Goal: Task Accomplishment & Management: Complete application form

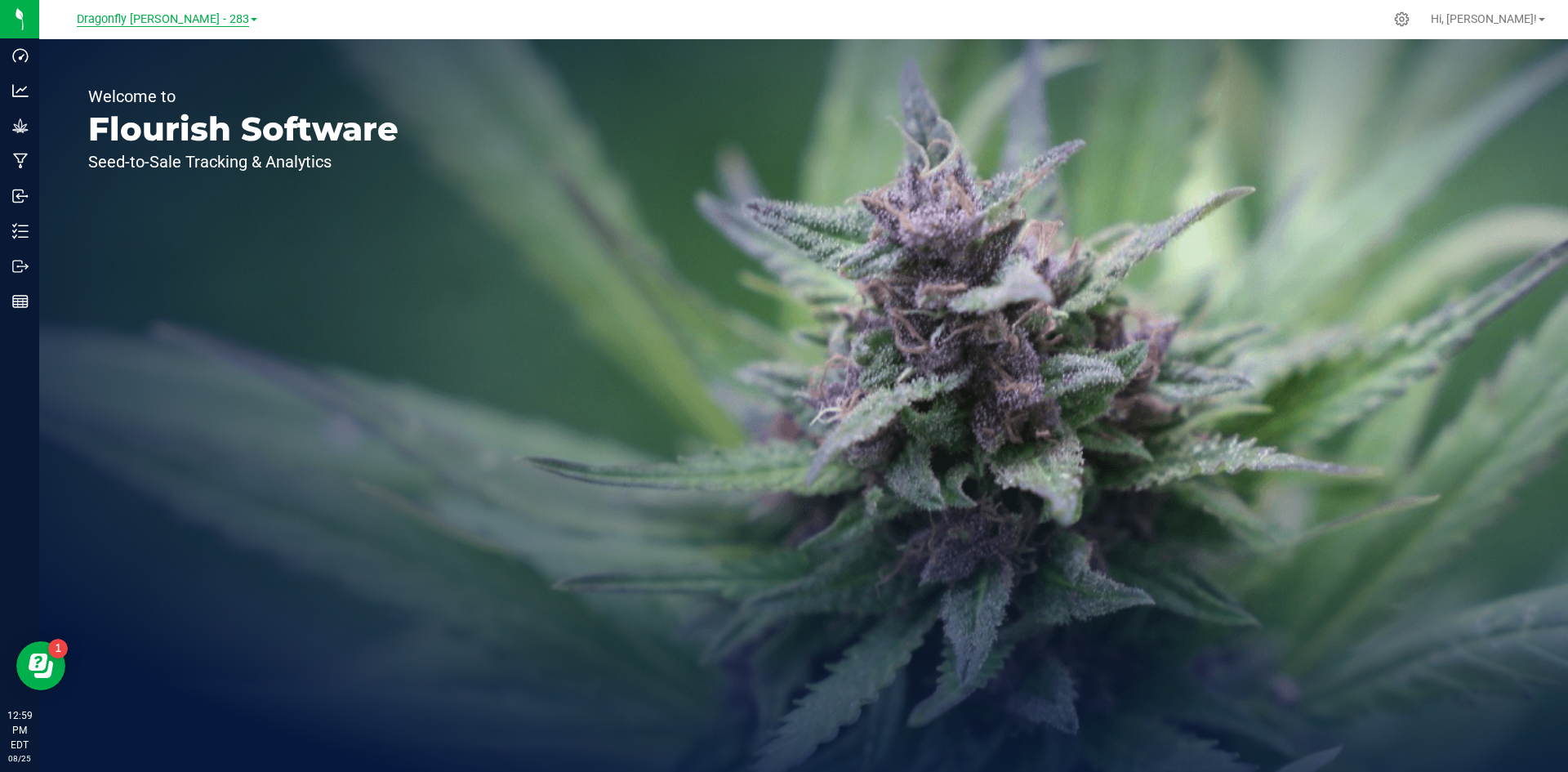
click at [211, 17] on span "Dragonfly [PERSON_NAME] - 283" at bounding box center [163, 19] width 172 height 15
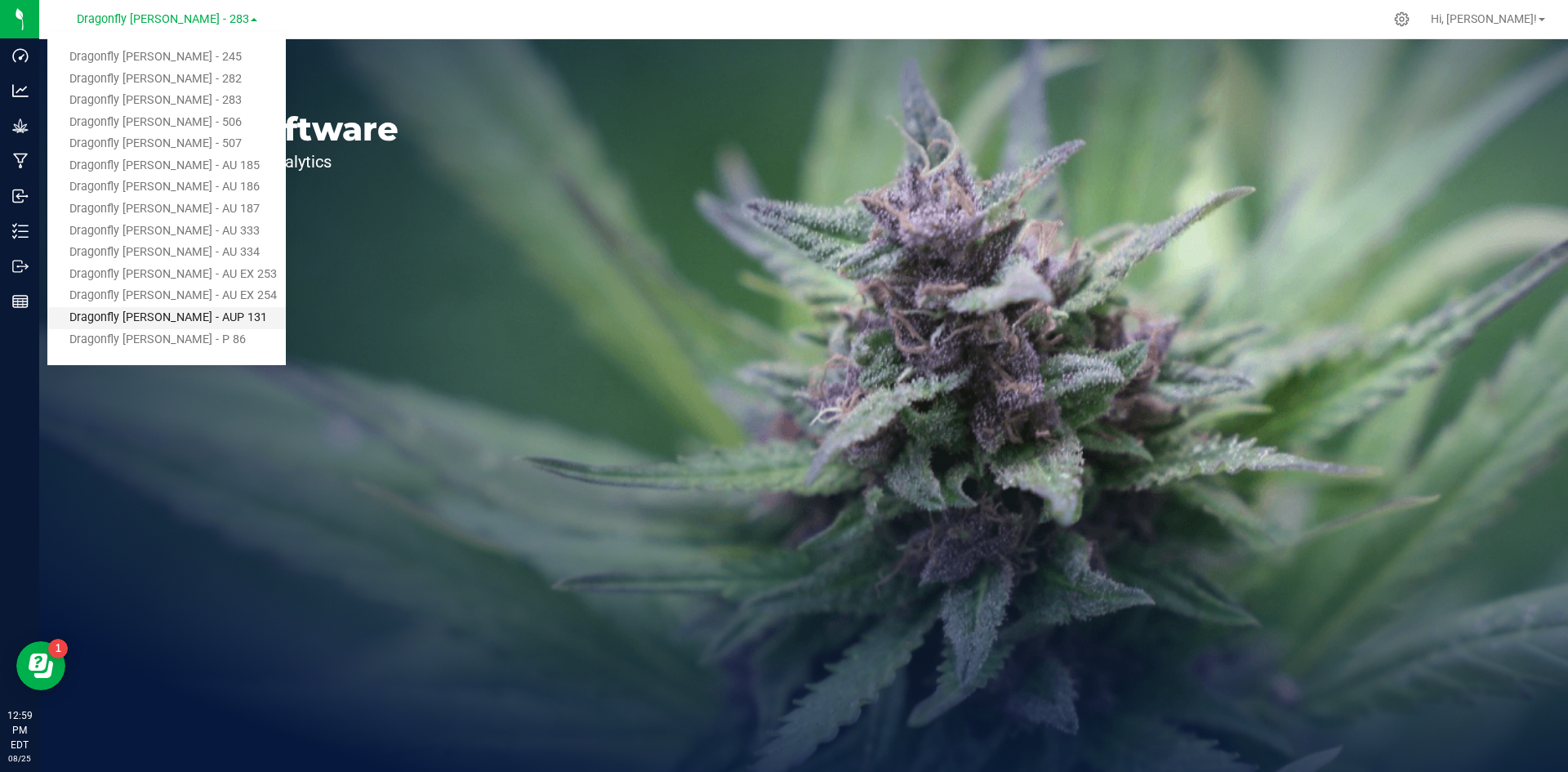
click at [221, 314] on link "Dragonfly [PERSON_NAME] - AUP 131" at bounding box center [167, 318] width 239 height 22
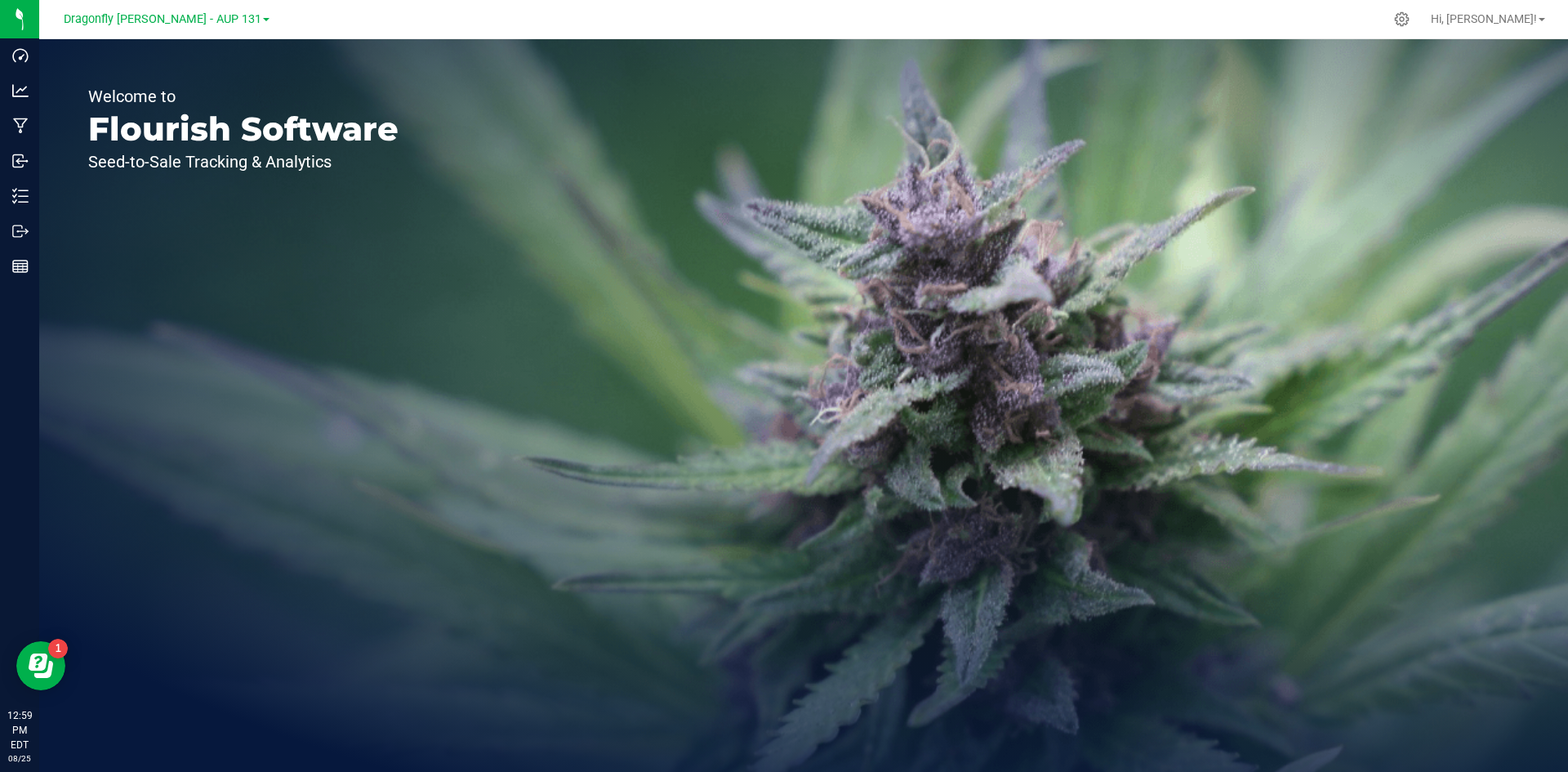
click at [40, 193] on div "Welcome to Flourish Software Seed-to-Sale Tracking & Analytics" at bounding box center [243, 405] width 408 height 732
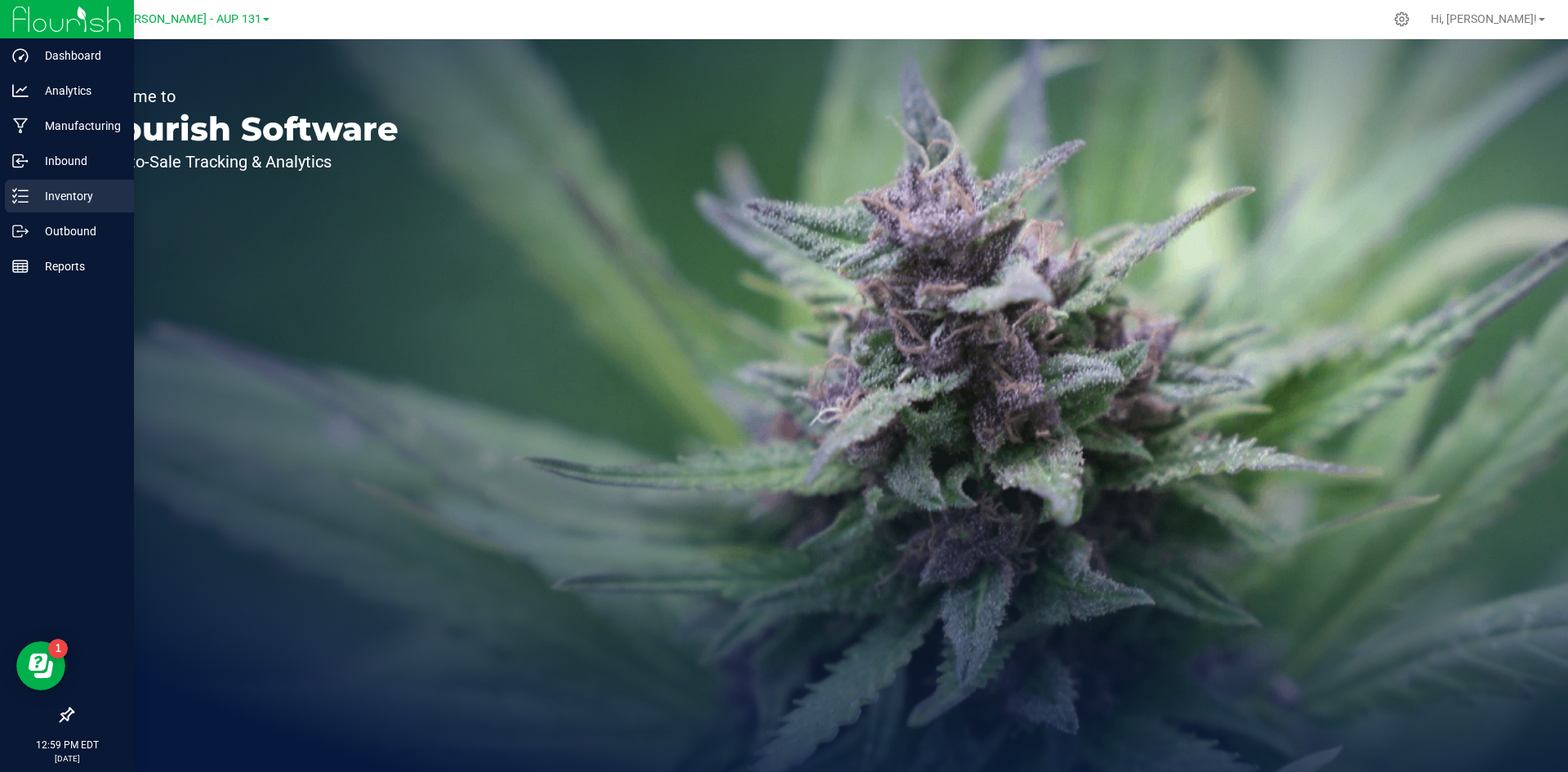
click at [27, 200] on icon at bounding box center [20, 196] width 16 height 16
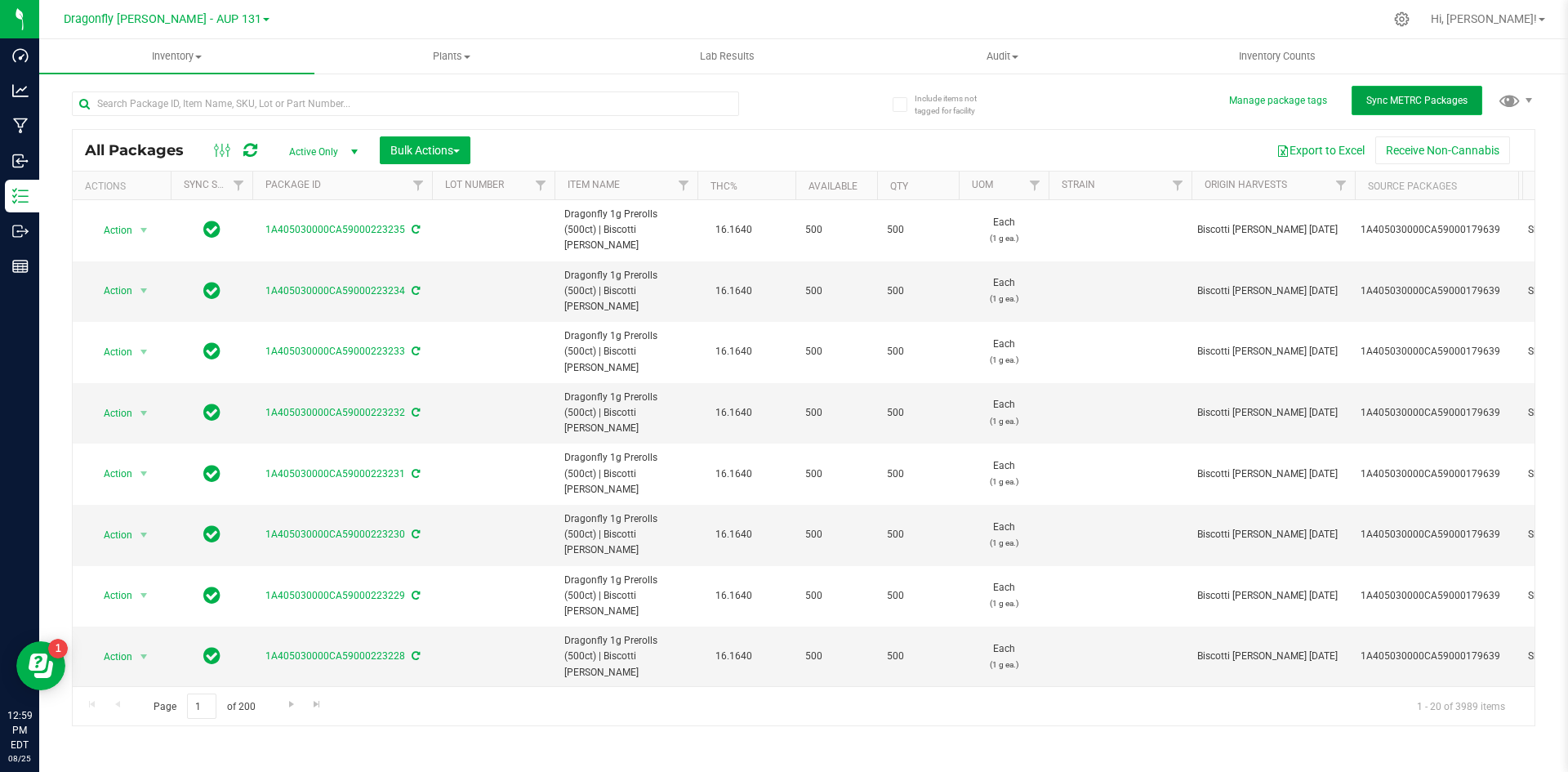
click at [1418, 102] on span "Sync METRC Packages" at bounding box center [1417, 100] width 102 height 11
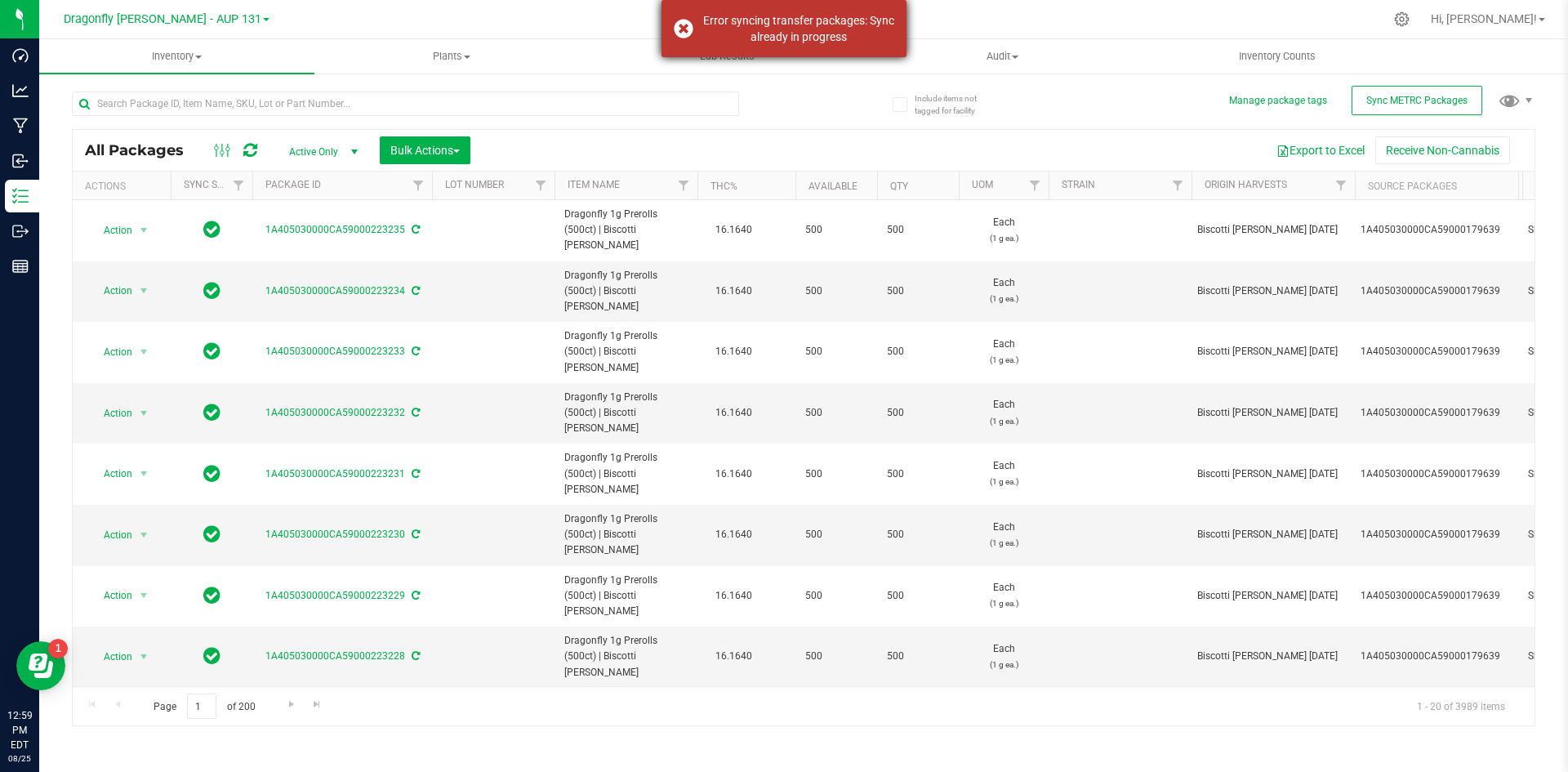
click at [689, 26] on div "Error syncing transfer packages: Sync already in progress" at bounding box center [784, 28] width 245 height 57
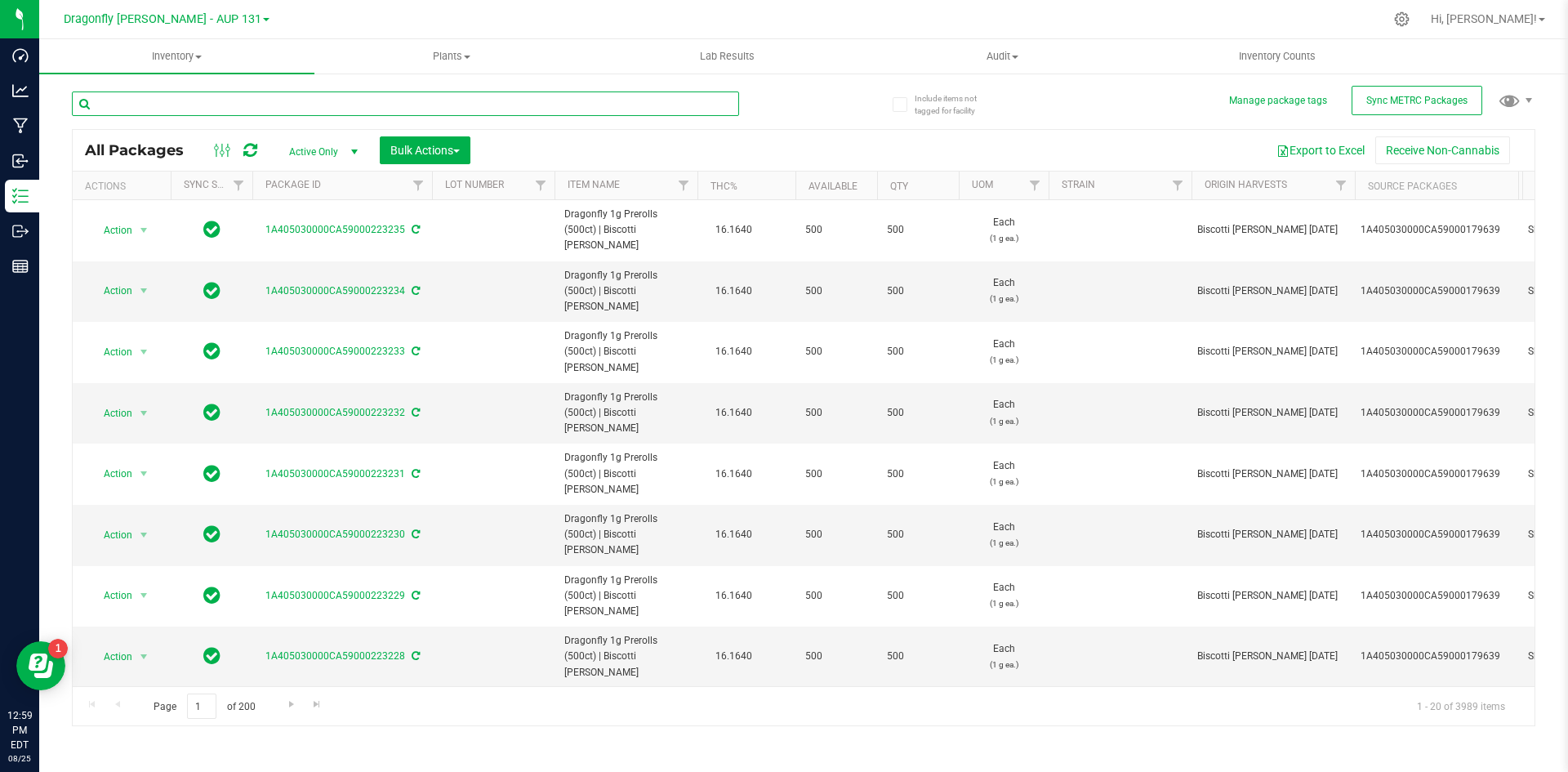
click at [606, 99] on input "text" at bounding box center [405, 104] width 667 height 25
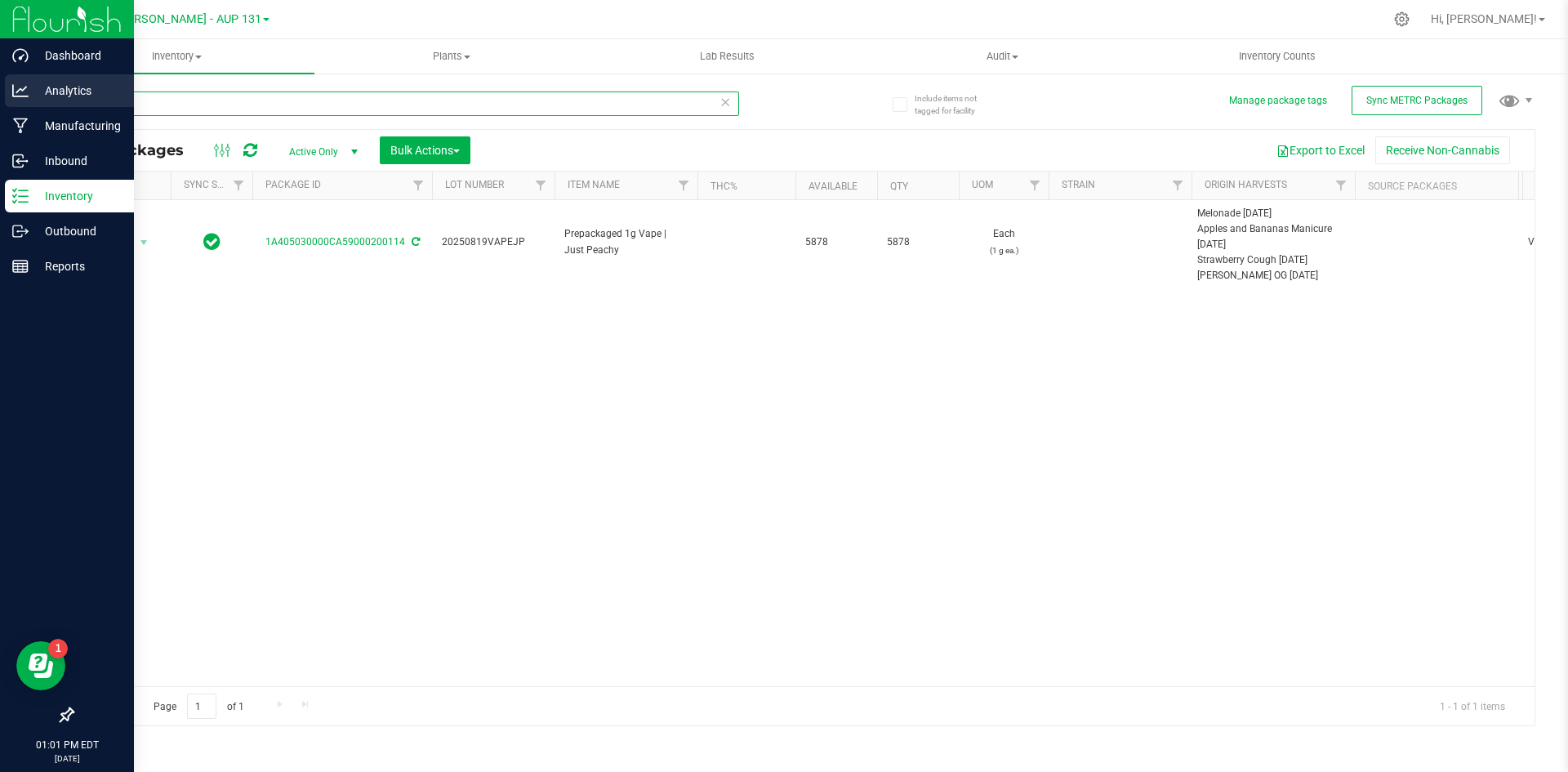
type input "200114"
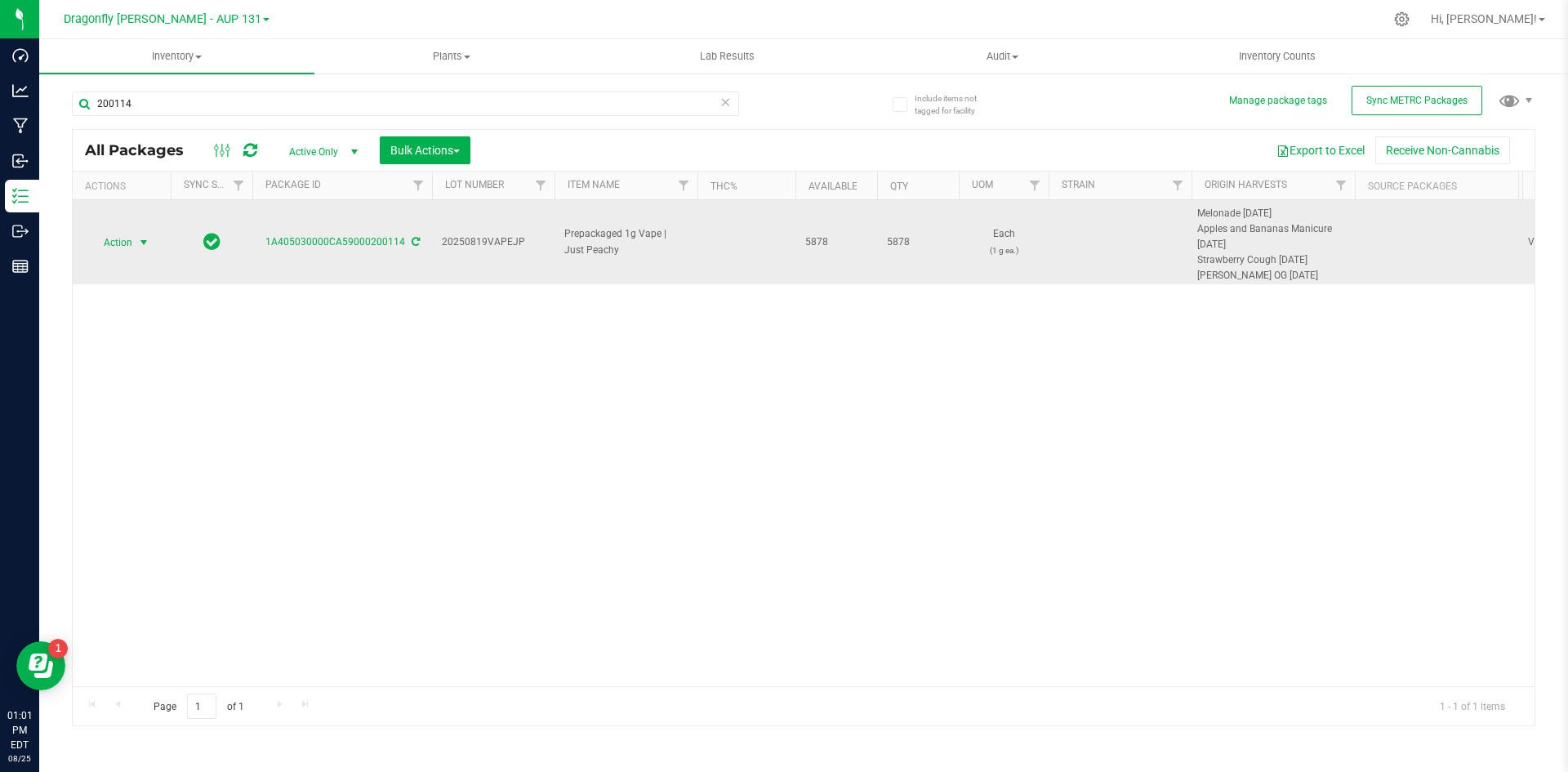
click at [127, 245] on span "Action" at bounding box center [111, 243] width 44 height 23
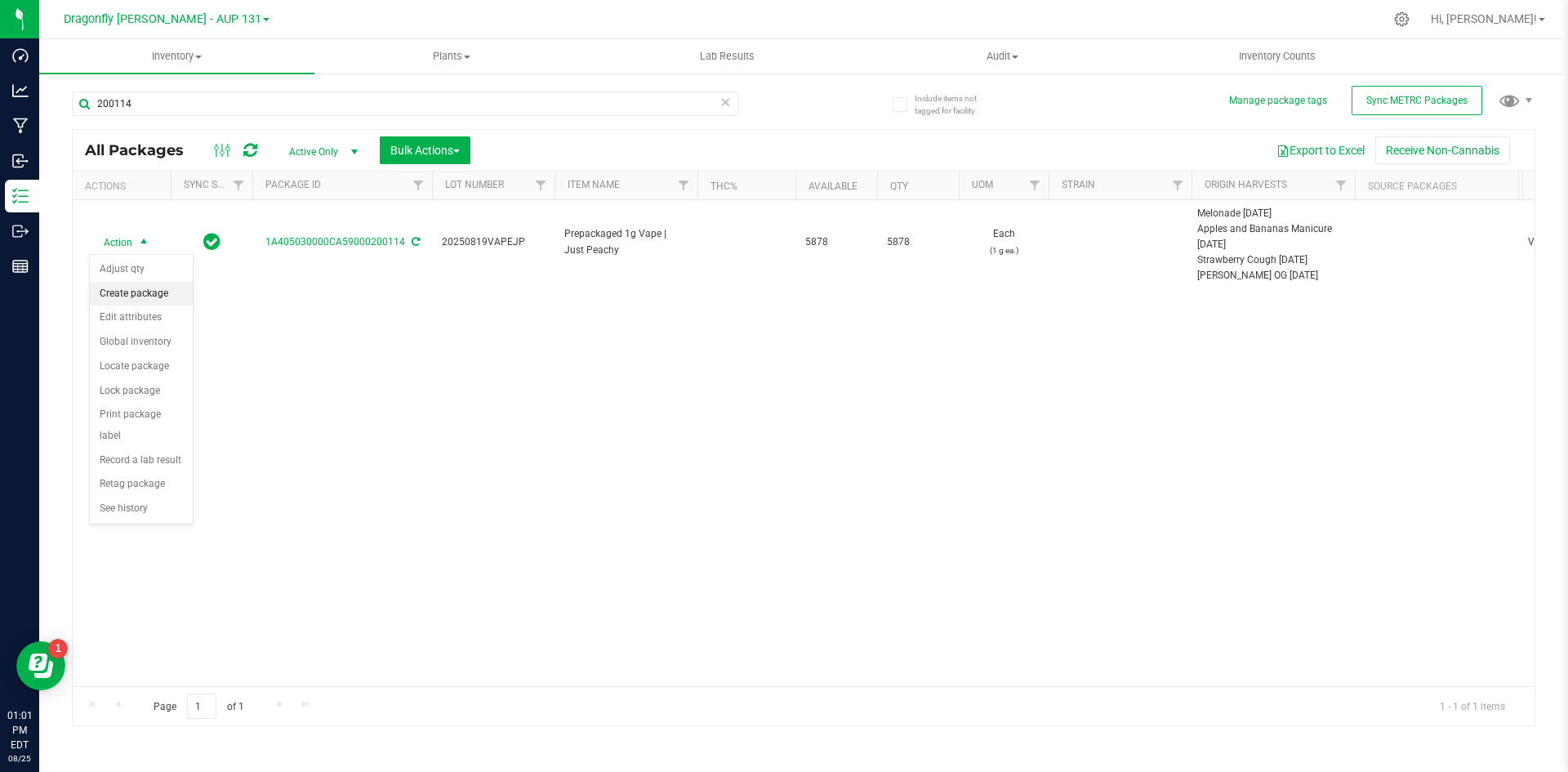
click at [148, 291] on li "Create package" at bounding box center [141, 294] width 102 height 25
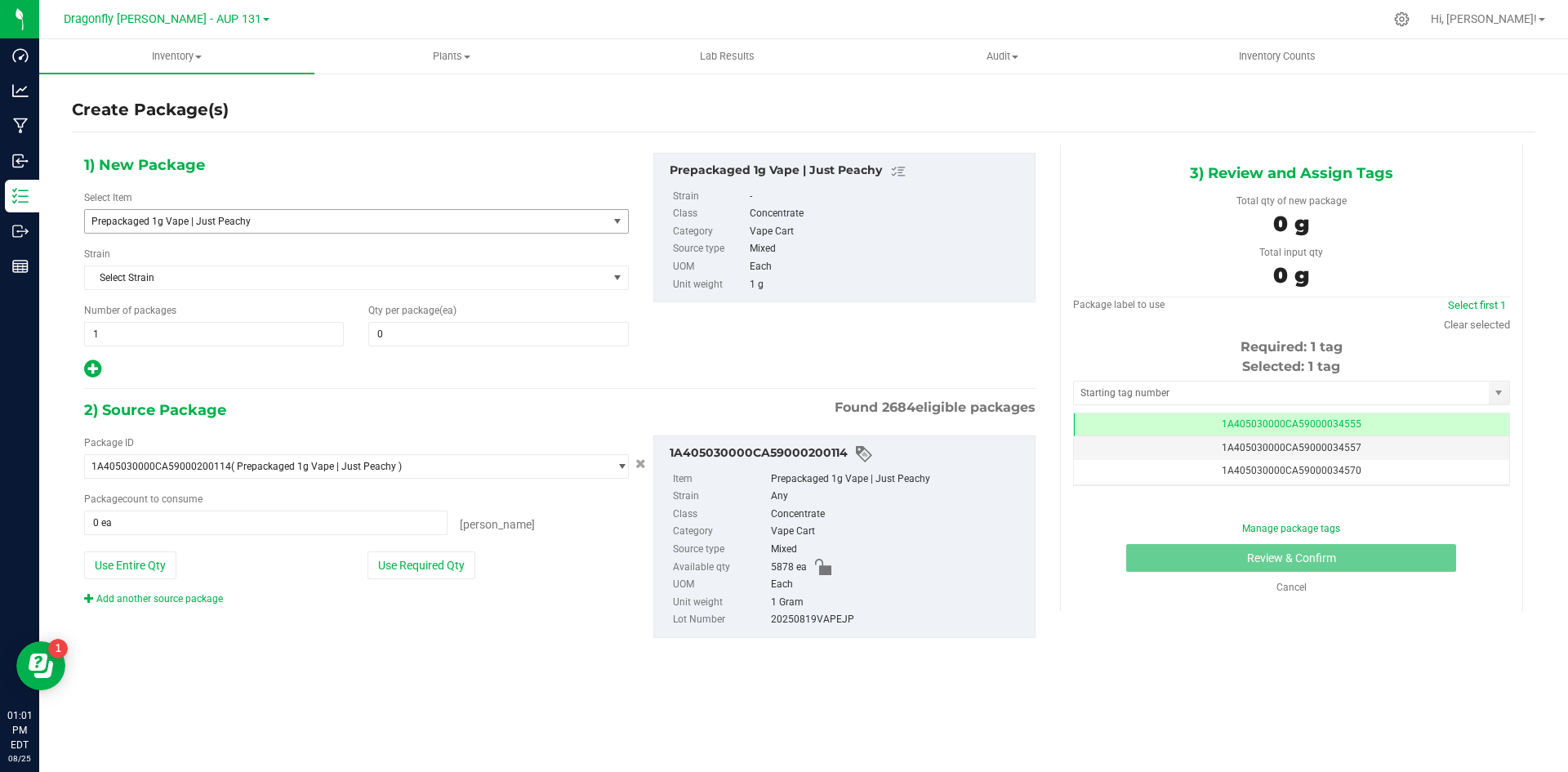
click at [474, 226] on span "Prepackaged 1g Vape | Just Peachy" at bounding box center [337, 221] width 489 height 11
click at [342, 213] on span "Prepackaged 1g Vape | Just Peachy" at bounding box center [346, 222] width 523 height 23
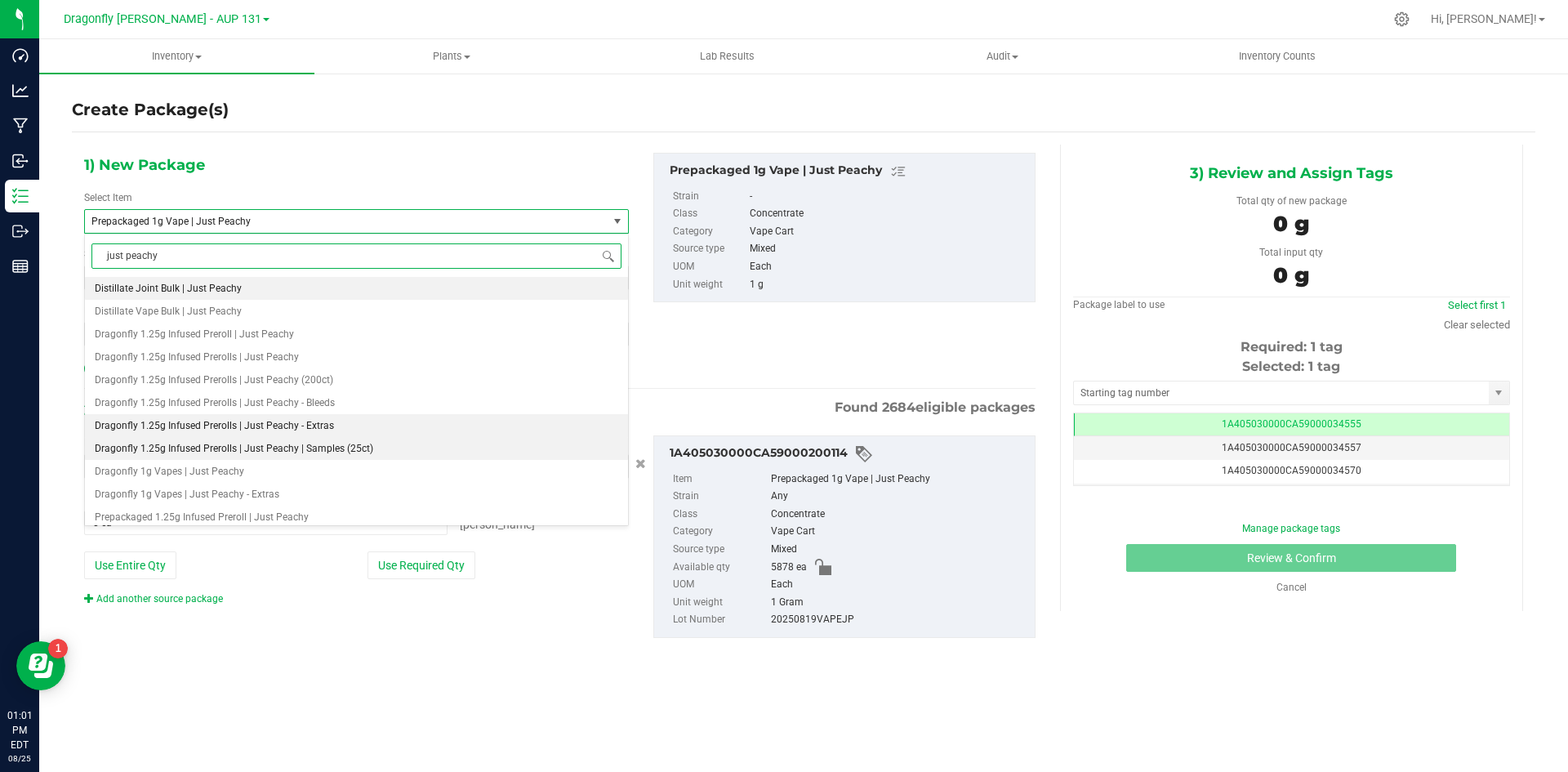
scroll to position [29, 0]
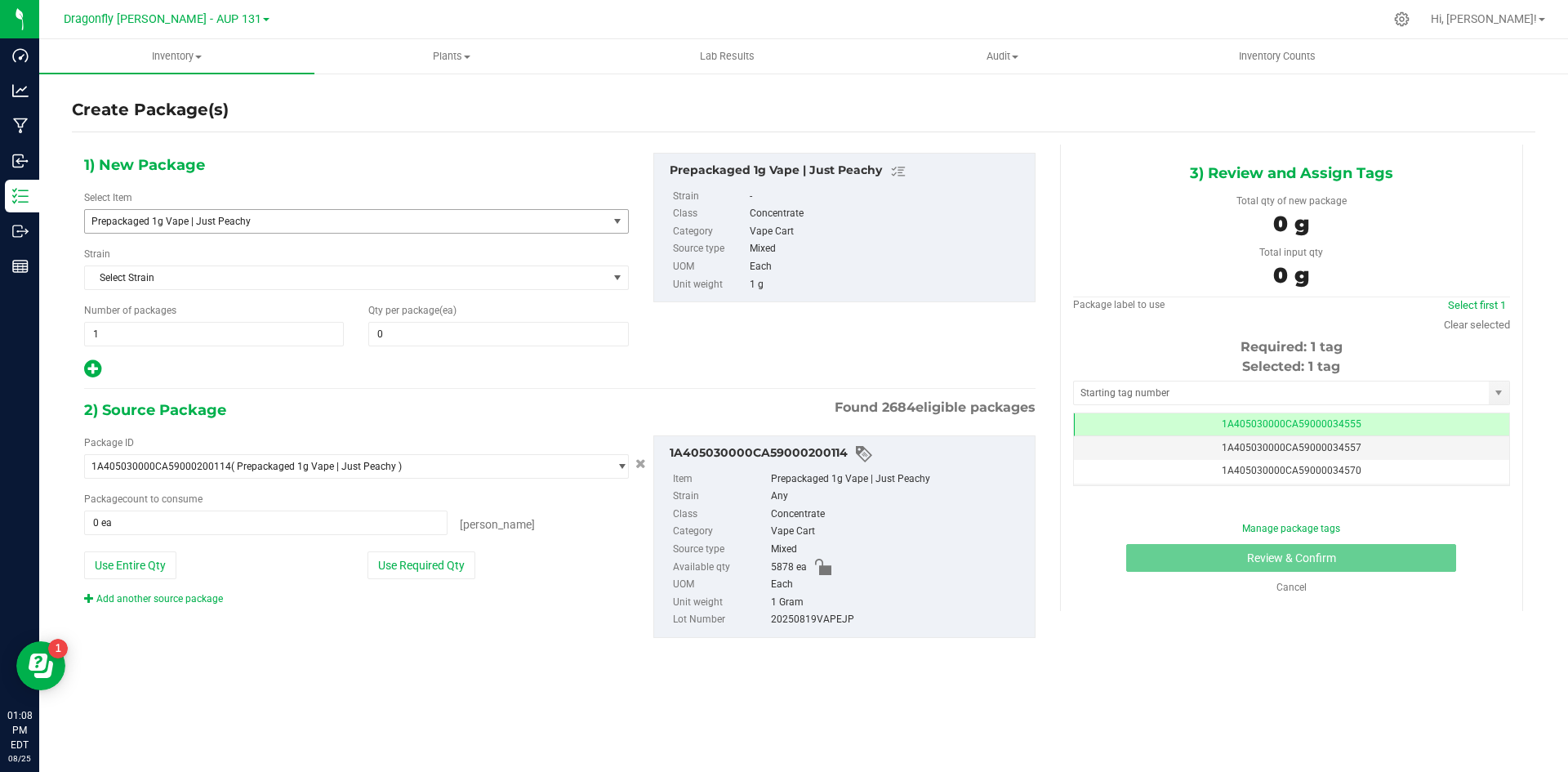
click at [371, 225] on span "Prepackaged 1g Vape | Just Peachy" at bounding box center [337, 221] width 489 height 11
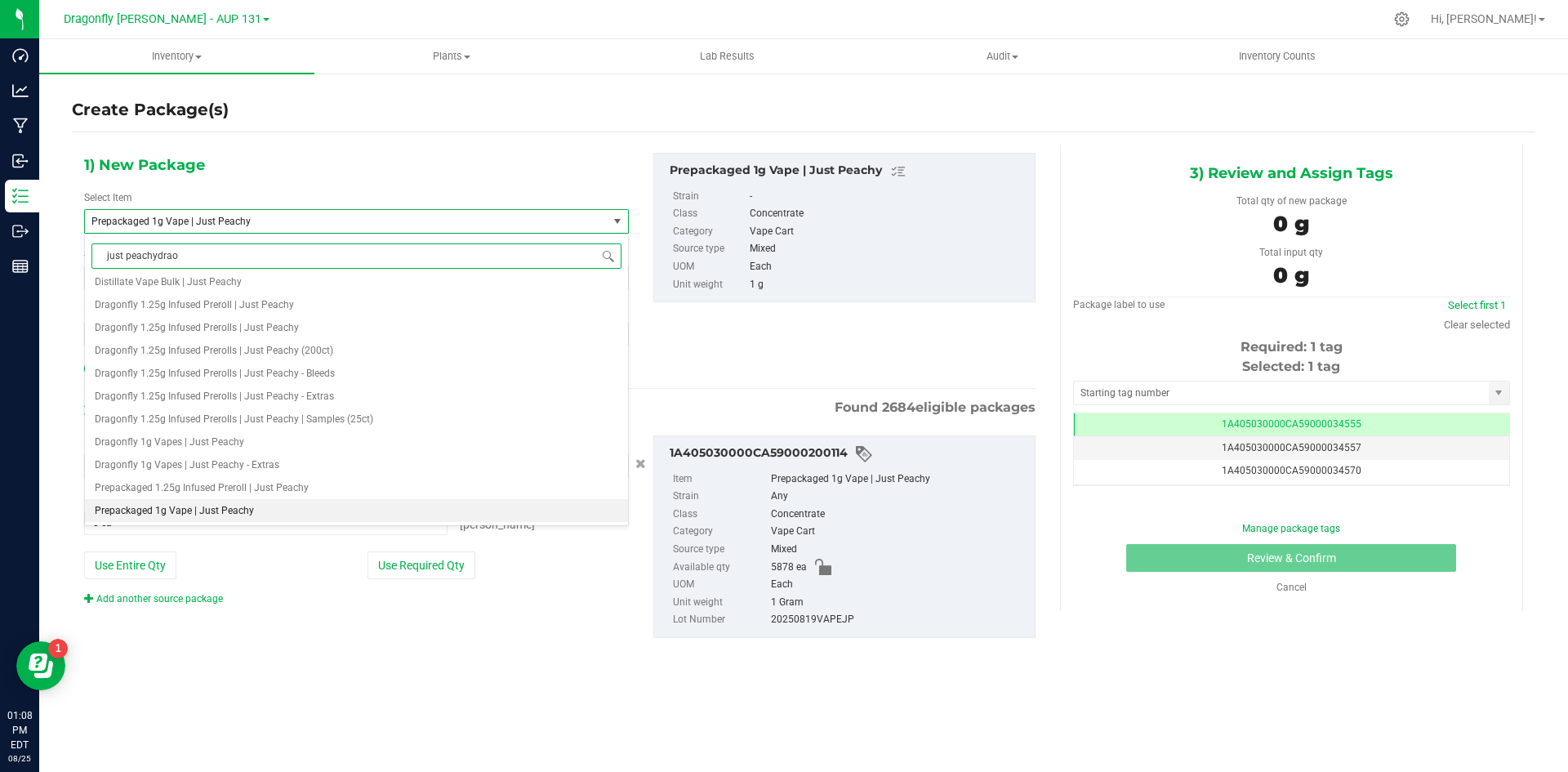
scroll to position [0, 0]
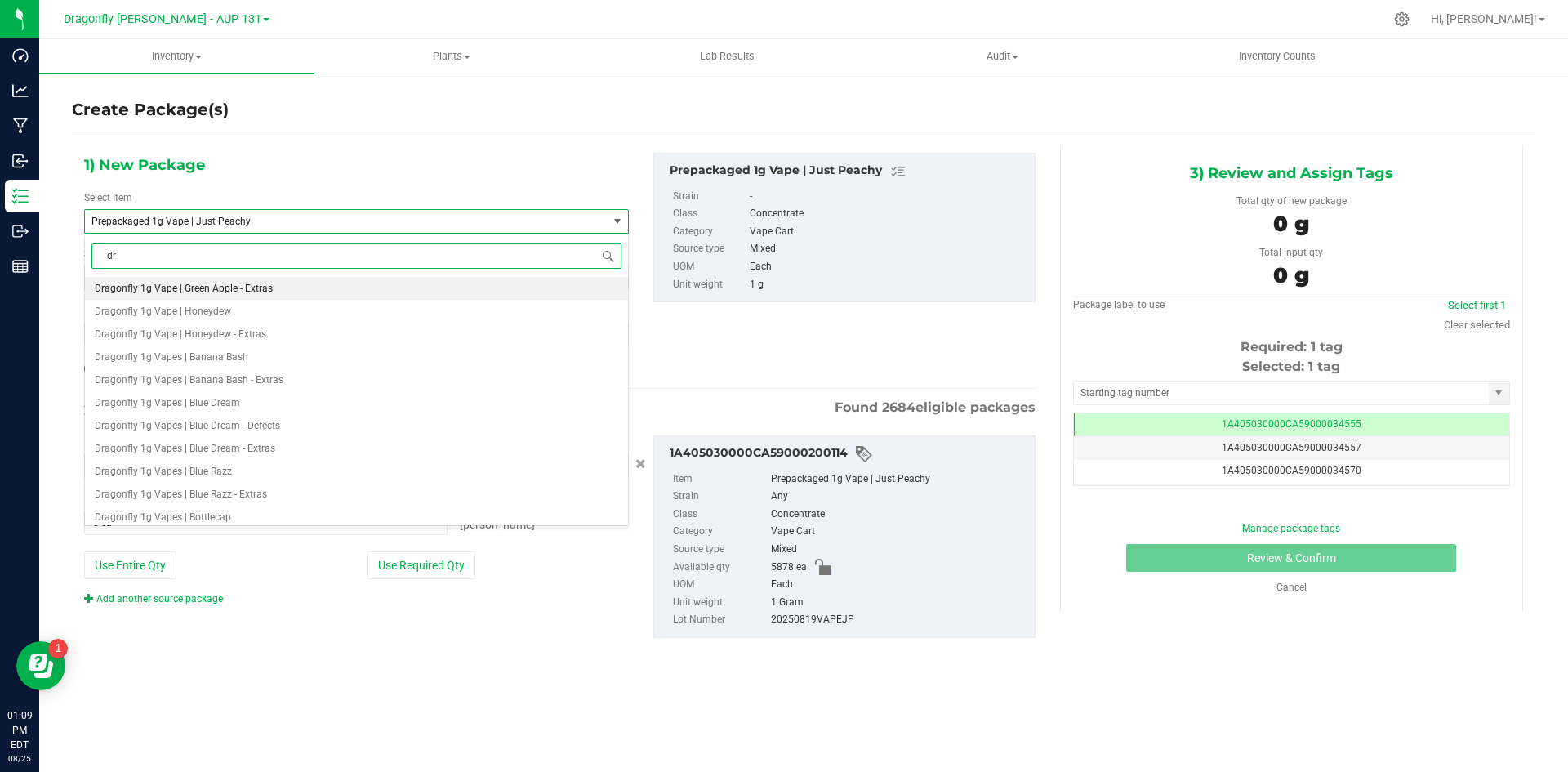
type input "d"
type input "Just"
click at [208, 471] on span "Dragonfly 1g Vapes | Just Peachy" at bounding box center [169, 471] width 149 height 11
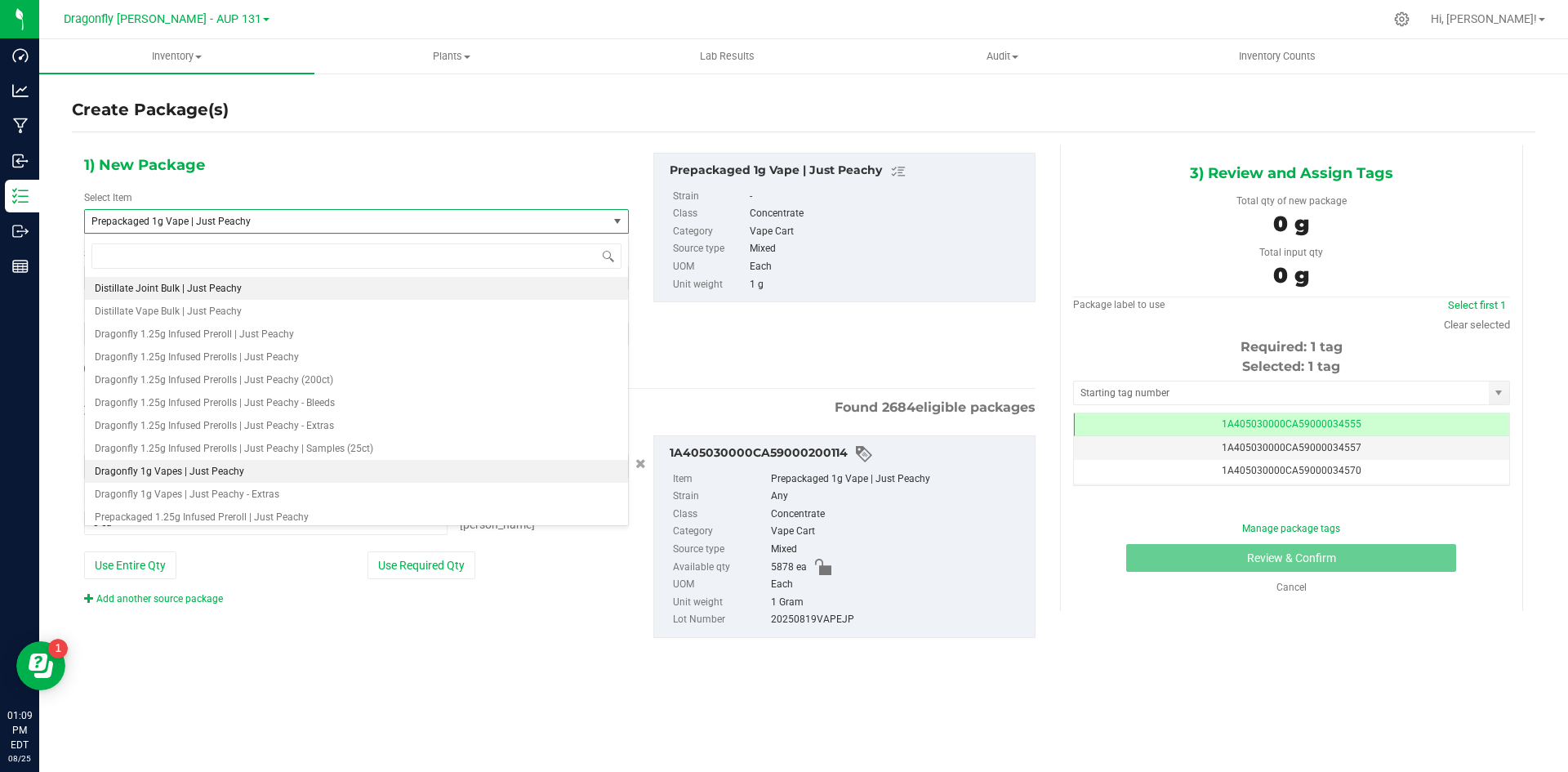
type input "0"
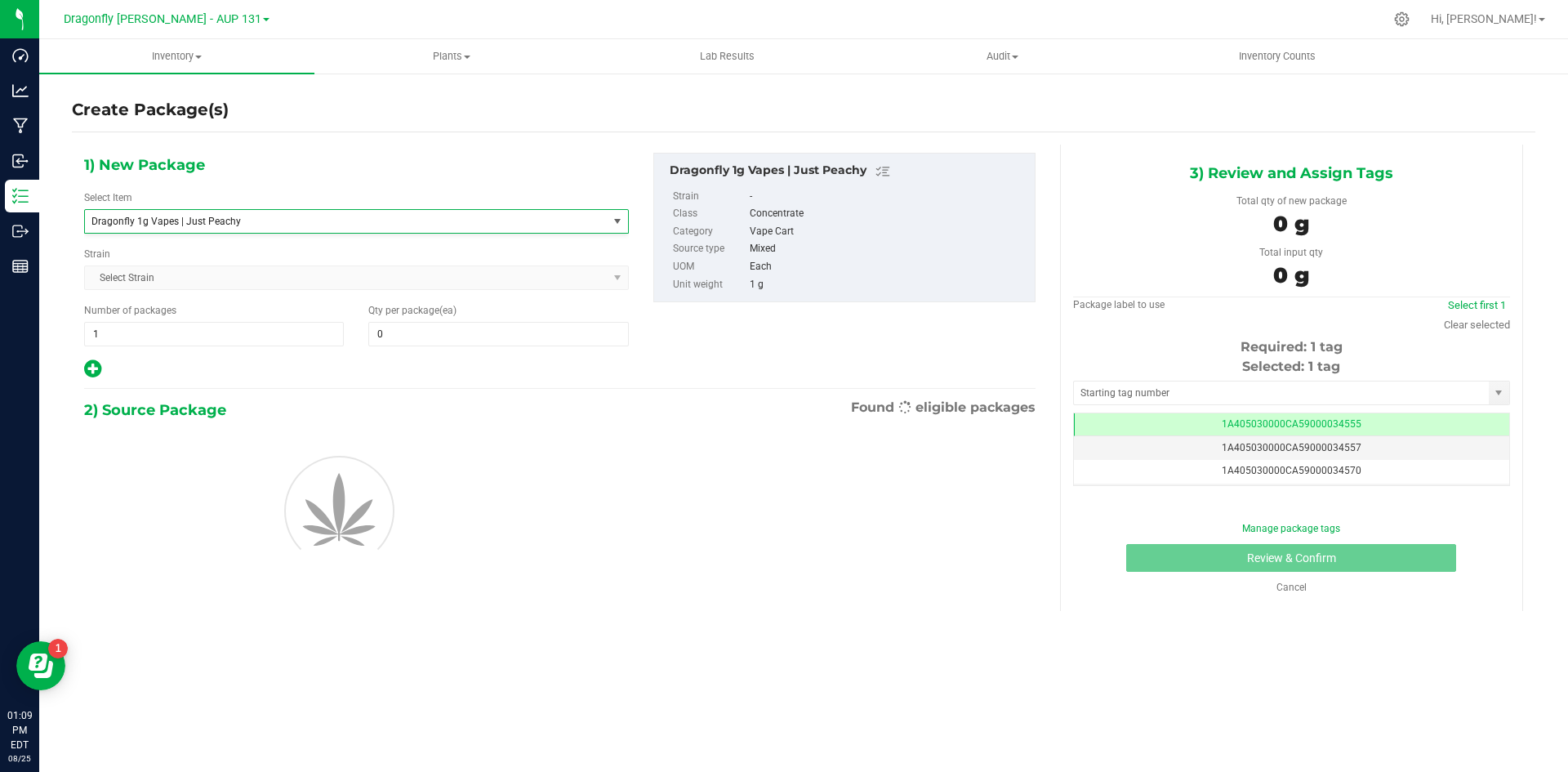
scroll to position [40746, 0]
click at [242, 341] on span "1 1" at bounding box center [214, 334] width 260 height 25
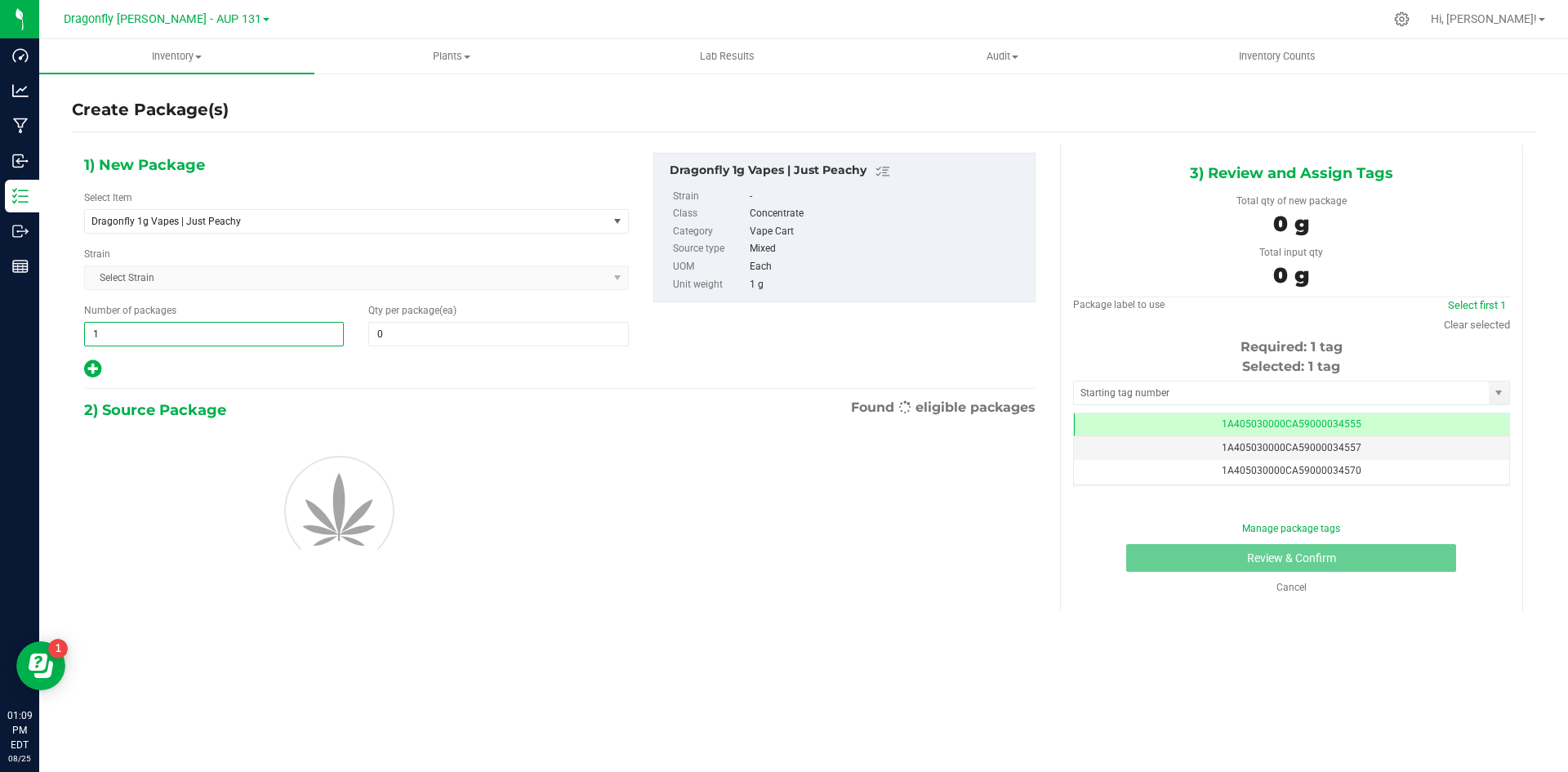
click at [241, 341] on input "1" at bounding box center [214, 334] width 258 height 23
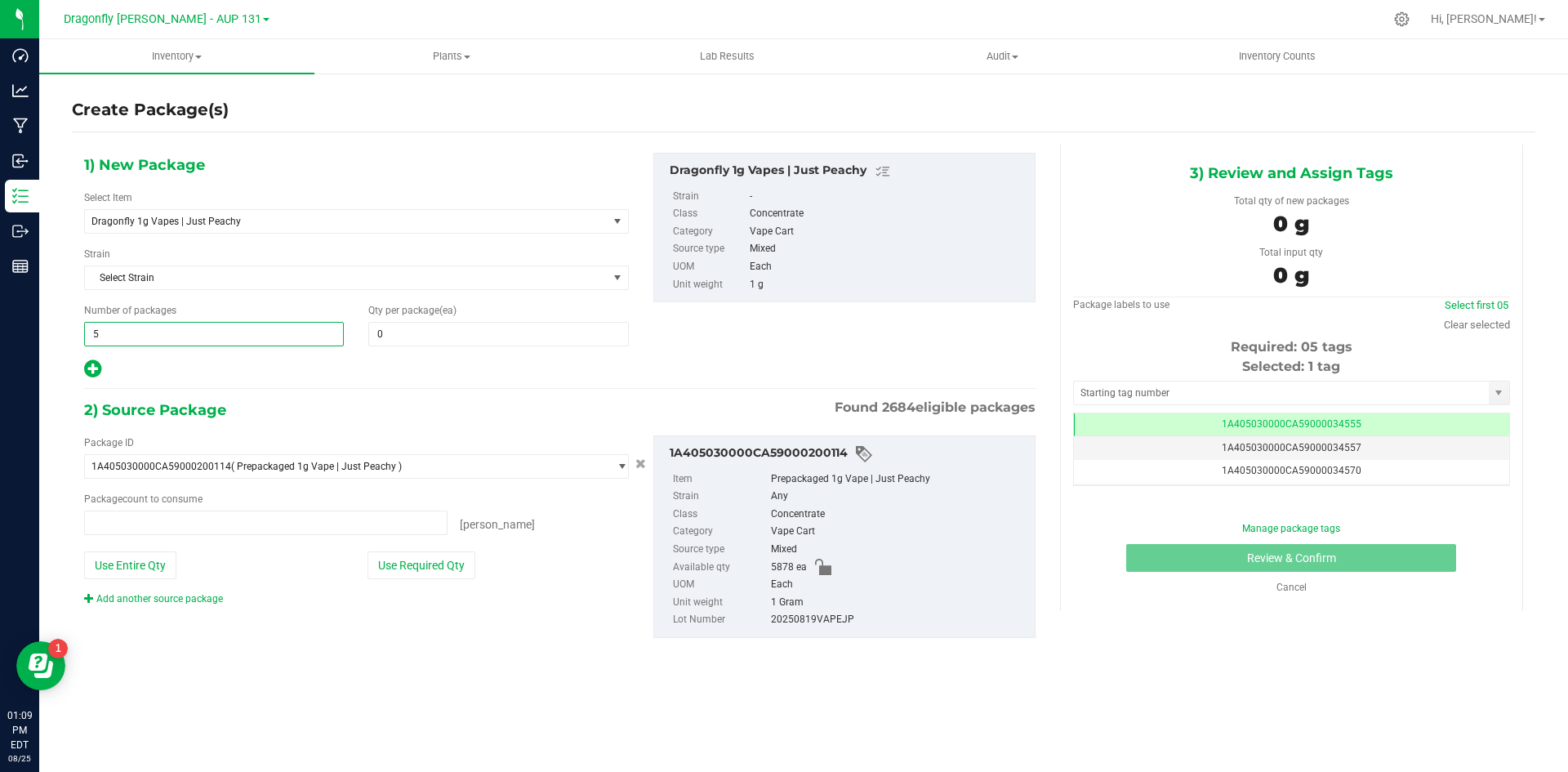
type input "58"
type input "0 ea"
type input "58"
click at [438, 326] on span "0 0" at bounding box center [498, 334] width 260 height 25
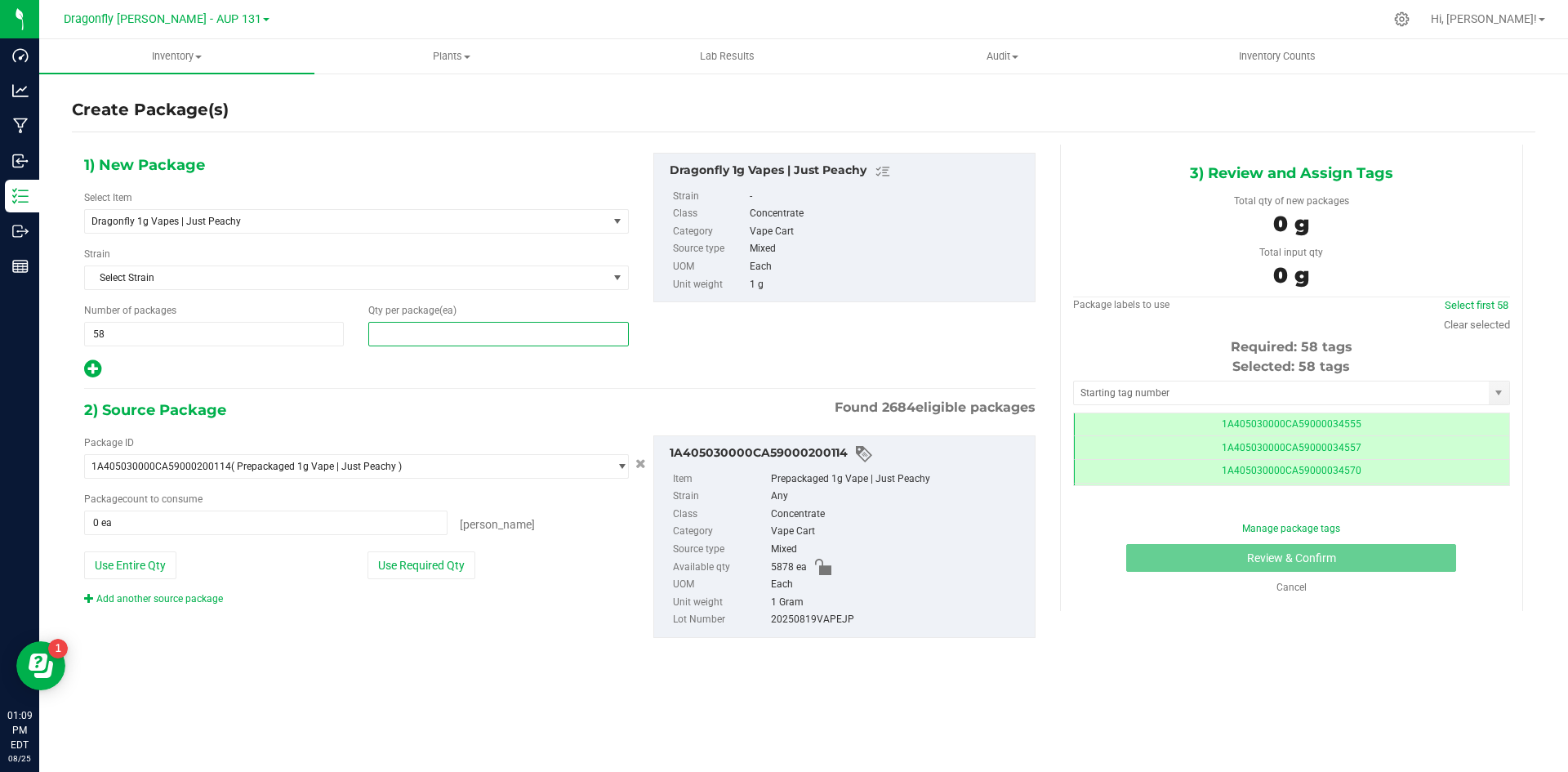
scroll to position [0, -1]
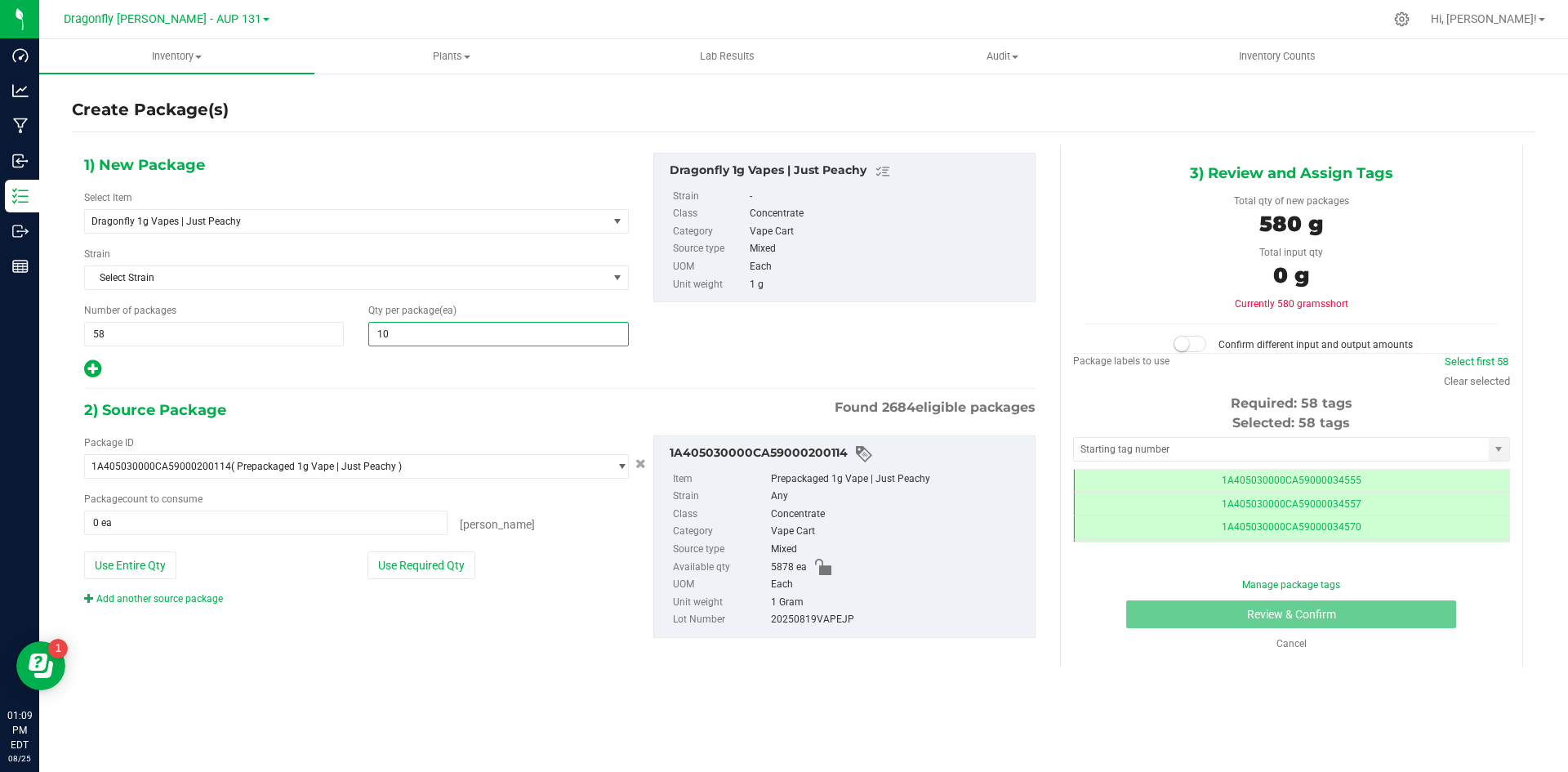
type input "100"
click at [426, 559] on button "Use Required Qty" at bounding box center [421, 564] width 108 height 27
type input "5800 ea"
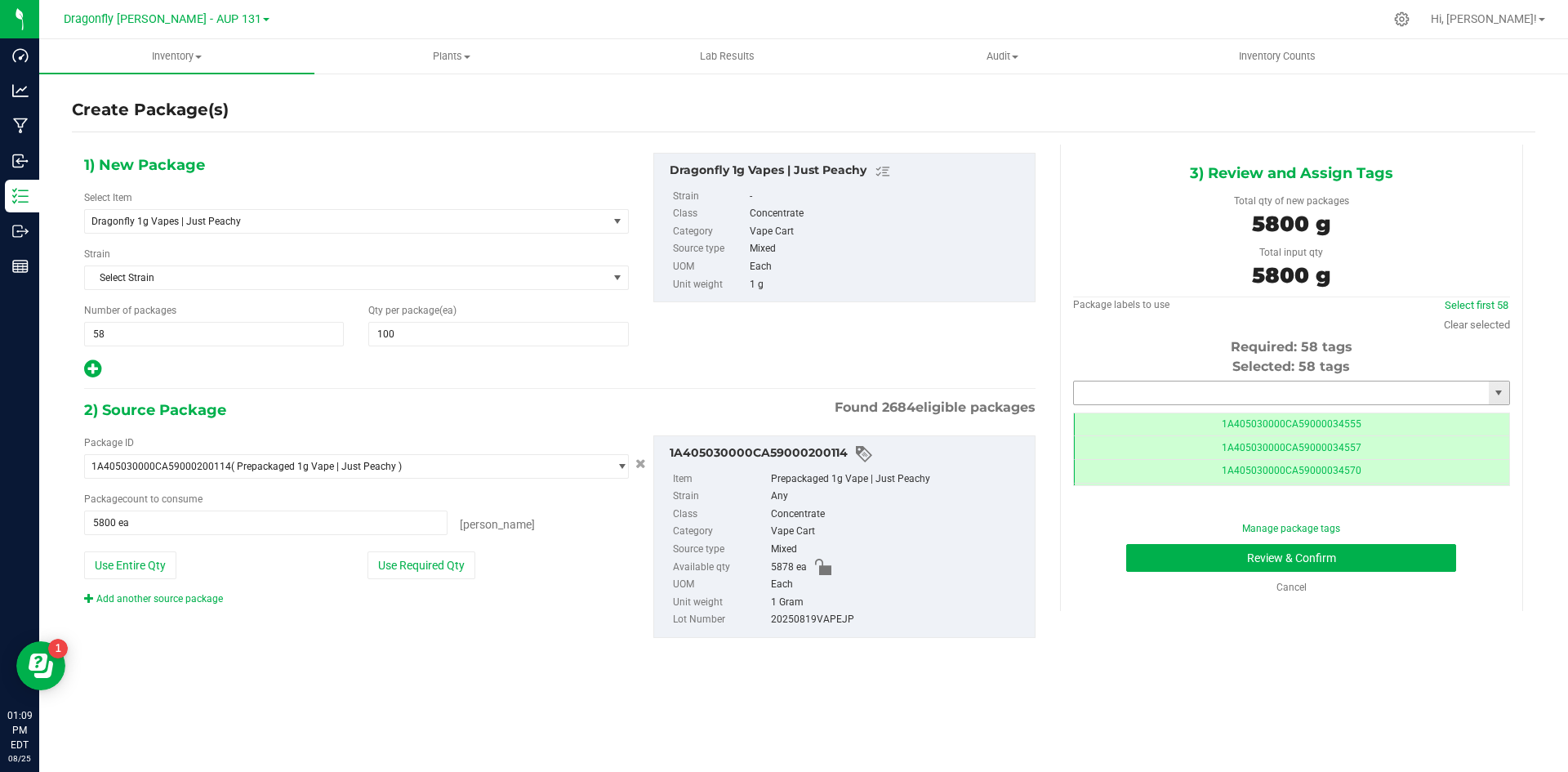
click at [1196, 393] on input "text" at bounding box center [1282, 393] width 415 height 23
click at [1200, 416] on li "1A405030000CA59000231075" at bounding box center [1292, 420] width 436 height 25
type input "1A405030000CA59000231075"
click at [1337, 545] on button "Review & Confirm" at bounding box center [1292, 557] width 330 height 27
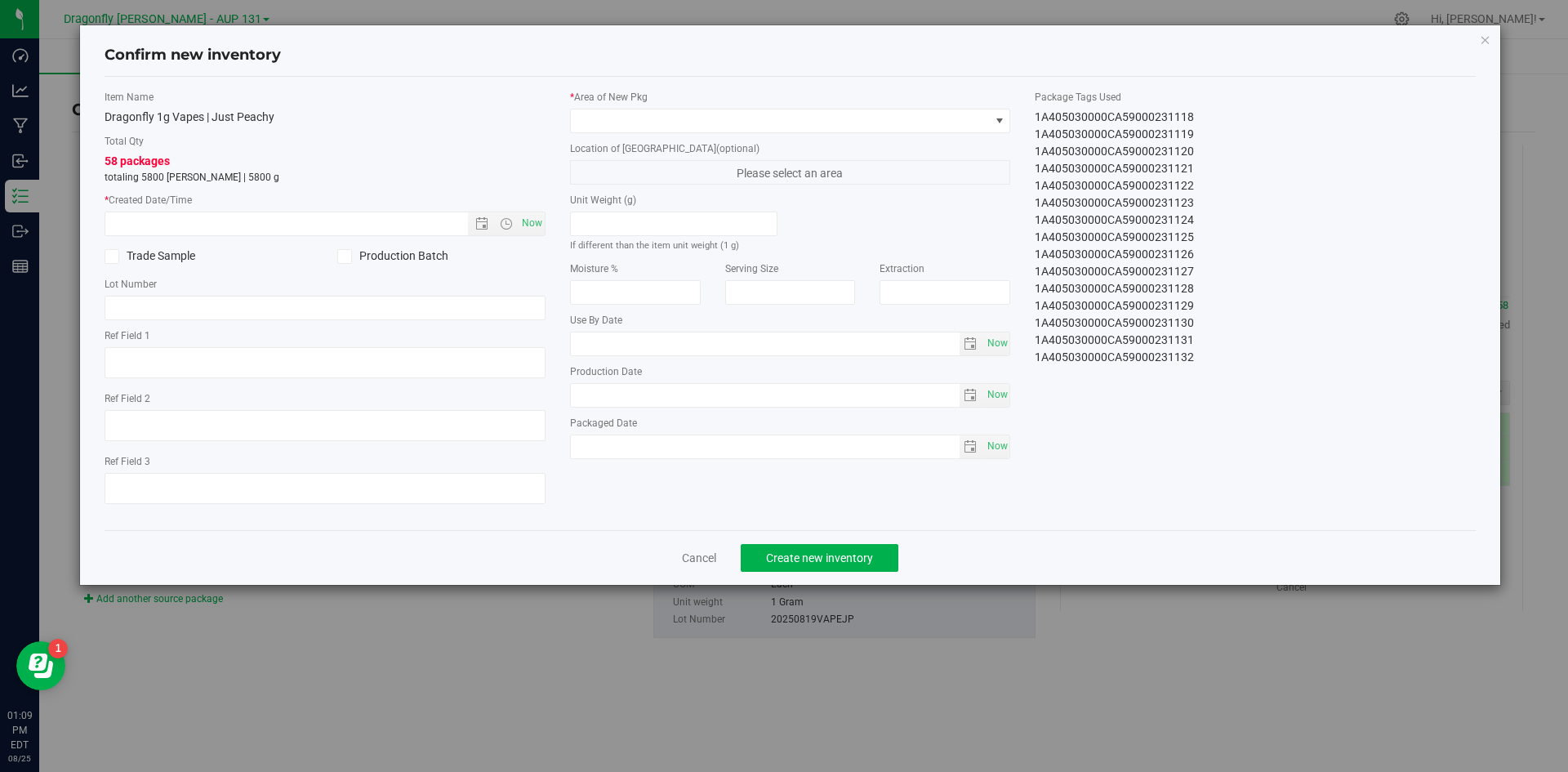
drag, startPoint x: 1191, startPoint y: 355, endPoint x: 1151, endPoint y: 361, distance: 40.4
click at [1151, 361] on div "1A405030000CA59000231132" at bounding box center [1254, 357] width 441 height 17
click at [528, 223] on span "Now" at bounding box center [531, 223] width 27 height 24
type input "8/25/2025 1:10 PM"
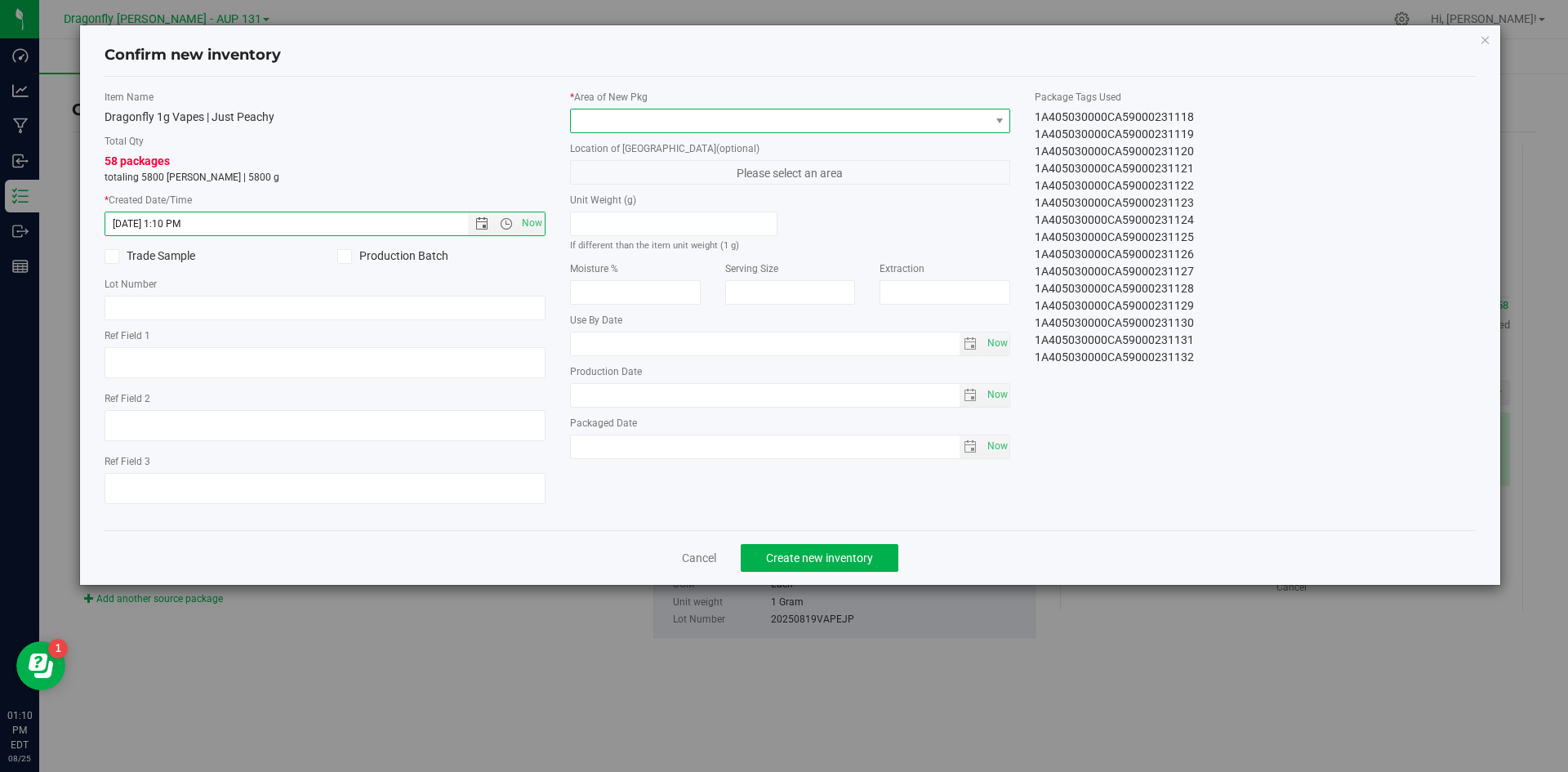
click at [730, 112] on span at bounding box center [780, 121] width 419 height 23
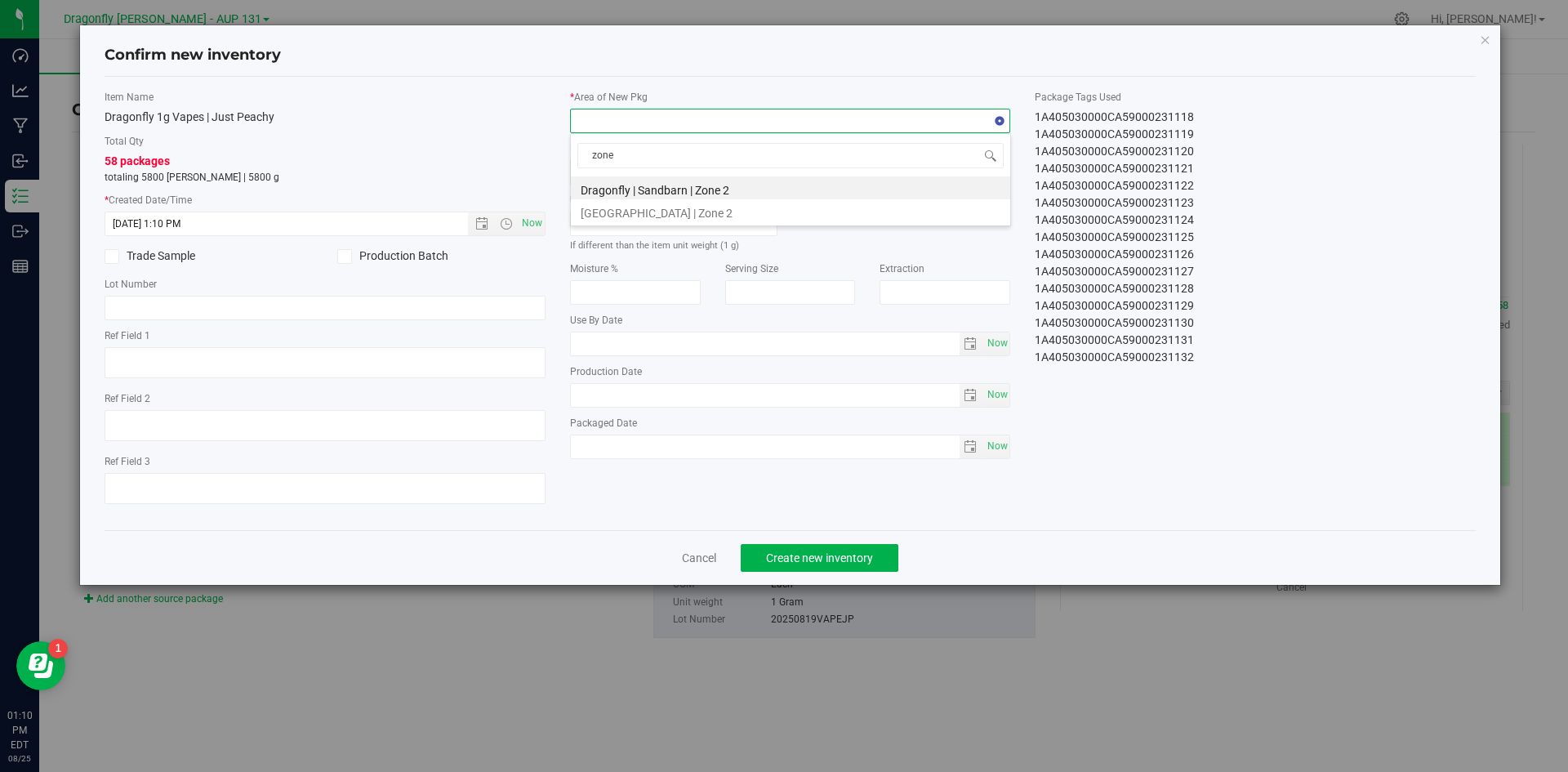
type input "zone 1"
click at [715, 194] on li "Dragonfly | Sandbarn | Zone 1" at bounding box center [790, 188] width 439 height 23
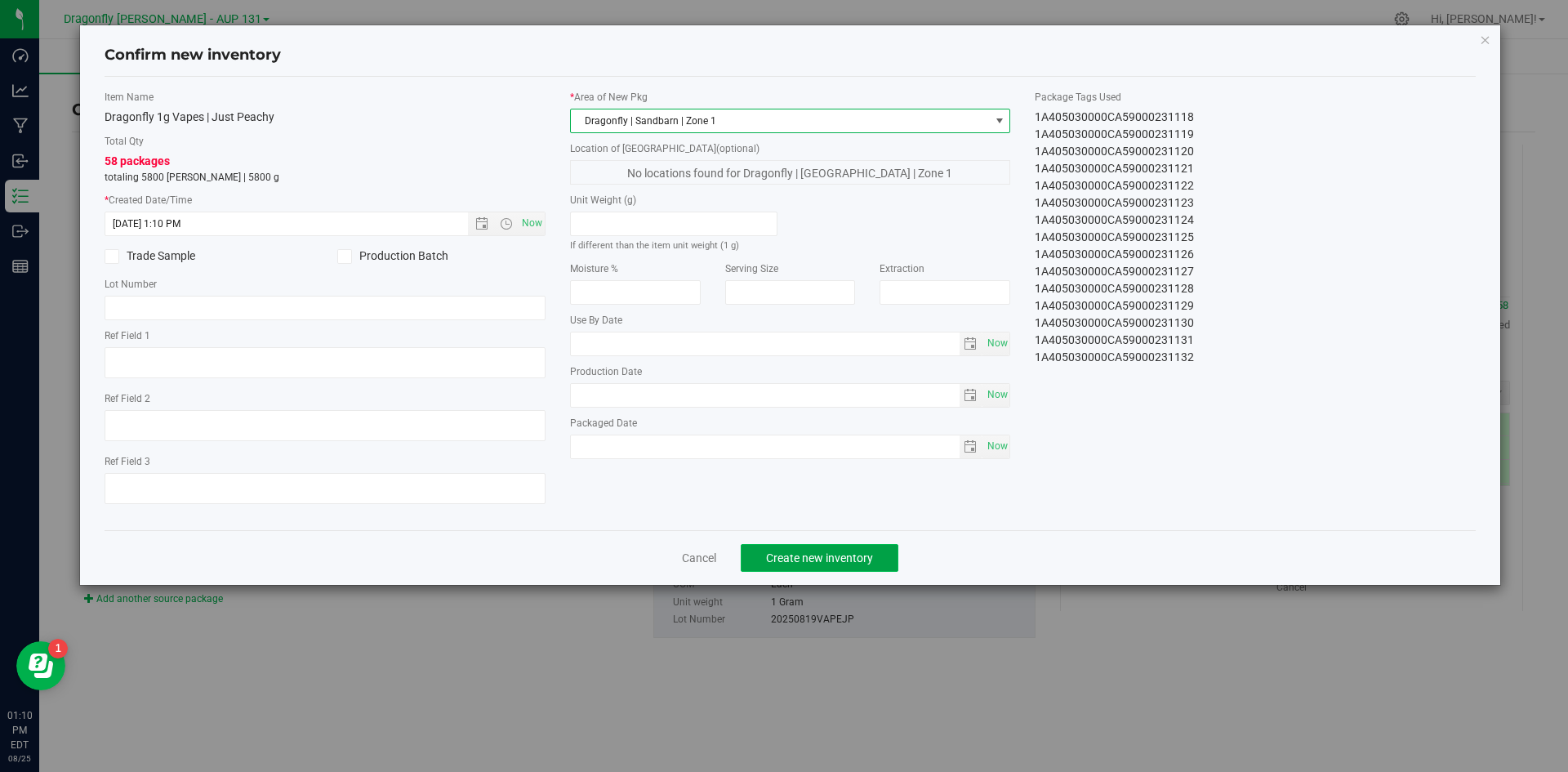
click at [880, 552] on button "Create new inventory" at bounding box center [820, 557] width 157 height 27
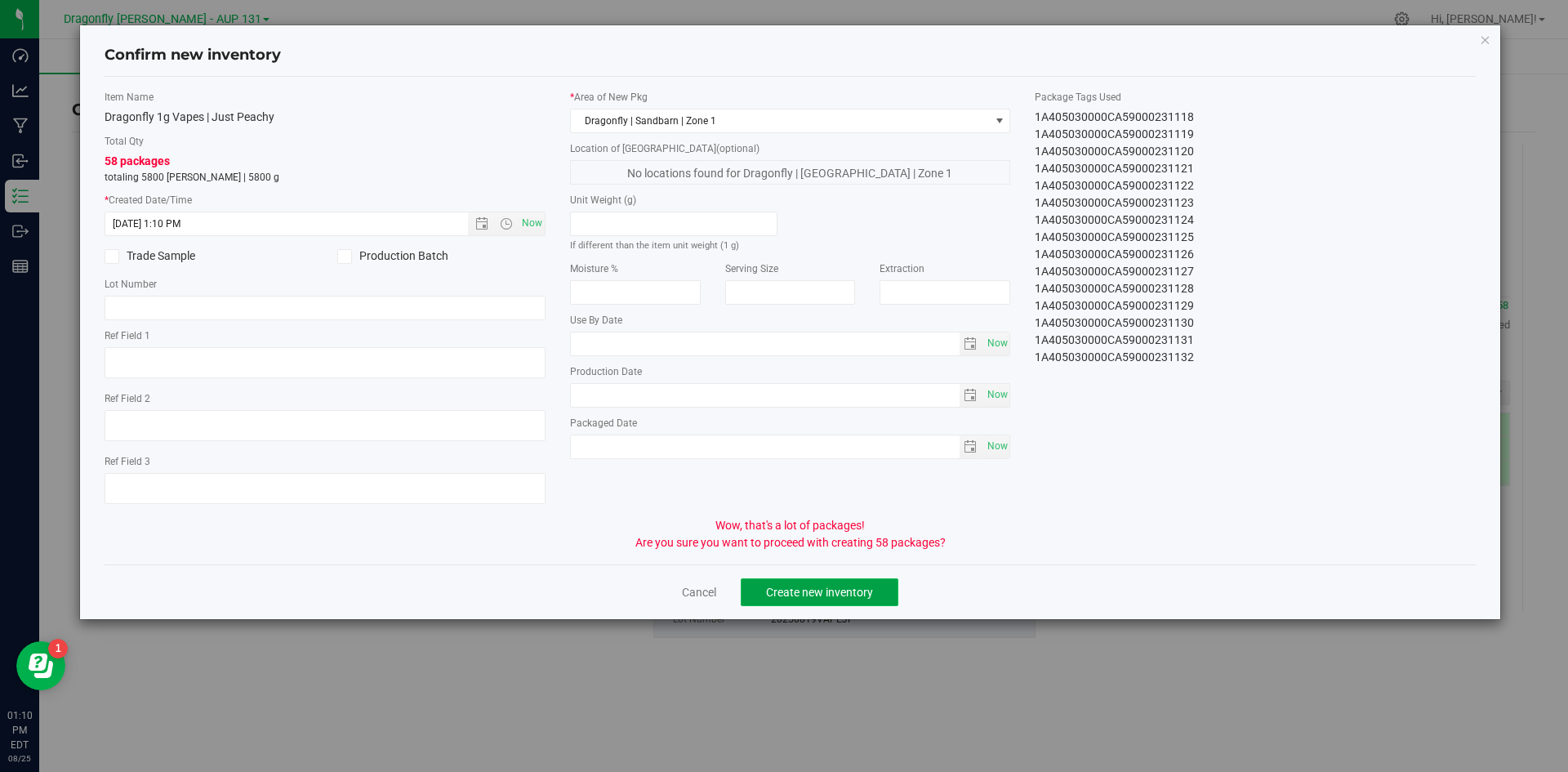
click at [878, 589] on button "Create new inventory" at bounding box center [820, 592] width 157 height 27
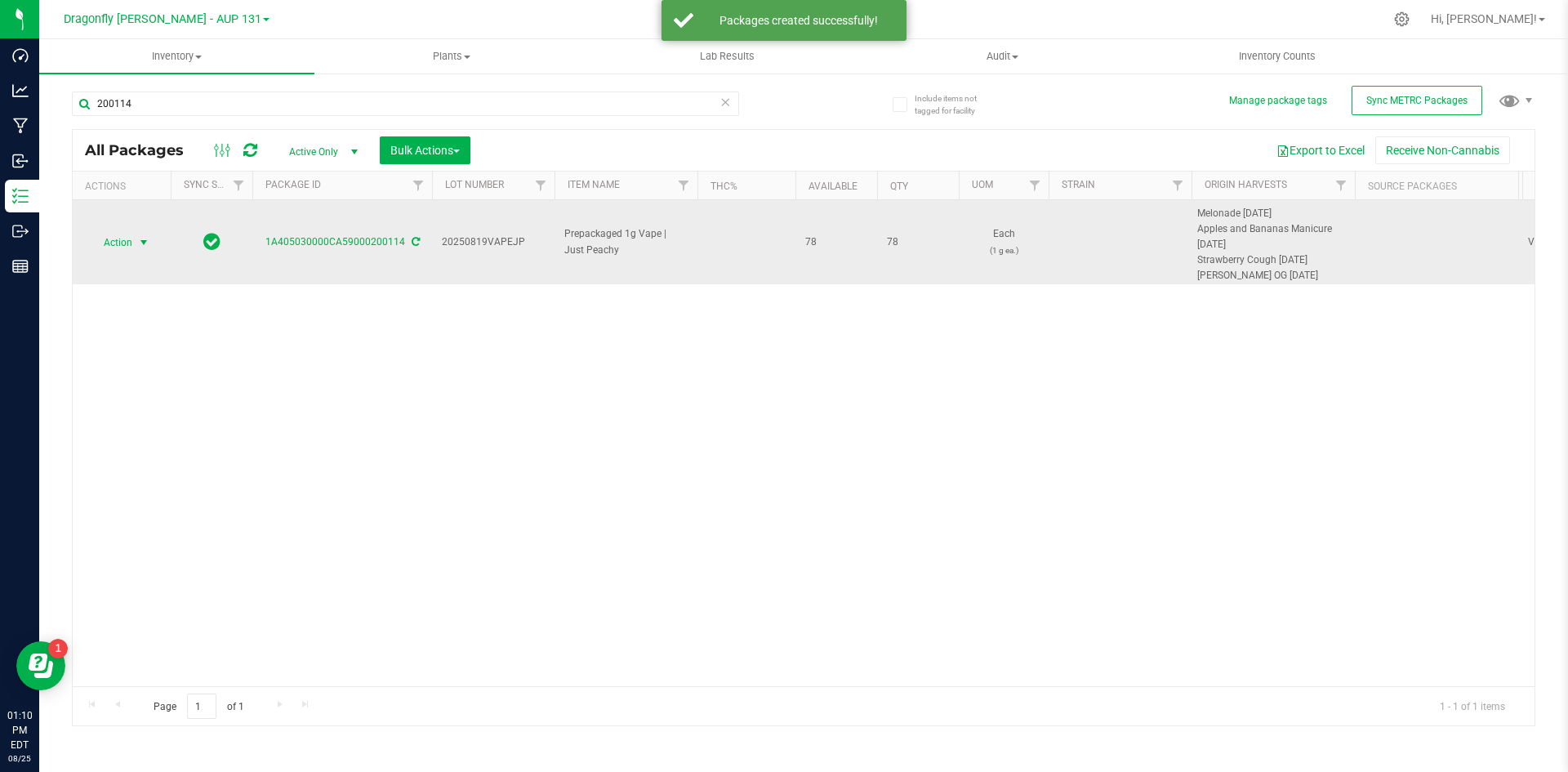
click at [133, 246] on span "Action" at bounding box center [111, 243] width 44 height 23
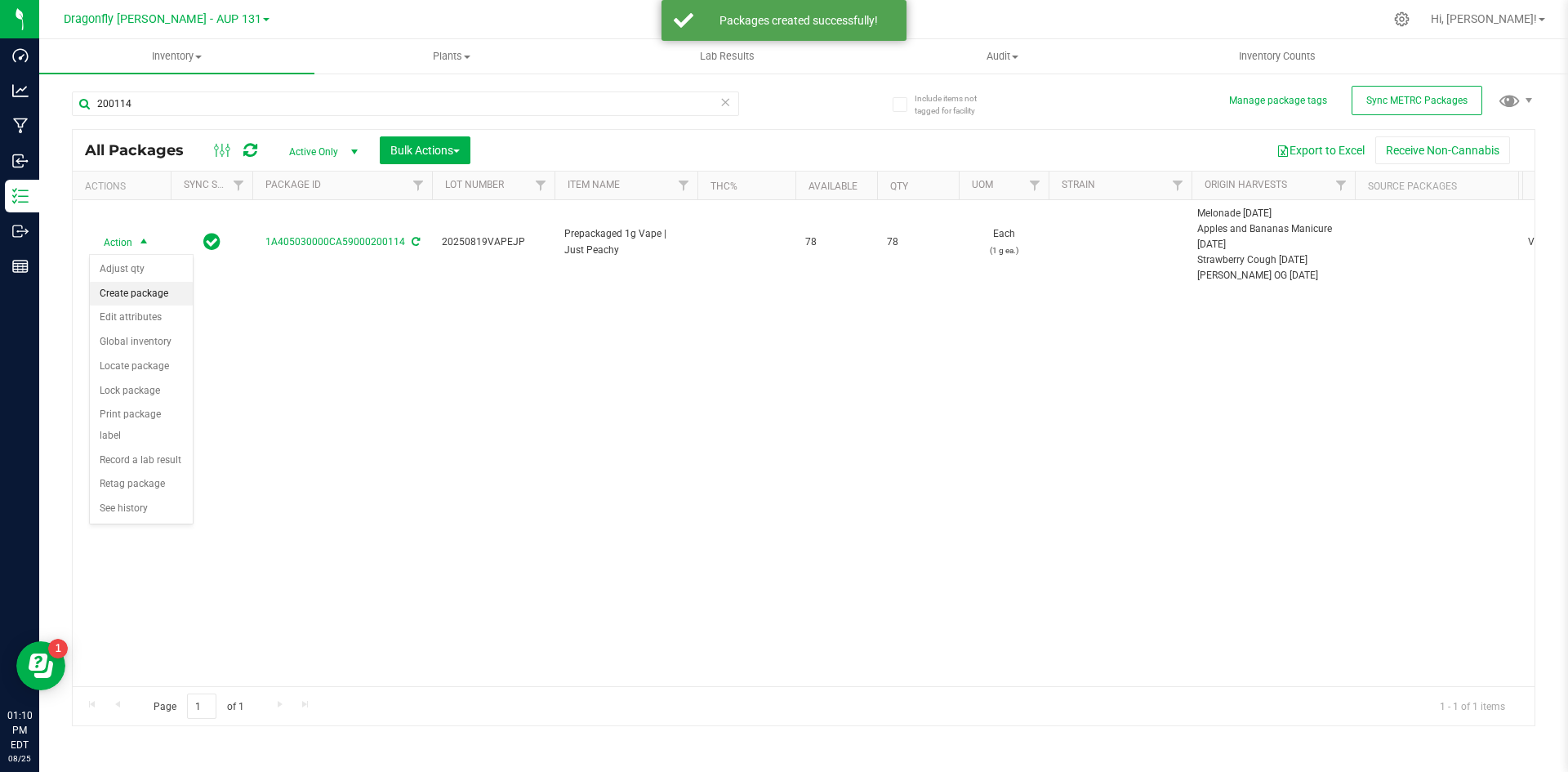
click at [152, 296] on li "Create package" at bounding box center [141, 294] width 102 height 25
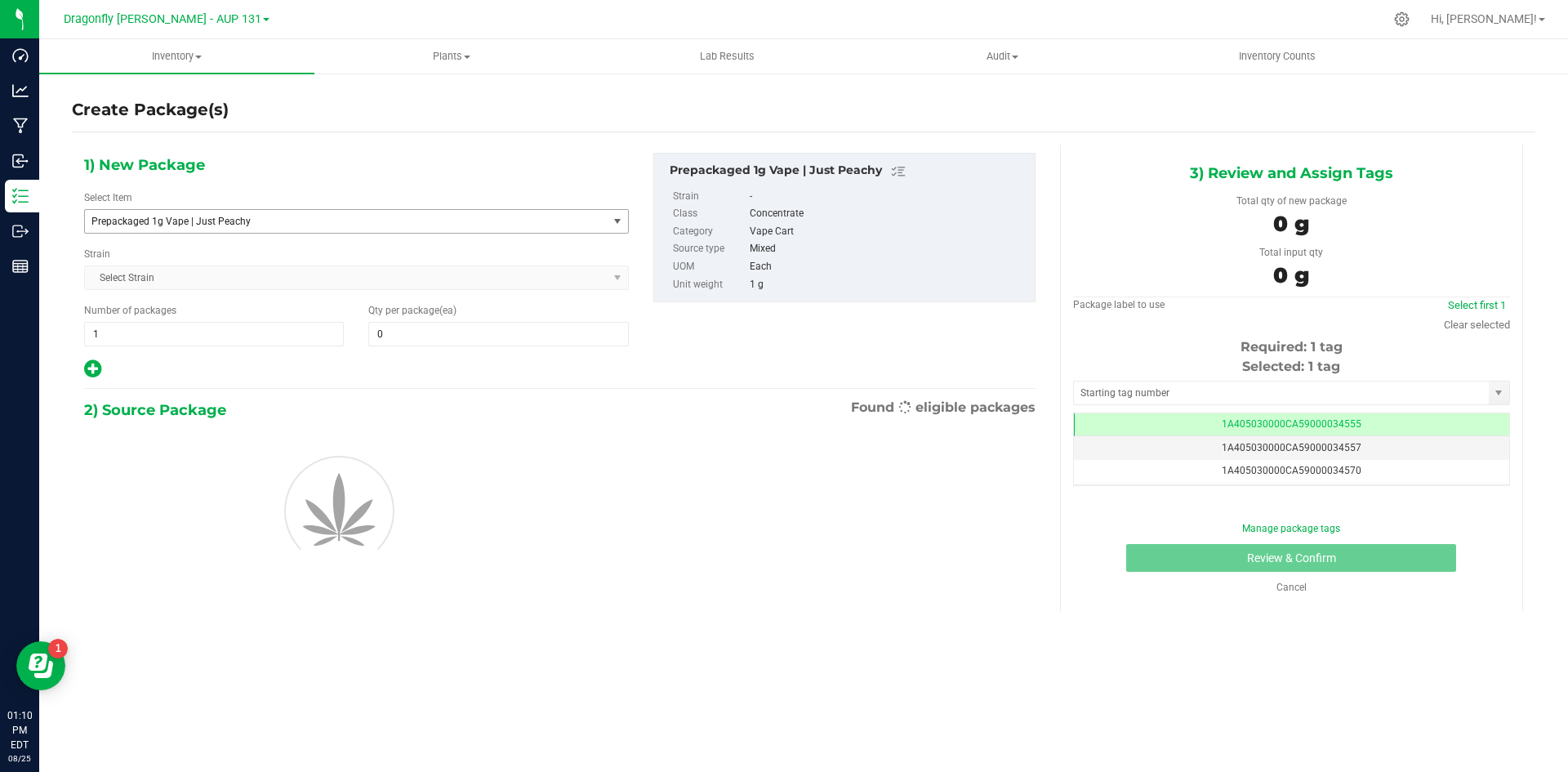
click at [308, 229] on span "Prepackaged 1g Vape | Just Peachy" at bounding box center [346, 222] width 523 height 23
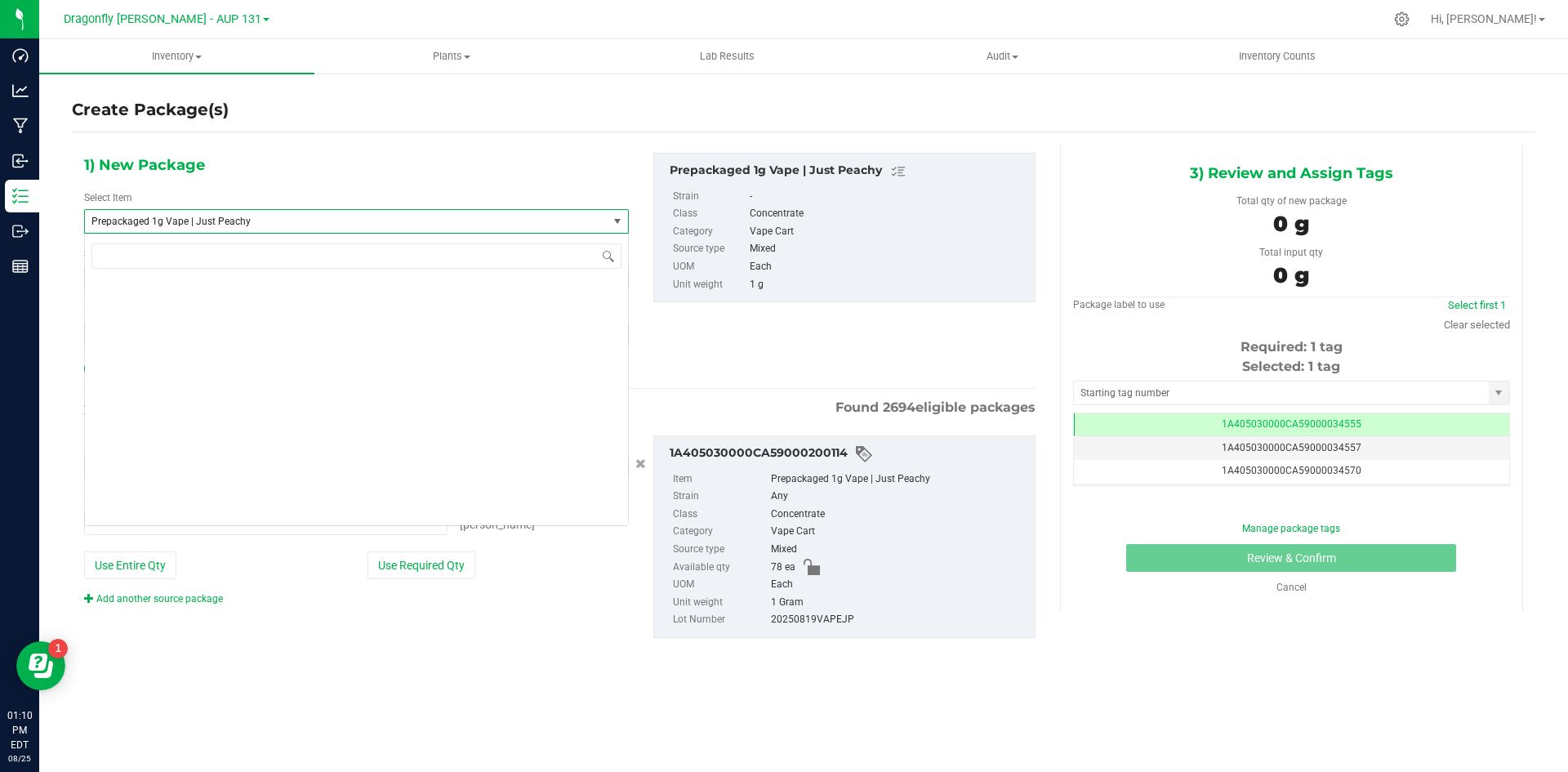
type input "0 ea"
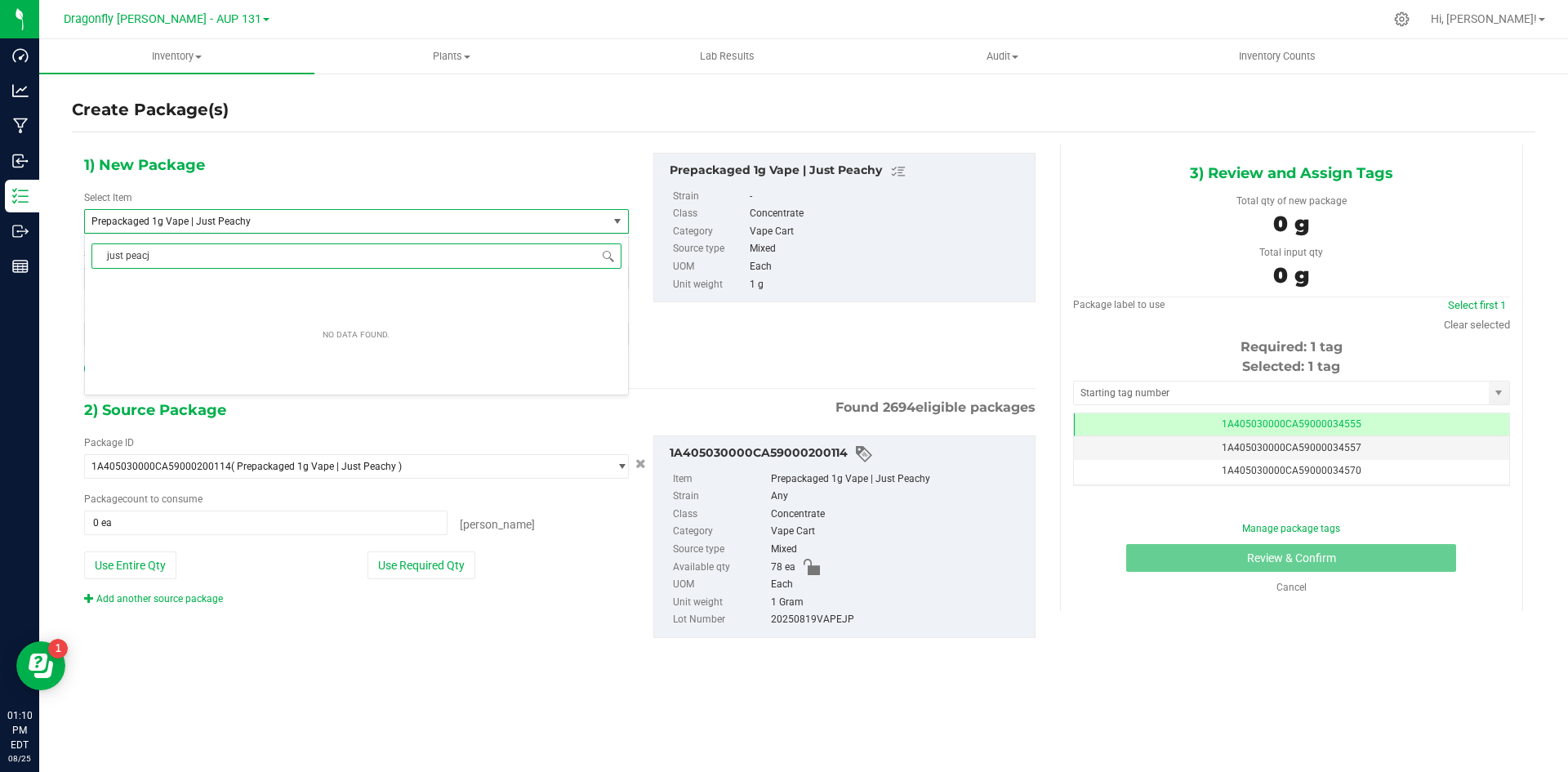
type input "just peac"
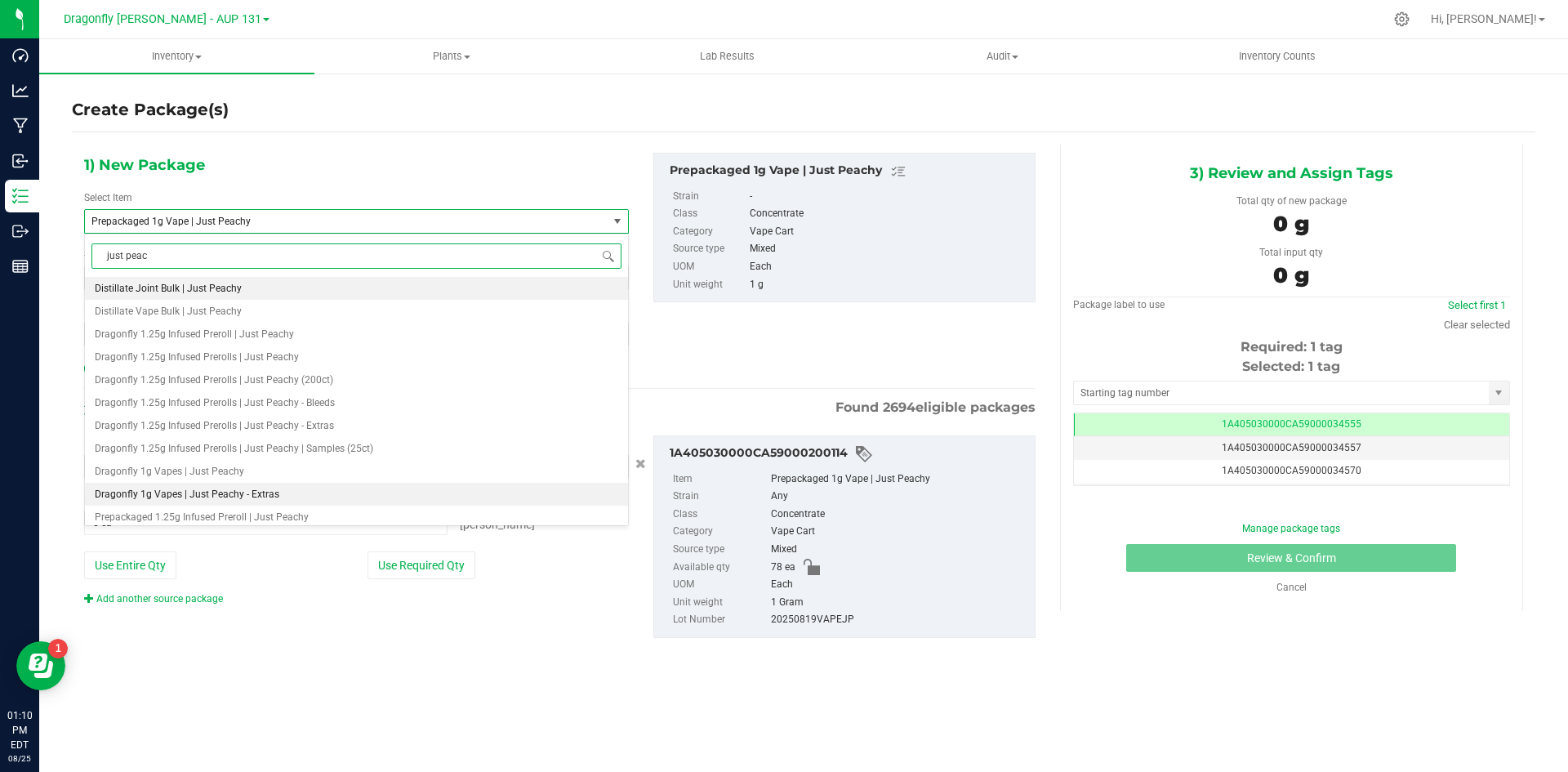
click at [217, 496] on span "Dragonfly 1g Vapes | Just Peachy - Extras" at bounding box center [186, 494] width 185 height 11
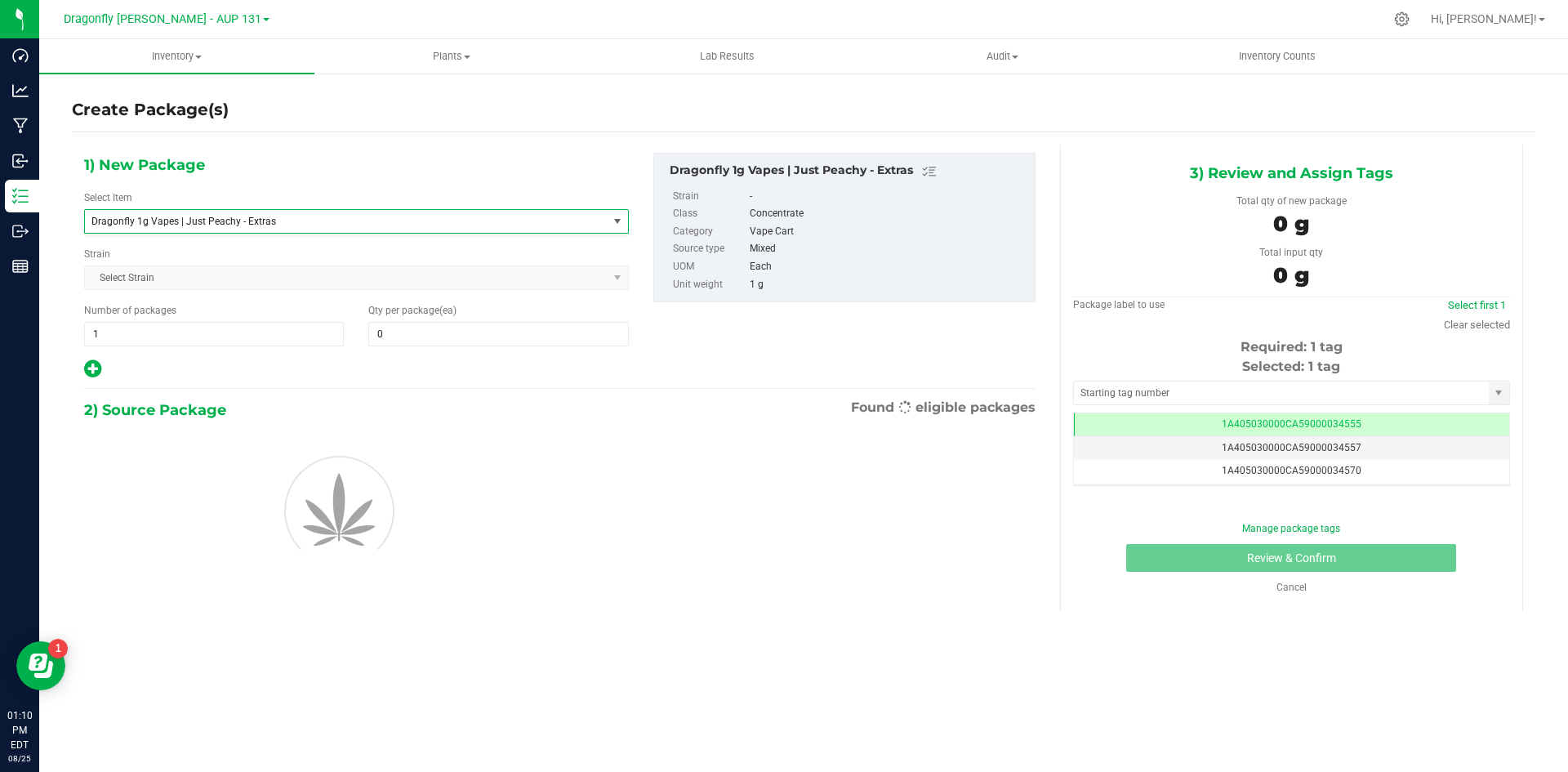
type input "0"
click at [432, 330] on input "0" at bounding box center [498, 334] width 258 height 23
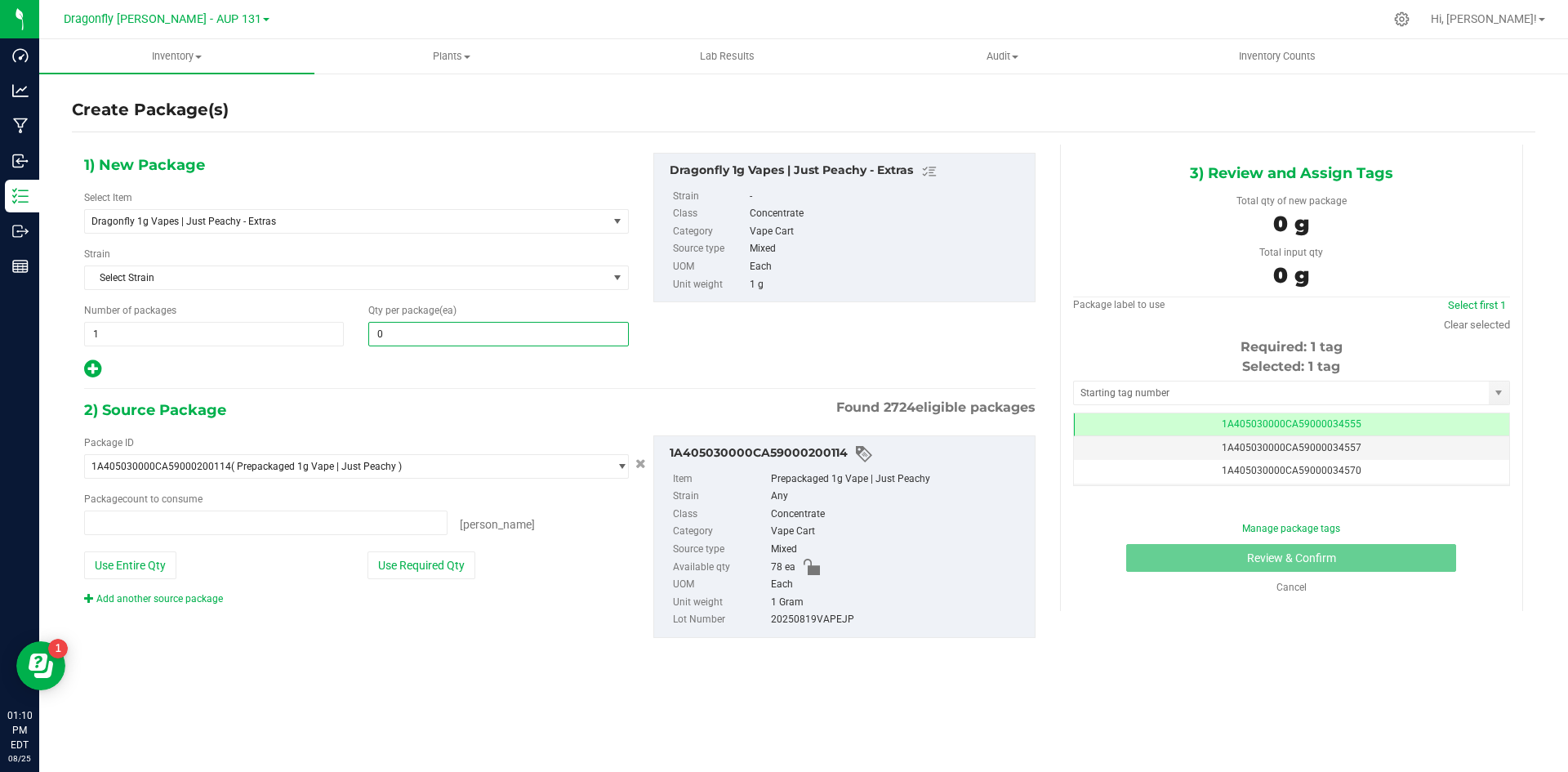
click at [432, 330] on span "0 0" at bounding box center [498, 334] width 260 height 25
type input "0 ea"
type input "78"
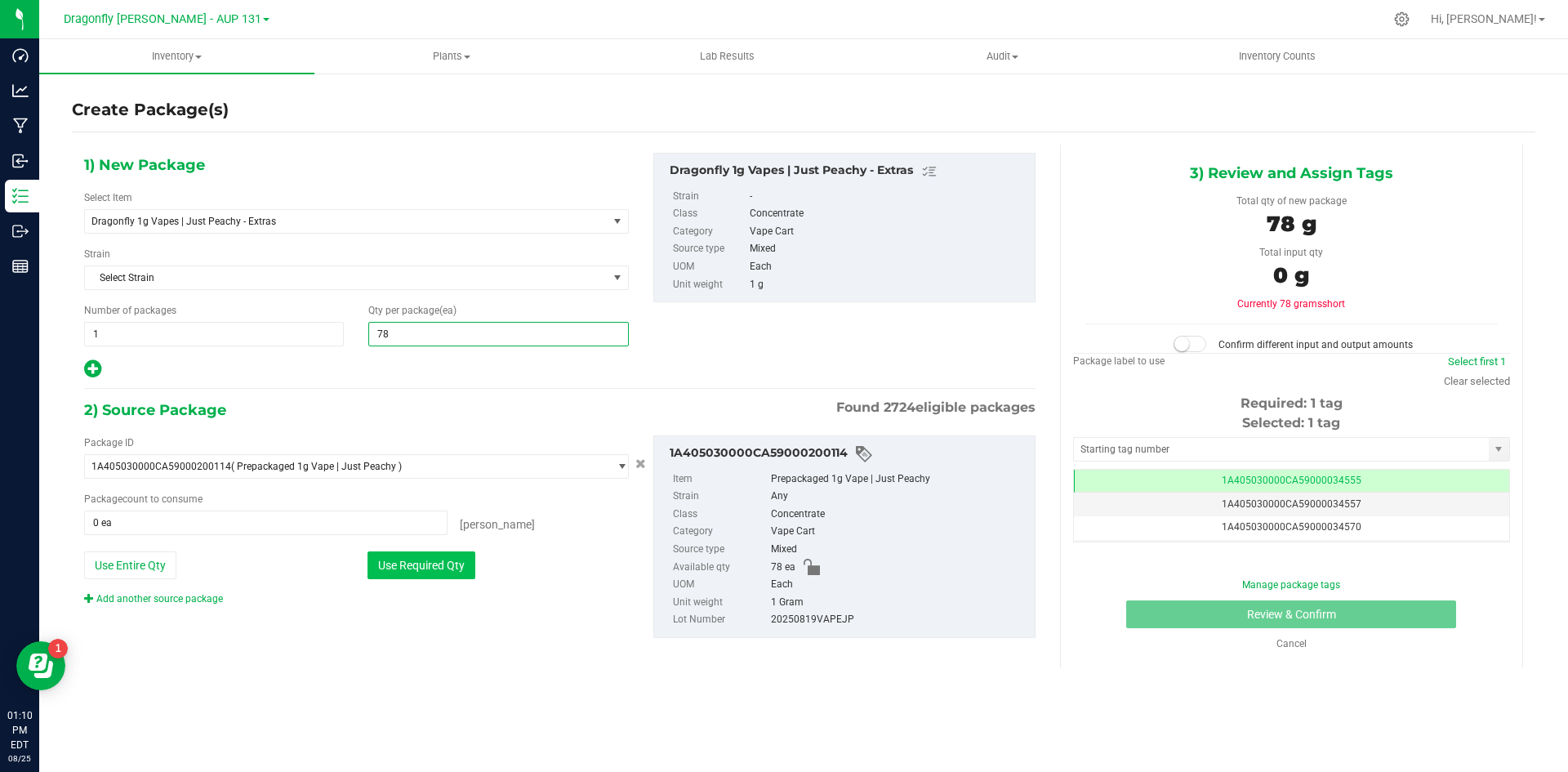
type input "78"
click at [433, 564] on button "Use Required Qty" at bounding box center [421, 564] width 108 height 27
type input "78 ea"
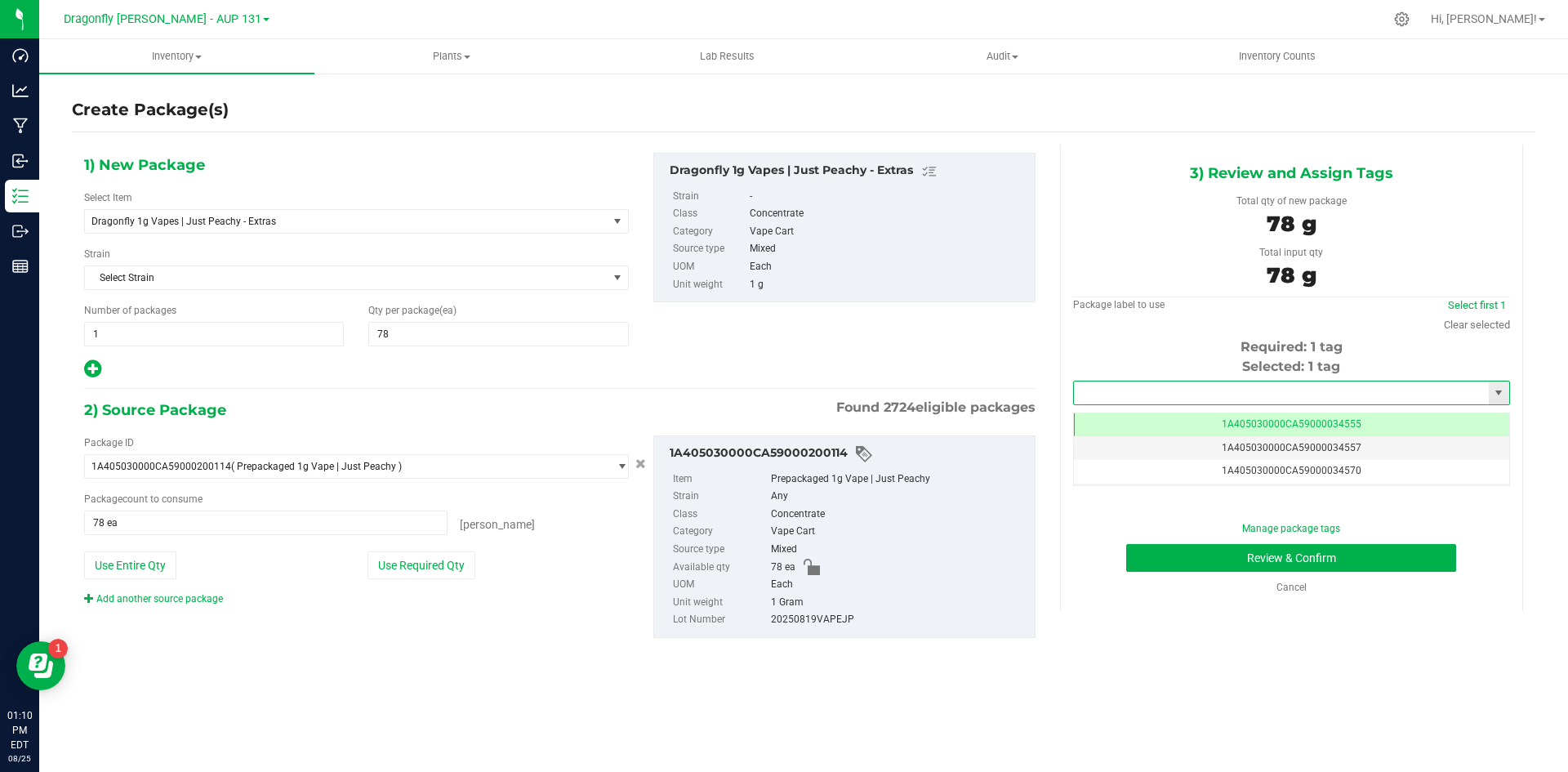
click at [1295, 402] on input "text" at bounding box center [1282, 393] width 415 height 23
click at [1269, 425] on li "1A405030000CA59000231133" at bounding box center [1292, 420] width 436 height 25
type input "1A405030000CA59000231133"
click at [1343, 568] on button "Review & Confirm" at bounding box center [1292, 557] width 330 height 27
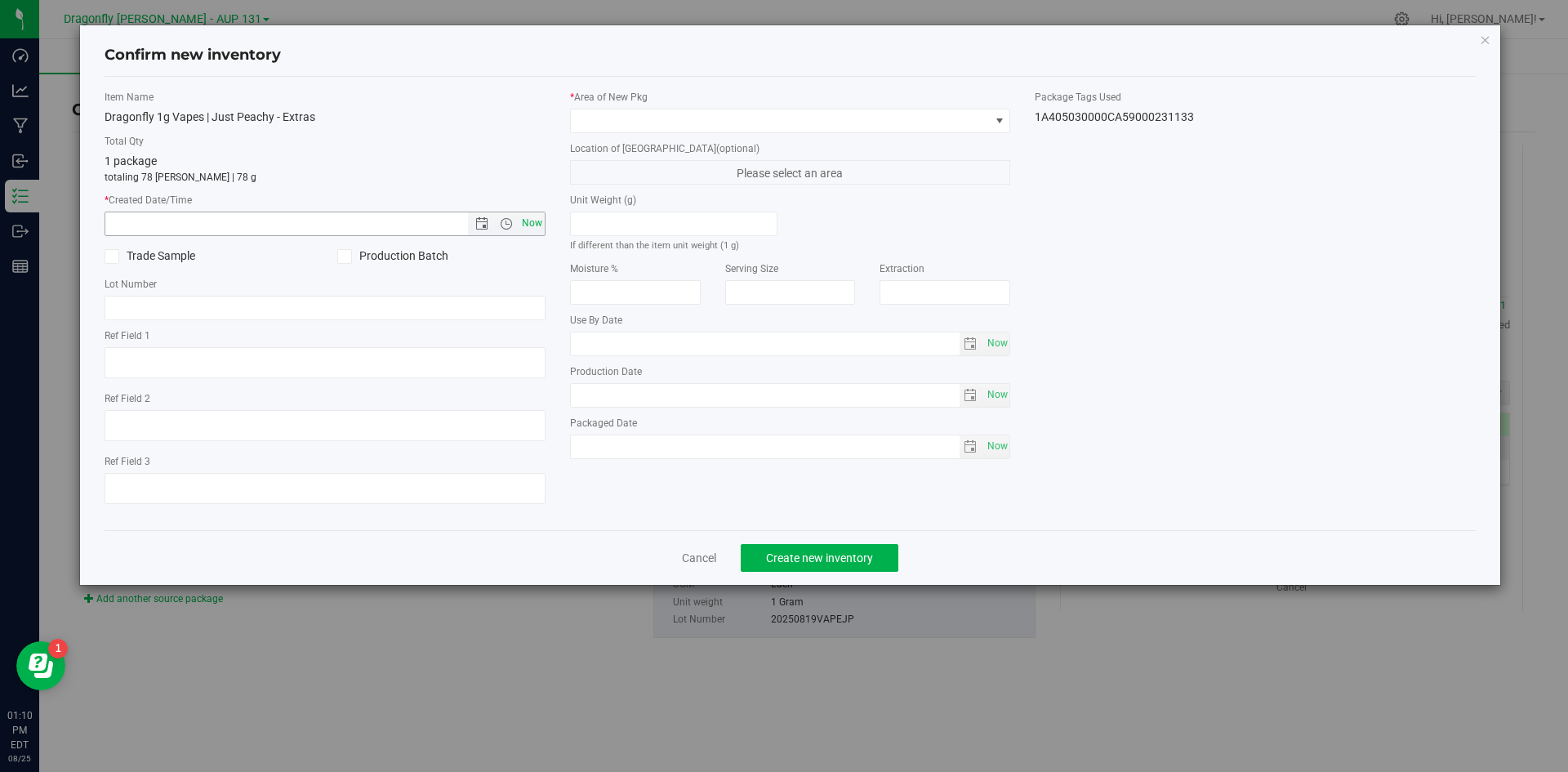
click at [527, 230] on span "Now" at bounding box center [531, 223] width 27 height 24
type input "8/25/2025 1:10 PM"
click at [731, 119] on span at bounding box center [780, 121] width 419 height 23
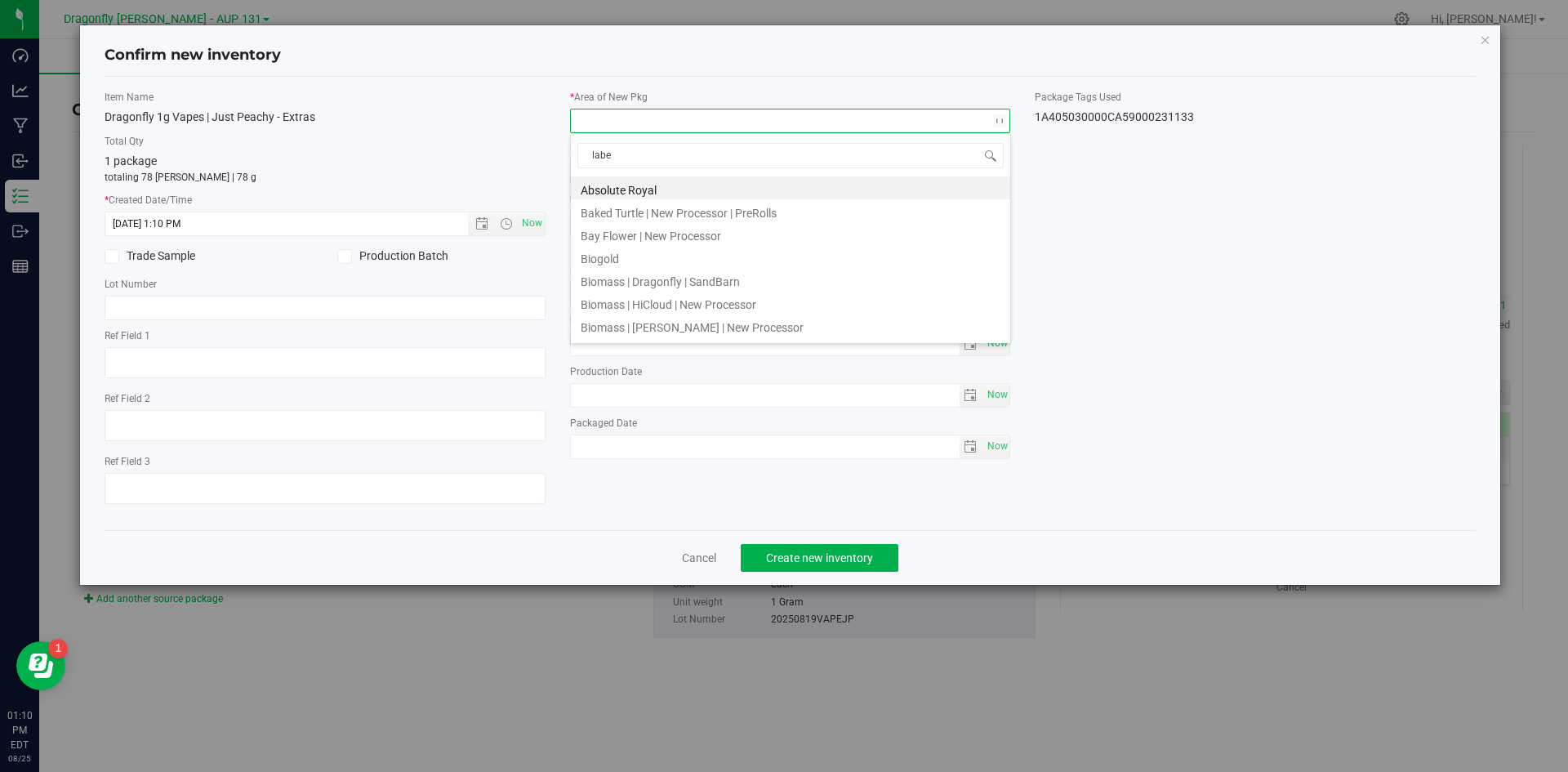
type input "label"
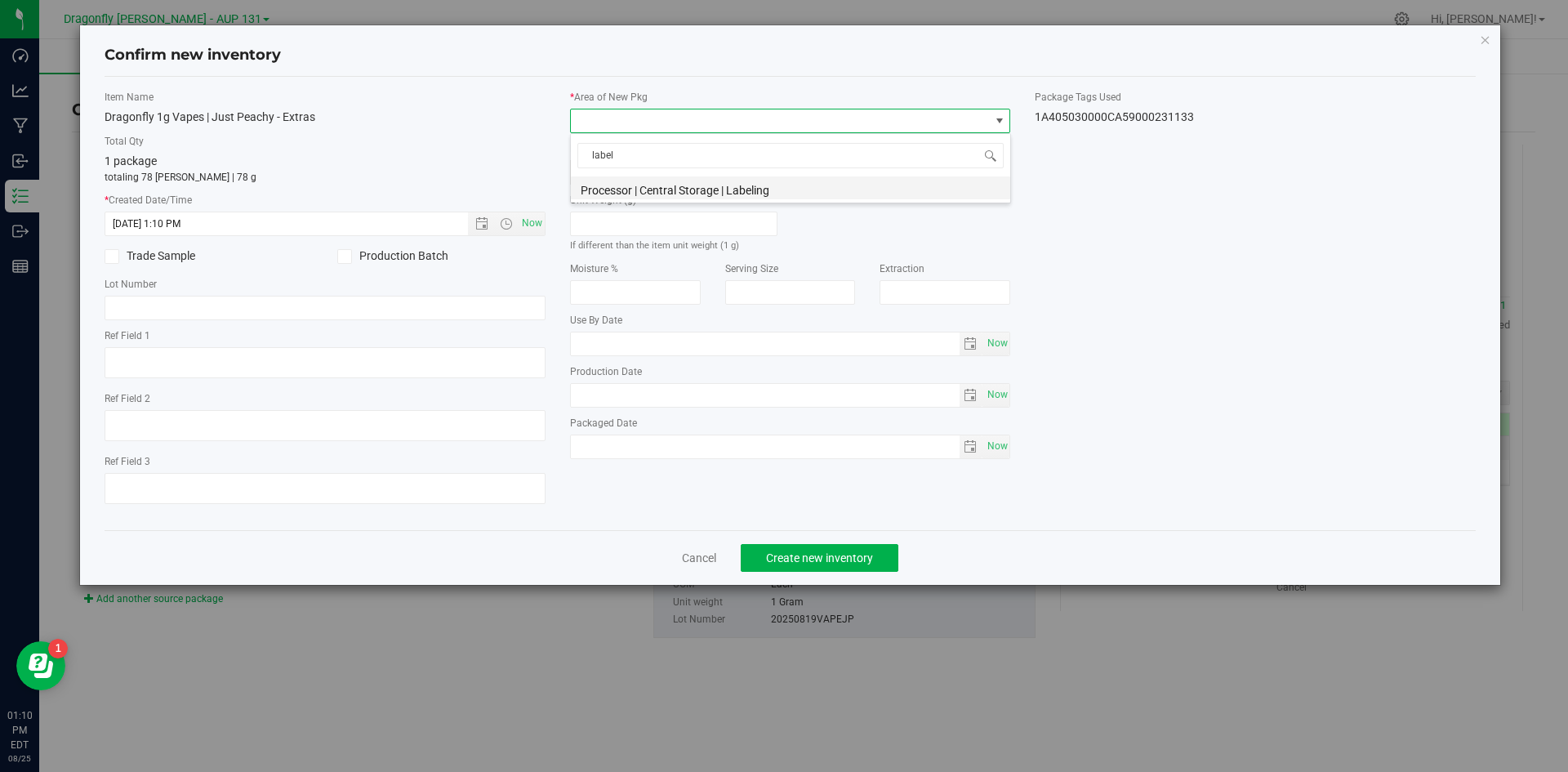
click at [748, 189] on li "Processor | Central Storage | Labeling" at bounding box center [790, 188] width 439 height 23
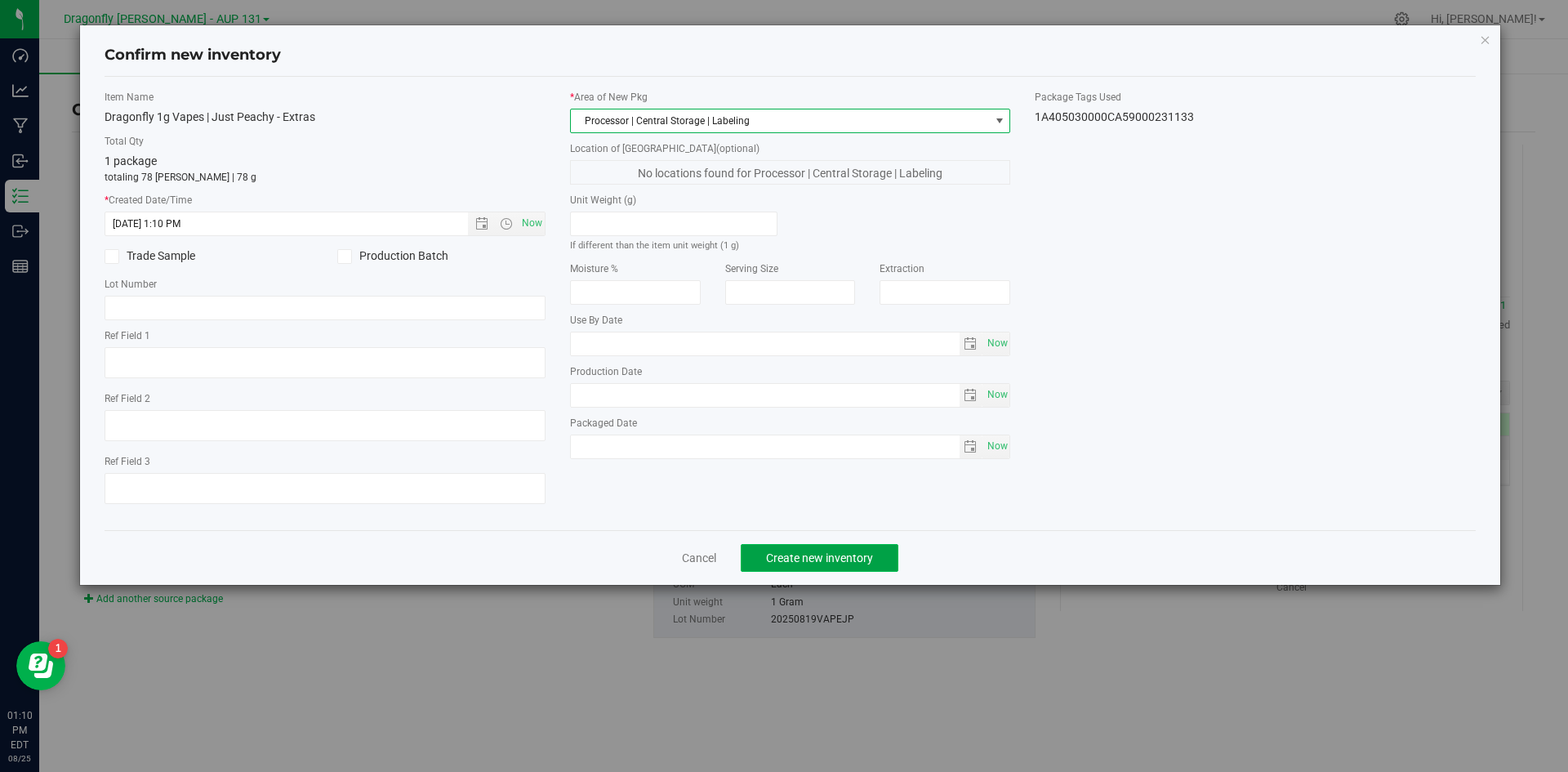
click at [788, 551] on span "Create new inventory" at bounding box center [819, 557] width 107 height 13
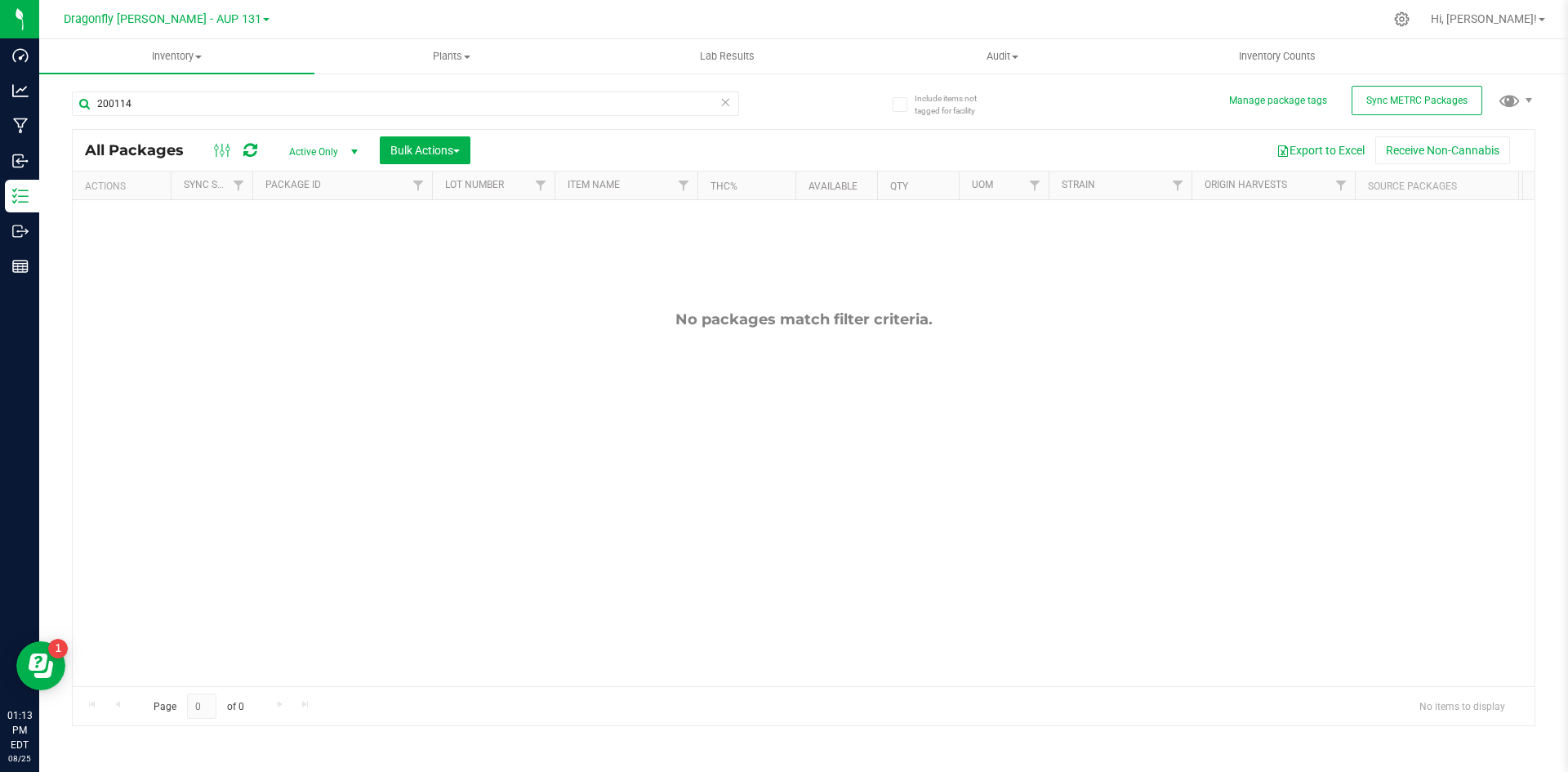
click at [725, 104] on icon at bounding box center [724, 102] width 11 height 19
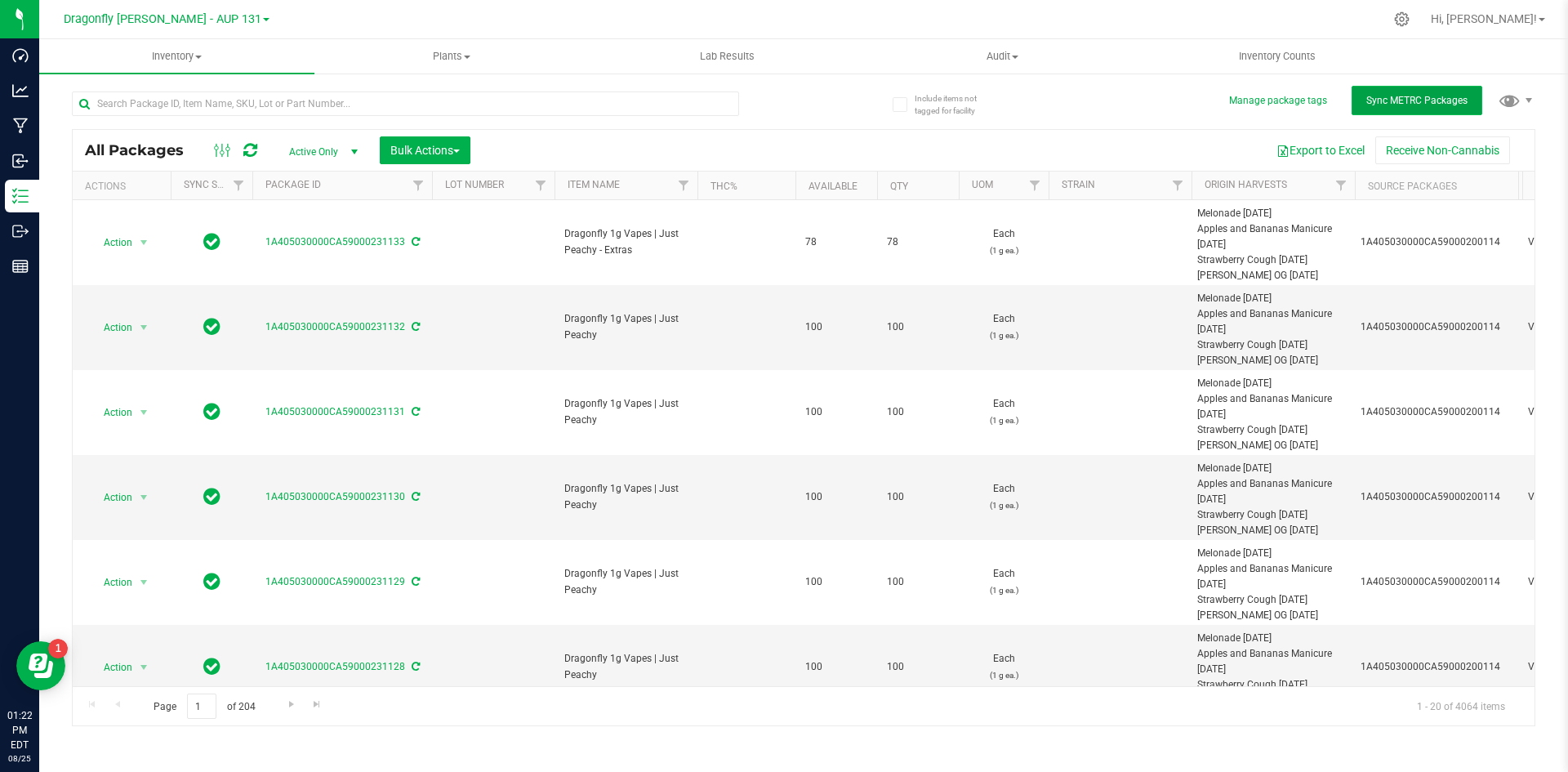
click at [1384, 110] on button "Sync METRC Packages" at bounding box center [1417, 100] width 131 height 29
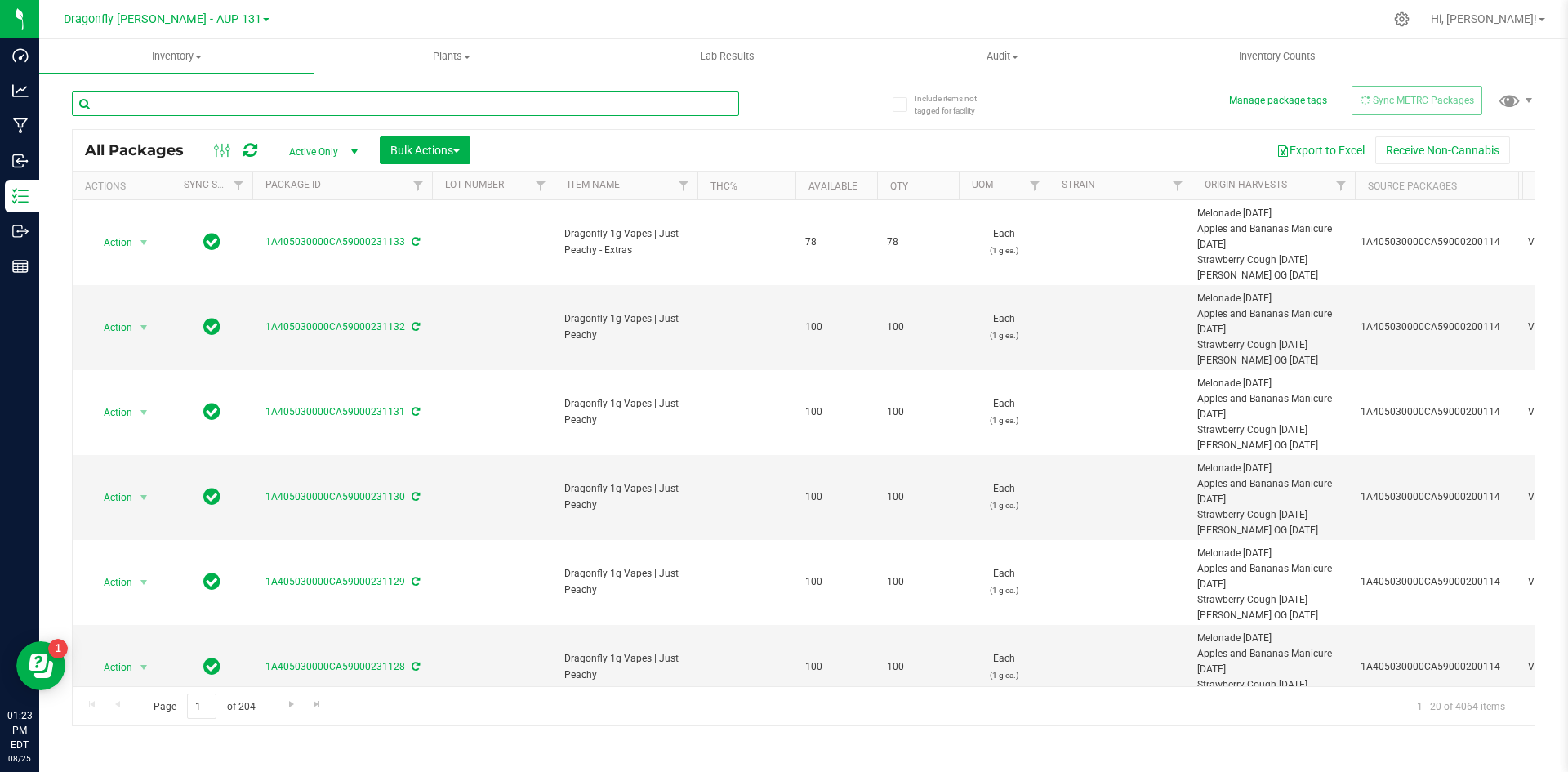
click at [533, 101] on input "text" at bounding box center [405, 104] width 667 height 25
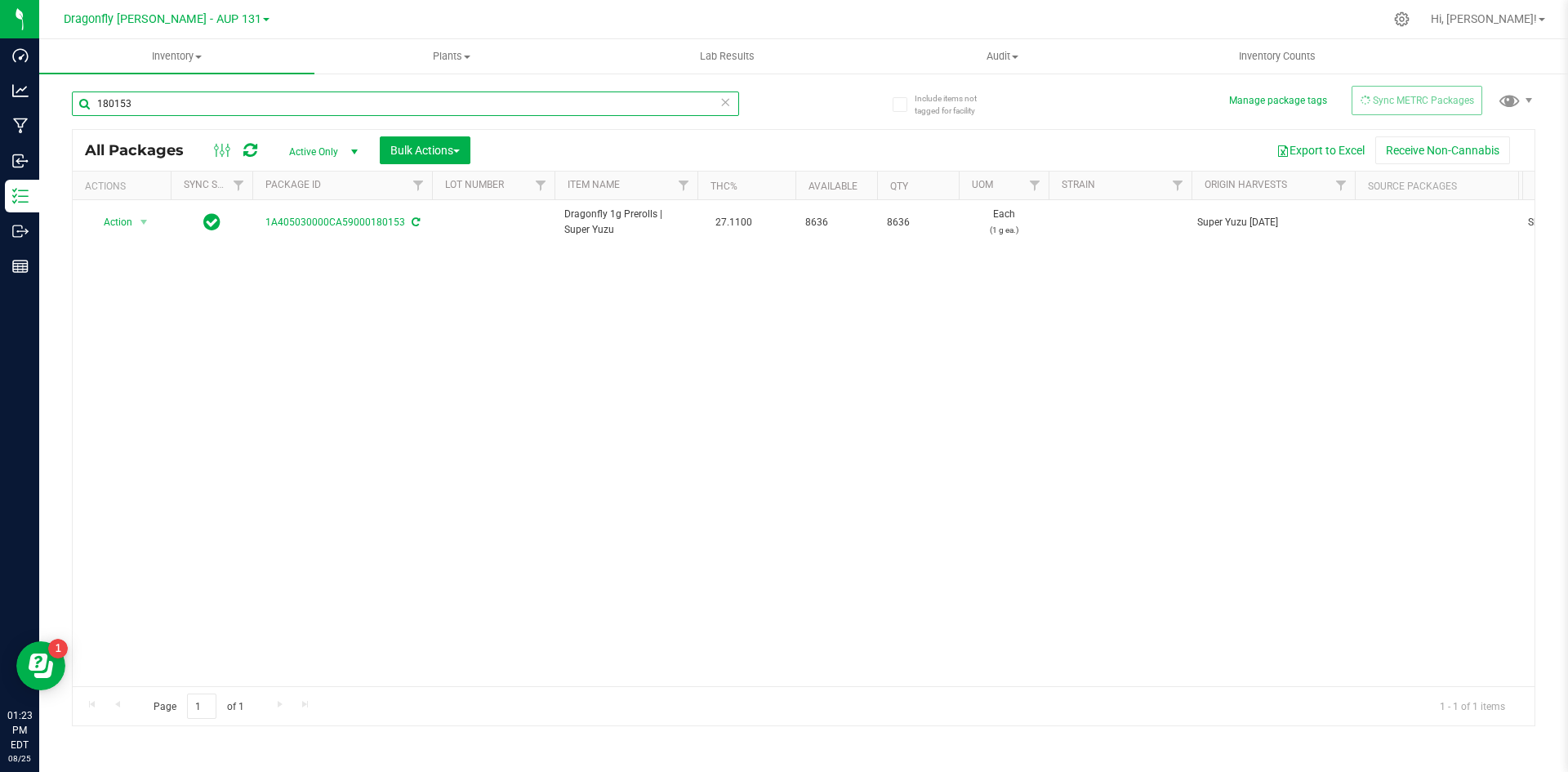
type input "180153"
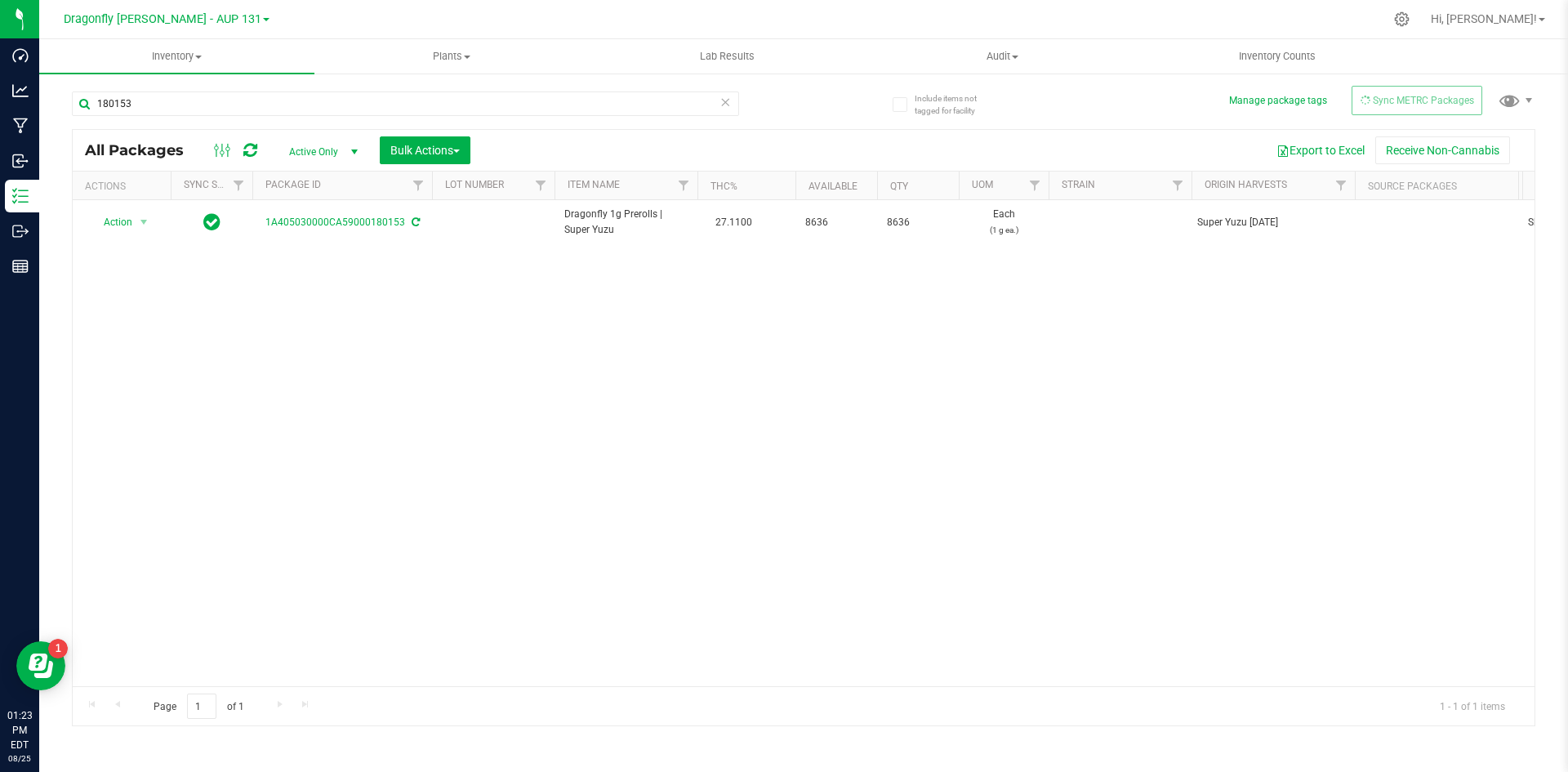
click at [722, 105] on icon at bounding box center [724, 102] width 11 height 19
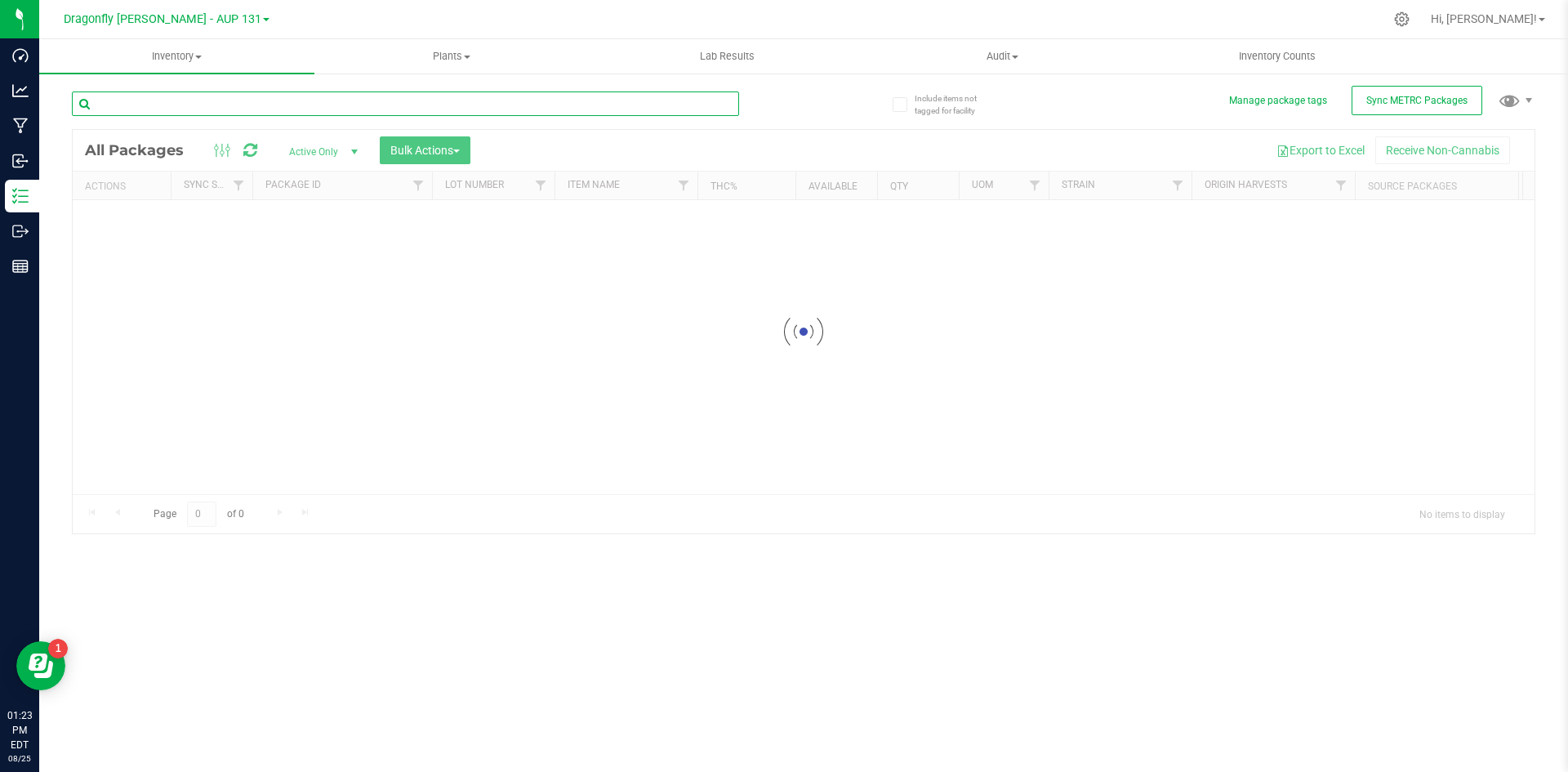
drag, startPoint x: 342, startPoint y: 108, endPoint x: 390, endPoint y: 107, distance: 48.0
click at [342, 107] on input "text" at bounding box center [405, 104] width 667 height 25
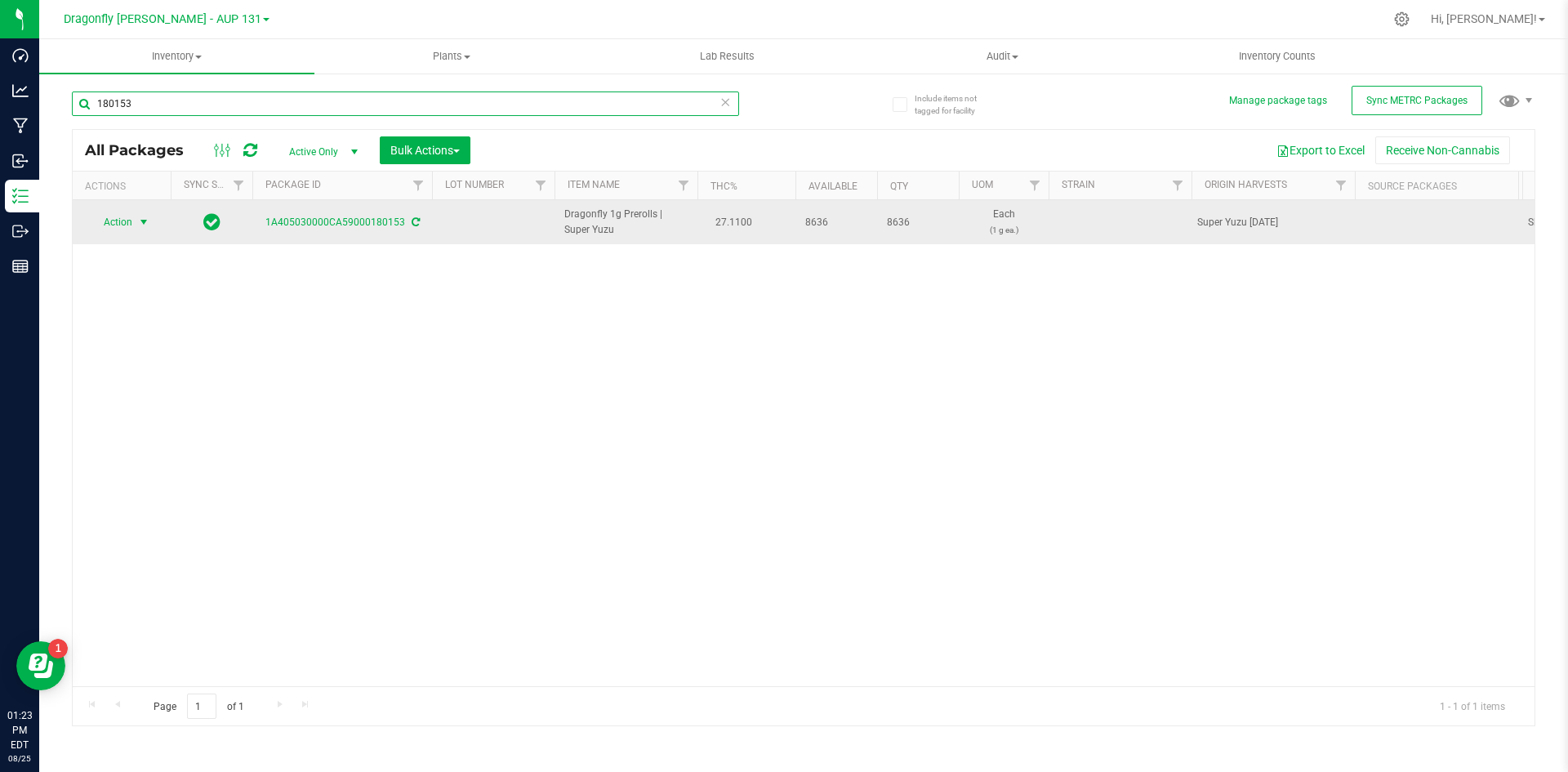
type input "180153"
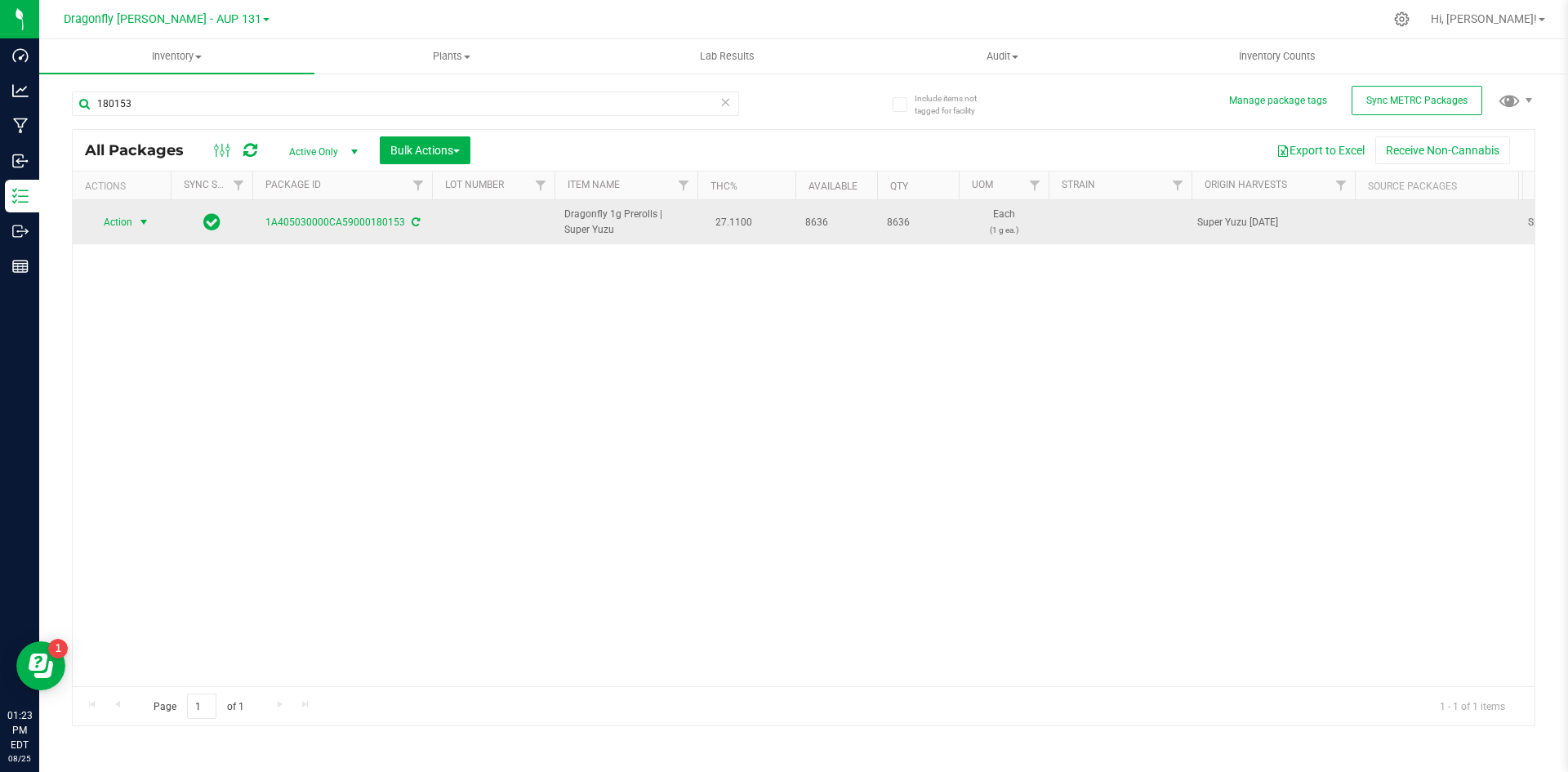
click at [144, 230] on span "select" at bounding box center [144, 223] width 20 height 23
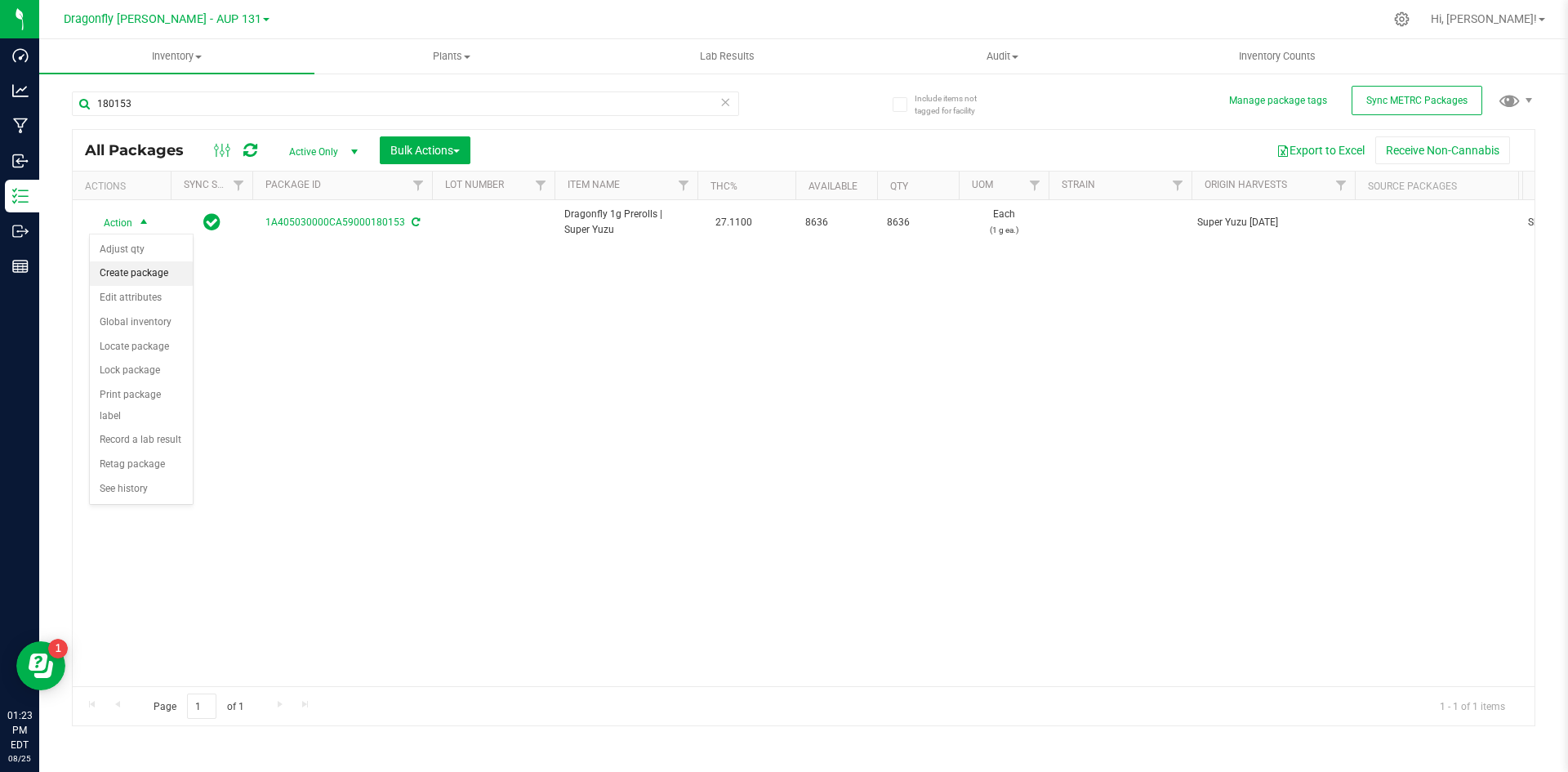
click at [170, 272] on li "Create package" at bounding box center [141, 274] width 102 height 25
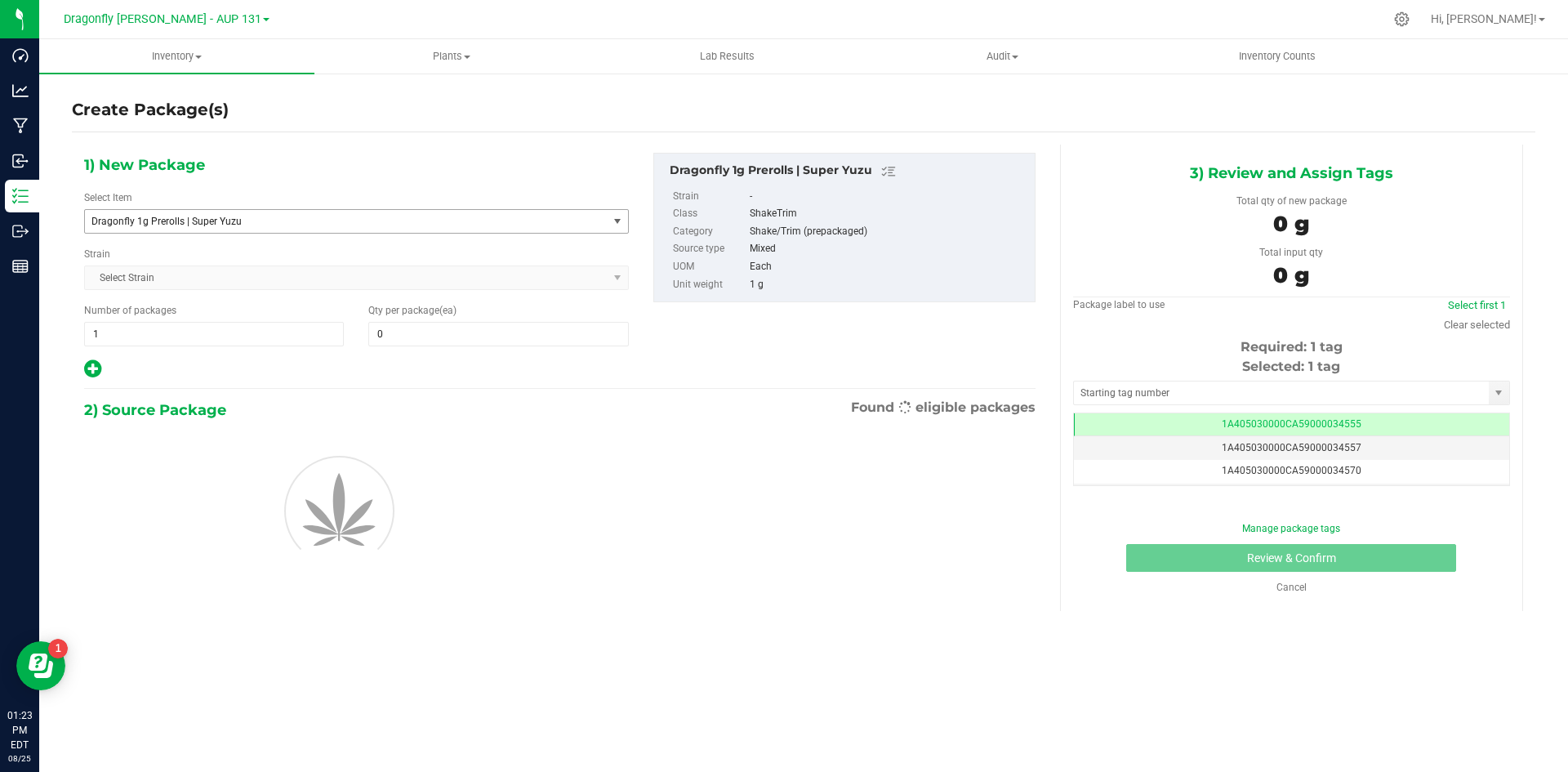
type input "0"
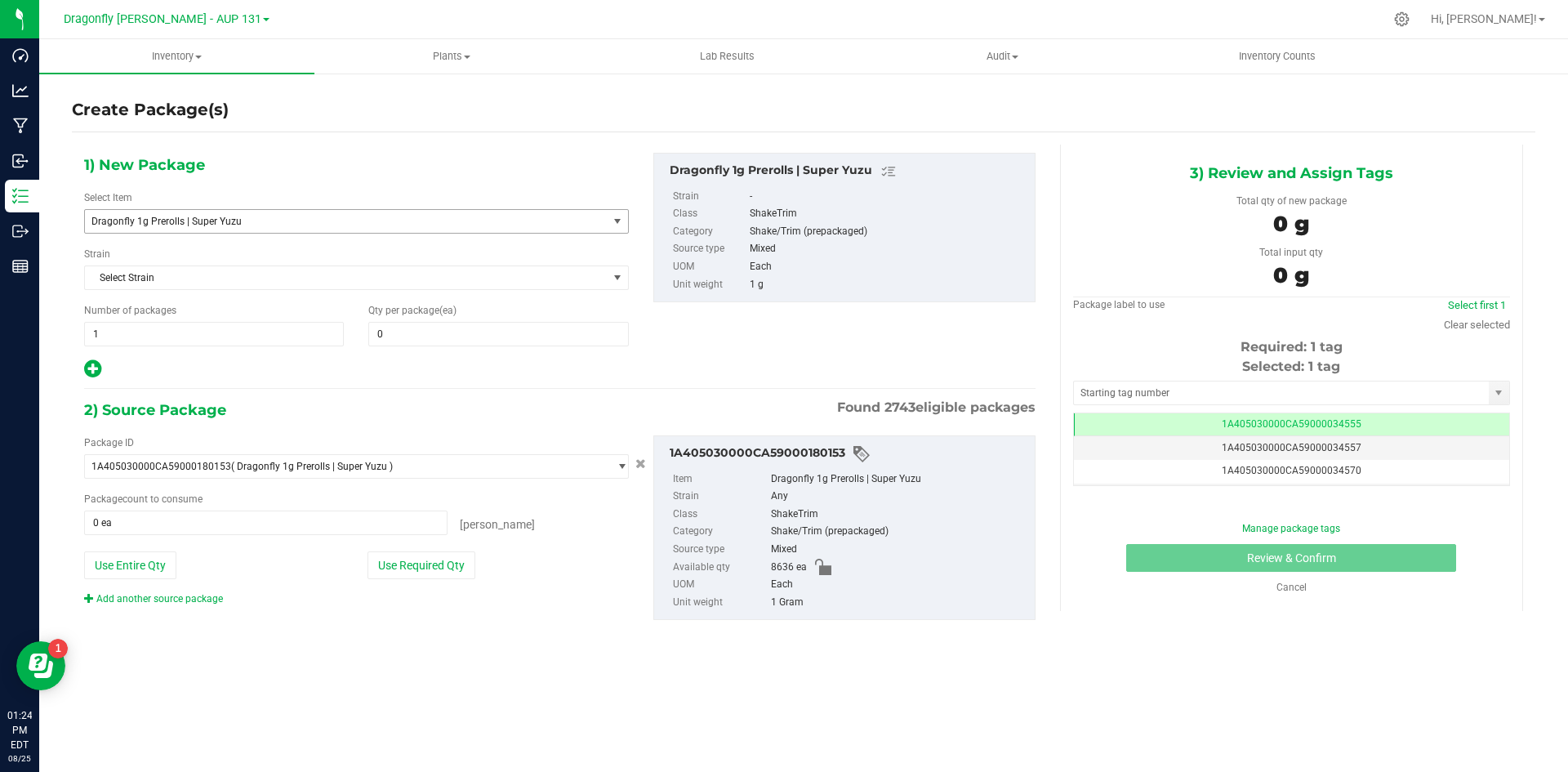
click at [439, 223] on span "Dragonfly 1g Prerolls | Super Yuzu" at bounding box center [337, 221] width 489 height 11
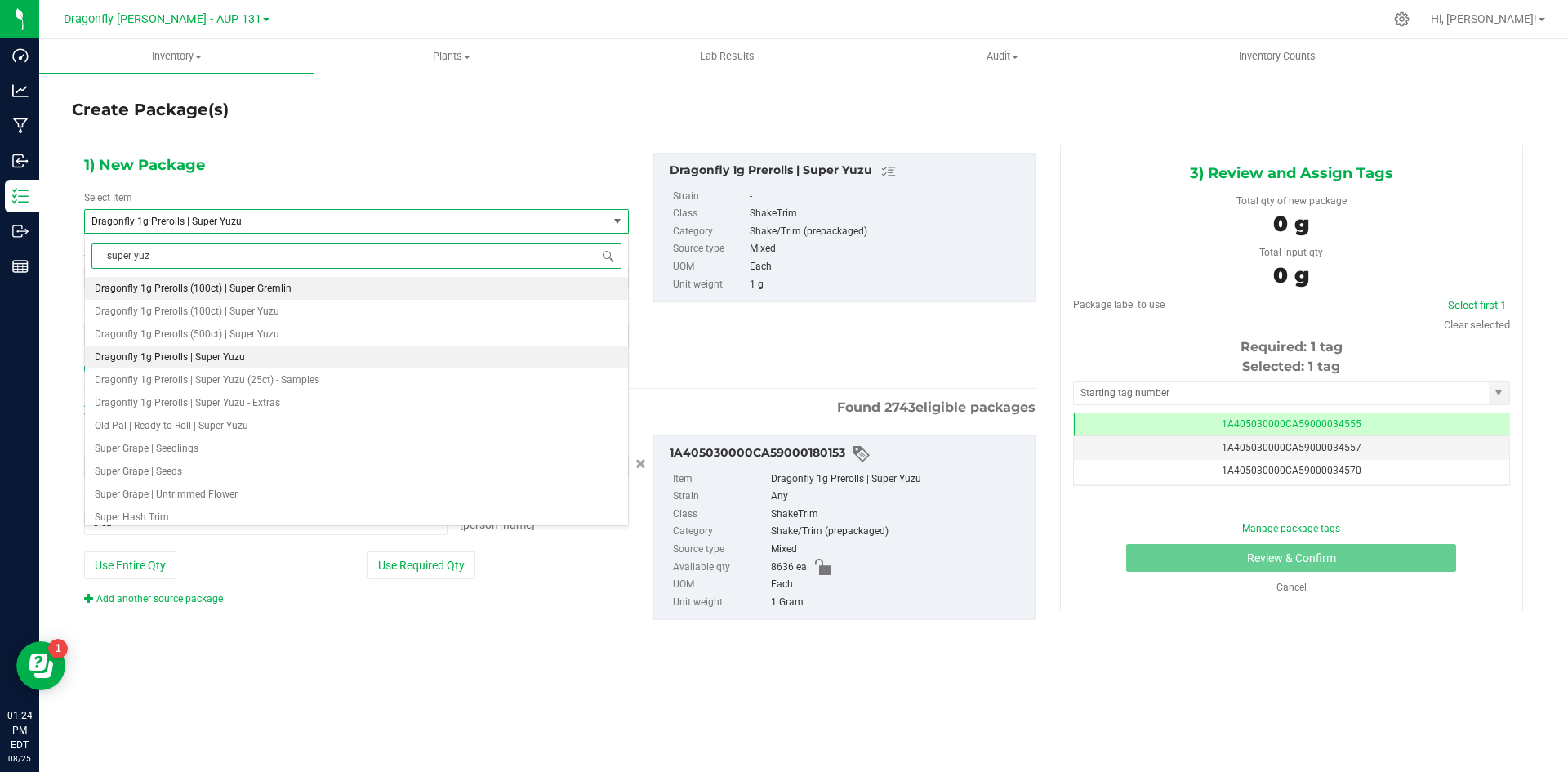
type input "super yuzu"
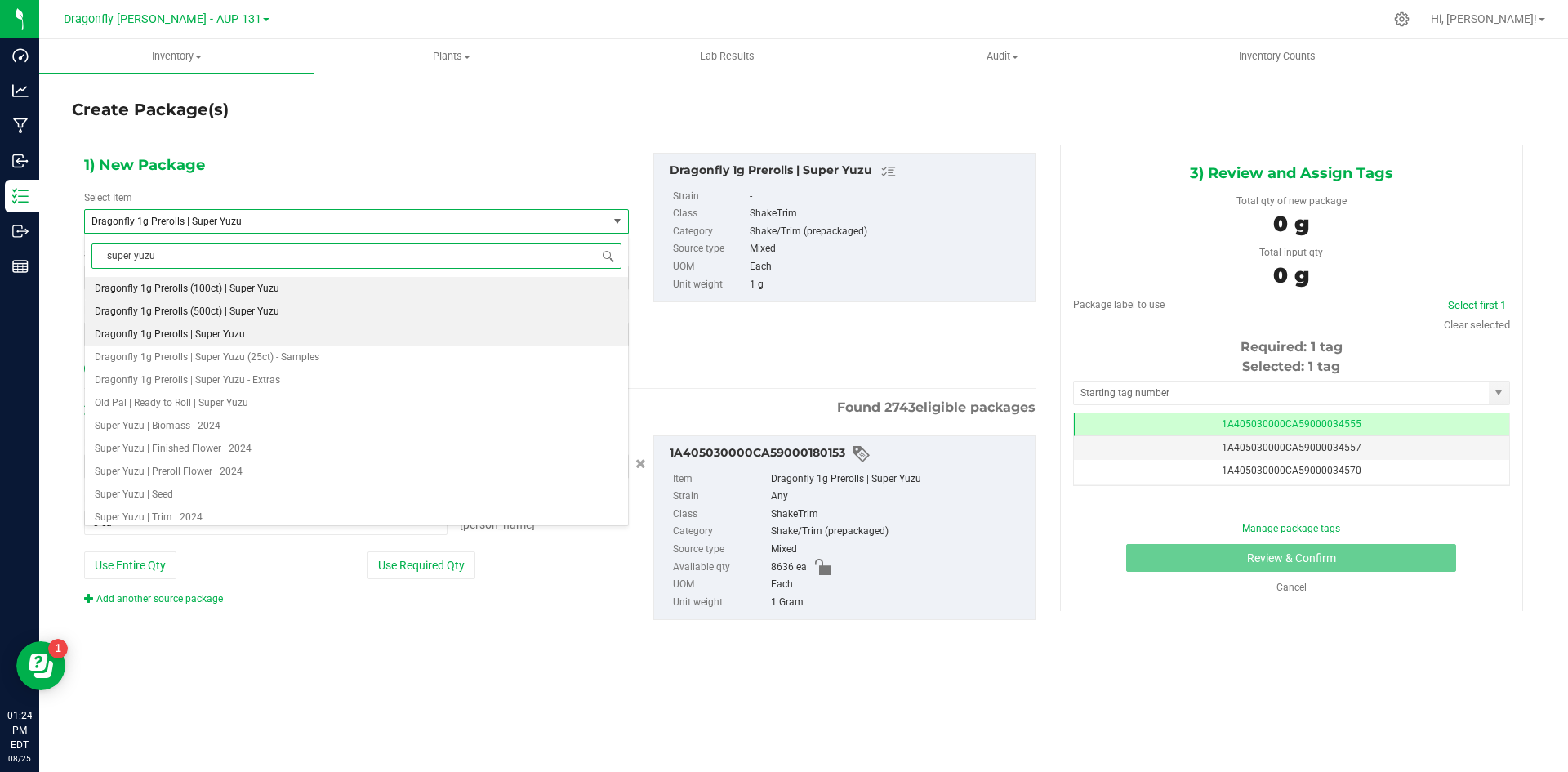
click at [298, 308] on li "Dragonfly 1g Prerolls (500ct) | Super Yuzu" at bounding box center [356, 311] width 543 height 23
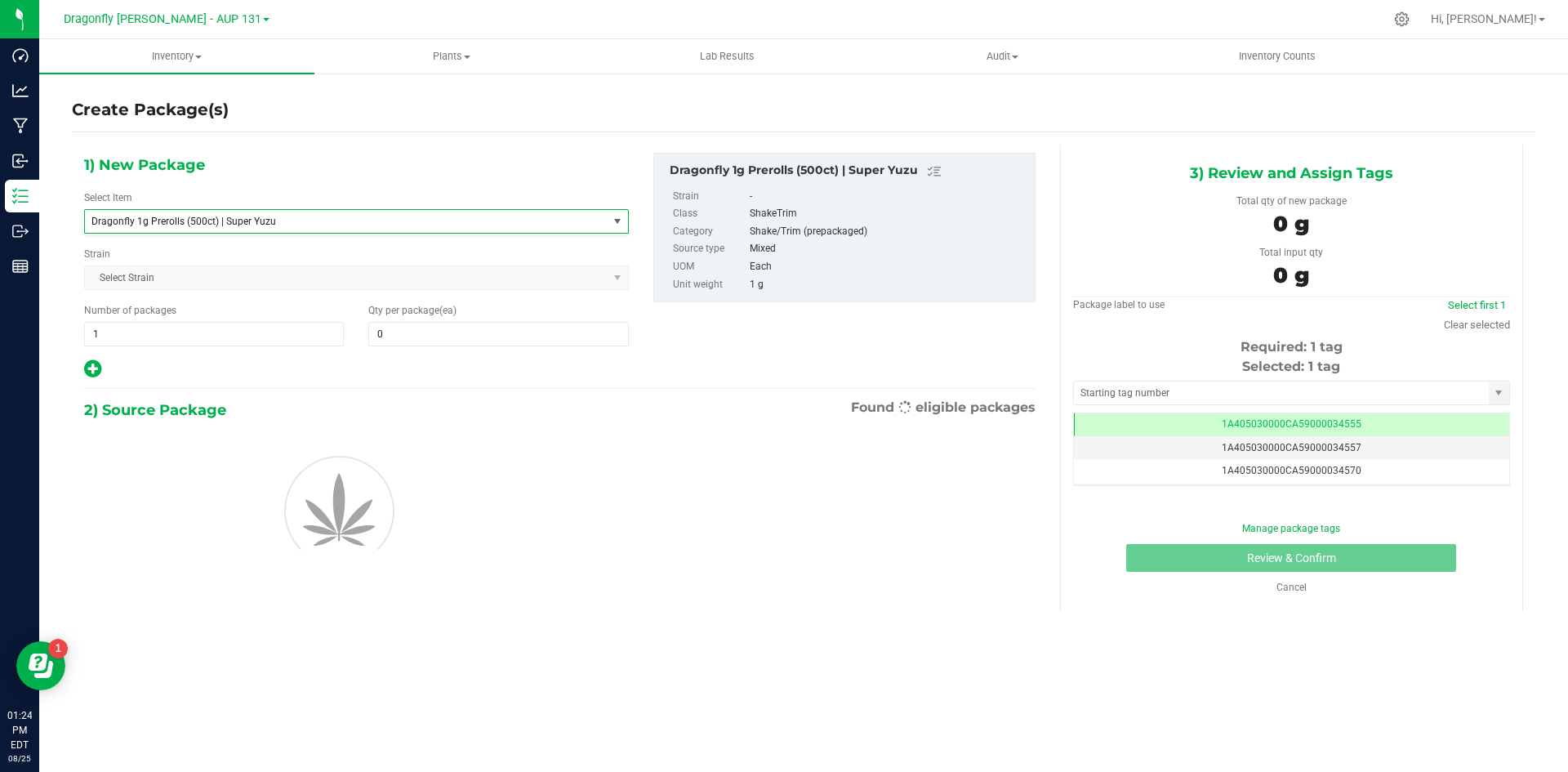
type input "0"
click at [178, 333] on span "1 1" at bounding box center [214, 334] width 260 height 25
drag, startPoint x: 178, startPoint y: 333, endPoint x: 227, endPoint y: 323, distance: 50.0
click at [178, 334] on input "1" at bounding box center [214, 334] width 258 height 23
type input "17"
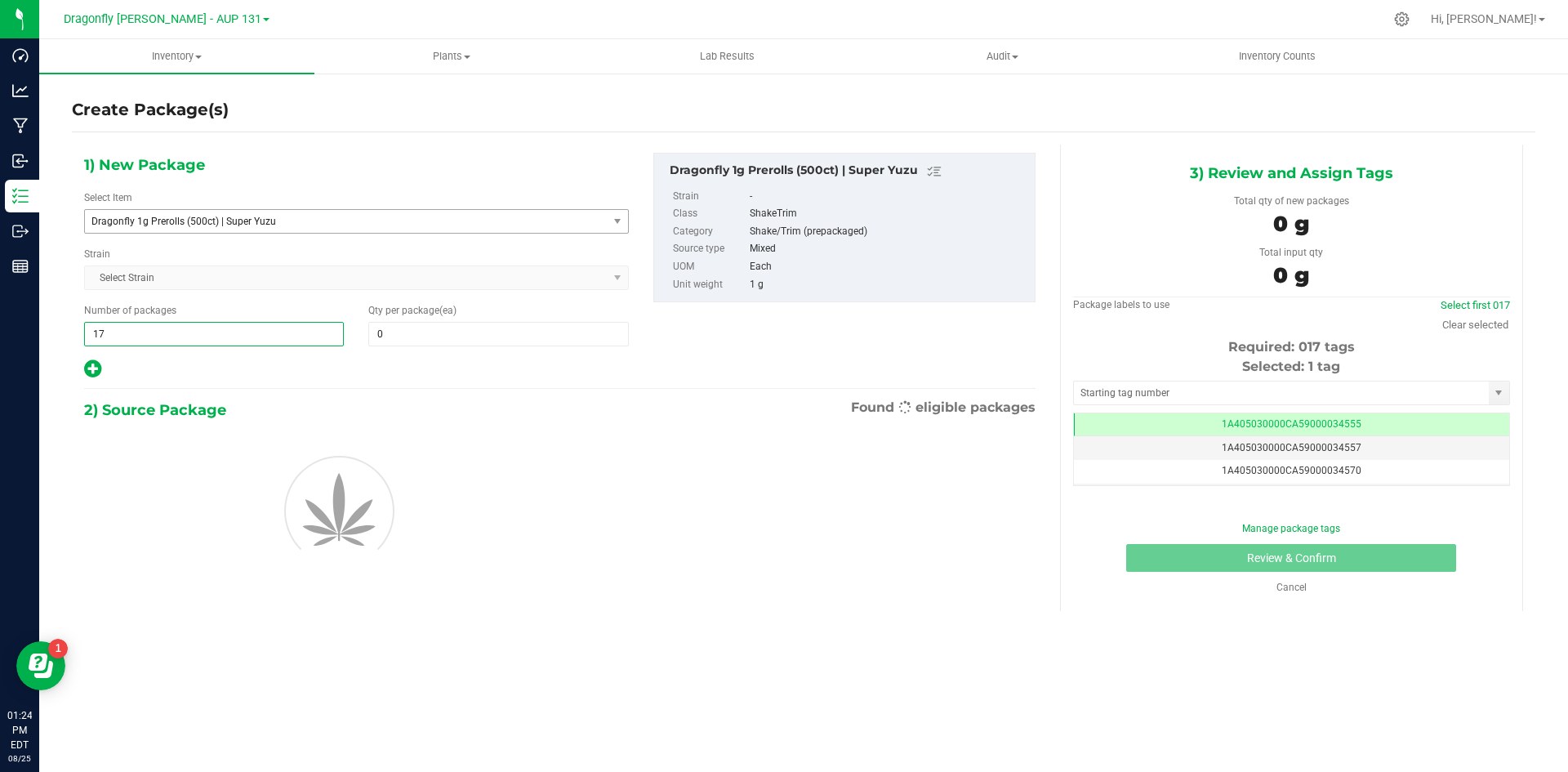
type input "17"
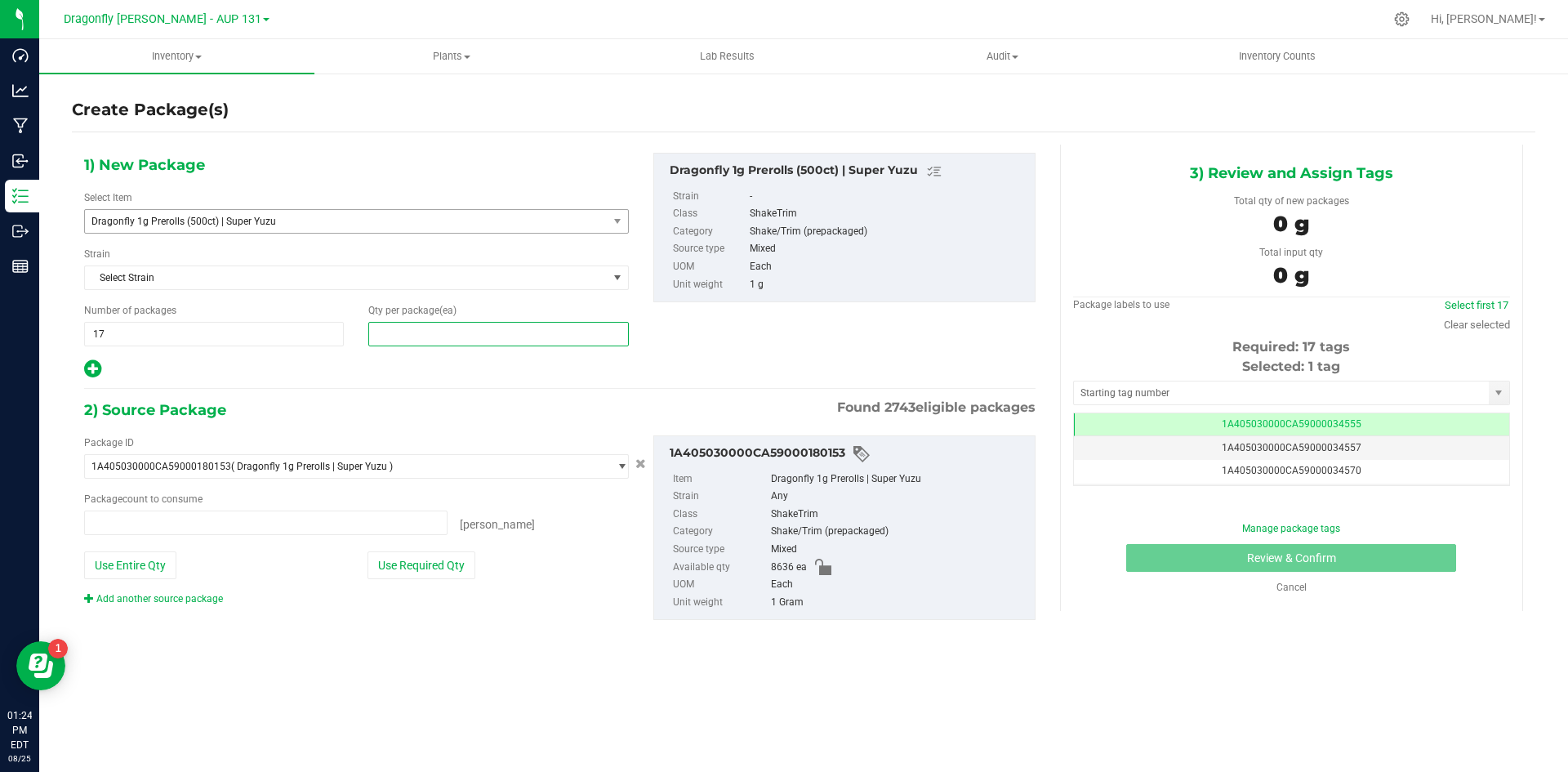
type input "0 ea"
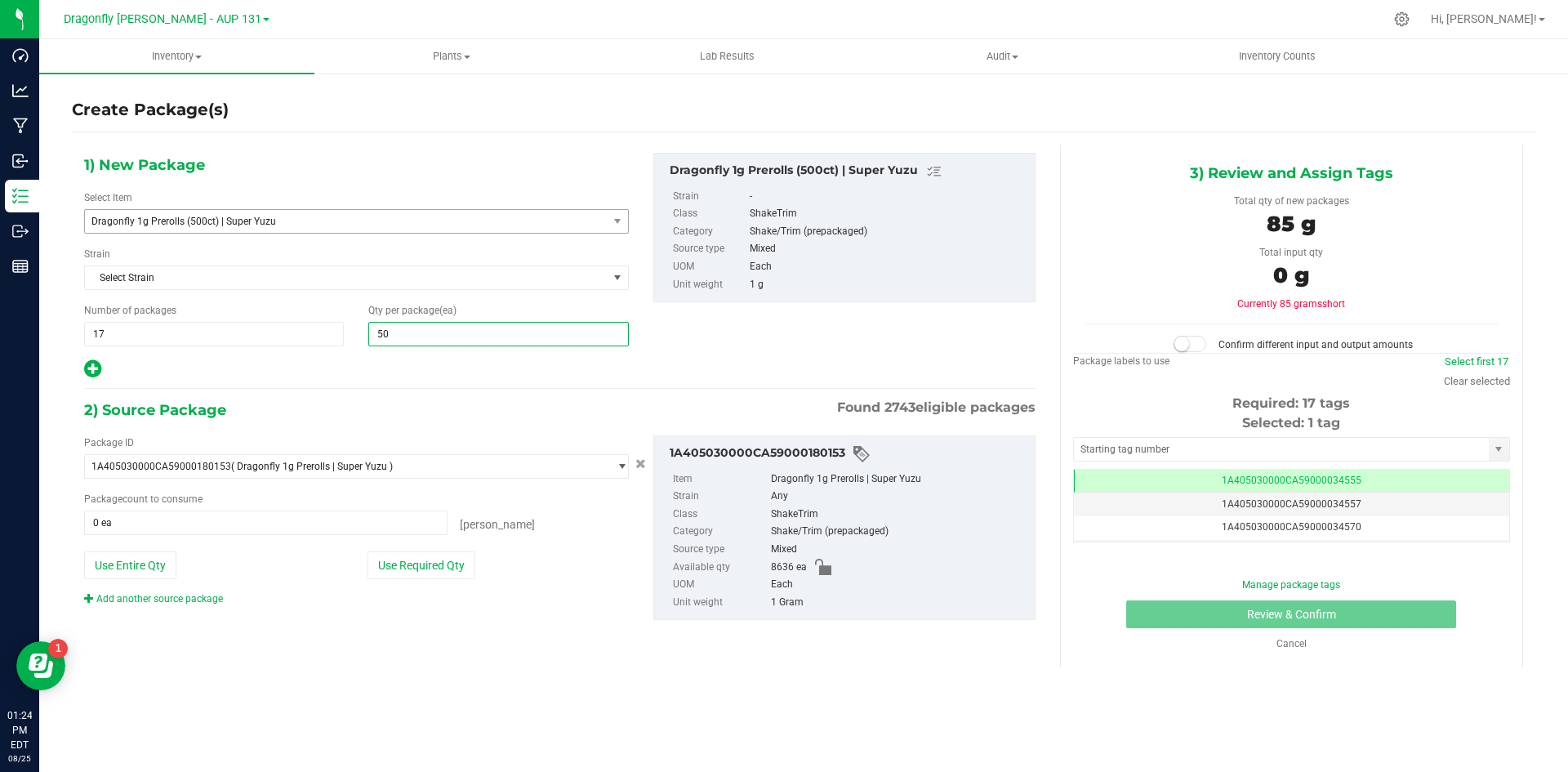
type input "500"
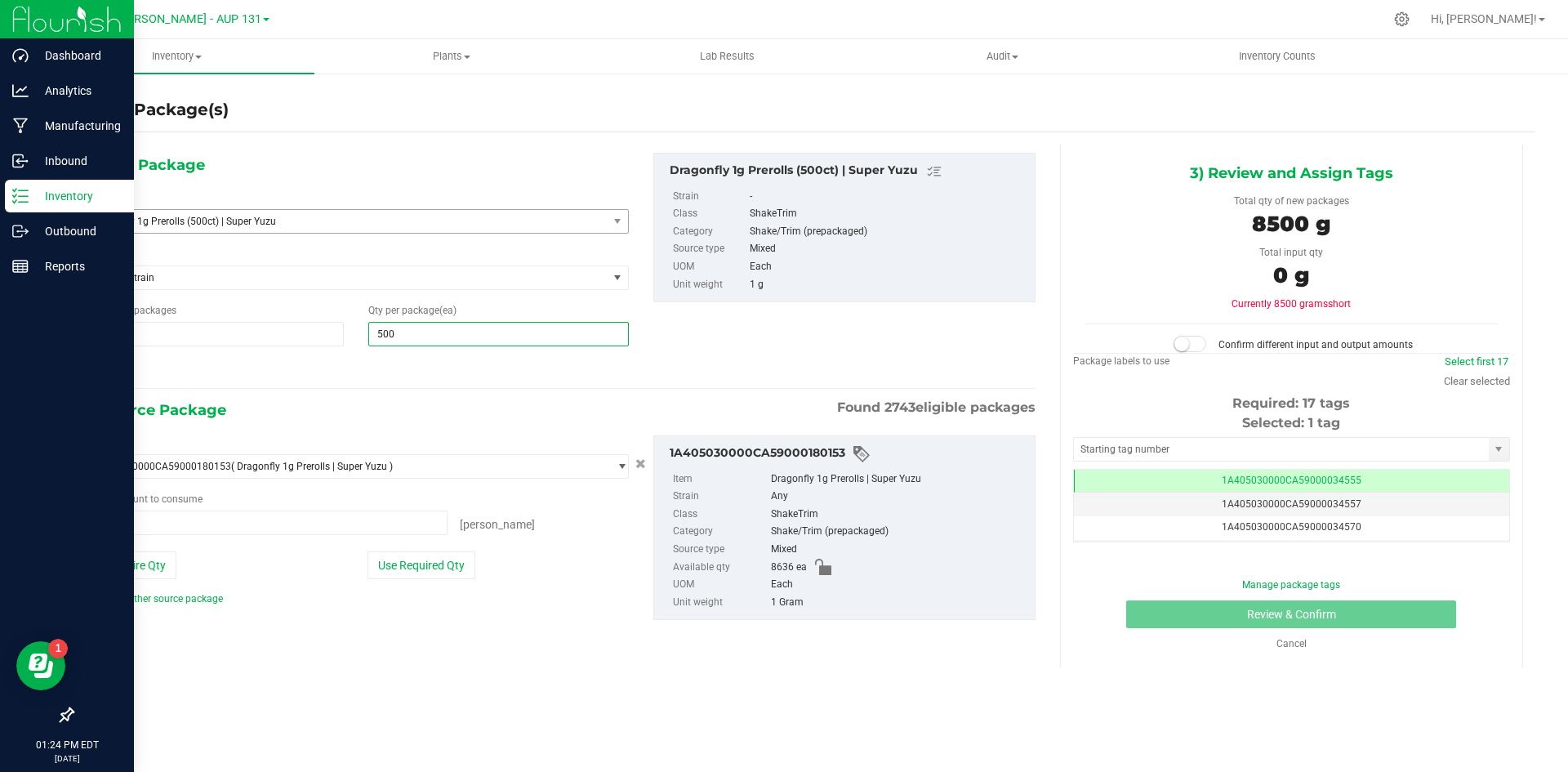
type input "500"
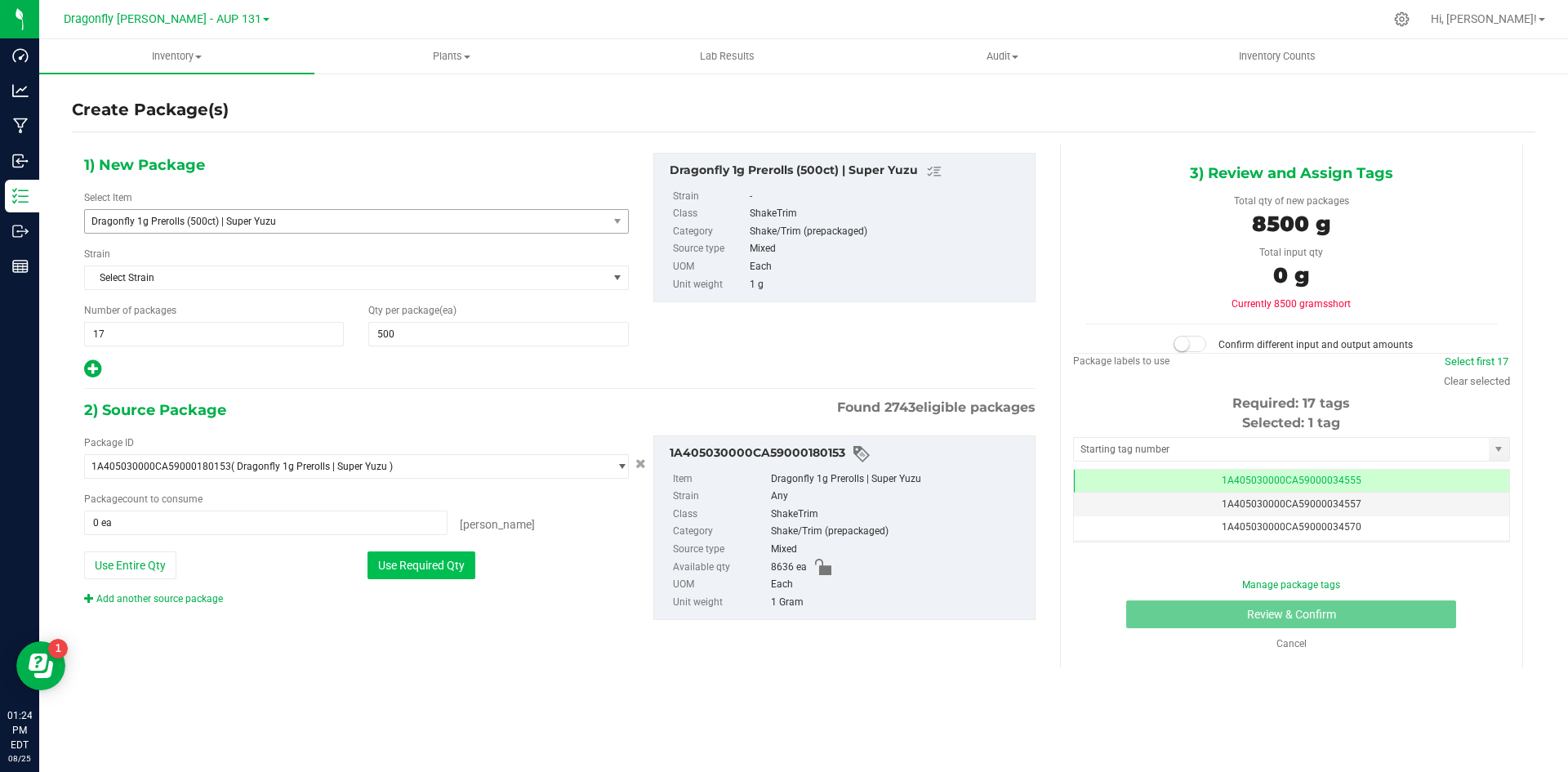
click at [440, 563] on button "Use Required Qty" at bounding box center [421, 564] width 108 height 27
type input "8500 ea"
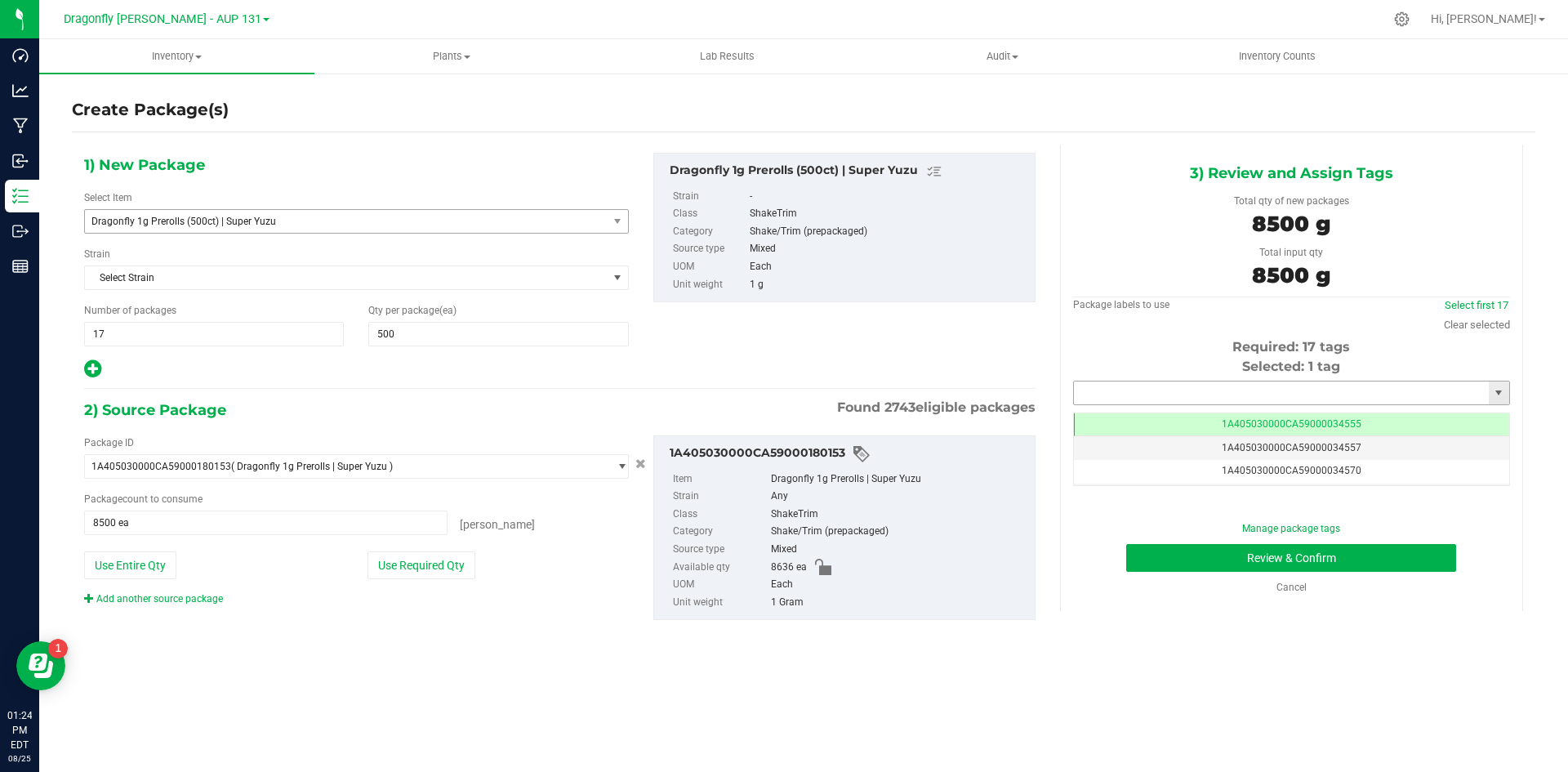
click at [1175, 394] on input "text" at bounding box center [1282, 393] width 415 height 23
click at [1306, 427] on li "1A405030000CA59000226435" at bounding box center [1292, 420] width 436 height 25
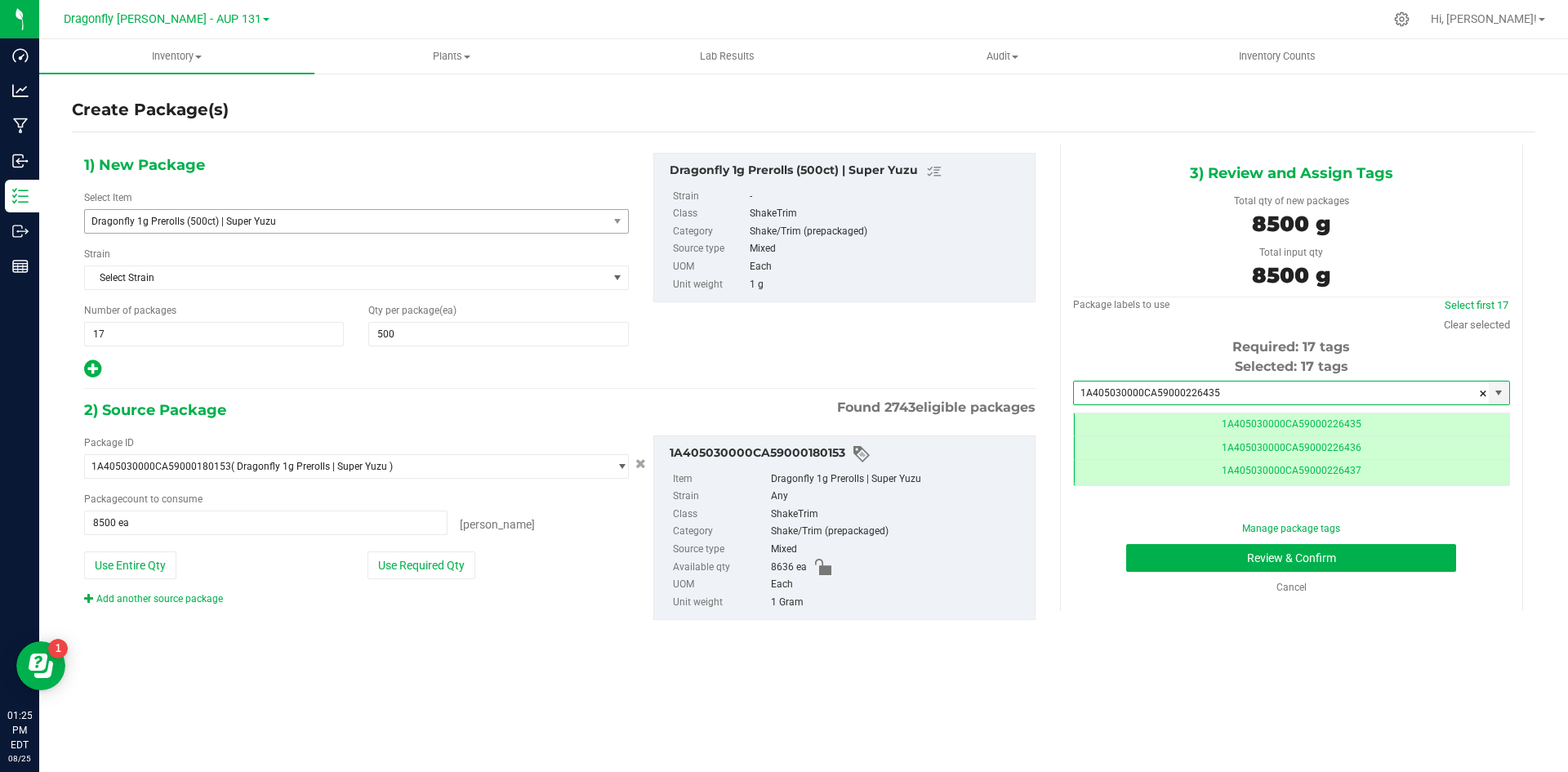
scroll to position [0, -1]
type input "1A405030000CA59000226435"
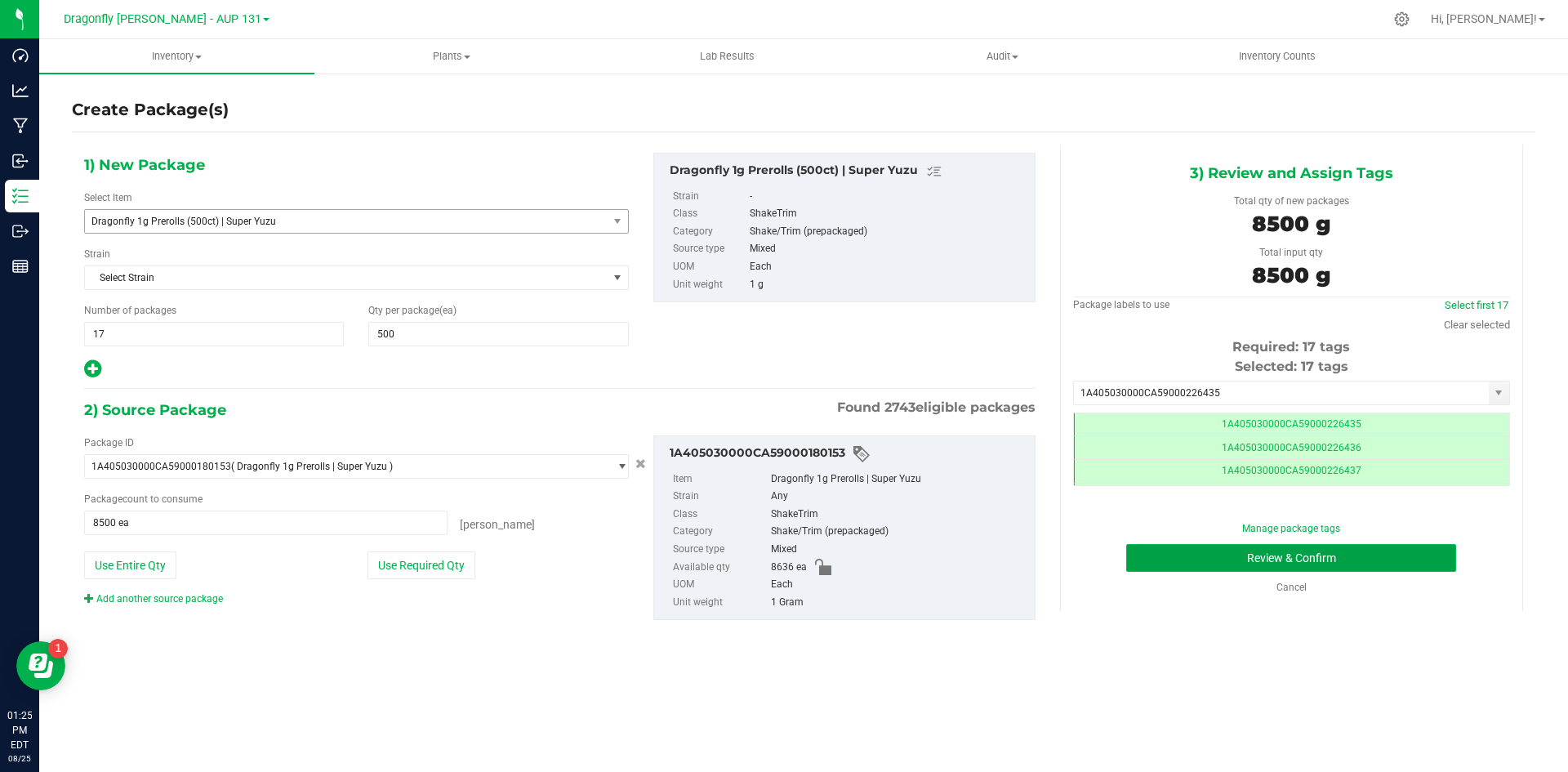
click at [1322, 558] on button "Review & Confirm" at bounding box center [1292, 557] width 330 height 27
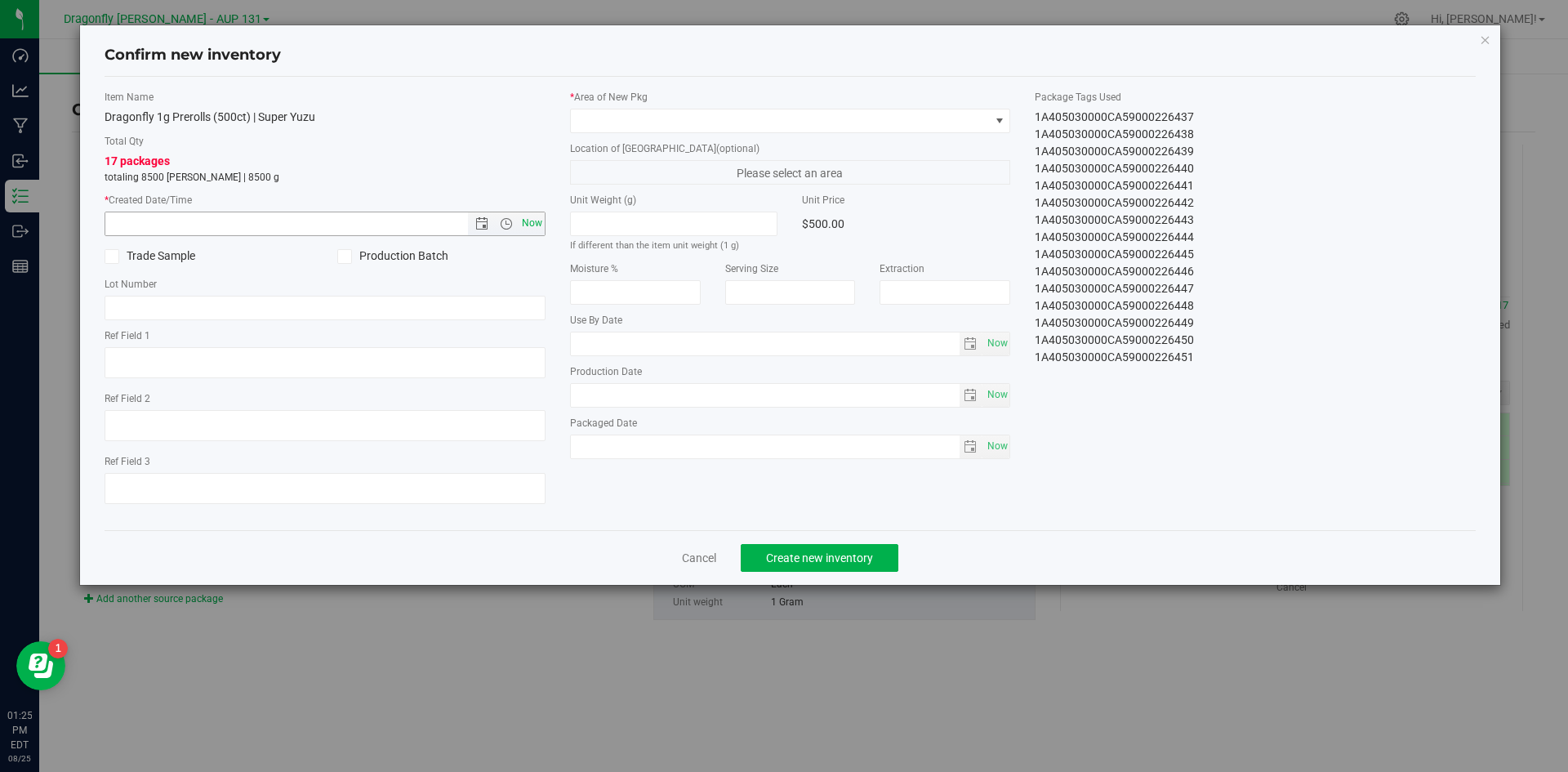
click at [533, 222] on span "Now" at bounding box center [531, 223] width 27 height 24
type input "8/25/2025 1:25 PM"
click at [970, 116] on span at bounding box center [780, 121] width 419 height 23
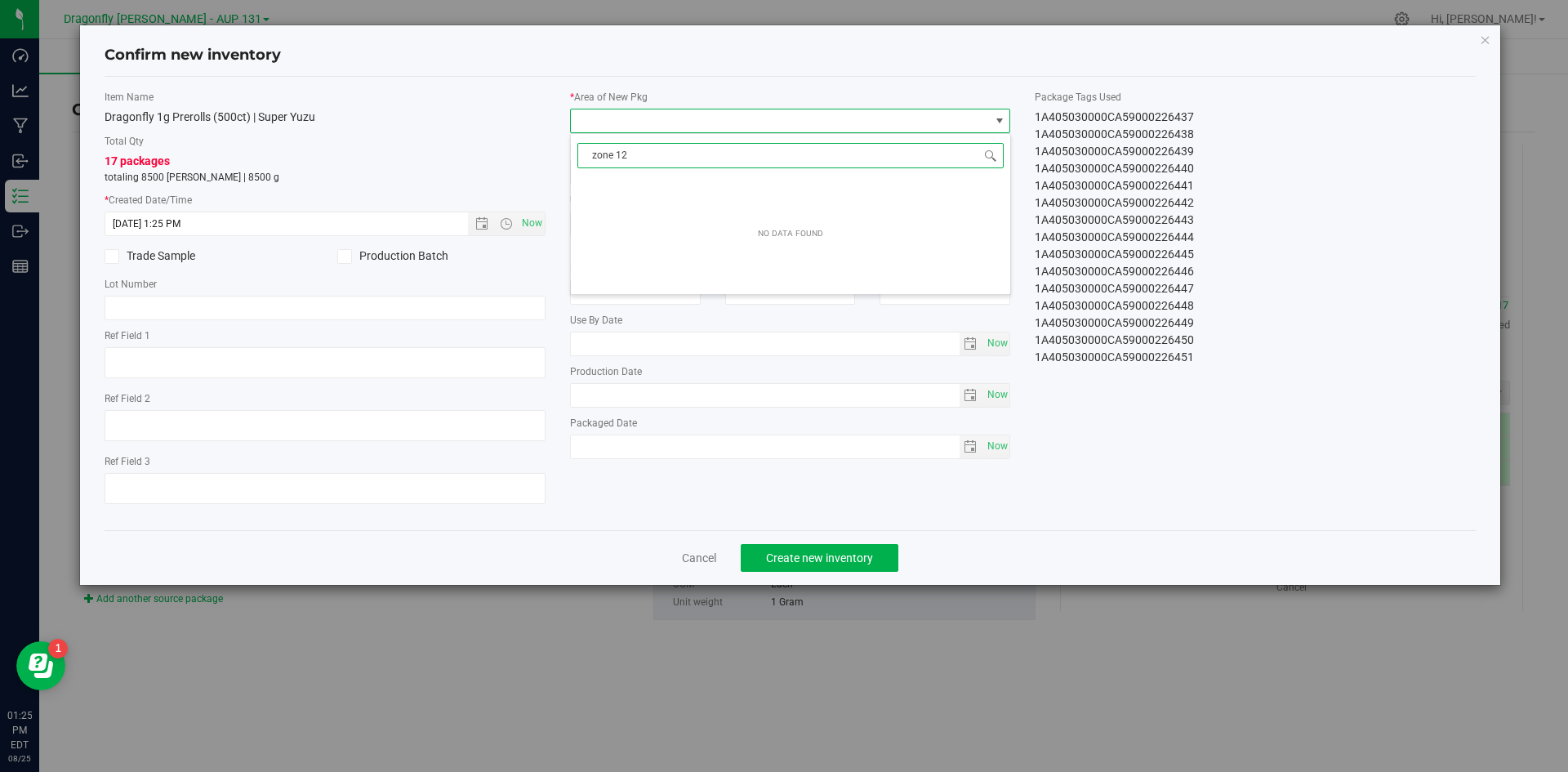
type input "zone 1"
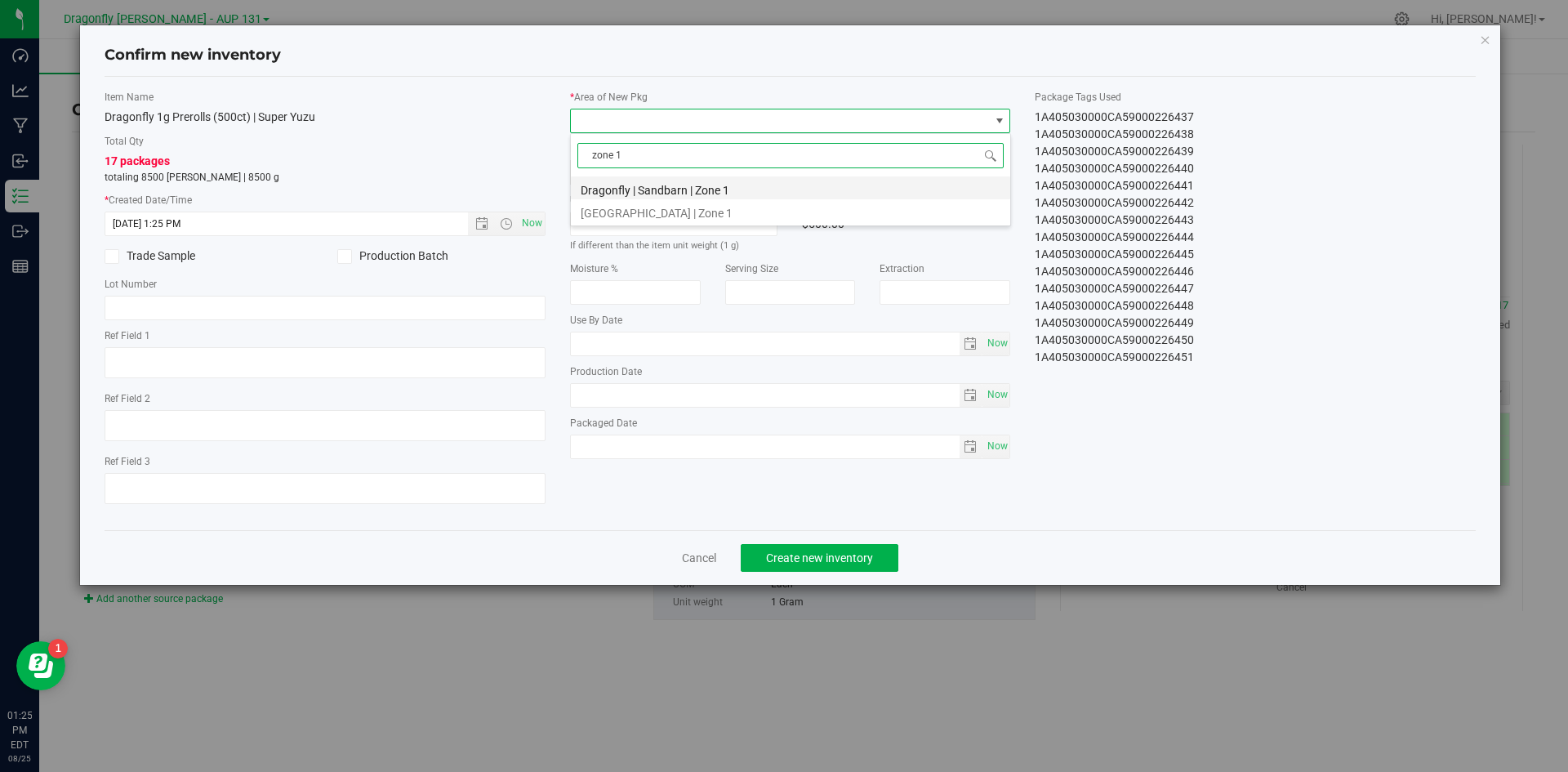
click at [821, 190] on li "Dragonfly | Sandbarn | Zone 1" at bounding box center [790, 188] width 439 height 23
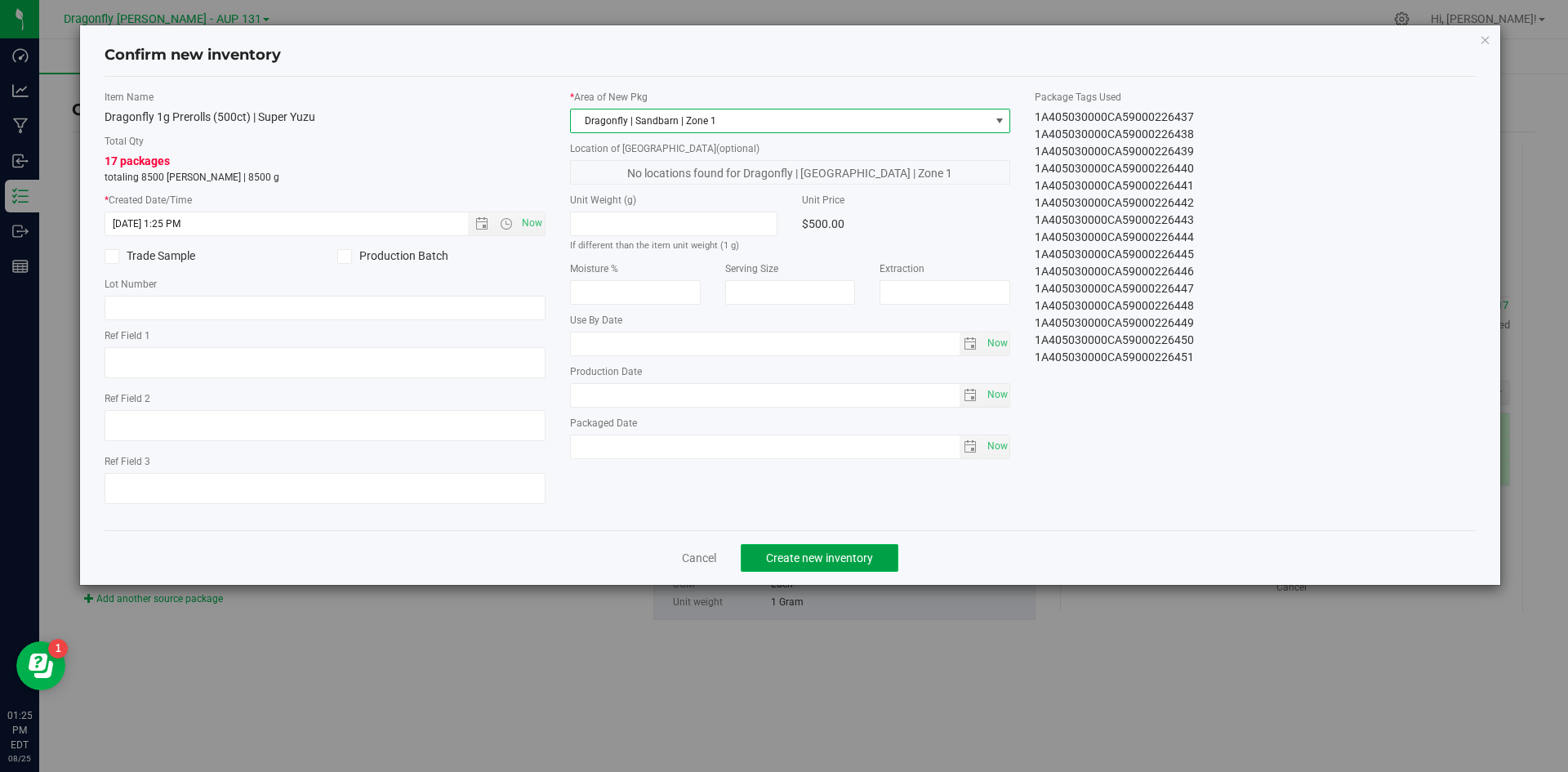
click at [860, 559] on span "Create new inventory" at bounding box center [819, 557] width 107 height 13
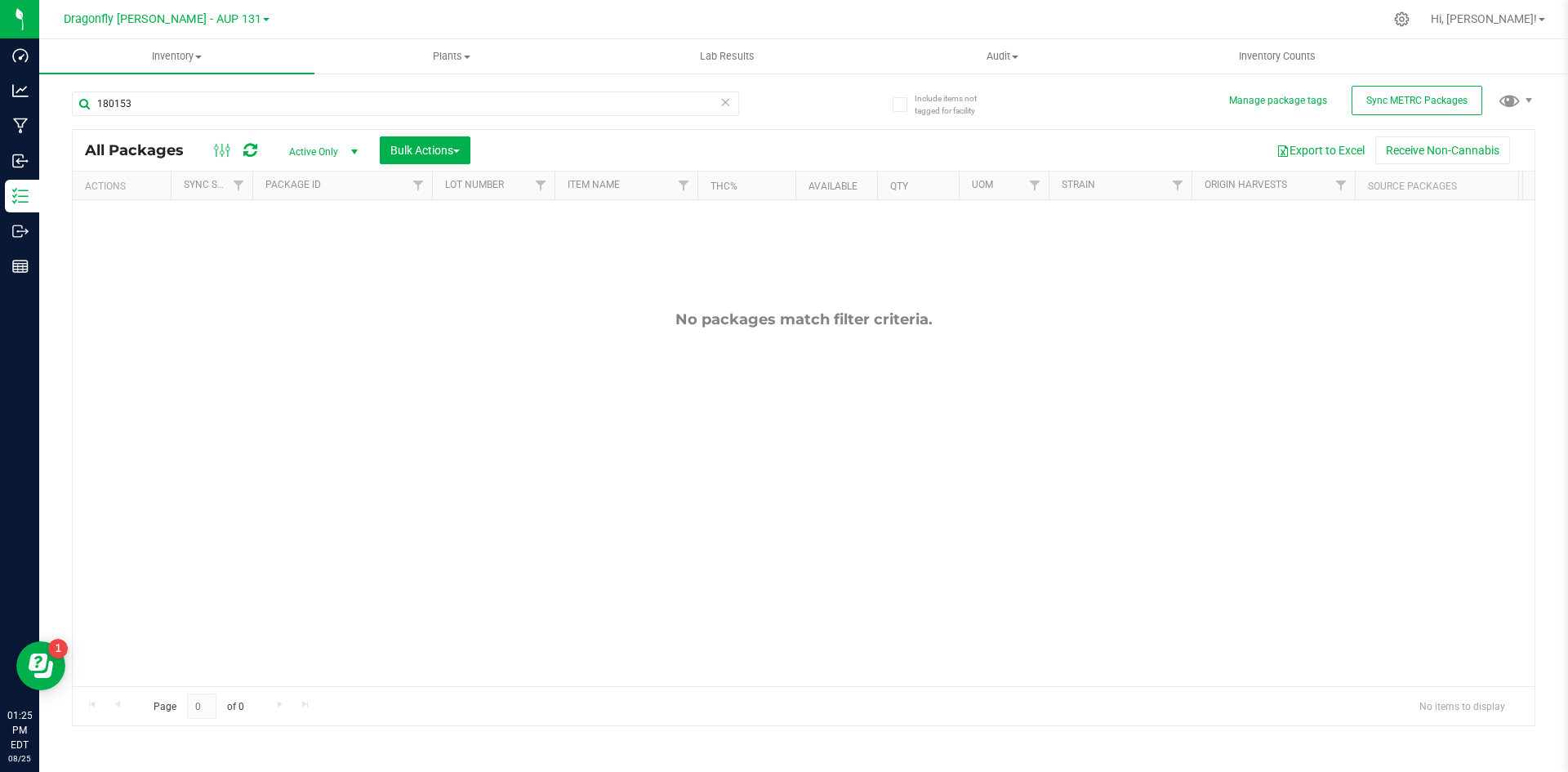
click at [728, 102] on icon at bounding box center [724, 102] width 11 height 19
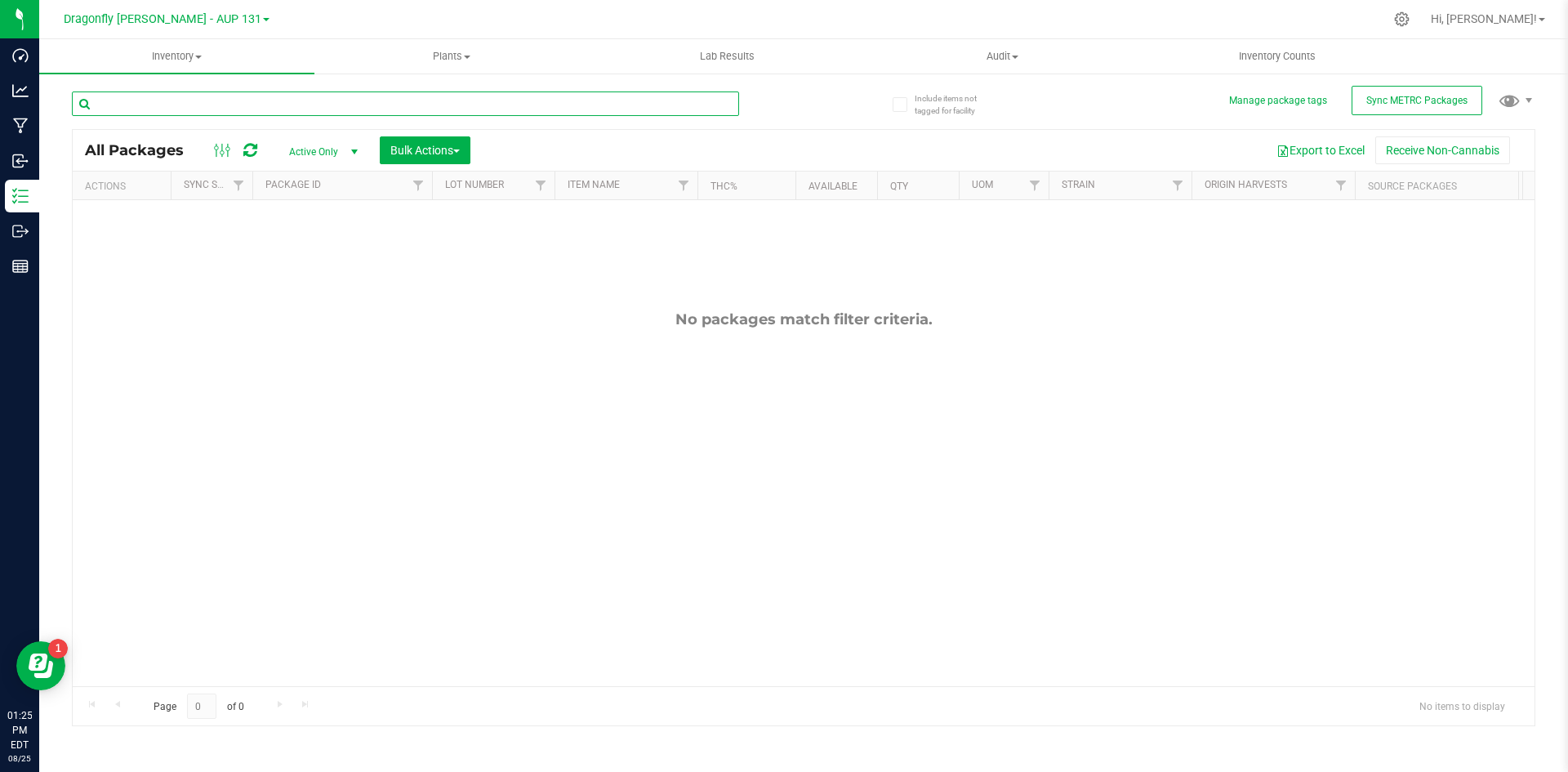
click at [537, 109] on input "text" at bounding box center [405, 104] width 667 height 25
type input "180153"
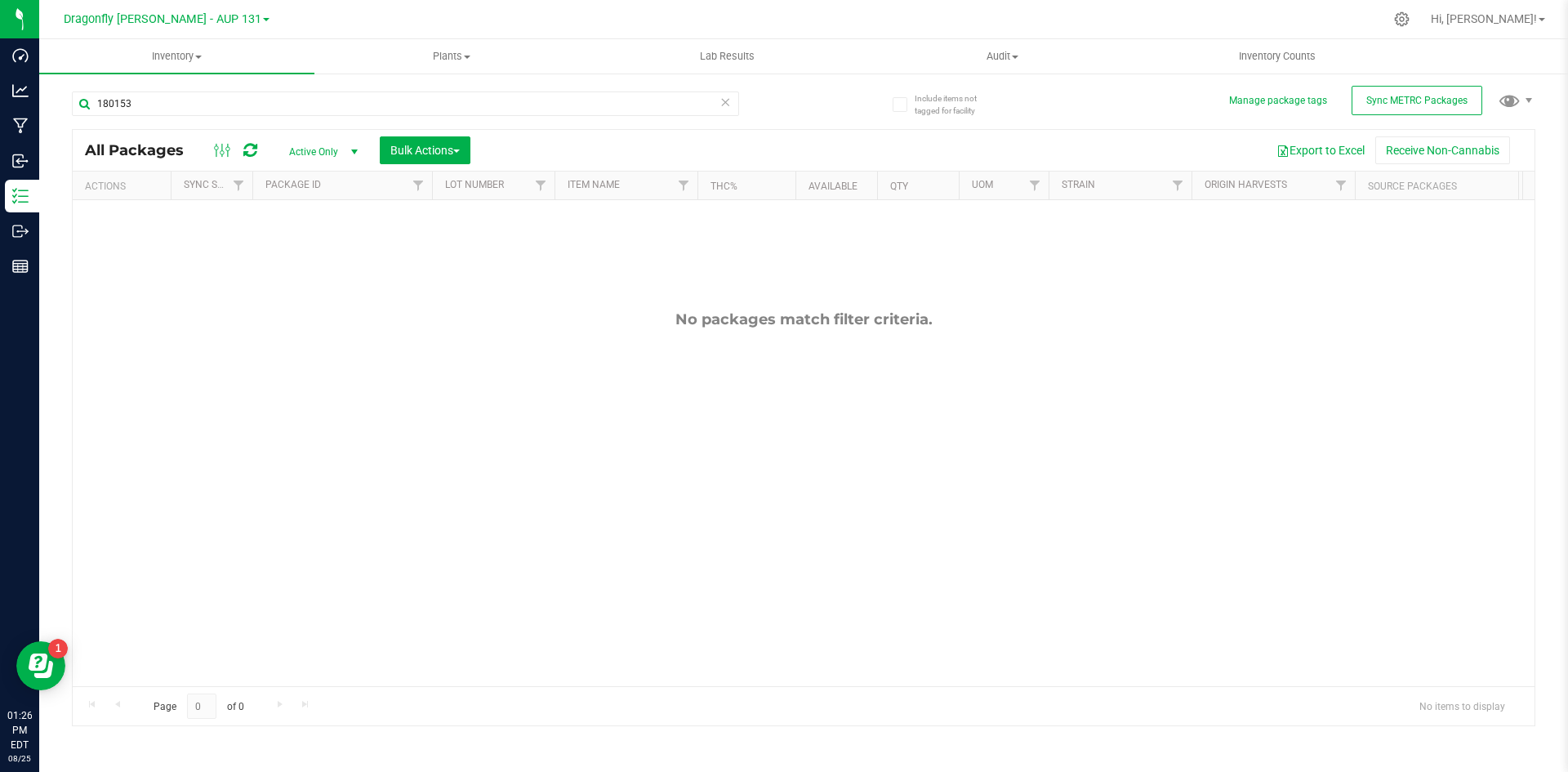
click at [724, 96] on icon at bounding box center [724, 102] width 11 height 19
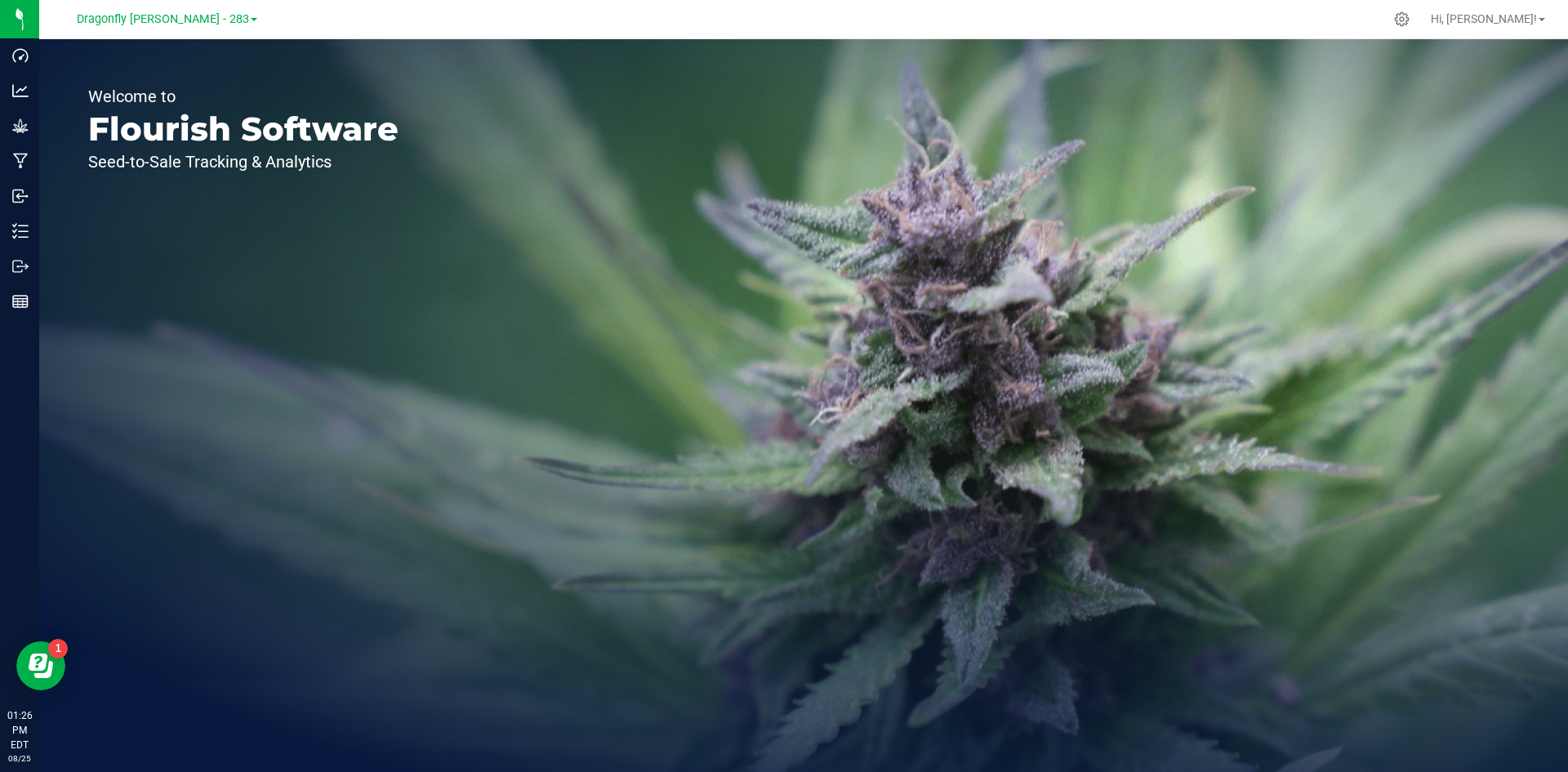
click at [201, 6] on div "Dragonfly Vega - 283" at bounding box center [167, 19] width 239 height 26
click at [198, 13] on span "Dragonfly Vega - 283" at bounding box center [163, 19] width 172 height 15
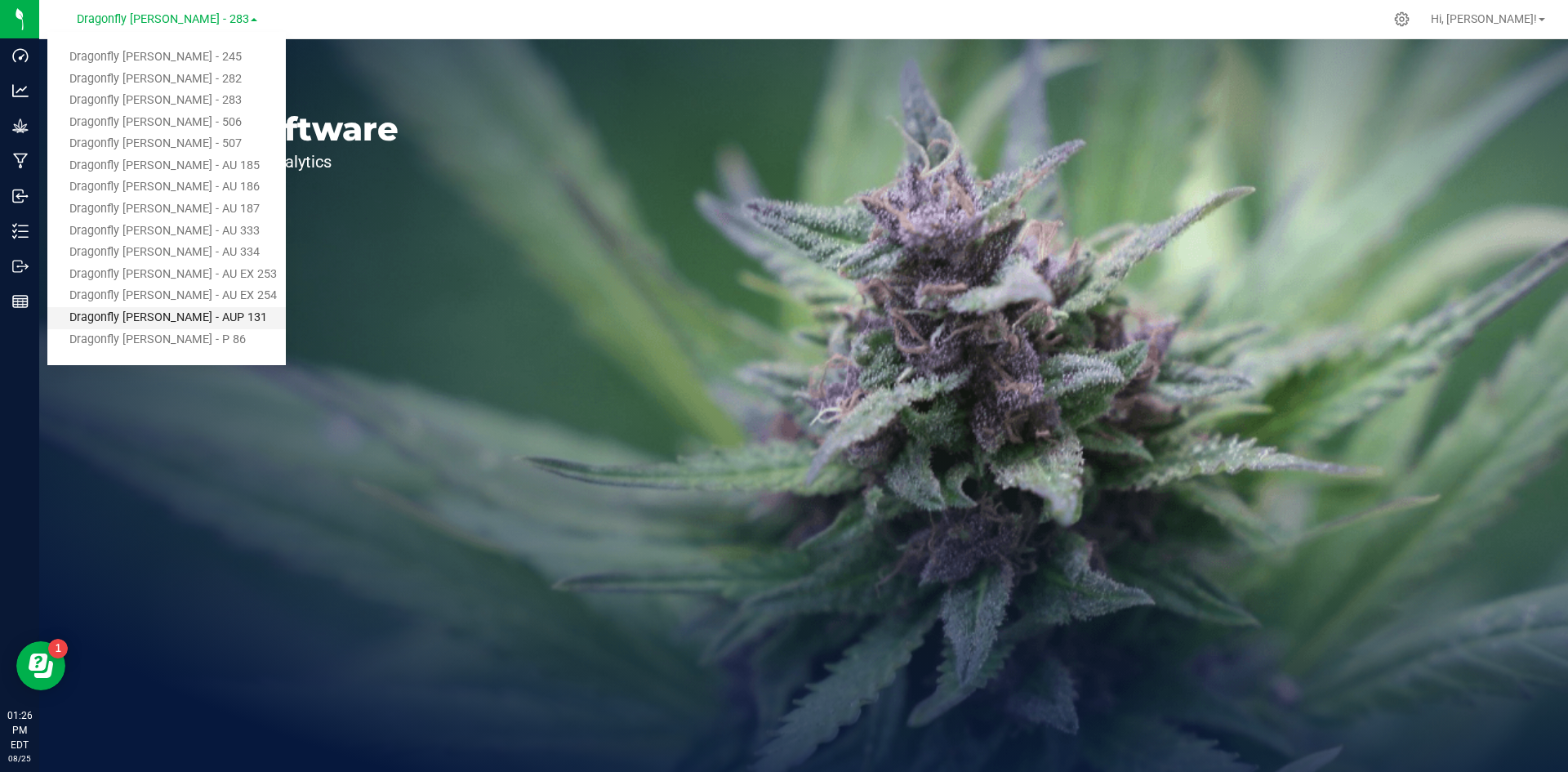
click at [211, 314] on link "Dragonfly [PERSON_NAME] - AUP 131" at bounding box center [167, 318] width 239 height 22
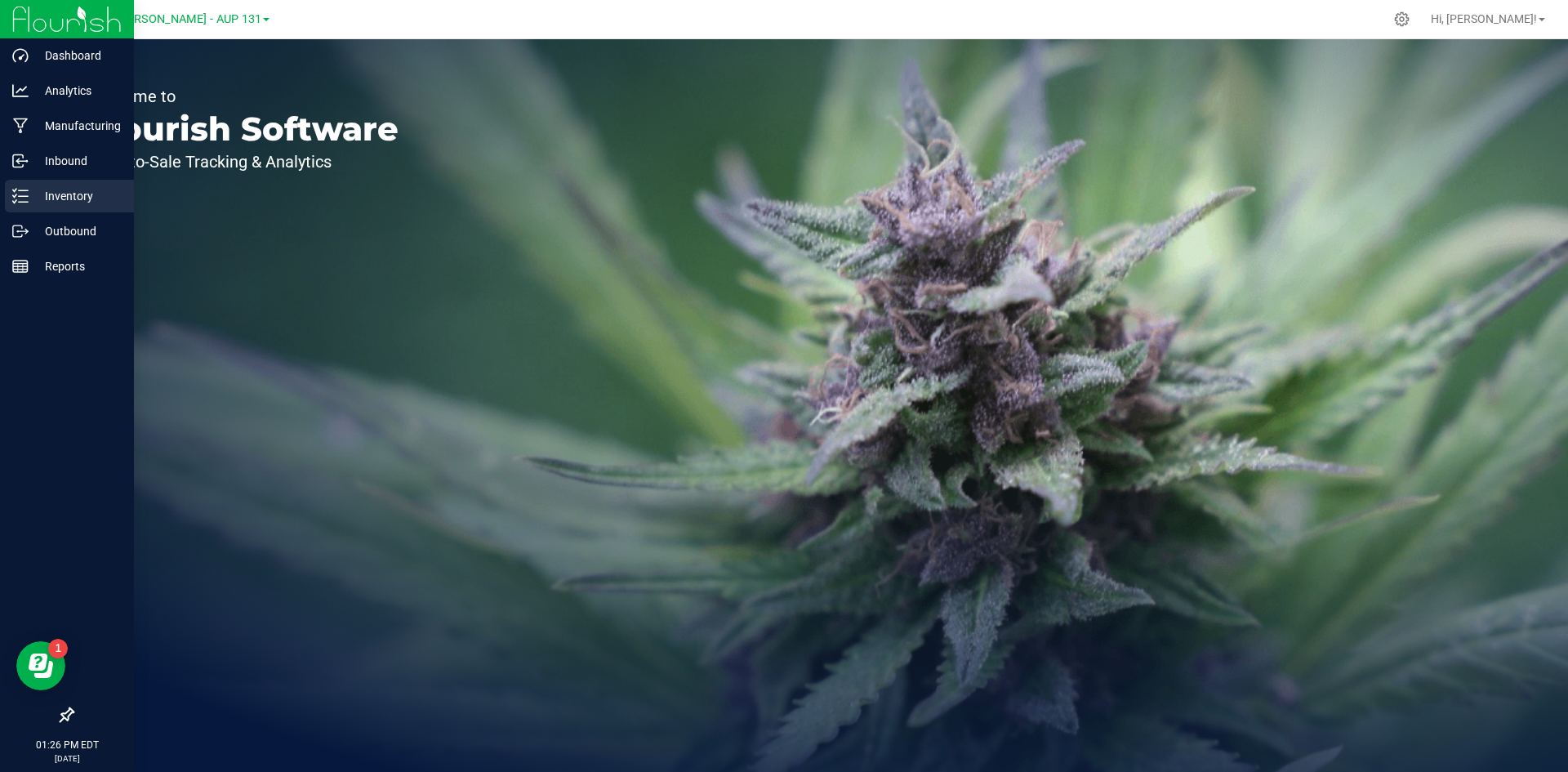
click at [87, 201] on p "Inventory" at bounding box center [77, 196] width 98 height 19
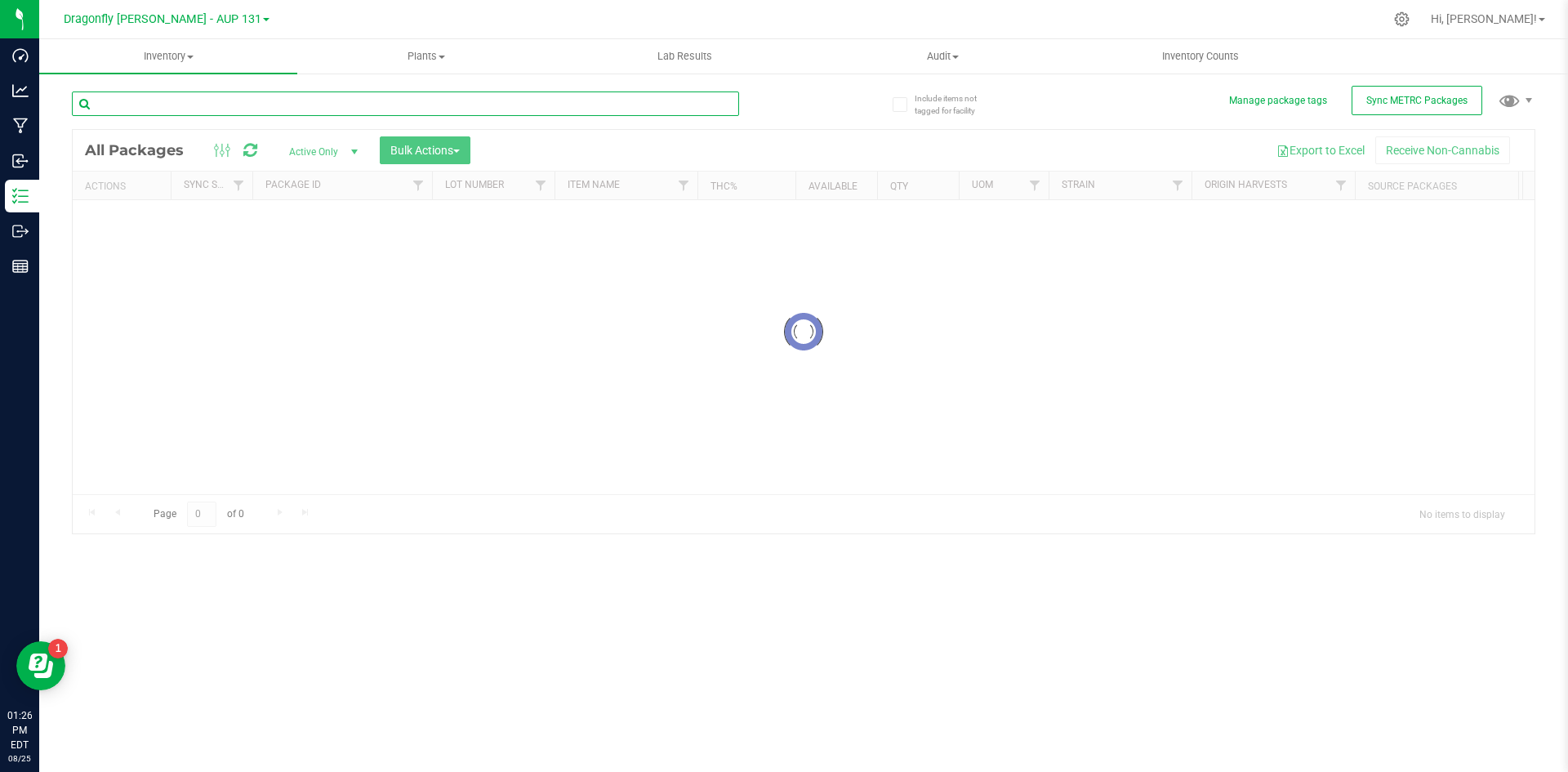
click at [492, 104] on input "text" at bounding box center [405, 104] width 667 height 25
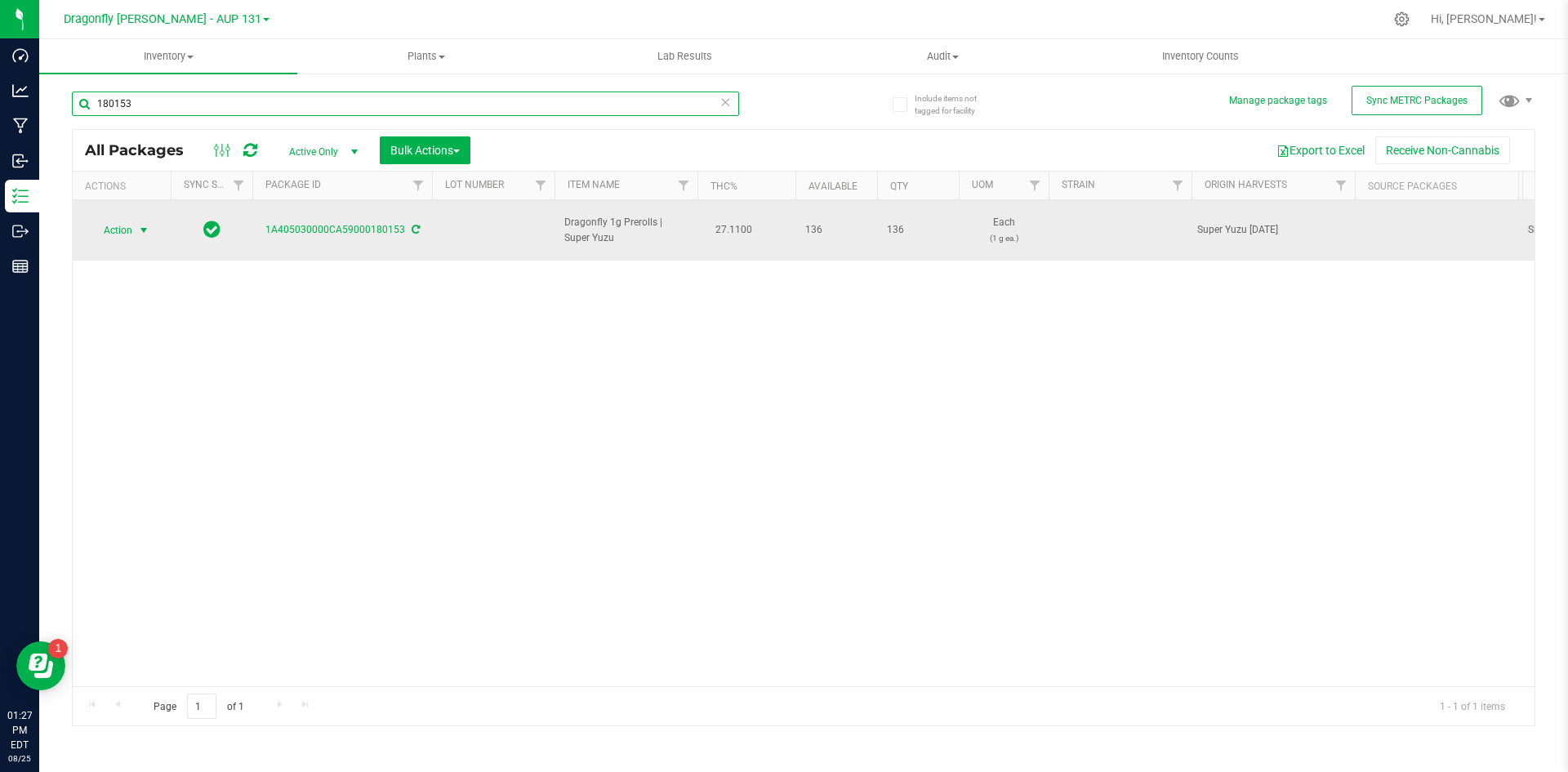
type input "180153"
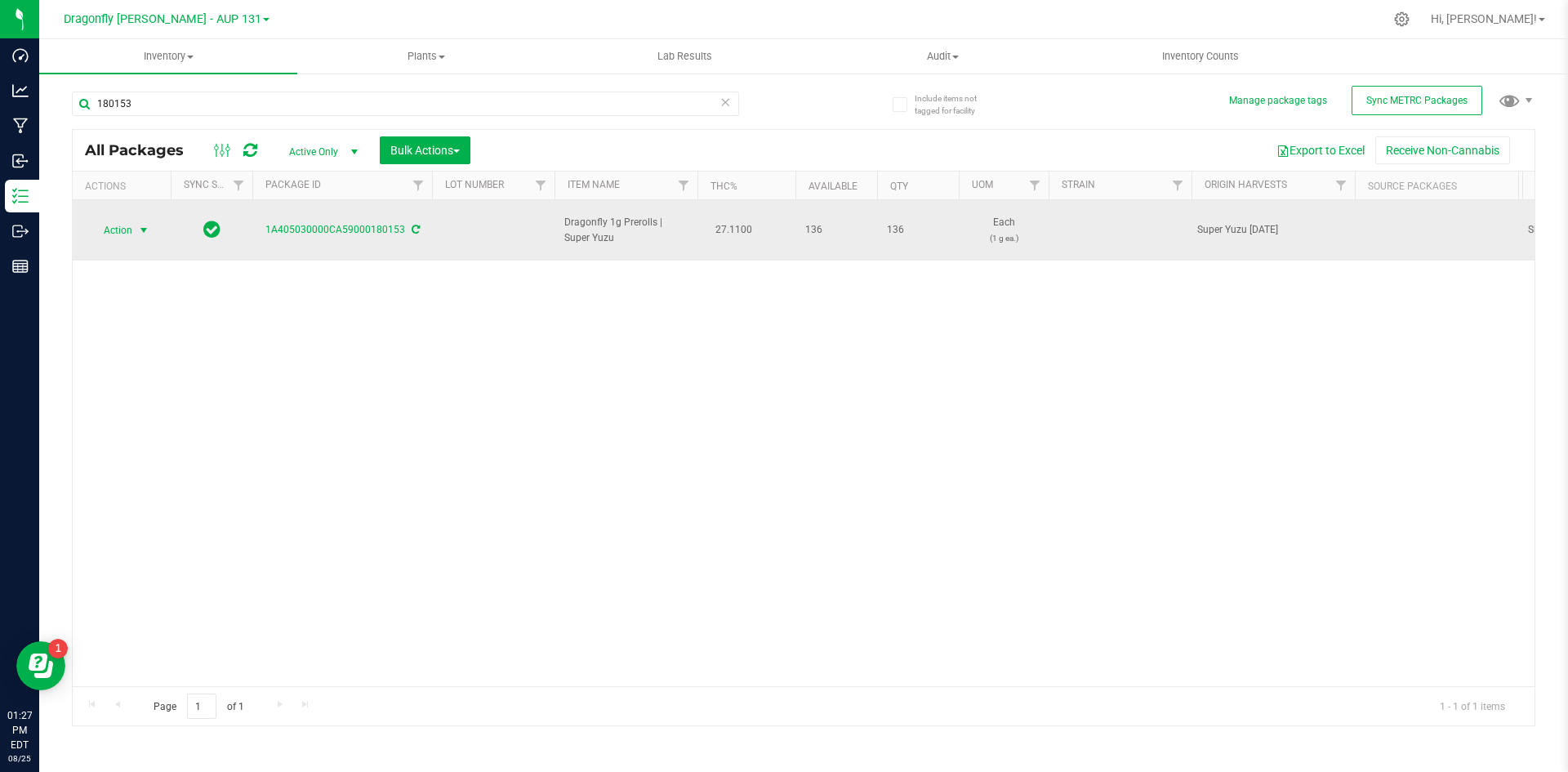
click at [129, 223] on span "Action" at bounding box center [111, 231] width 44 height 23
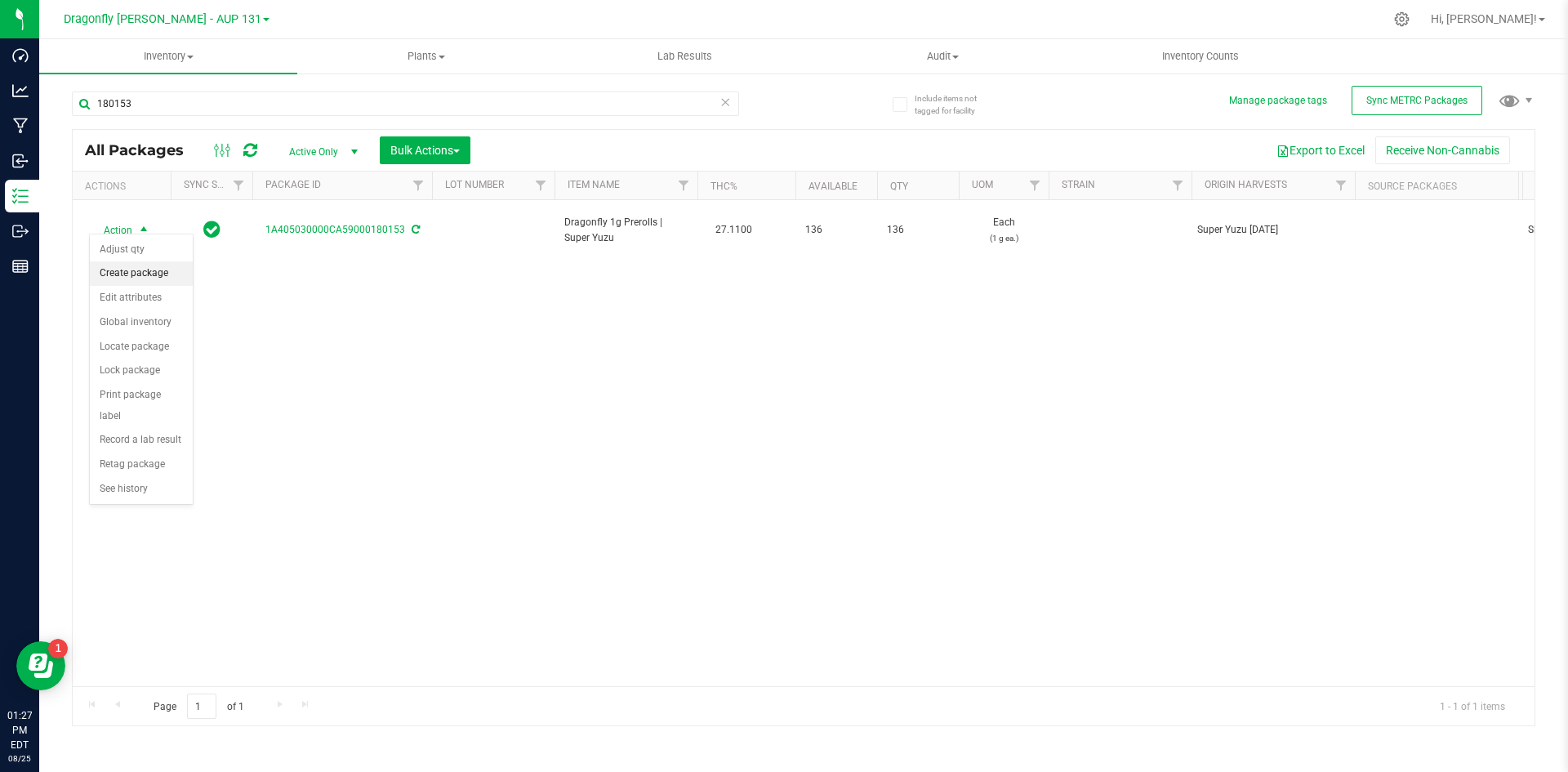
click at [164, 278] on li "Create package" at bounding box center [141, 274] width 102 height 25
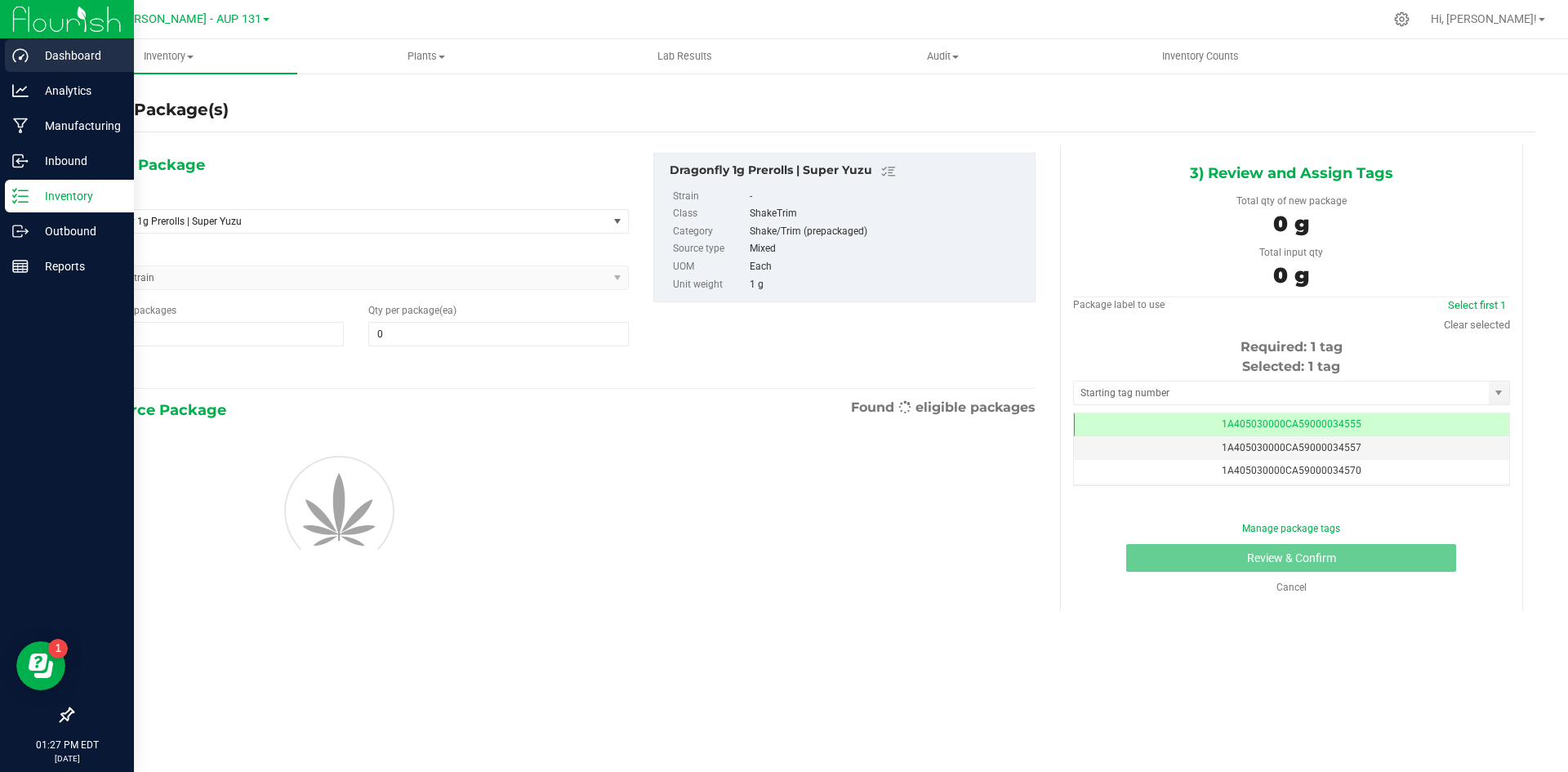
type input "0"
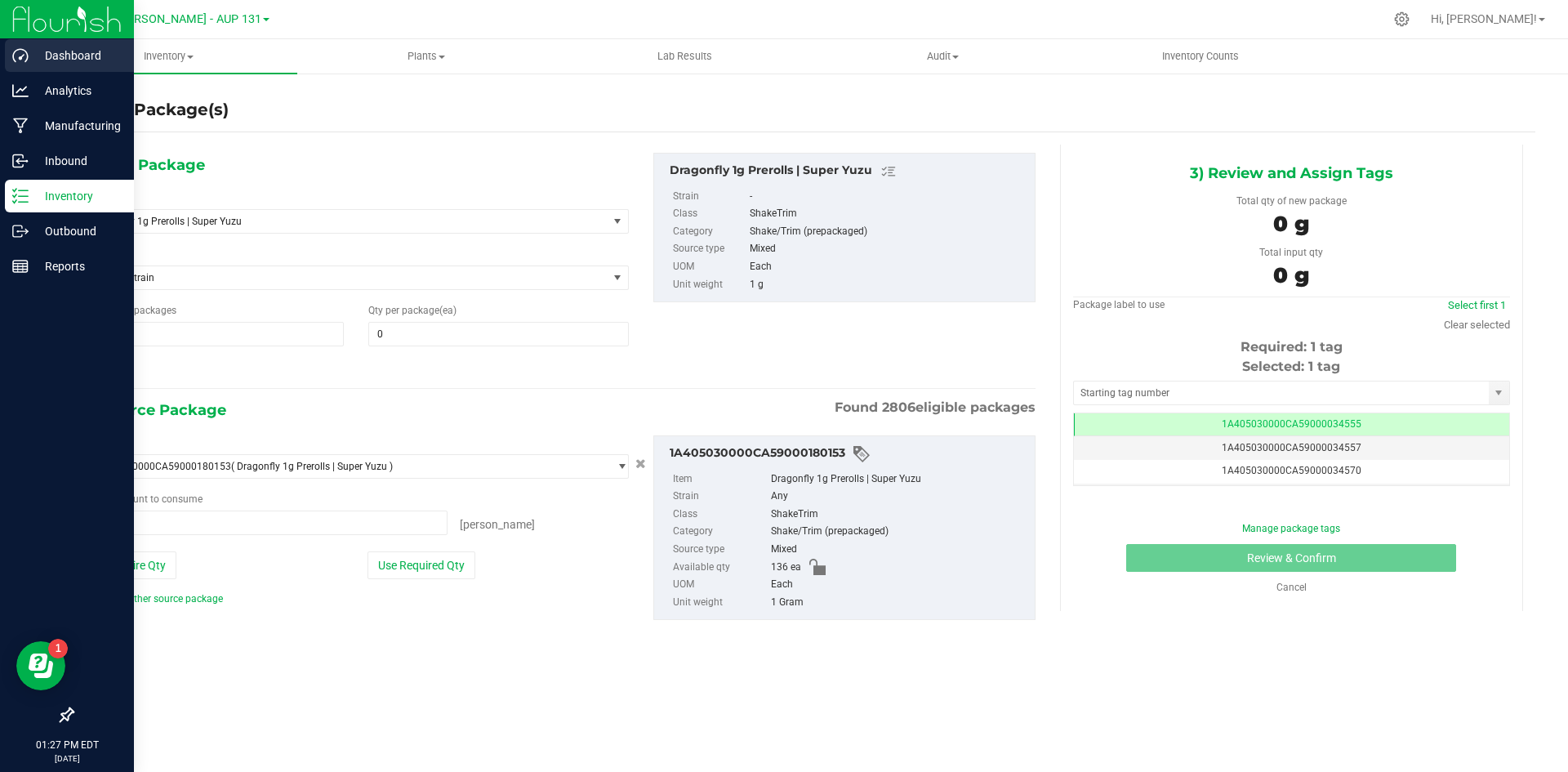
type input "0 ea"
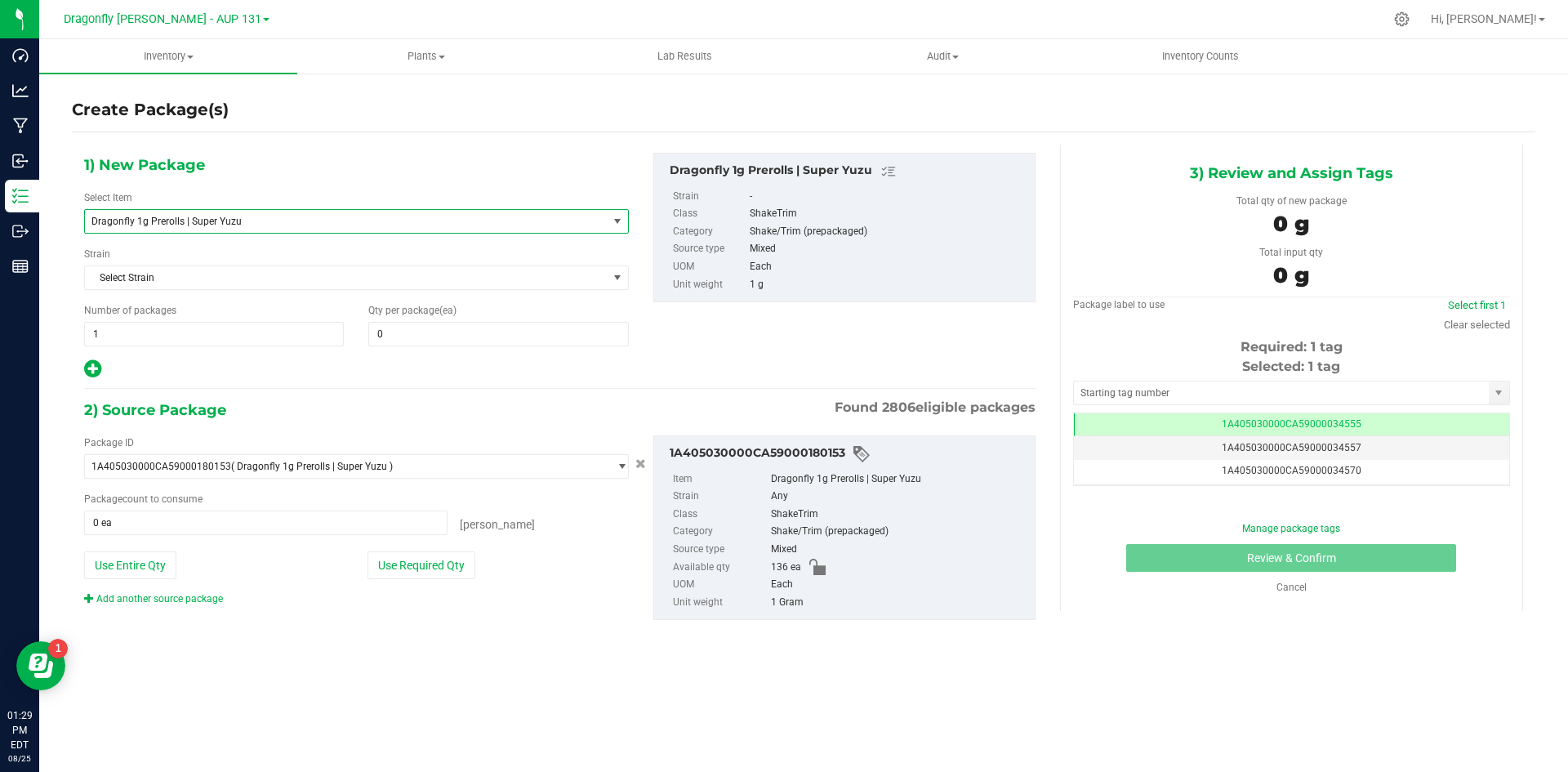
click at [366, 216] on span "Dragonfly 1g Prerolls | Super Yuzu" at bounding box center [337, 221] width 489 height 11
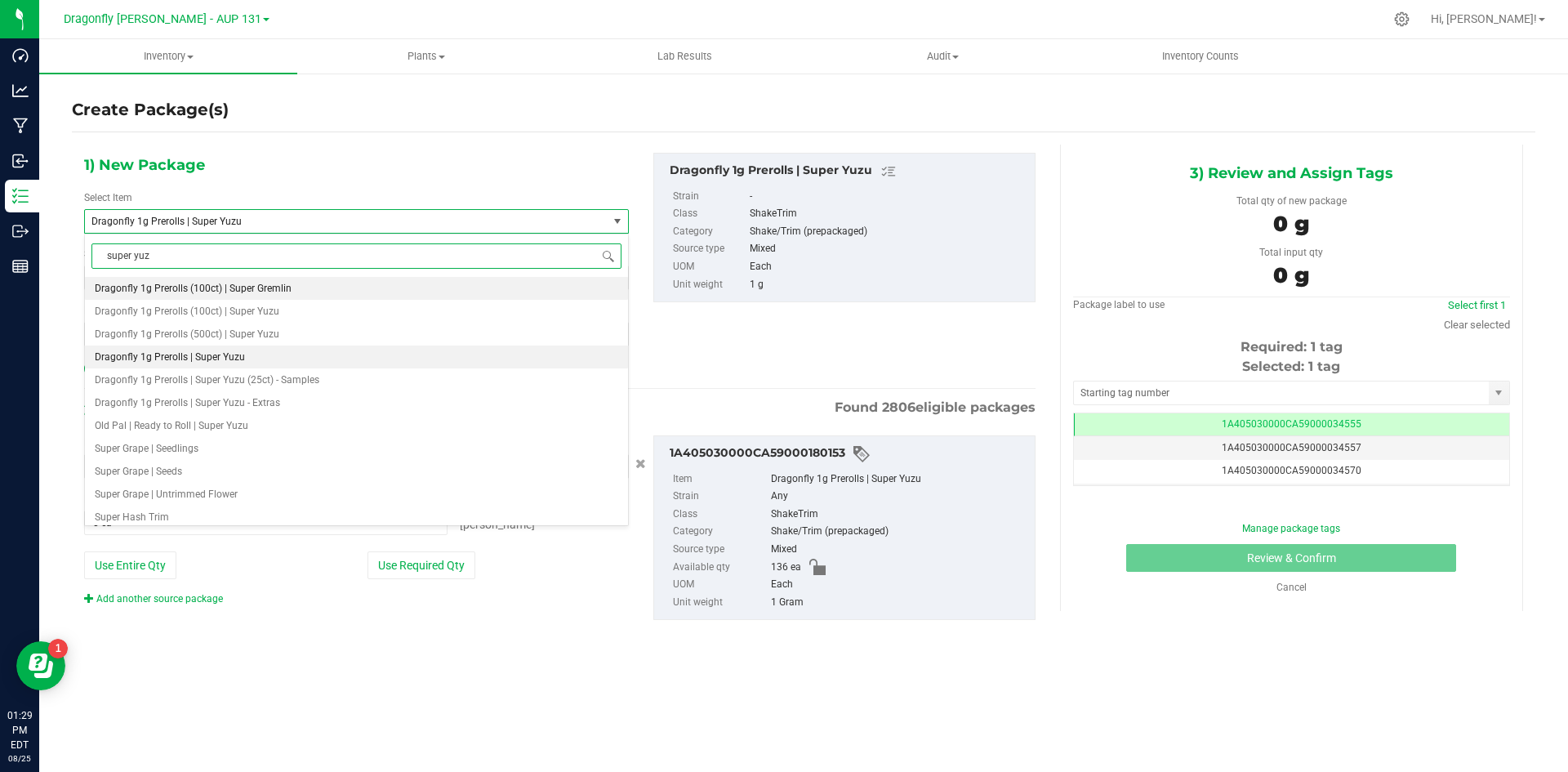
type input "super yuzu"
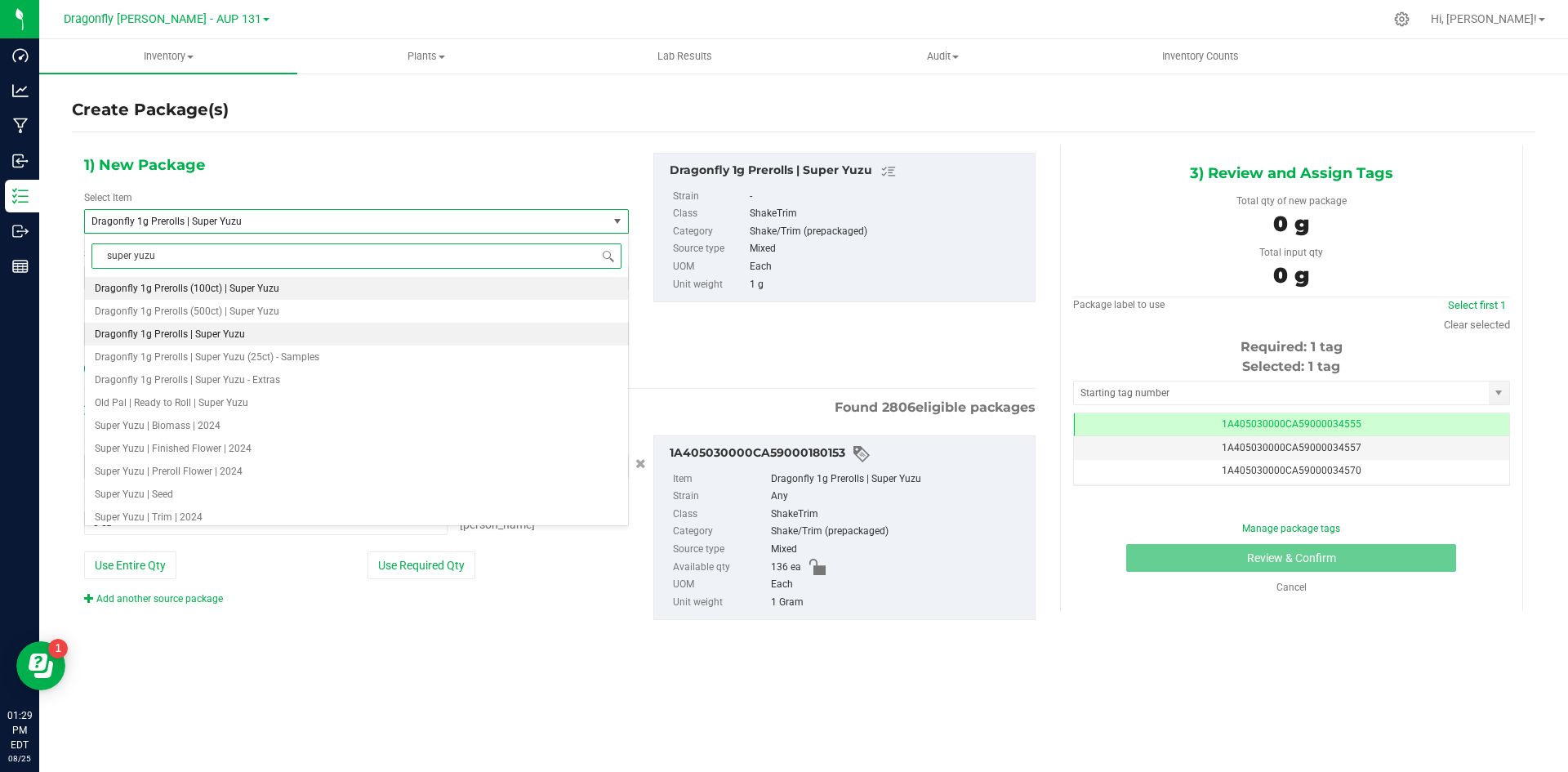
click at [267, 290] on span "Dragonfly 1g Prerolls (100ct) | Super Yuzu" at bounding box center [186, 288] width 185 height 11
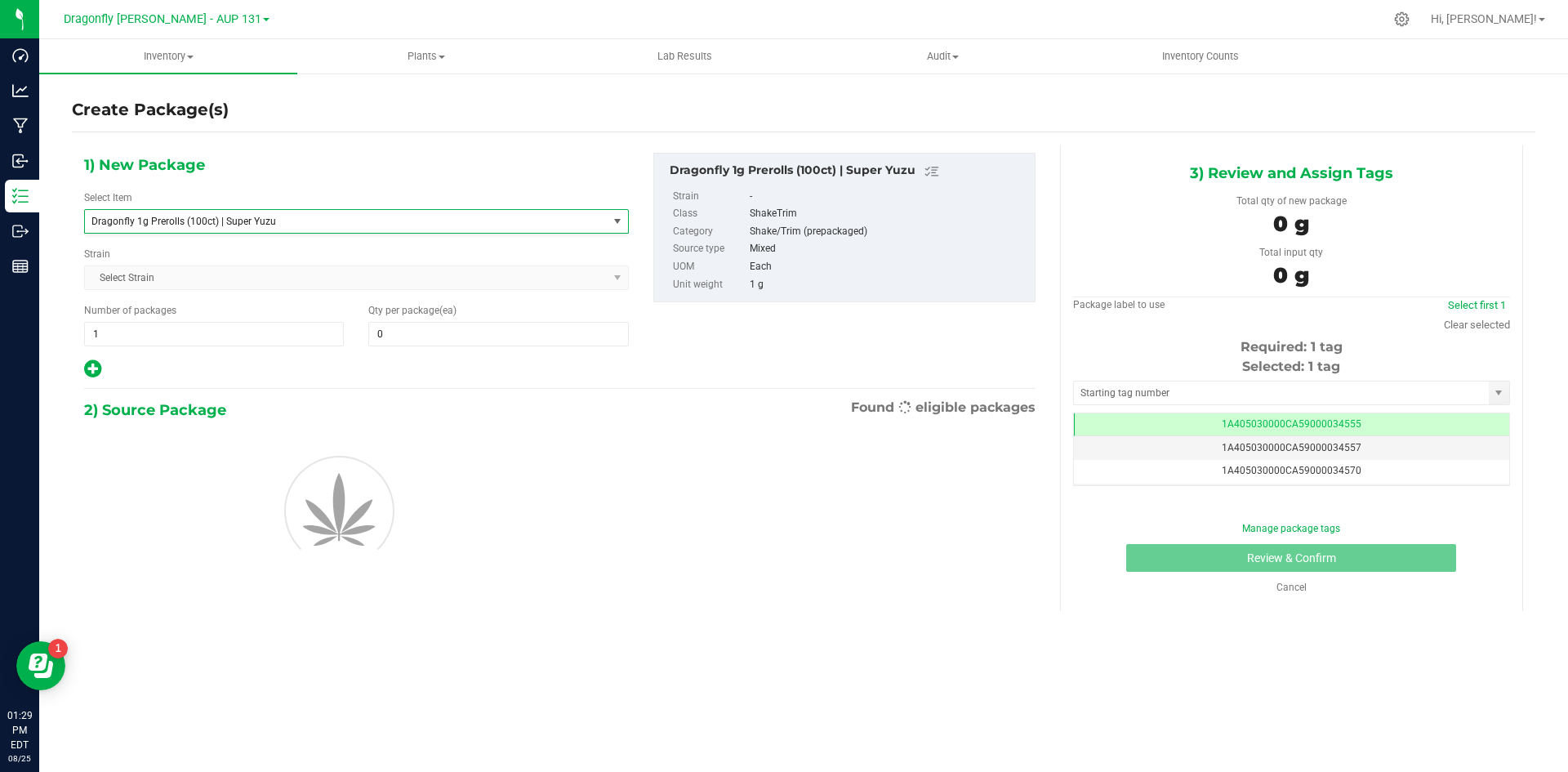
type input "0"
click at [467, 338] on span at bounding box center [498, 334] width 260 height 25
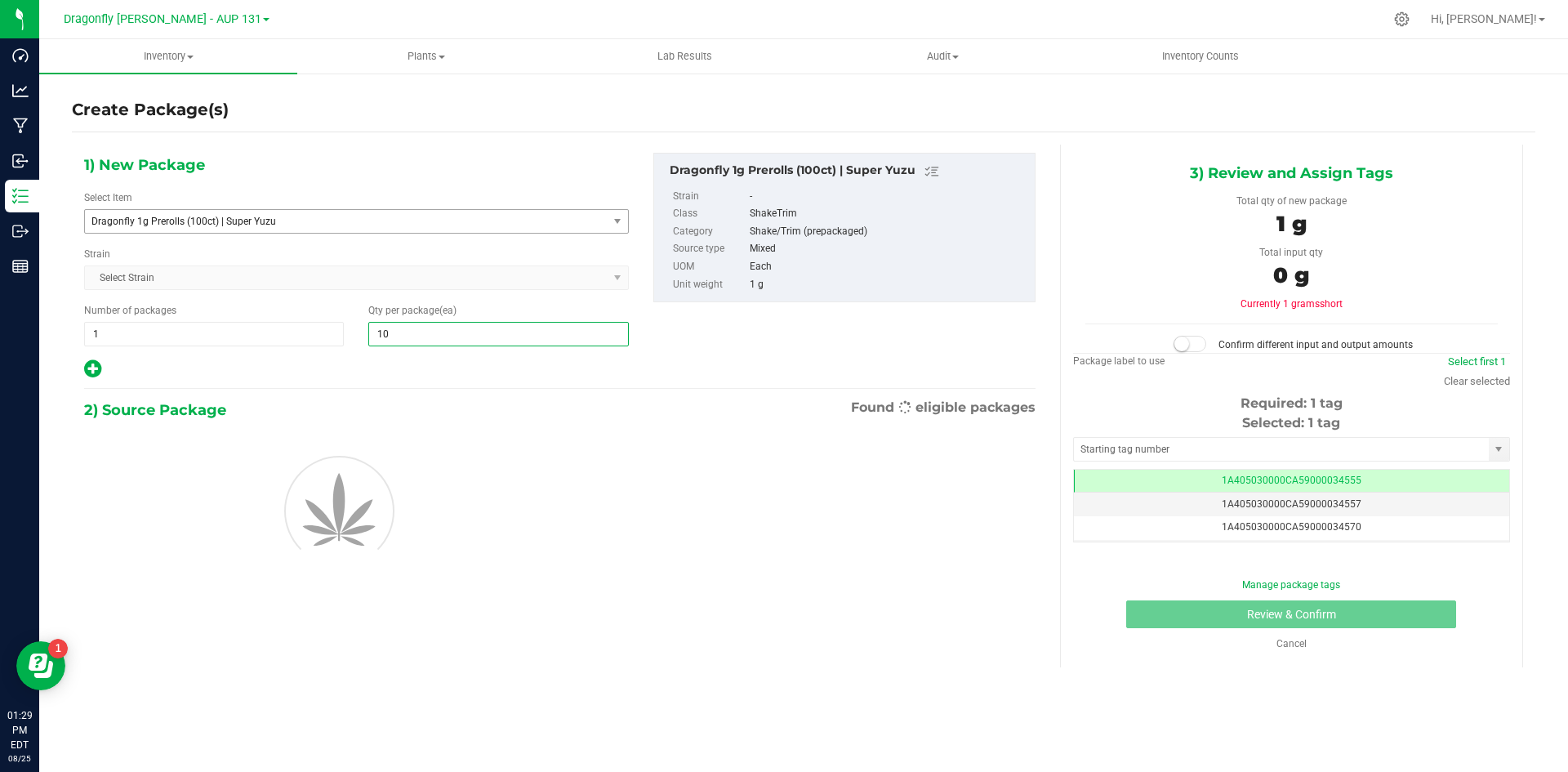
type input "100"
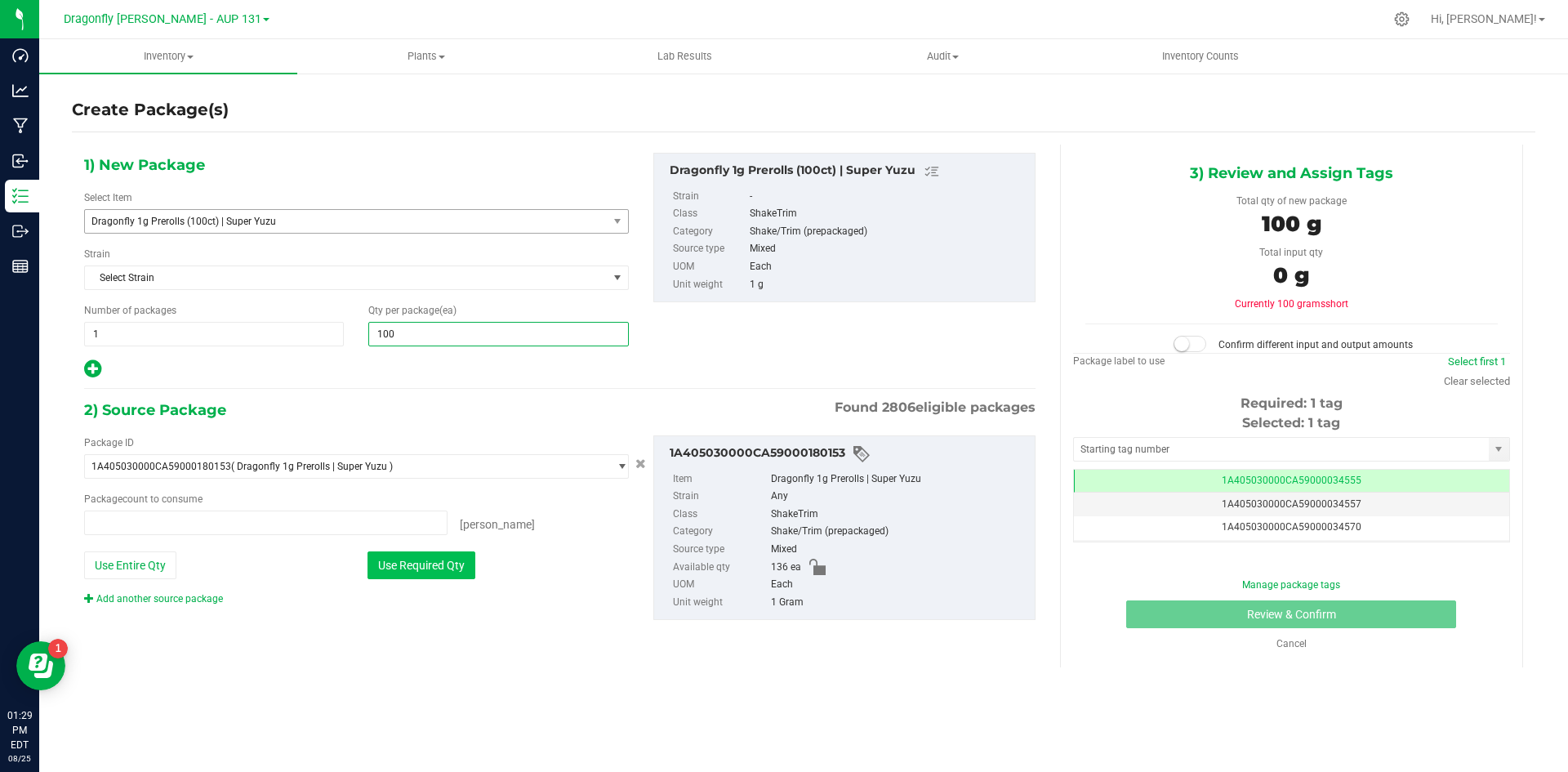
type input "0 ea"
type input "100"
click at [405, 563] on button "Use Required Qty" at bounding box center [421, 564] width 108 height 27
type input "100 ea"
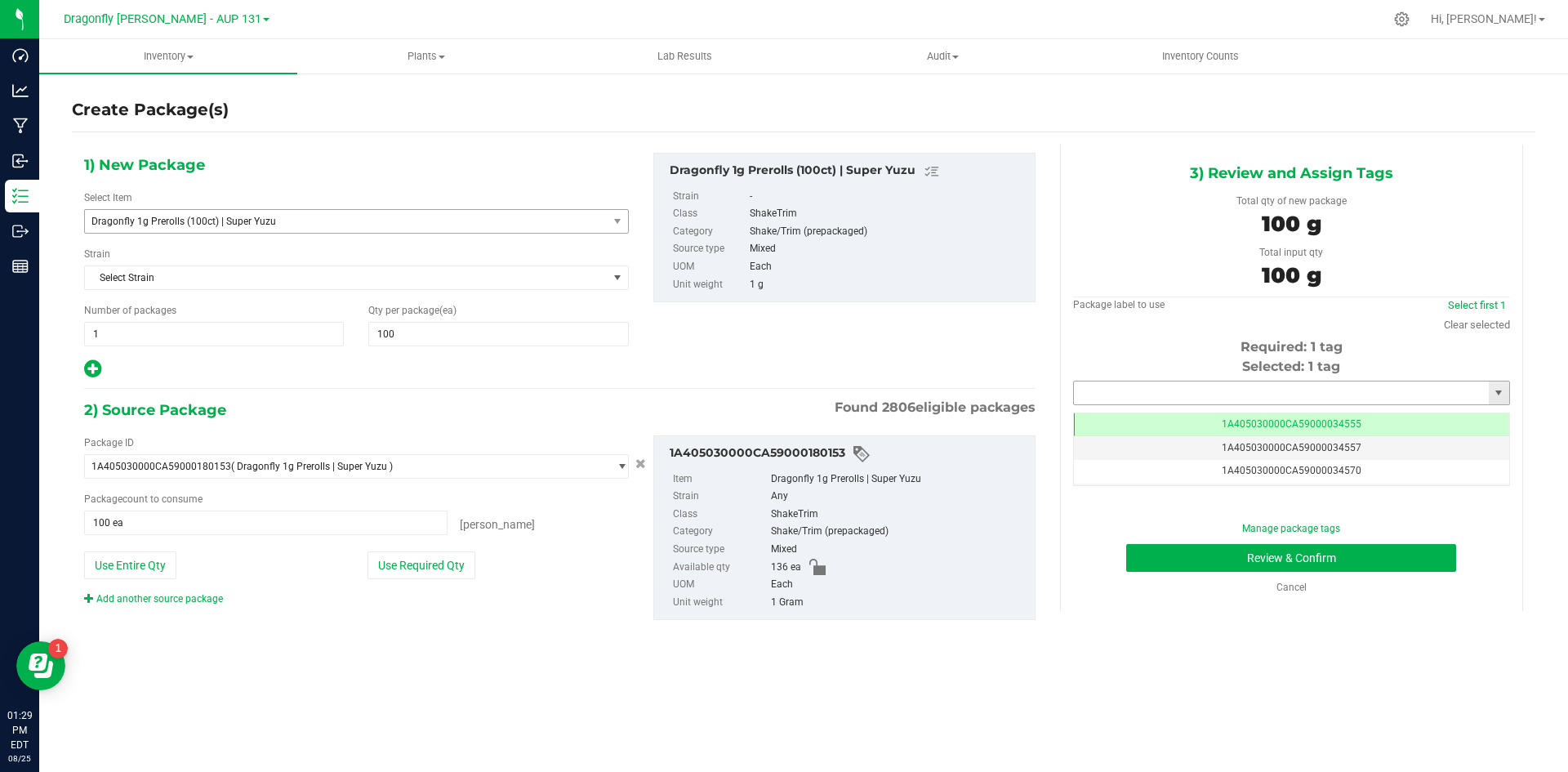
click at [1170, 389] on input "text" at bounding box center [1282, 393] width 415 height 23
click at [1233, 418] on li "1A405030000CA59000226452" at bounding box center [1292, 420] width 436 height 25
type input "1A405030000CA59000226452"
click at [1302, 552] on button "Review & Confirm" at bounding box center [1292, 557] width 330 height 27
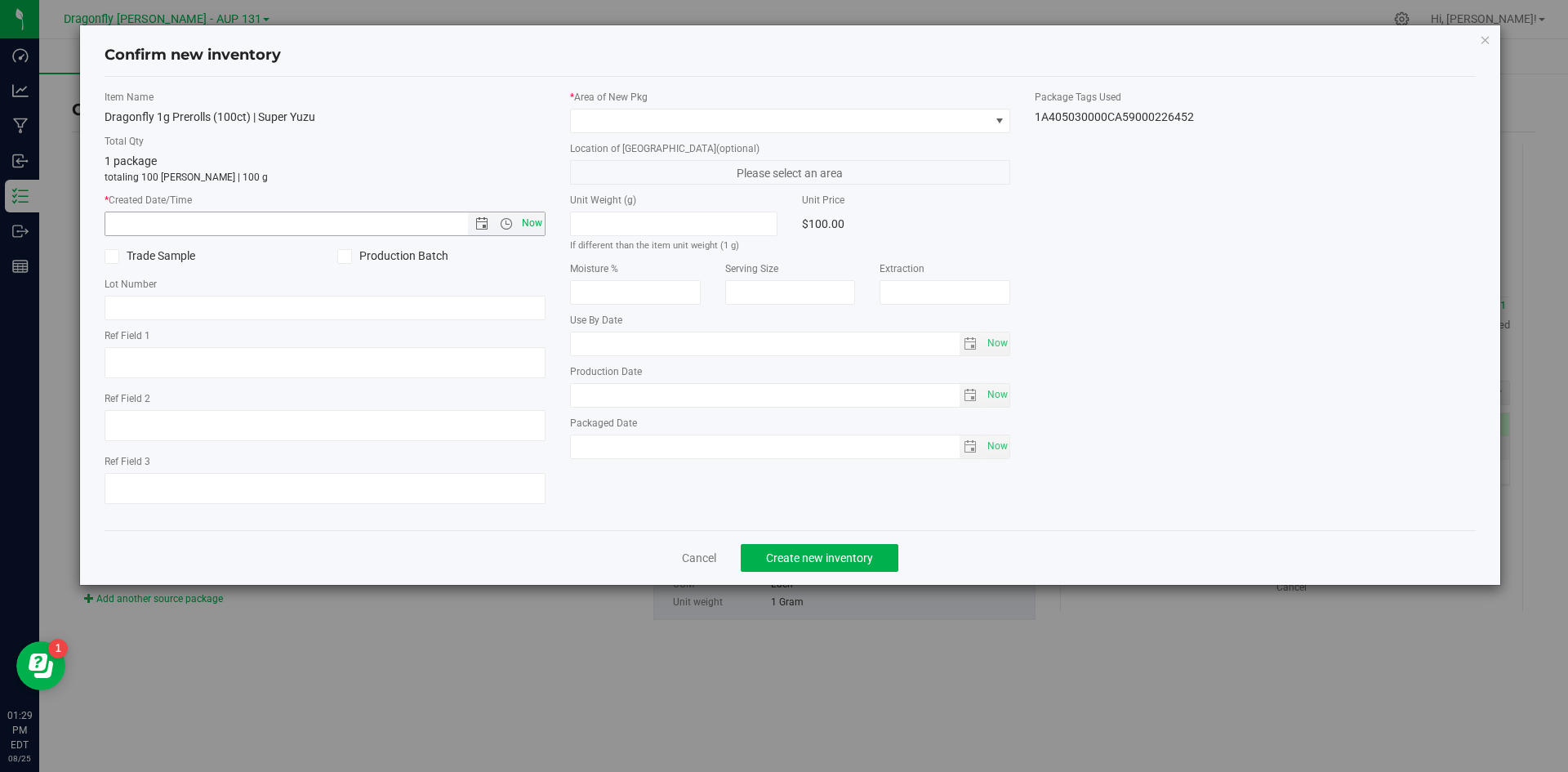
click at [534, 224] on span "Now" at bounding box center [531, 223] width 27 height 24
type input "8/25/2025 1:29 PM"
click at [799, 125] on span at bounding box center [780, 121] width 419 height 23
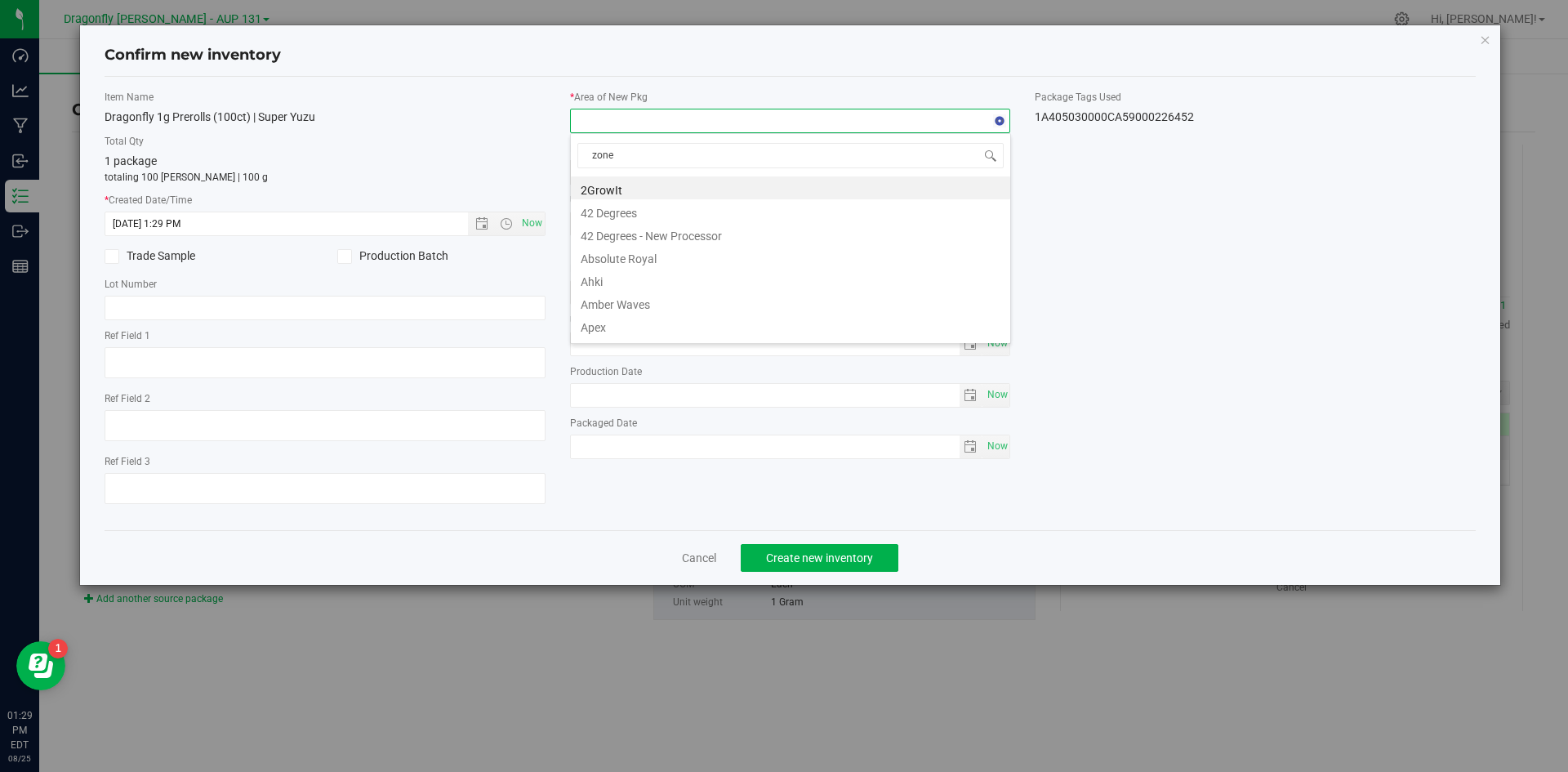
type input "zone 1"
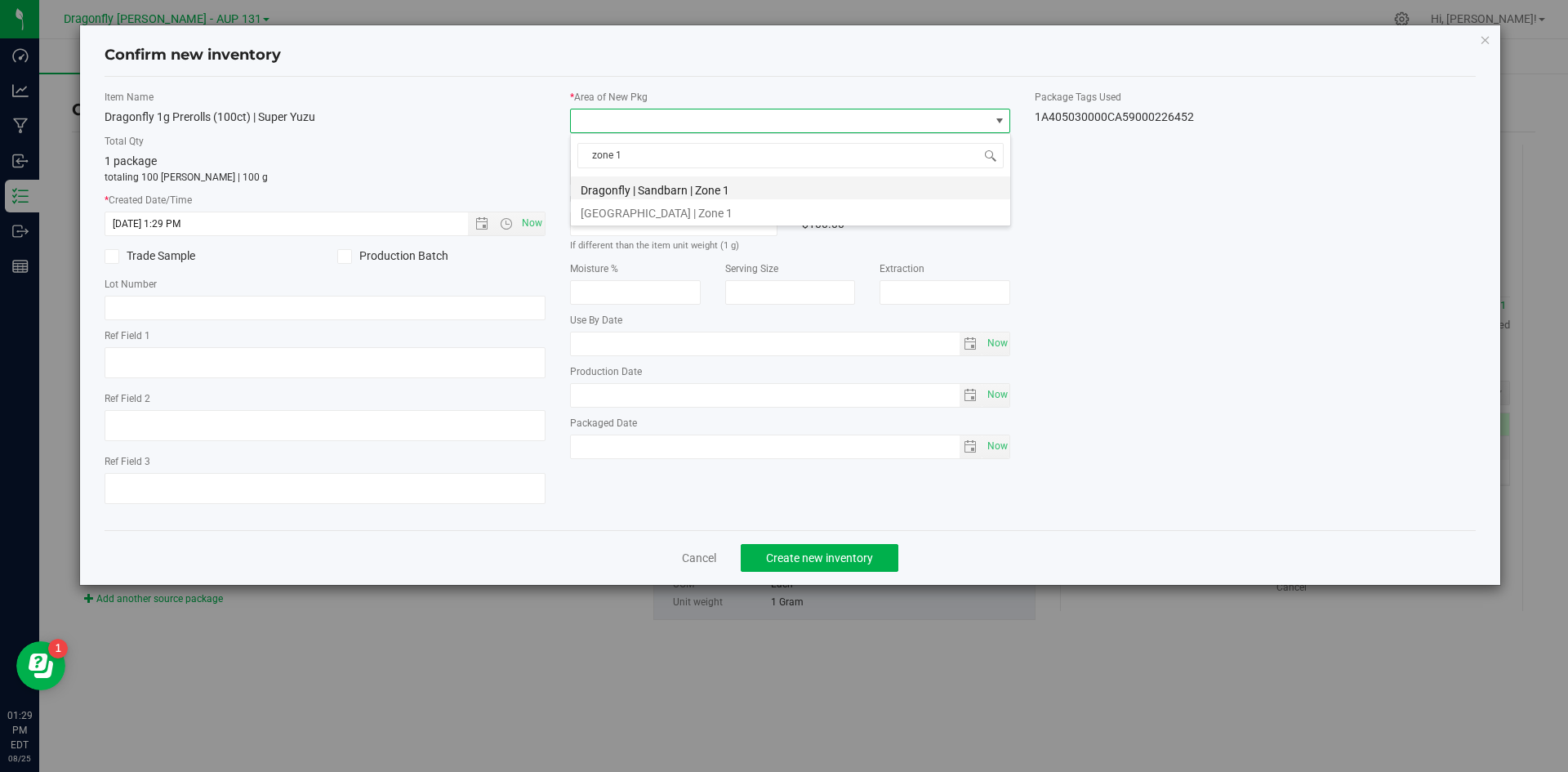
click at [715, 190] on li "Dragonfly | Sandbarn | Zone 1" at bounding box center [790, 188] width 439 height 23
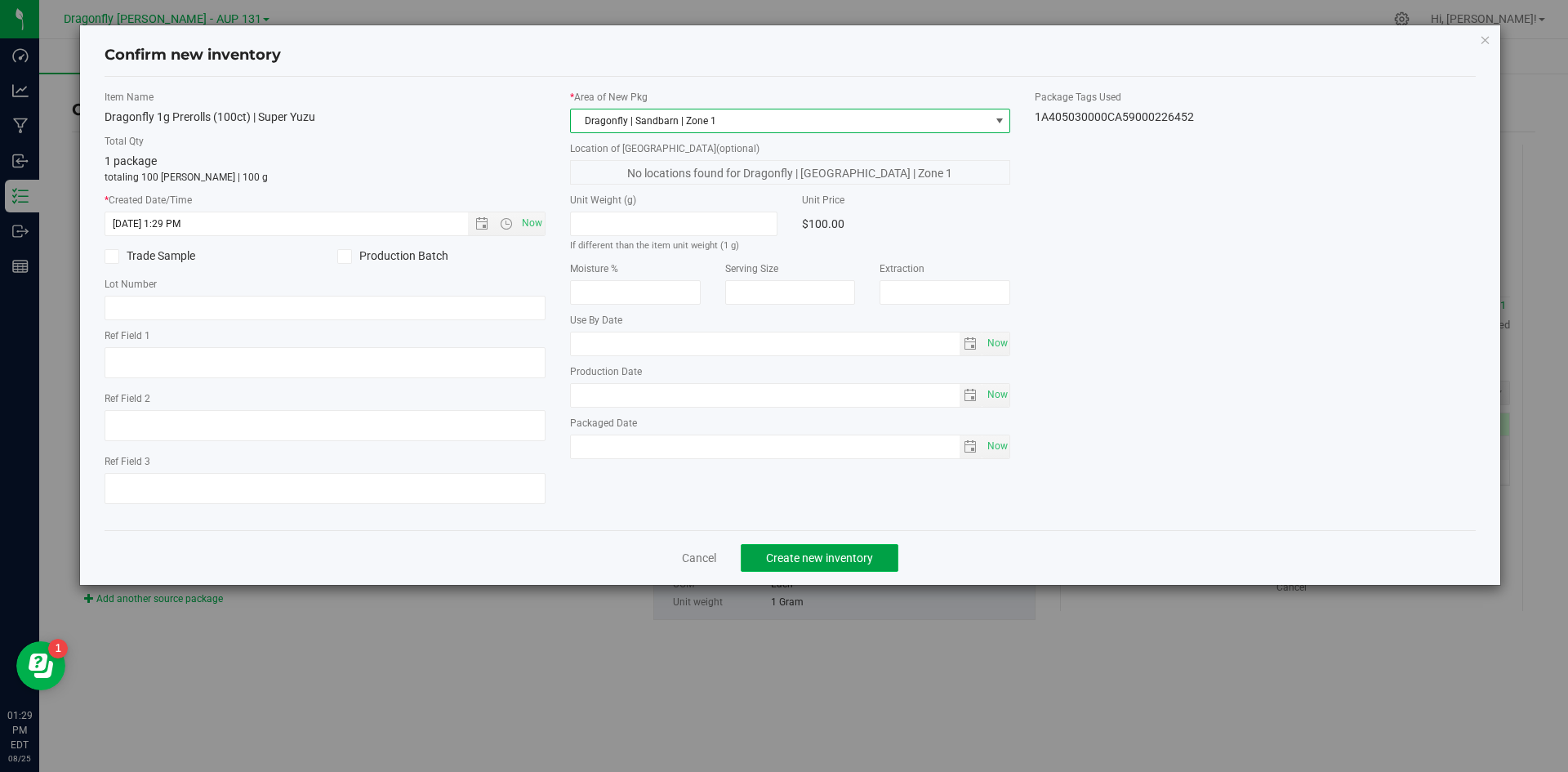
click at [868, 566] on button "Create new inventory" at bounding box center [820, 557] width 157 height 27
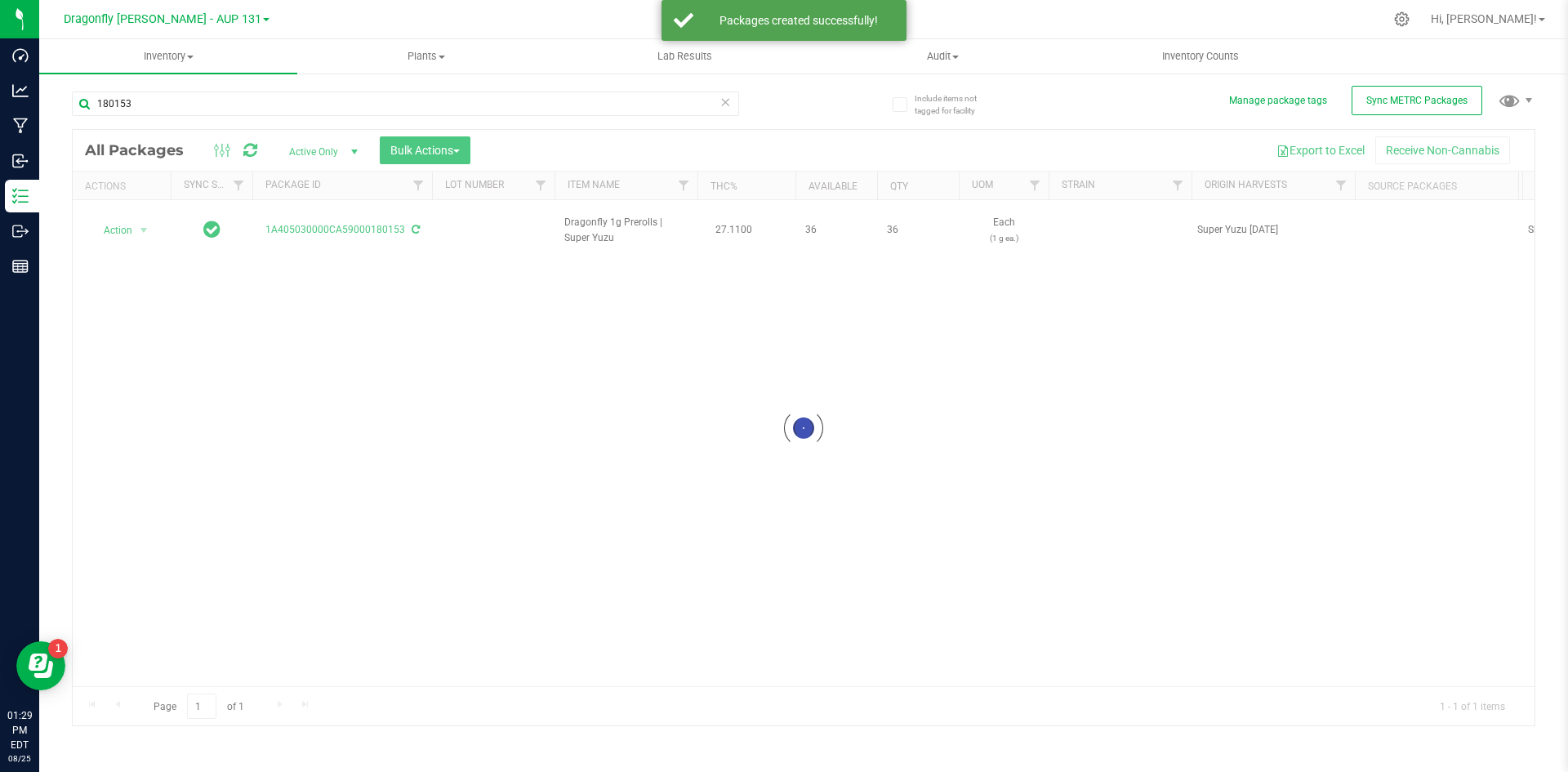
click at [134, 225] on div at bounding box center [803, 428] width 1462 height 595
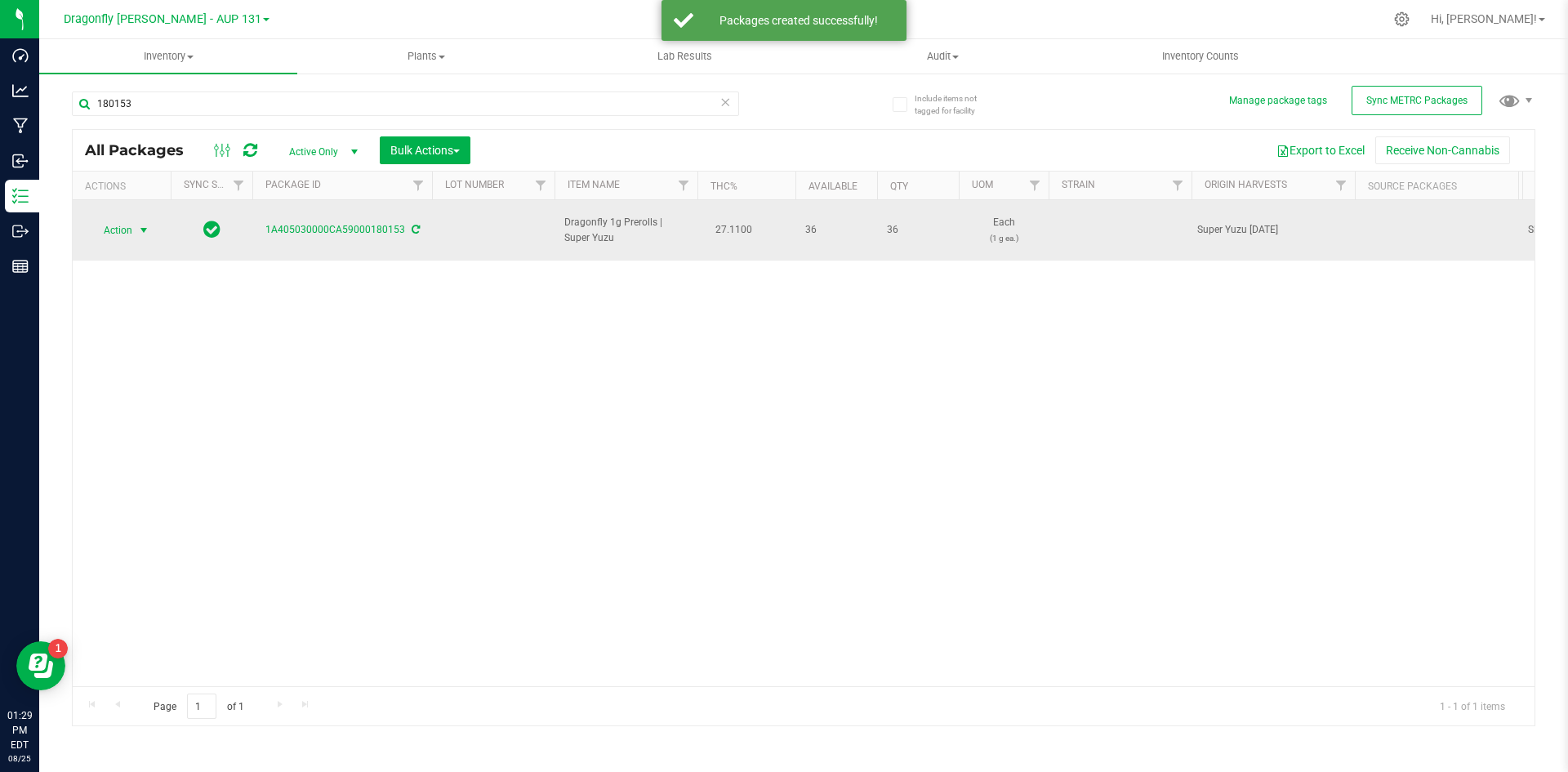
drag, startPoint x: 134, startPoint y: 225, endPoint x: 144, endPoint y: 221, distance: 10.8
click at [144, 223] on span "select" at bounding box center [143, 230] width 13 height 13
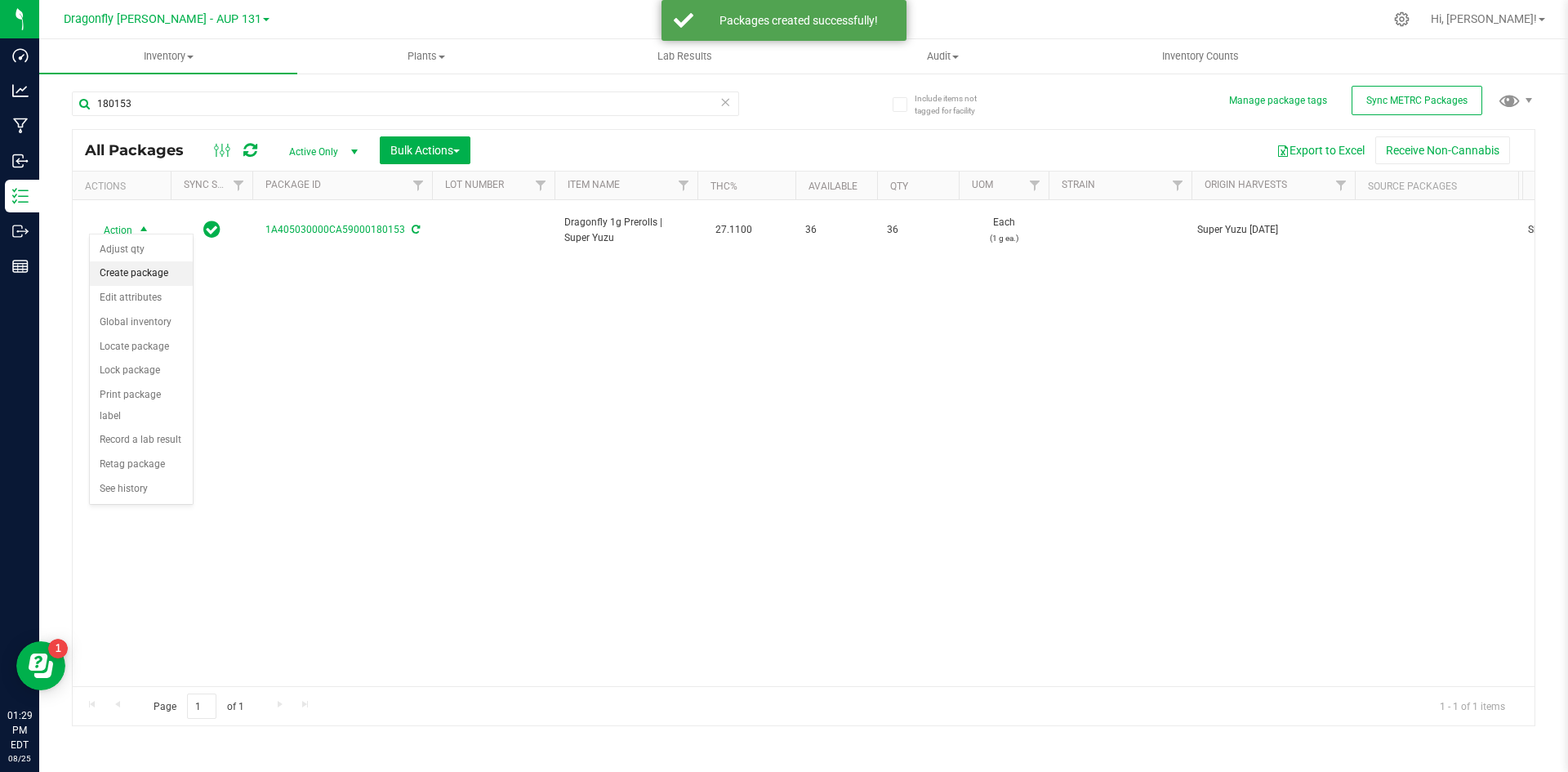
click at [157, 269] on li "Create package" at bounding box center [141, 274] width 102 height 25
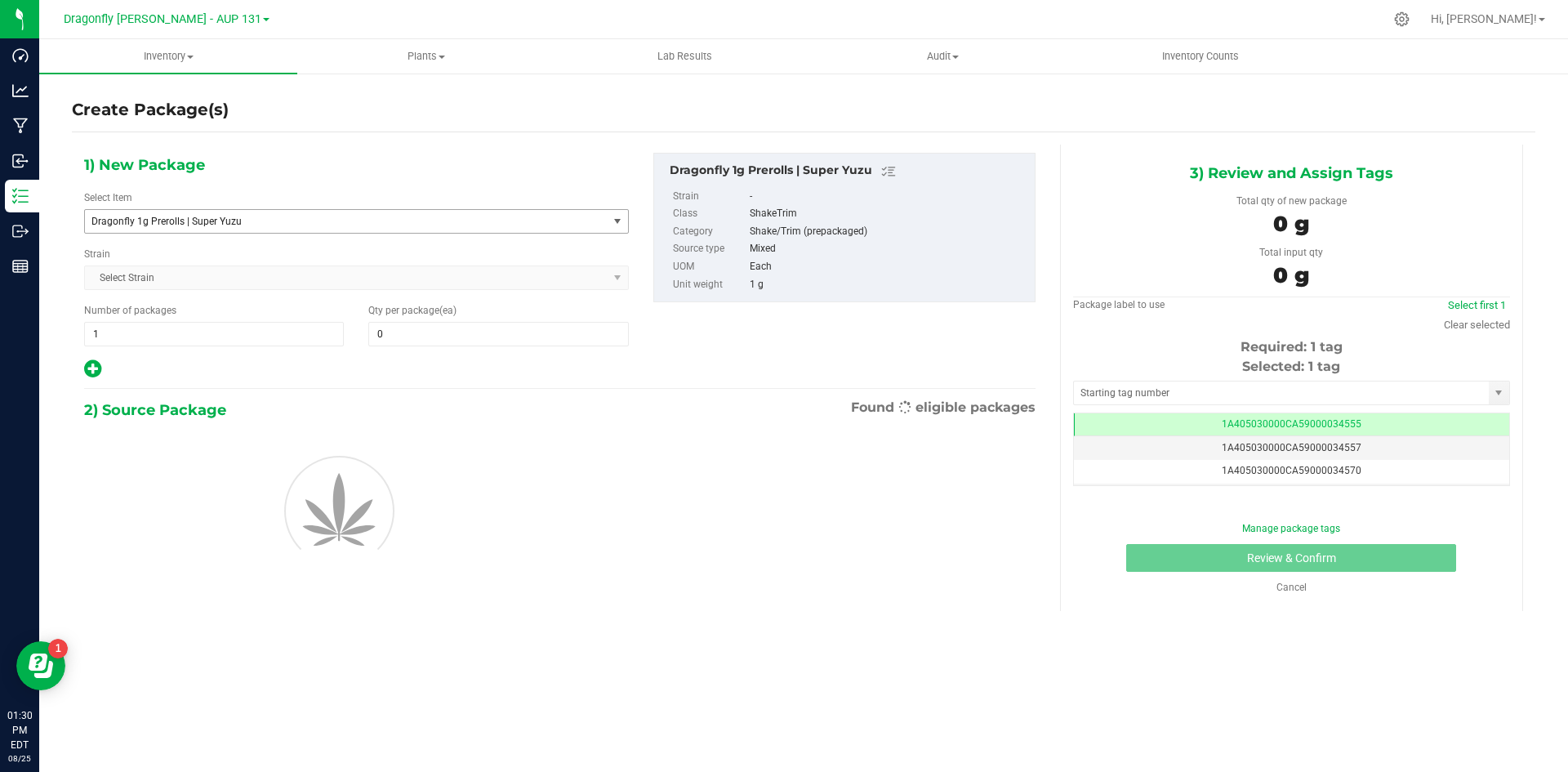
type input "0"
click at [372, 226] on span "Dragonfly 1g Prerolls | Super Yuzu" at bounding box center [337, 221] width 489 height 11
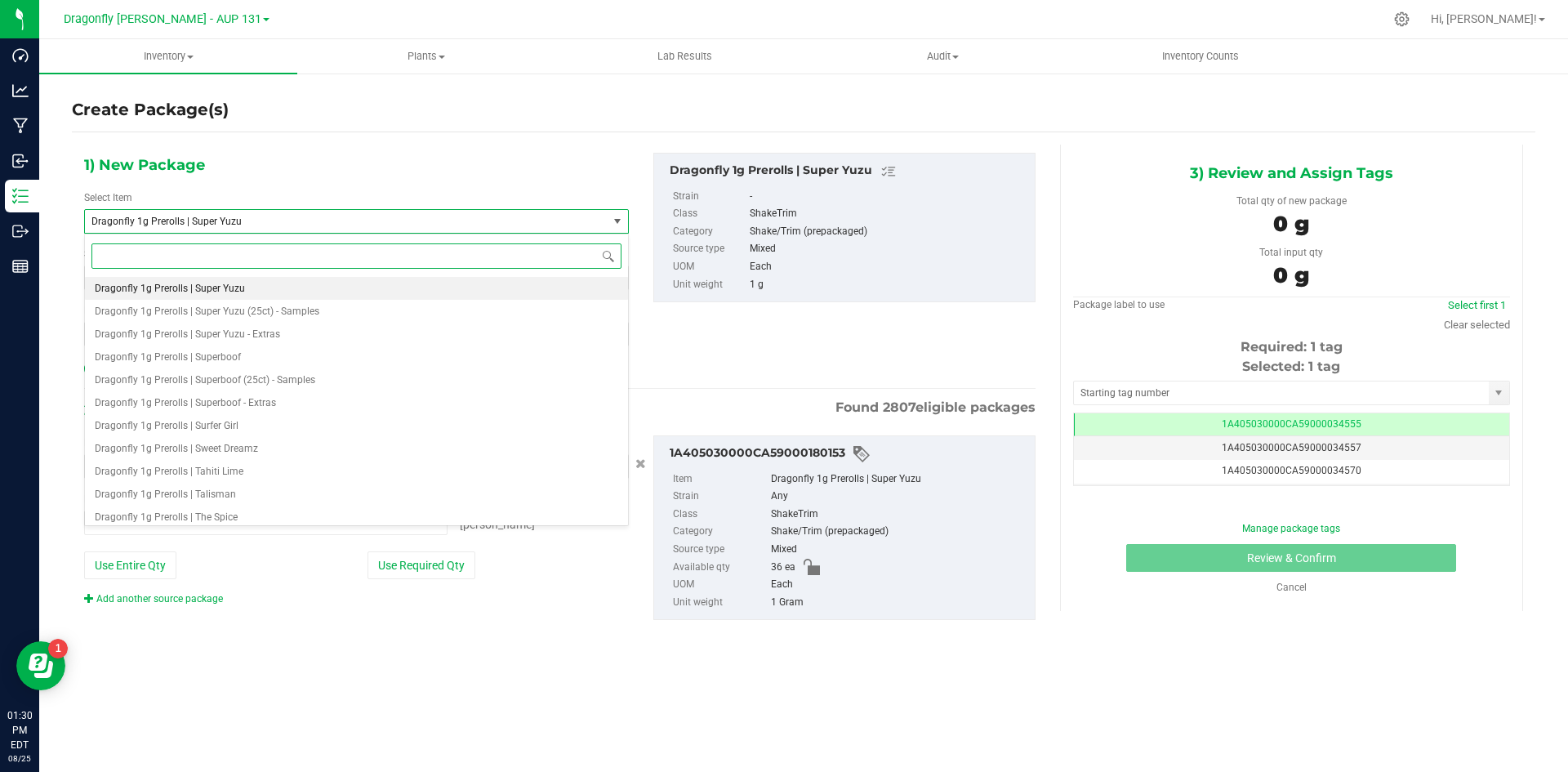
type input "0 ea"
type input "super yuz"
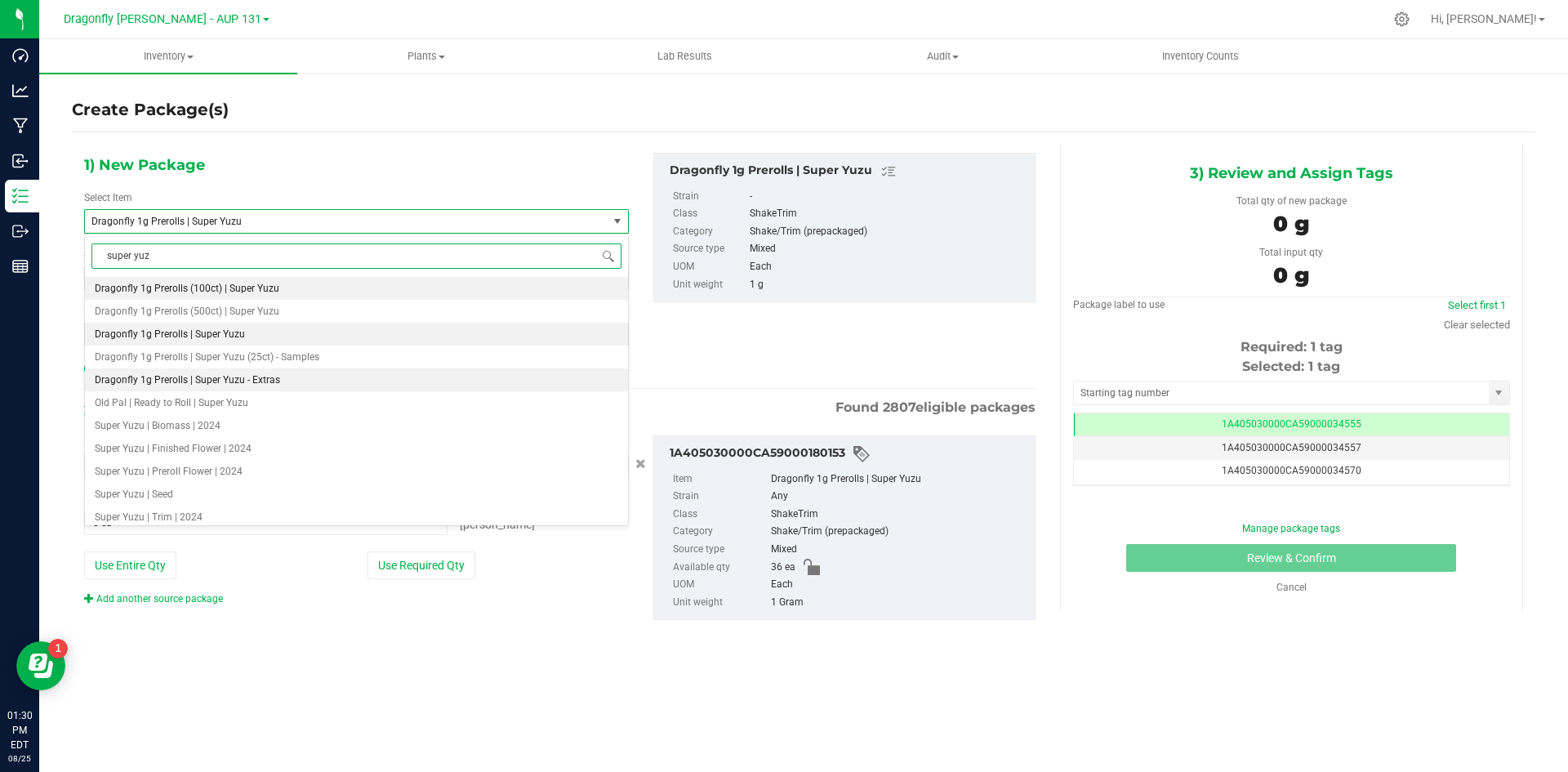
click at [254, 382] on span "Dragonfly 1g Prerolls | Super Yuzu - Extras" at bounding box center [187, 379] width 186 height 11
type input "0"
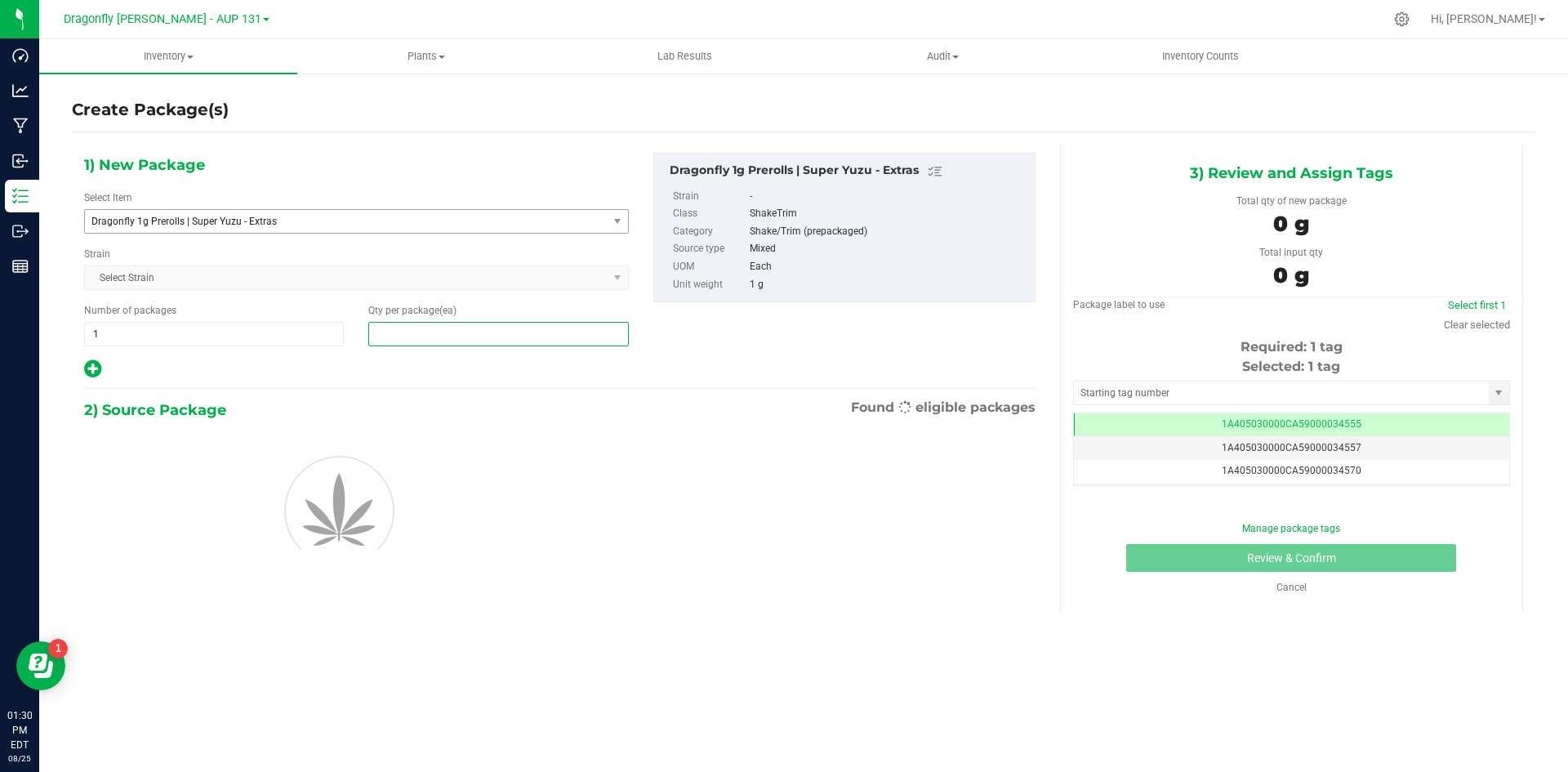
click at [466, 332] on span at bounding box center [498, 334] width 260 height 25
click at [466, 331] on input "text" at bounding box center [498, 334] width 258 height 23
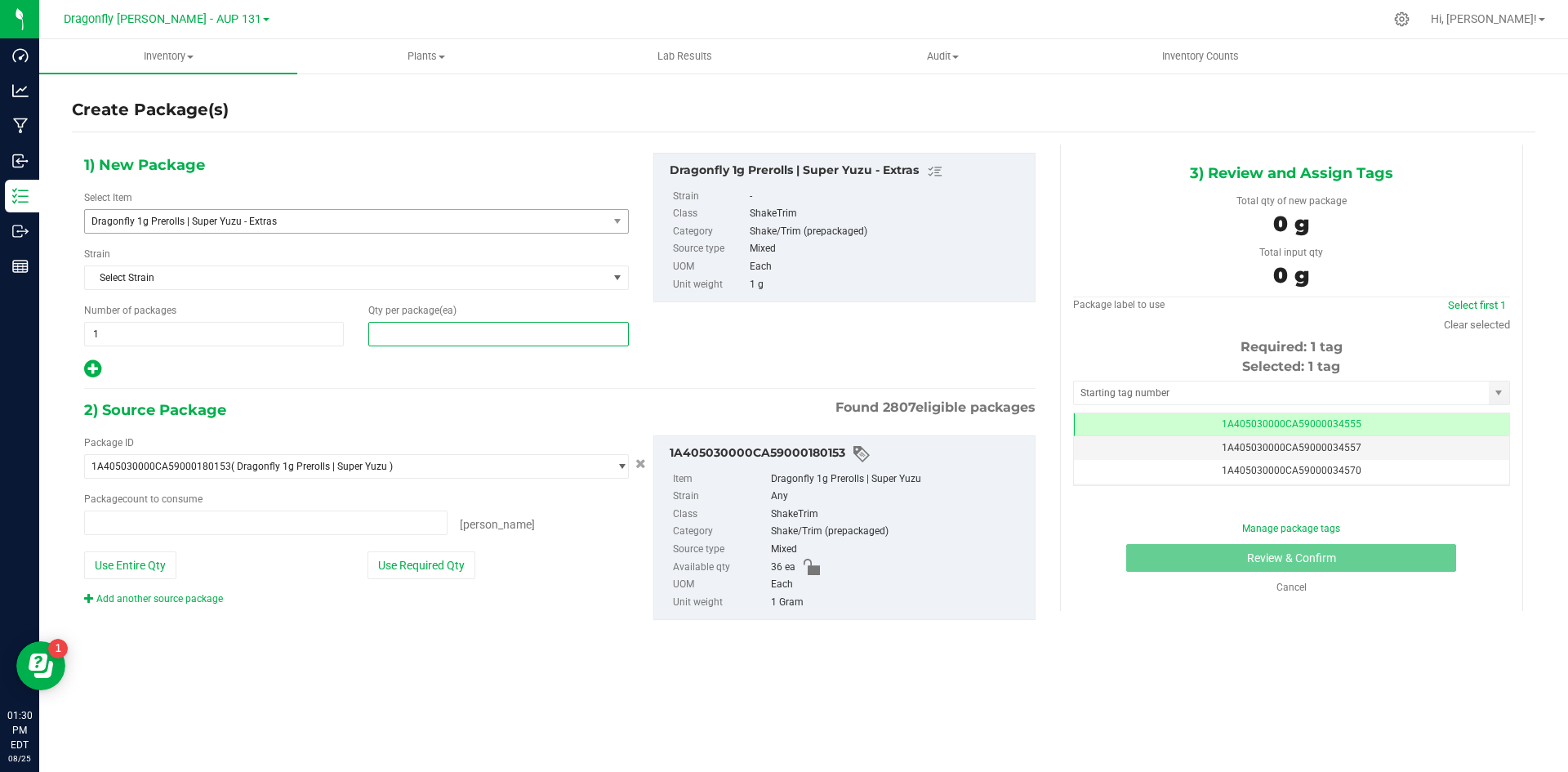
type input "0 ea"
type input "36"
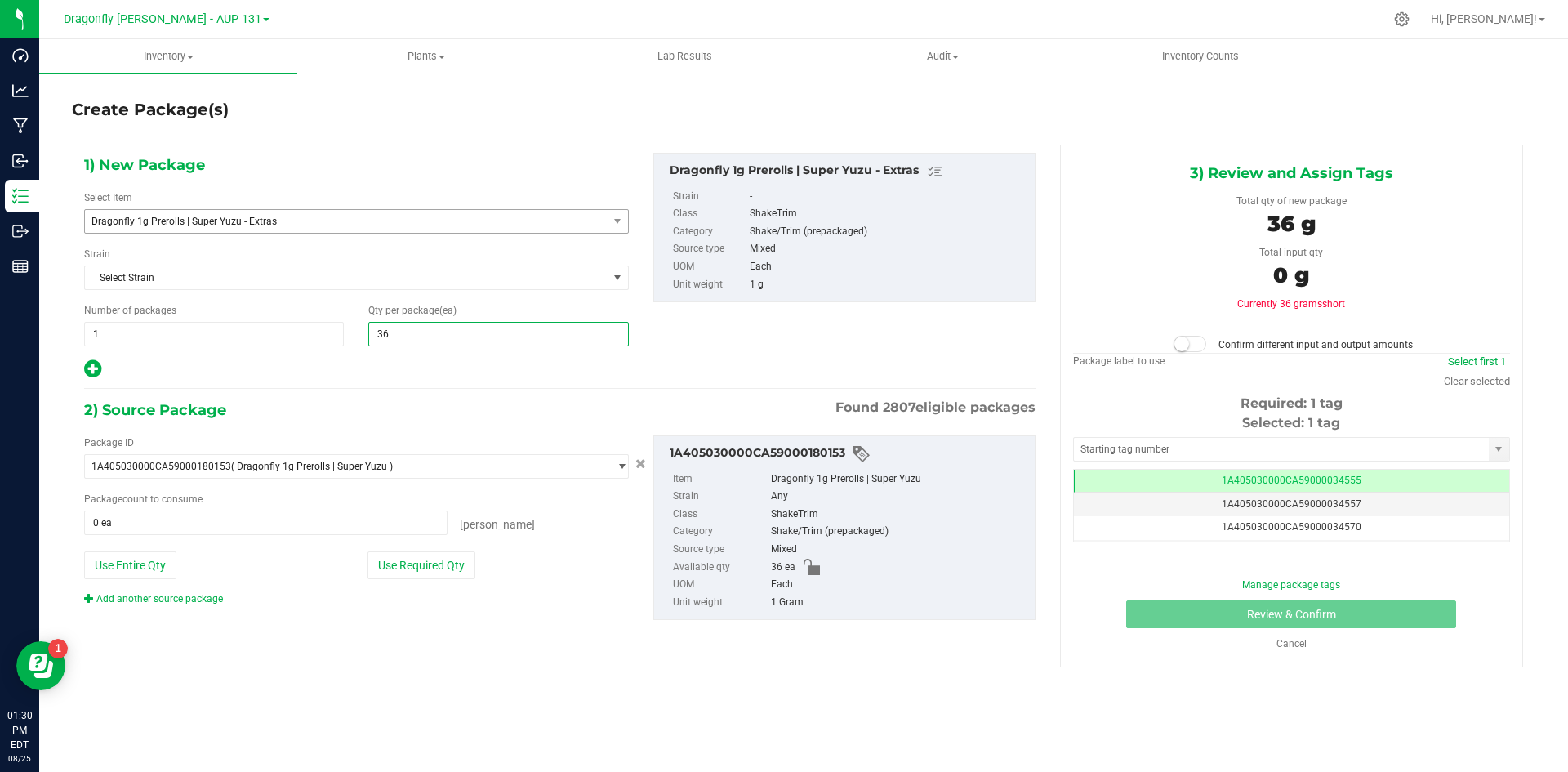
type input "36"
click at [420, 571] on button "Use Required Qty" at bounding box center [421, 564] width 108 height 27
type input "36 ea"
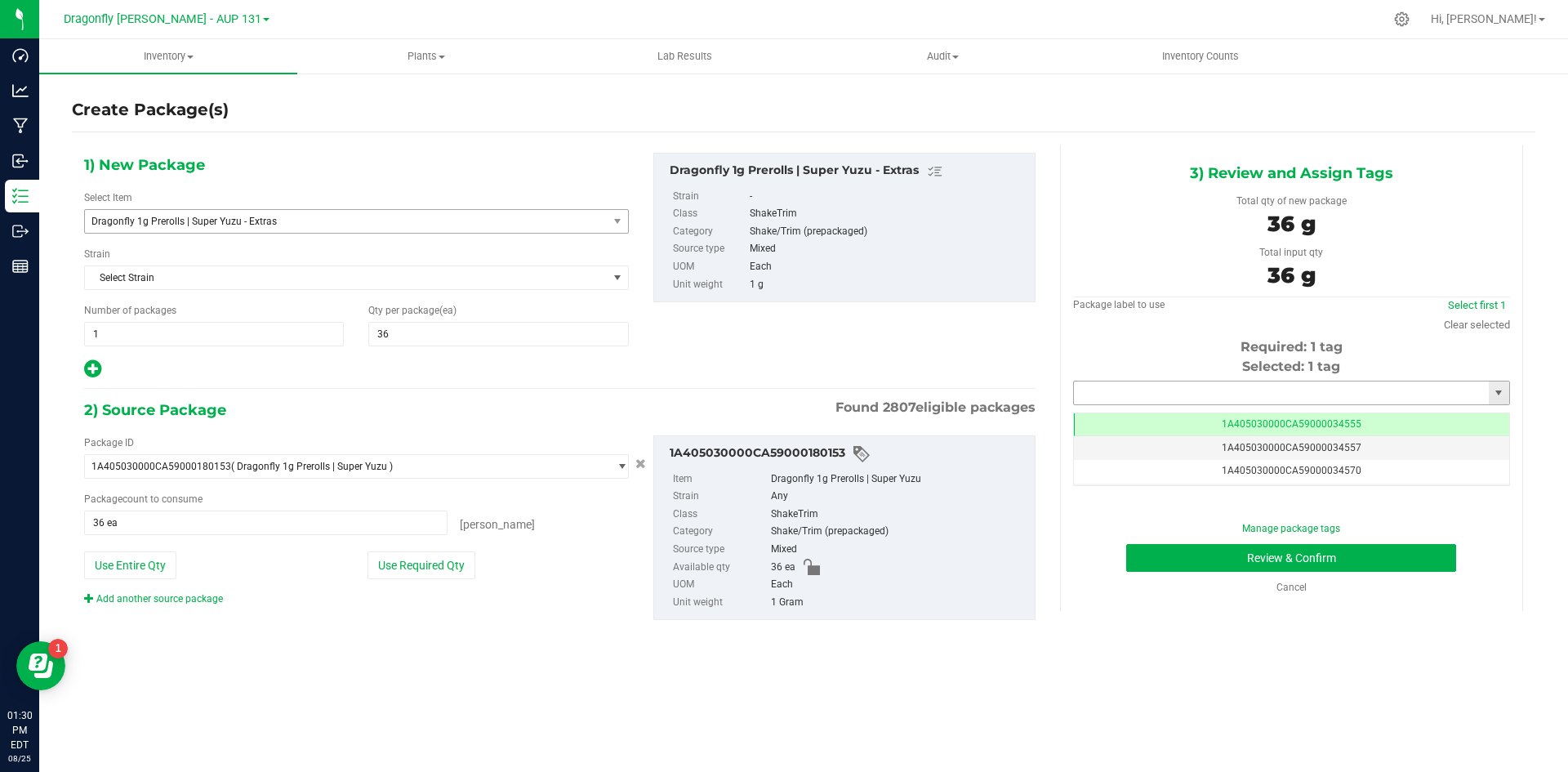
click at [1247, 383] on input "text" at bounding box center [1282, 393] width 415 height 23
type input "222895"
click at [1304, 437] on td "1A405030000CA59000034557" at bounding box center [1292, 448] width 436 height 24
click at [1411, 549] on button "Review & Confirm" at bounding box center [1292, 557] width 330 height 27
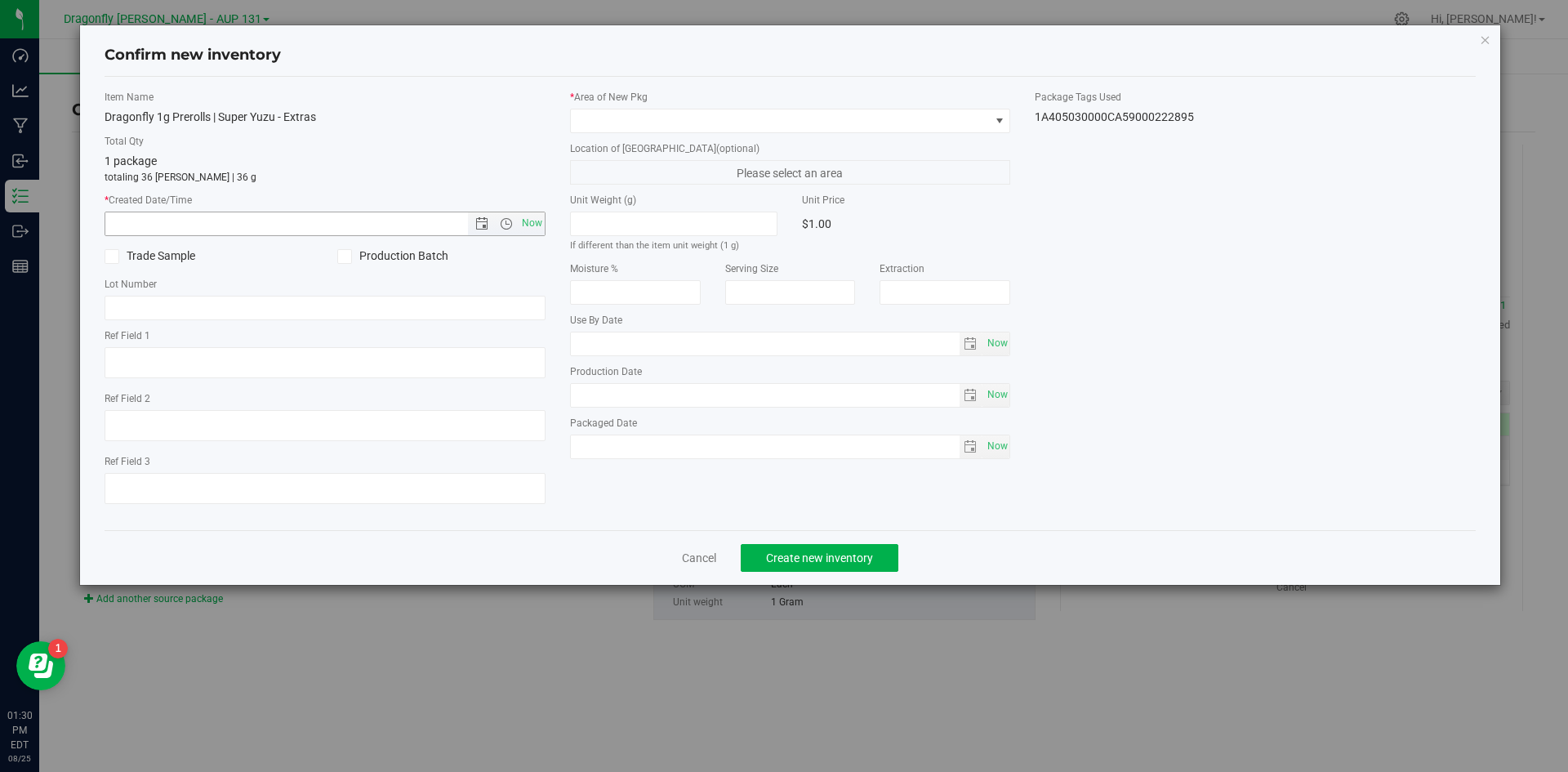
drag, startPoint x: 535, startPoint y: 222, endPoint x: 617, endPoint y: 185, distance: 90.0
click at [536, 222] on span "Now" at bounding box center [531, 223] width 27 height 24
type input "8/25/2025 1:30 PM"
click at [744, 123] on span at bounding box center [780, 121] width 419 height 23
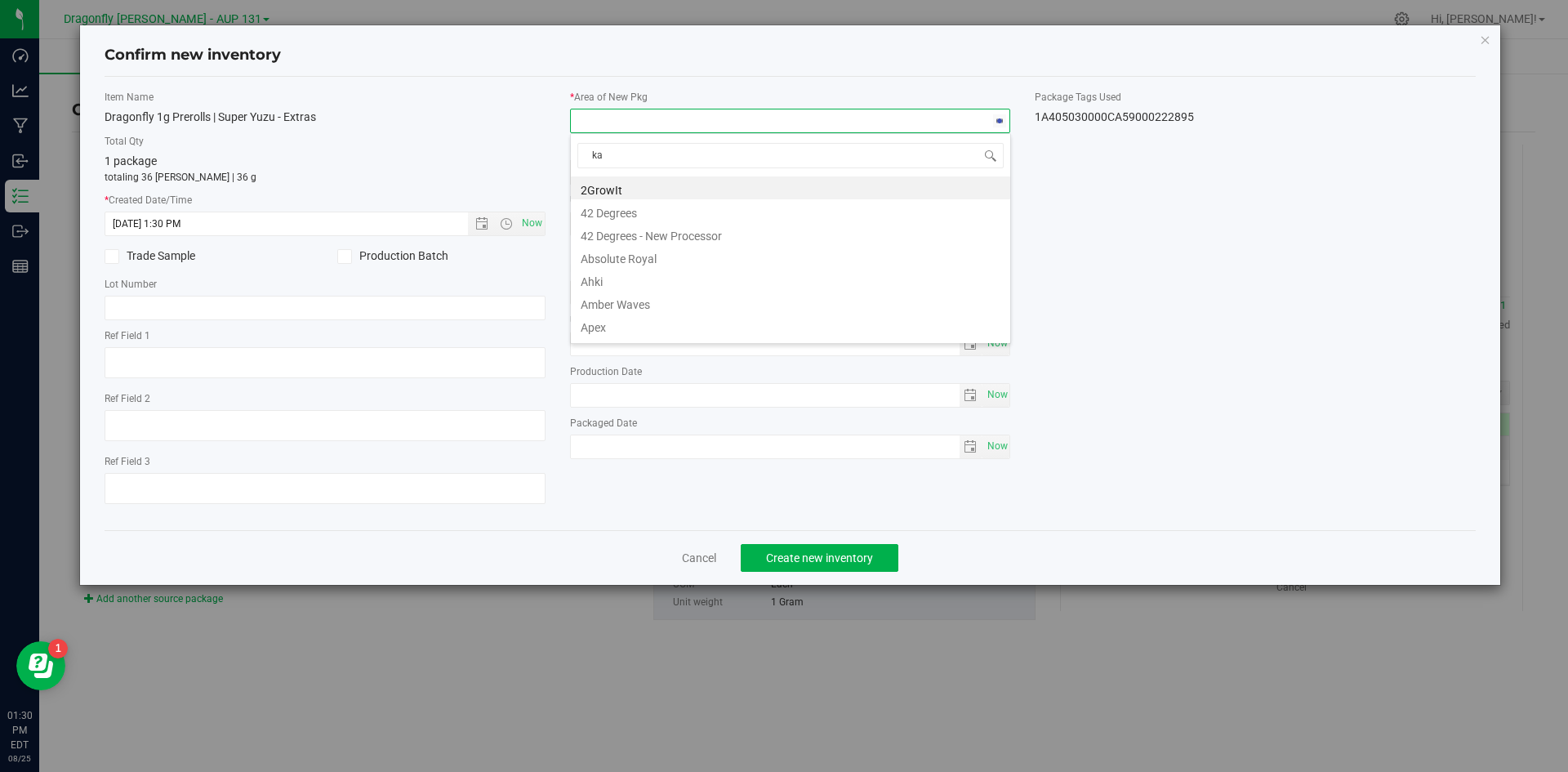
type input "k"
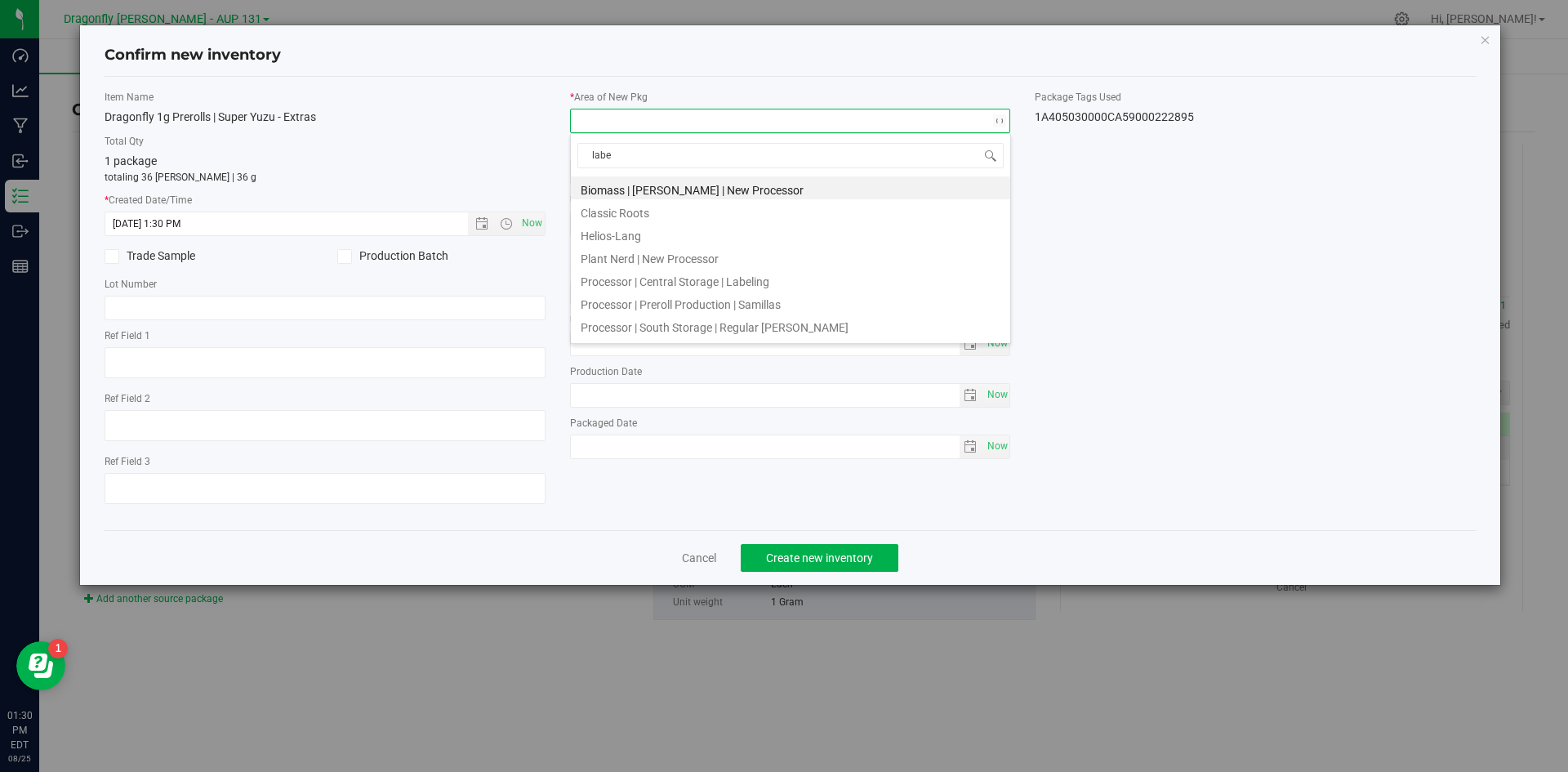
type input "label"
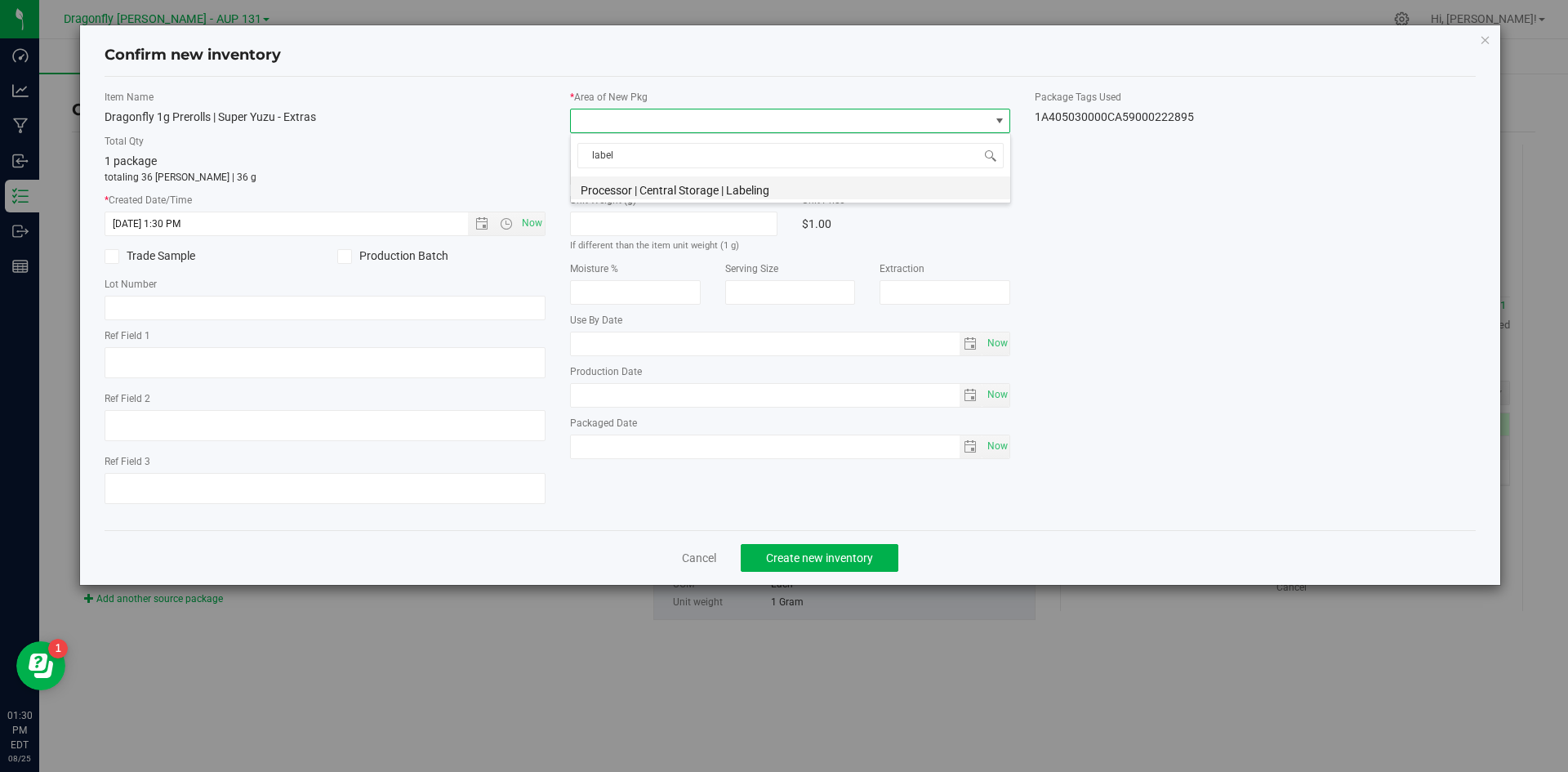
click at [716, 187] on li "Processor | Central Storage | Labeling" at bounding box center [790, 188] width 439 height 23
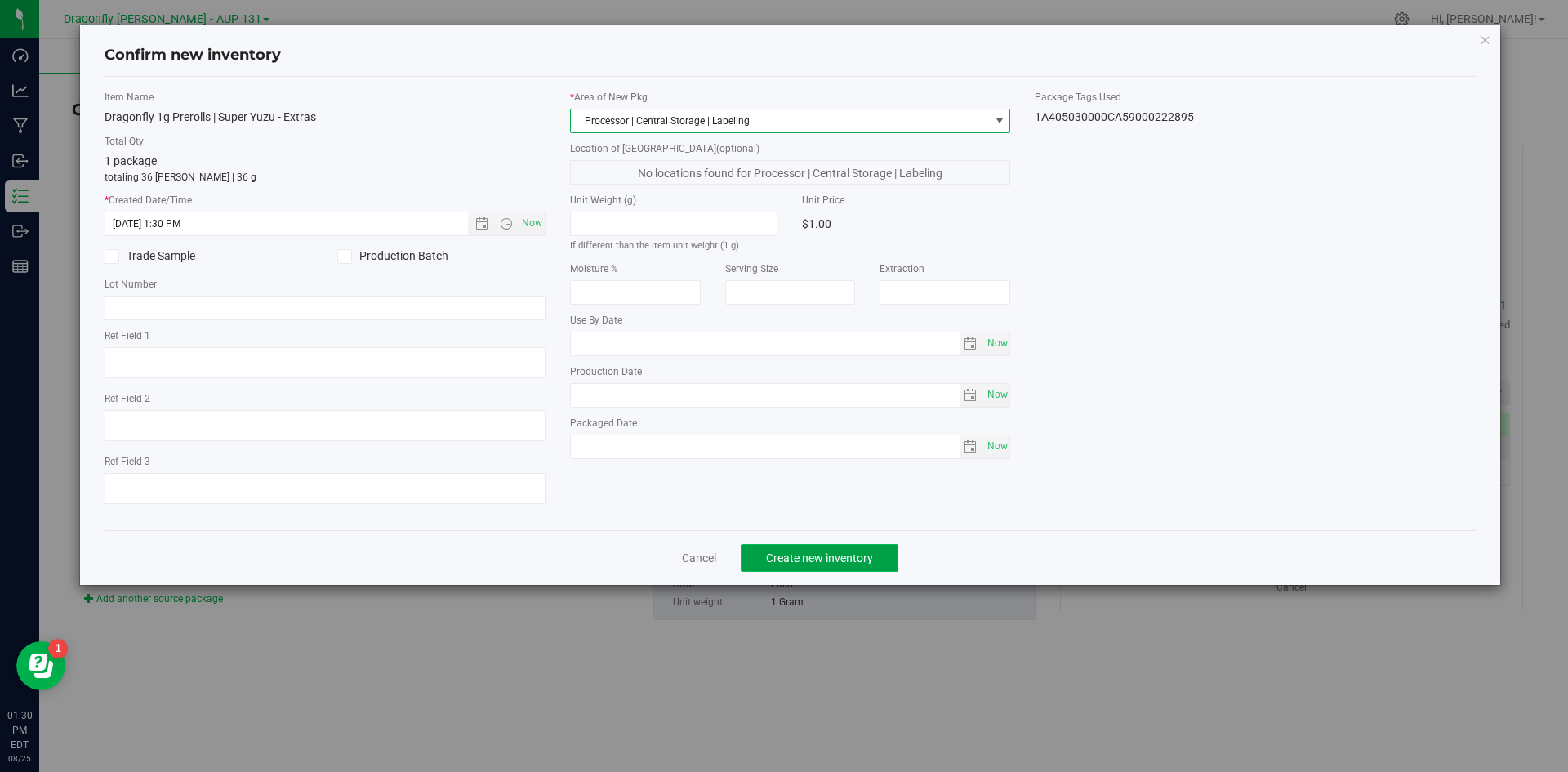
click at [838, 567] on button "Create new inventory" at bounding box center [820, 557] width 157 height 27
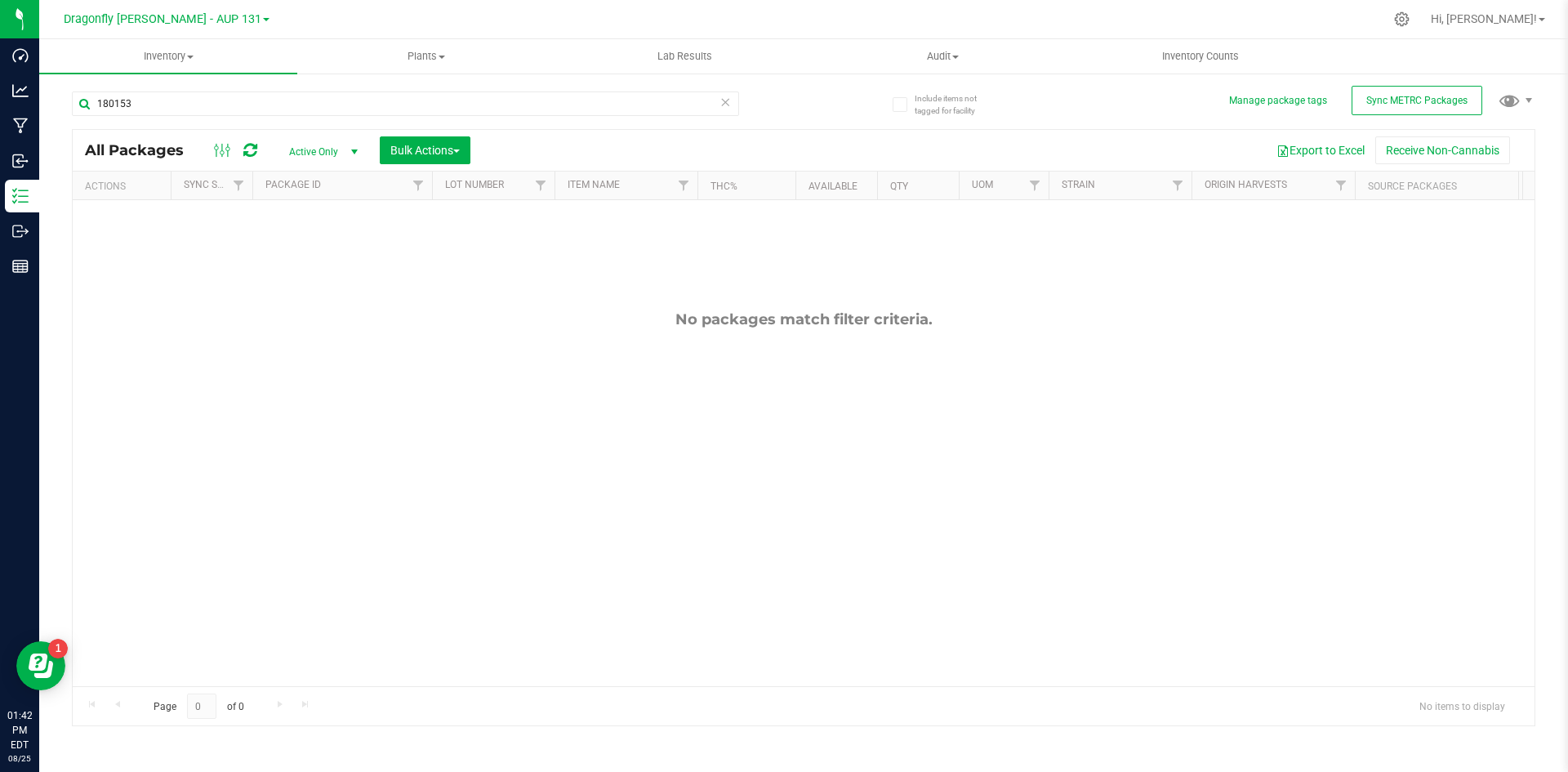
click at [723, 101] on icon at bounding box center [724, 102] width 11 height 19
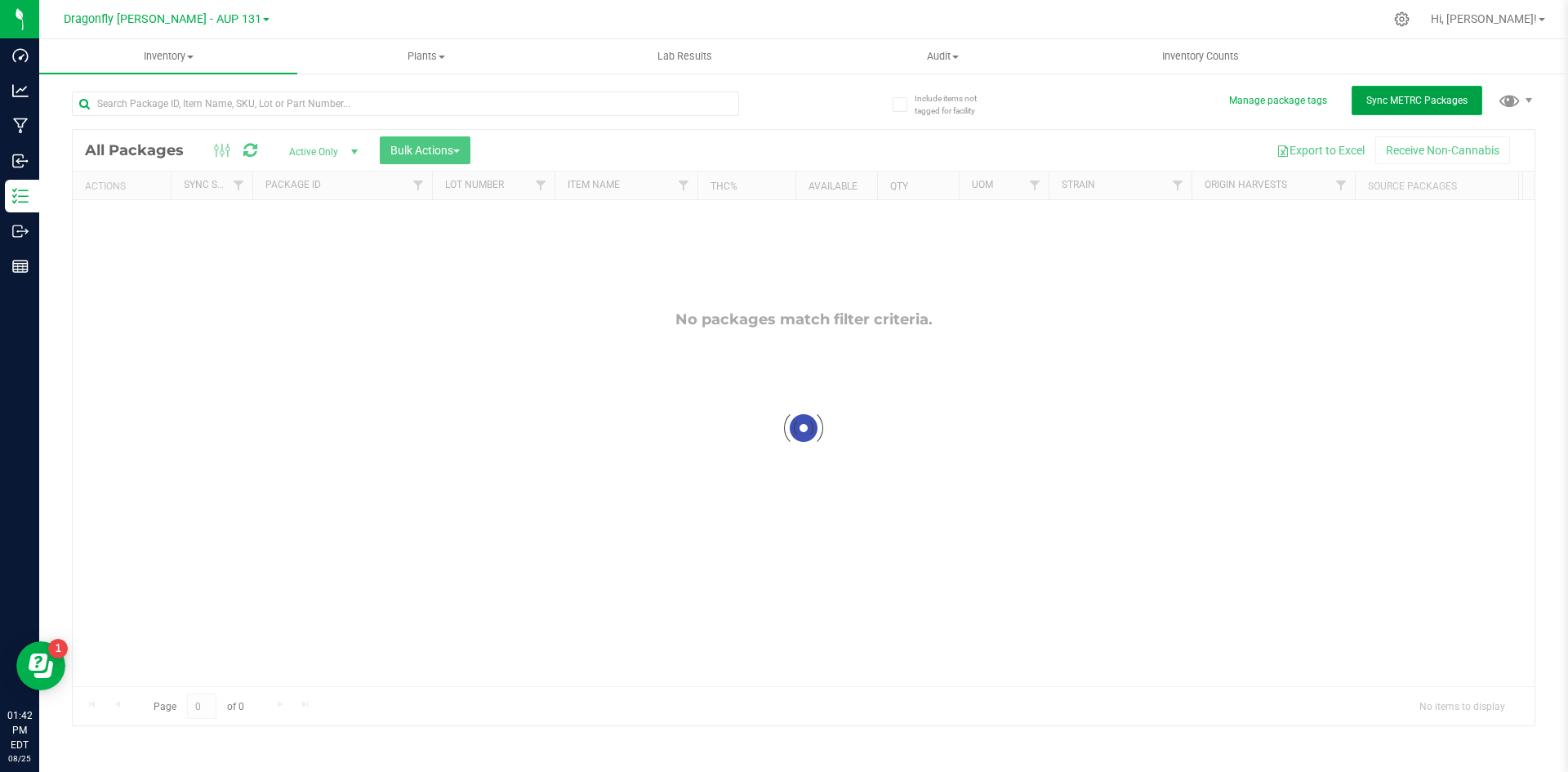
click at [1422, 97] on span "Sync METRC Packages" at bounding box center [1417, 100] width 102 height 11
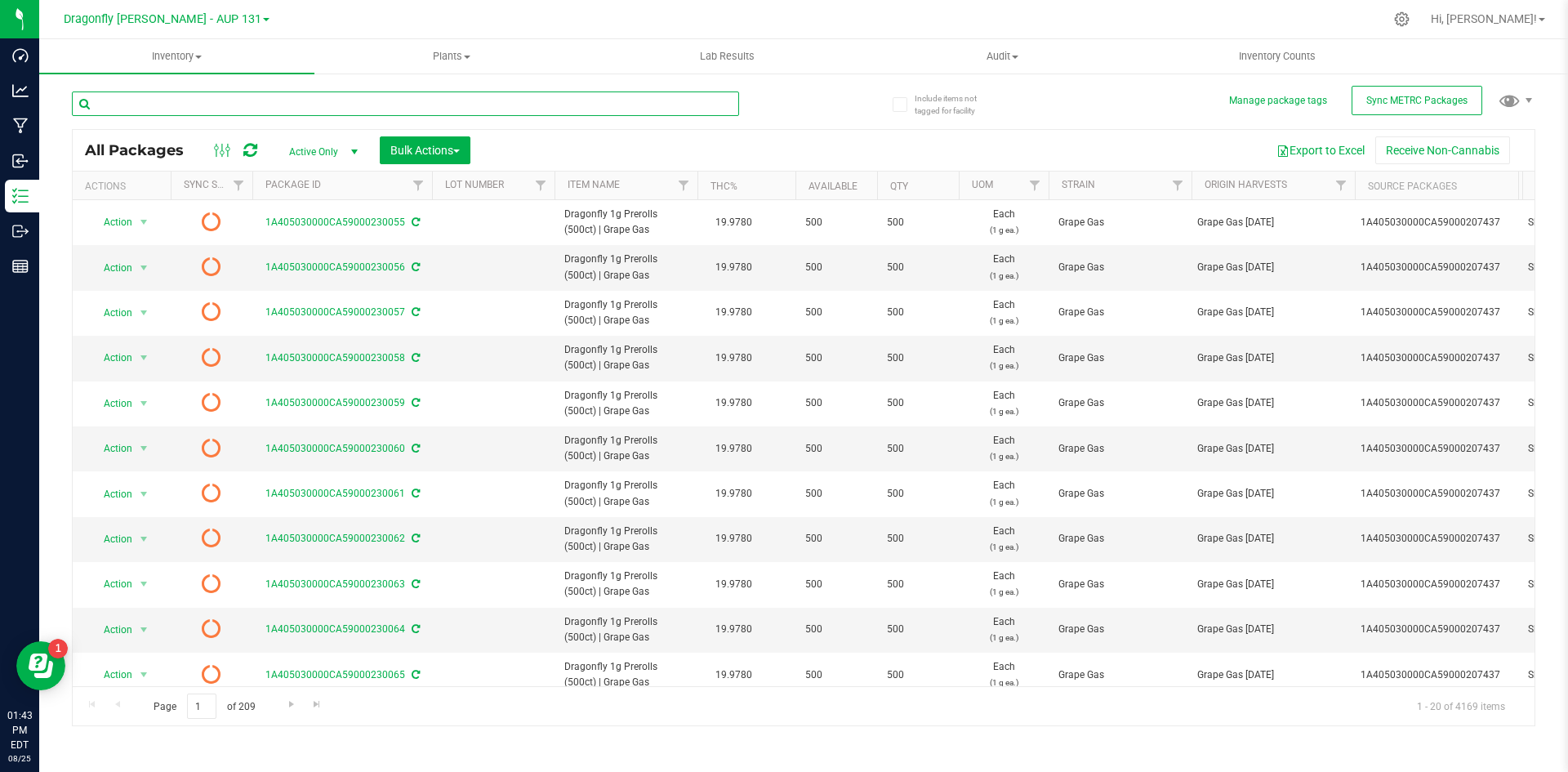
click at [352, 103] on input "text" at bounding box center [405, 104] width 667 height 25
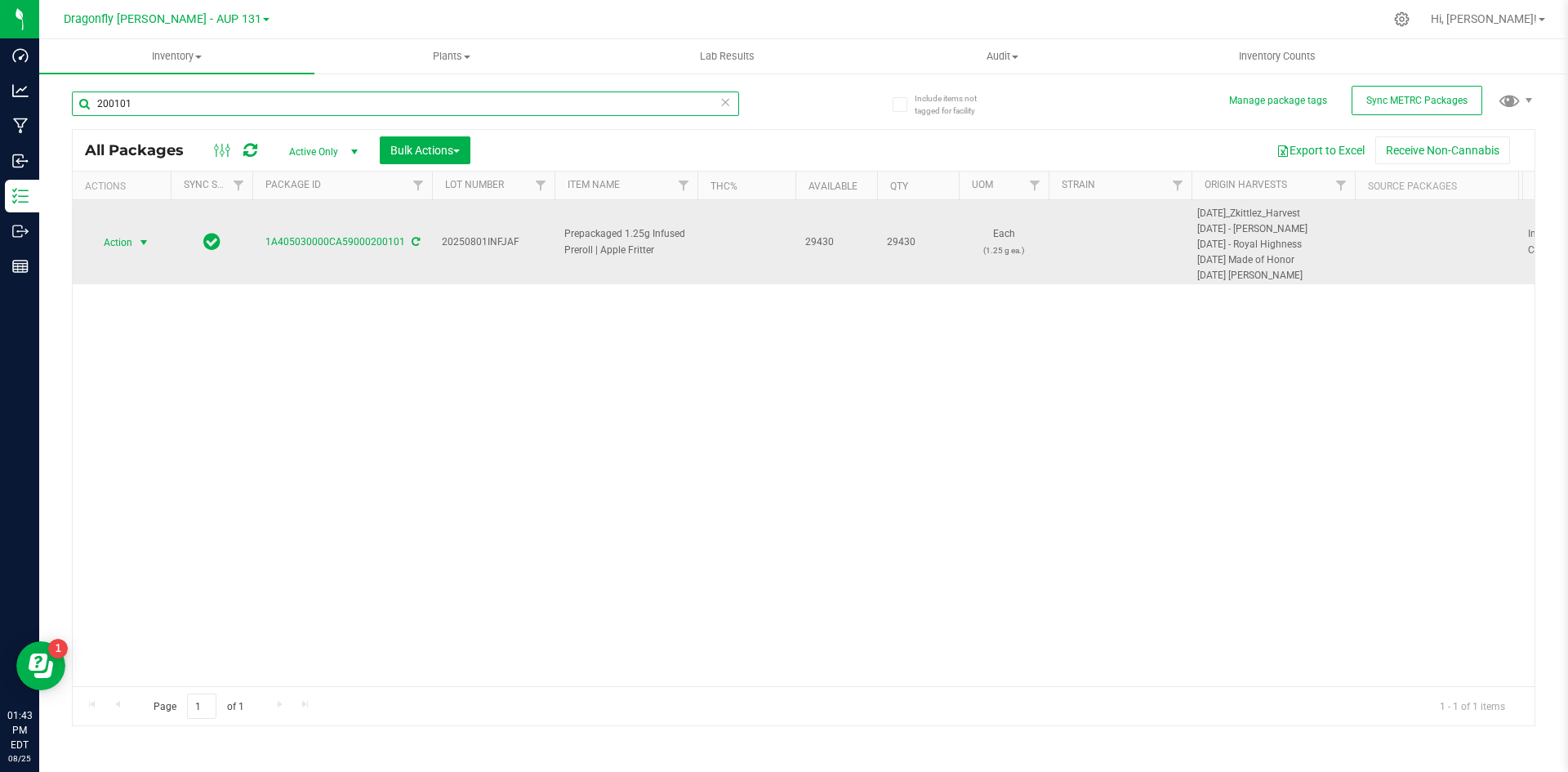
type input "200101"
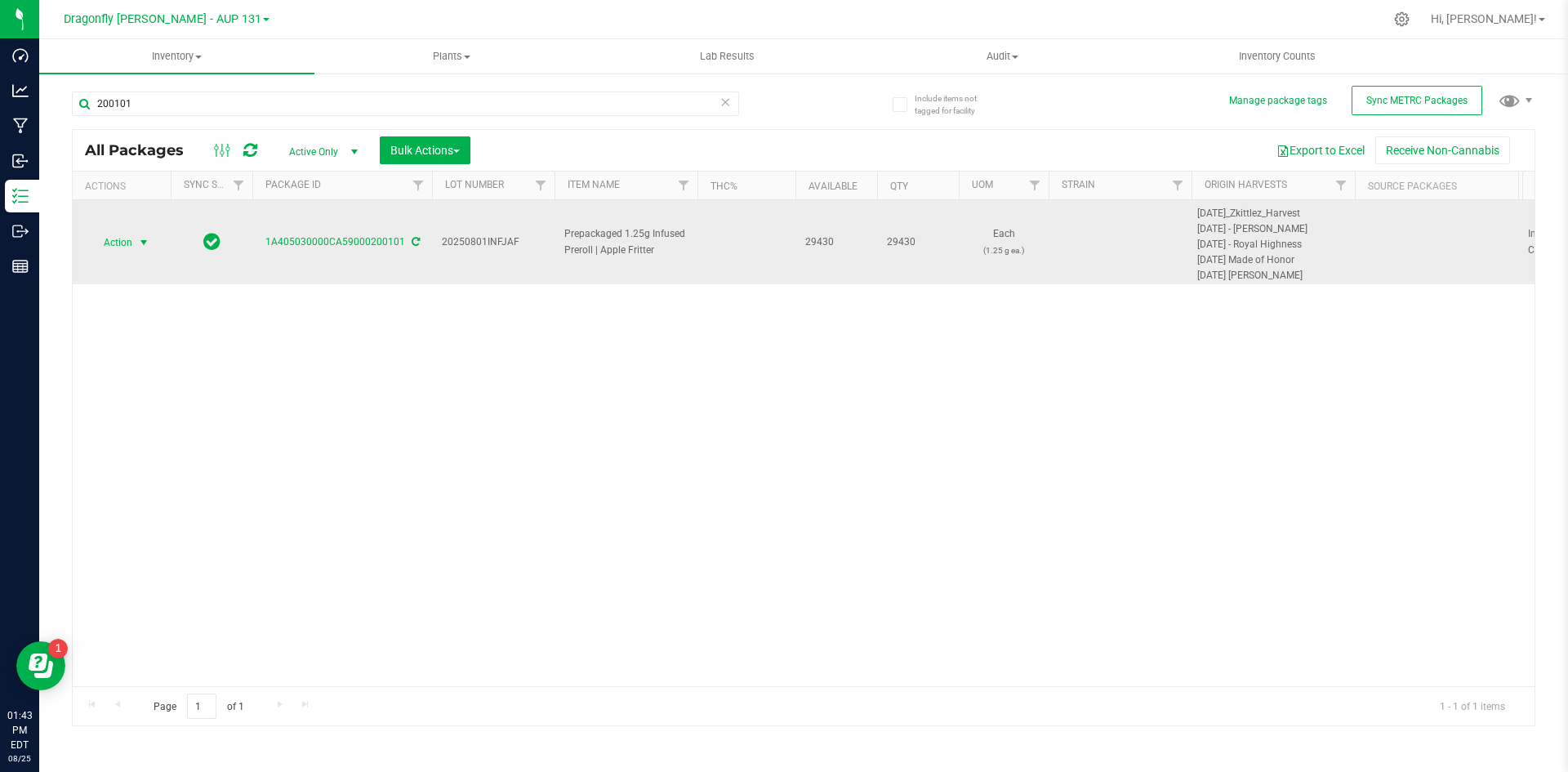
click at [117, 238] on span "Action" at bounding box center [111, 243] width 44 height 23
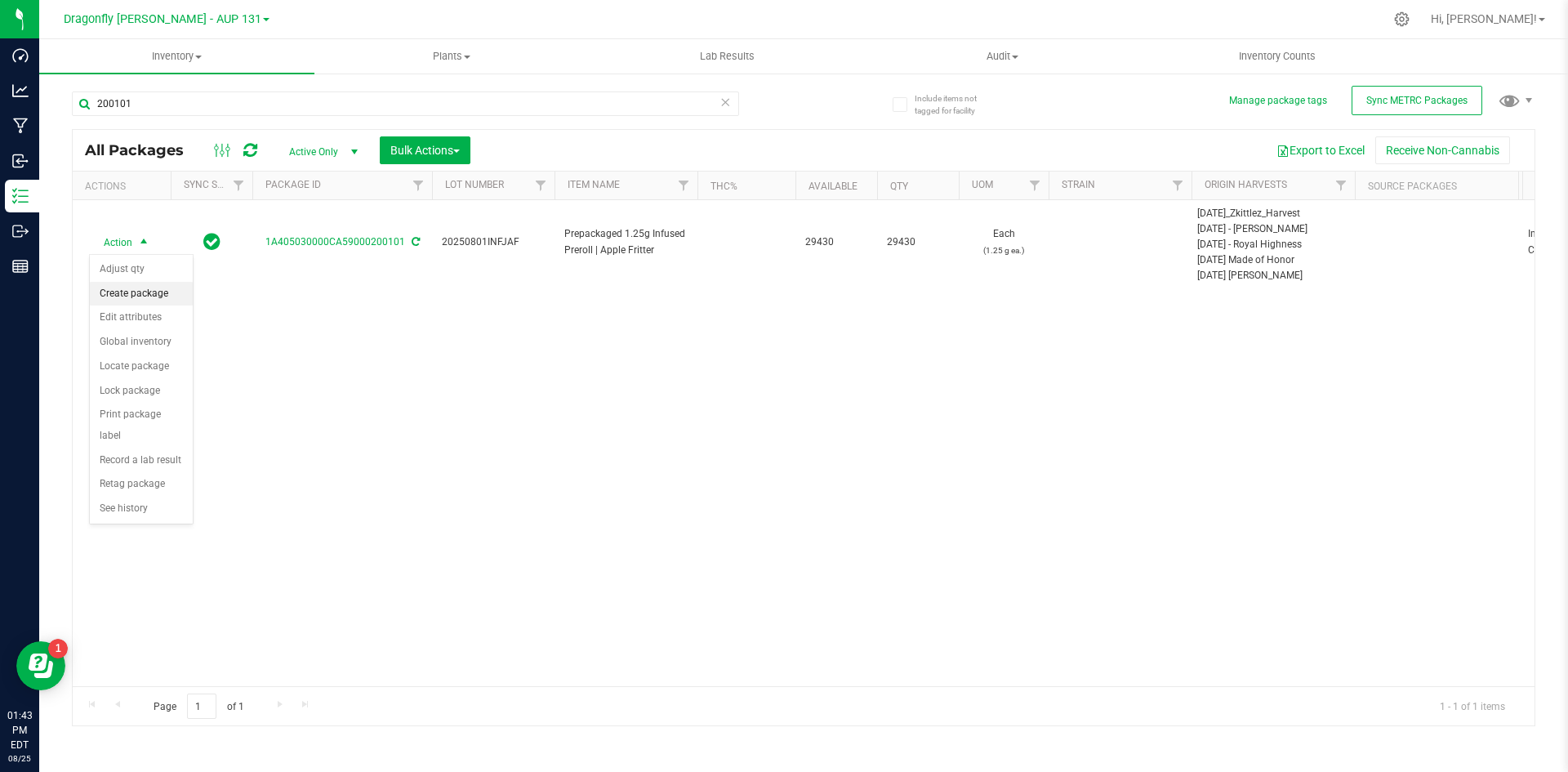
click at [152, 294] on li "Create package" at bounding box center [141, 294] width 102 height 25
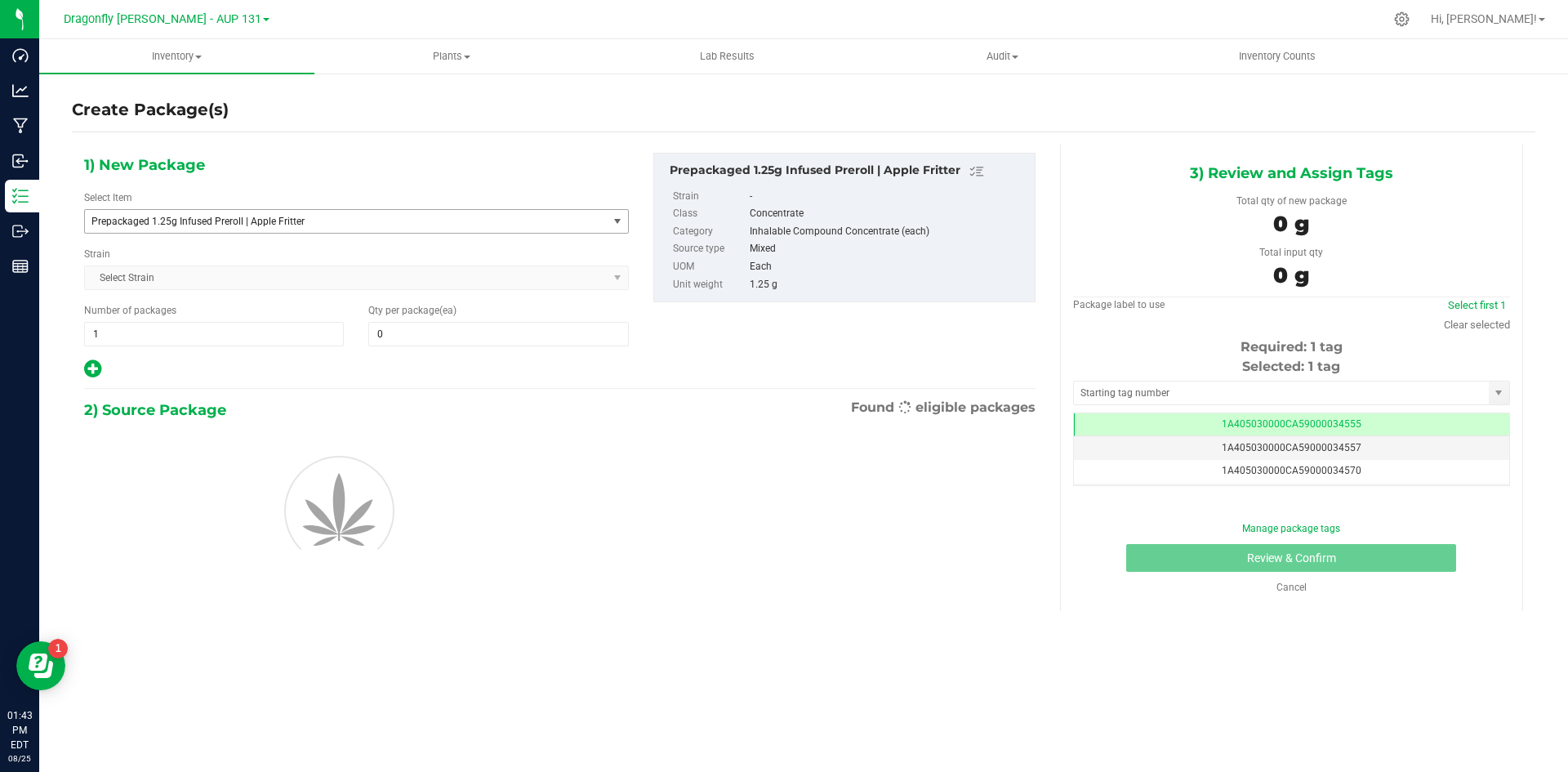
click at [405, 220] on span "Prepackaged 1.25g Infused Preroll | Apple Fritter" at bounding box center [337, 221] width 489 height 11
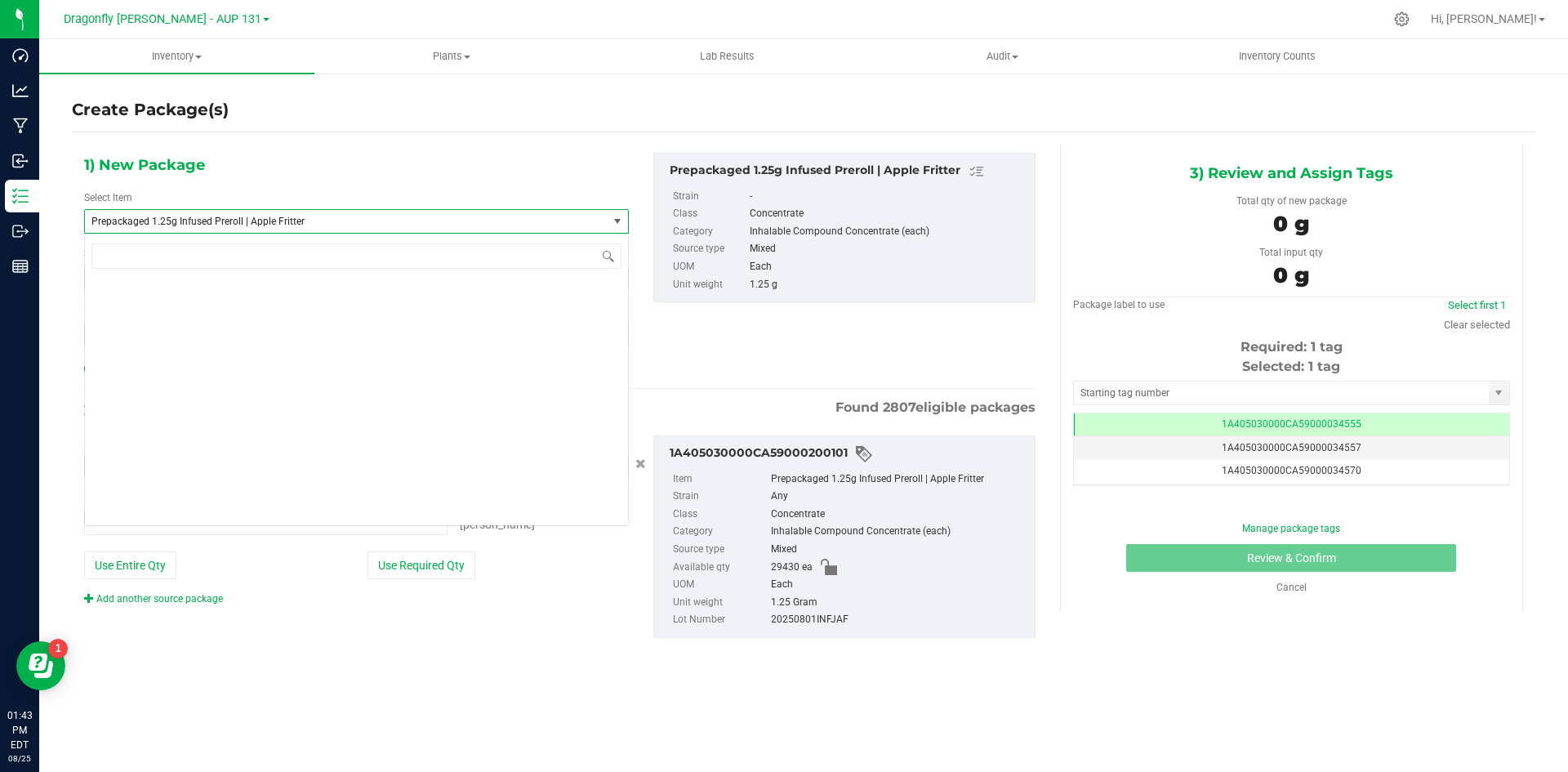
type input "0 ea"
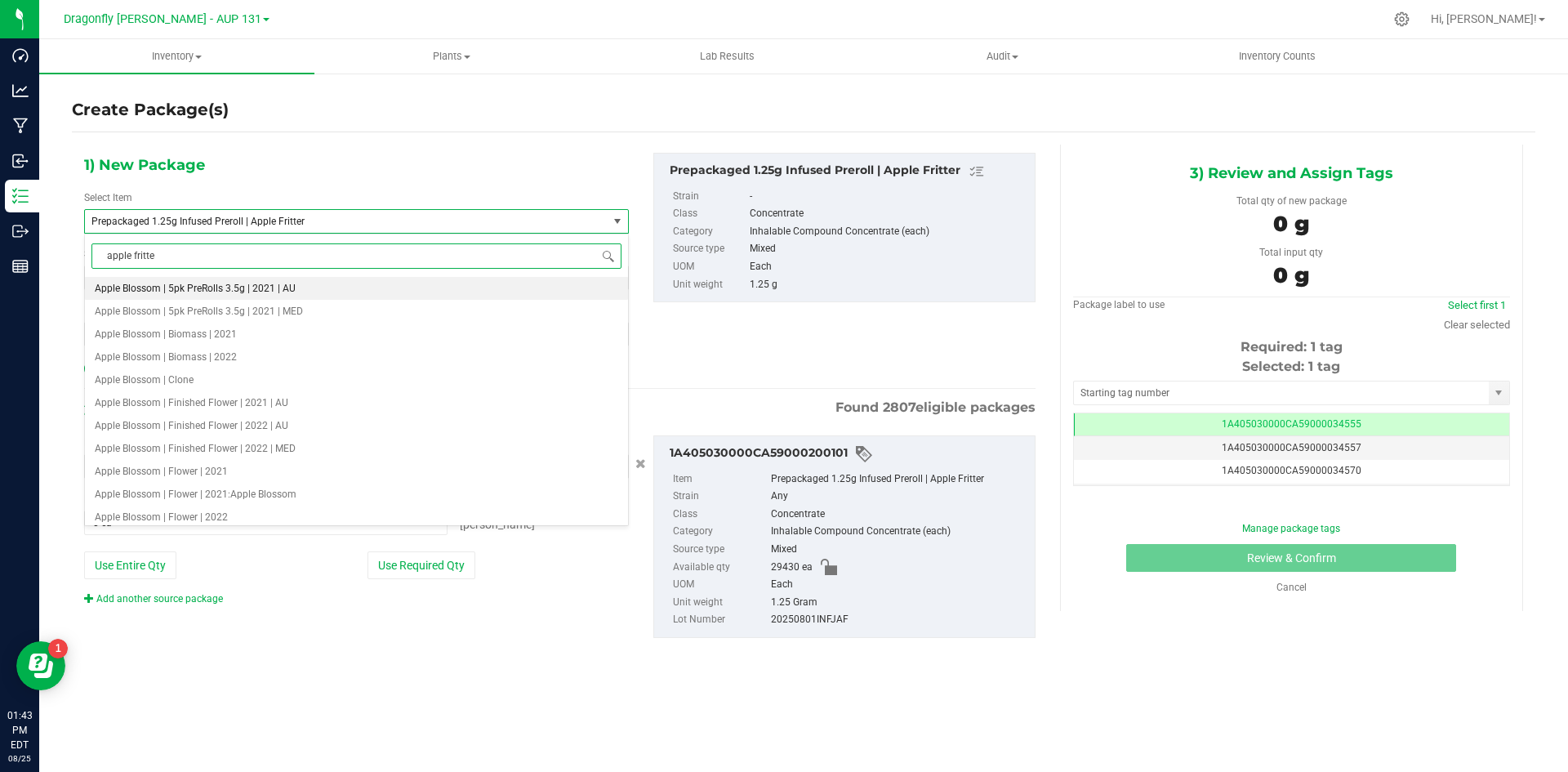
type input "apple fritter"
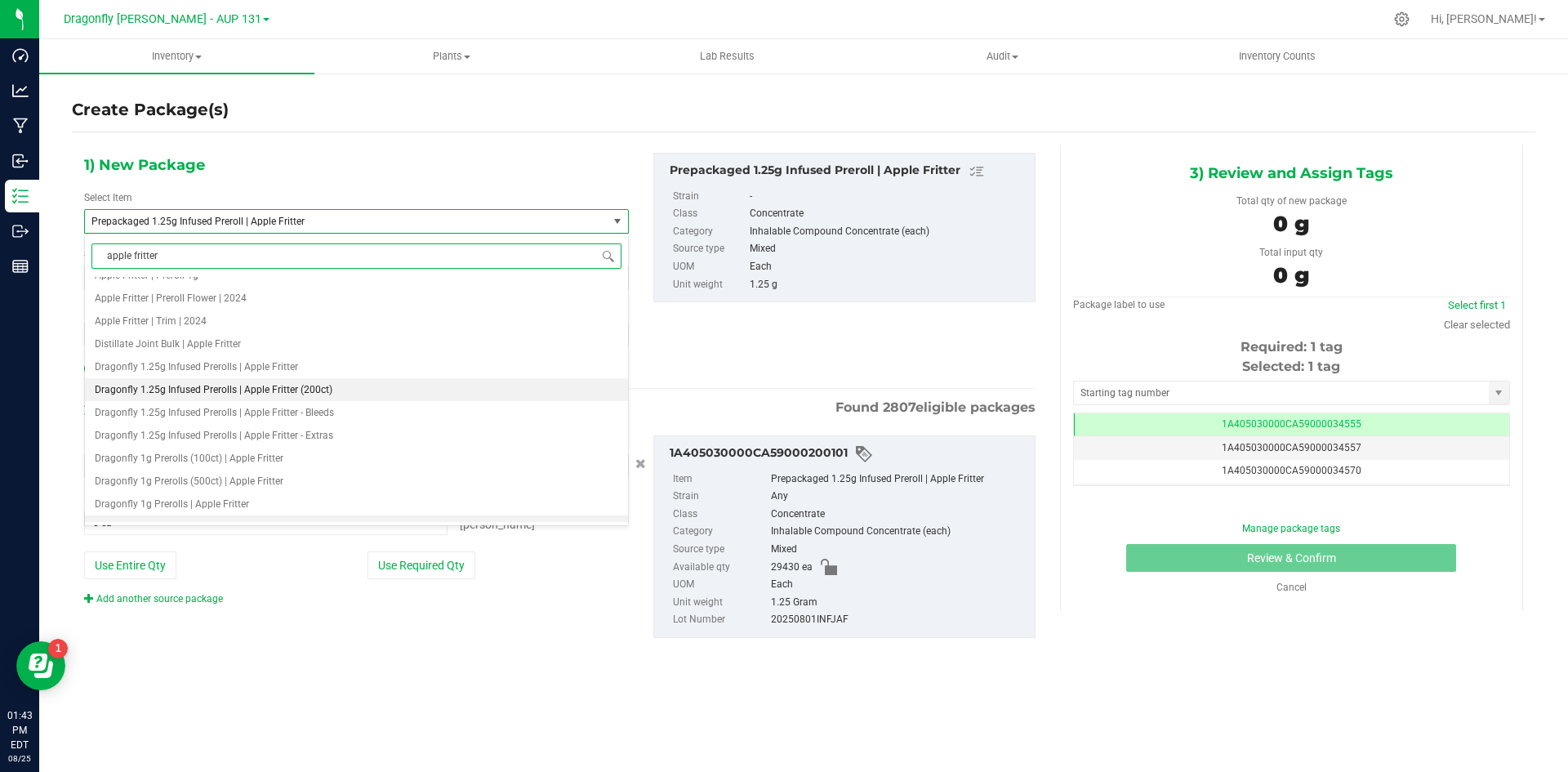
click at [278, 385] on span "Dragonfly 1.25g Infused Prerolls | Apple Fritter (200ct)" at bounding box center [213, 390] width 238 height 11
type input "0"
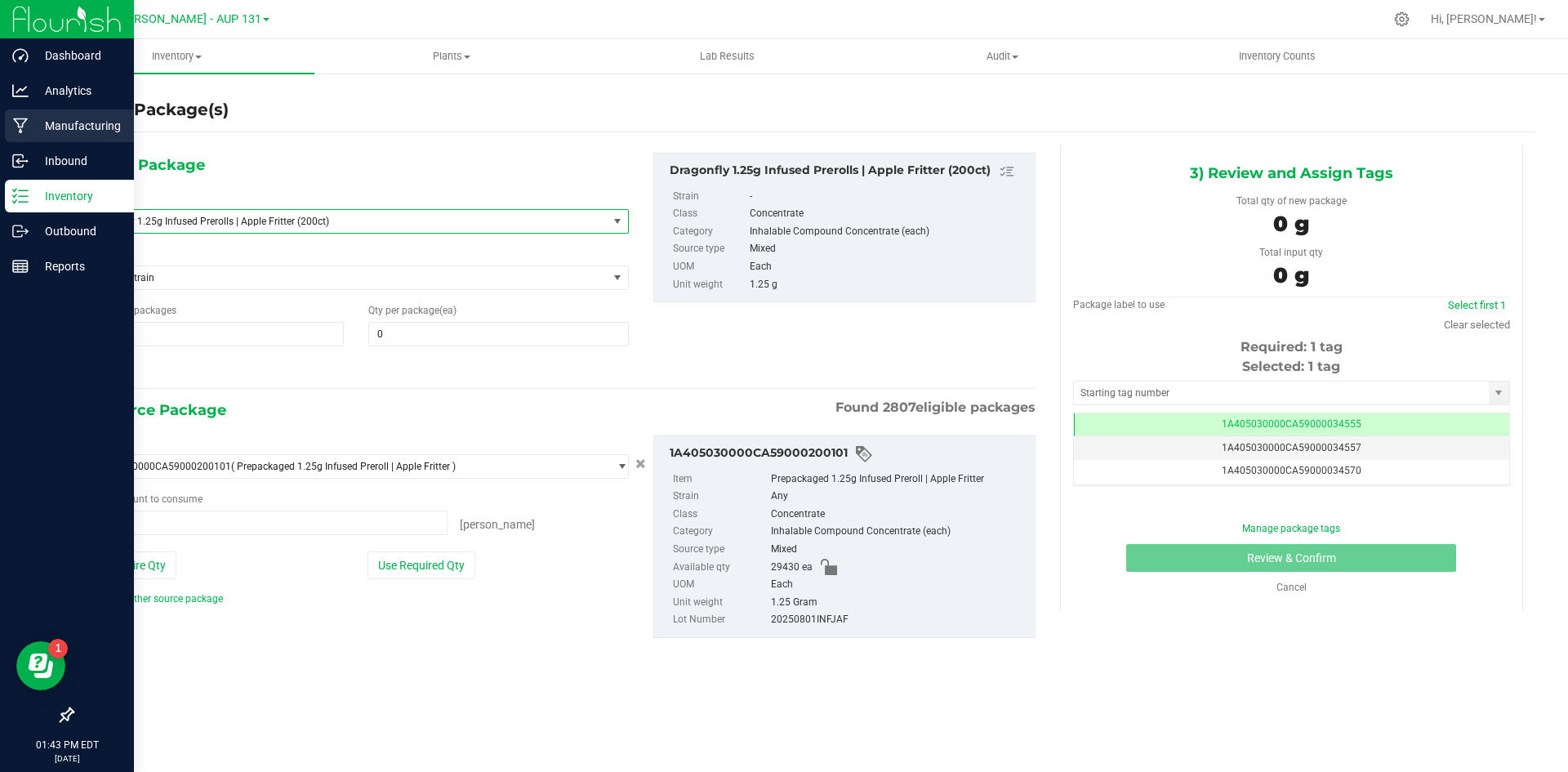
type input "0 ea"
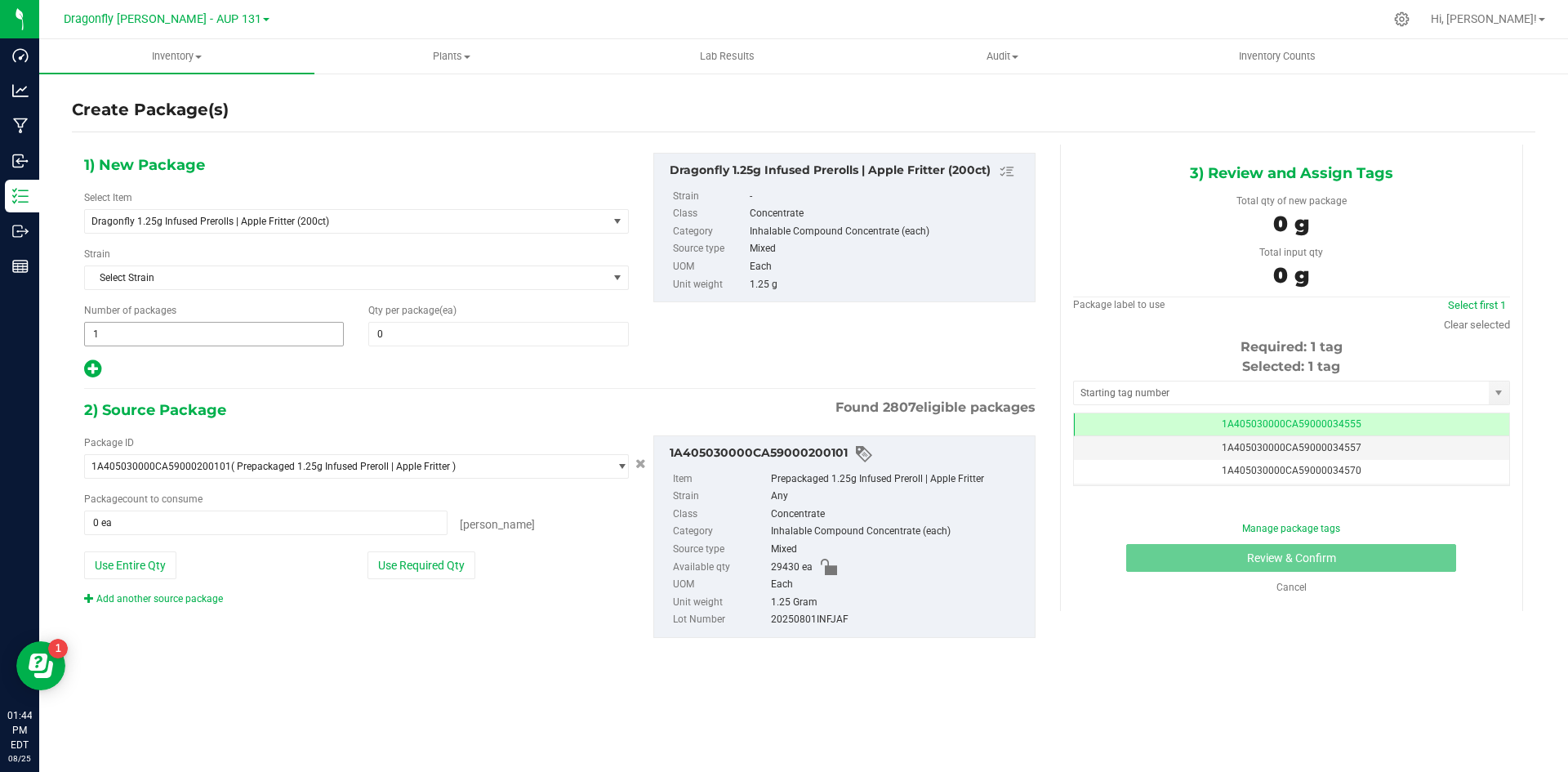
click at [254, 331] on span "1 1" at bounding box center [214, 334] width 260 height 25
click at [254, 331] on input "1" at bounding box center [214, 334] width 258 height 23
type input "30"
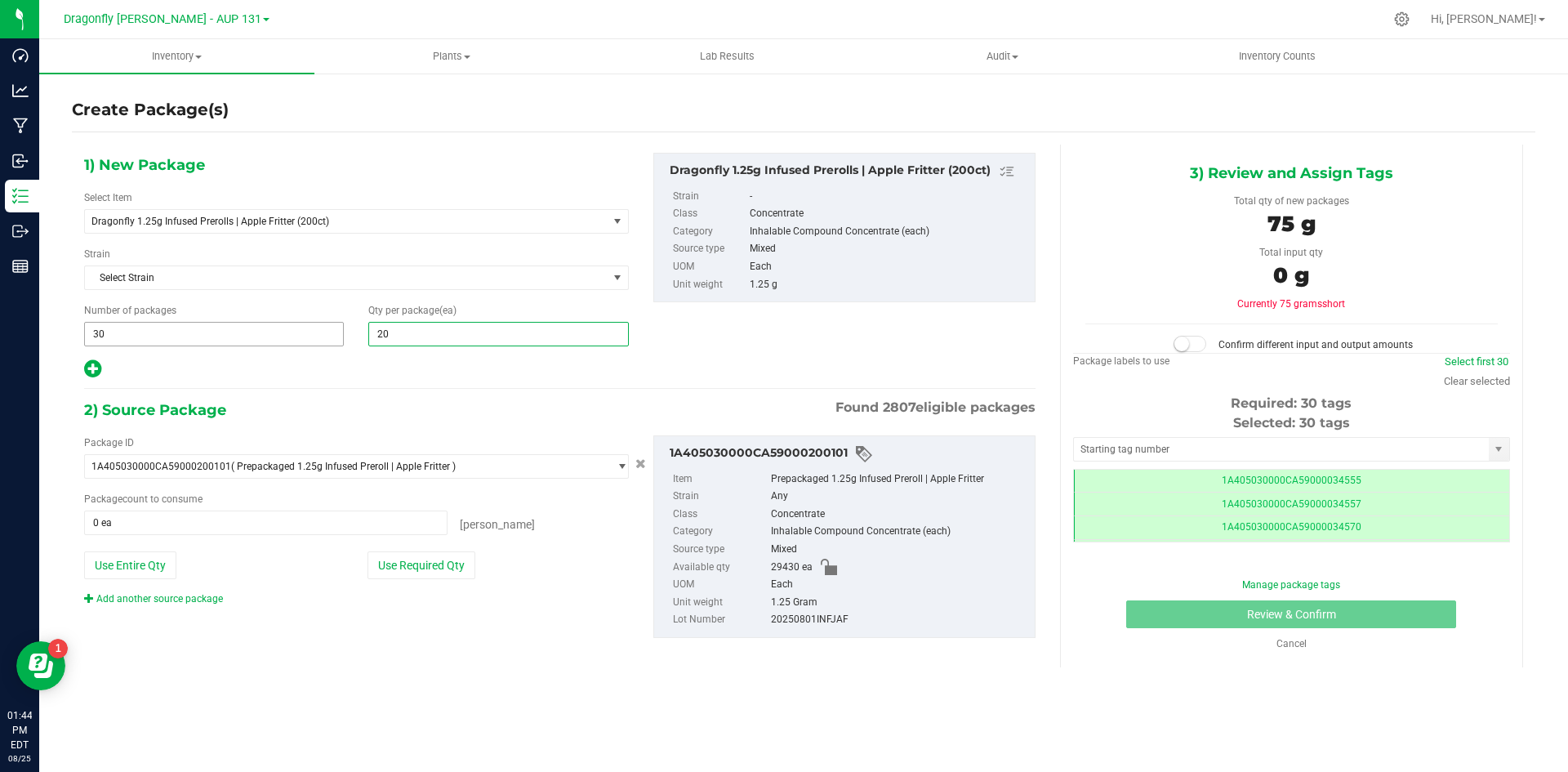
type input "200"
click at [449, 574] on button "Use Required Qty" at bounding box center [421, 564] width 108 height 27
type input "6000 ea"
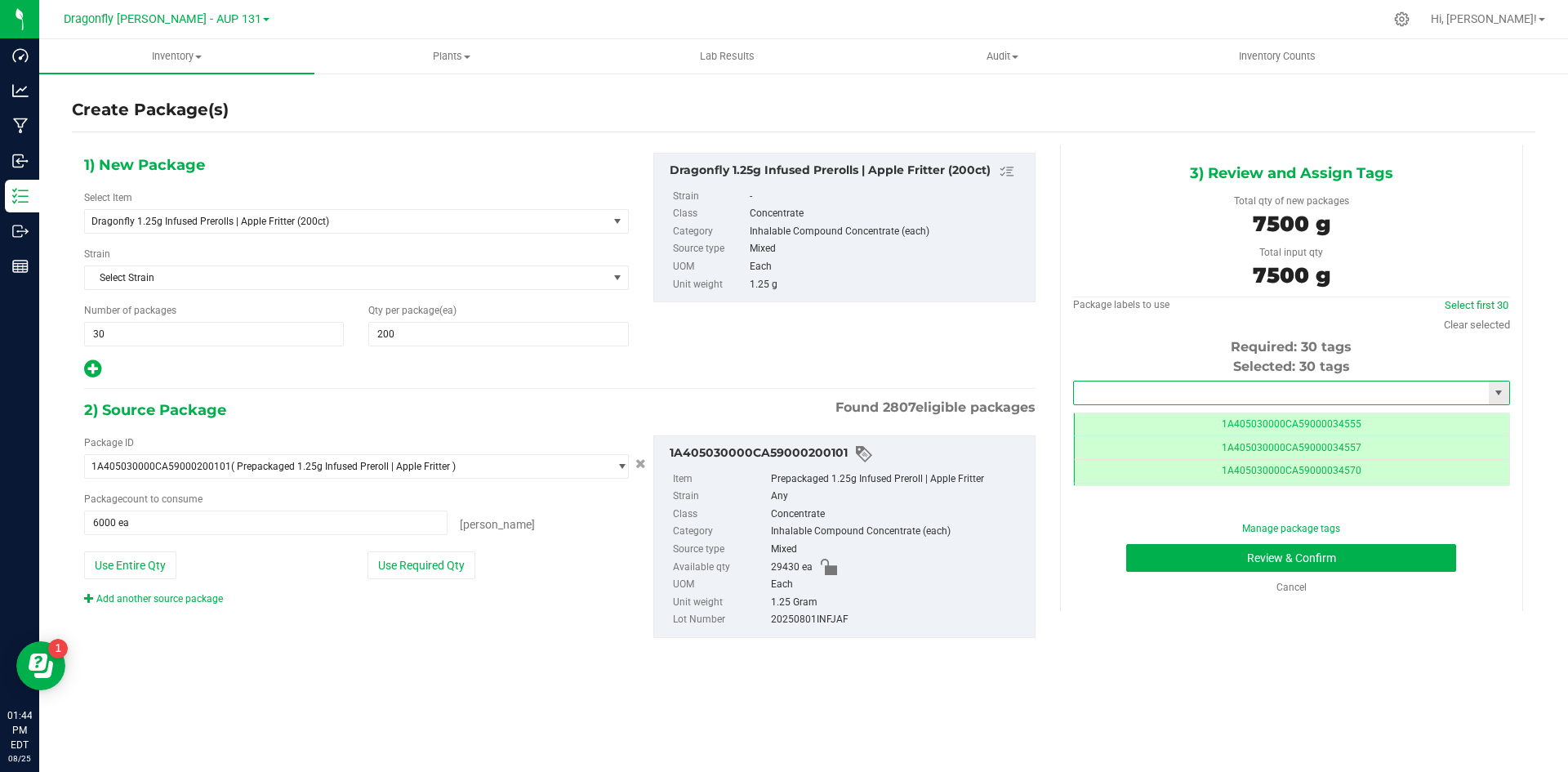
click at [1198, 393] on input "text" at bounding box center [1282, 393] width 415 height 23
click at [1239, 414] on li "1A405030000CA59000230492" at bounding box center [1292, 420] width 436 height 25
type input "1A405030000CA59000230492"
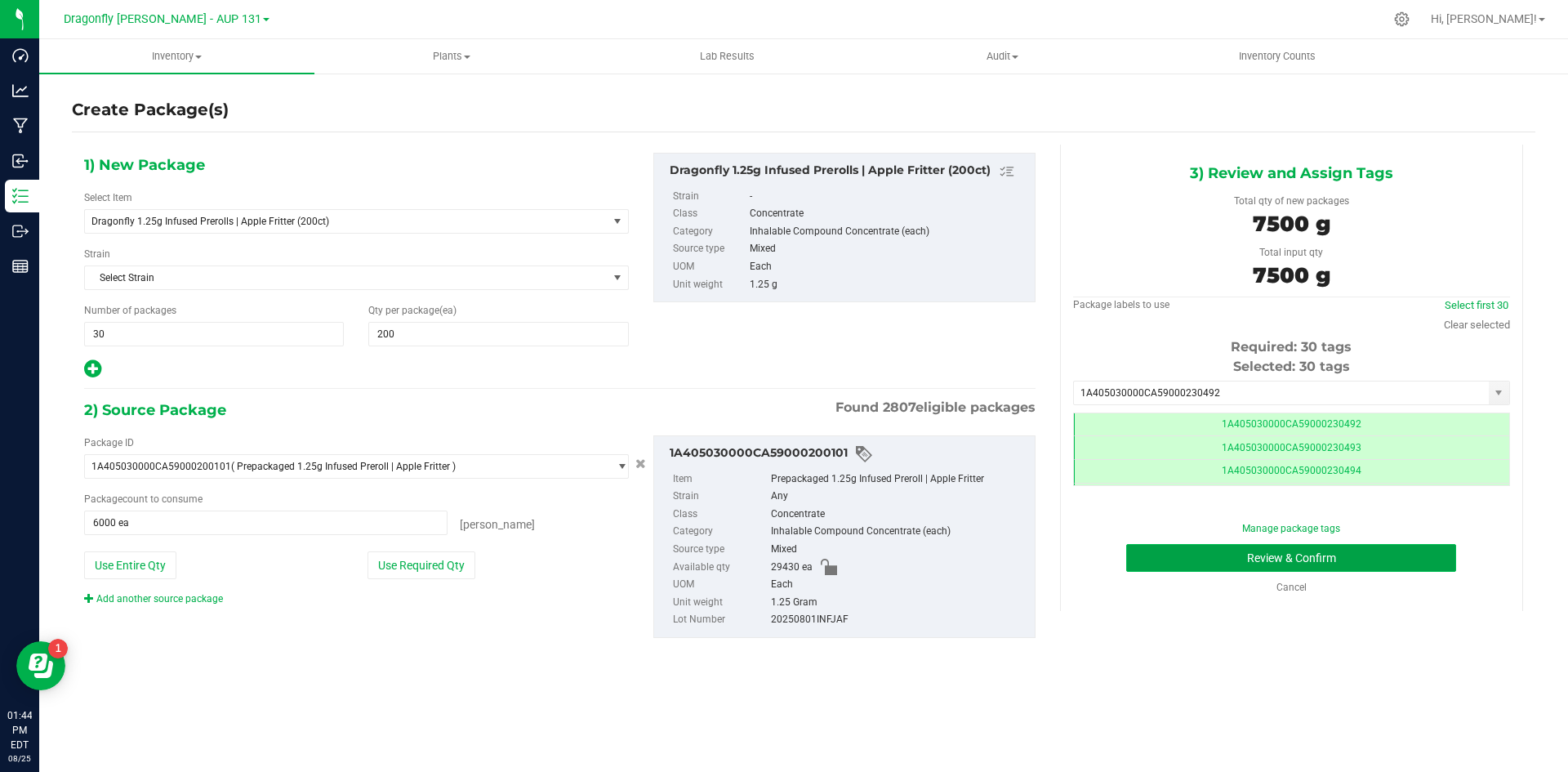
click at [1359, 563] on button "Review & Confirm" at bounding box center [1292, 557] width 330 height 27
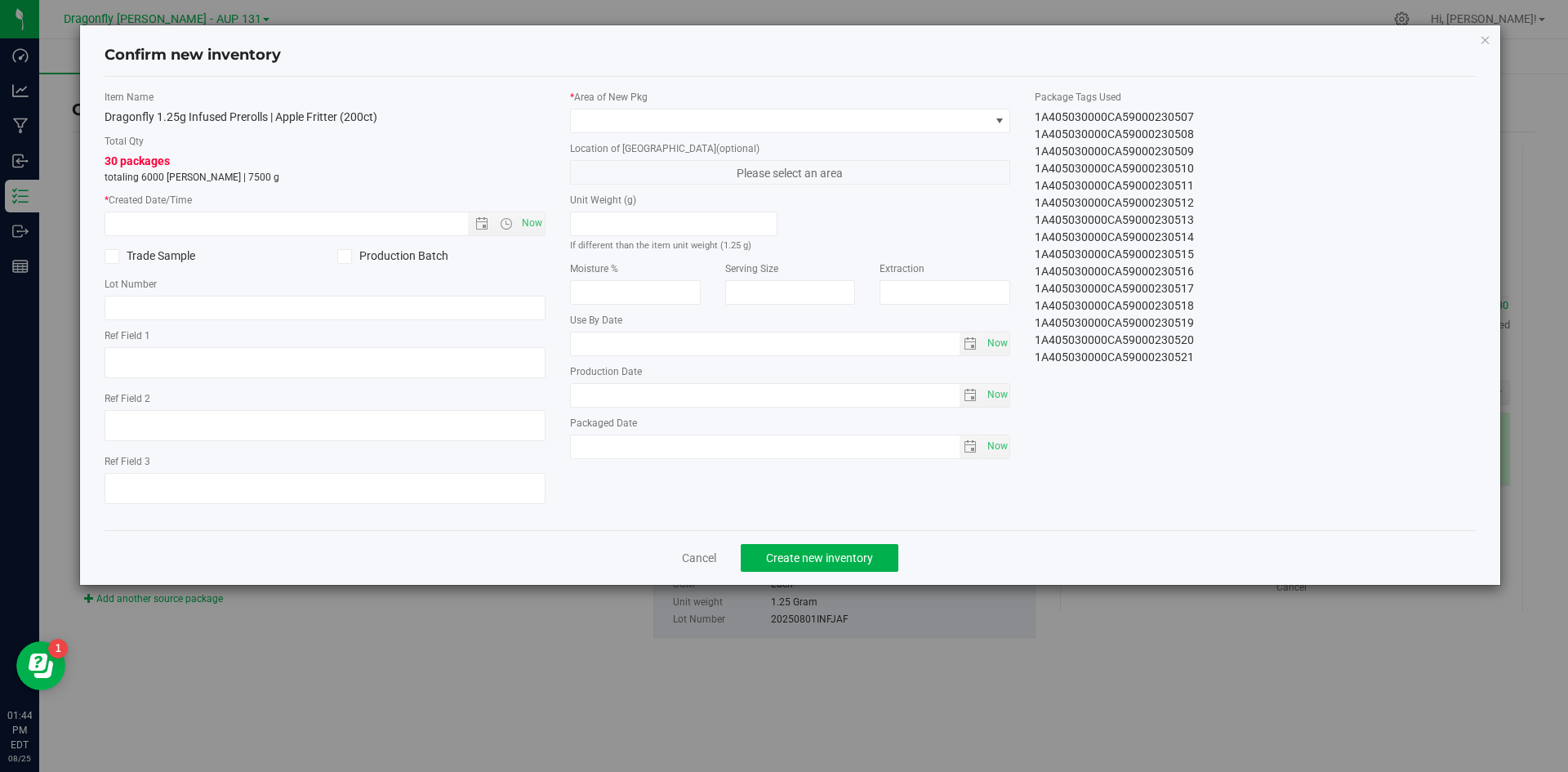
drag, startPoint x: 1193, startPoint y: 358, endPoint x: 1155, endPoint y: 358, distance: 38.0
click at [1155, 358] on div "1A405030000CA59000230521" at bounding box center [1254, 357] width 441 height 17
click at [534, 222] on span "Now" at bounding box center [531, 223] width 27 height 24
type input "[DATE] 1:44 PM"
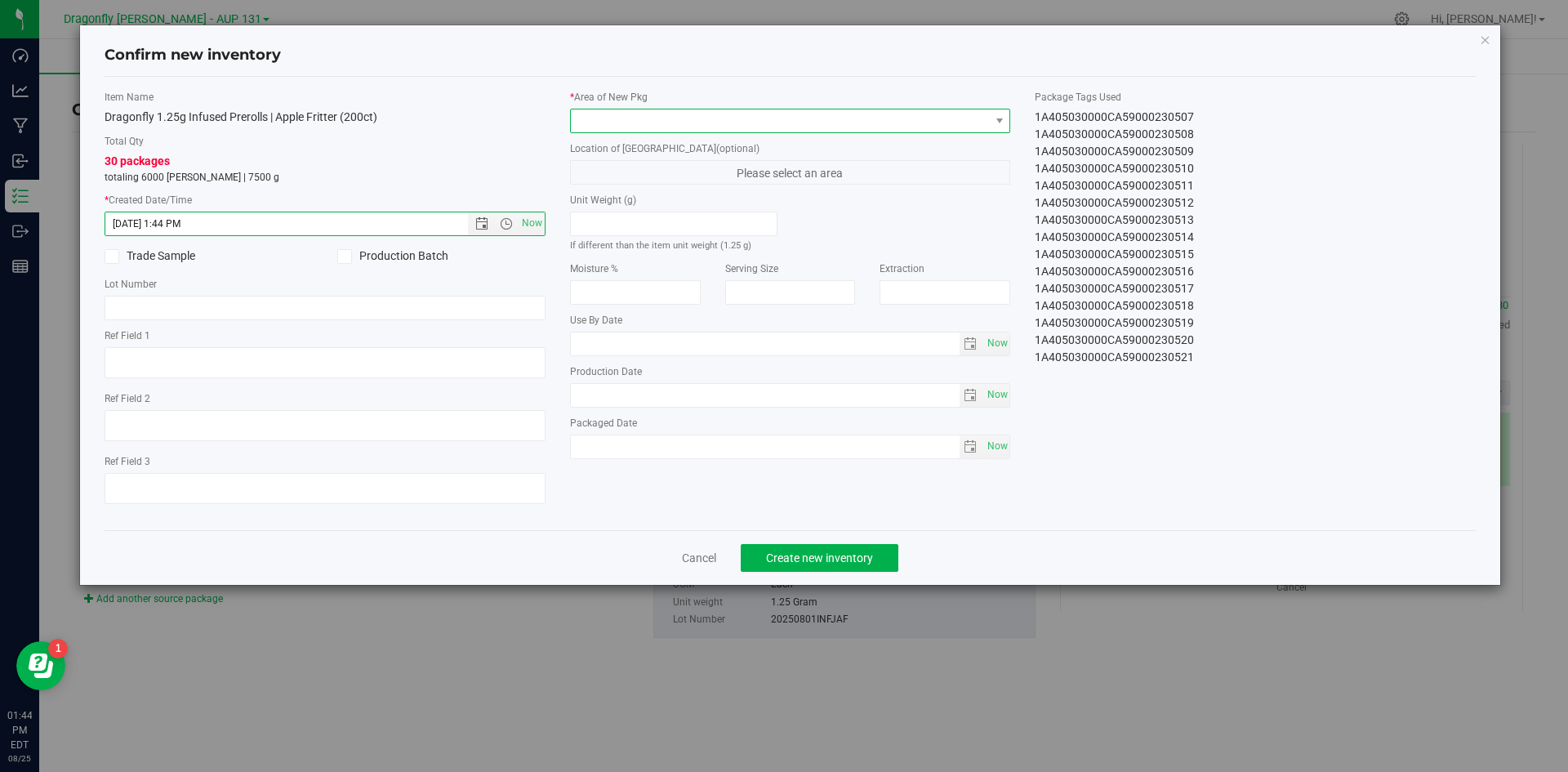
click at [897, 125] on span at bounding box center [780, 121] width 419 height 23
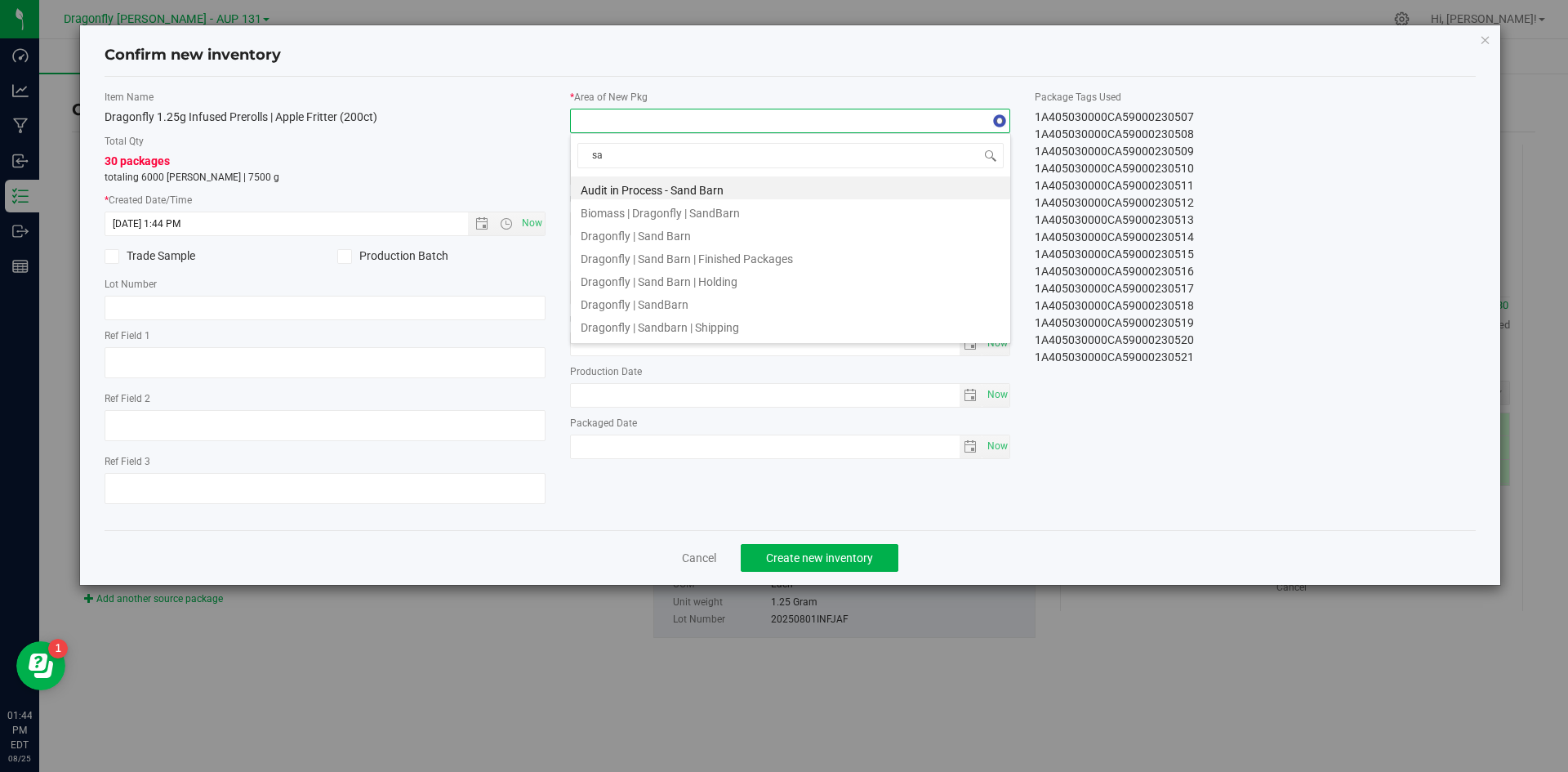
type input "s"
type input "o"
type input "zone 1"
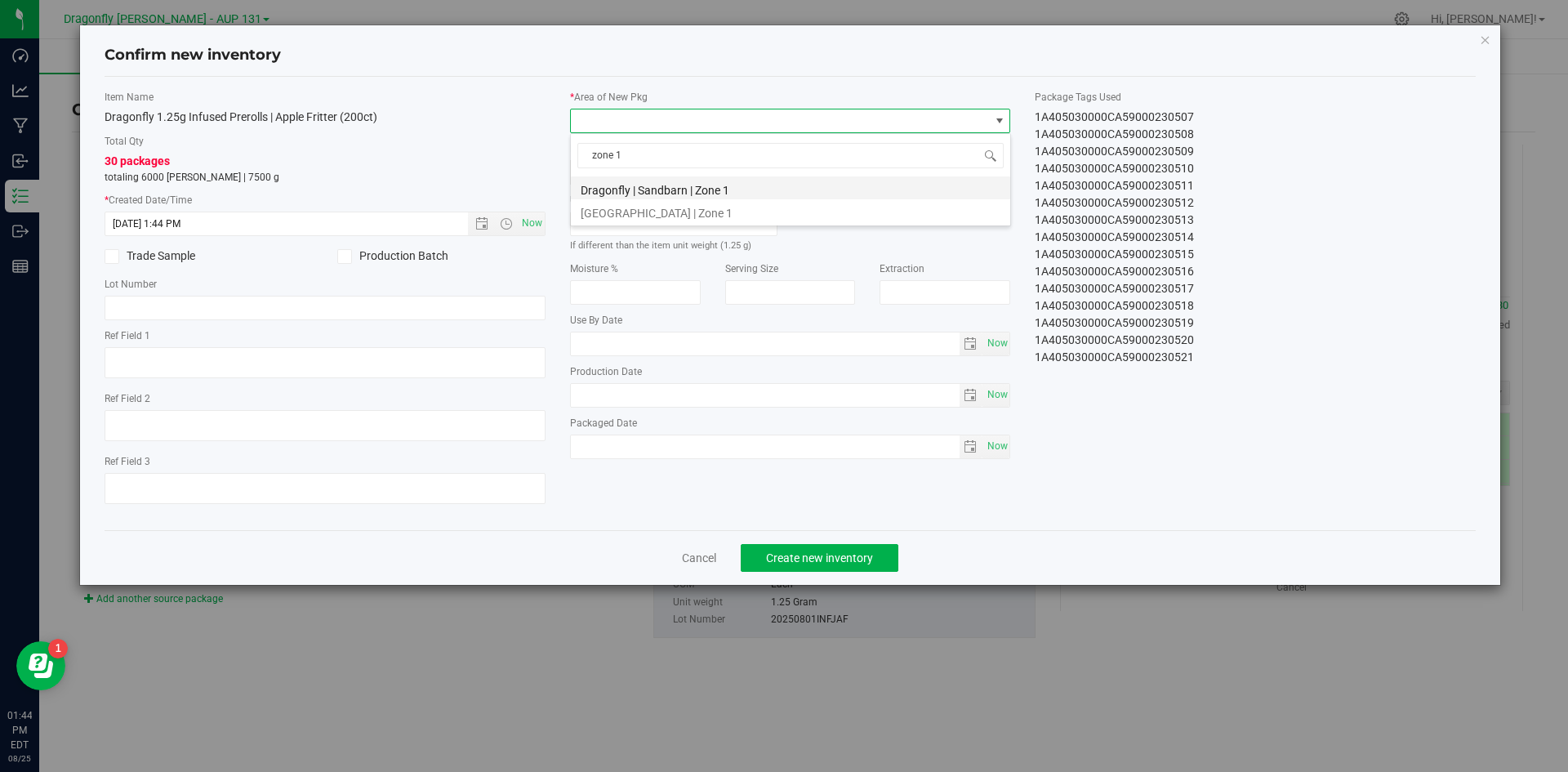
click at [736, 187] on li "Dragonfly | Sandbarn | Zone 1" at bounding box center [790, 188] width 439 height 23
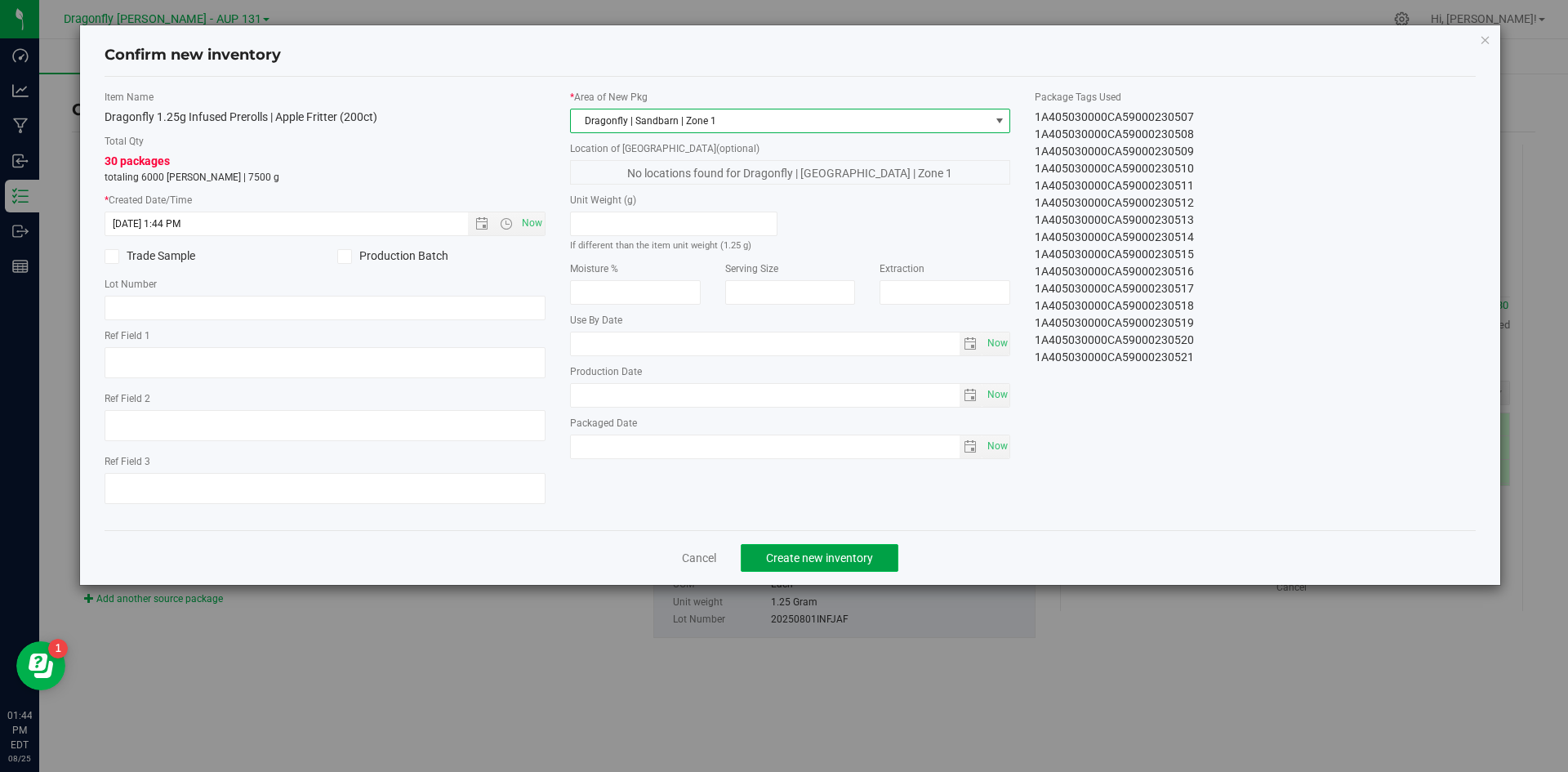
click at [862, 555] on span "Create new inventory" at bounding box center [819, 557] width 107 height 13
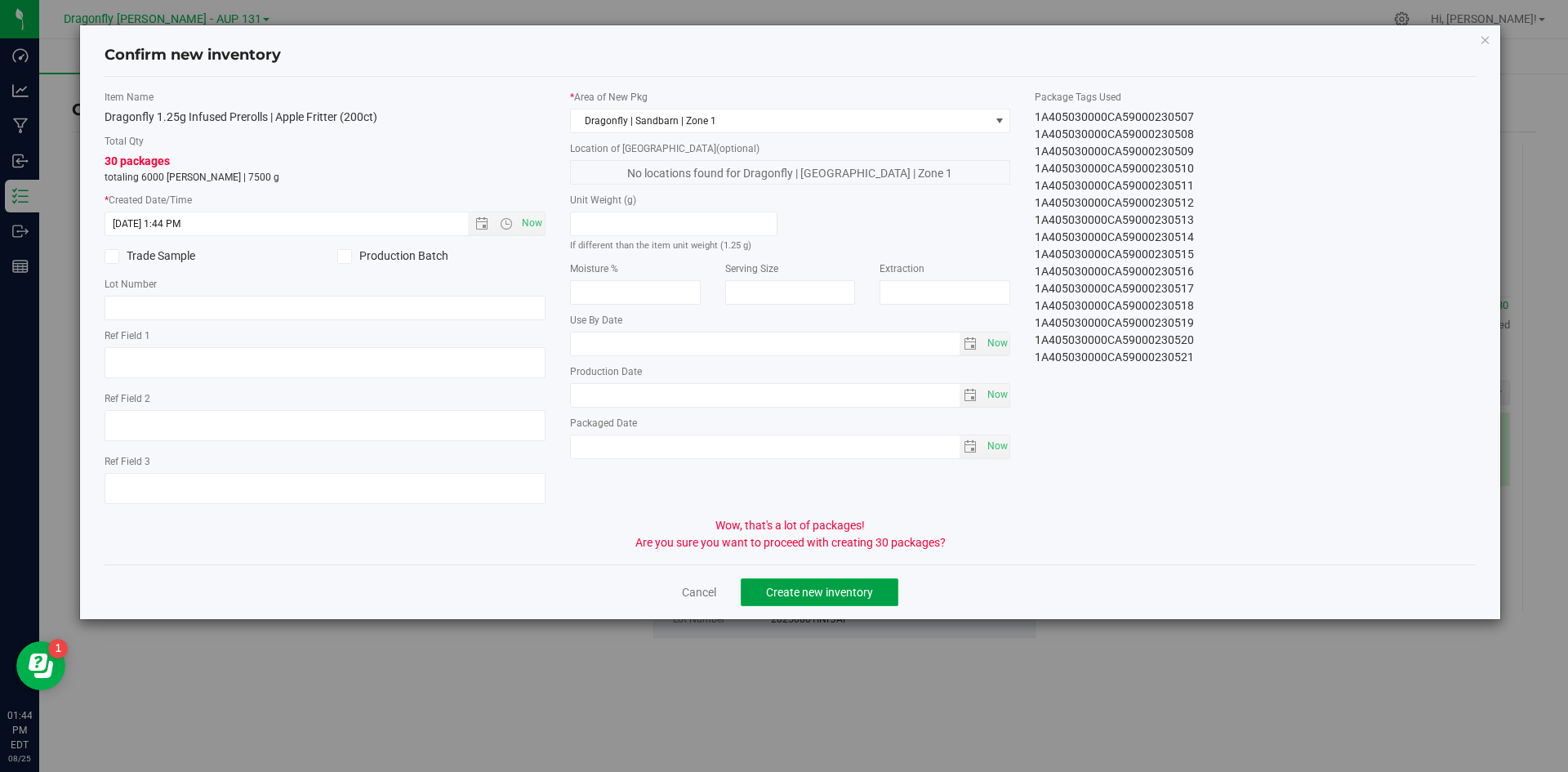
click at [845, 594] on span "Create new inventory" at bounding box center [819, 592] width 107 height 13
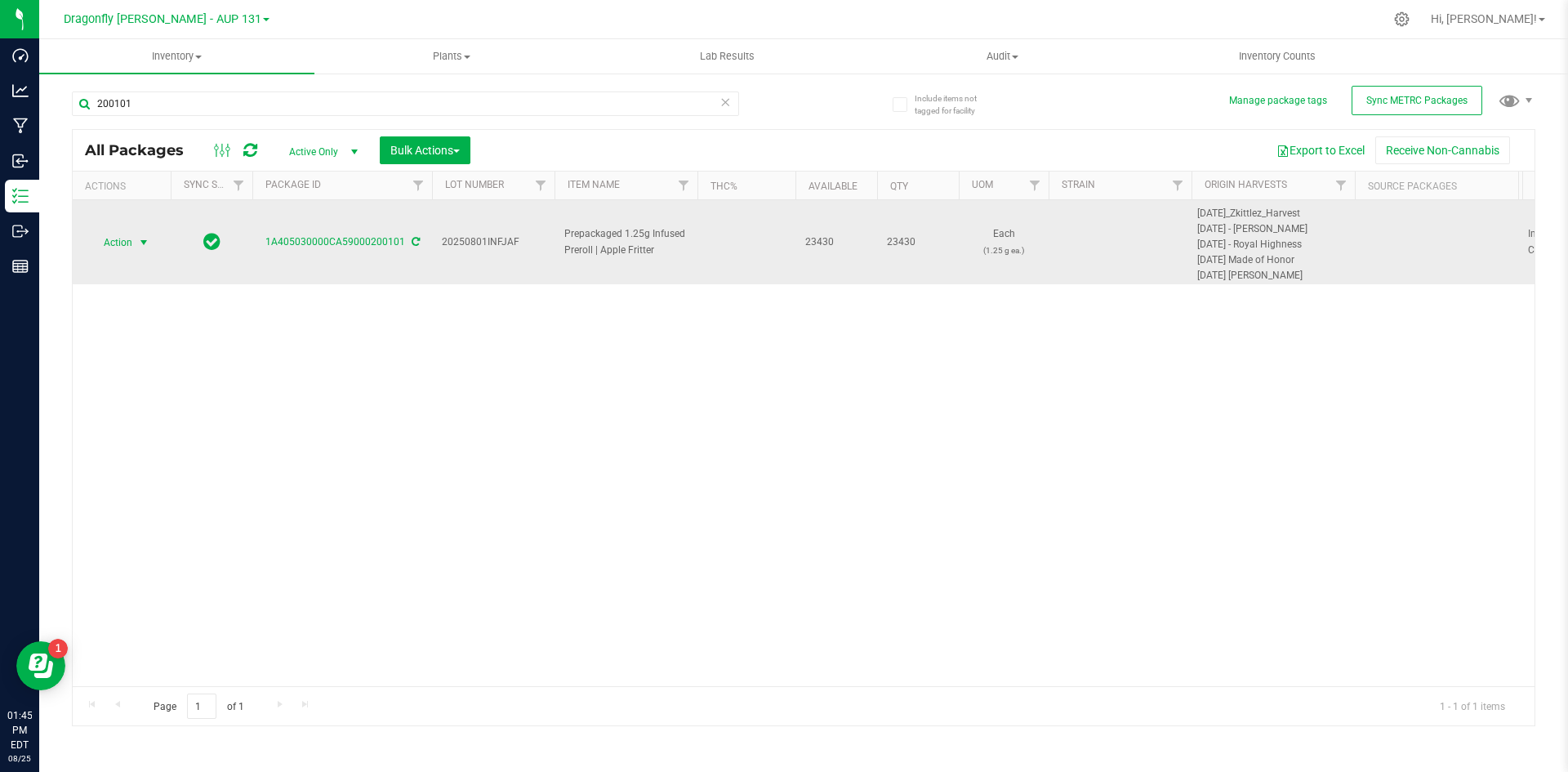
click at [132, 244] on span "Action" at bounding box center [111, 243] width 44 height 23
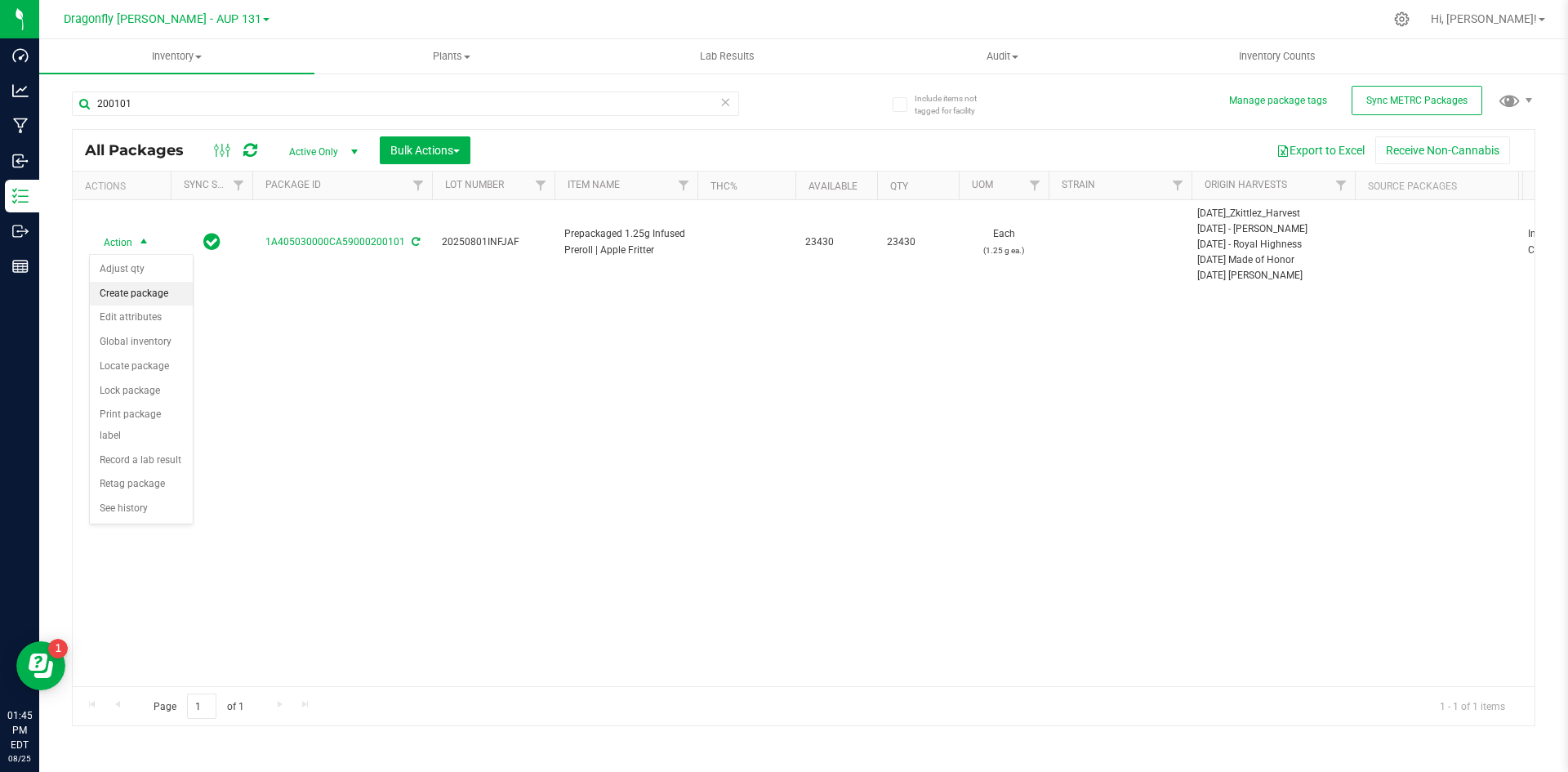
click at [161, 289] on li "Create package" at bounding box center [141, 294] width 102 height 25
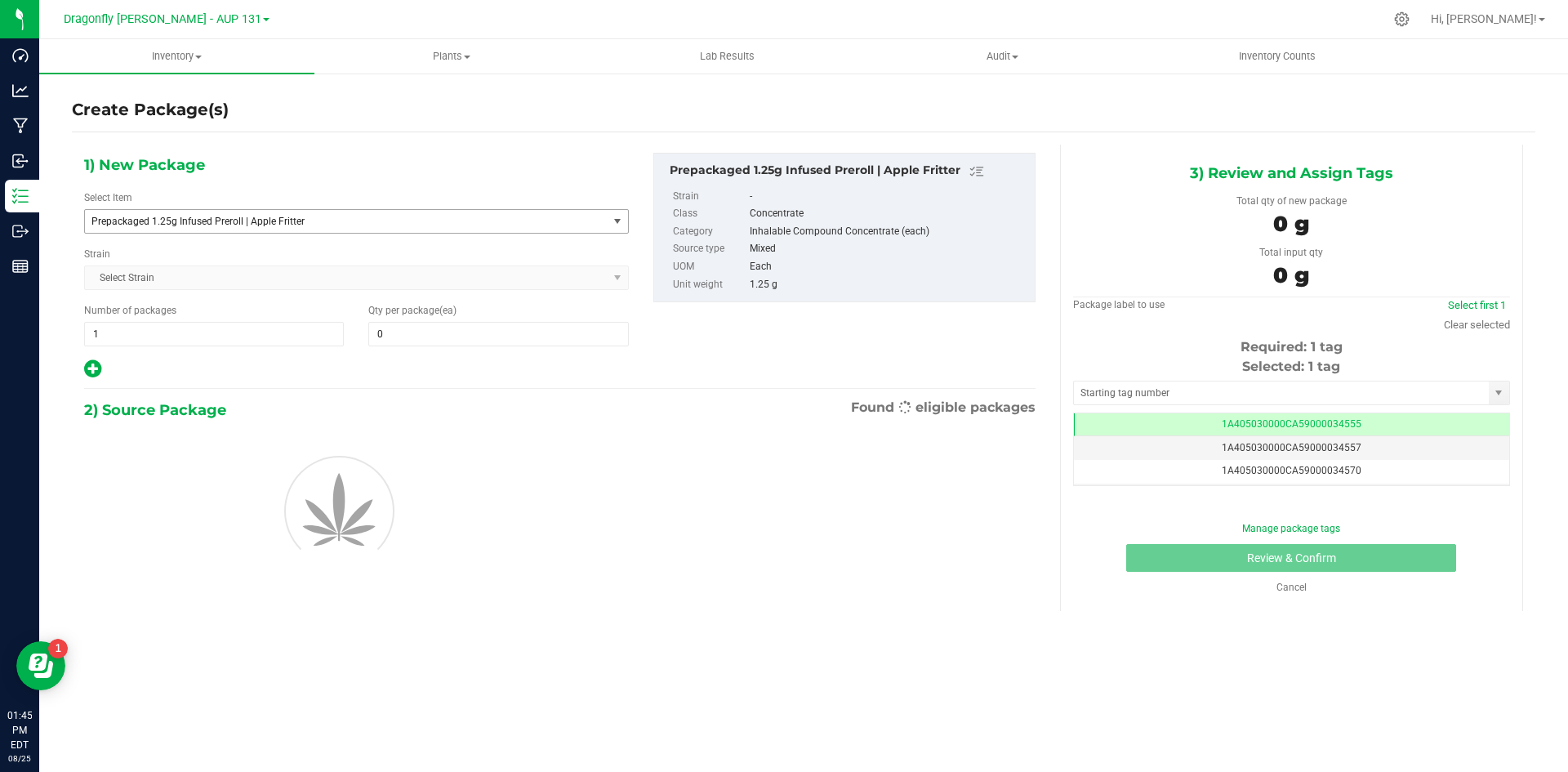
type input "0"
click at [408, 222] on span "Prepackaged 1.25g Infused Preroll | Apple Fritter" at bounding box center [337, 221] width 489 height 11
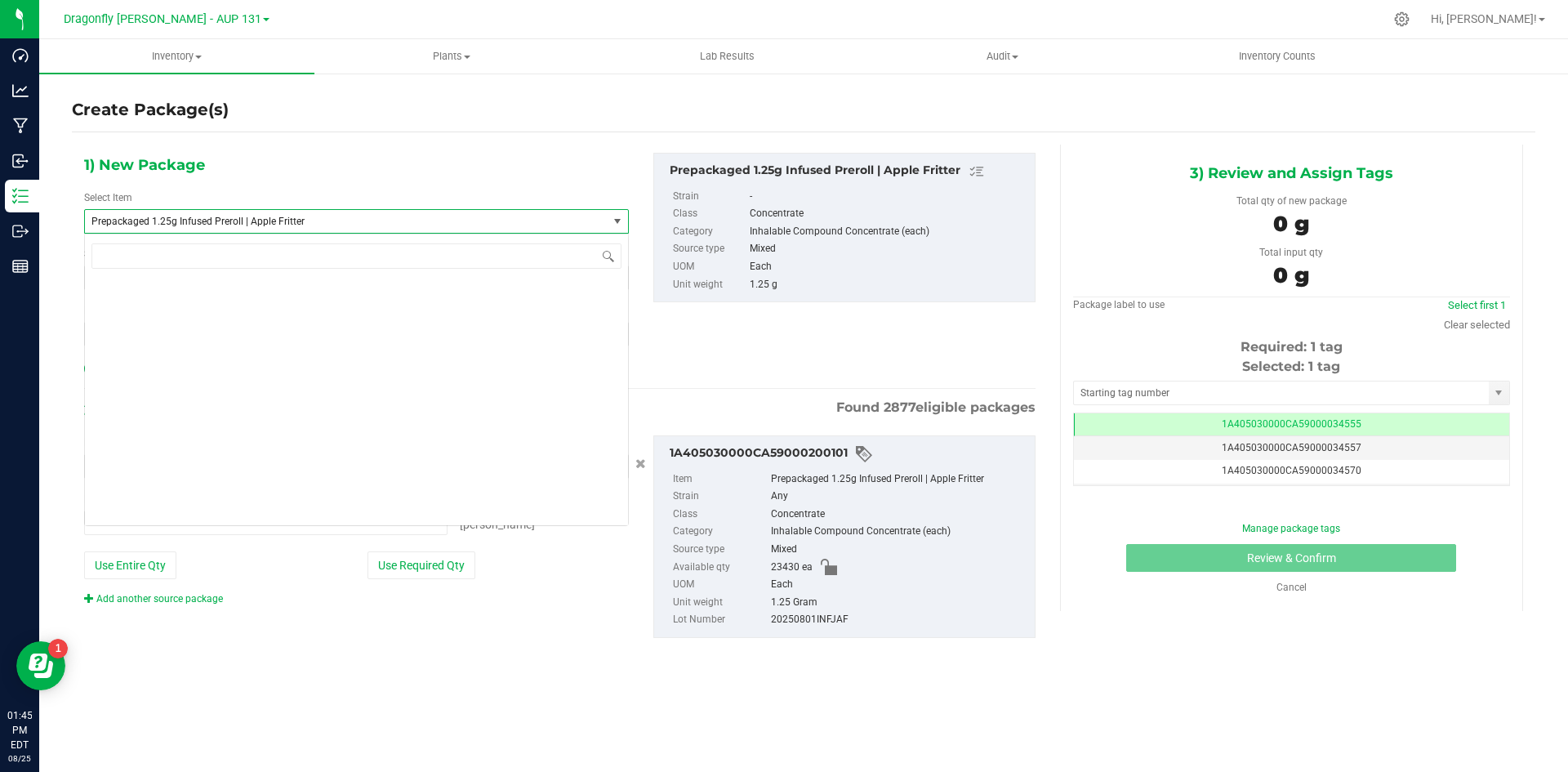
type input "0 ea"
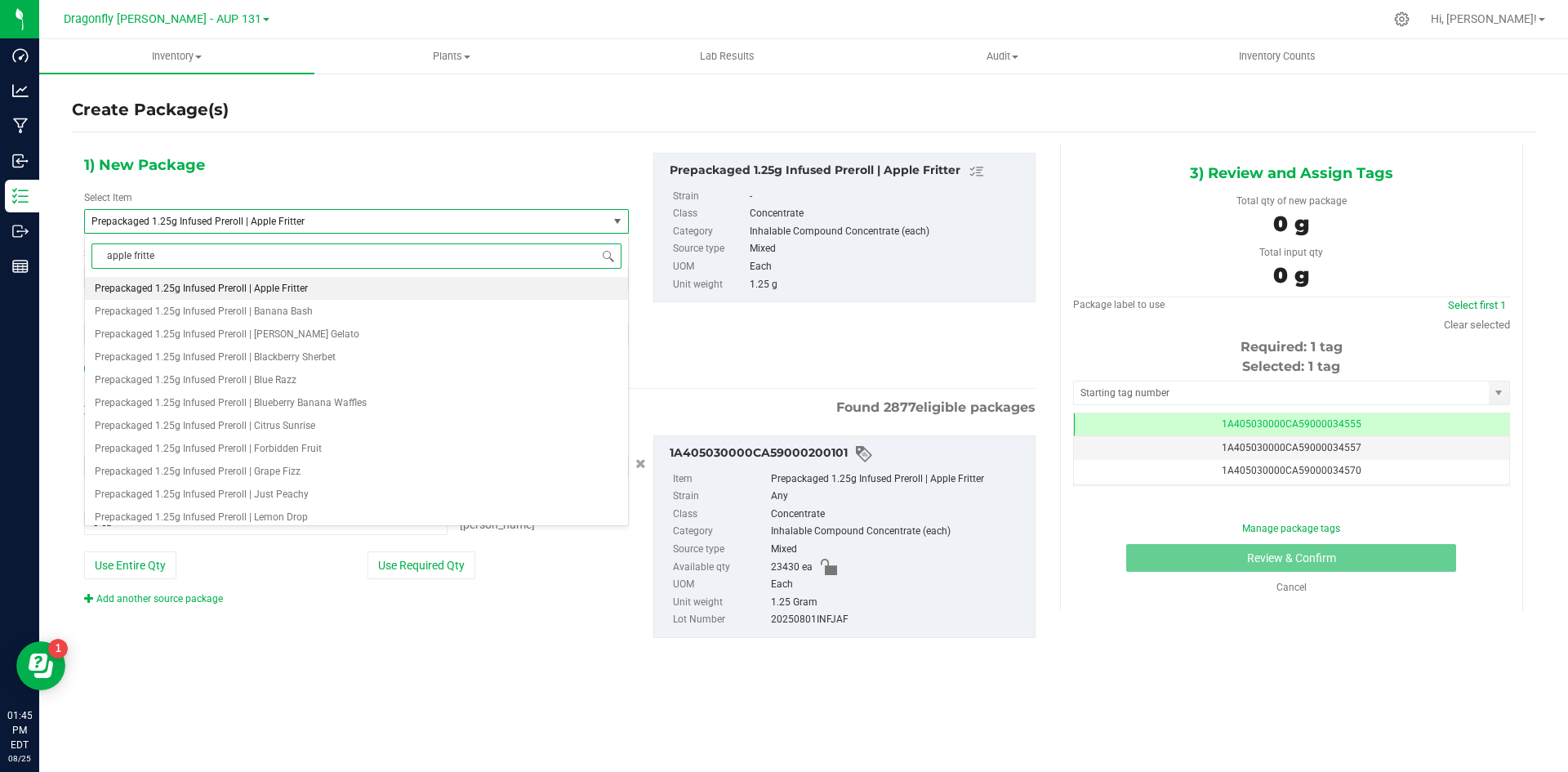
type input "apple fritter"
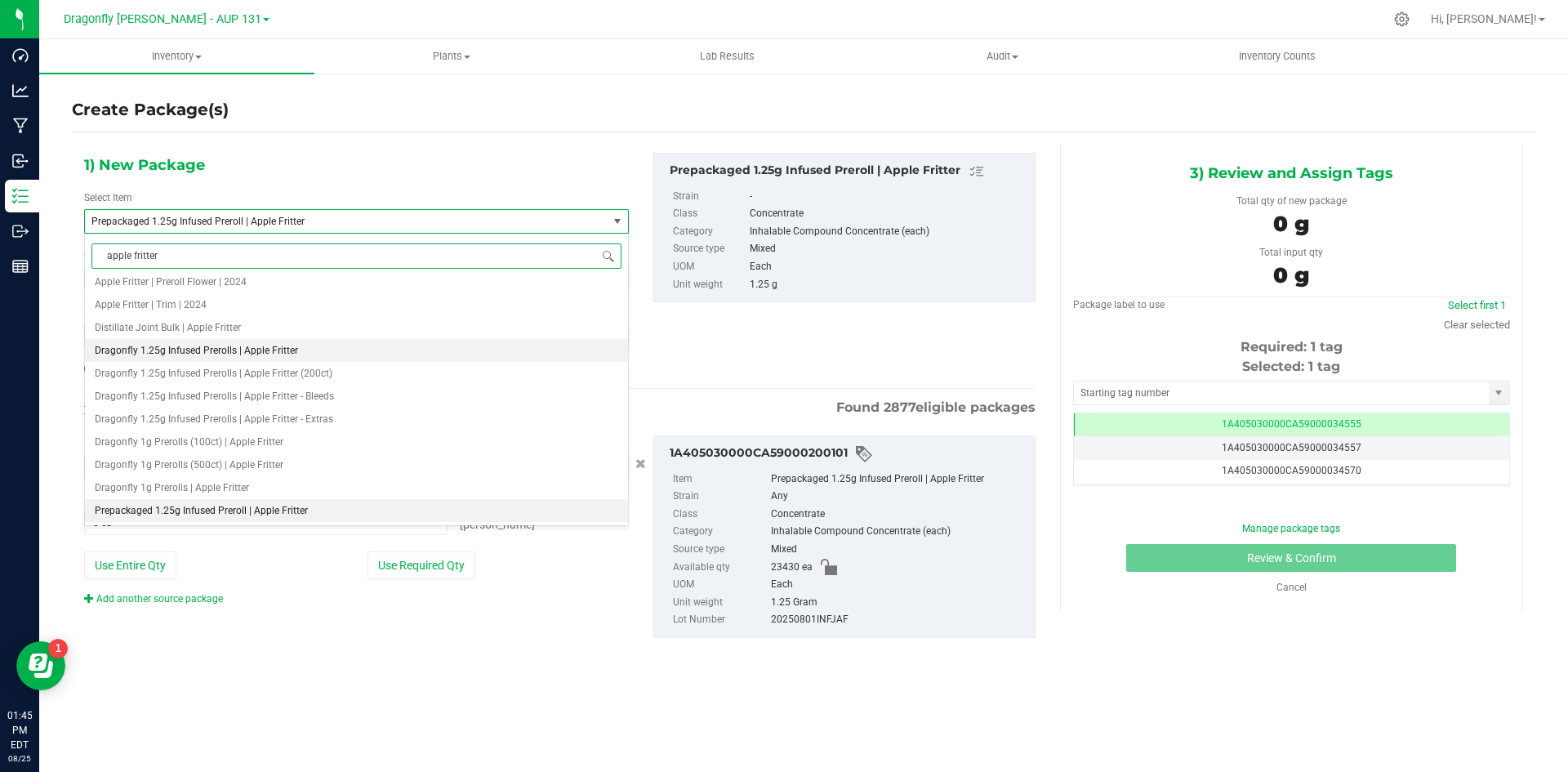
click at [329, 352] on li "Dragonfly 1.25g Infused Prerolls | Apple Fritter" at bounding box center [356, 351] width 543 height 23
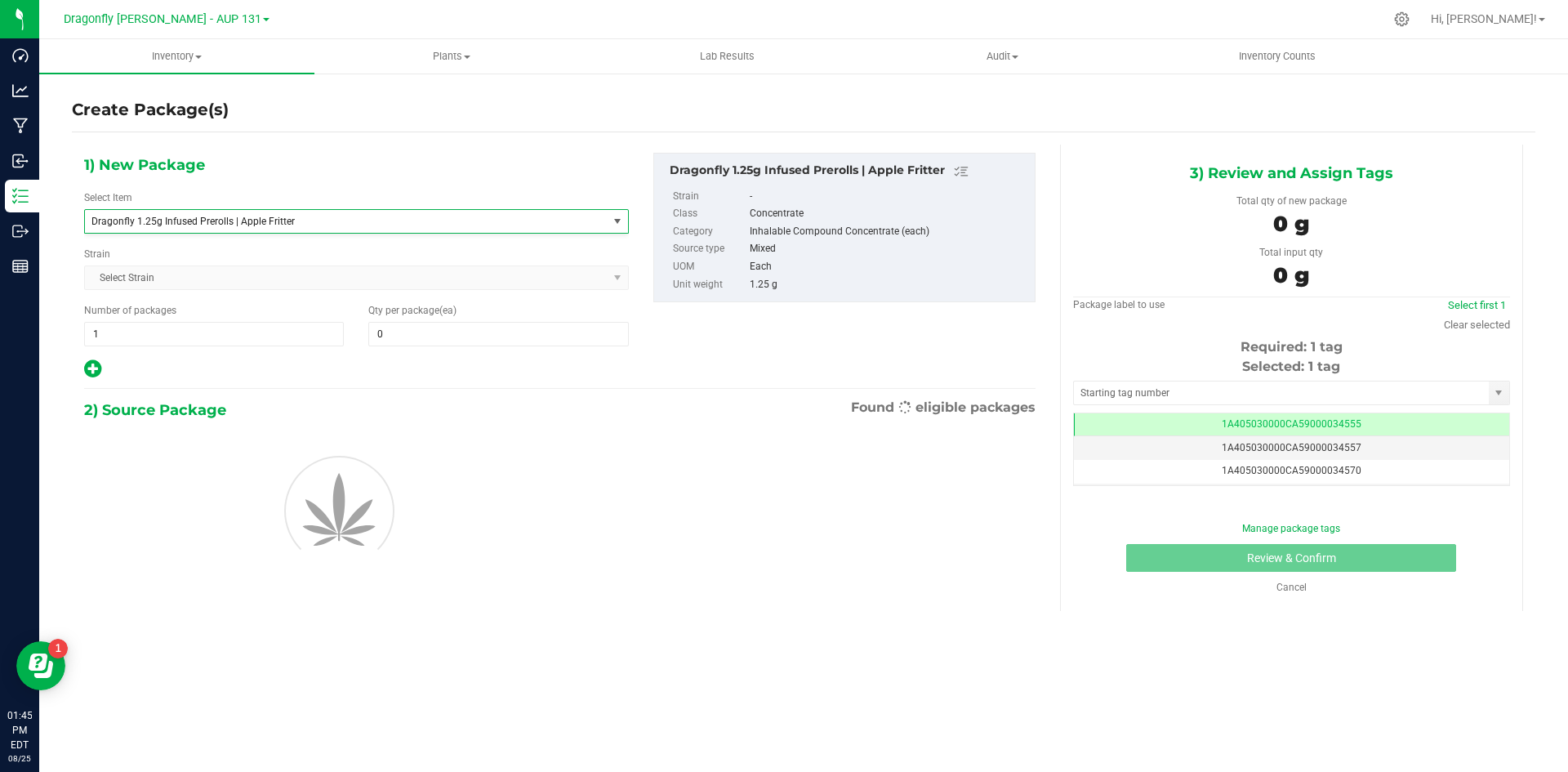
type input "0"
click at [231, 329] on span "1 1" at bounding box center [214, 334] width 260 height 25
click at [231, 329] on input "1" at bounding box center [214, 334] width 258 height 23
type input "23"
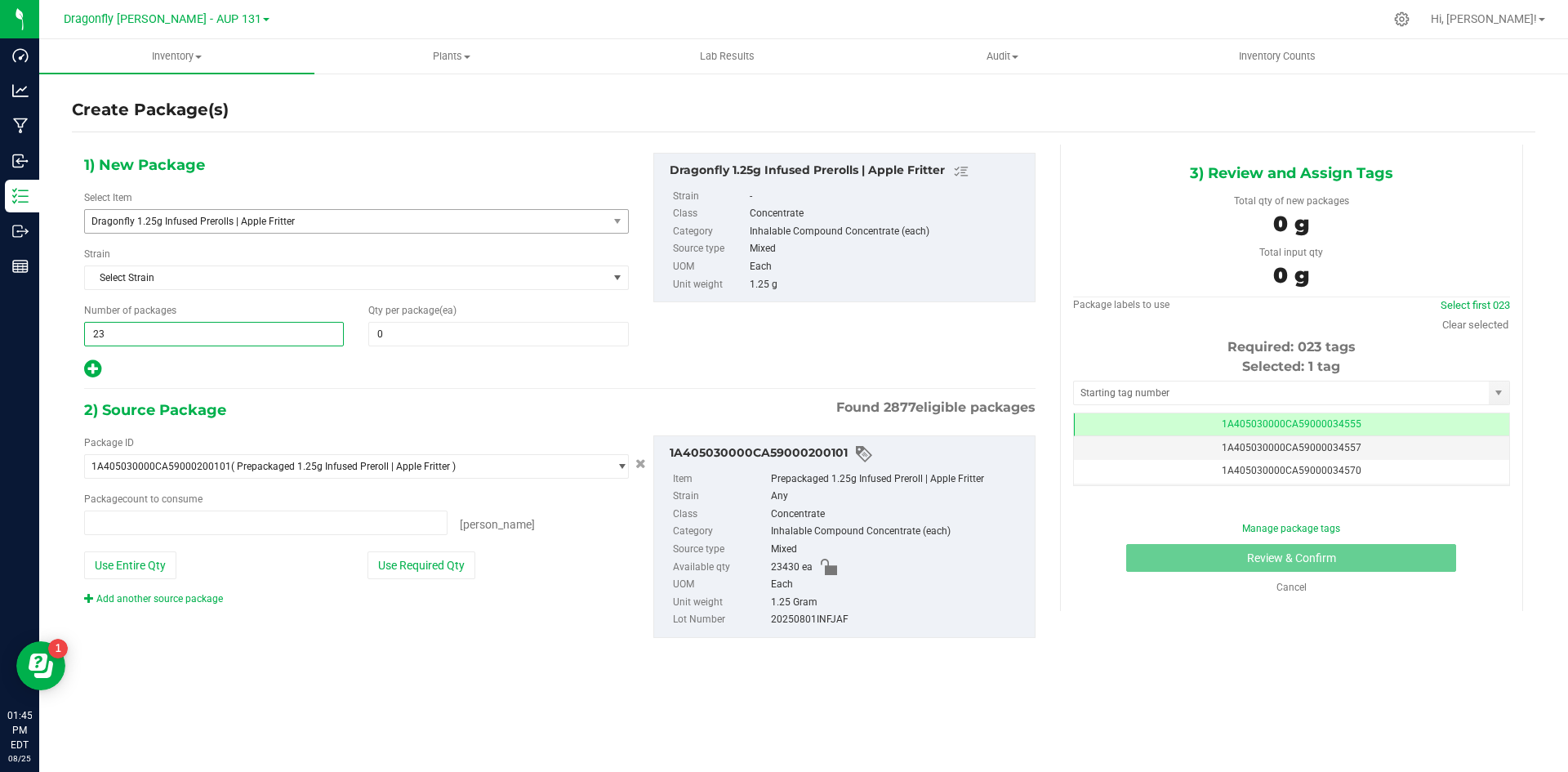
type input "0 ea"
type input "232"
click at [598, 341] on input "0" at bounding box center [498, 334] width 258 height 23
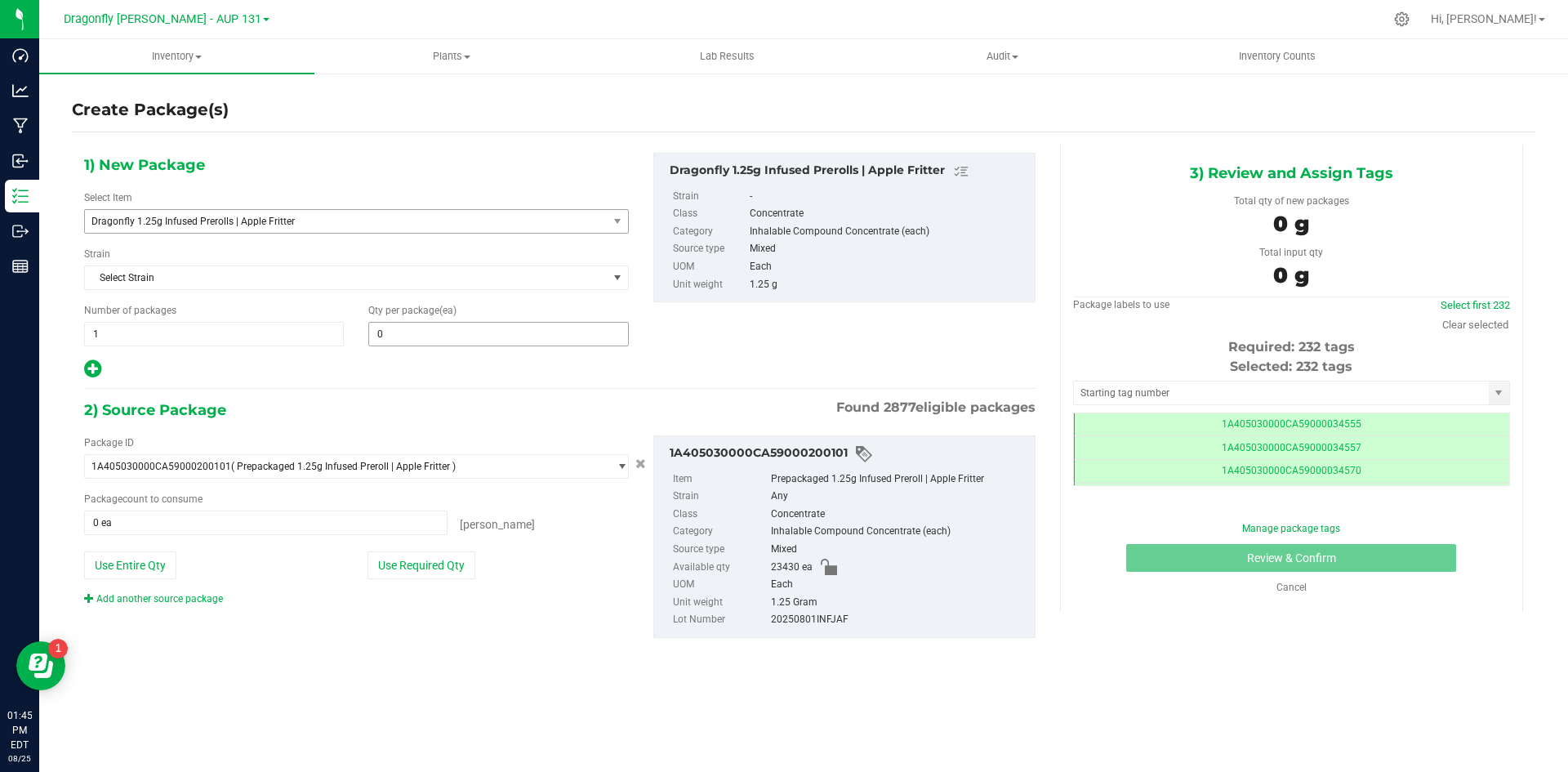
type input "232"
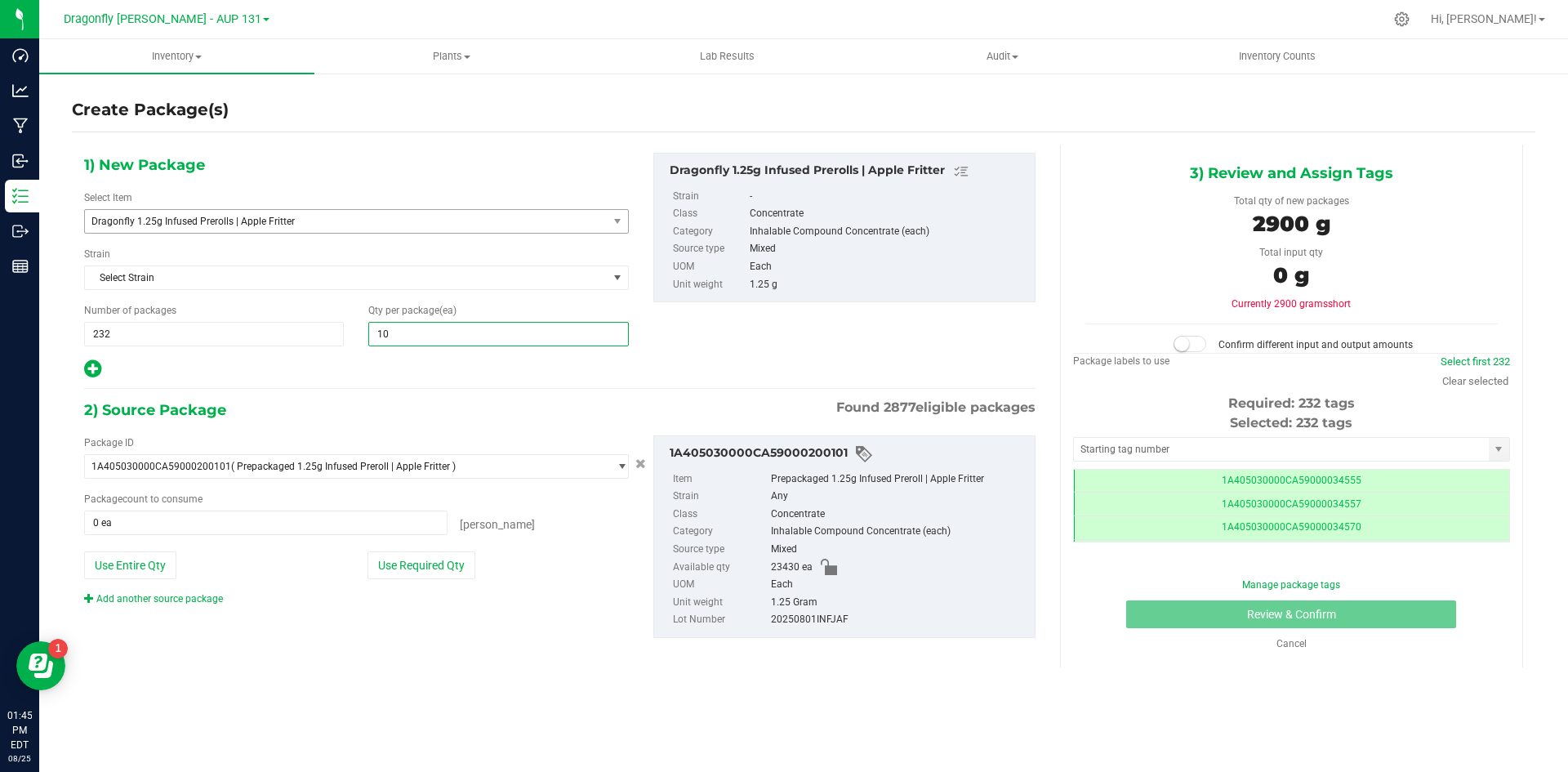
type input "100"
click at [454, 556] on button "Use Required Qty" at bounding box center [421, 564] width 108 height 27
type input "23200 ea"
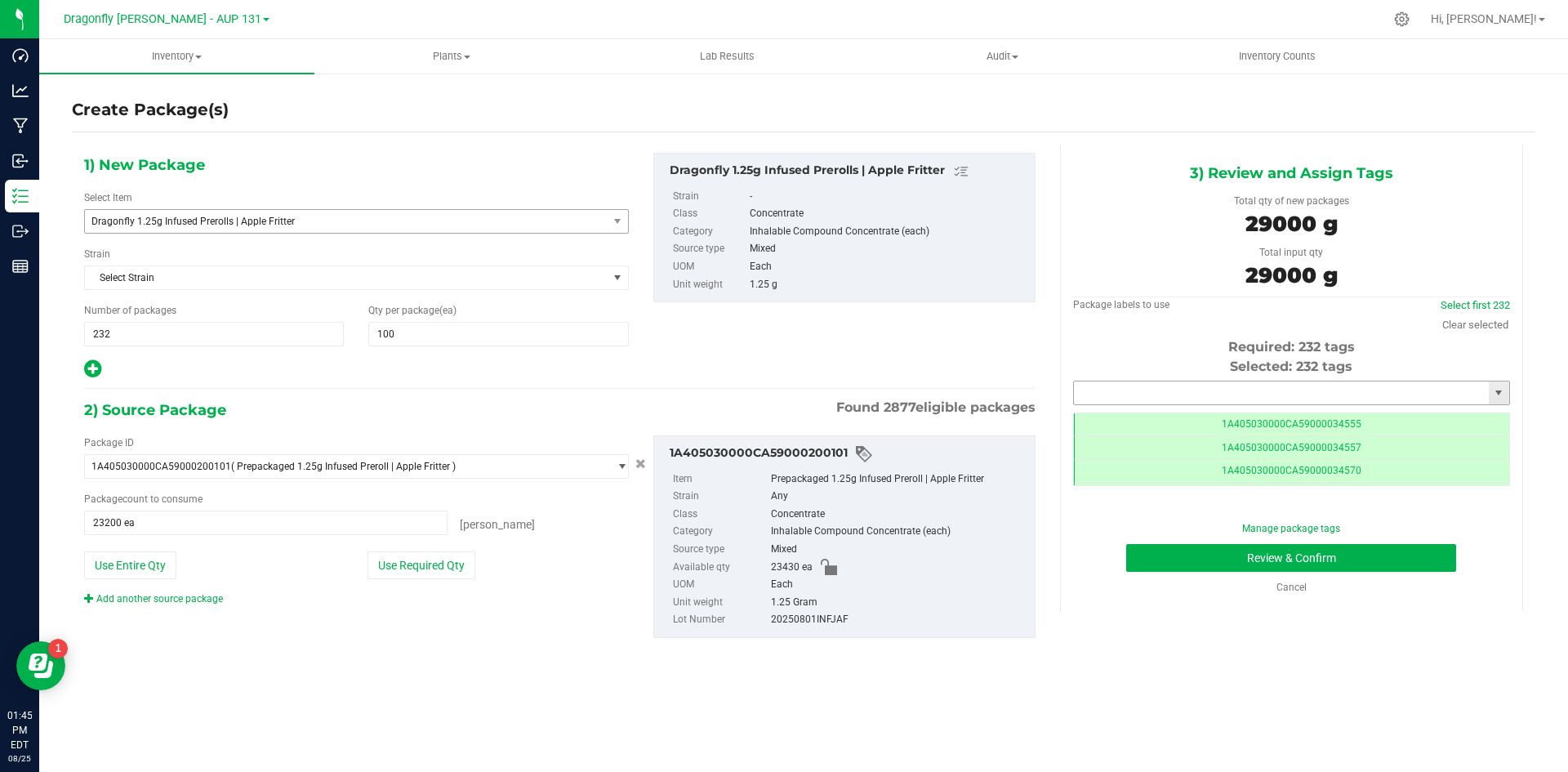
click at [1267, 391] on input "text" at bounding box center [1282, 393] width 415 height 23
click at [1271, 423] on li "1A405030000CA59000230522" at bounding box center [1292, 420] width 436 height 25
type input "1A405030000CA59000230522"
click at [1324, 562] on button "Review & Confirm" at bounding box center [1292, 557] width 330 height 27
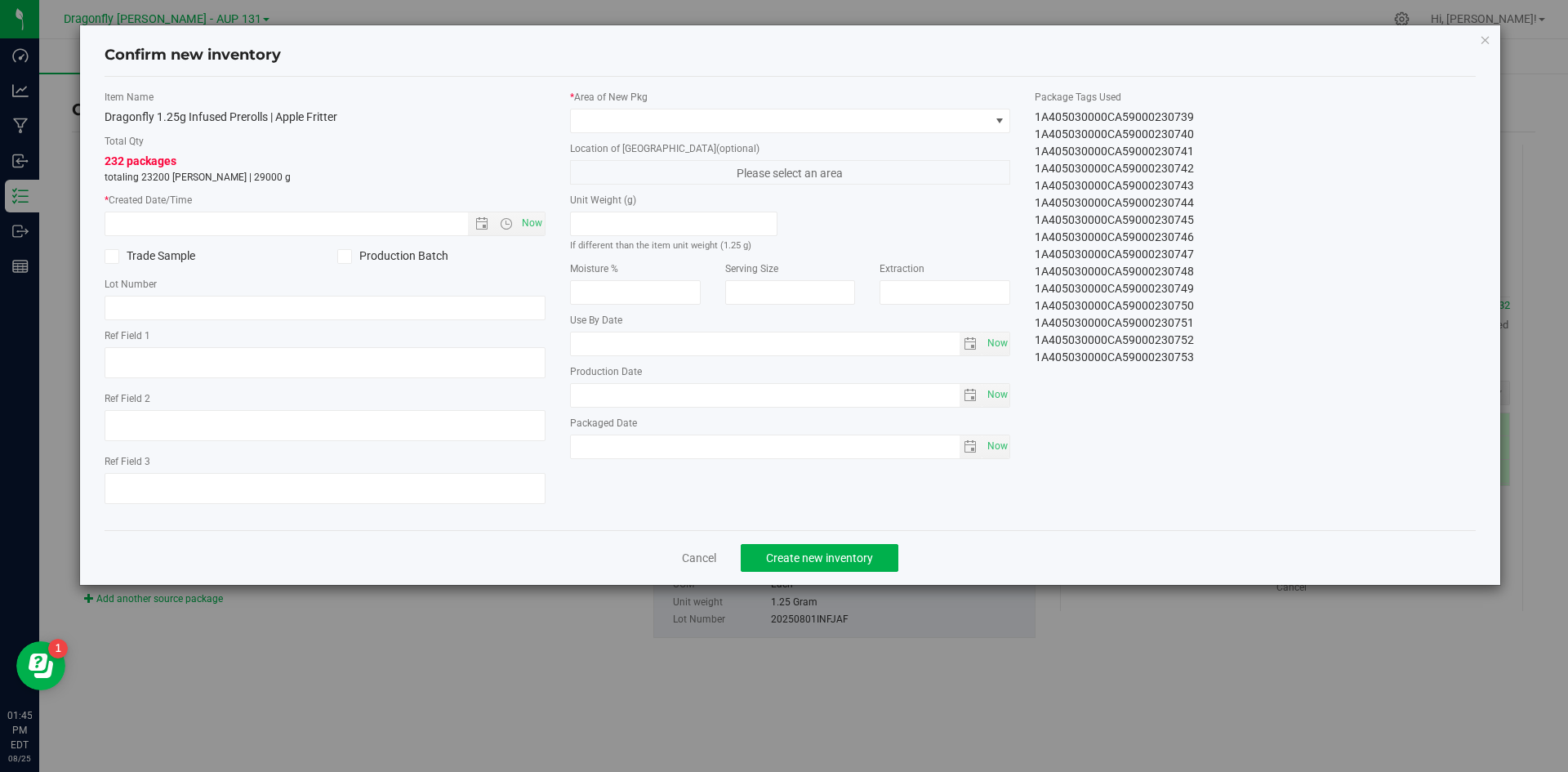
drag, startPoint x: 1192, startPoint y: 360, endPoint x: 1152, endPoint y: 360, distance: 40.0
click at [1152, 360] on div "1A405030000CA59000230753" at bounding box center [1254, 357] width 441 height 17
click at [540, 227] on span "Now" at bounding box center [531, 223] width 27 height 24
type input "8/25/2025 1:45 PM"
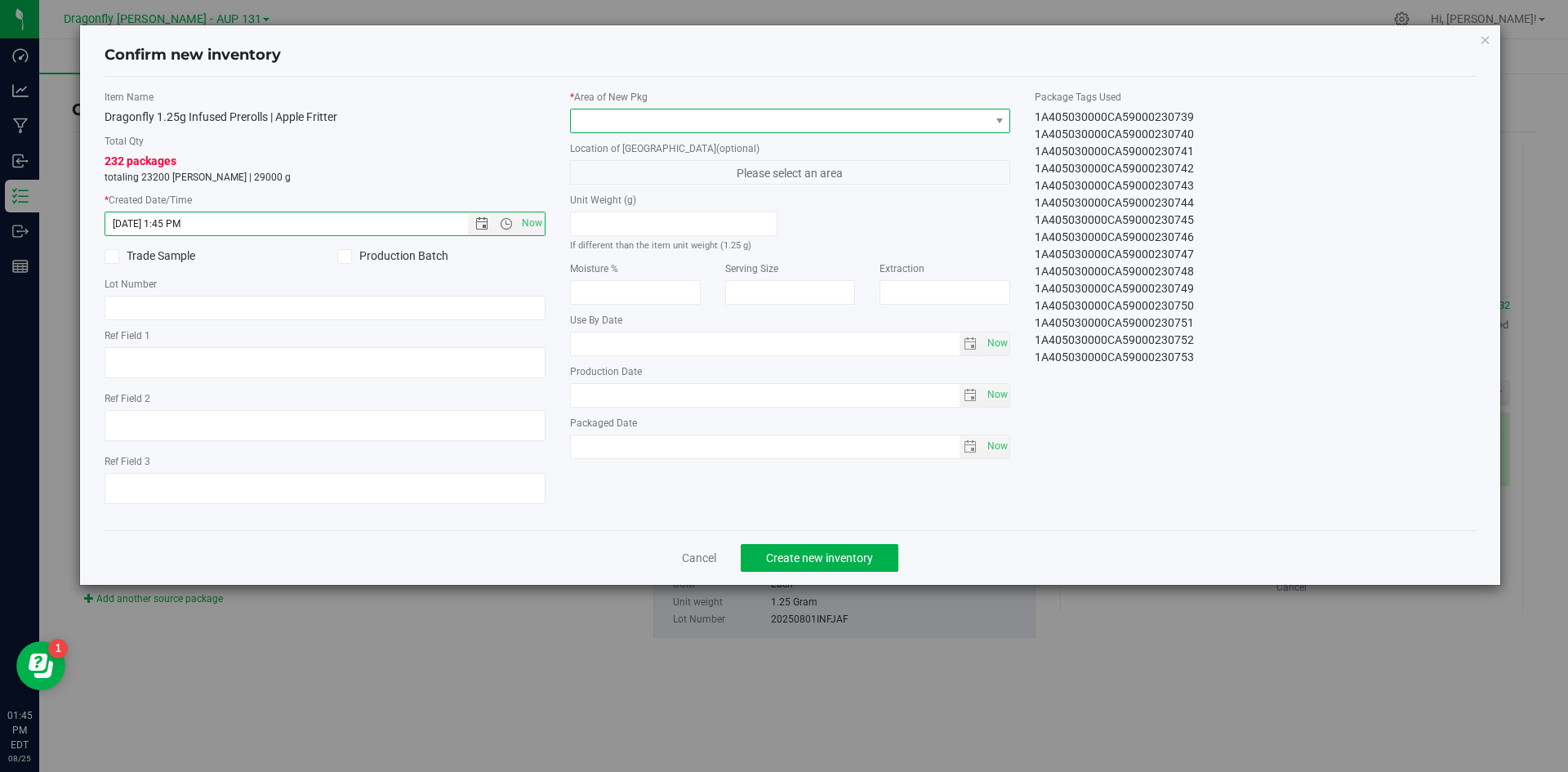
click at [663, 122] on span at bounding box center [780, 121] width 419 height 23
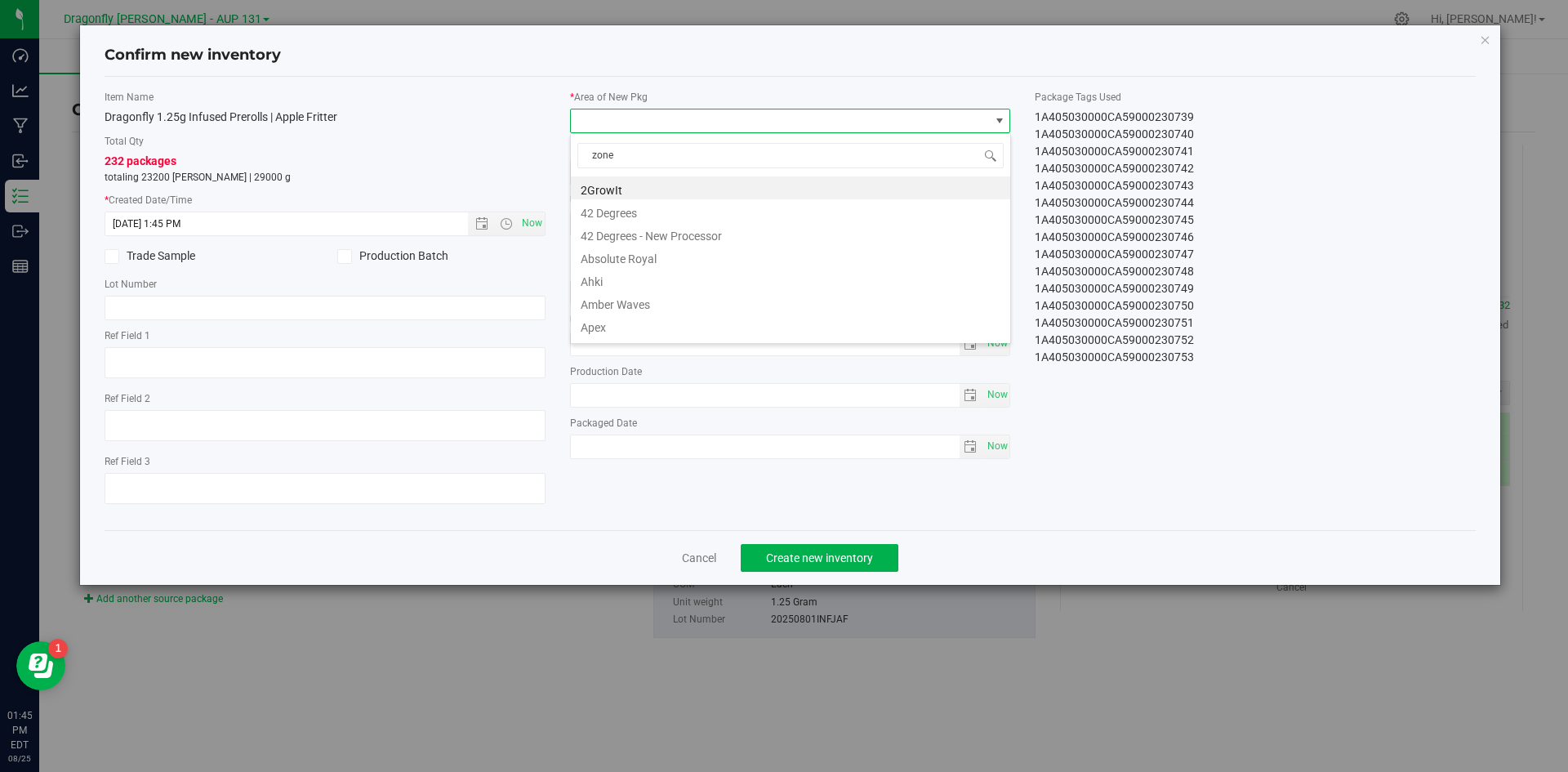
type input "zone 1"
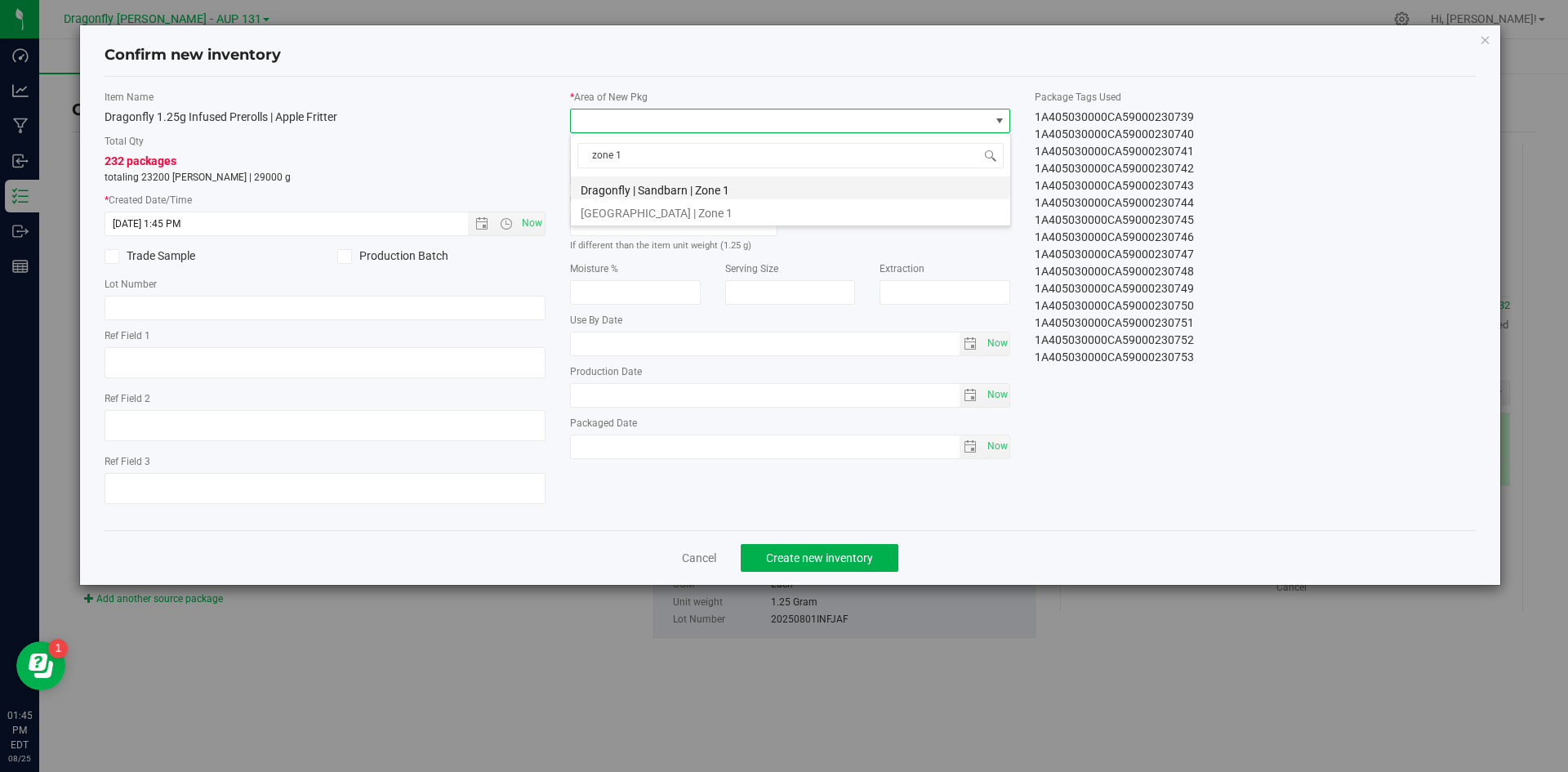
click at [708, 185] on li "Dragonfly | Sandbarn | Zone 1" at bounding box center [790, 188] width 439 height 23
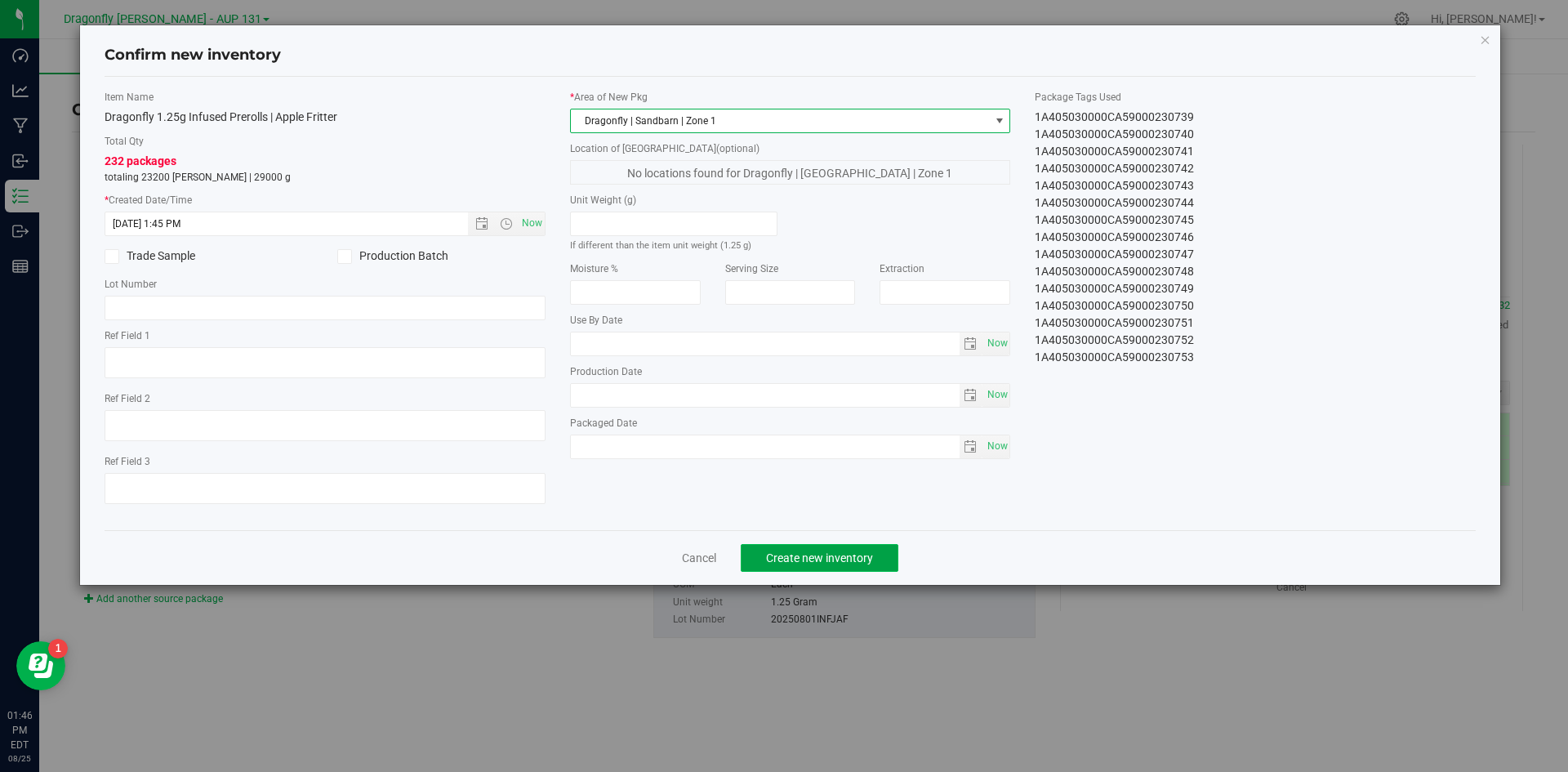
click at [860, 556] on span "Create new inventory" at bounding box center [819, 557] width 107 height 13
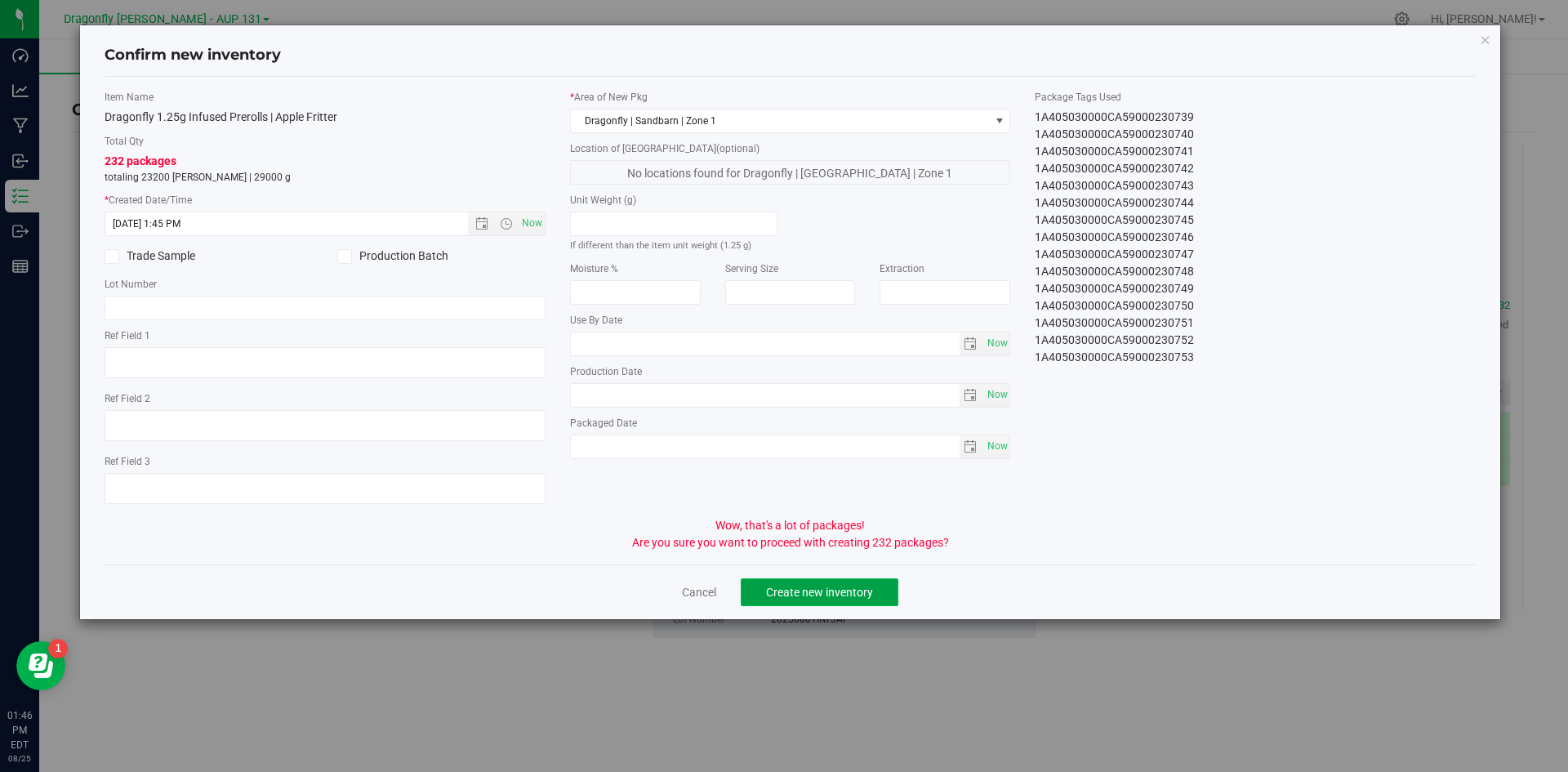
click at [861, 594] on span "Create new inventory" at bounding box center [819, 592] width 107 height 13
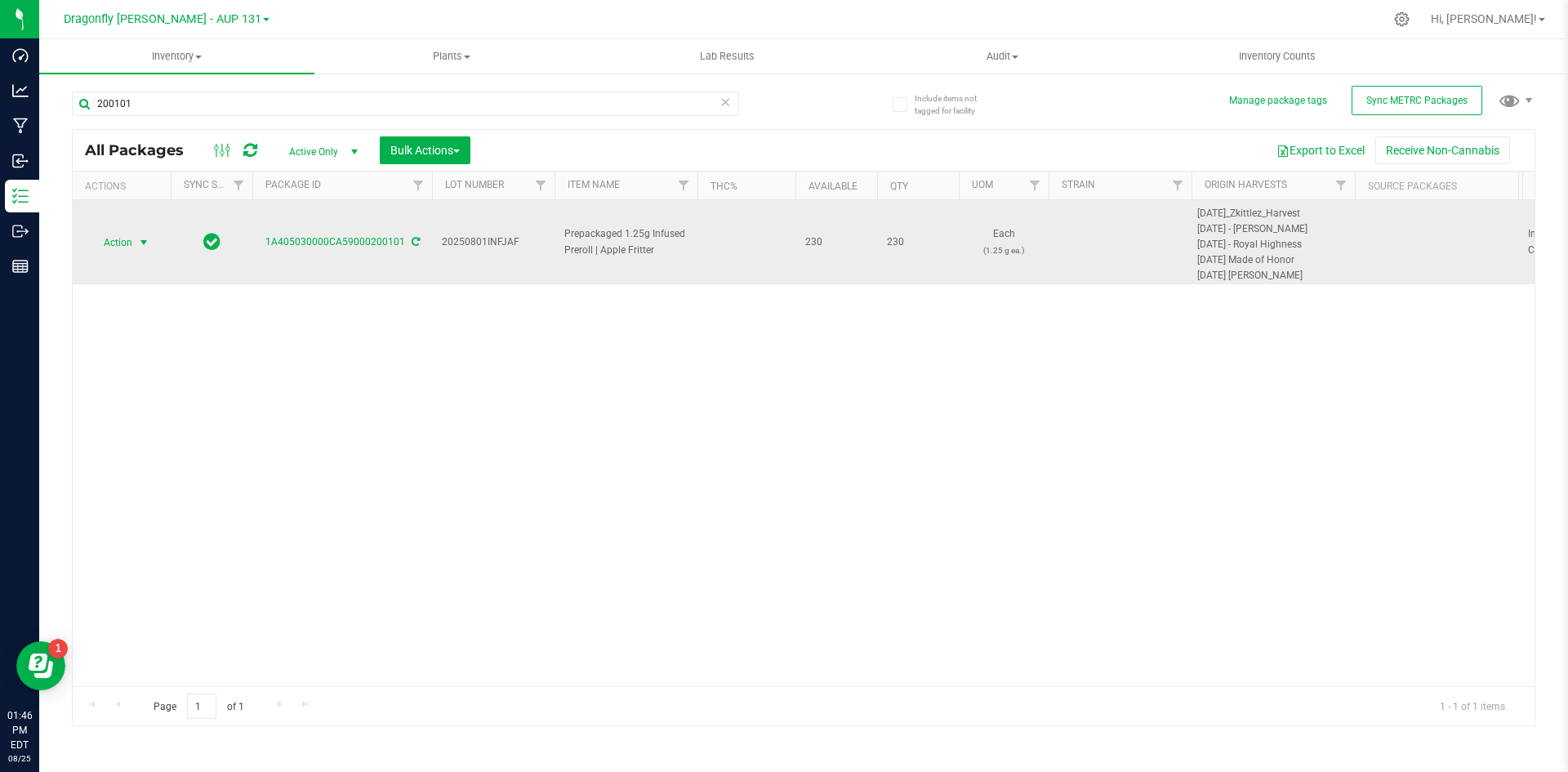
click at [127, 241] on span "Action" at bounding box center [111, 243] width 44 height 23
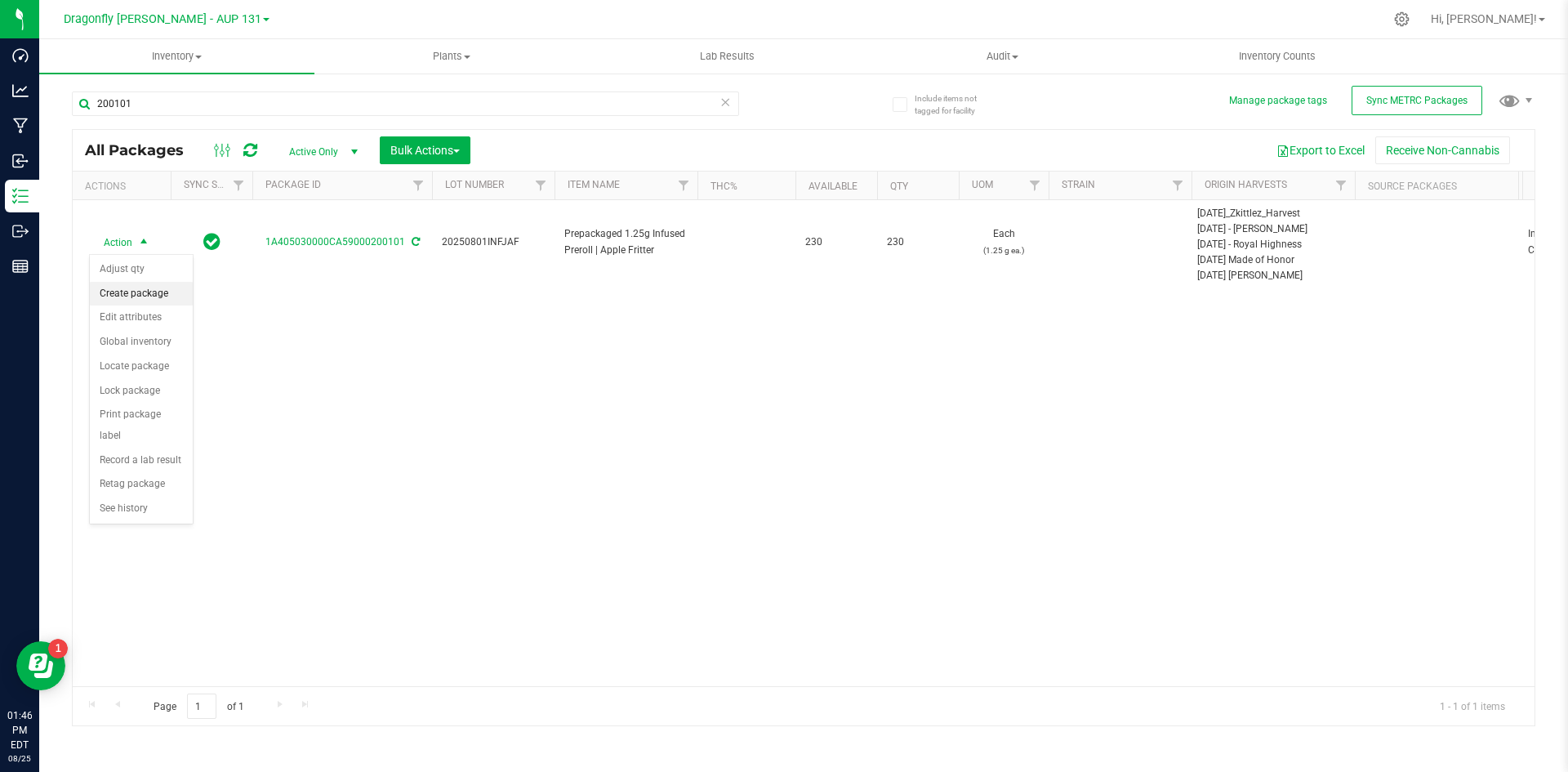
click at [162, 293] on li "Create package" at bounding box center [141, 294] width 102 height 25
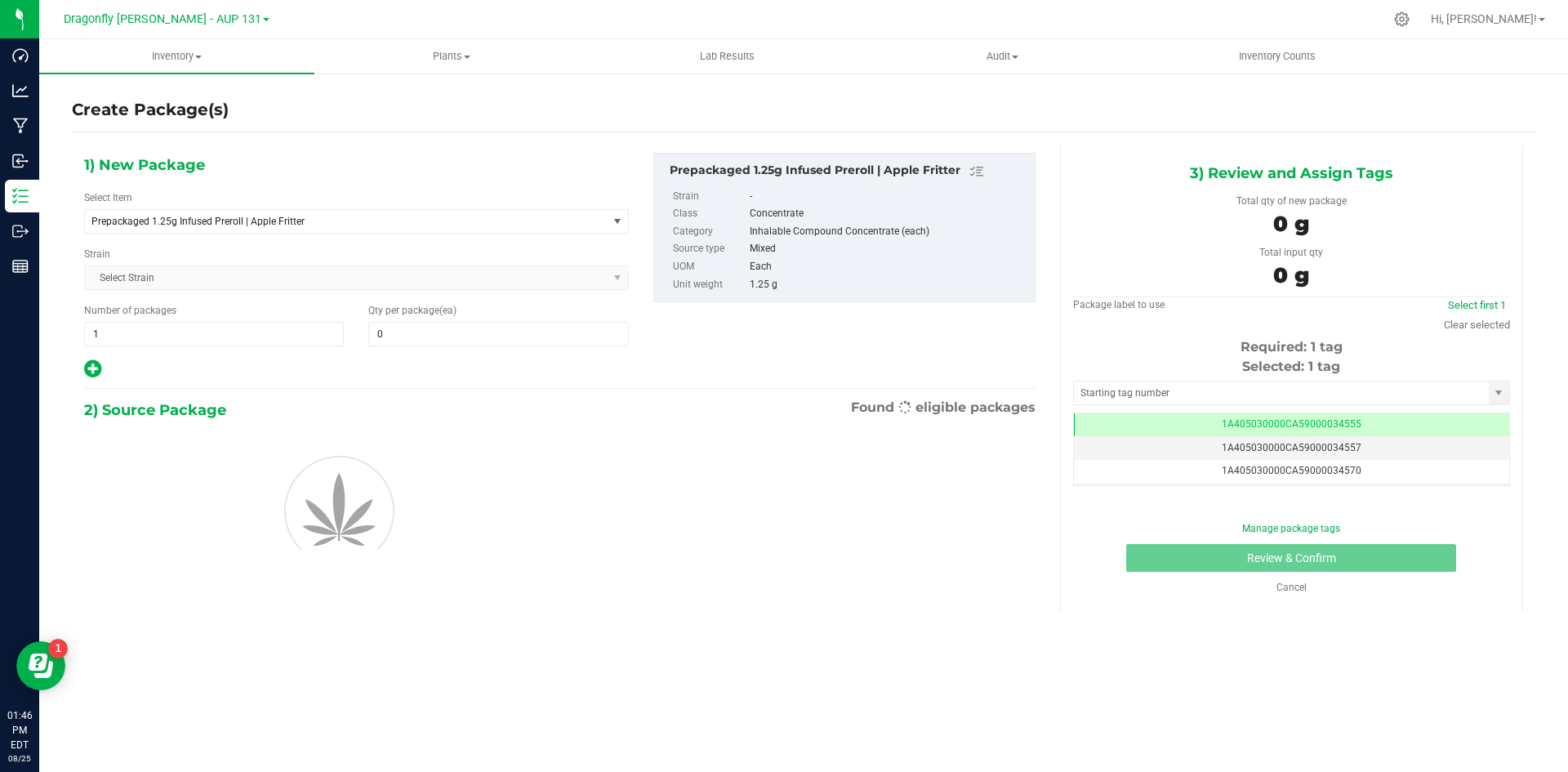
type input "0"
click at [544, 221] on span "Prepackaged 1.25g Infused Preroll | Apple Fritter" at bounding box center [337, 221] width 489 height 11
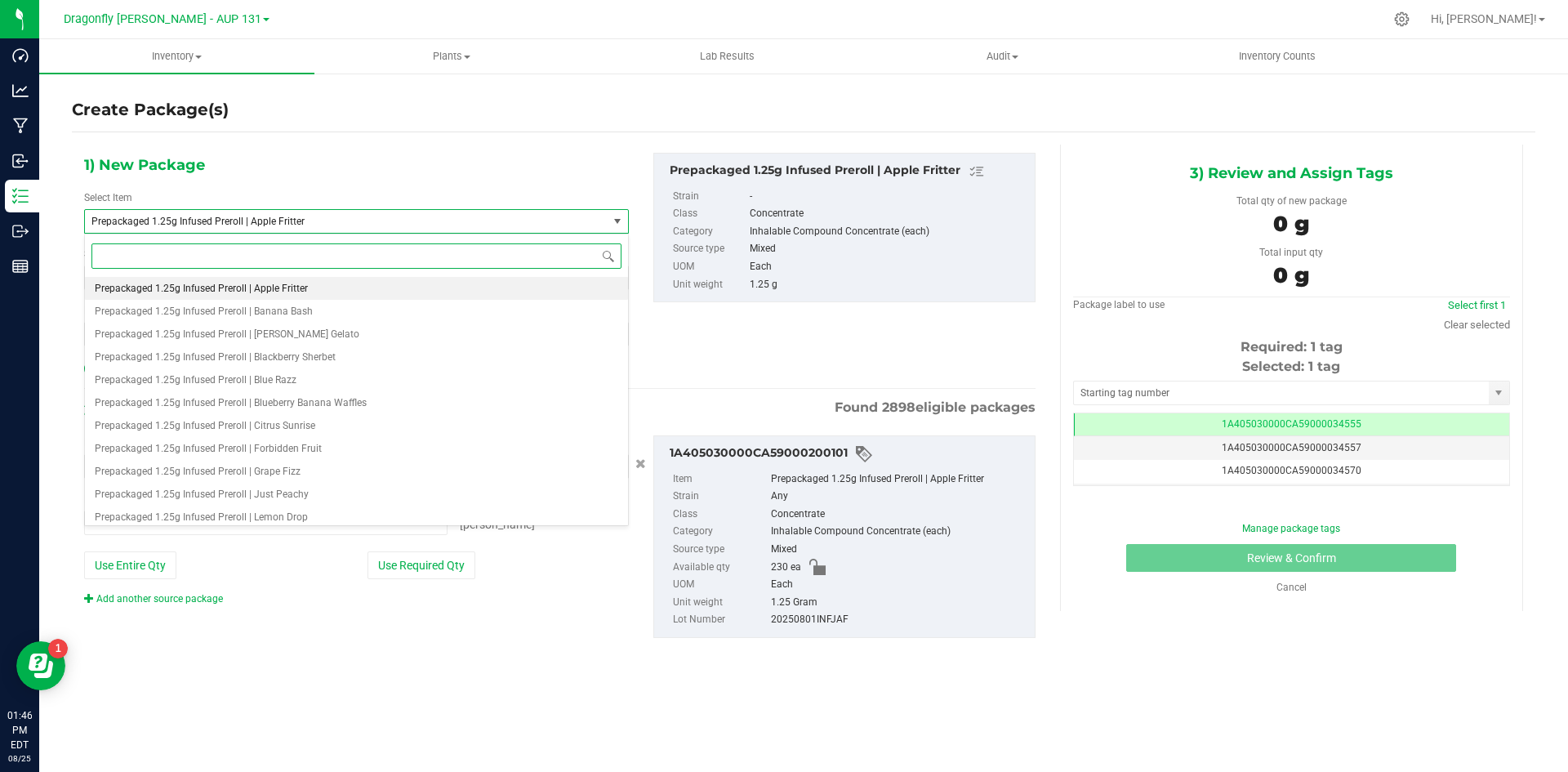
type input "a"
type input "0 ea"
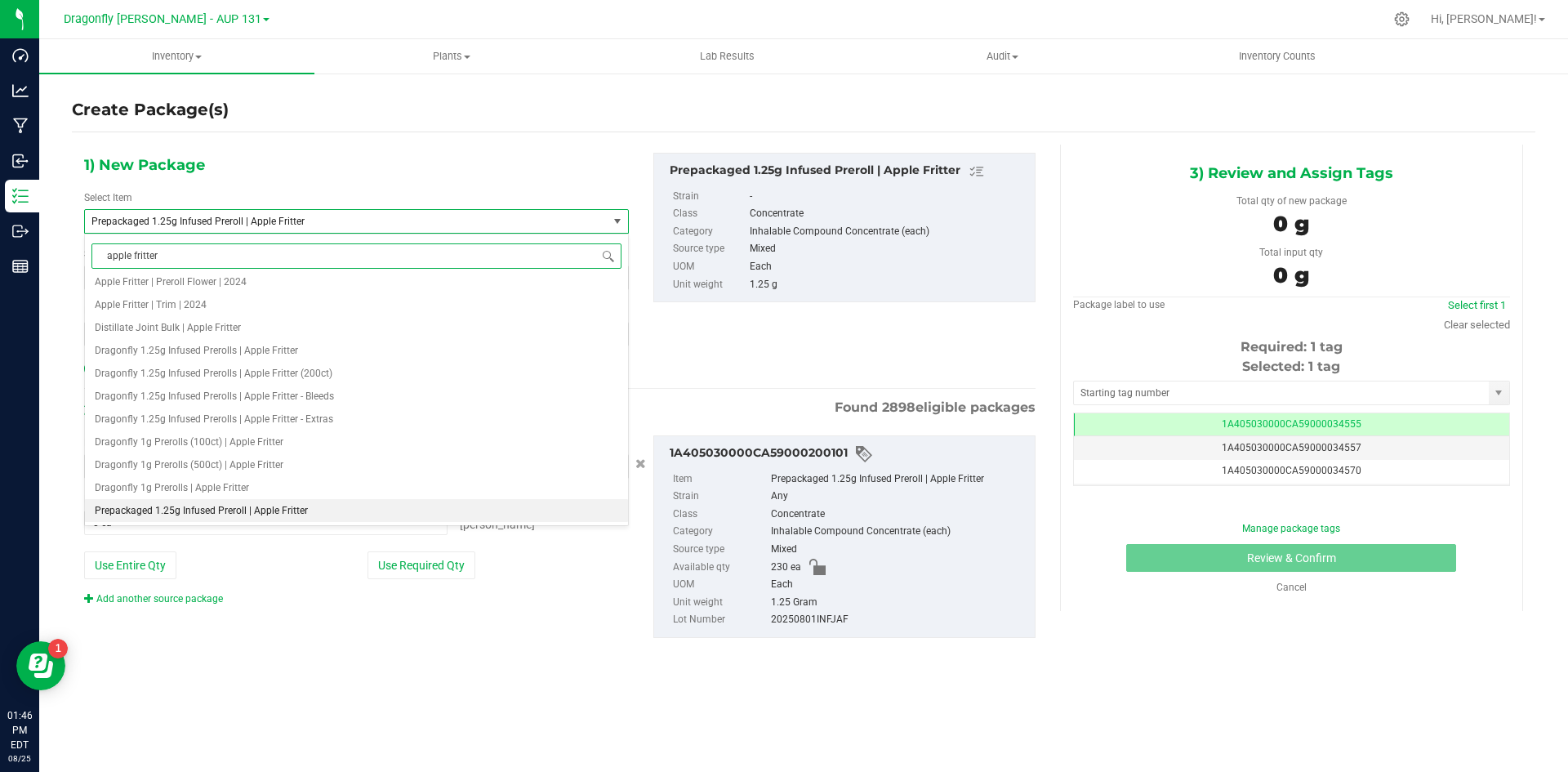
type input "apple fritter"
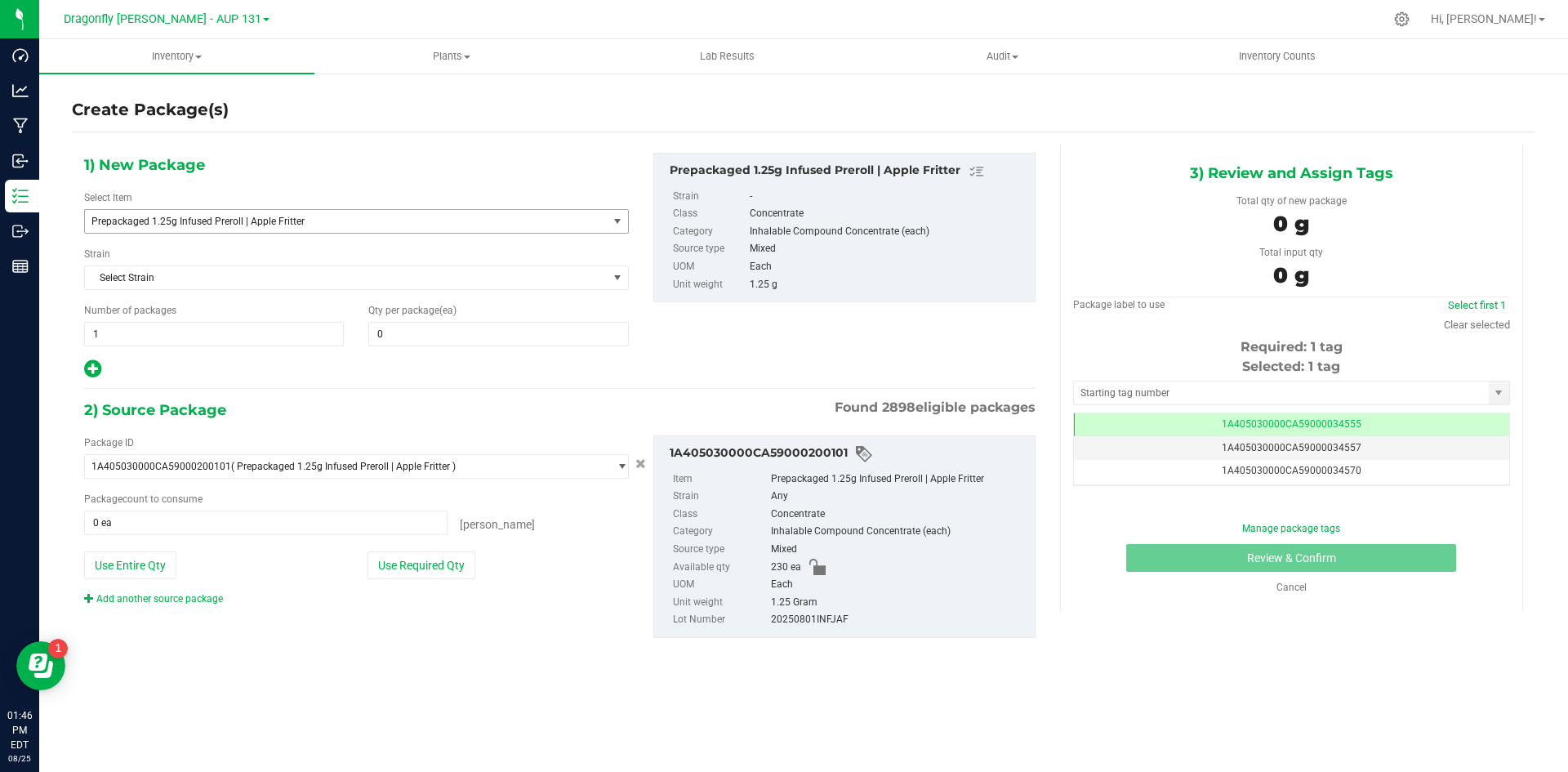
click at [389, 223] on span "Prepackaged 1.25g Infused Preroll | Apple Fritter" at bounding box center [337, 221] width 489 height 11
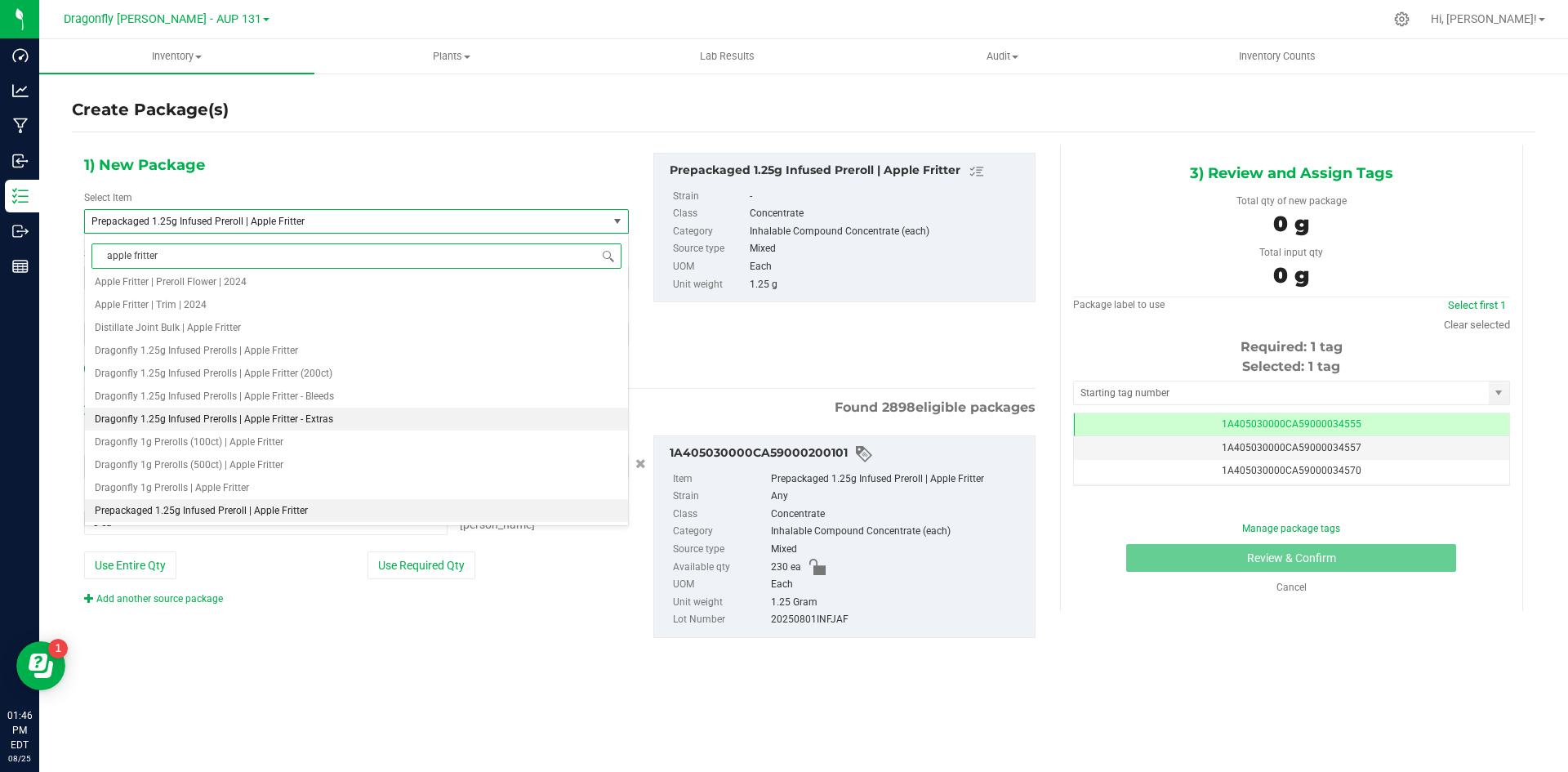
click at [328, 418] on span "Dragonfly 1.25g Infused Prerolls | Apple Fritter - Extras" at bounding box center [214, 419] width 239 height 11
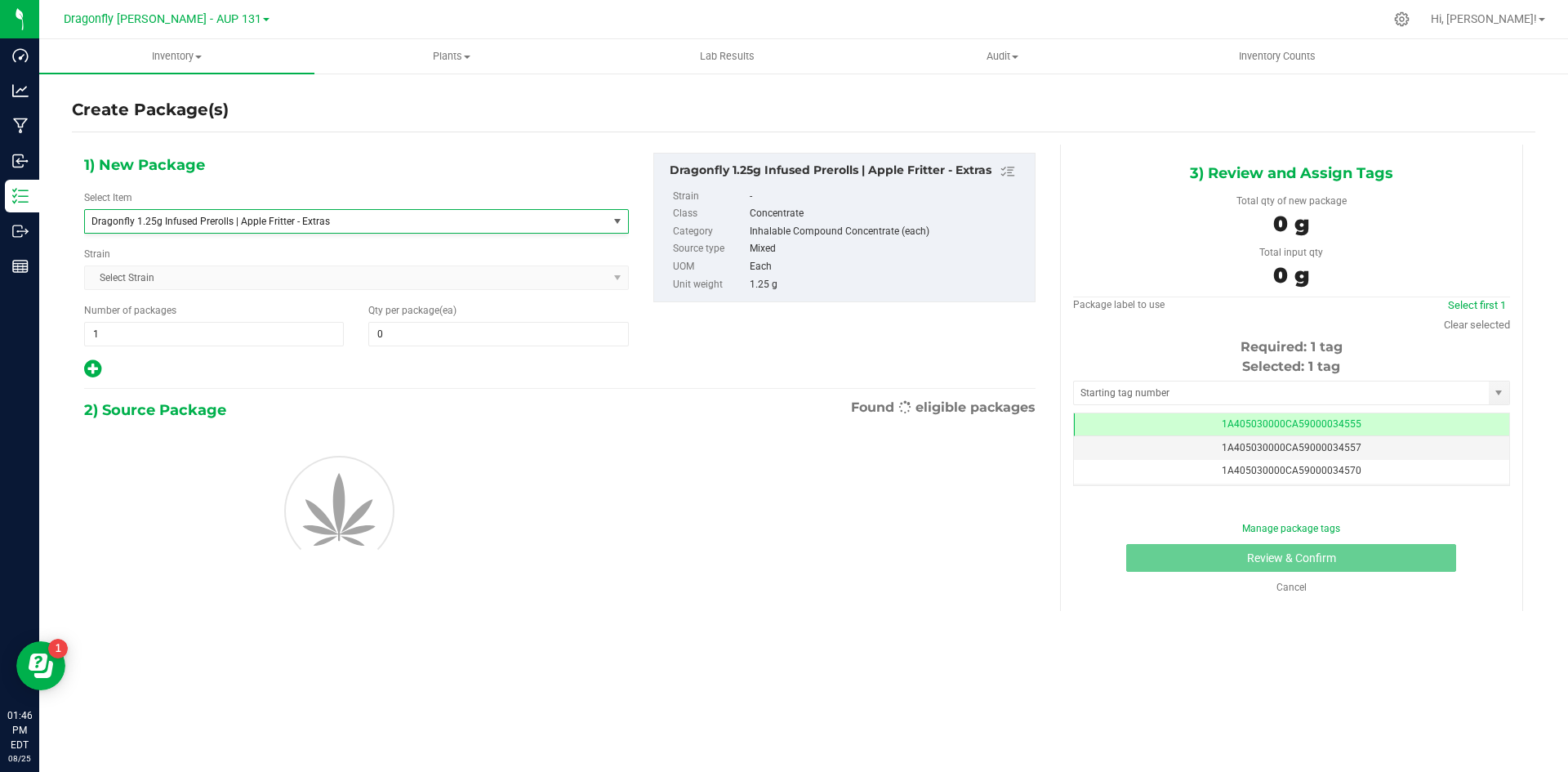
type input "0"
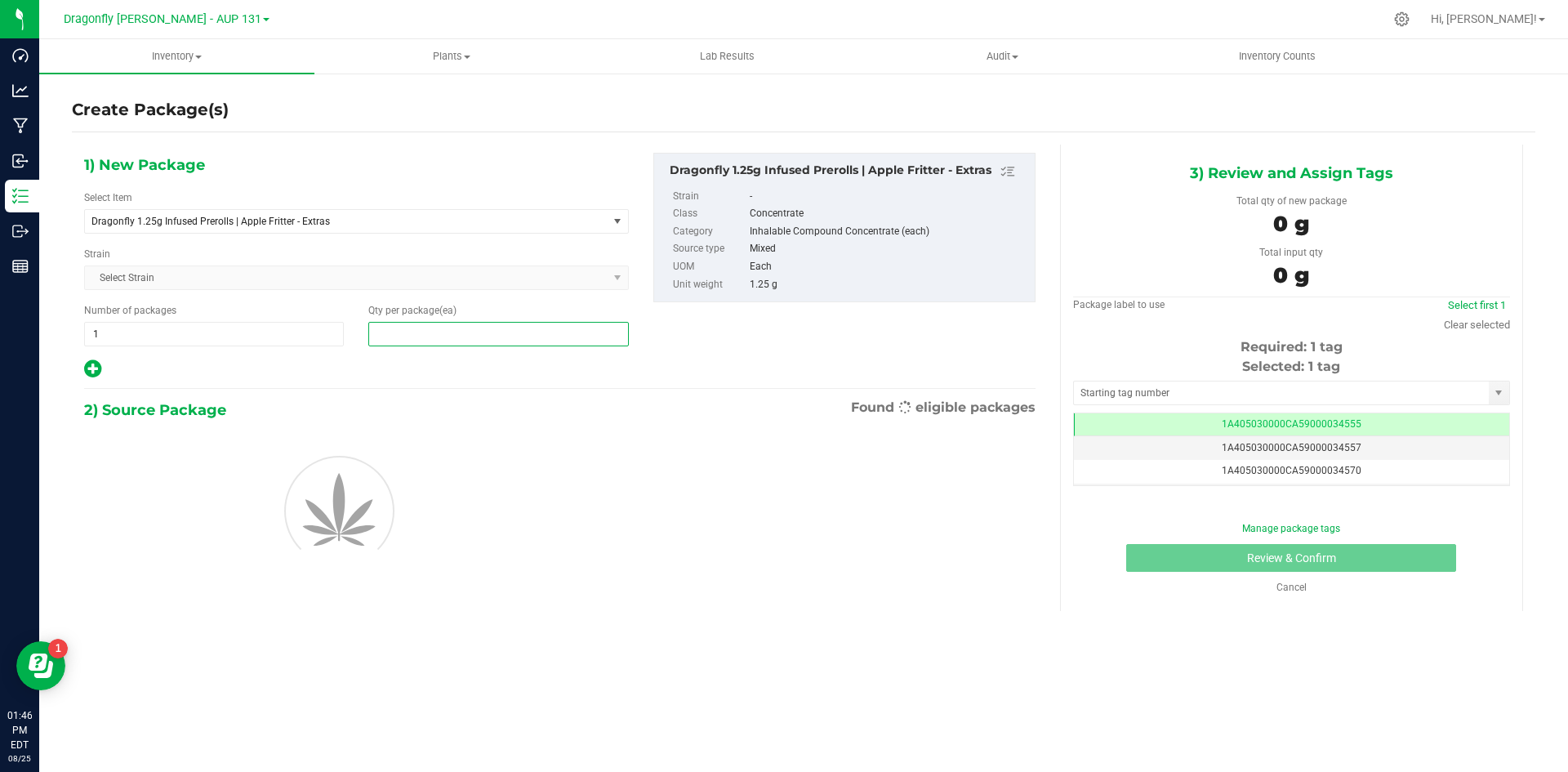
click at [418, 331] on span at bounding box center [498, 334] width 260 height 25
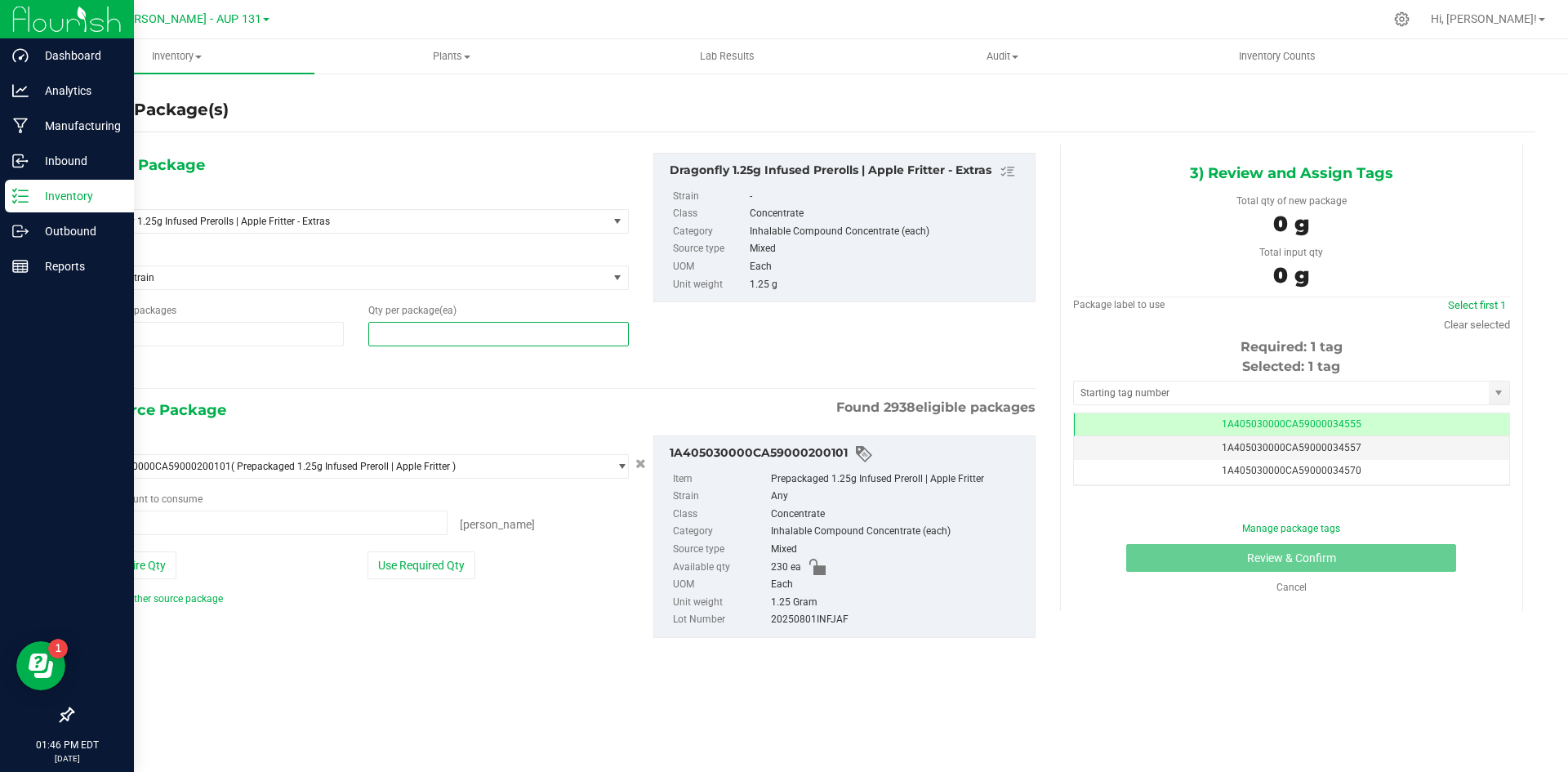
type input "0 ea"
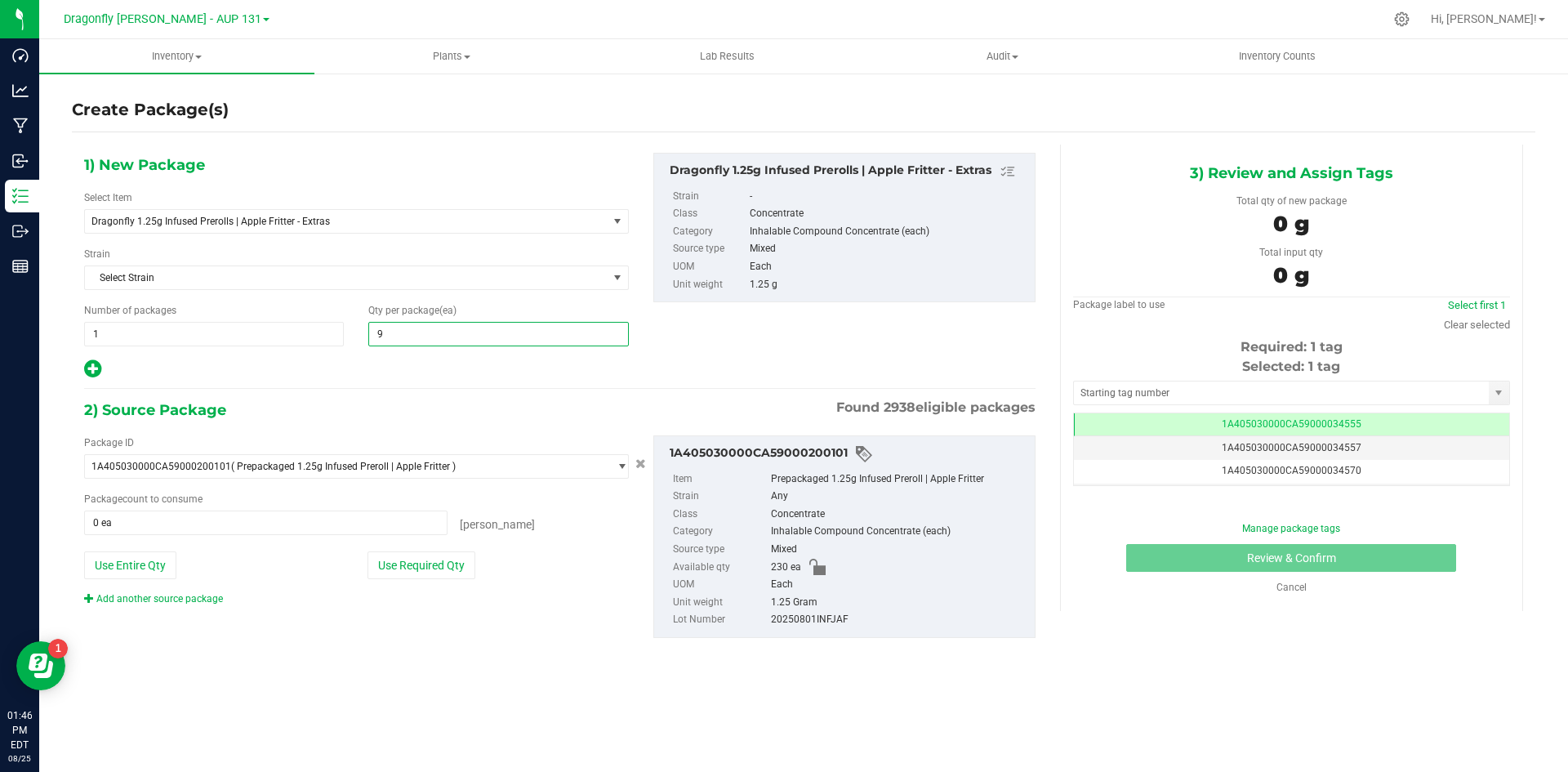
type input "90"
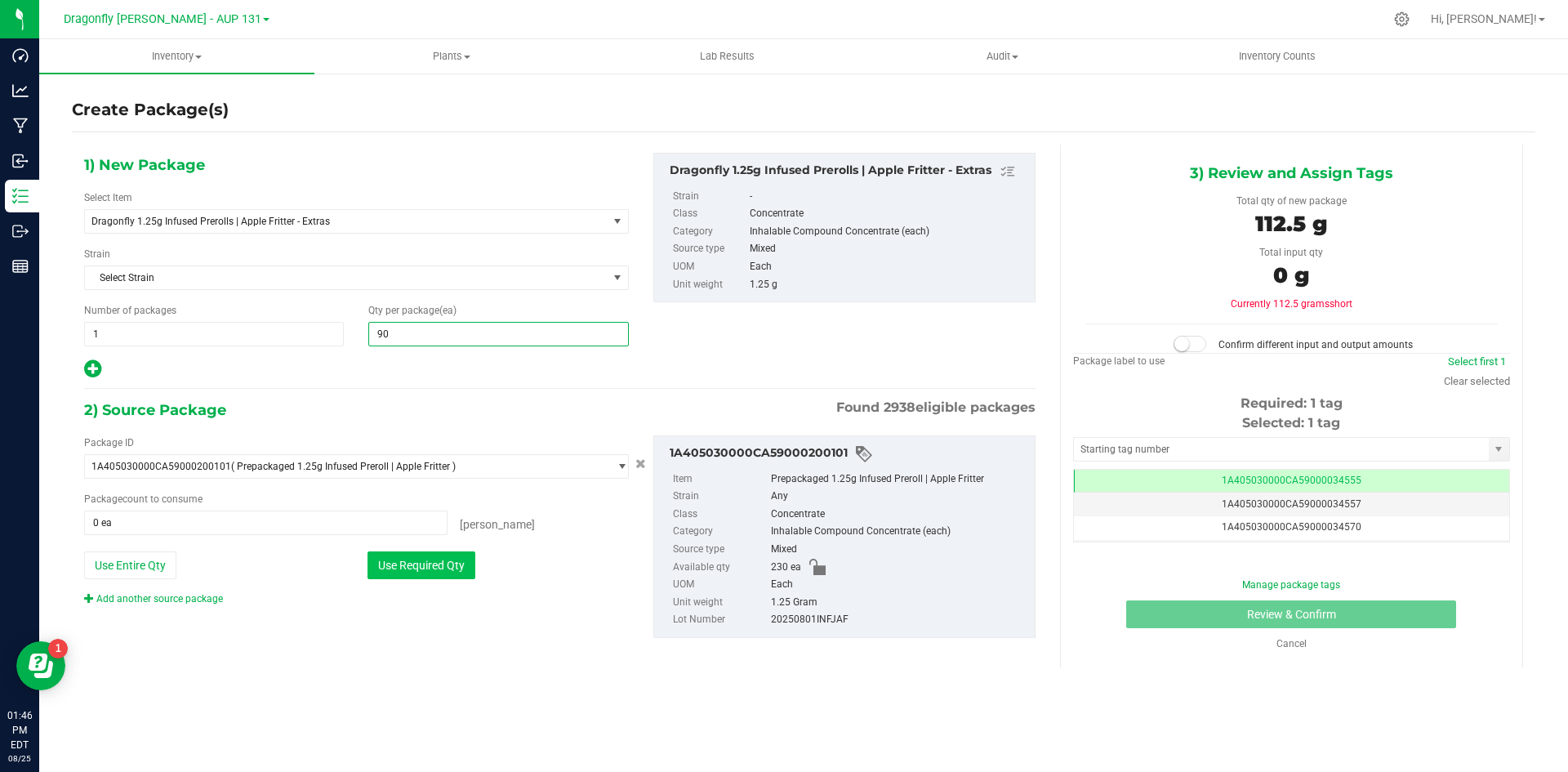
type input "90"
click at [435, 563] on button "Use Required Qty" at bounding box center [421, 564] width 108 height 27
type input "90 ea"
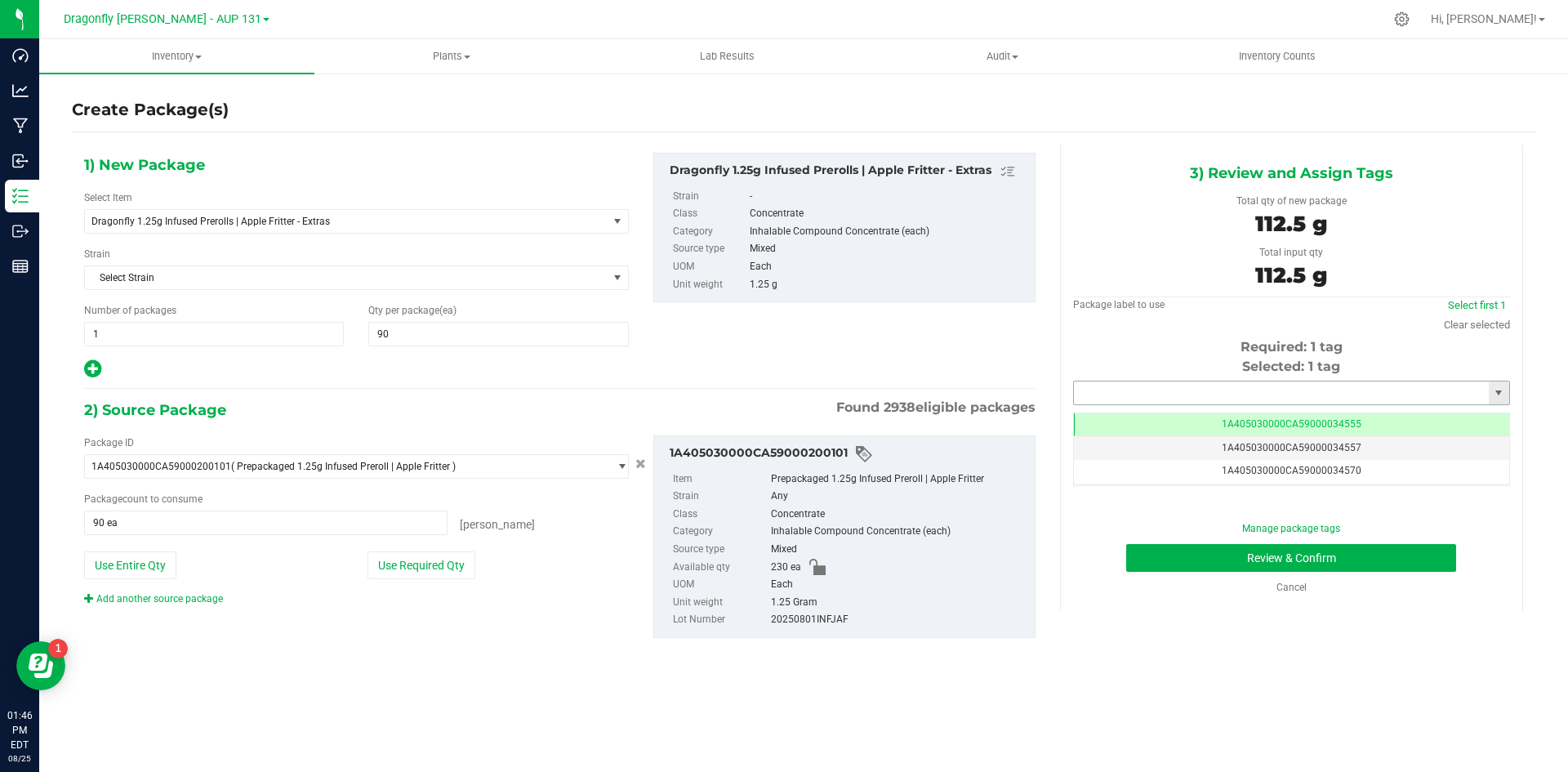
click at [1327, 396] on input "text" at bounding box center [1282, 393] width 415 height 23
click at [1239, 393] on input "text" at bounding box center [1282, 393] width 415 height 23
click at [1238, 416] on li "1A405030000CA59000230754" at bounding box center [1292, 420] width 436 height 25
type input "1A405030000CA59000230754"
click at [1366, 550] on button "Review & Confirm" at bounding box center [1292, 557] width 330 height 27
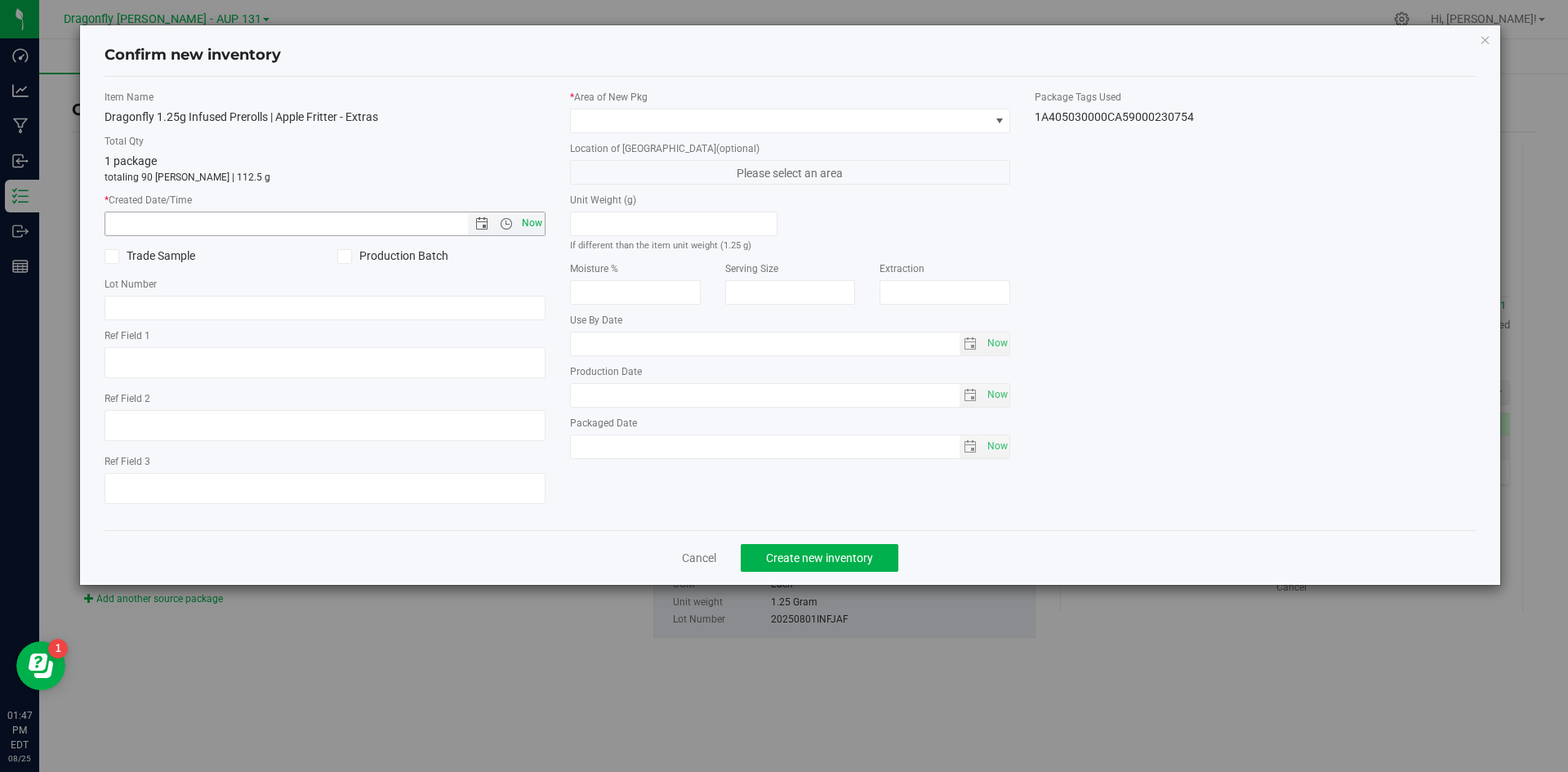
click at [533, 216] on span "Now" at bounding box center [531, 223] width 27 height 24
type input "8/25/2025 1:47 PM"
click at [798, 117] on span at bounding box center [780, 121] width 419 height 23
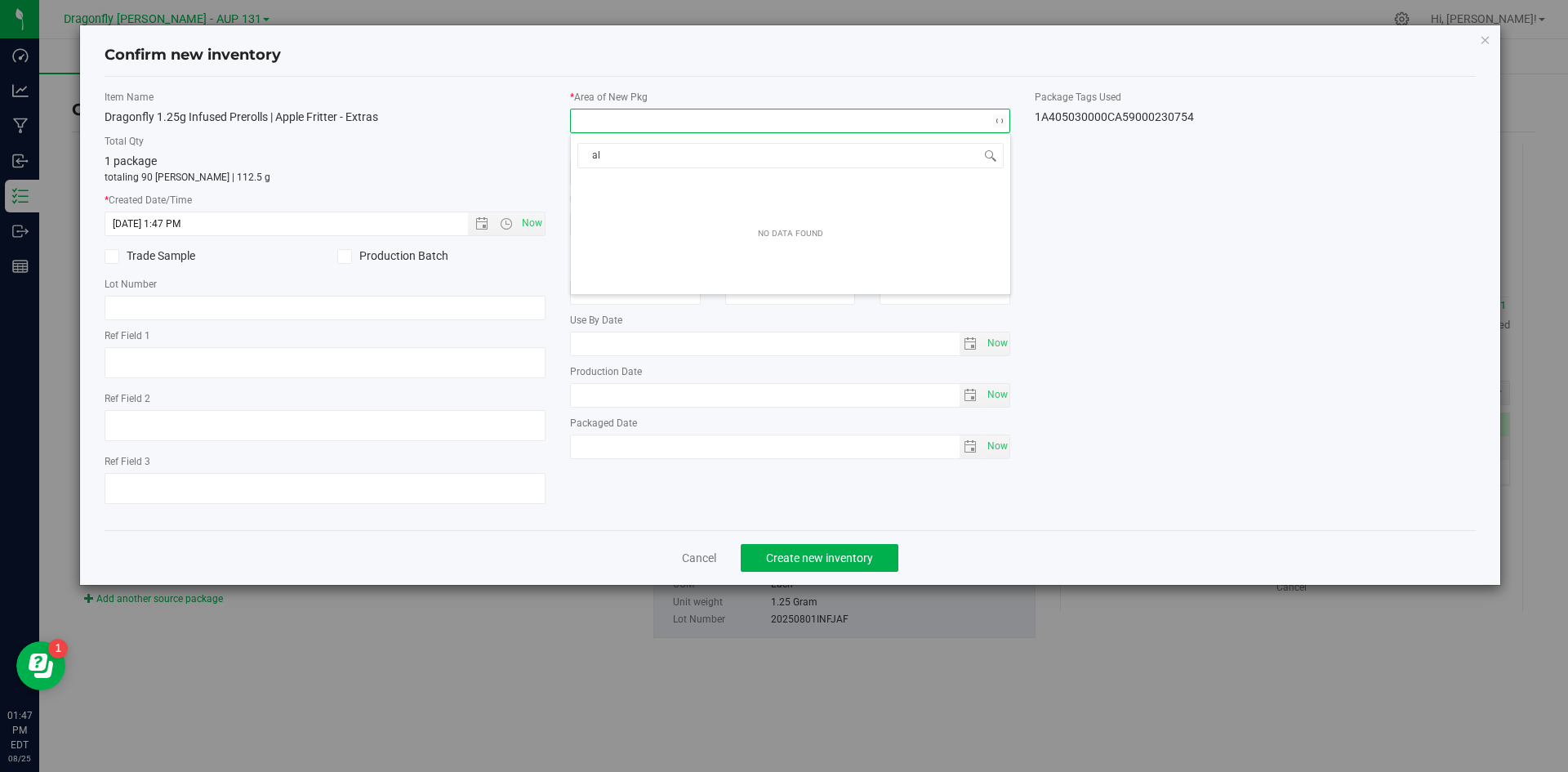
type input "a"
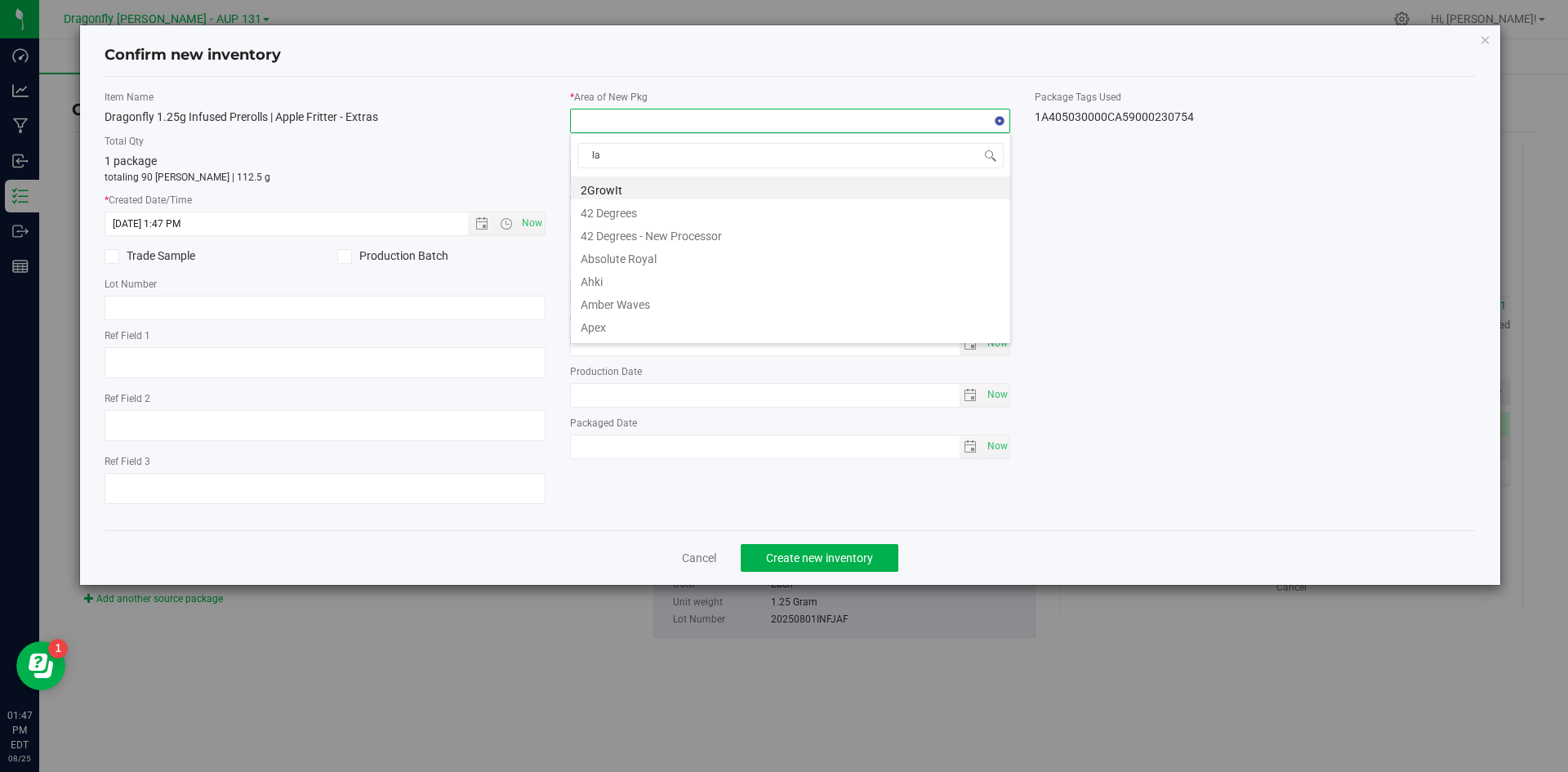
type input "lab"
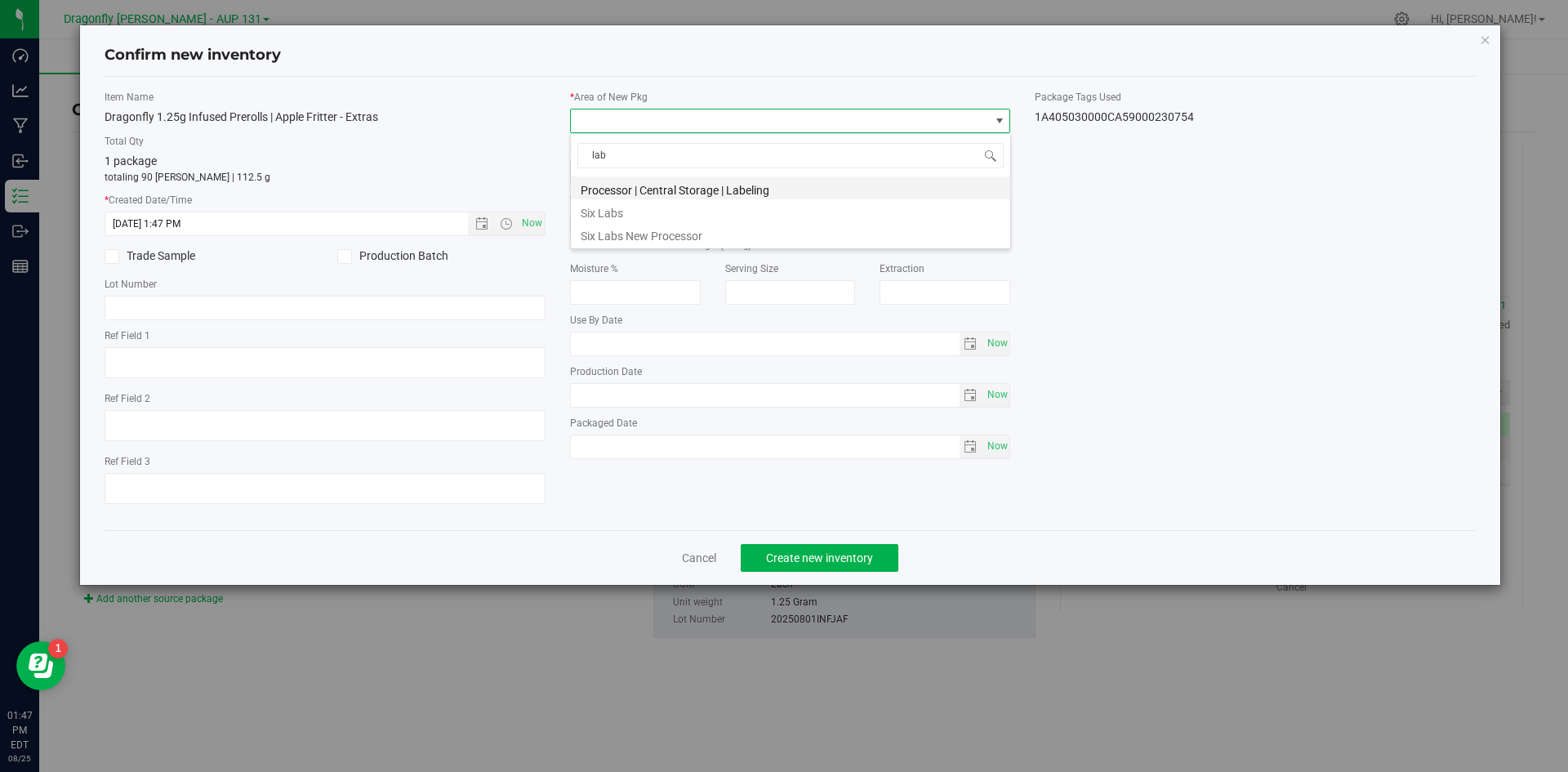
click at [746, 187] on li "Processor | Central Storage | Labeling" at bounding box center [790, 188] width 439 height 23
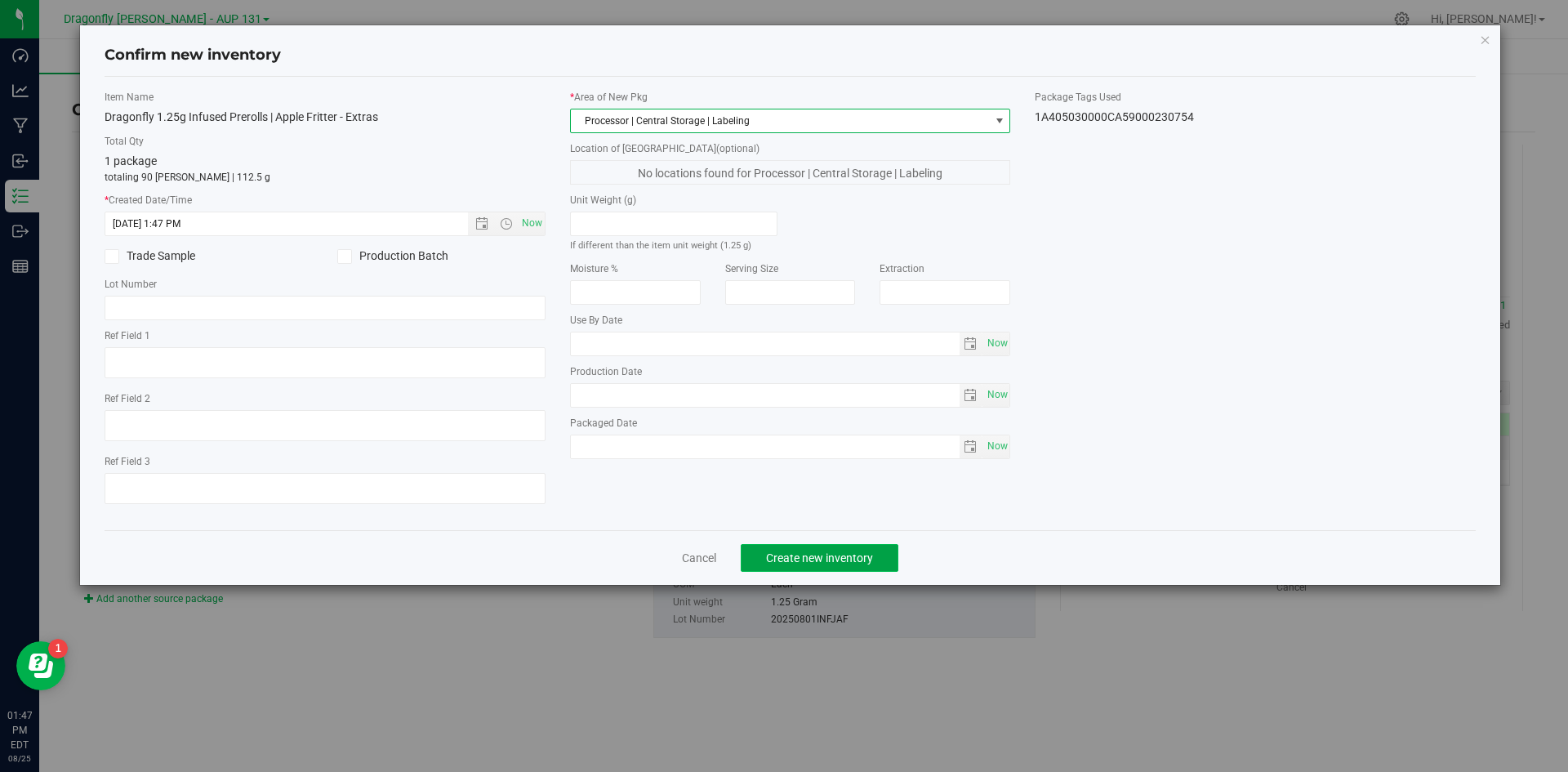
click at [868, 557] on span "Create new inventory" at bounding box center [819, 557] width 107 height 13
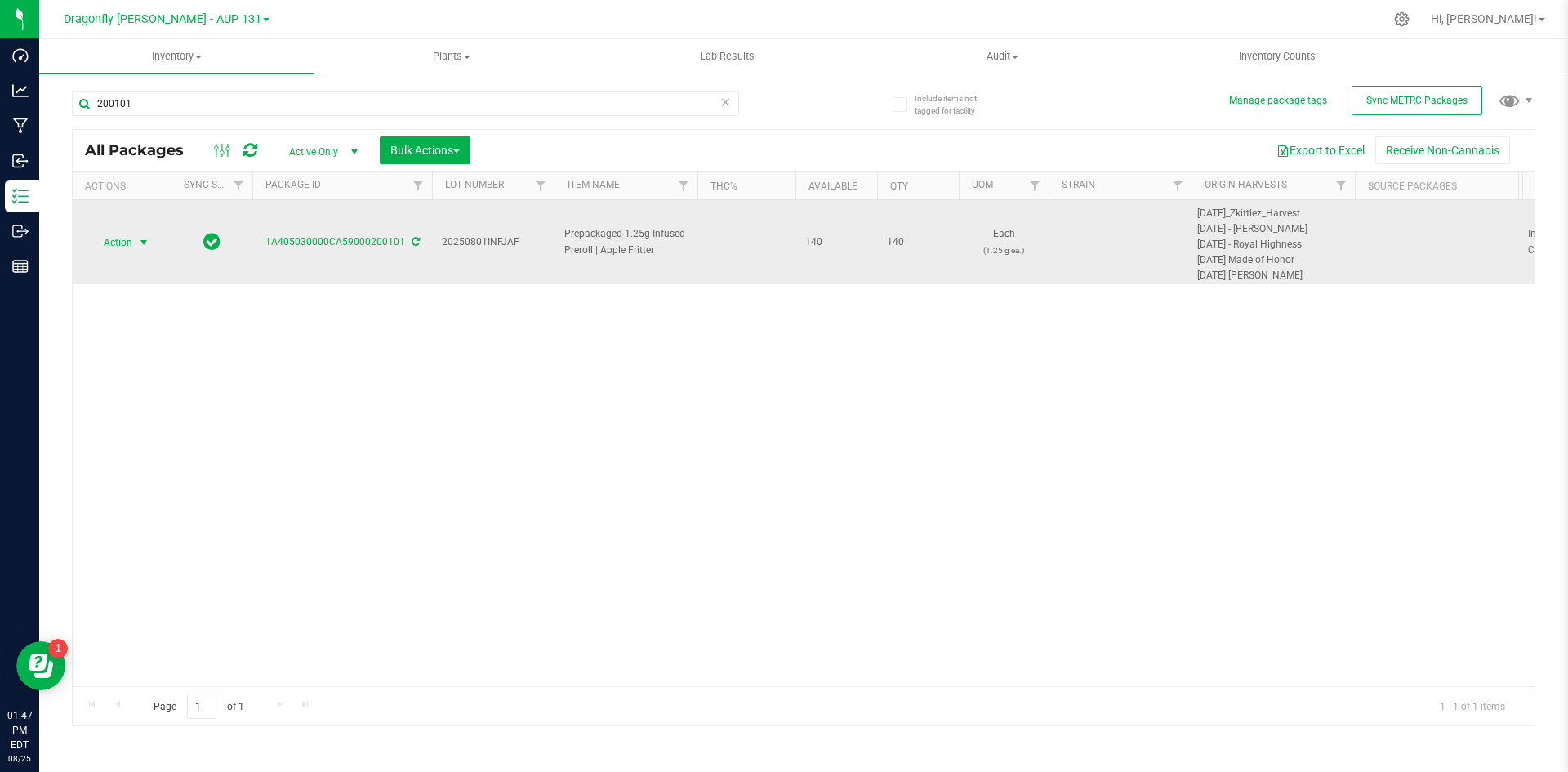
click at [131, 244] on span "Action" at bounding box center [111, 243] width 44 height 23
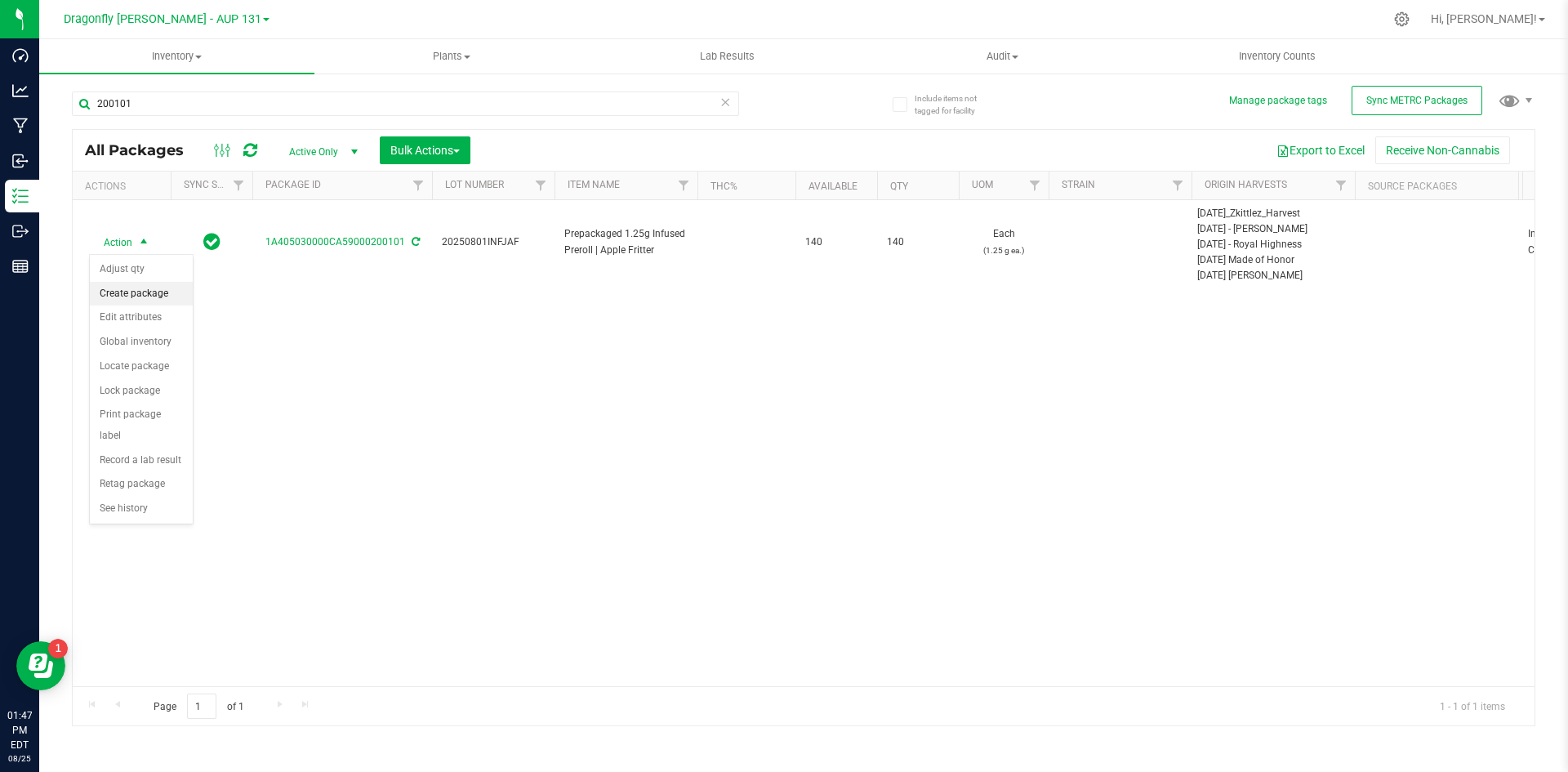
click at [142, 298] on li "Create package" at bounding box center [141, 294] width 102 height 25
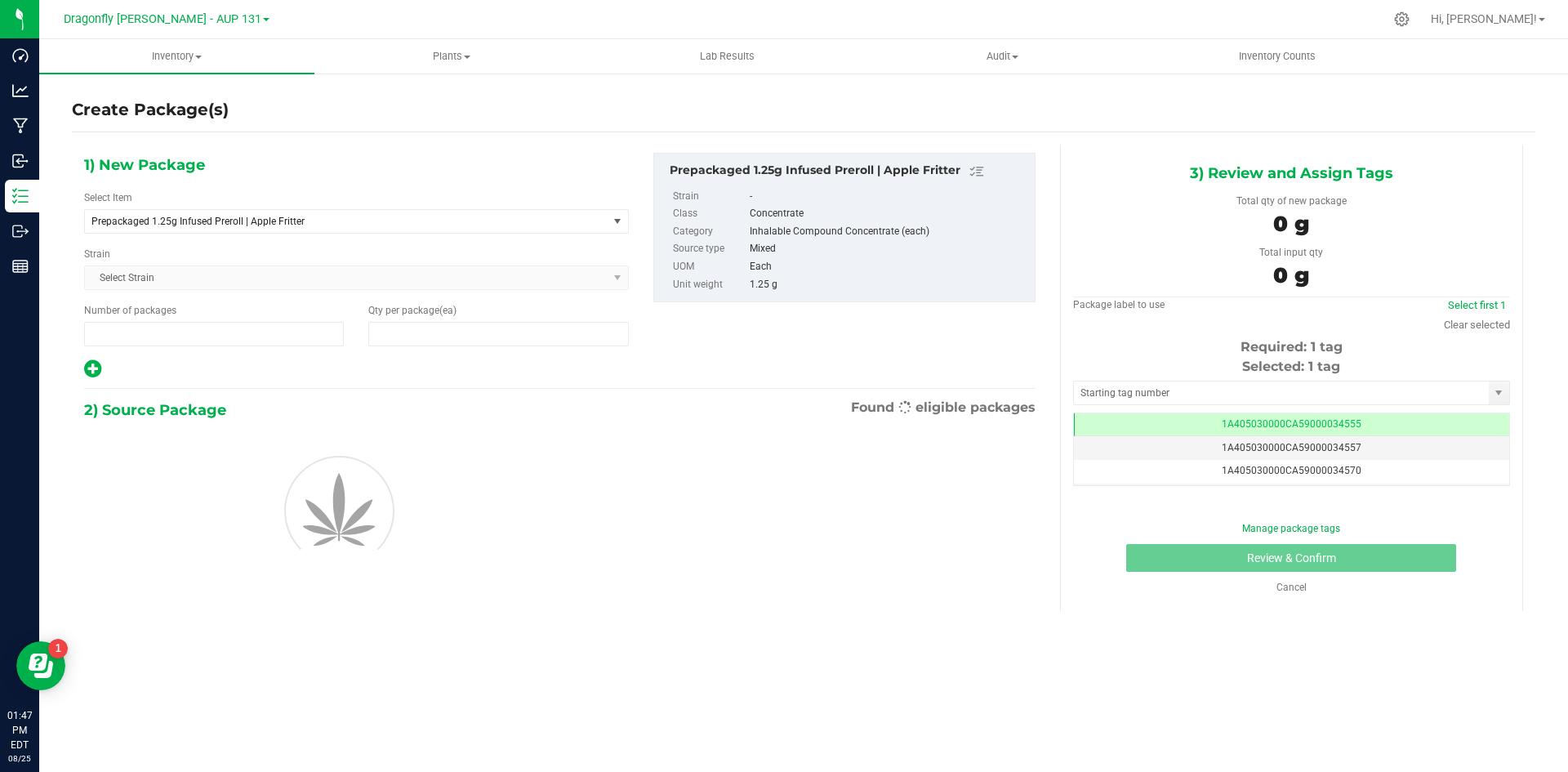
type input "1"
type input "0"
click at [493, 230] on span "Prepackaged 1.25g Infused Preroll | Apple Fritter" at bounding box center [346, 222] width 523 height 23
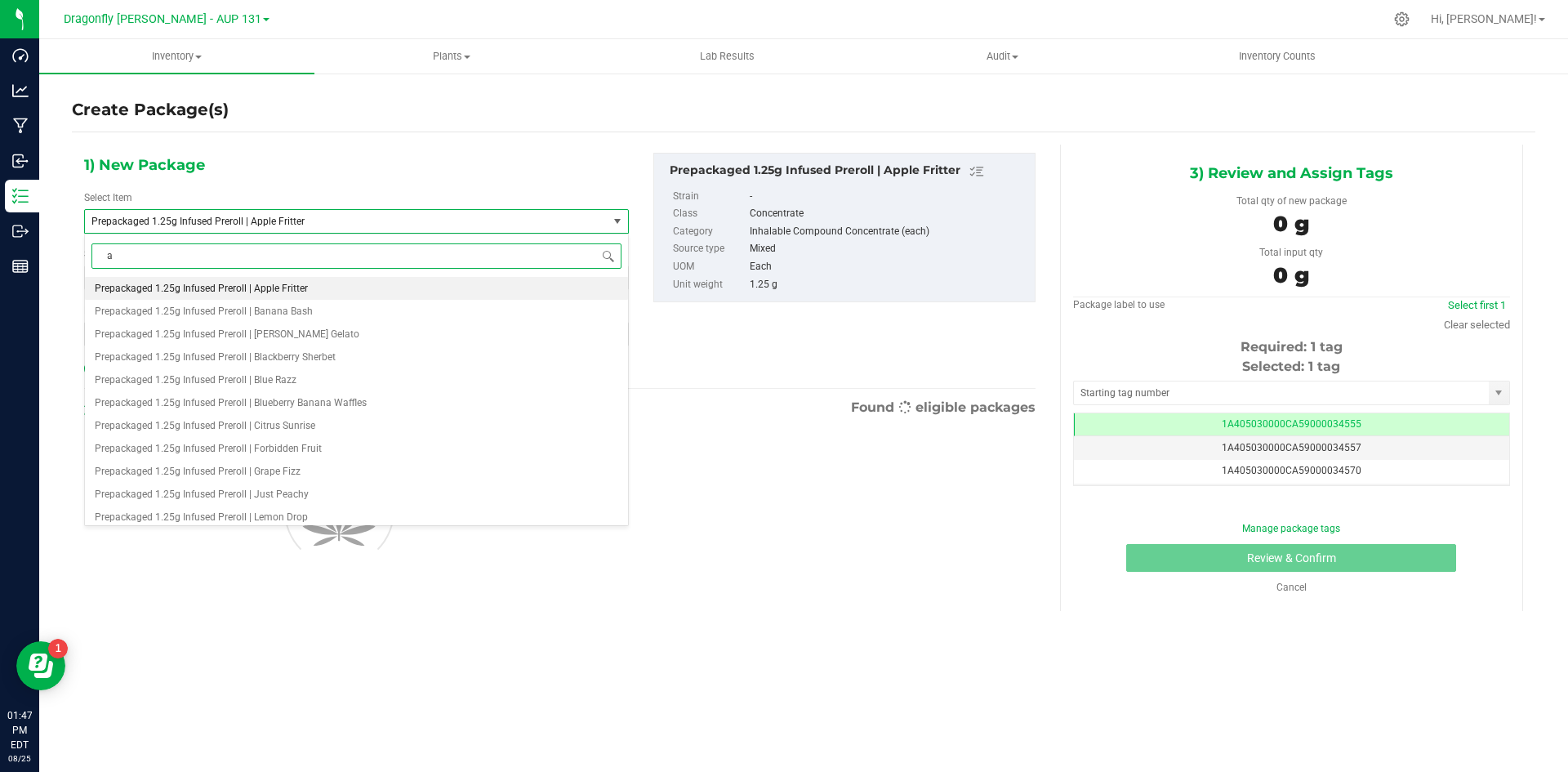
type input "ap"
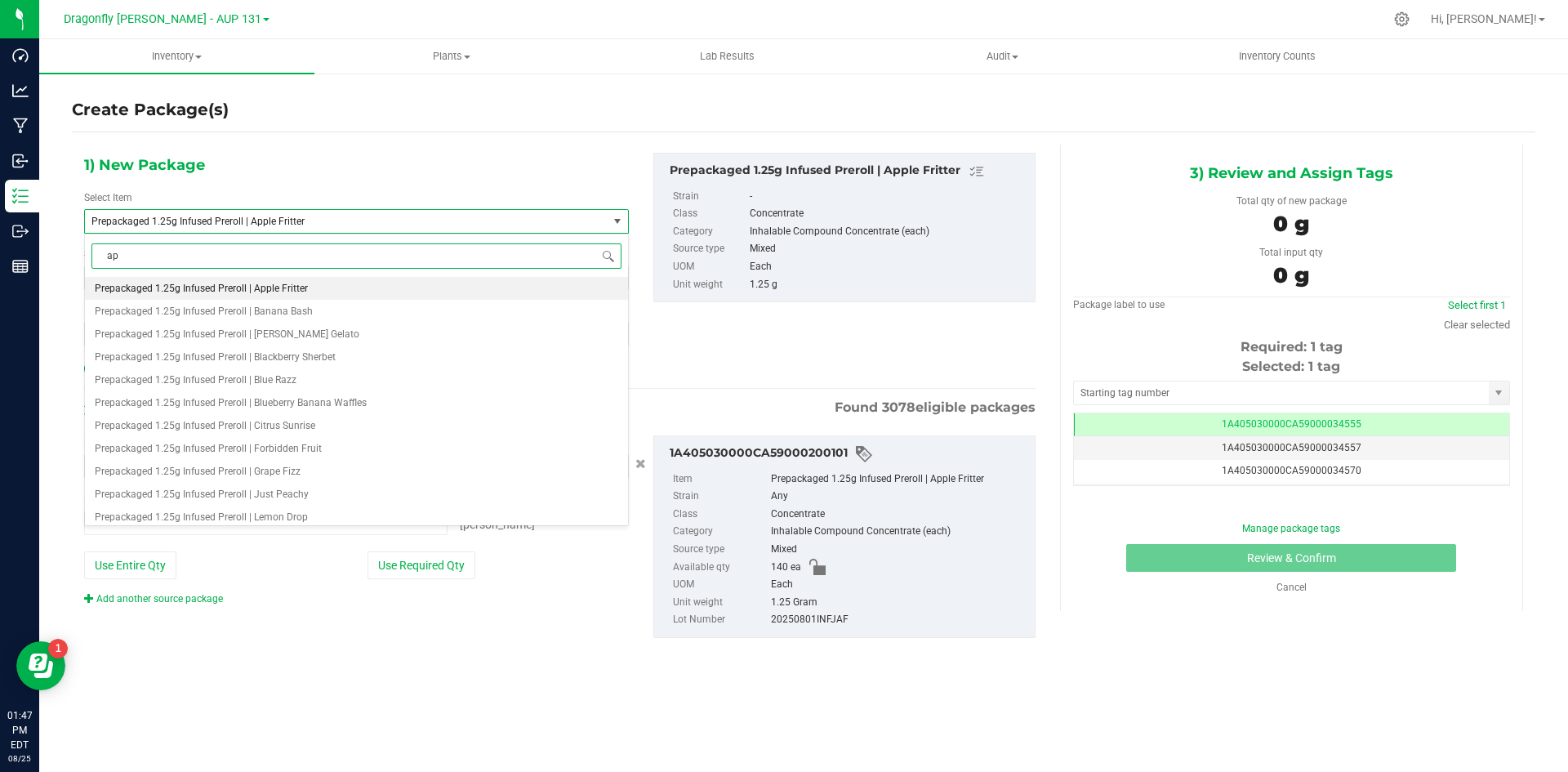
type input "0 ea"
type input "apple fritter"
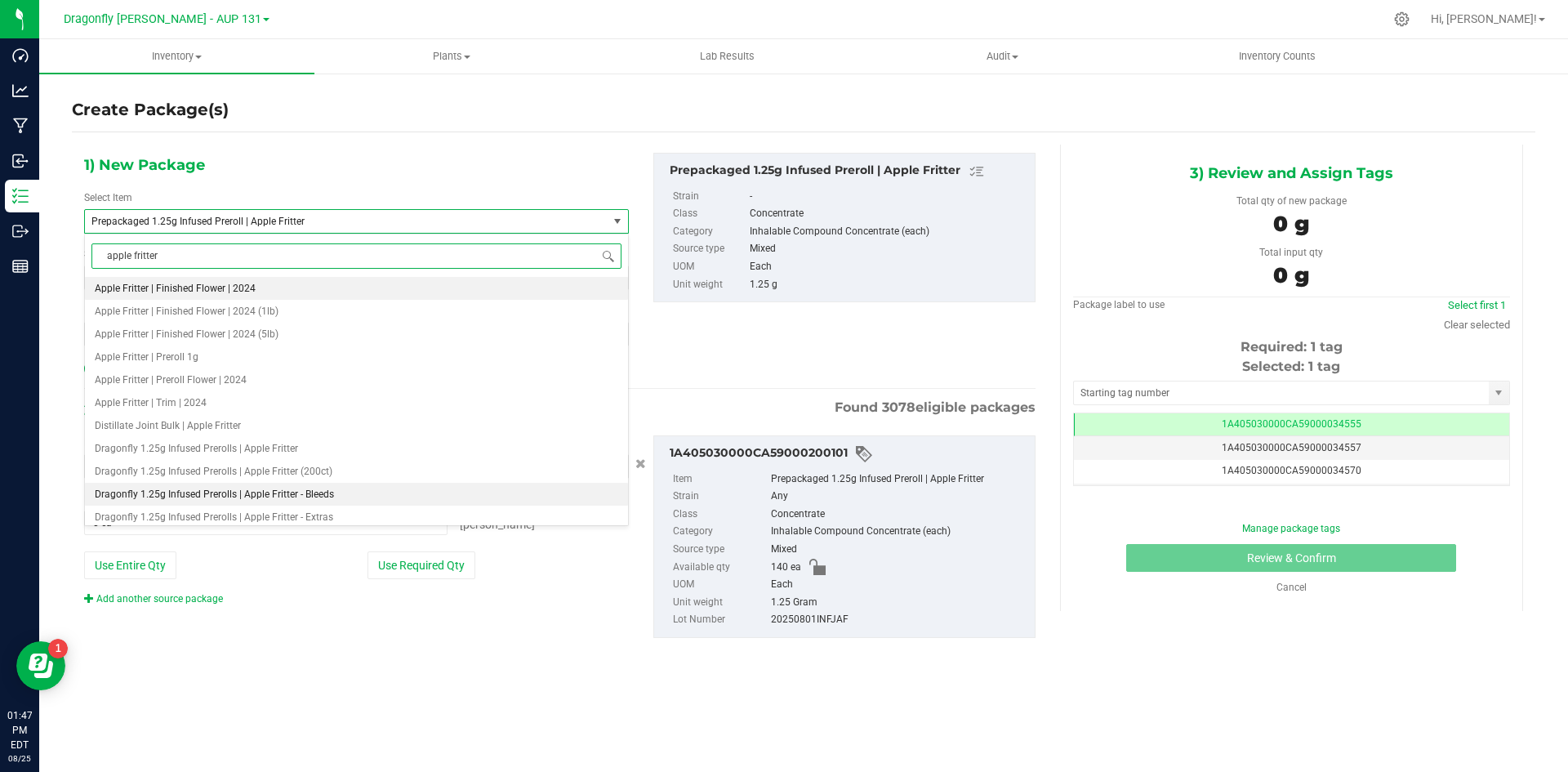
click at [360, 493] on li "Dragonfly 1.25g Infused Prerolls | Apple Fritter - Bleeds" at bounding box center [356, 494] width 543 height 23
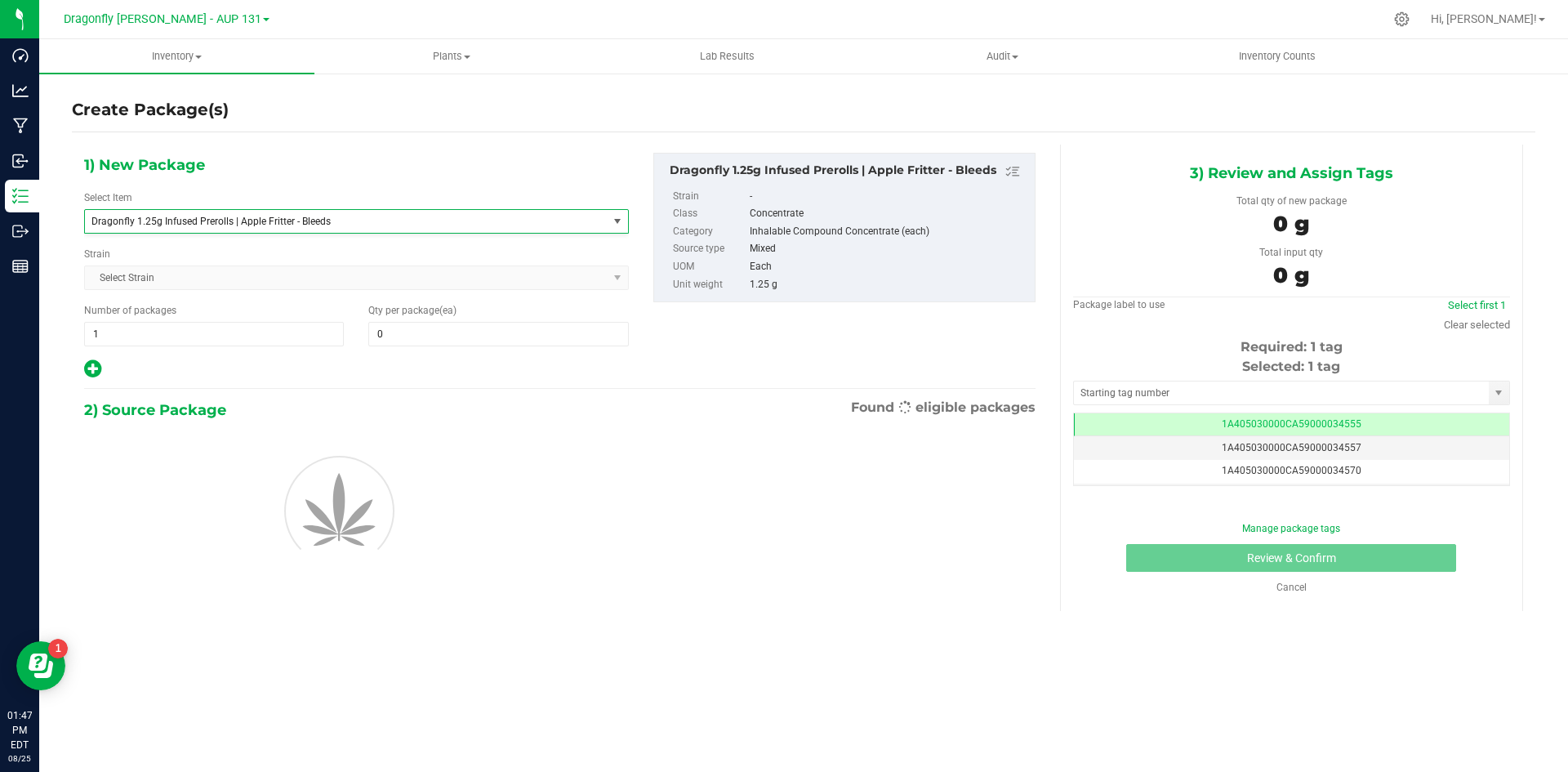
type input "0"
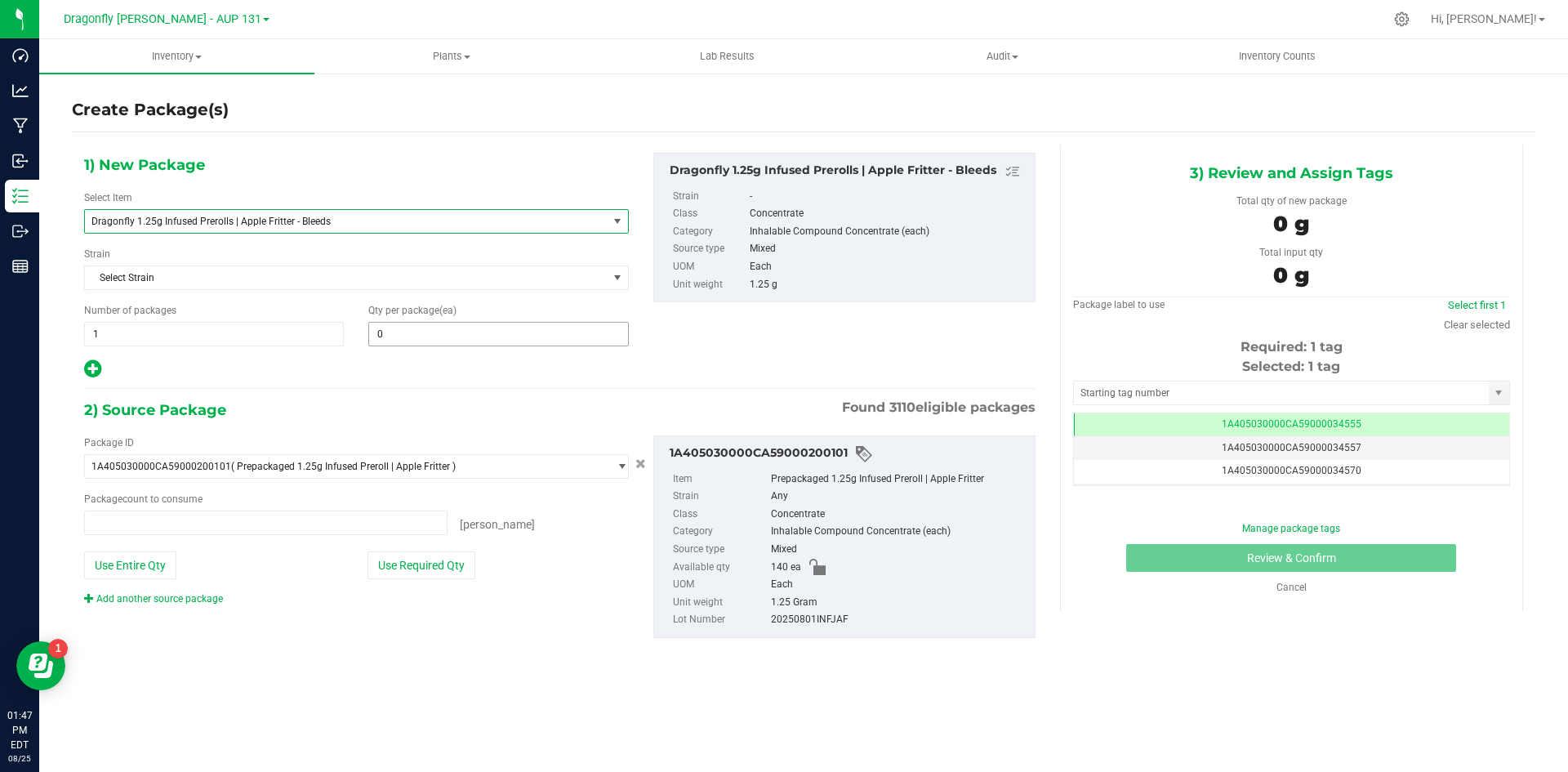
type input "0 ea"
click at [454, 333] on span at bounding box center [498, 334] width 260 height 25
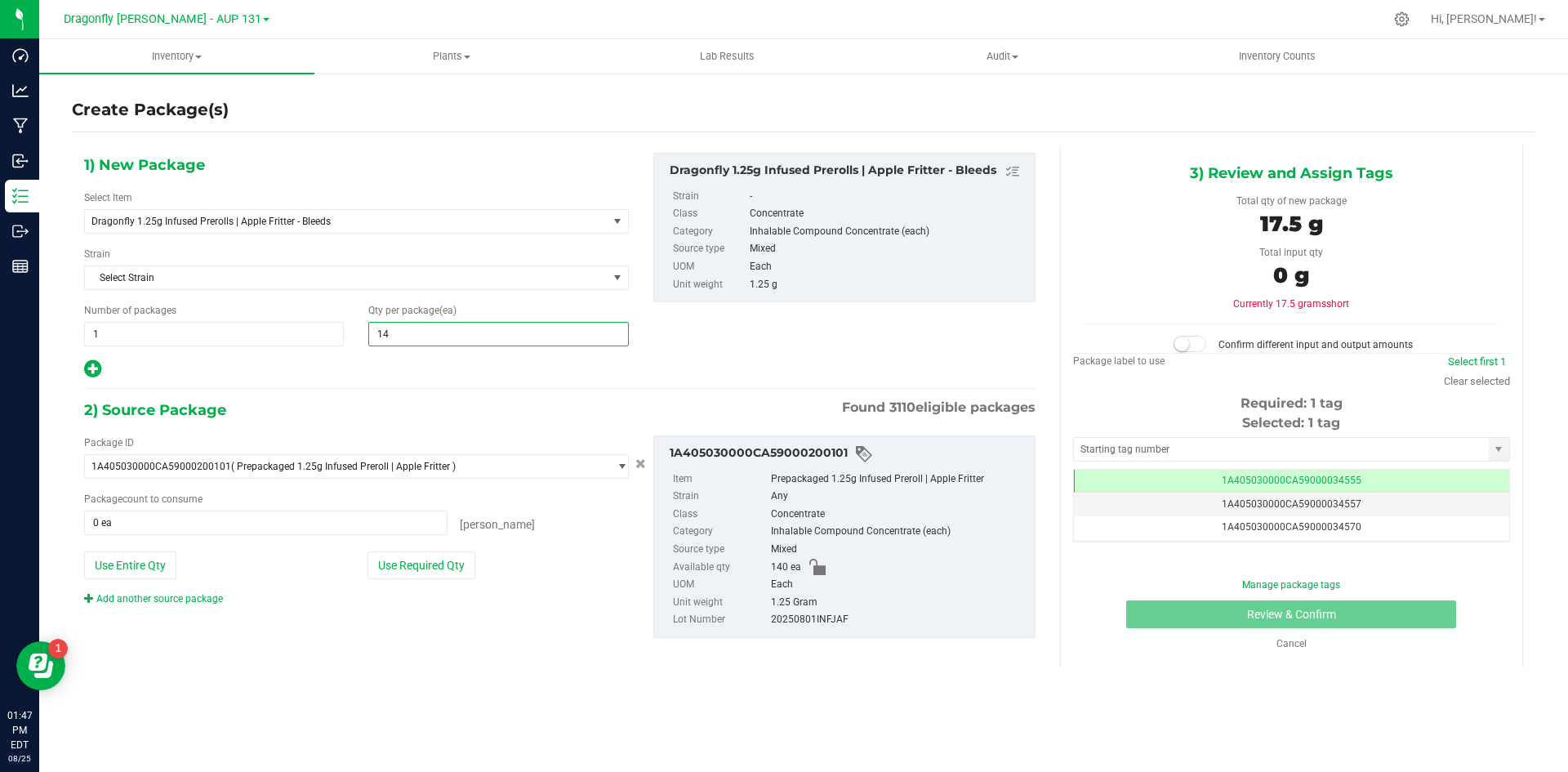
type input "140"
click at [446, 563] on button "Use Required Qty" at bounding box center [421, 564] width 108 height 27
type input "140 ea"
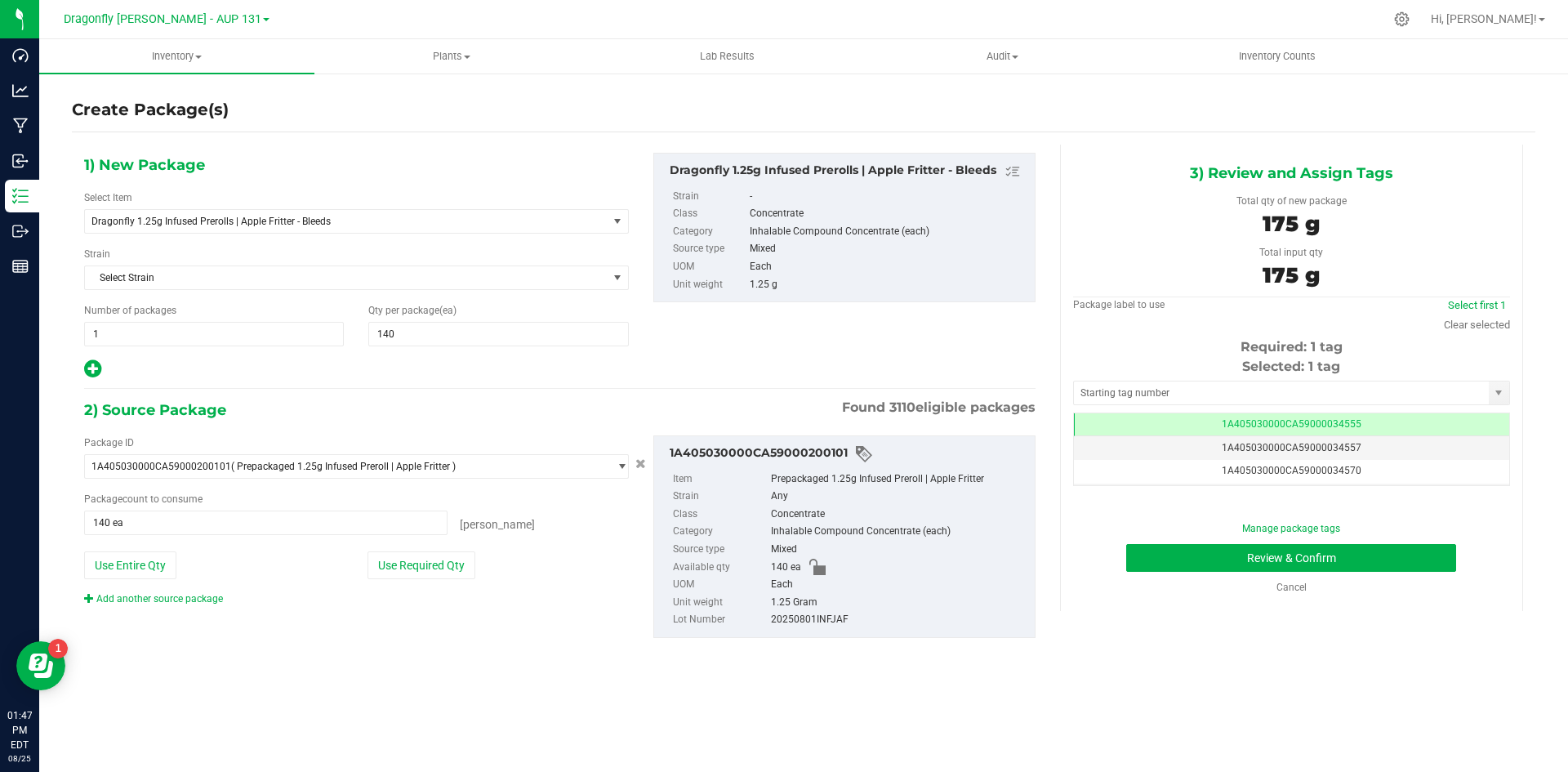
click at [1223, 406] on div "Selected: 1 tag Tag 1A405030000CA59000034555 1A405030000CA59000034557 1A4050300…" at bounding box center [1292, 421] width 437 height 129
click at [1222, 390] on input "text" at bounding box center [1282, 393] width 415 height 23
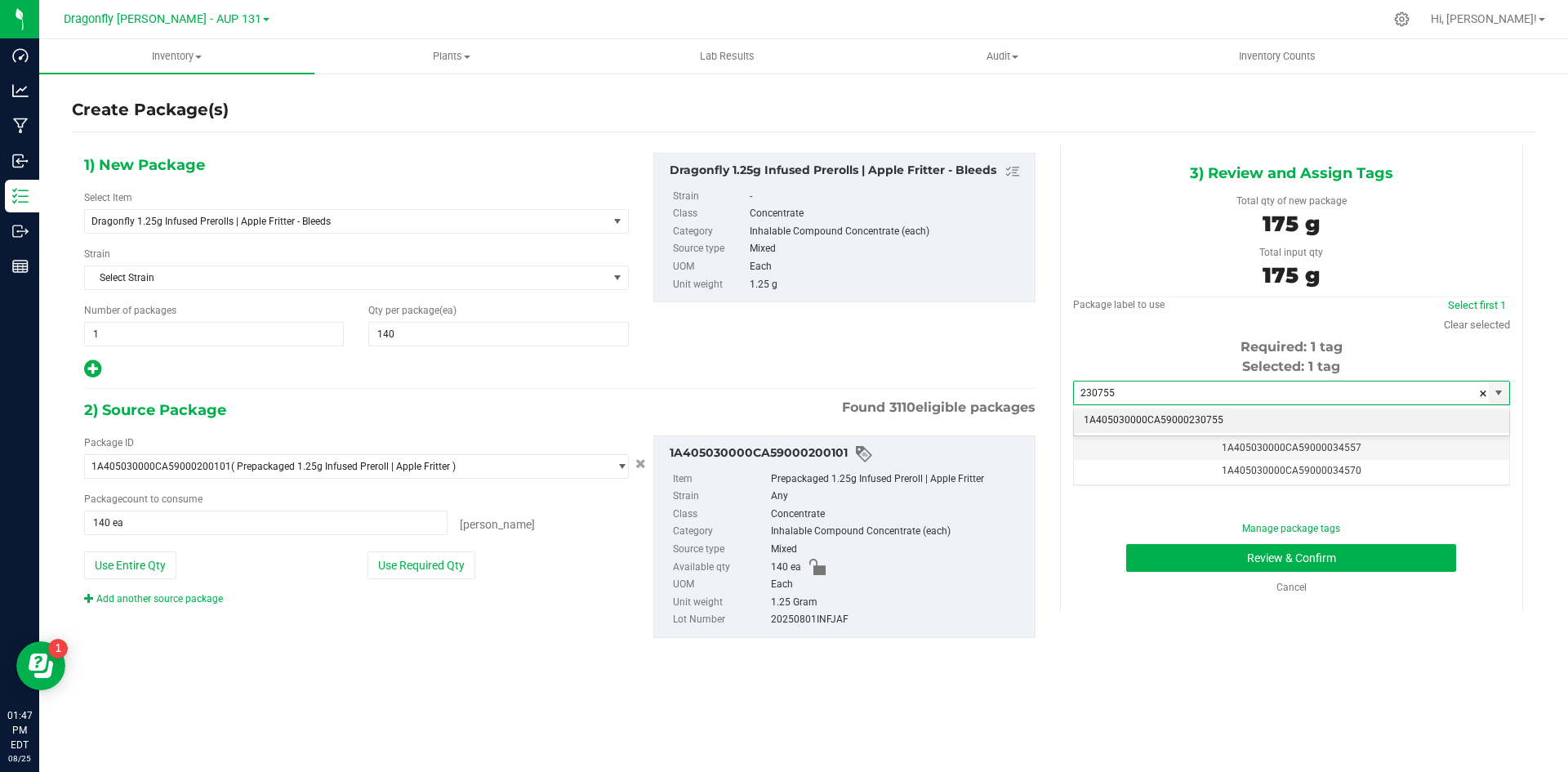
drag, startPoint x: 1161, startPoint y: 419, endPoint x: 1196, endPoint y: 428, distance: 36.1
click at [1162, 419] on li "1A405030000CA59000230755" at bounding box center [1292, 420] width 436 height 25
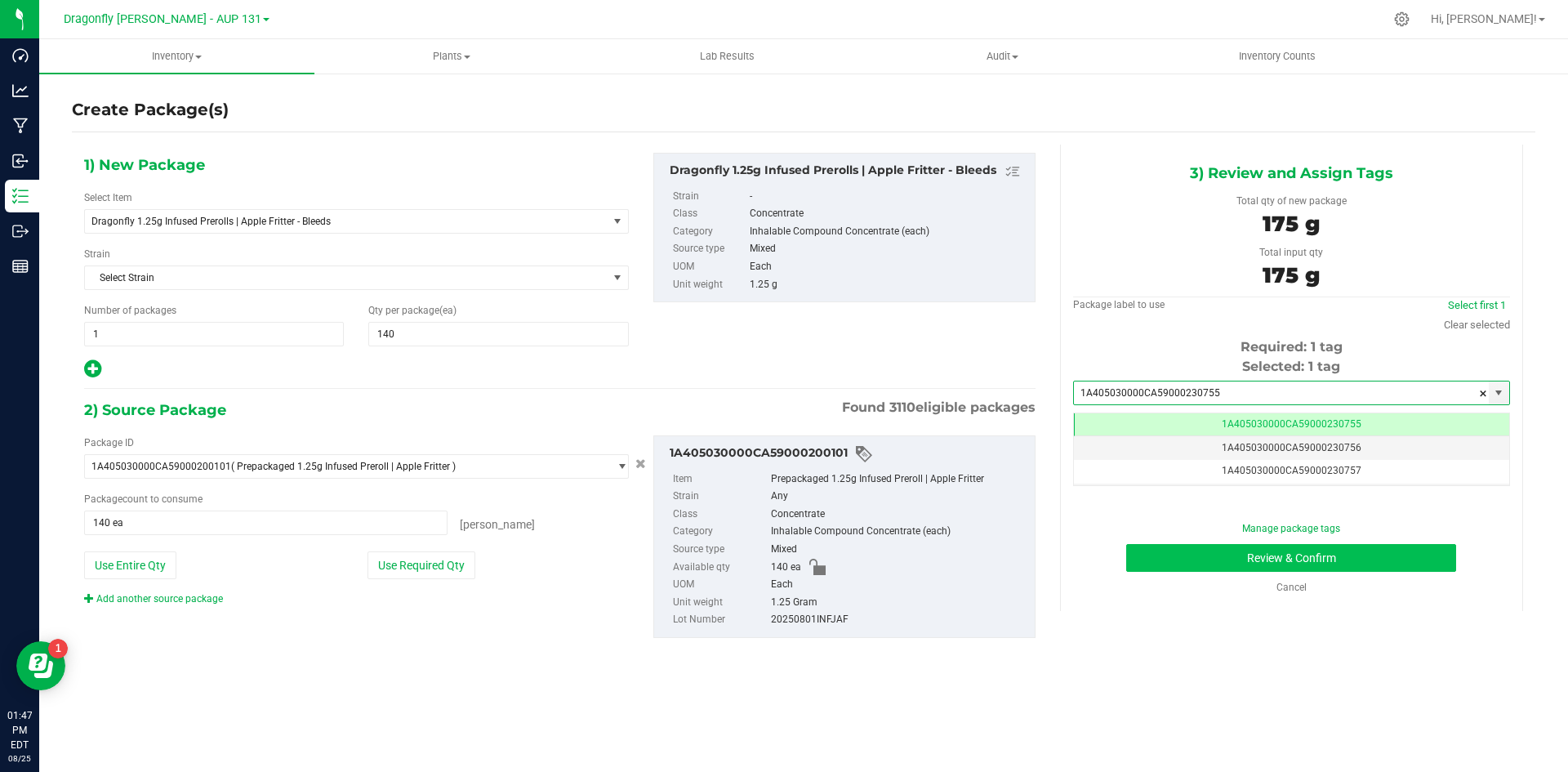
type input "1A405030000CA59000230755"
click at [1277, 565] on button "Review & Confirm" at bounding box center [1292, 557] width 330 height 27
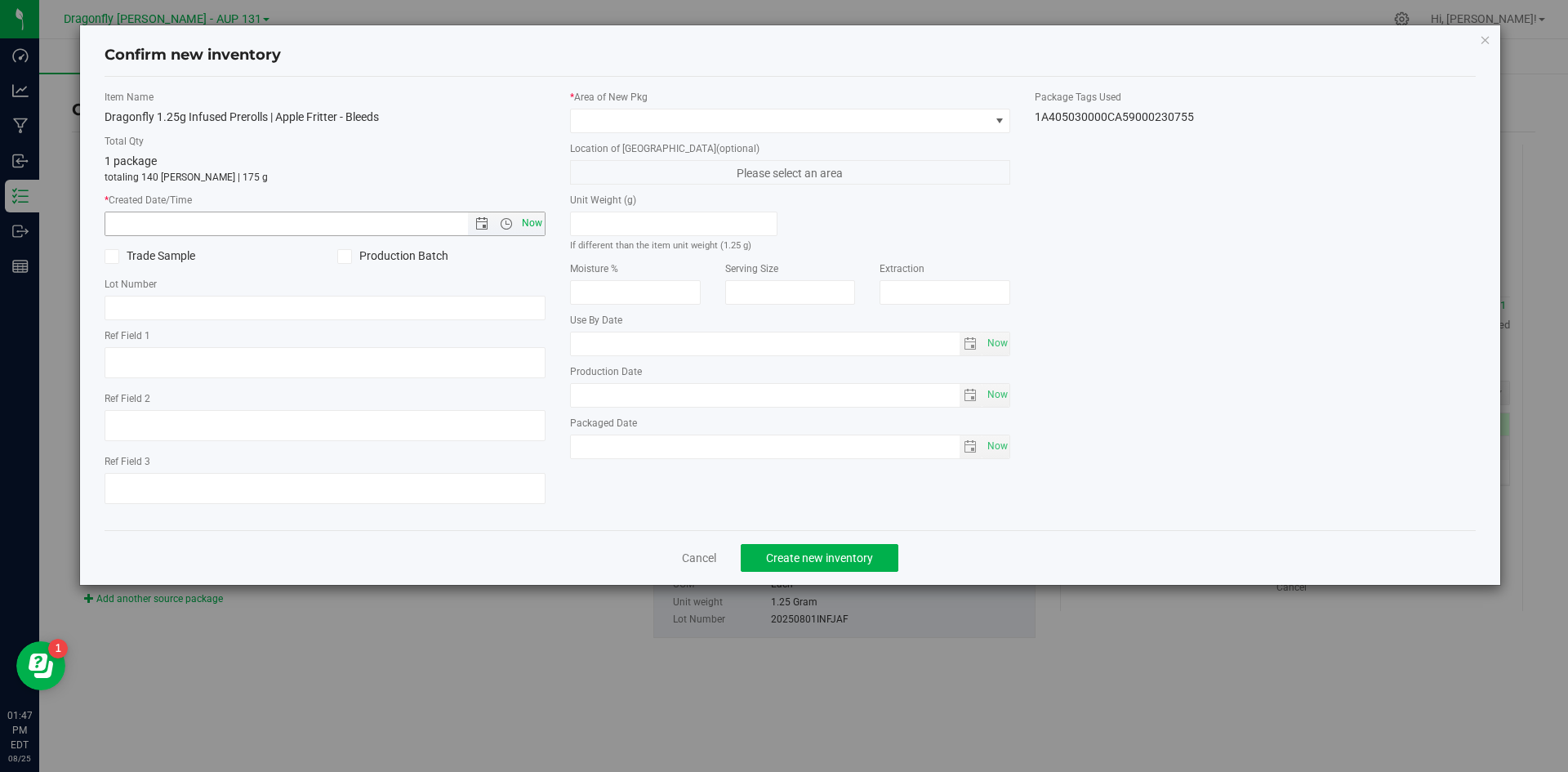
click at [533, 223] on span "Now" at bounding box center [531, 223] width 27 height 24
type input "8/25/2025 1:47 PM"
click at [977, 119] on span at bounding box center [780, 121] width 419 height 23
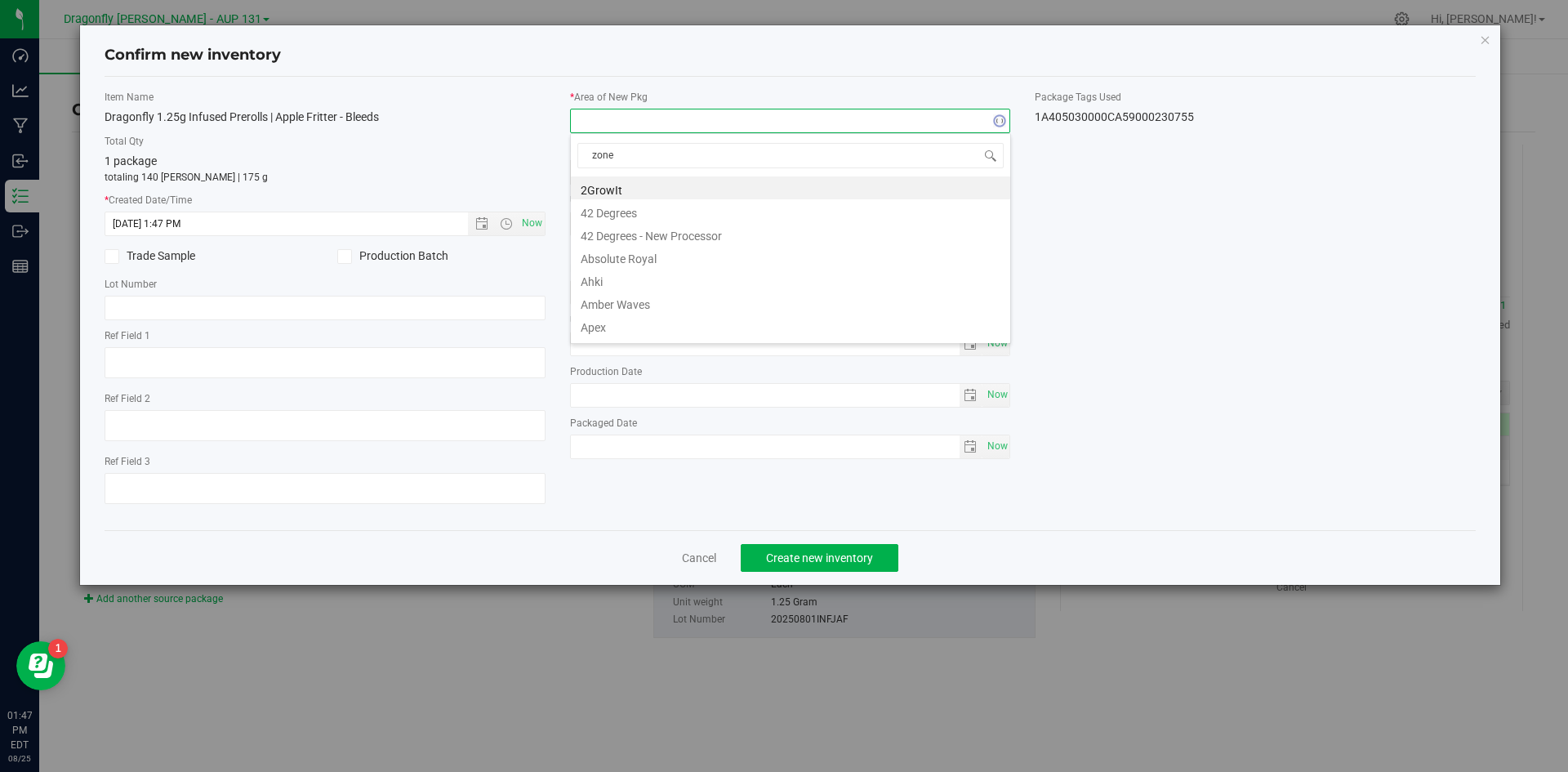
type input "zone 1"
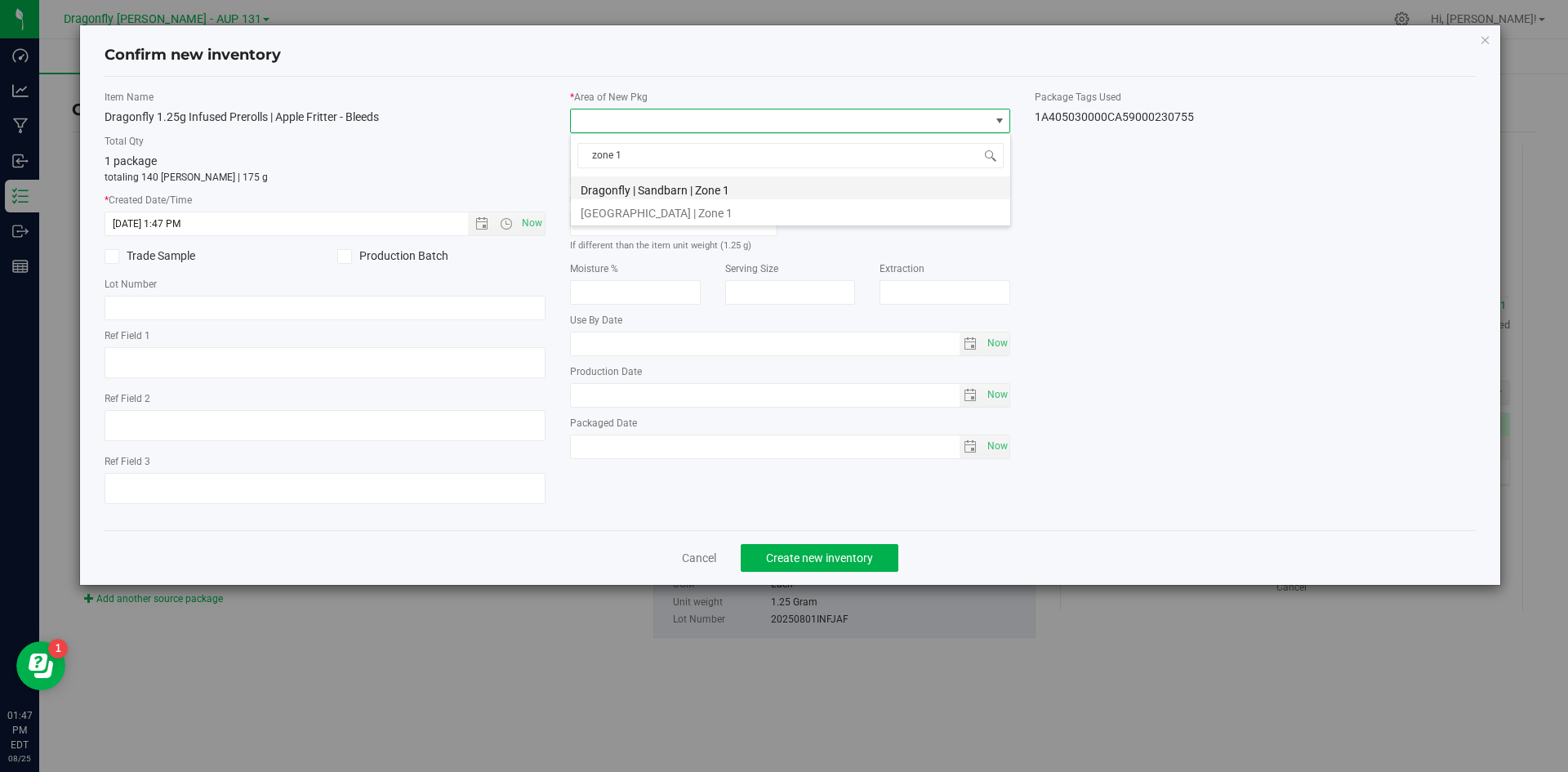
click at [723, 188] on li "Dragonfly | Sandbarn | Zone 1" at bounding box center [790, 188] width 439 height 23
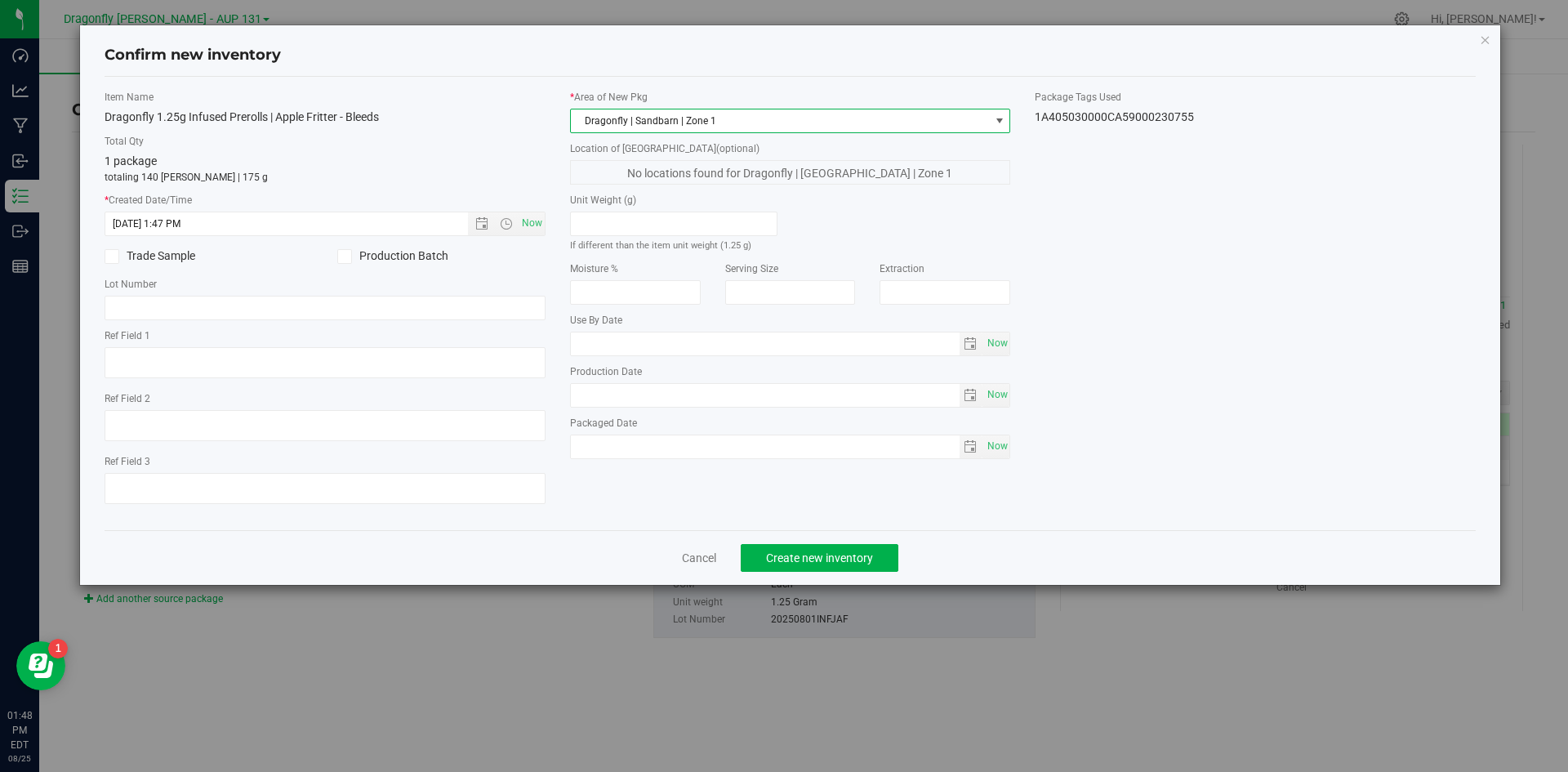
click at [809, 119] on span "Dragonfly | Sandbarn | Zone 1" at bounding box center [780, 121] width 419 height 23
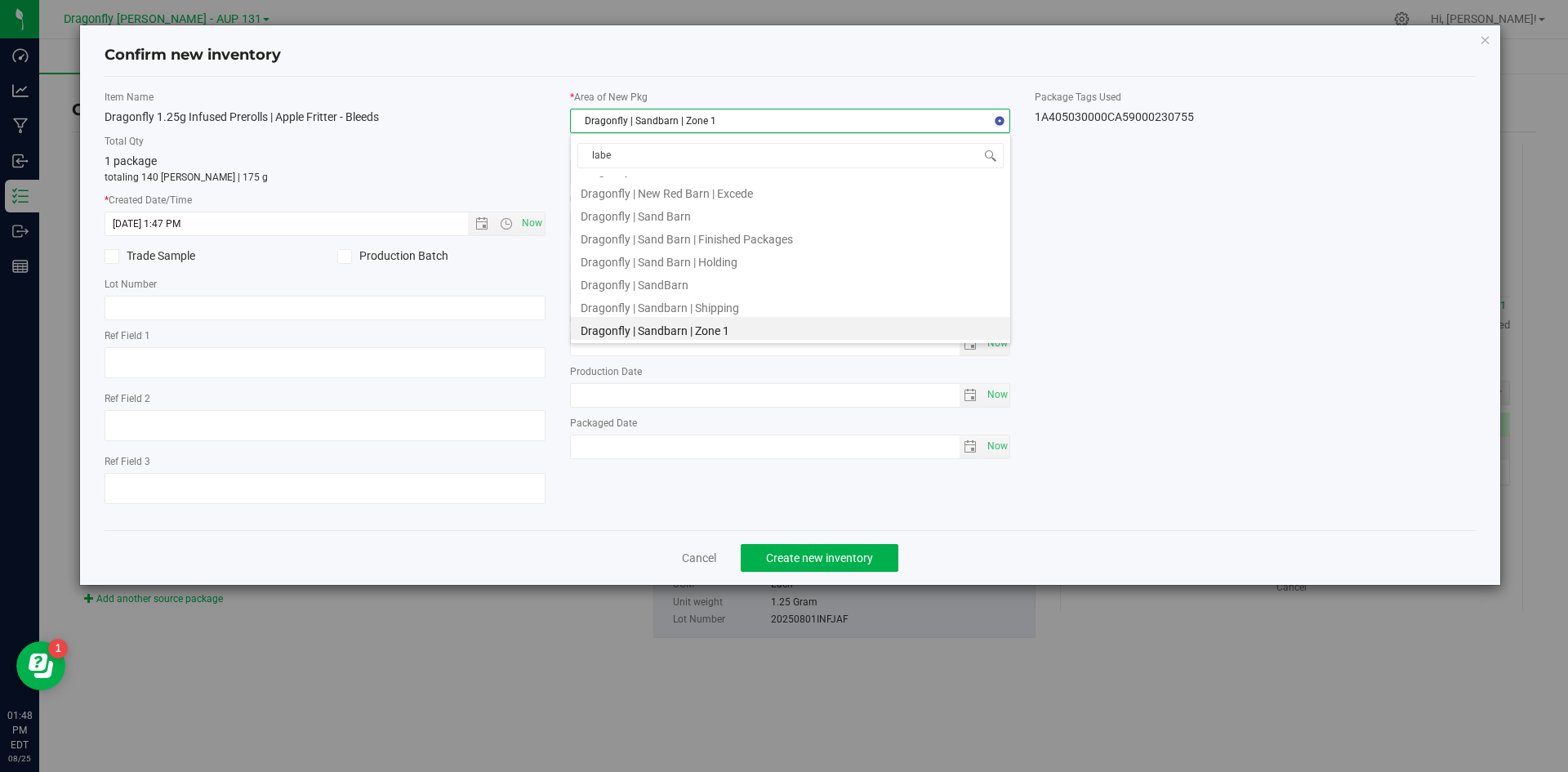
type input "label"
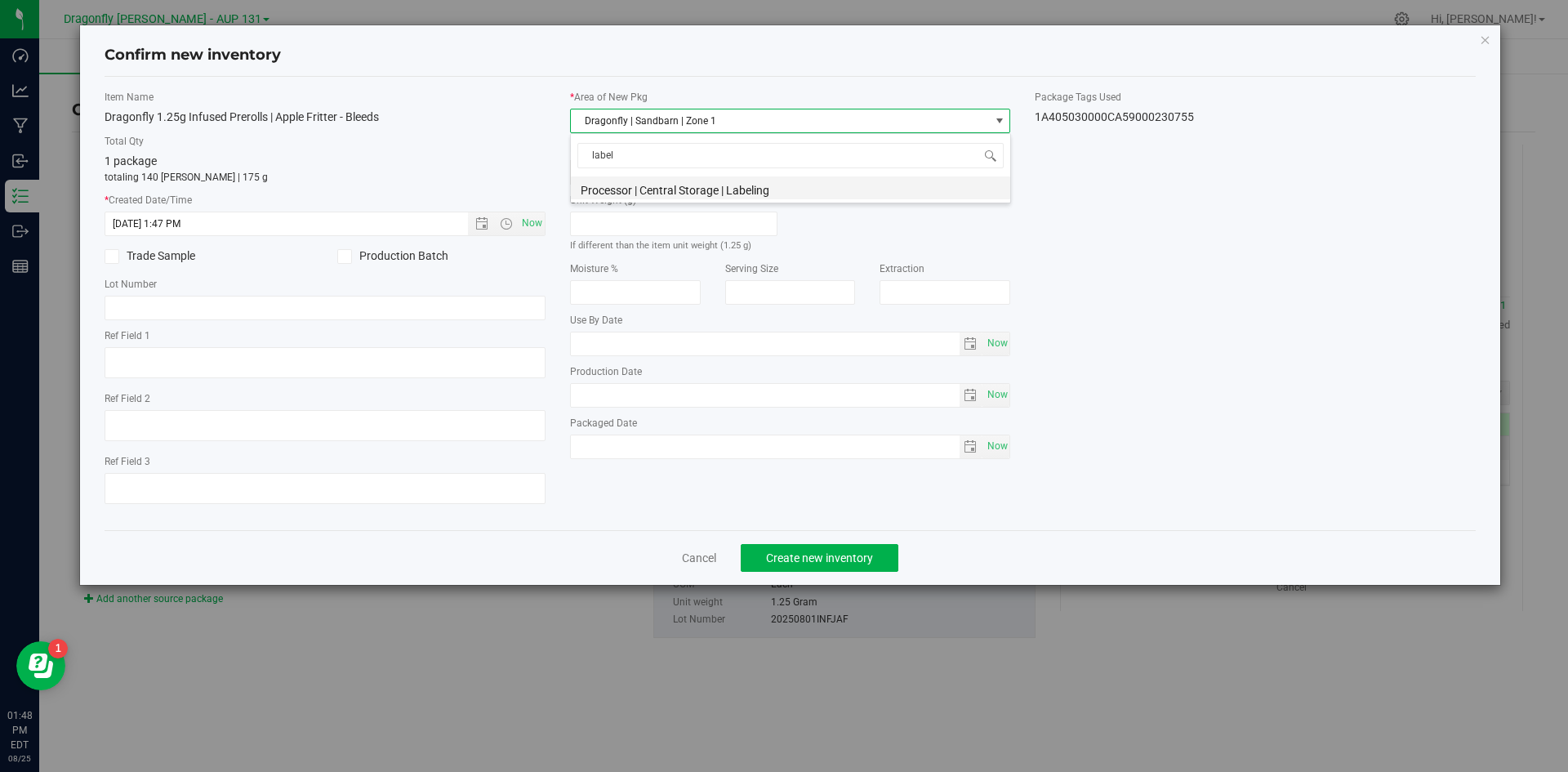
click at [796, 178] on li "Processor | Central Storage | Labeling" at bounding box center [790, 188] width 439 height 23
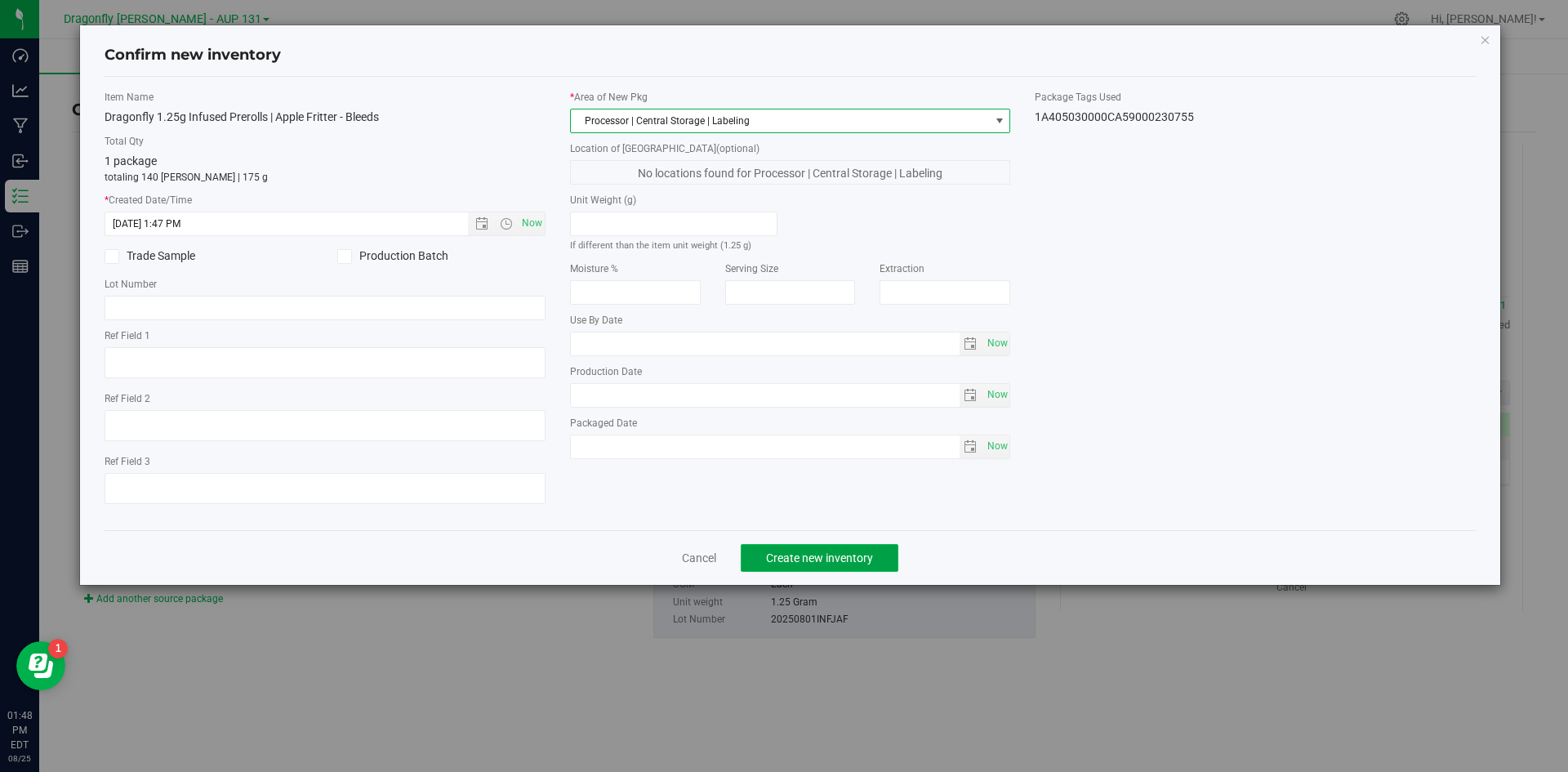
click at [848, 564] on span "Create new inventory" at bounding box center [819, 557] width 107 height 13
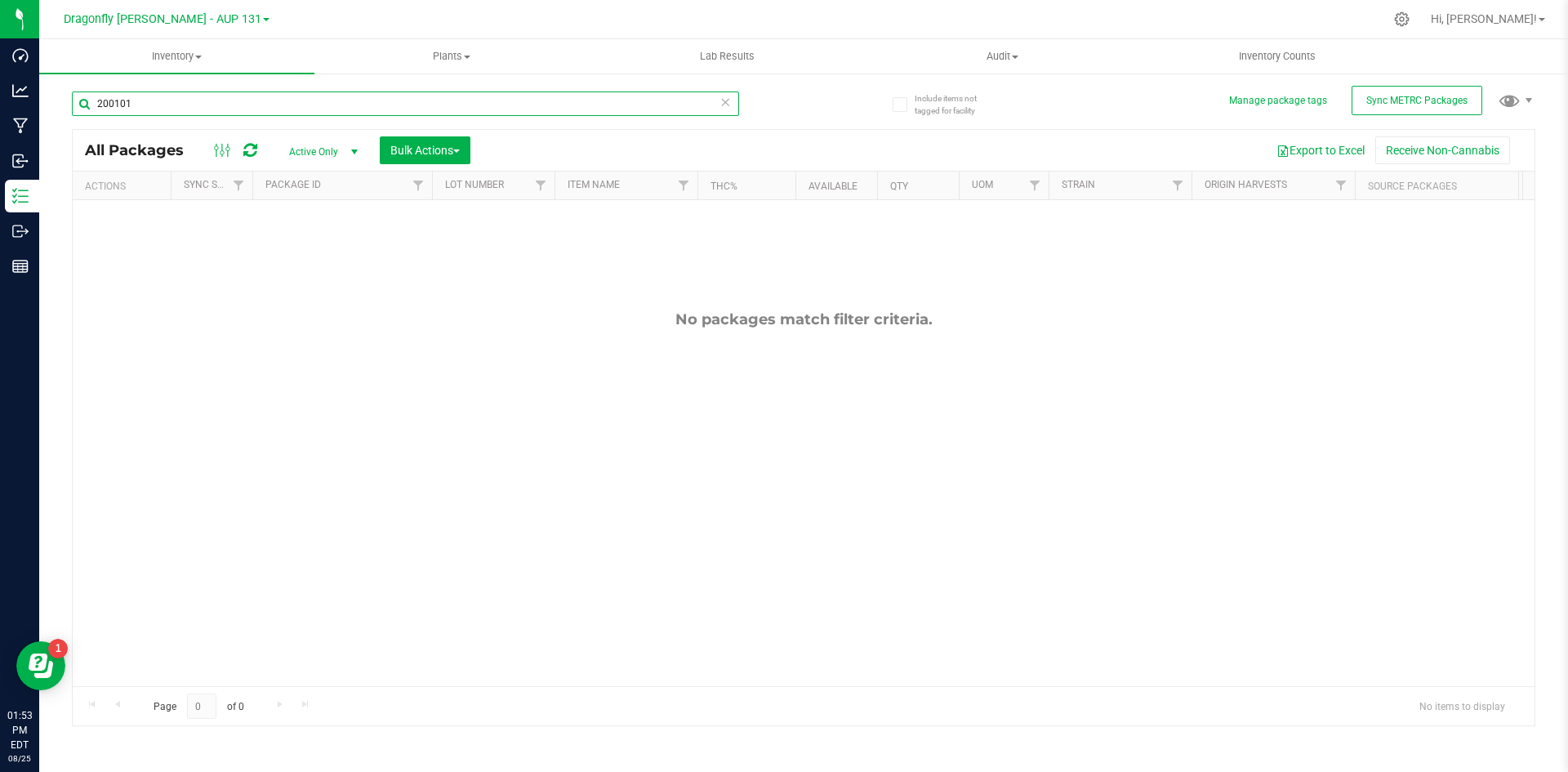
click at [203, 110] on input "200101" at bounding box center [405, 104] width 667 height 25
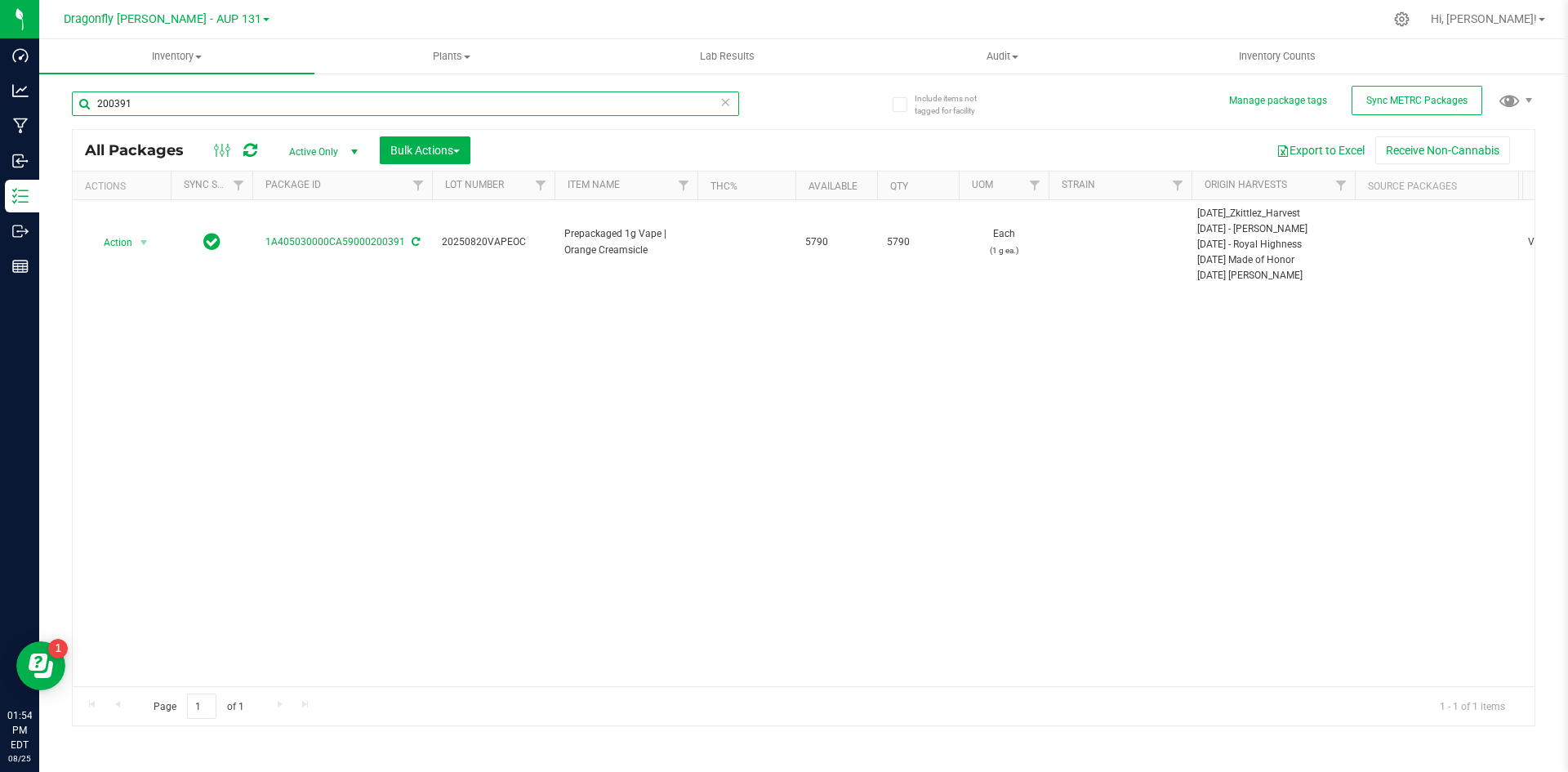
type input "200391"
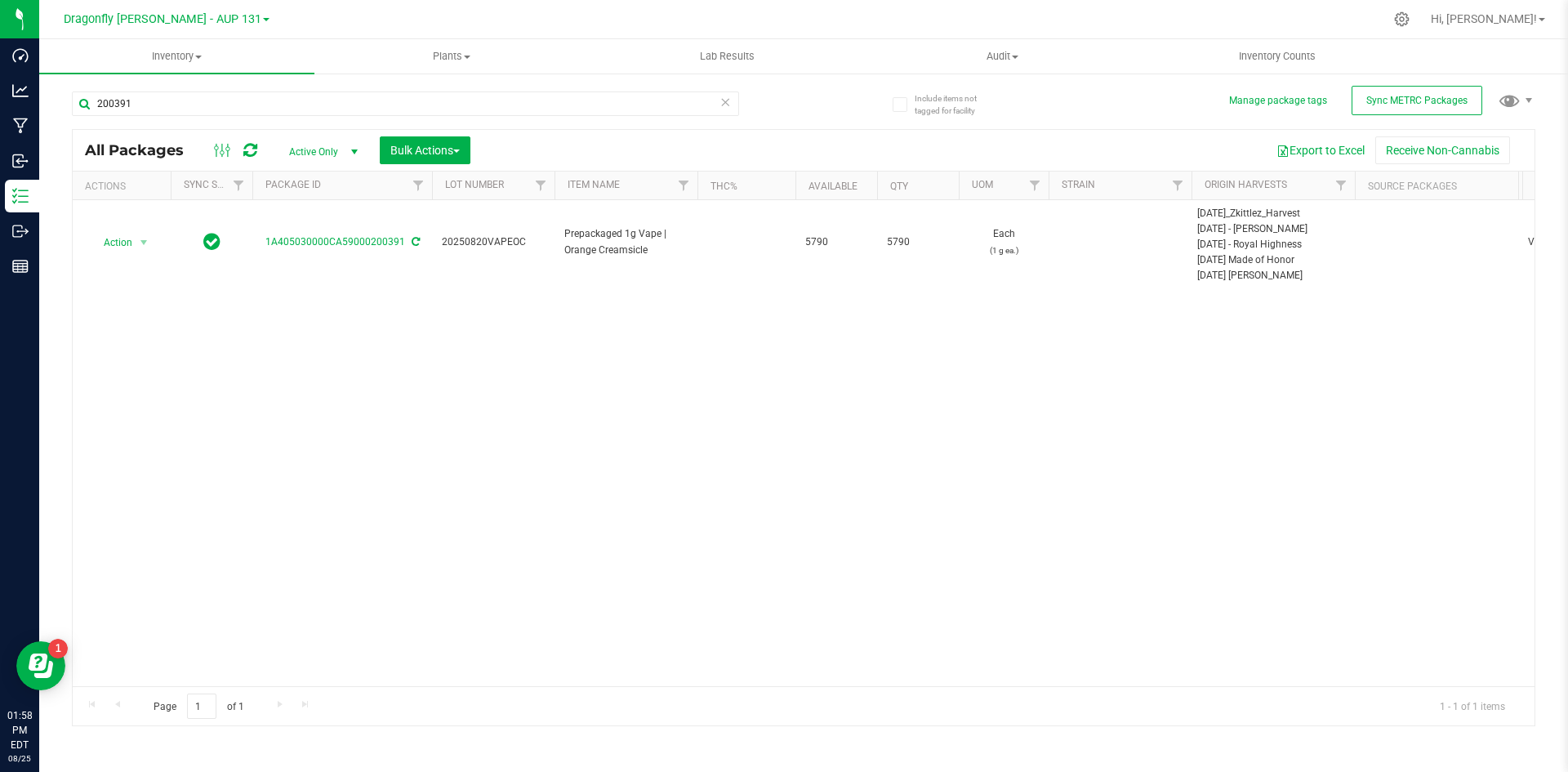
click at [726, 94] on icon at bounding box center [724, 102] width 11 height 19
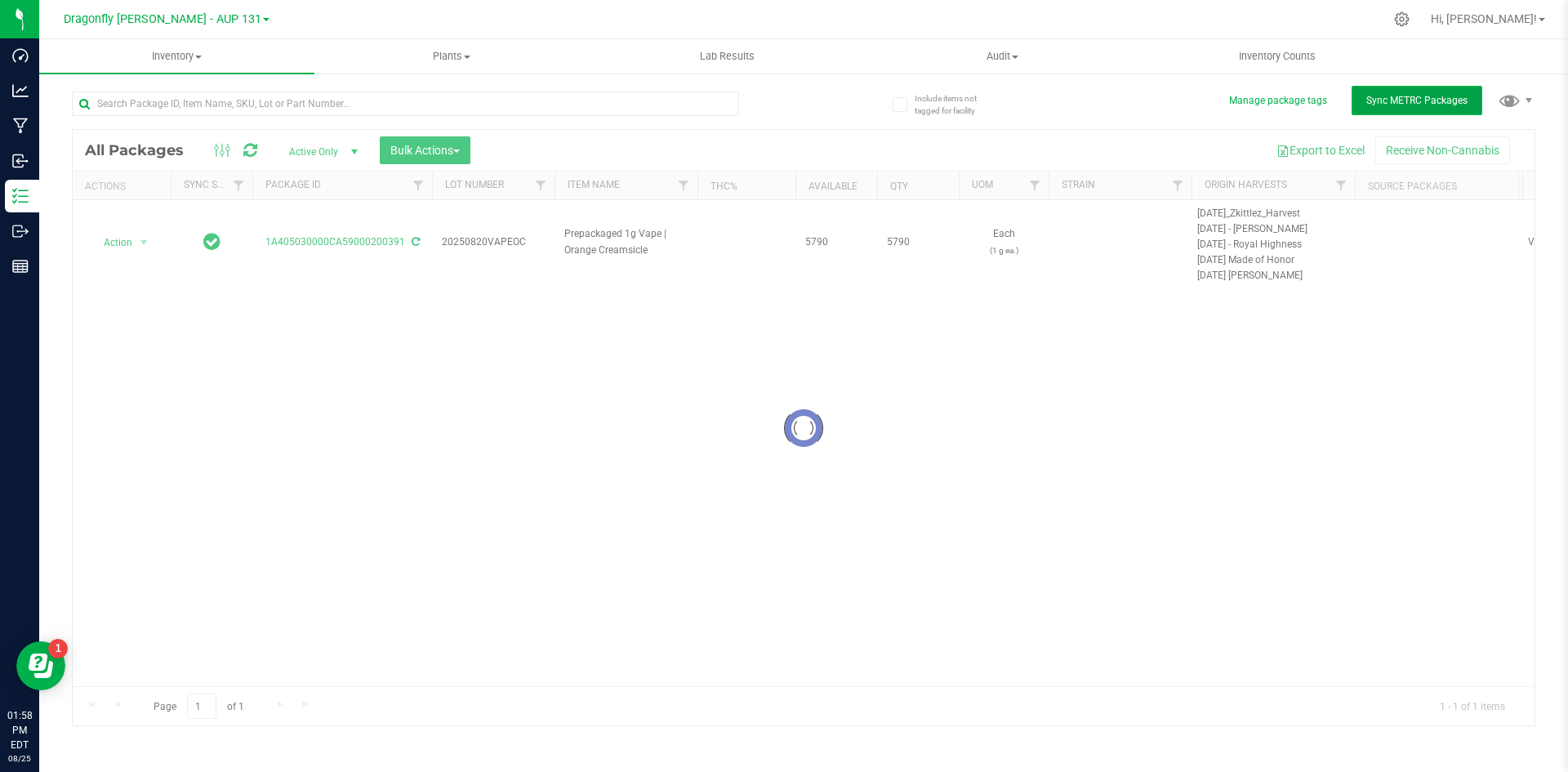
click at [1442, 102] on span "Sync METRC Packages" at bounding box center [1417, 100] width 102 height 11
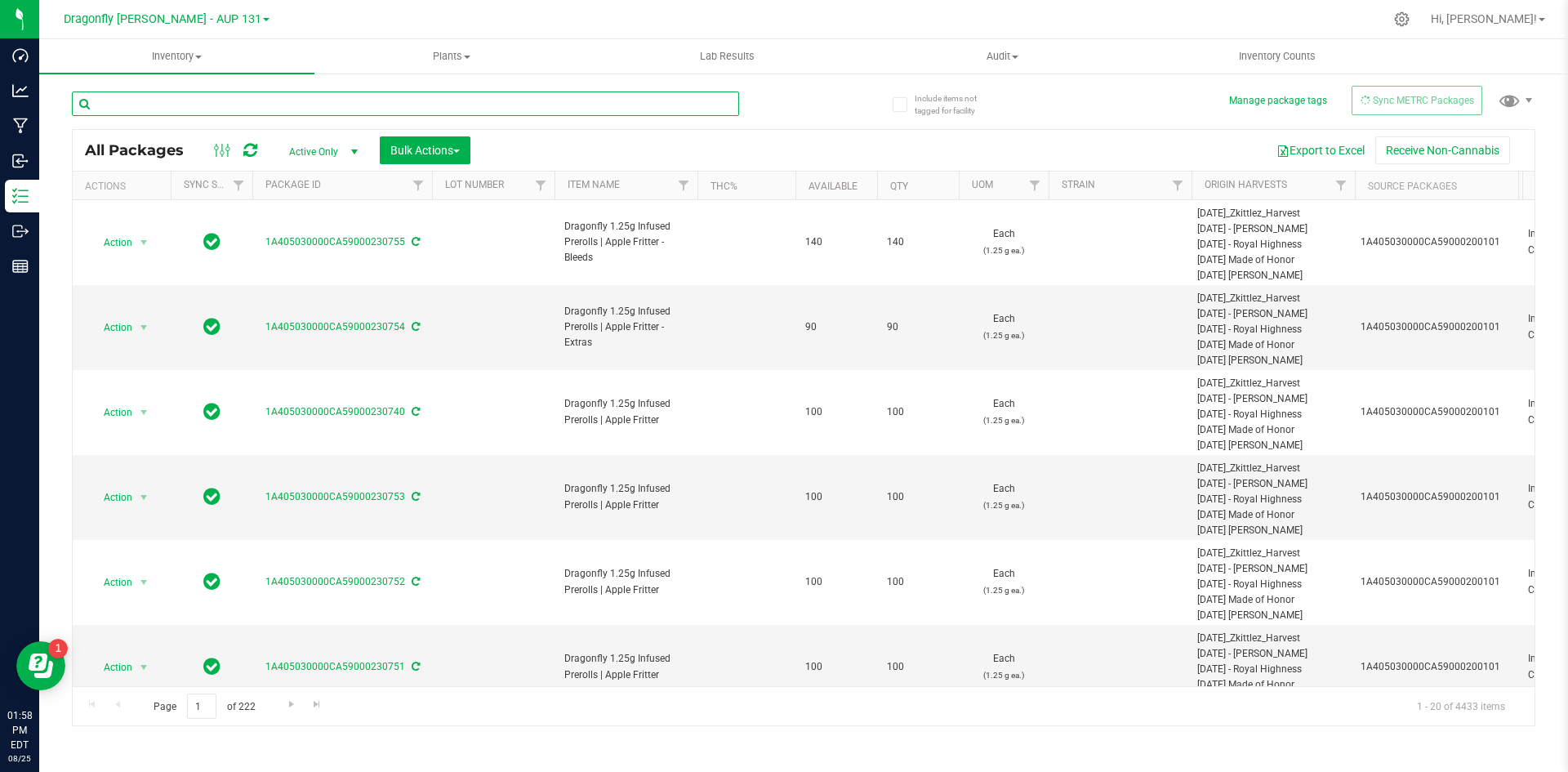
click at [643, 113] on input "text" at bounding box center [405, 104] width 667 height 25
type input "200391"
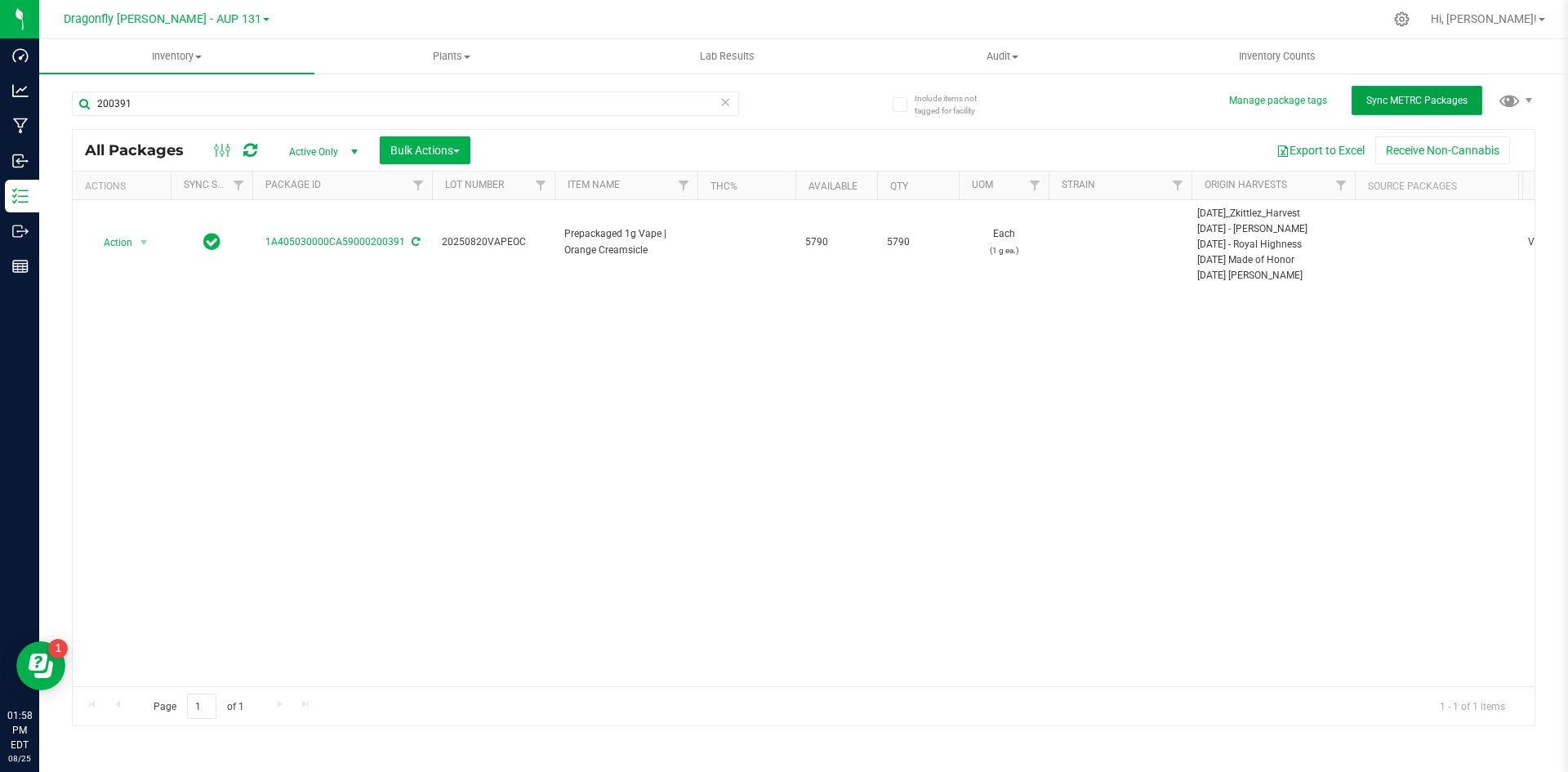
click at [1444, 96] on span "Sync METRC Packages" at bounding box center [1417, 100] width 102 height 11
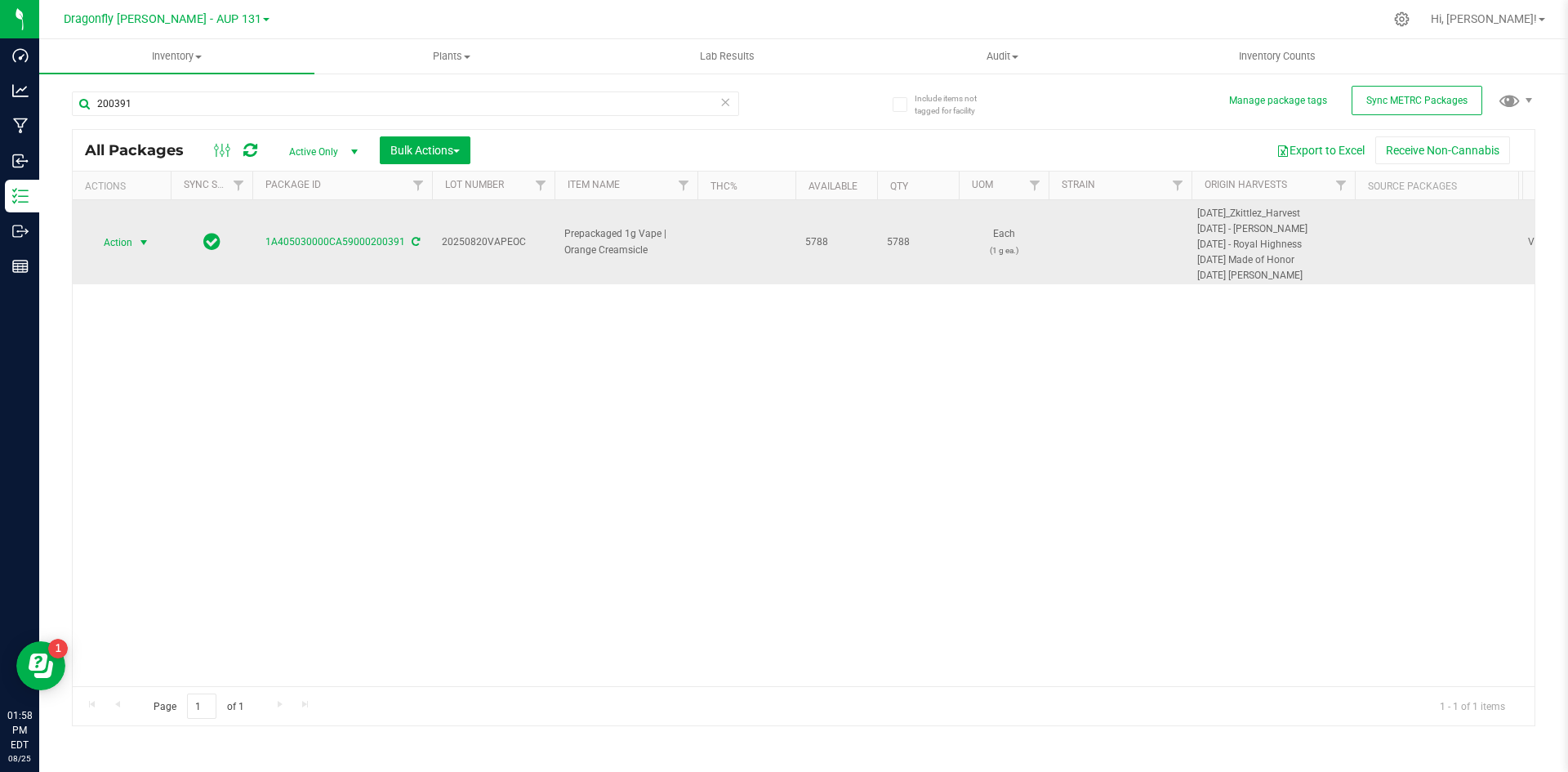
click at [132, 244] on span "Action" at bounding box center [111, 243] width 44 height 23
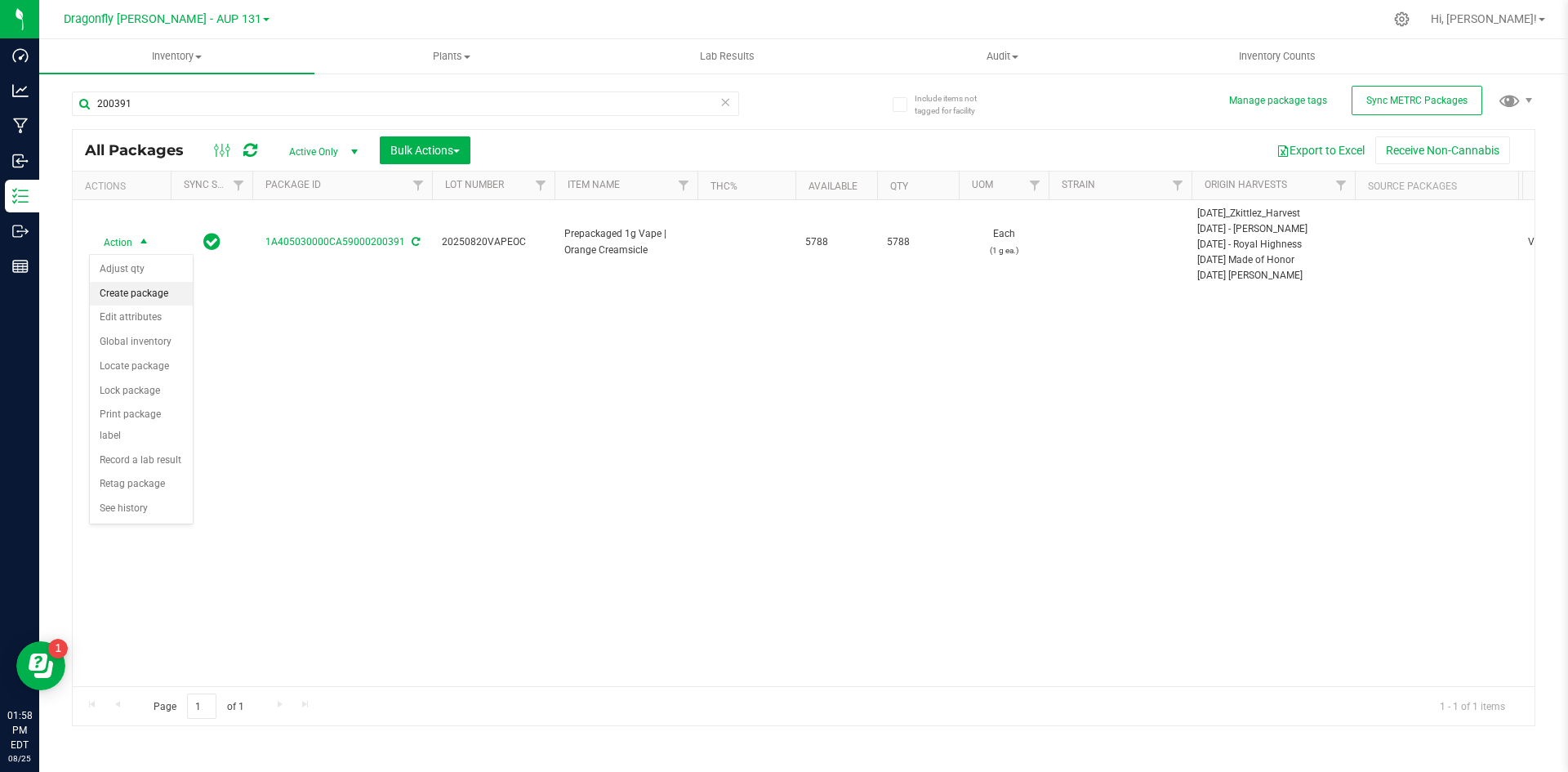
click at [153, 298] on li "Create package" at bounding box center [141, 294] width 102 height 25
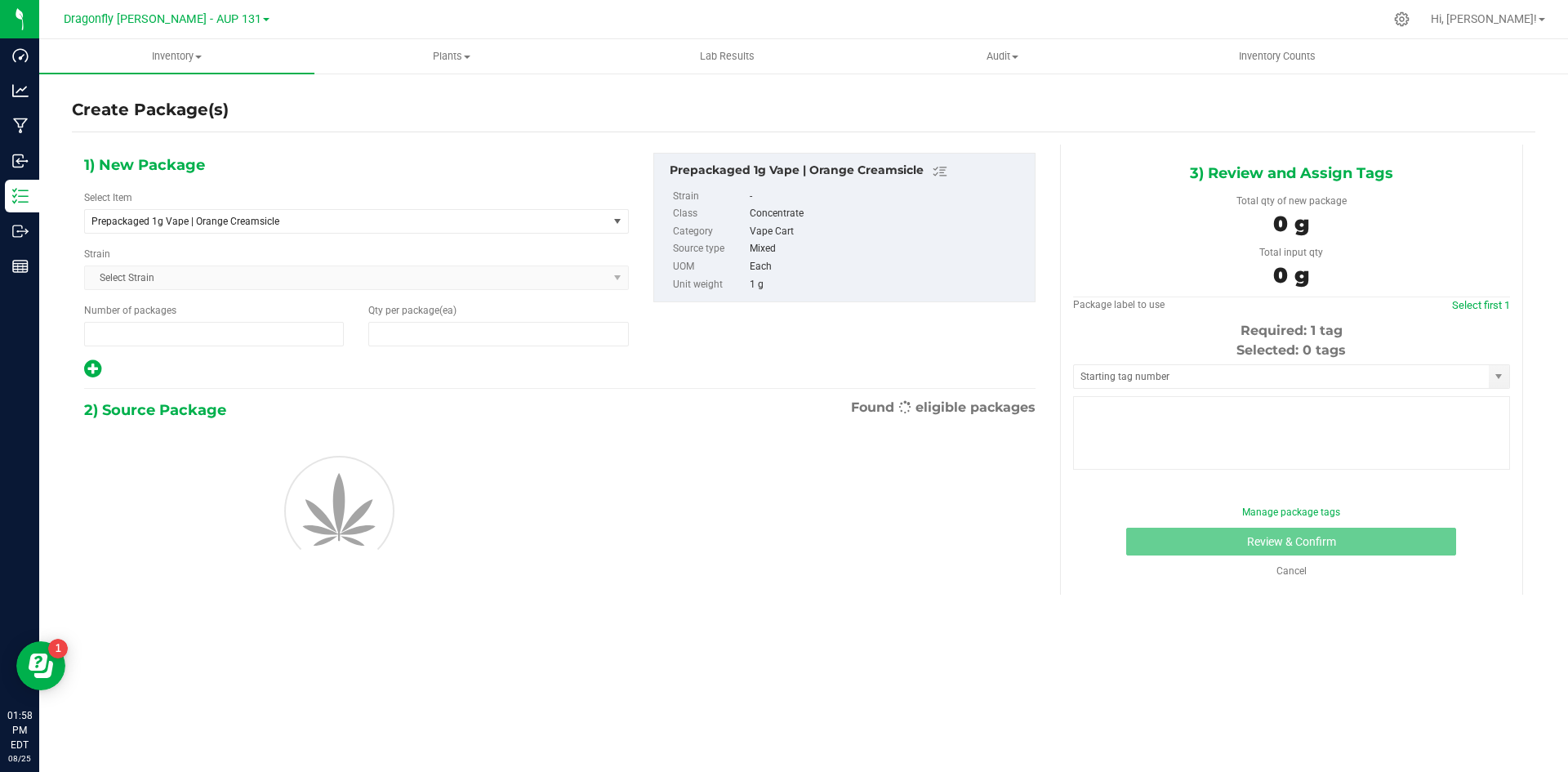
type input "1"
type input "0"
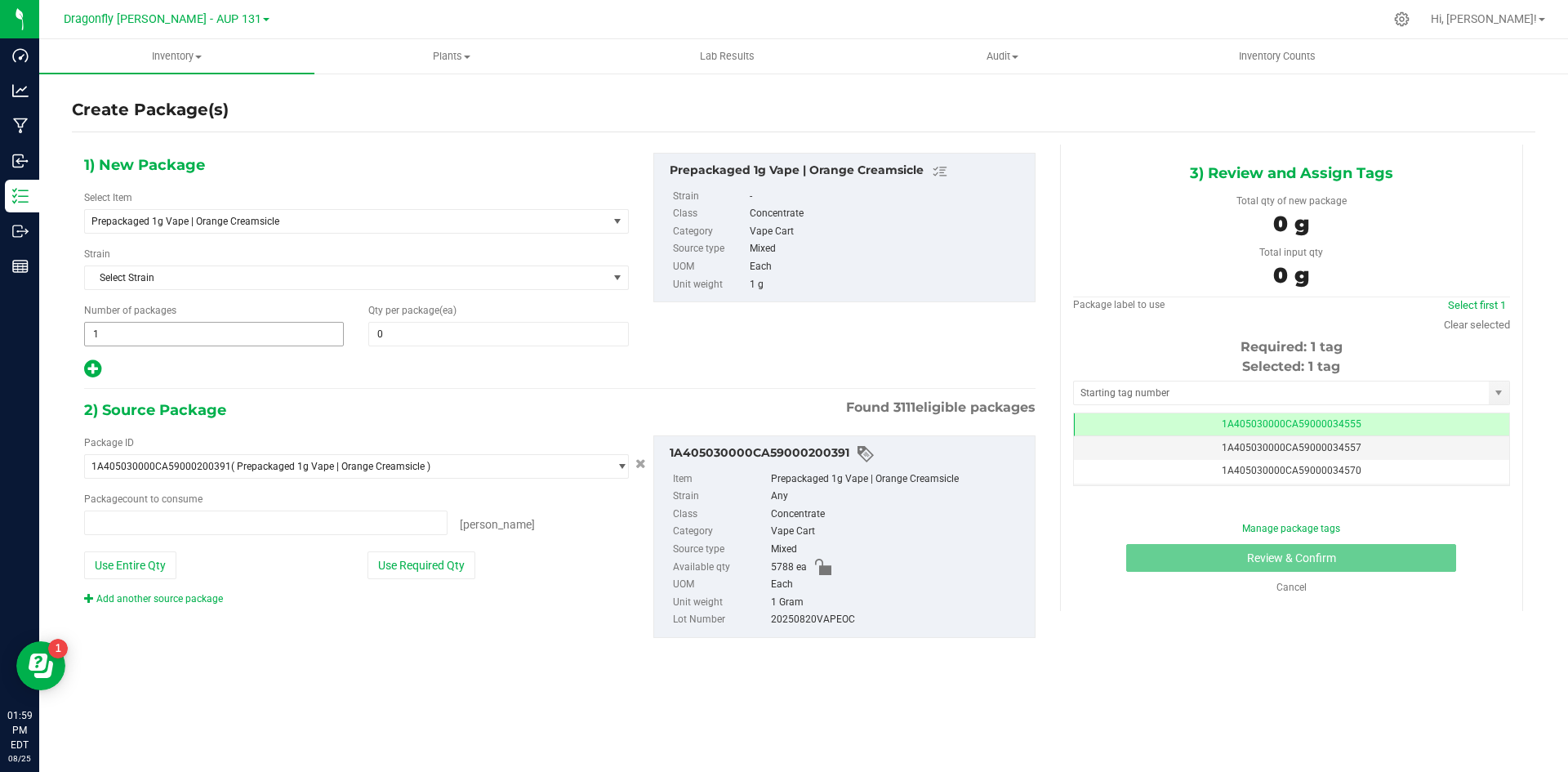
type input "0 ea"
click at [146, 329] on span "1 1" at bounding box center [214, 334] width 260 height 25
click at [146, 329] on input "1" at bounding box center [214, 334] width 258 height 23
type input "57"
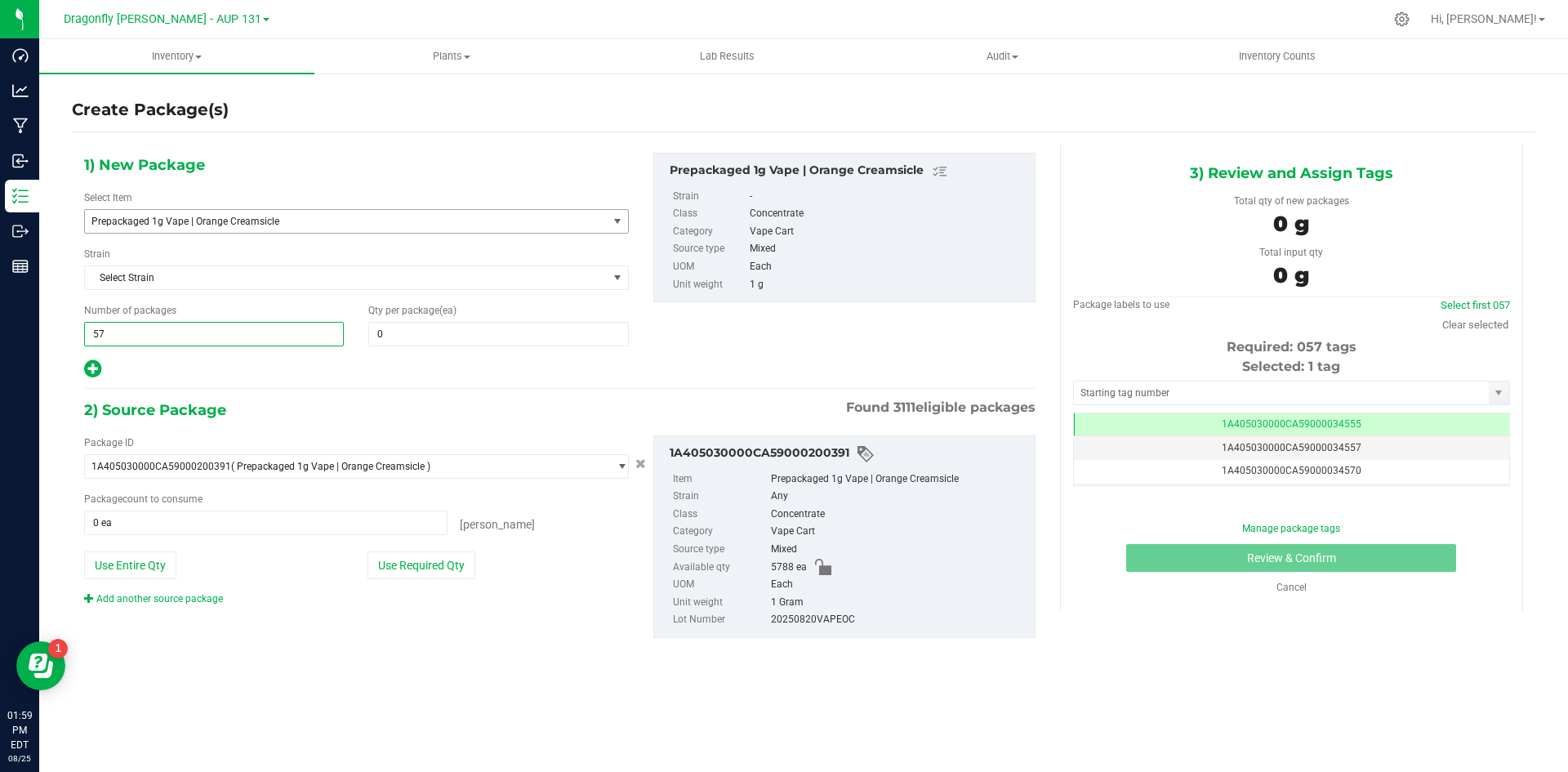
click at [353, 216] on span "Prepackaged 1g Vape | Orange Creamsicle" at bounding box center [337, 221] width 489 height 11
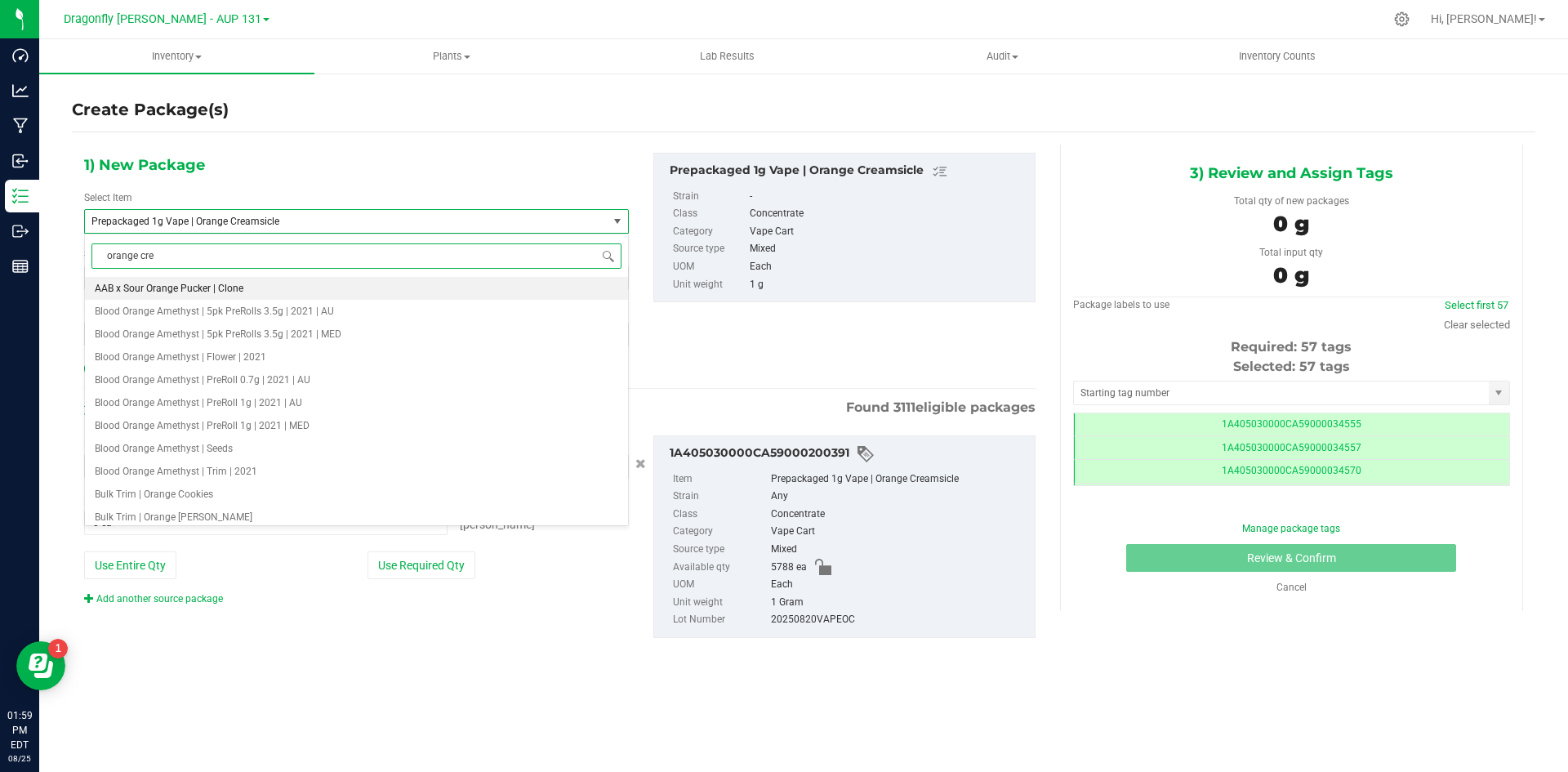
type input "orange crea"
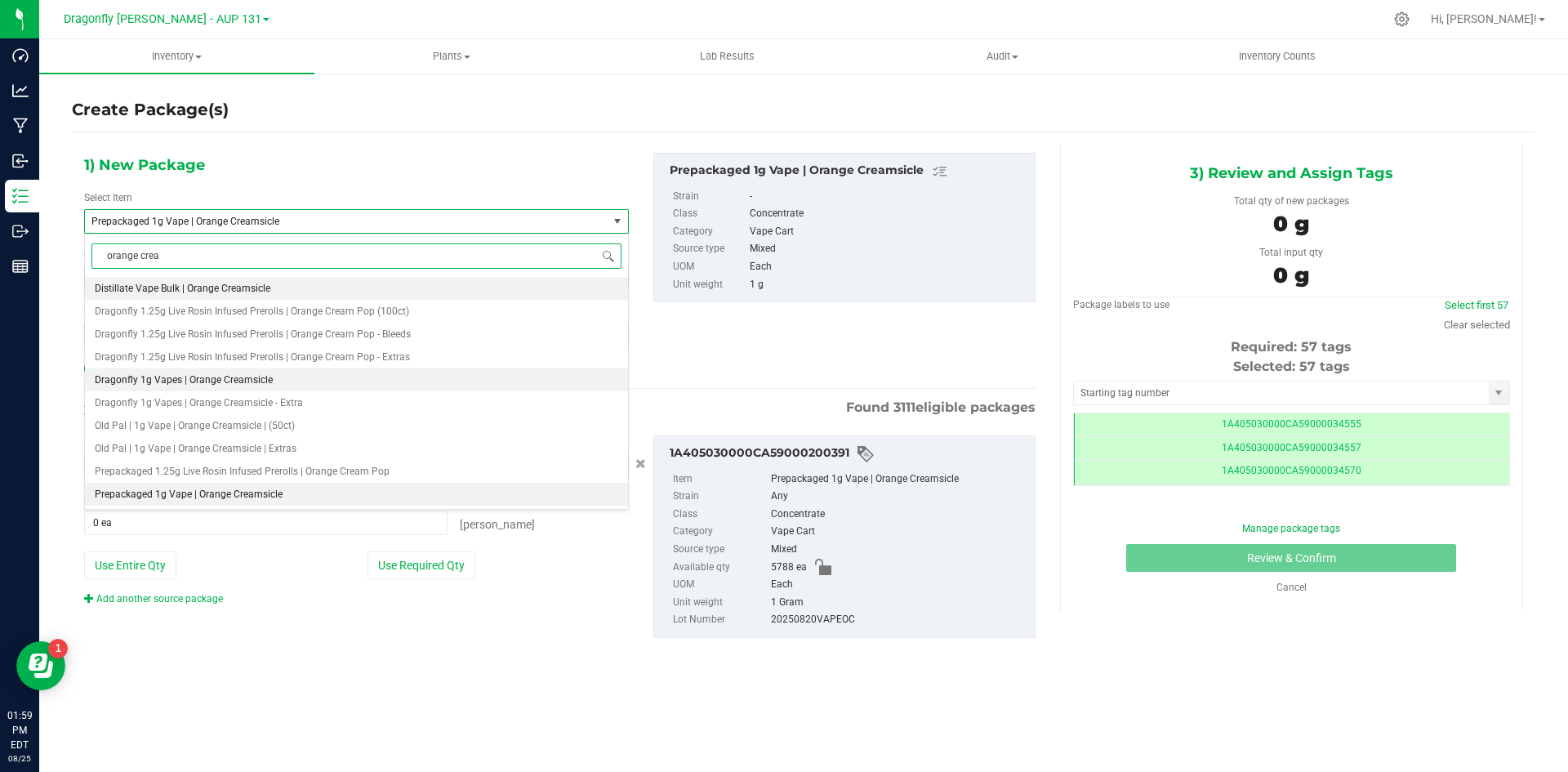
click at [257, 378] on span "Dragonfly 1g Vapes | Orange Creamsicle" at bounding box center [184, 379] width 178 height 11
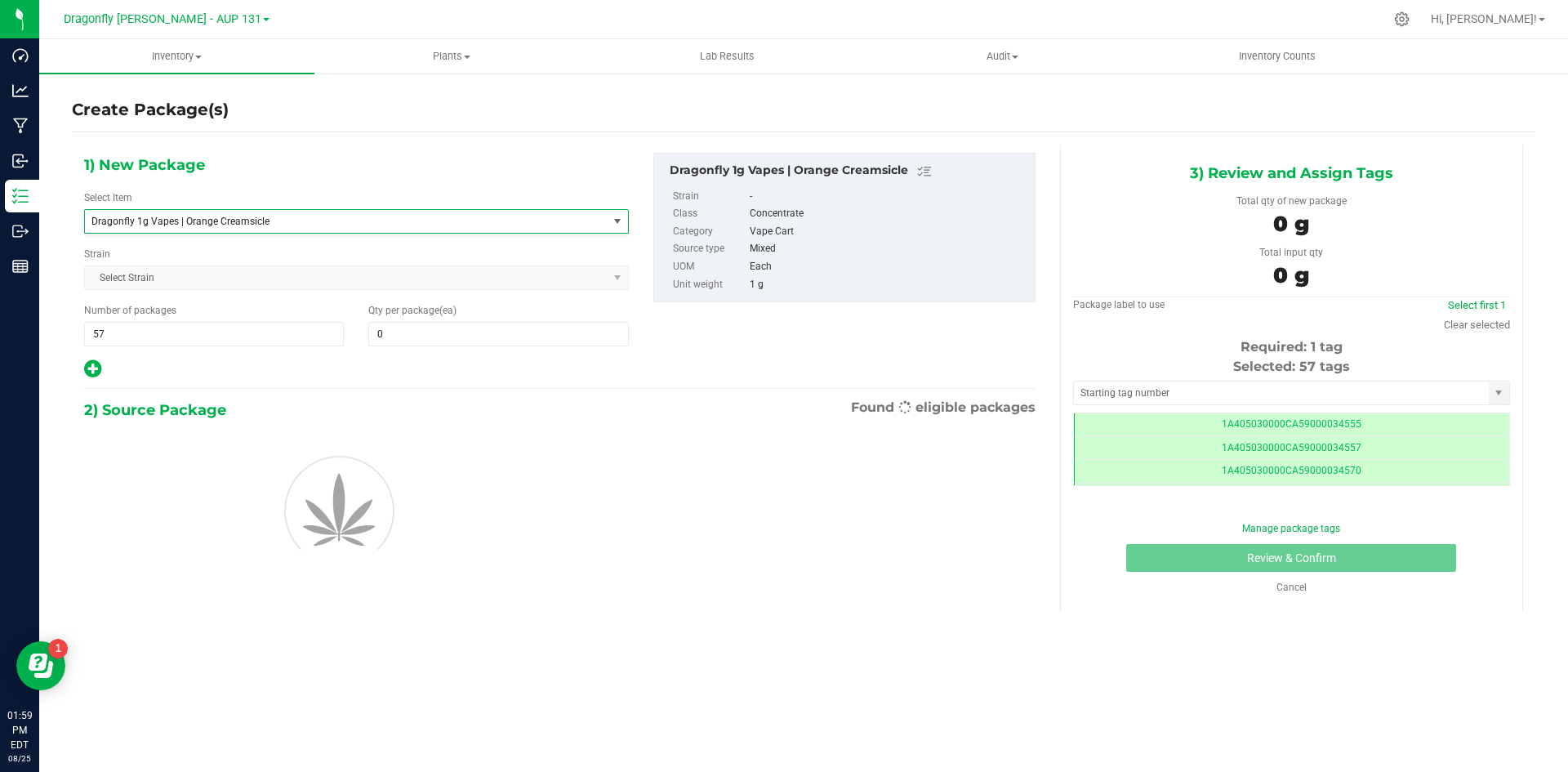
type input "1"
type input "0"
click at [254, 329] on span "1 1" at bounding box center [214, 334] width 260 height 25
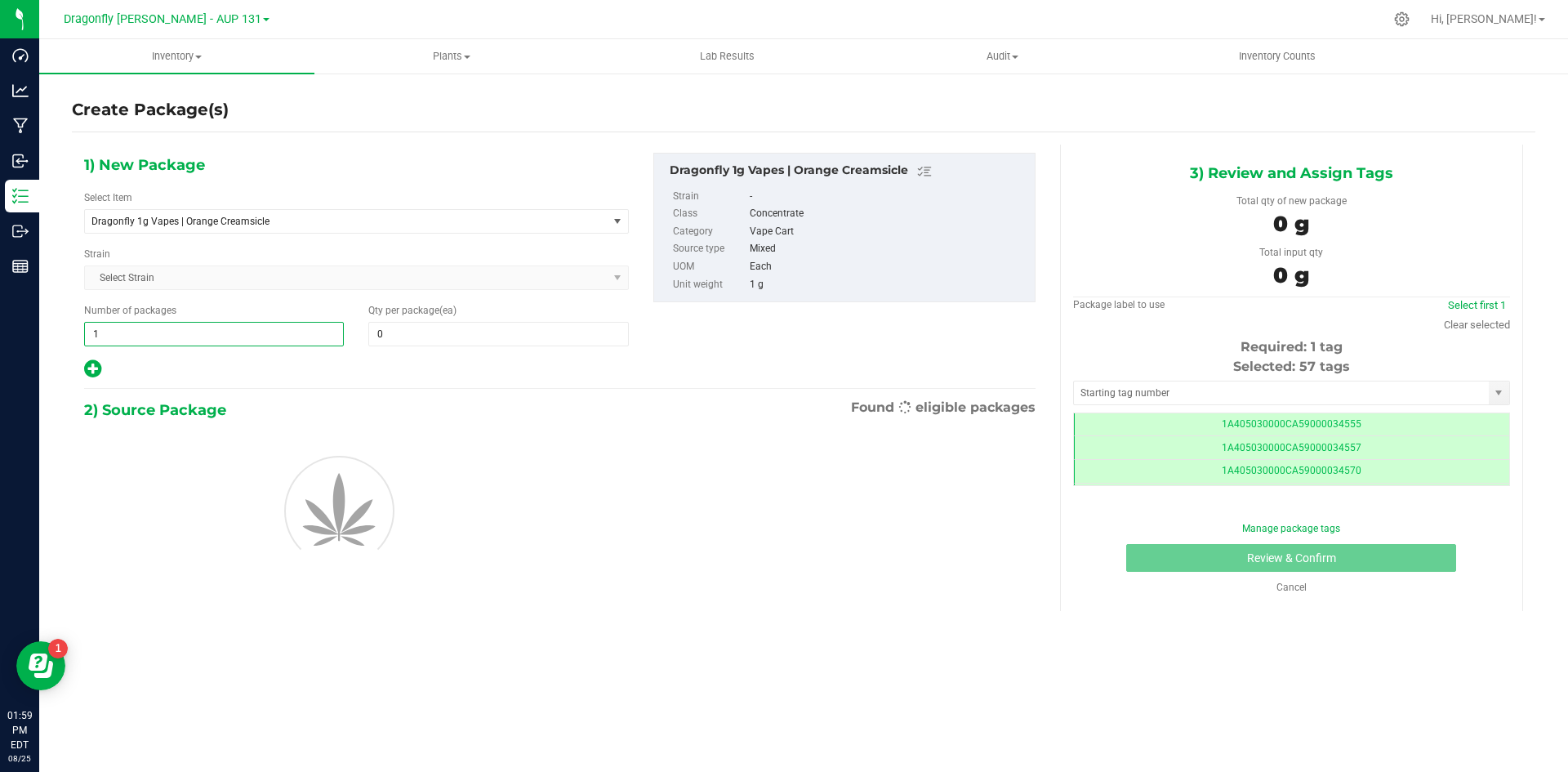
click at [254, 329] on input "1" at bounding box center [214, 334] width 258 height 23
type input "57"
click at [489, 334] on span at bounding box center [498, 334] width 260 height 25
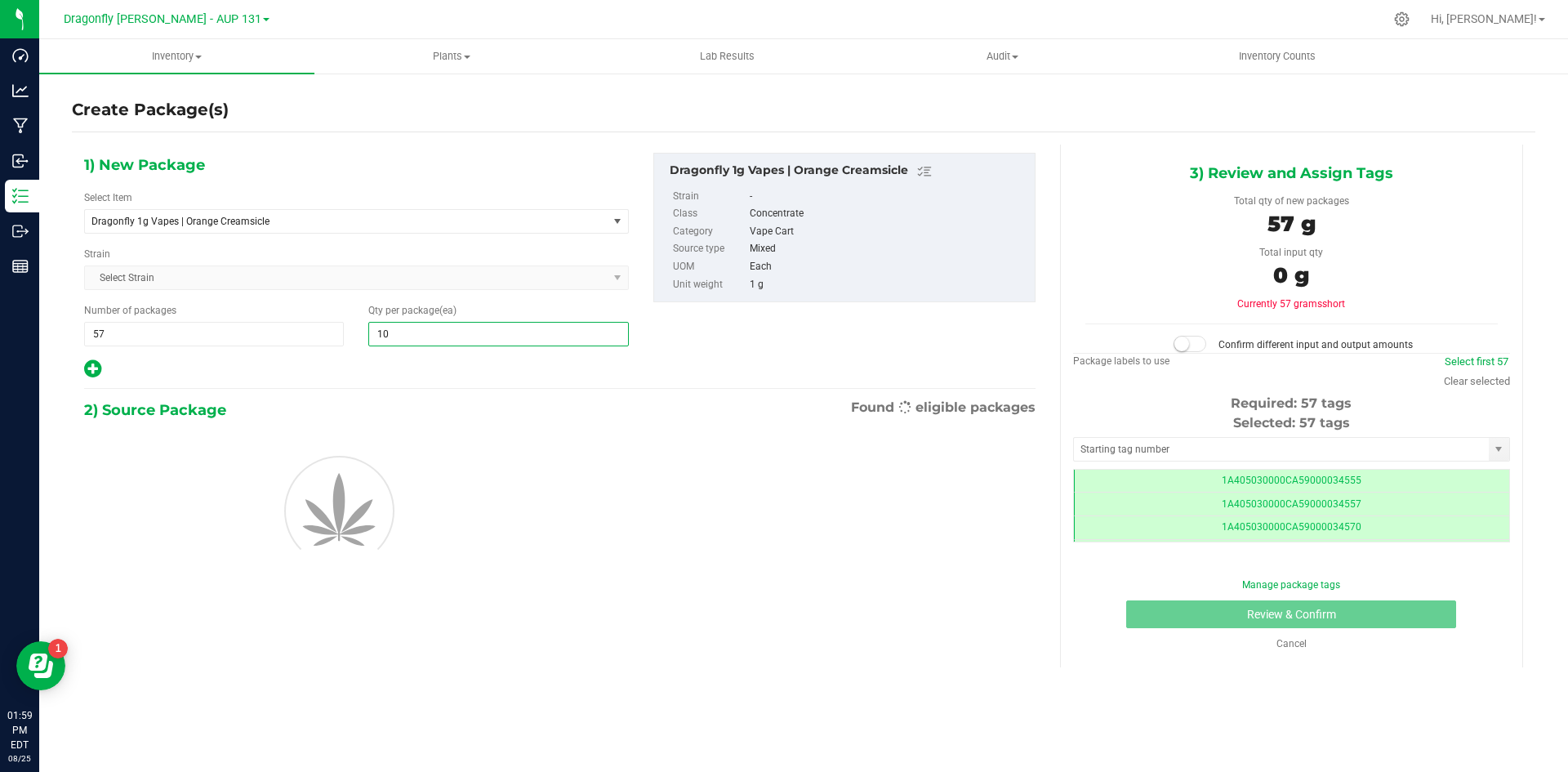
type input "100"
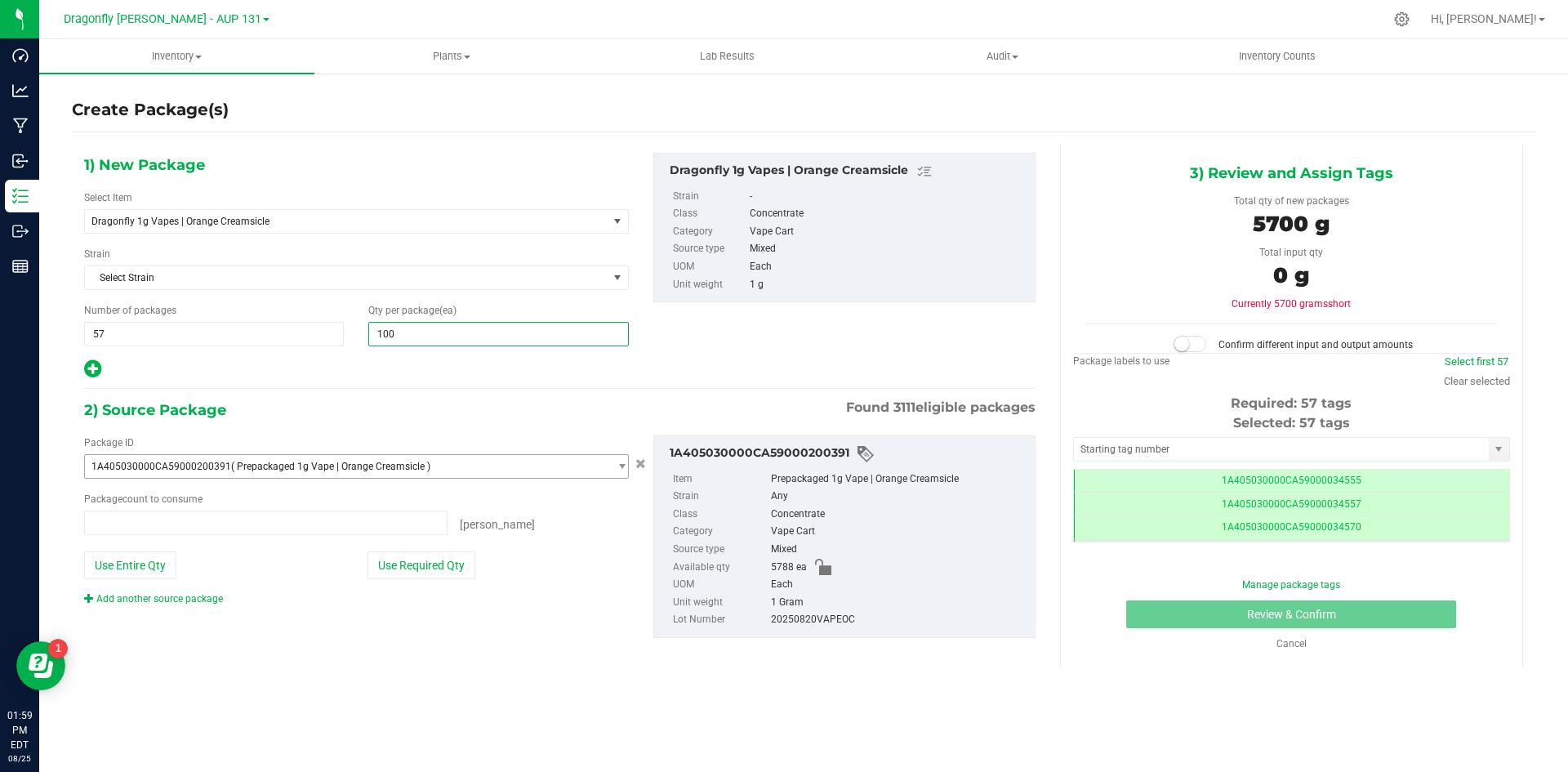
type input "0 ea"
type input "100"
click at [450, 575] on button "Use Required Qty" at bounding box center [421, 564] width 108 height 27
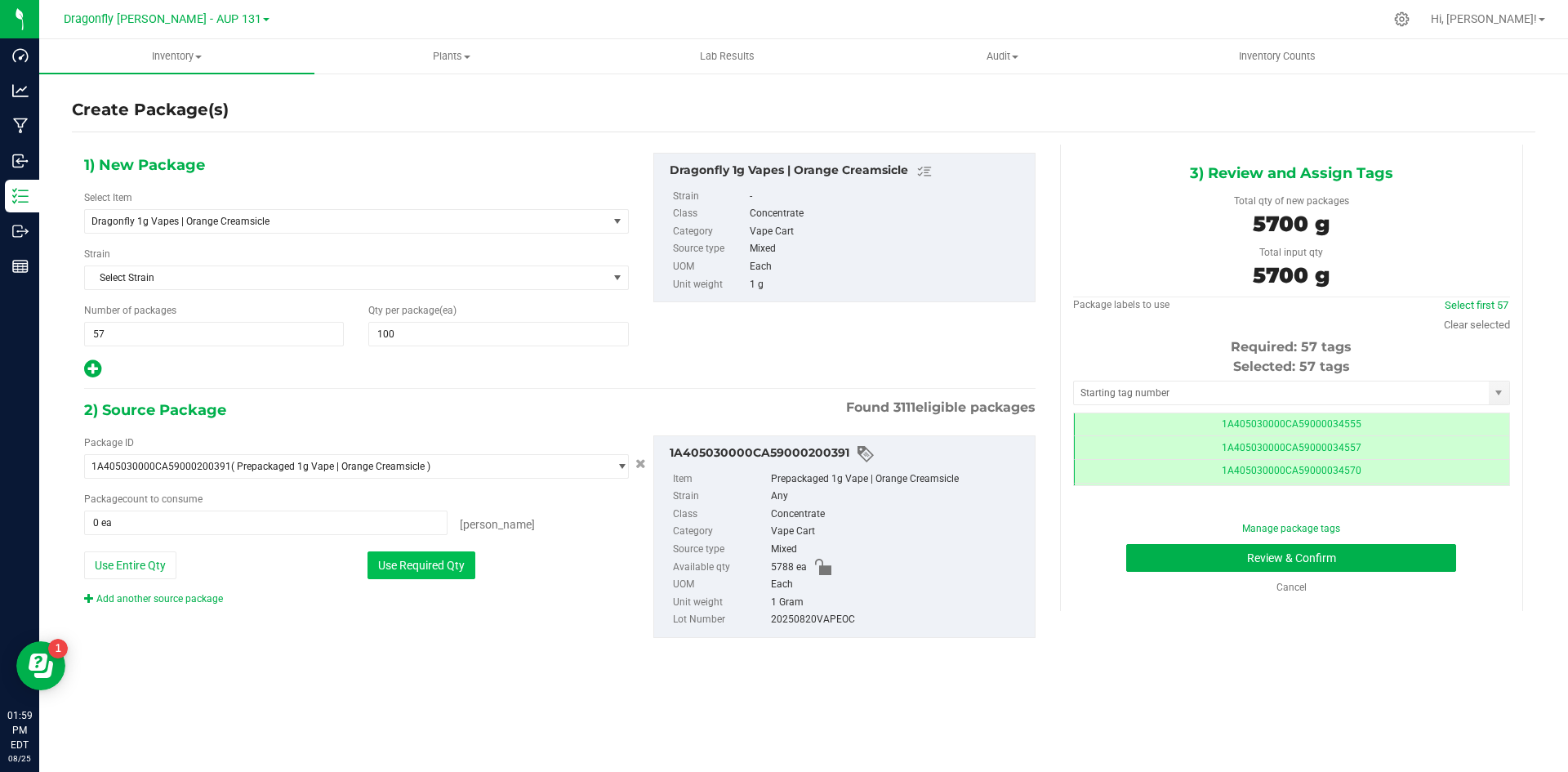
type input "5700 ea"
click at [1179, 391] on input "text" at bounding box center [1282, 393] width 415 height 23
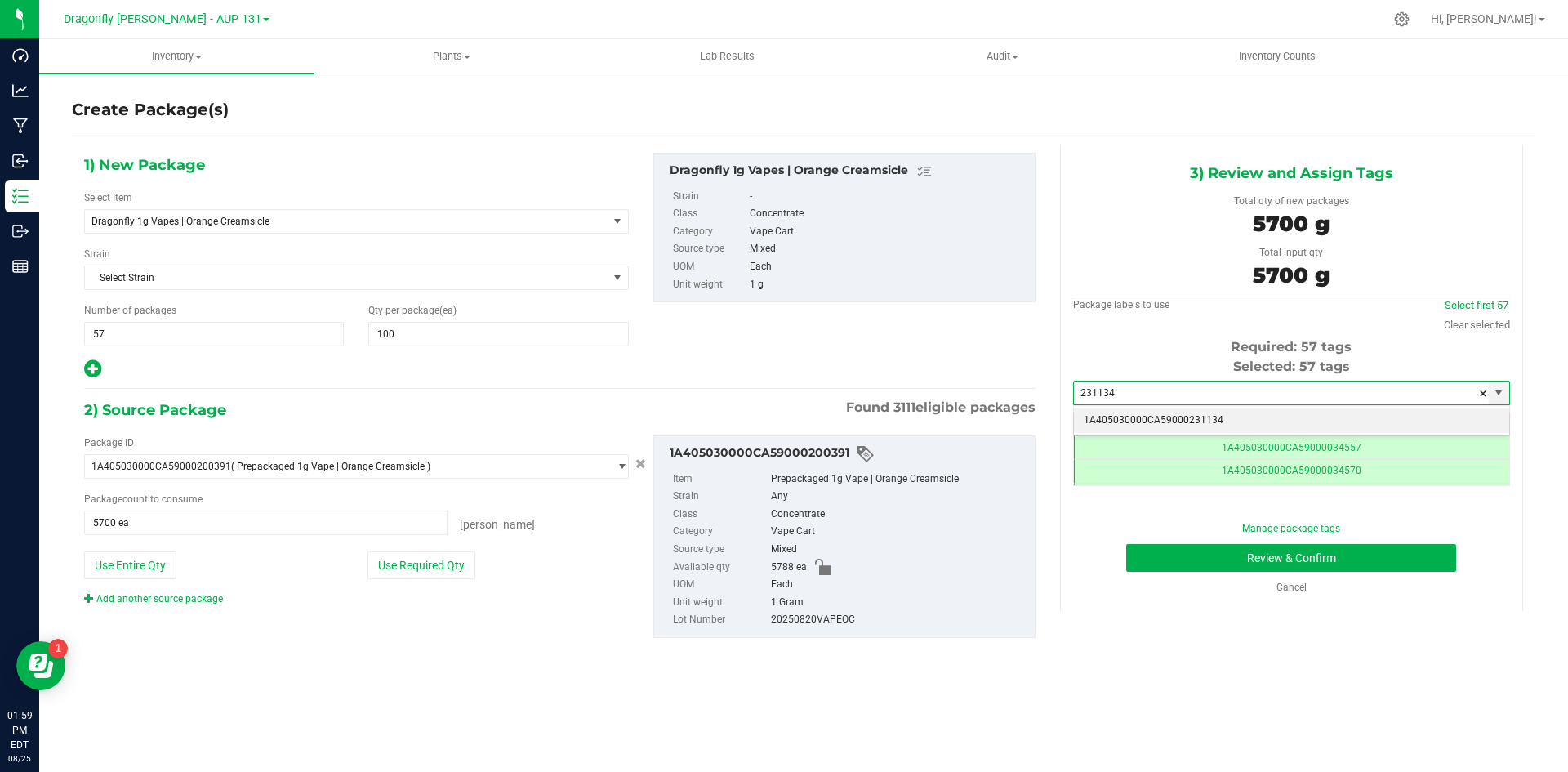
click at [1249, 413] on li "1A405030000CA59000231134" at bounding box center [1292, 420] width 436 height 25
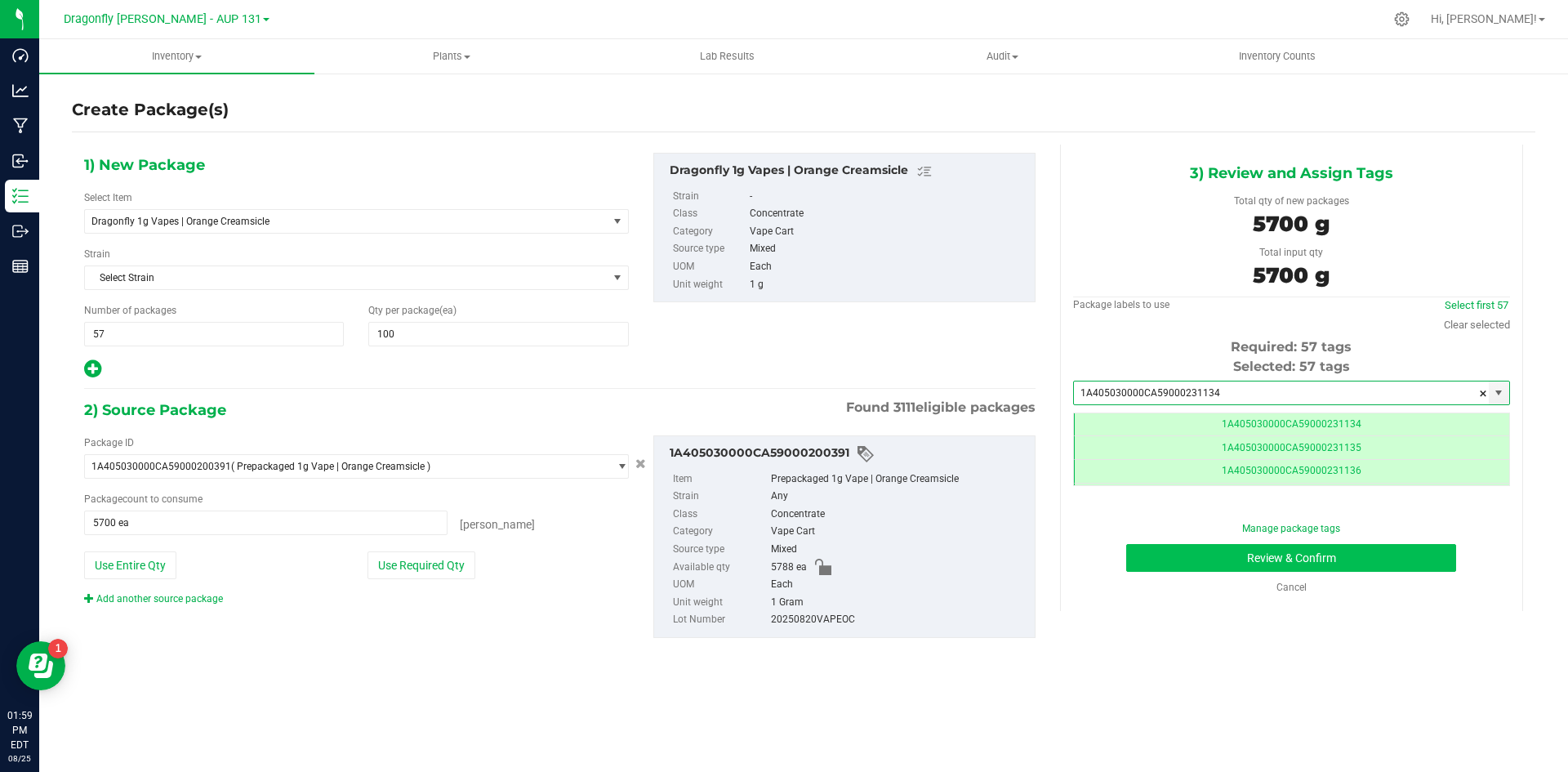
type input "1A405030000CA59000231134"
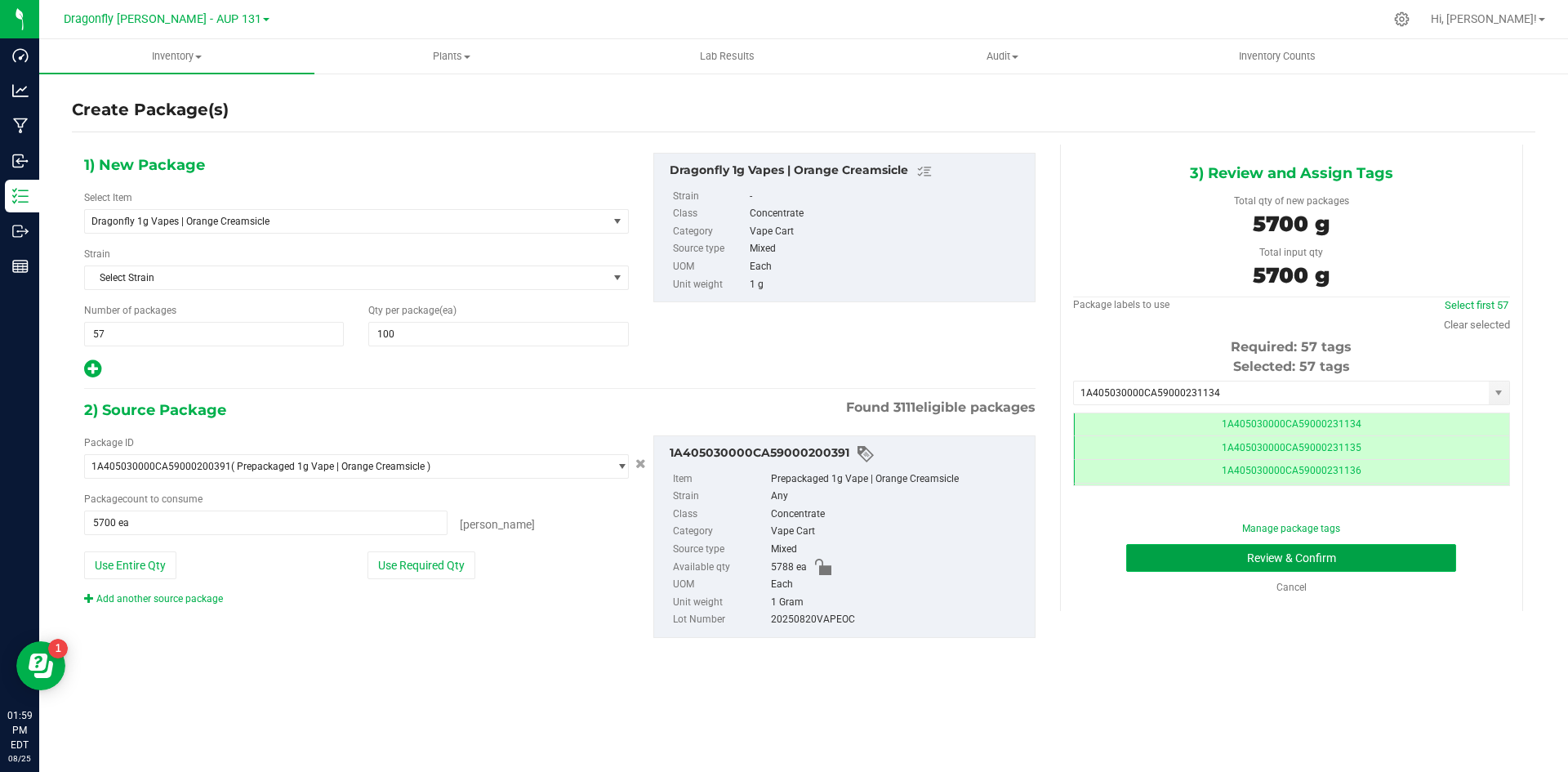
click at [1360, 561] on button "Review & Confirm" at bounding box center [1292, 557] width 330 height 27
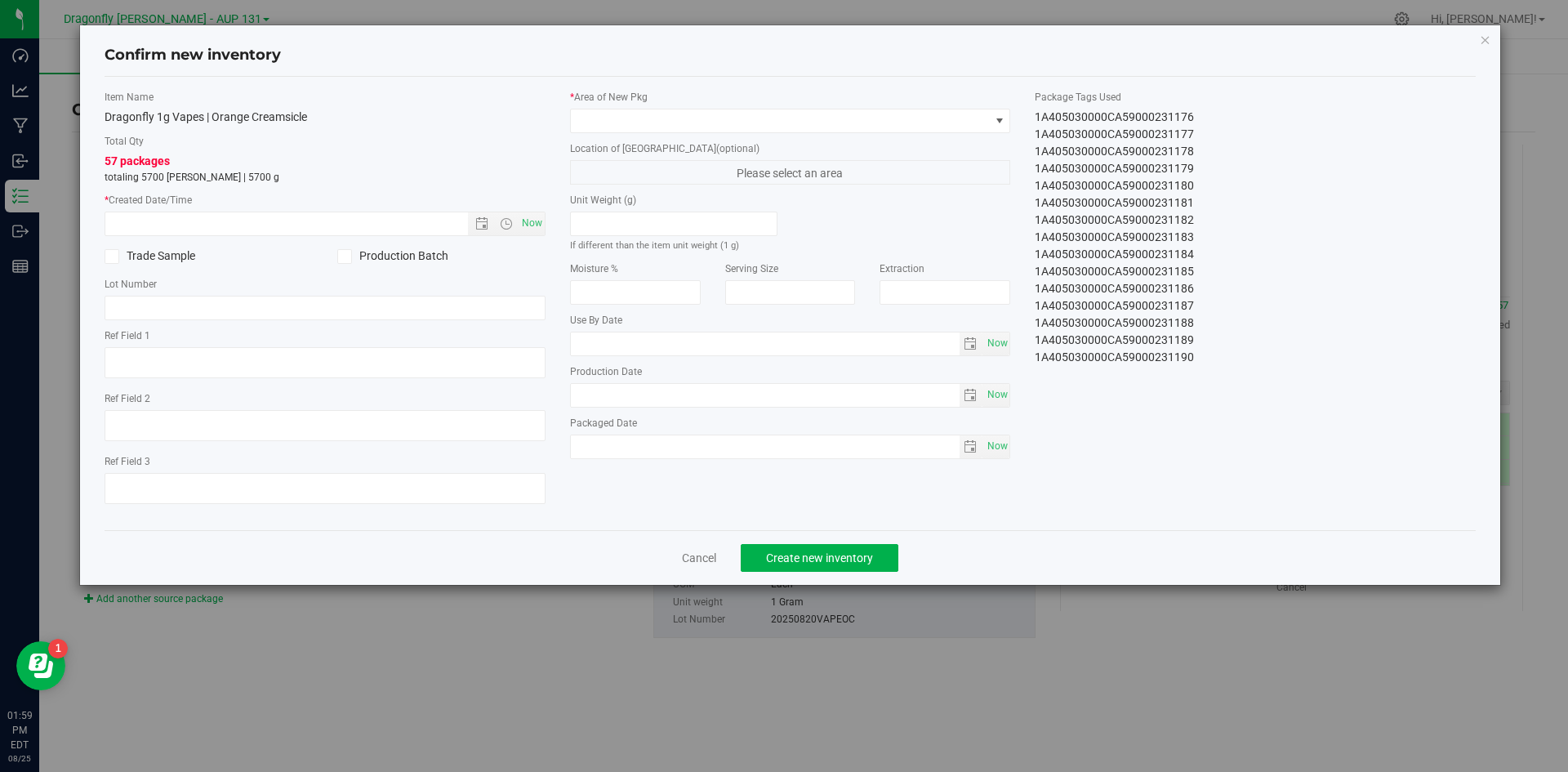
drag, startPoint x: 1180, startPoint y: 359, endPoint x: 1155, endPoint y: 362, distance: 25.2
click at [1155, 362] on div "1A405030000CA59000231190" at bounding box center [1254, 357] width 441 height 17
click at [538, 222] on span "Now" at bounding box center [531, 223] width 27 height 24
type input "8/25/2025 1:59 PM"
click at [655, 121] on span at bounding box center [780, 121] width 419 height 23
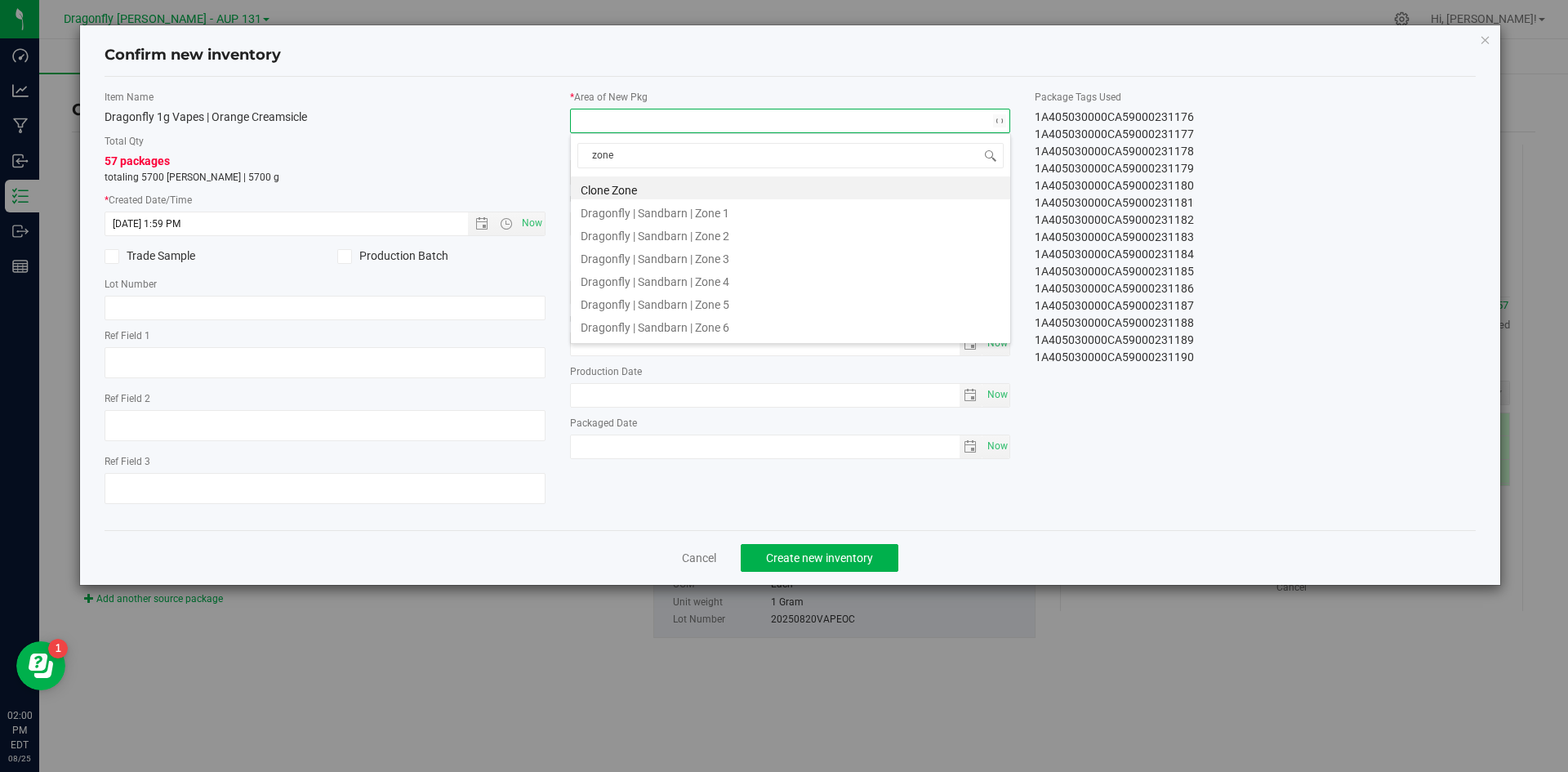
type input "zone 1"
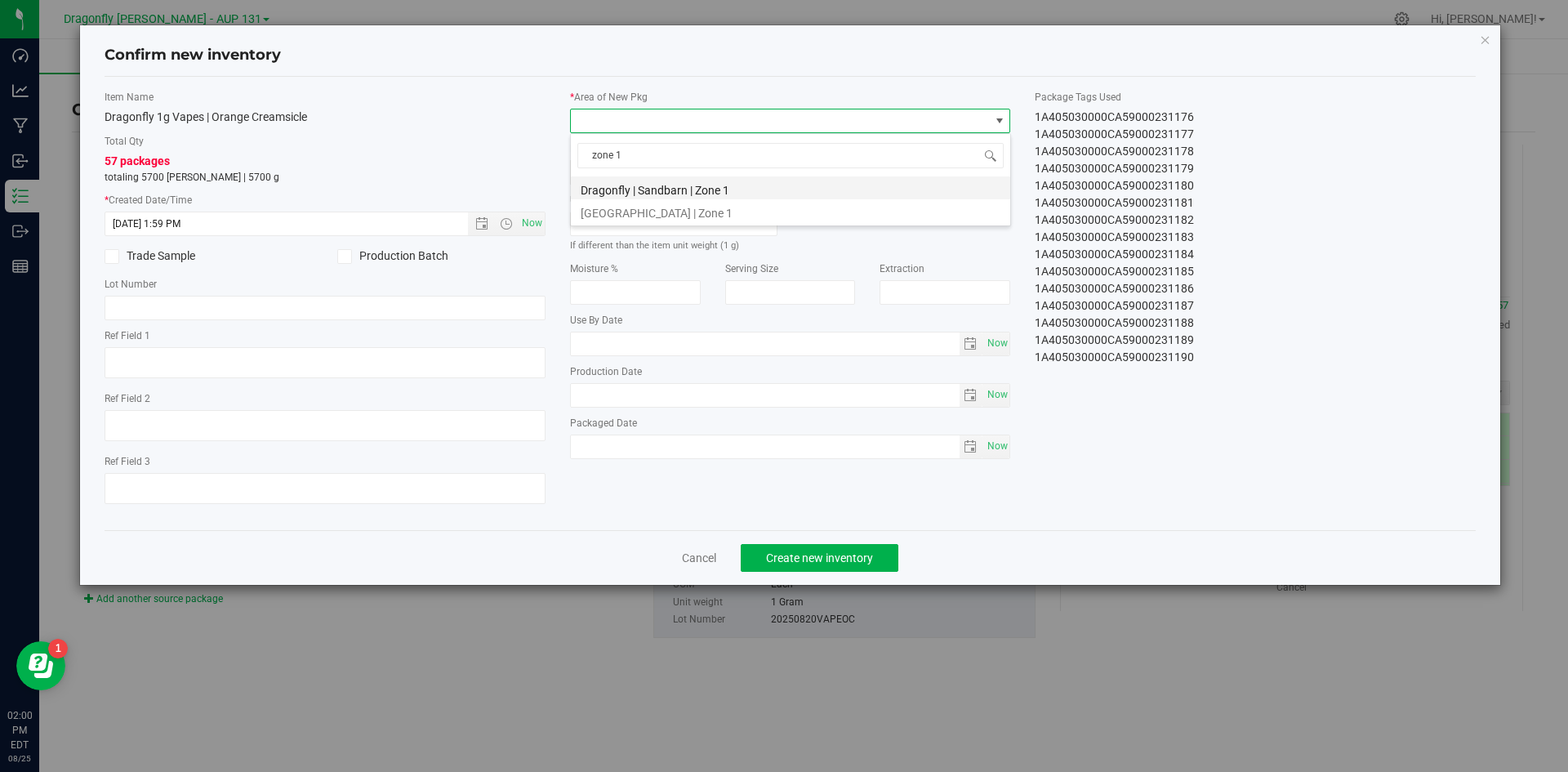
click at [699, 196] on li "Dragonfly | Sandbarn | Zone 1" at bounding box center [790, 188] width 439 height 23
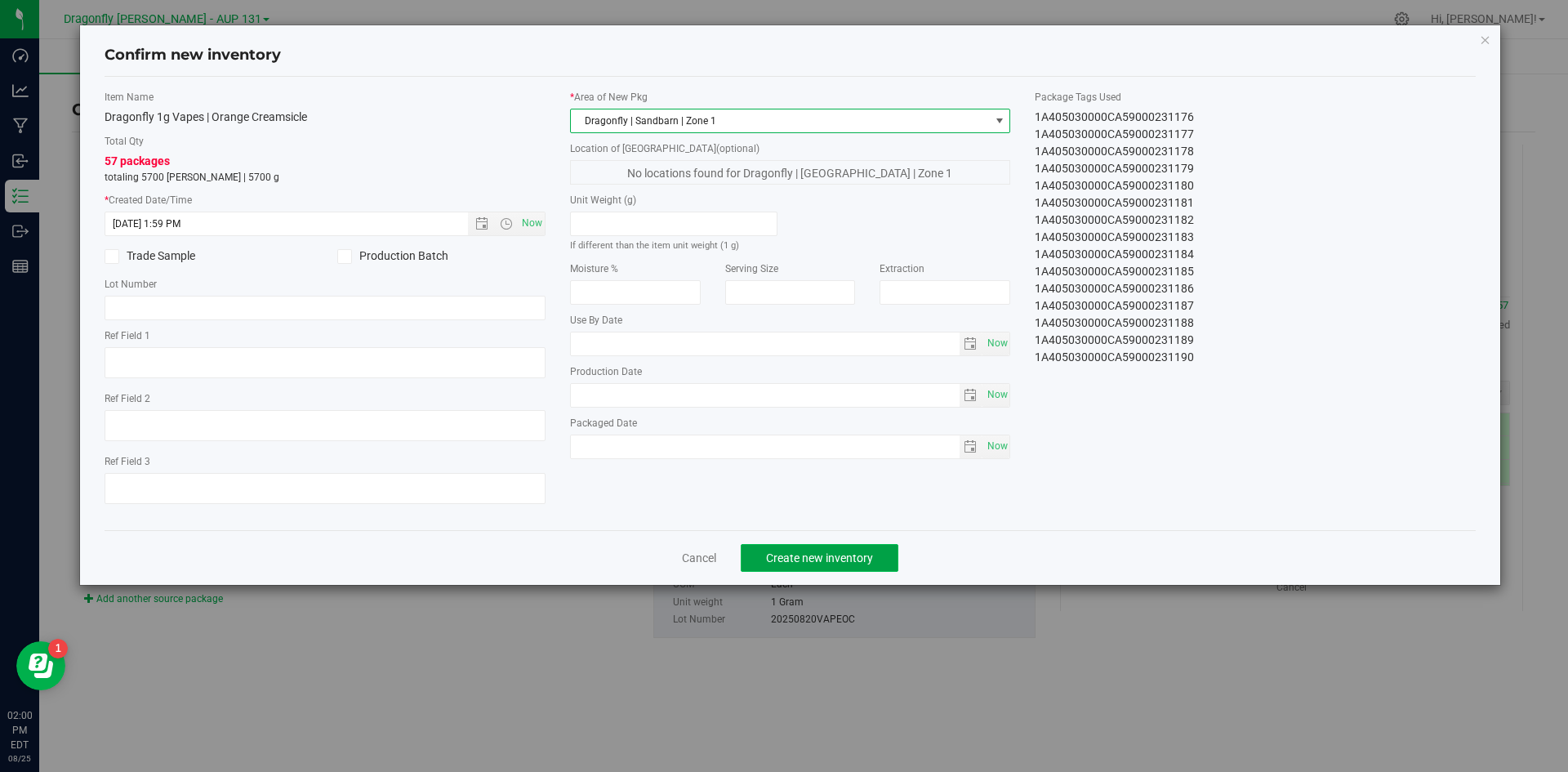
click at [865, 556] on span "Create new inventory" at bounding box center [819, 557] width 107 height 13
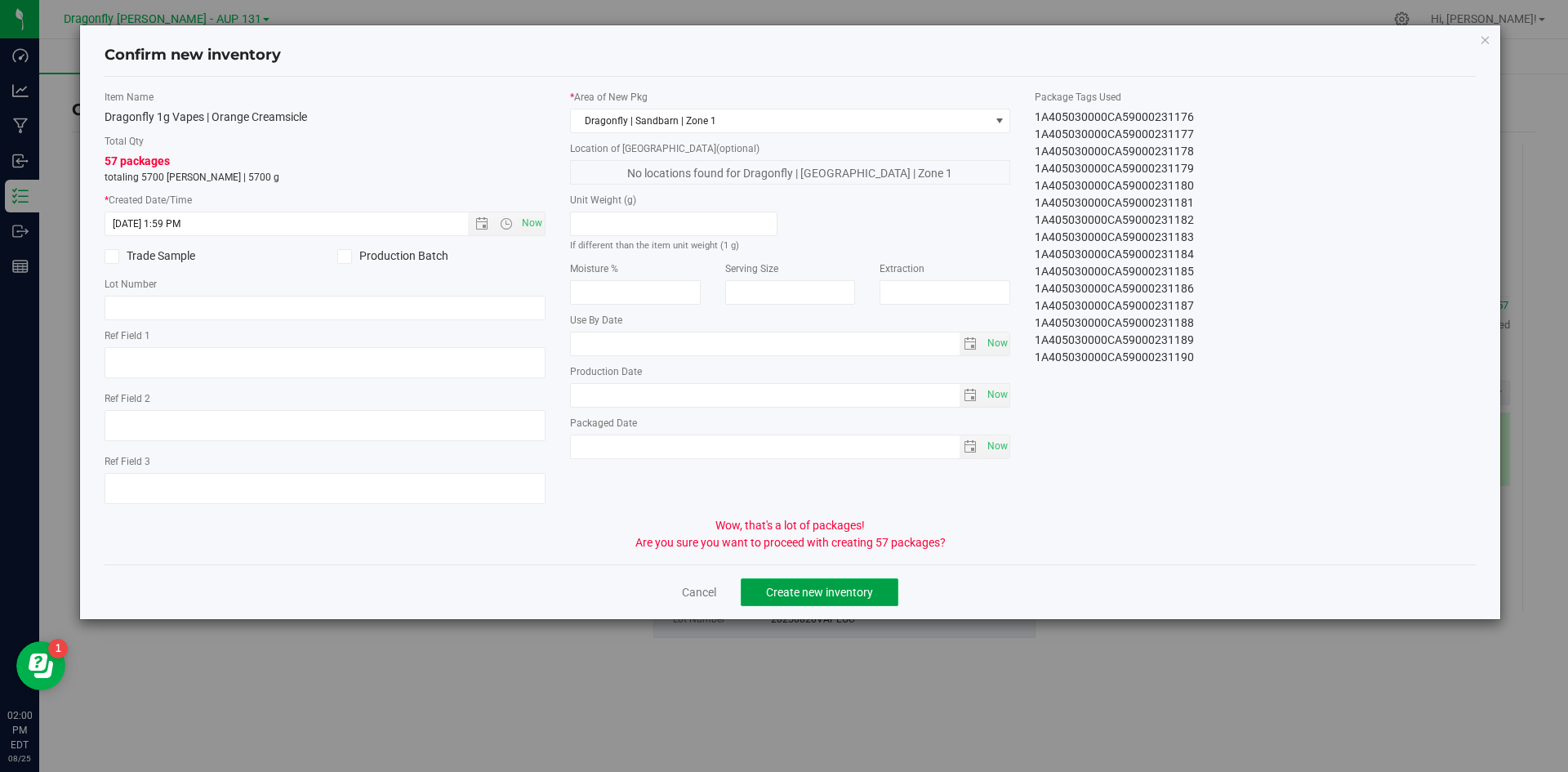
click at [856, 597] on span "Create new inventory" at bounding box center [819, 592] width 107 height 13
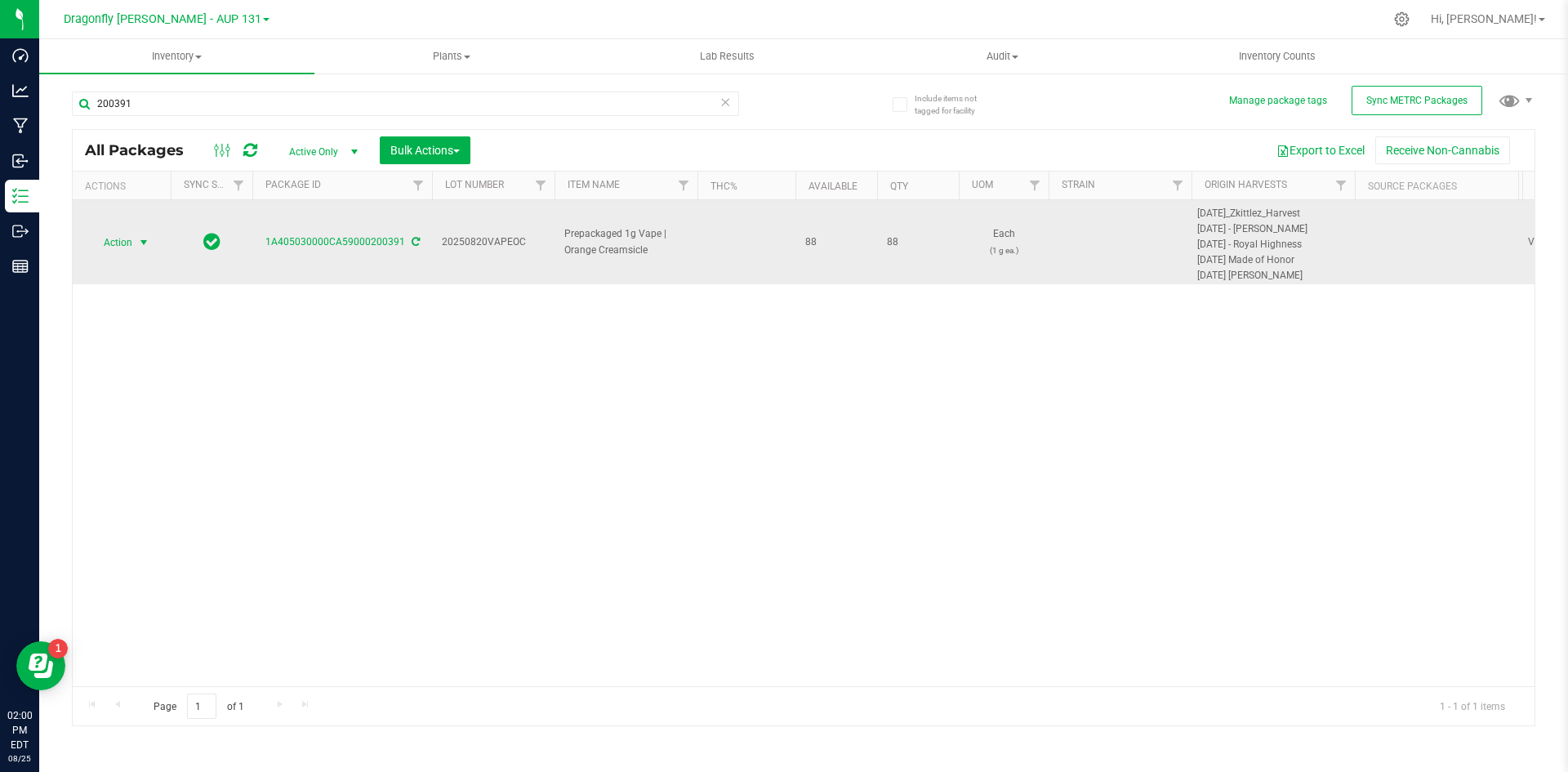
click at [125, 244] on span "Action" at bounding box center [111, 243] width 44 height 23
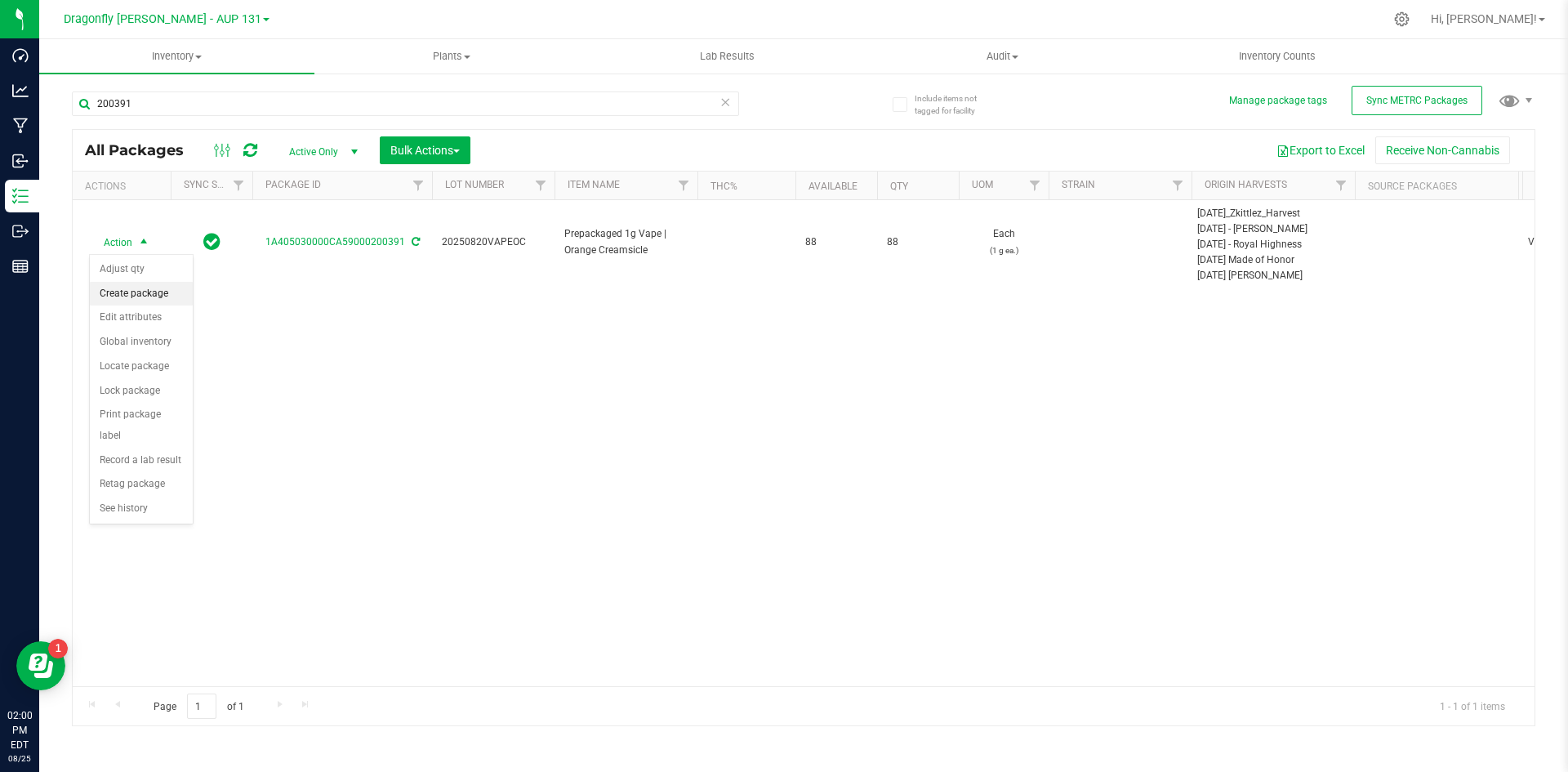
click at [151, 296] on li "Create package" at bounding box center [141, 294] width 102 height 25
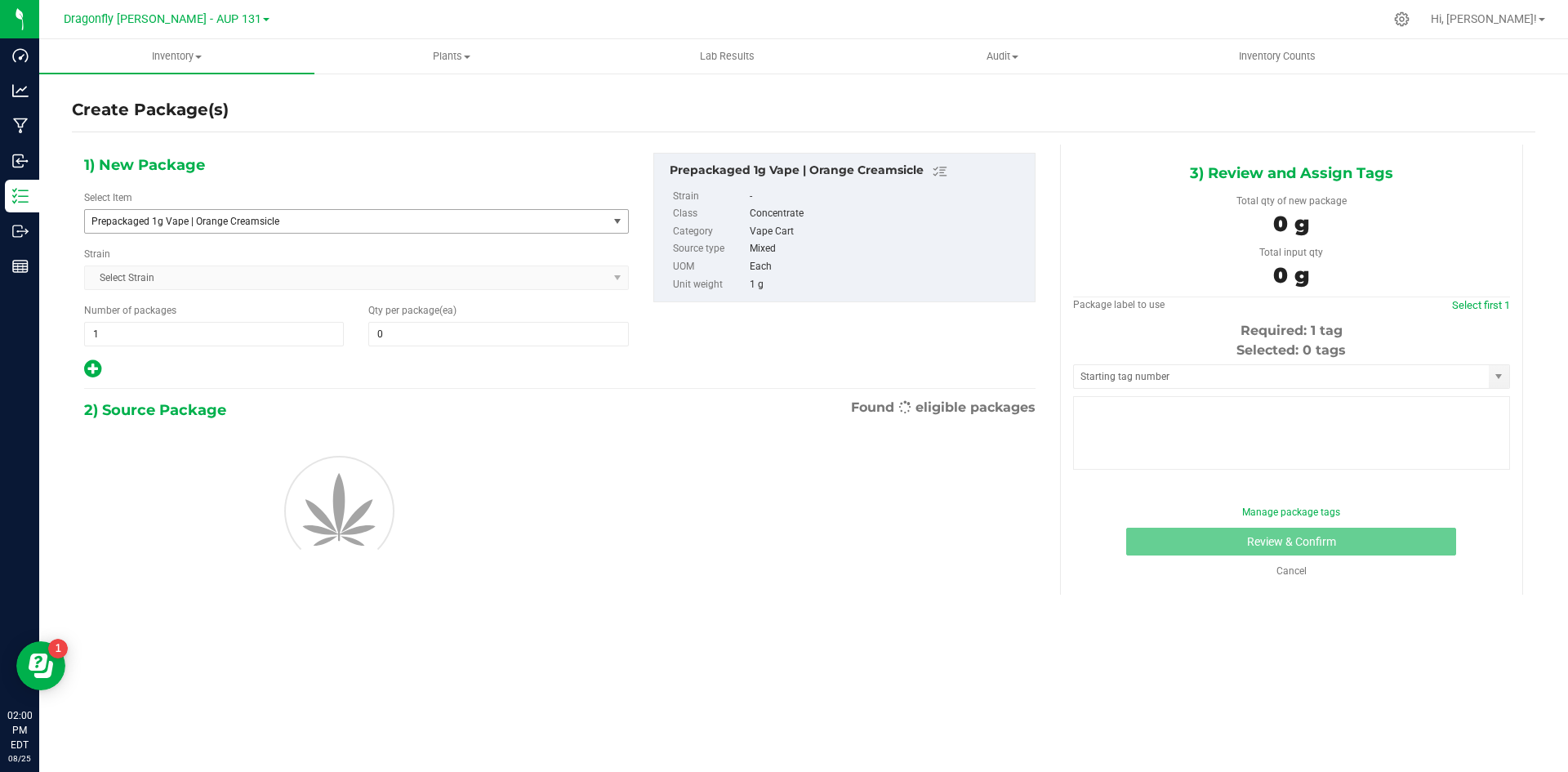
type input "0"
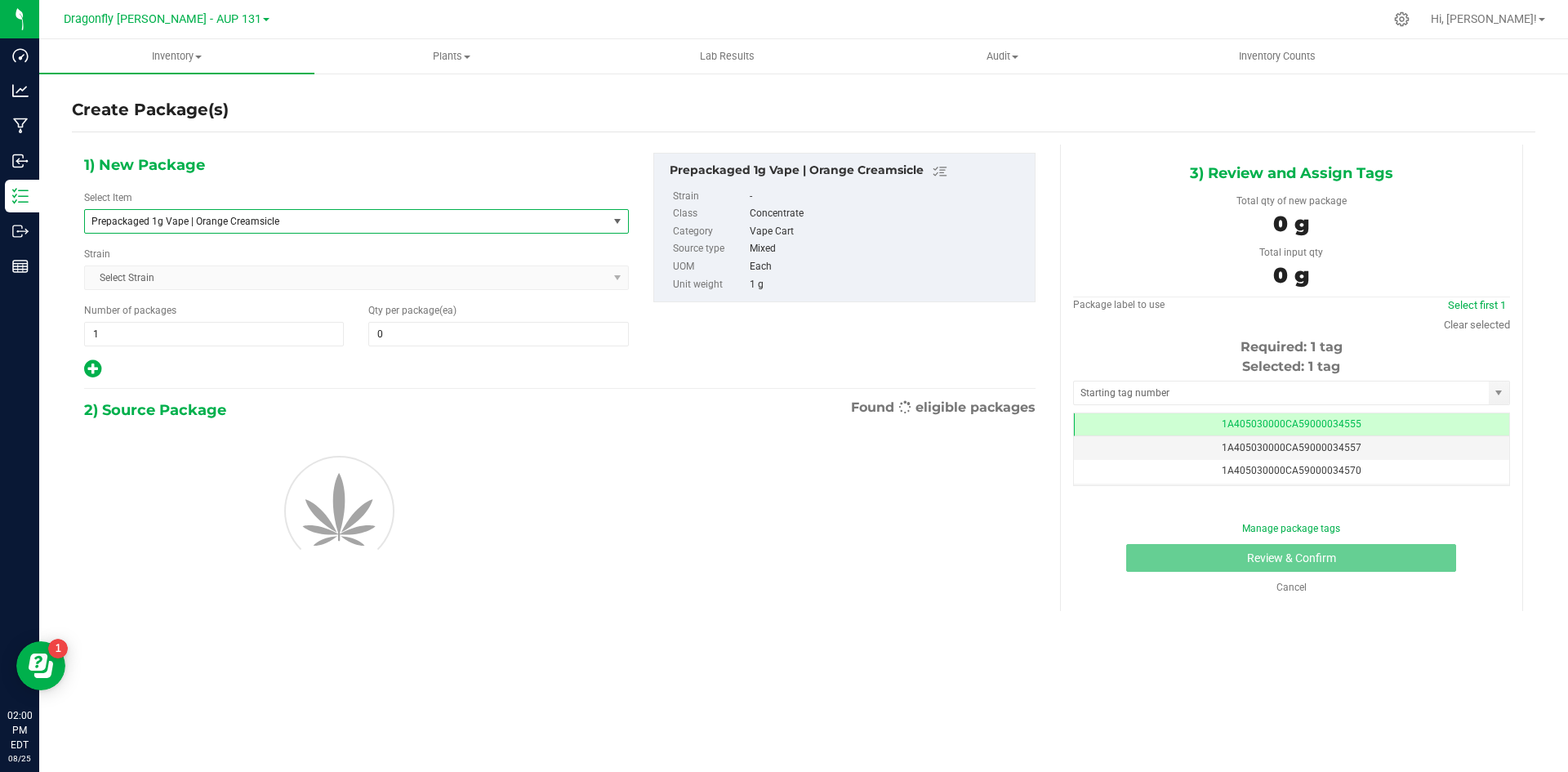
click at [436, 216] on span "Prepackaged 1g Vape | Orange Creamsicle" at bounding box center [337, 221] width 489 height 11
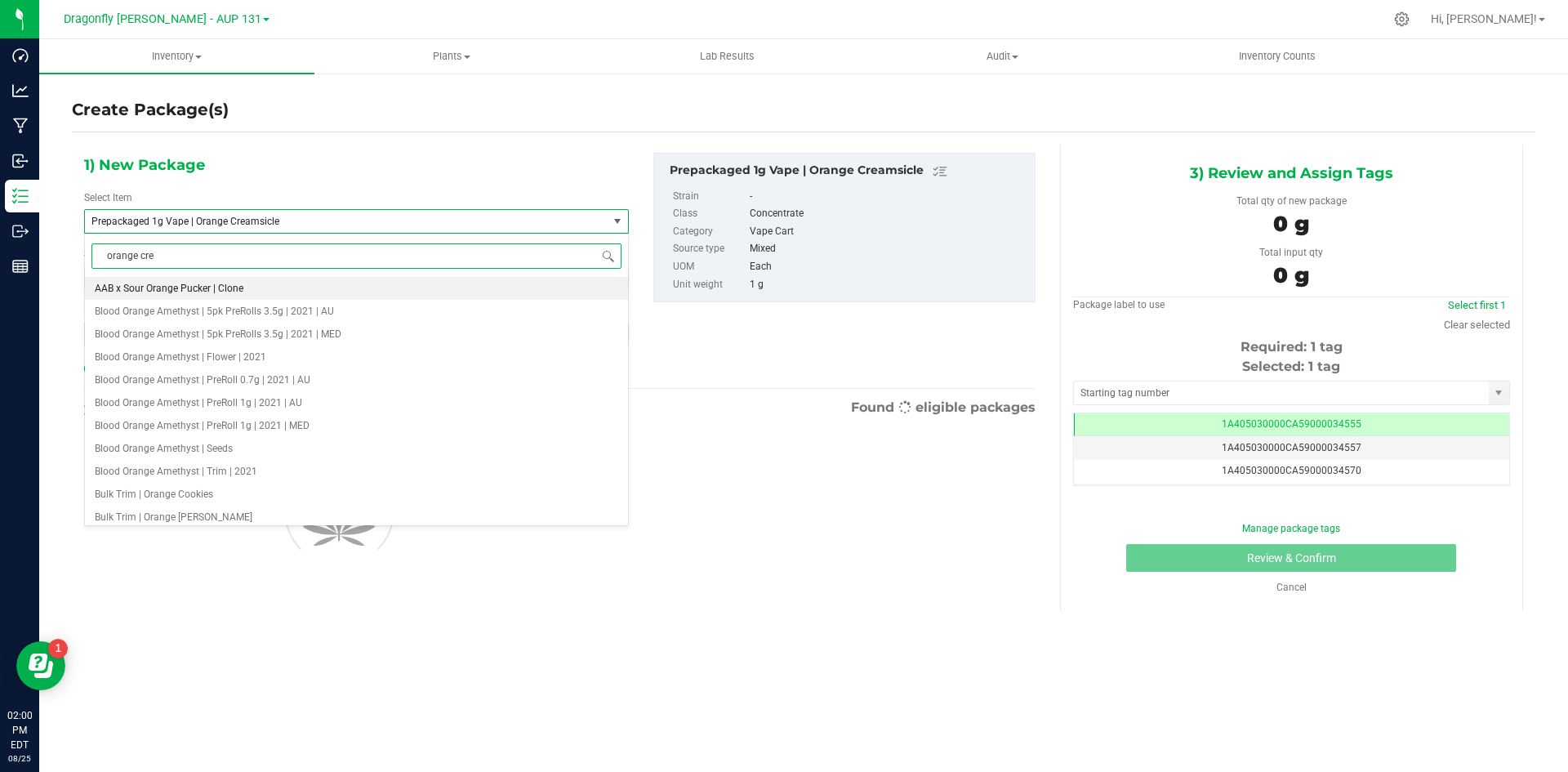
type input "orange crea"
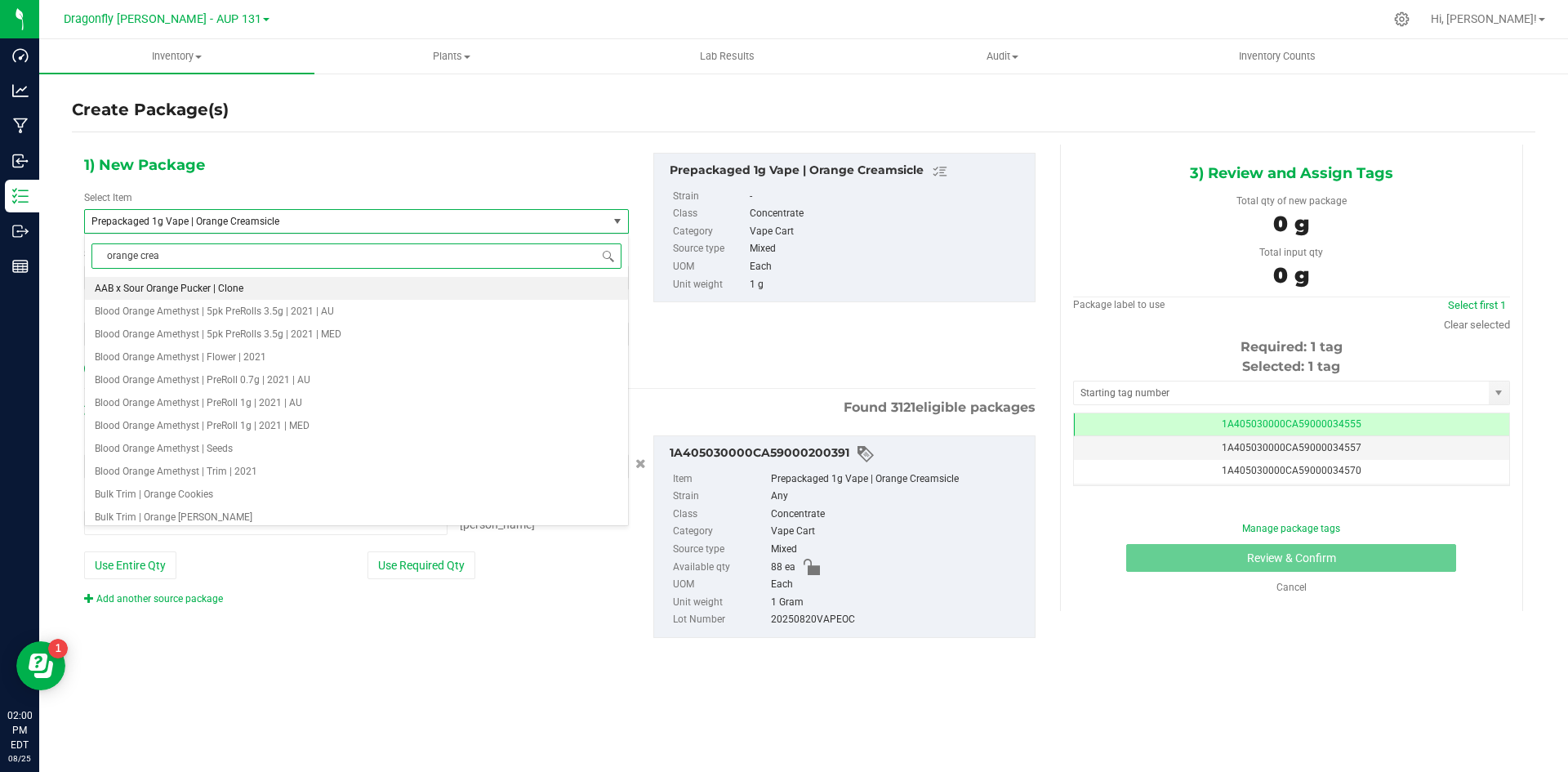
type input "0 ea"
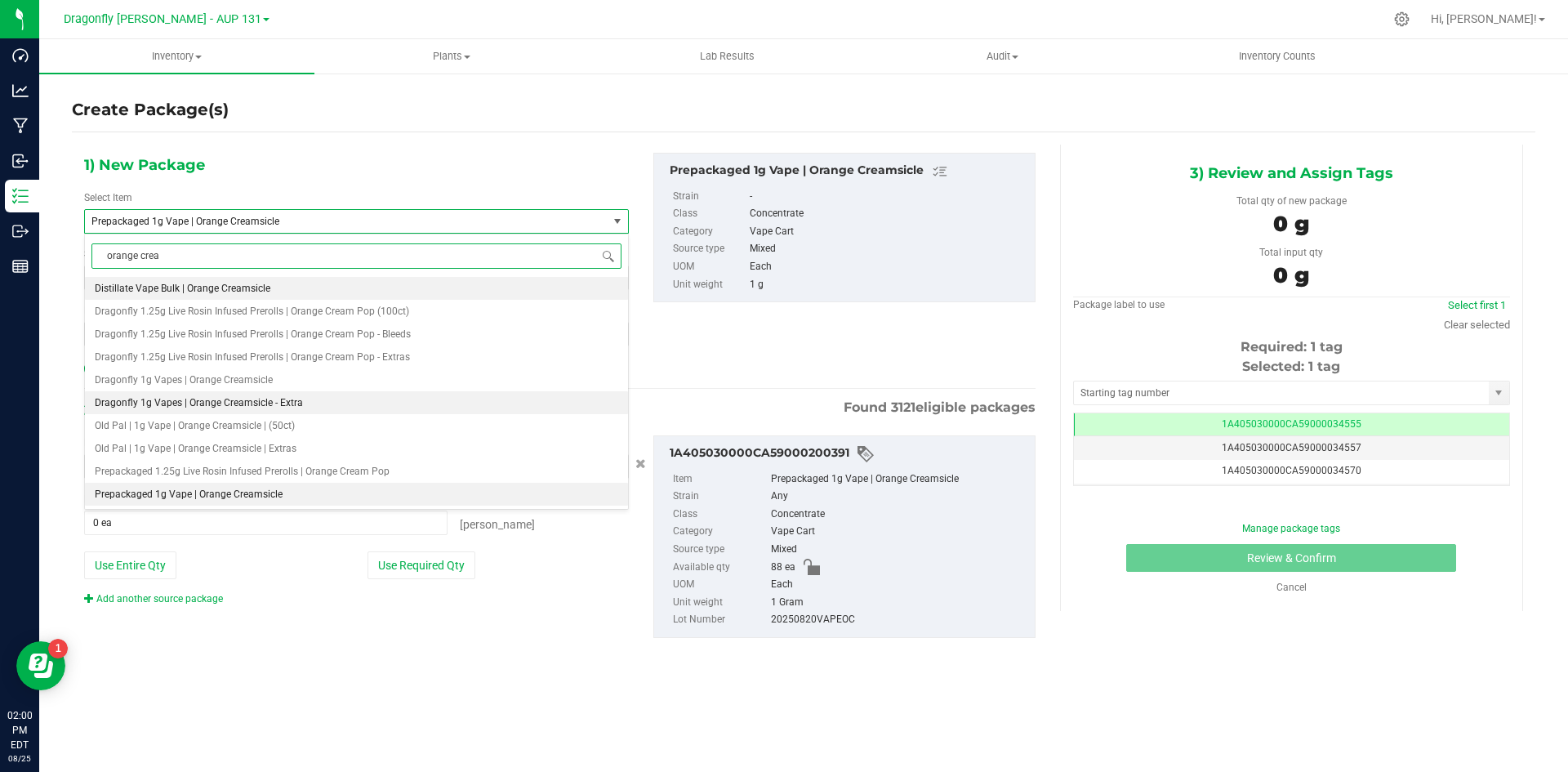
click at [301, 402] on li "Dragonfly 1g Vapes | Orange Creamsicle - Extra" at bounding box center [356, 403] width 543 height 23
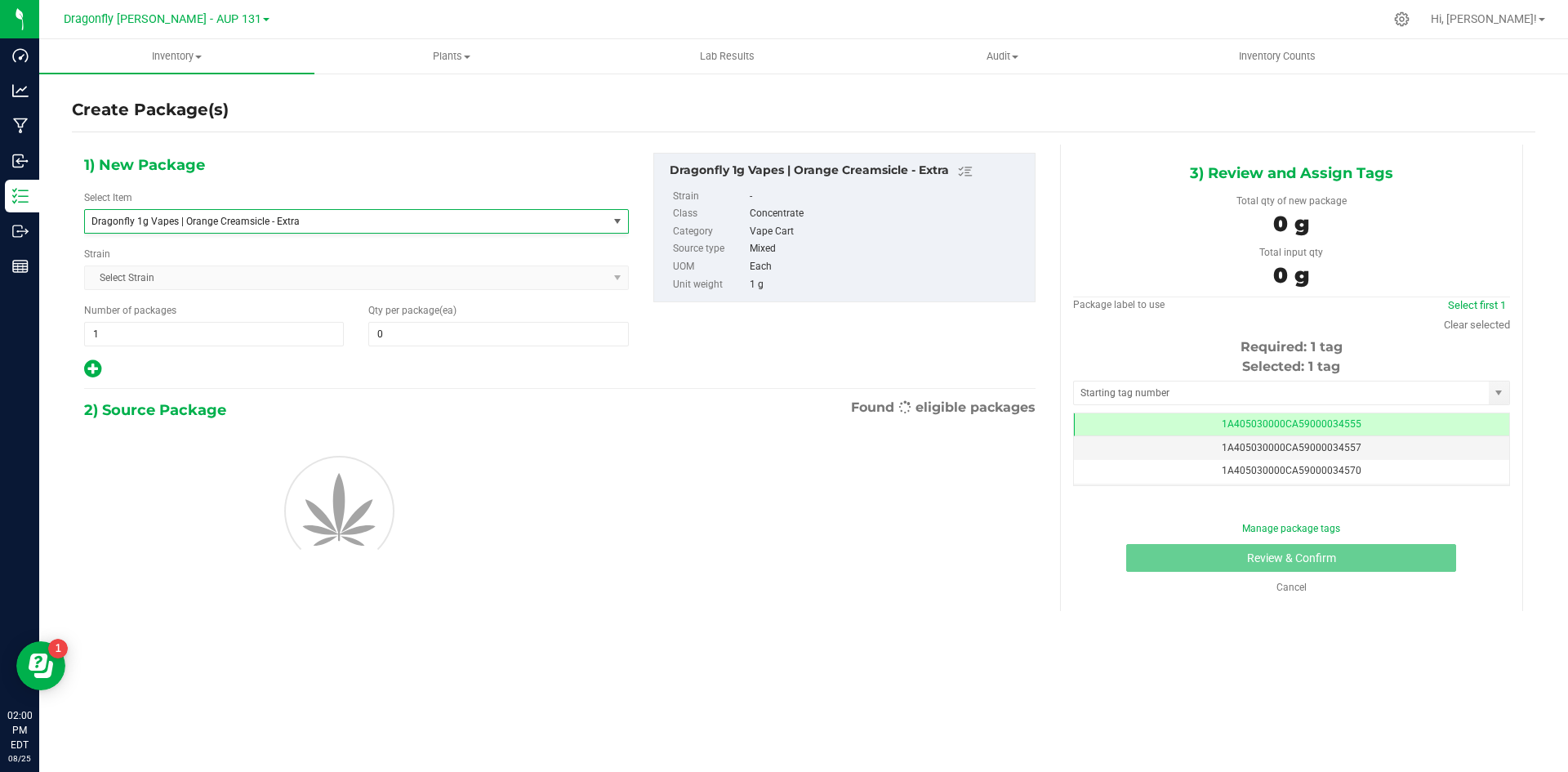
type input "0"
click at [447, 335] on span at bounding box center [498, 334] width 260 height 25
type input "88"
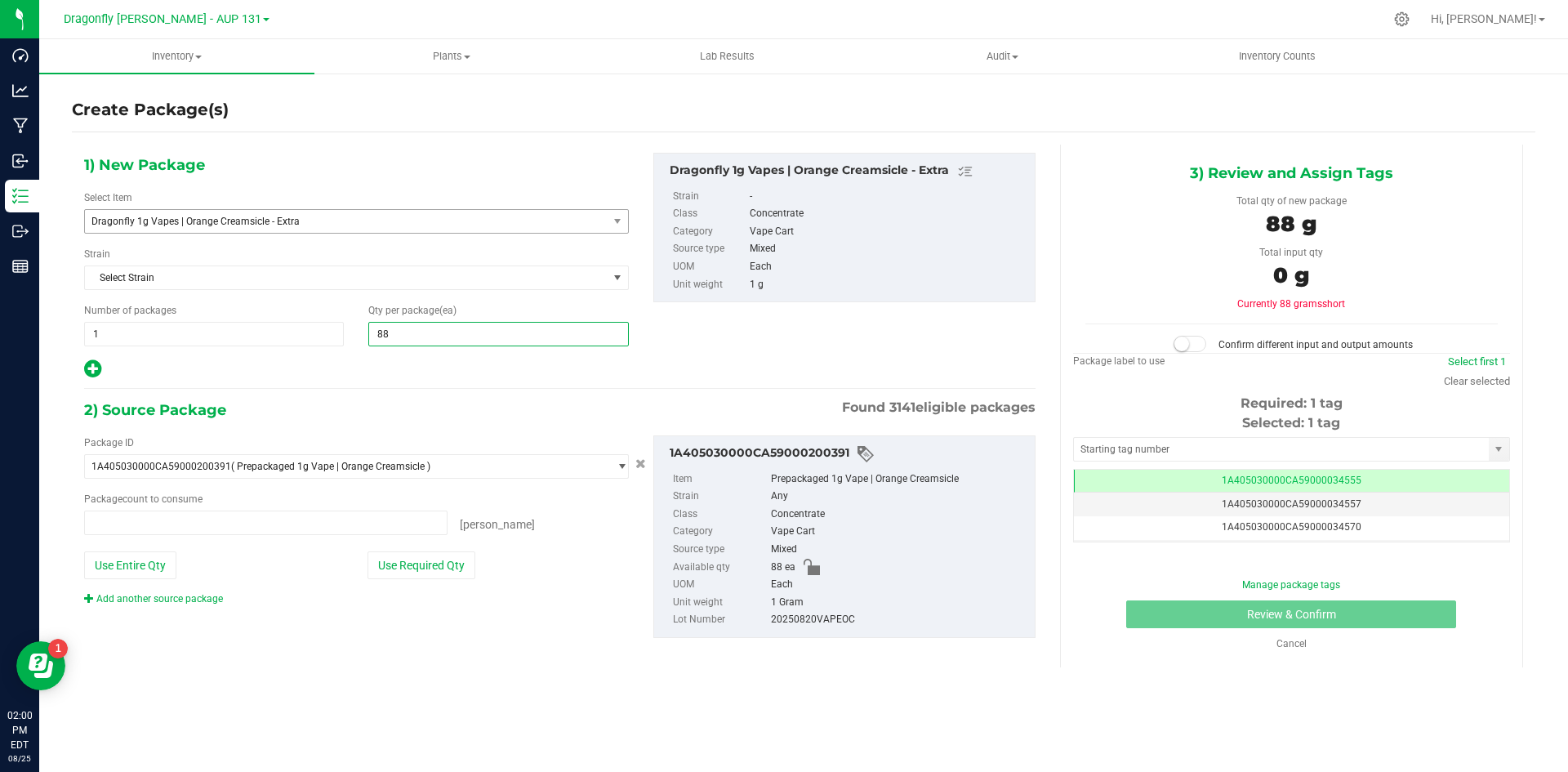
type input "0 ea"
type input "88"
click at [459, 560] on button "Use Required Qty" at bounding box center [421, 564] width 108 height 27
type input "88 ea"
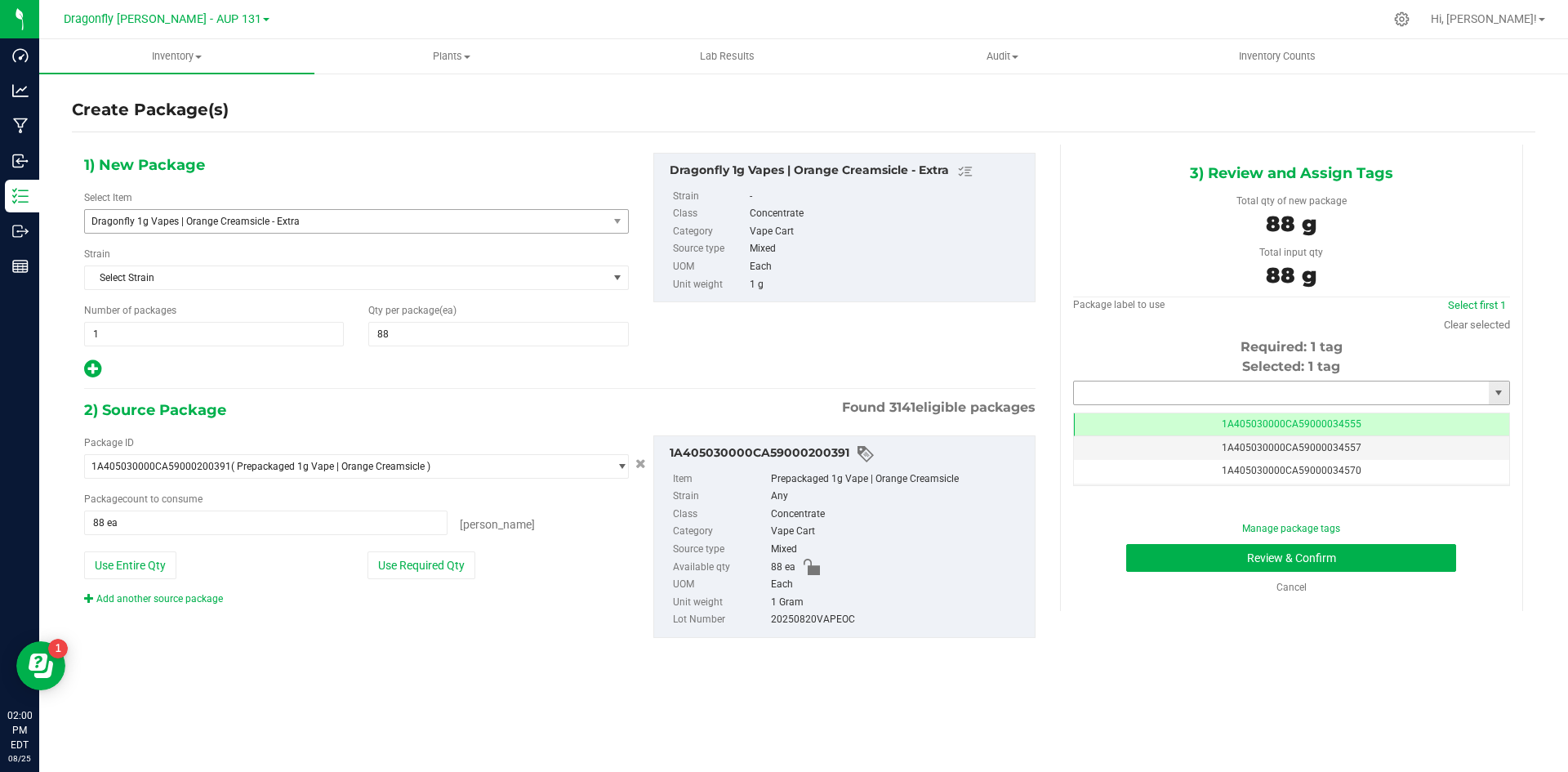
click at [1224, 400] on input "text" at bounding box center [1282, 393] width 415 height 23
click at [1220, 425] on li "1A405030000CA59000231191" at bounding box center [1292, 420] width 436 height 25
type input "1A405030000CA59000231191"
click at [1388, 562] on button "Review & Confirm" at bounding box center [1292, 557] width 330 height 27
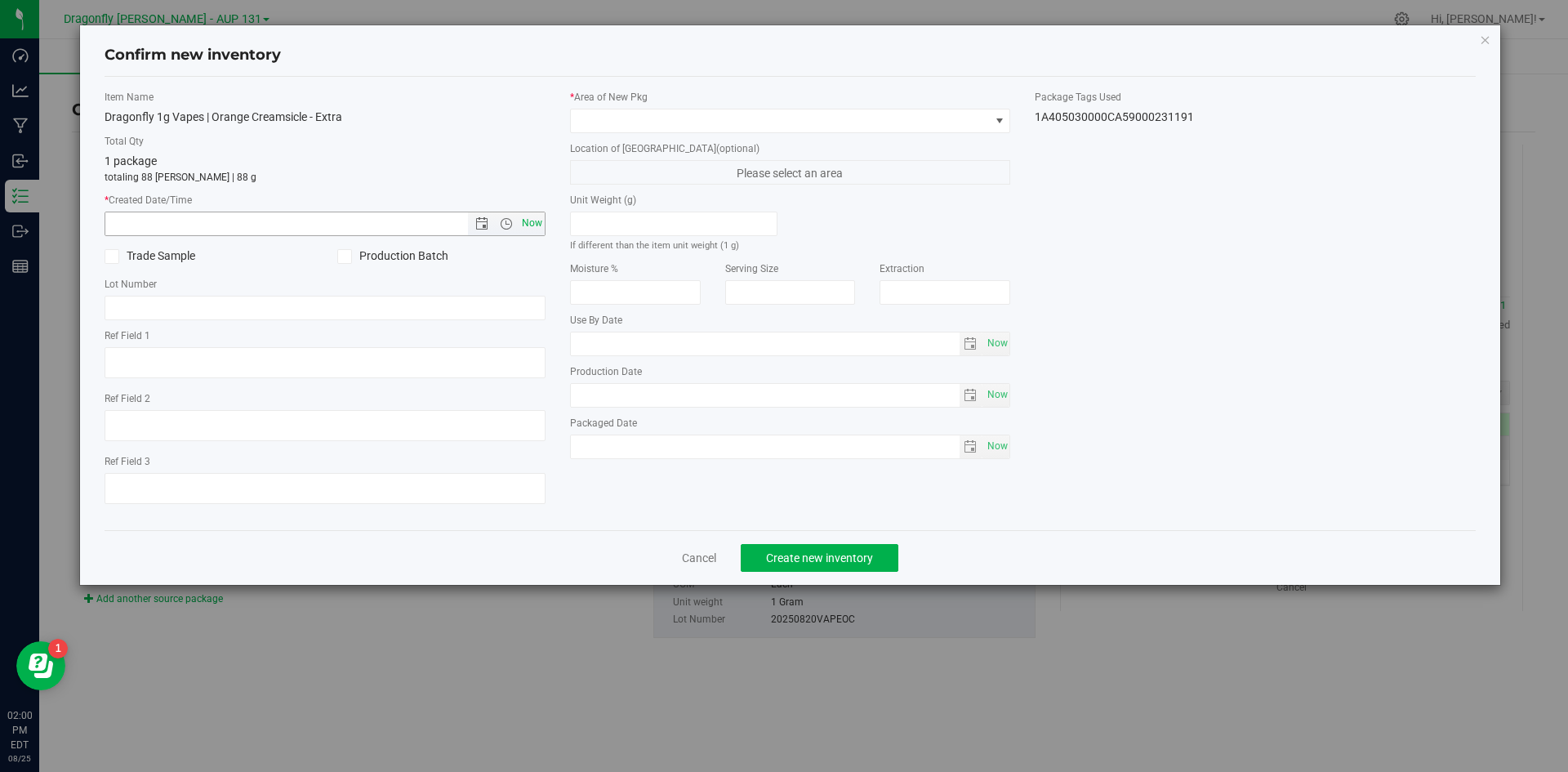
click at [531, 227] on span "Now" at bounding box center [531, 223] width 27 height 24
type input "8/25/2025 2:00 PM"
click at [765, 109] on span at bounding box center [790, 121] width 441 height 25
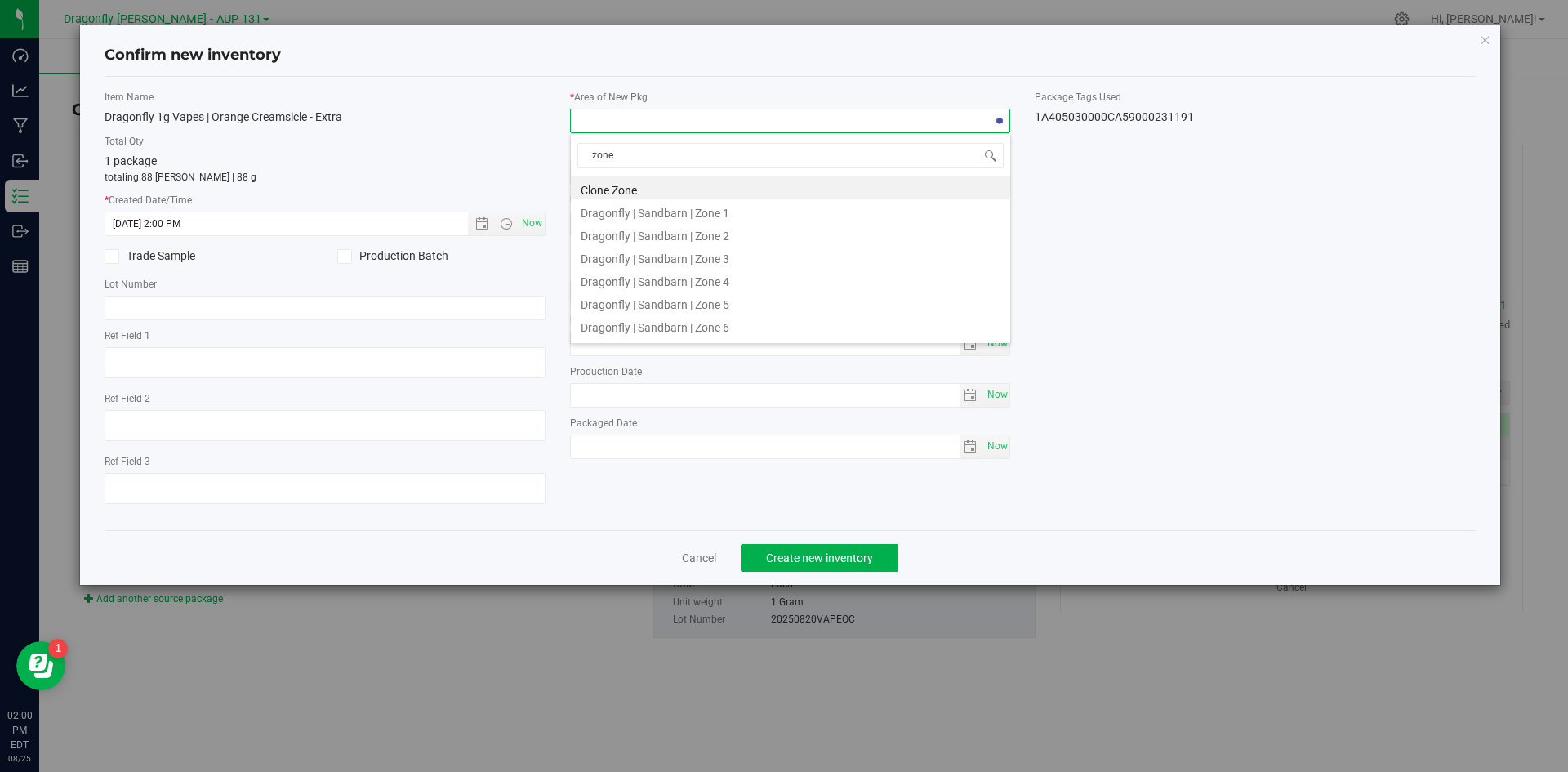
type input "zone 1"
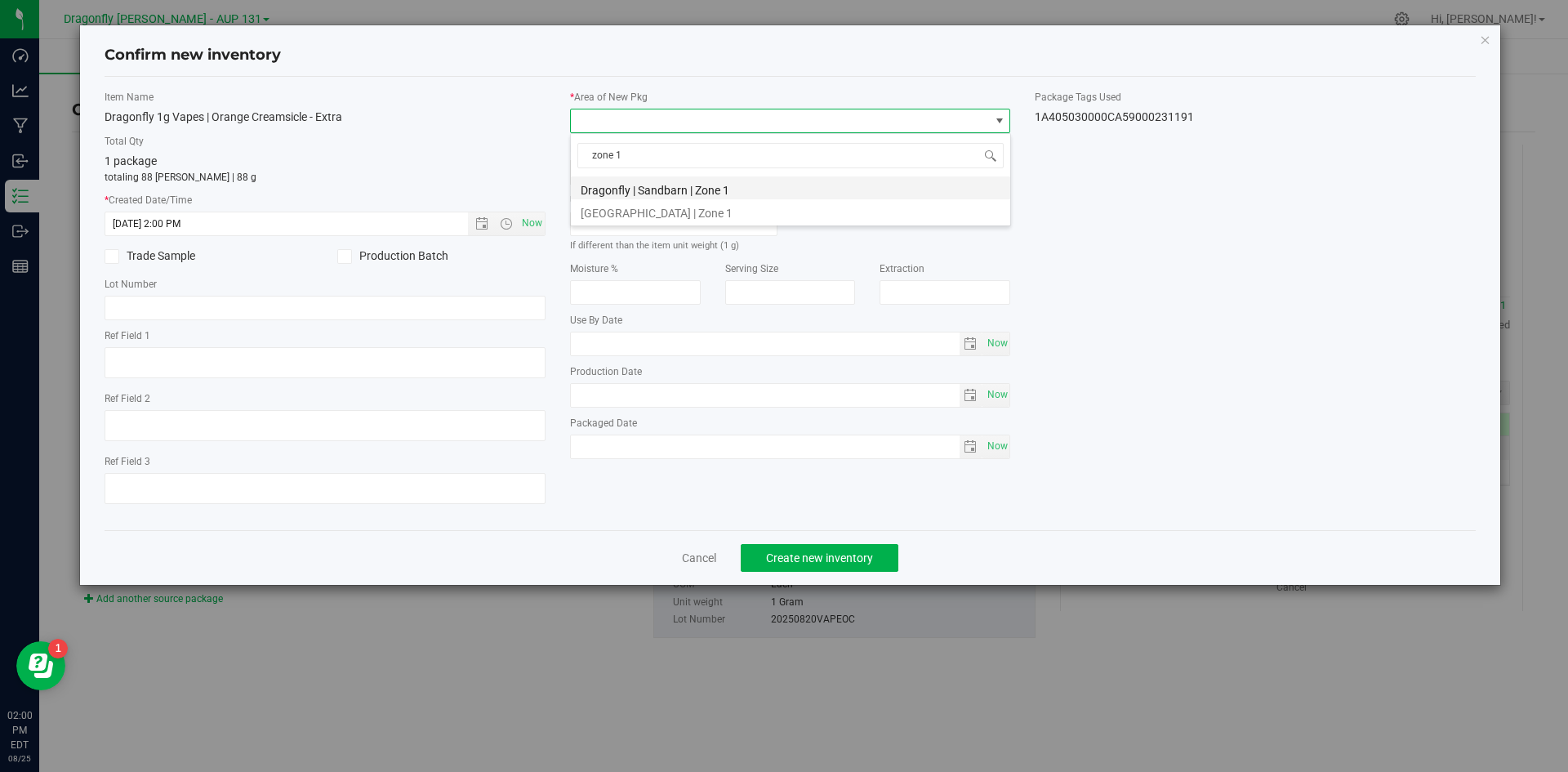
click at [742, 181] on li "Dragonfly | Sandbarn | Zone 1" at bounding box center [790, 188] width 439 height 23
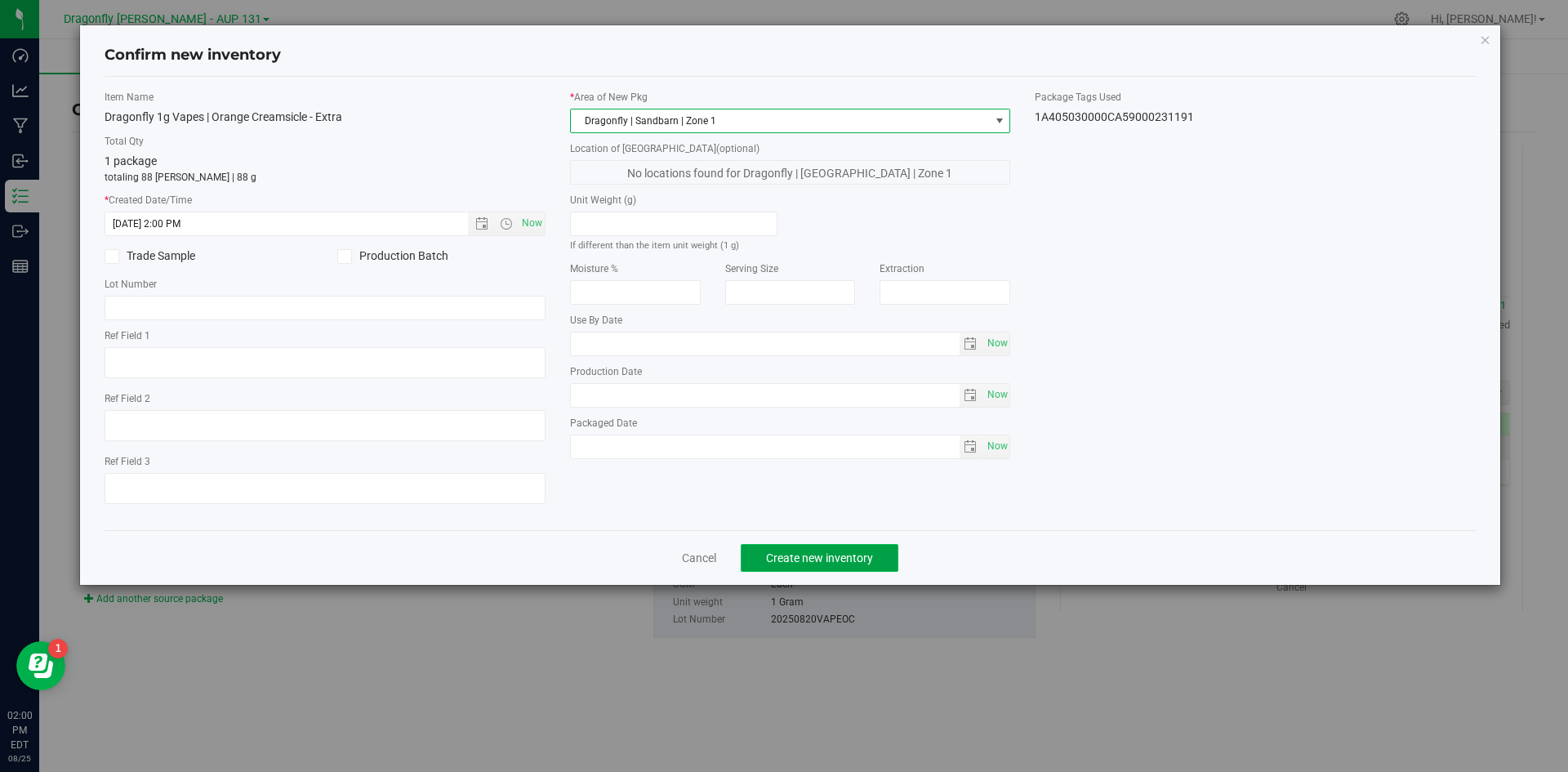
click at [874, 559] on button "Create new inventory" at bounding box center [820, 557] width 157 height 27
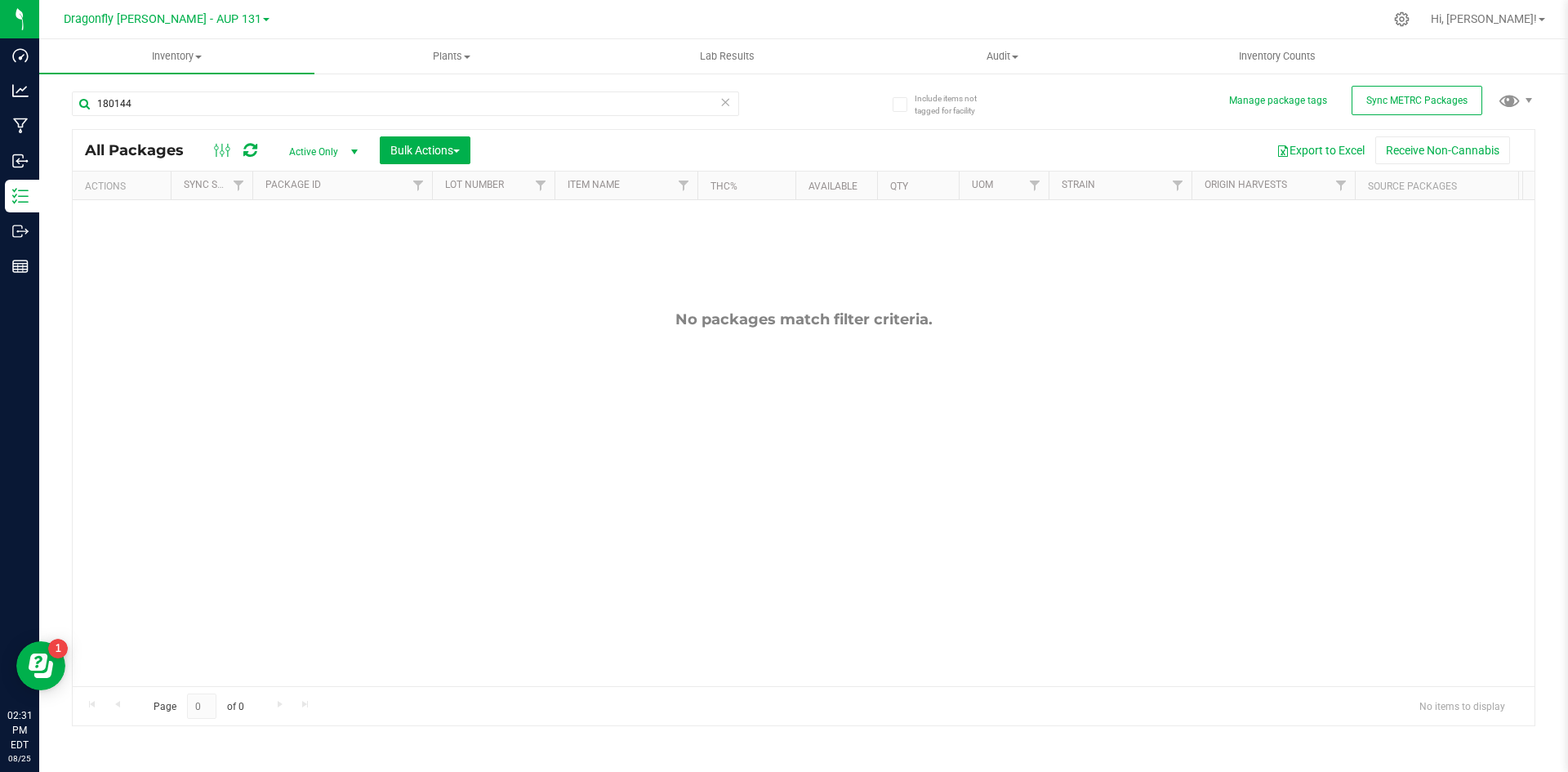
click at [726, 102] on icon at bounding box center [724, 102] width 11 height 19
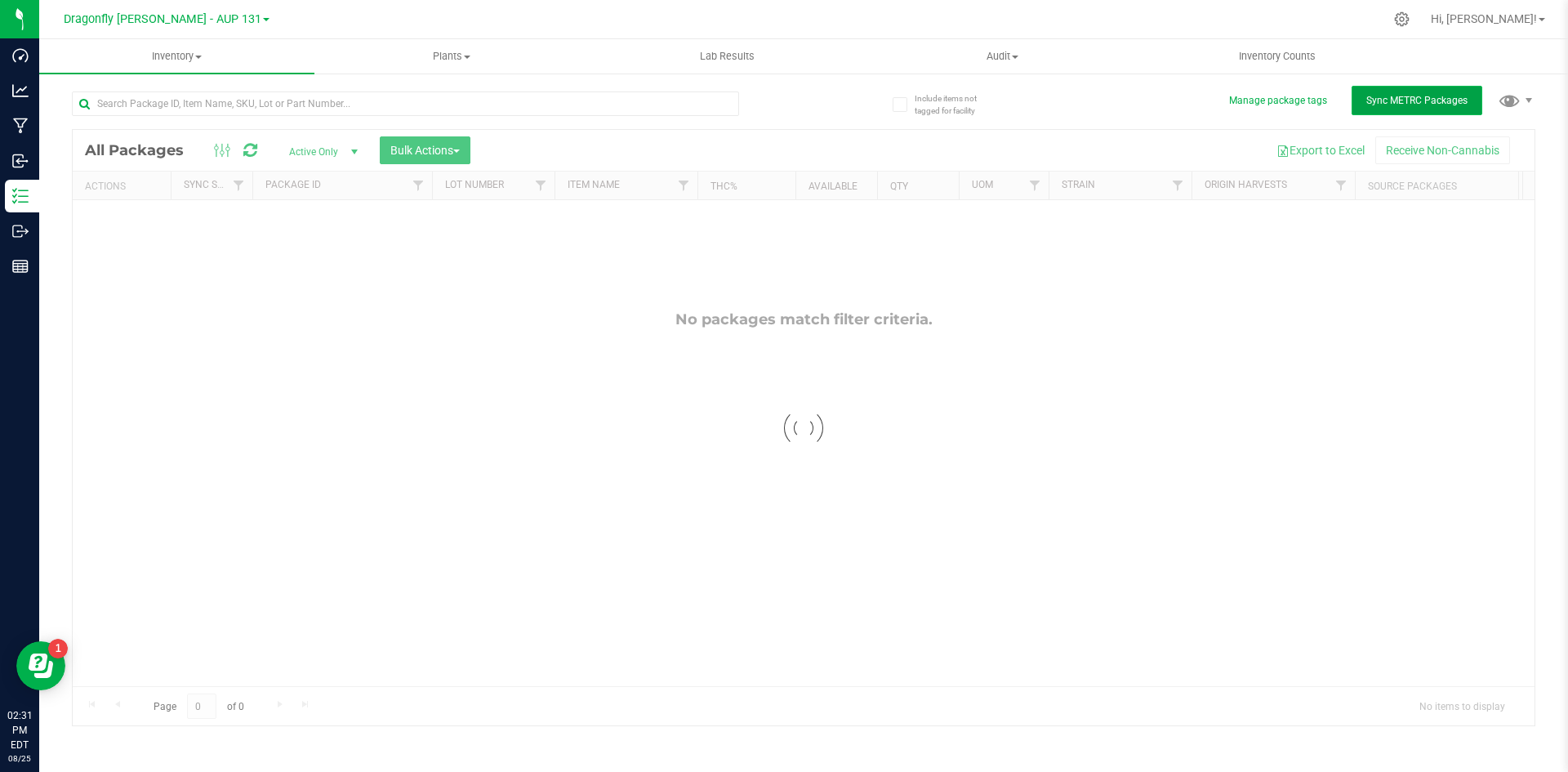
click at [1402, 99] on span "Sync METRC Packages" at bounding box center [1417, 100] width 102 height 11
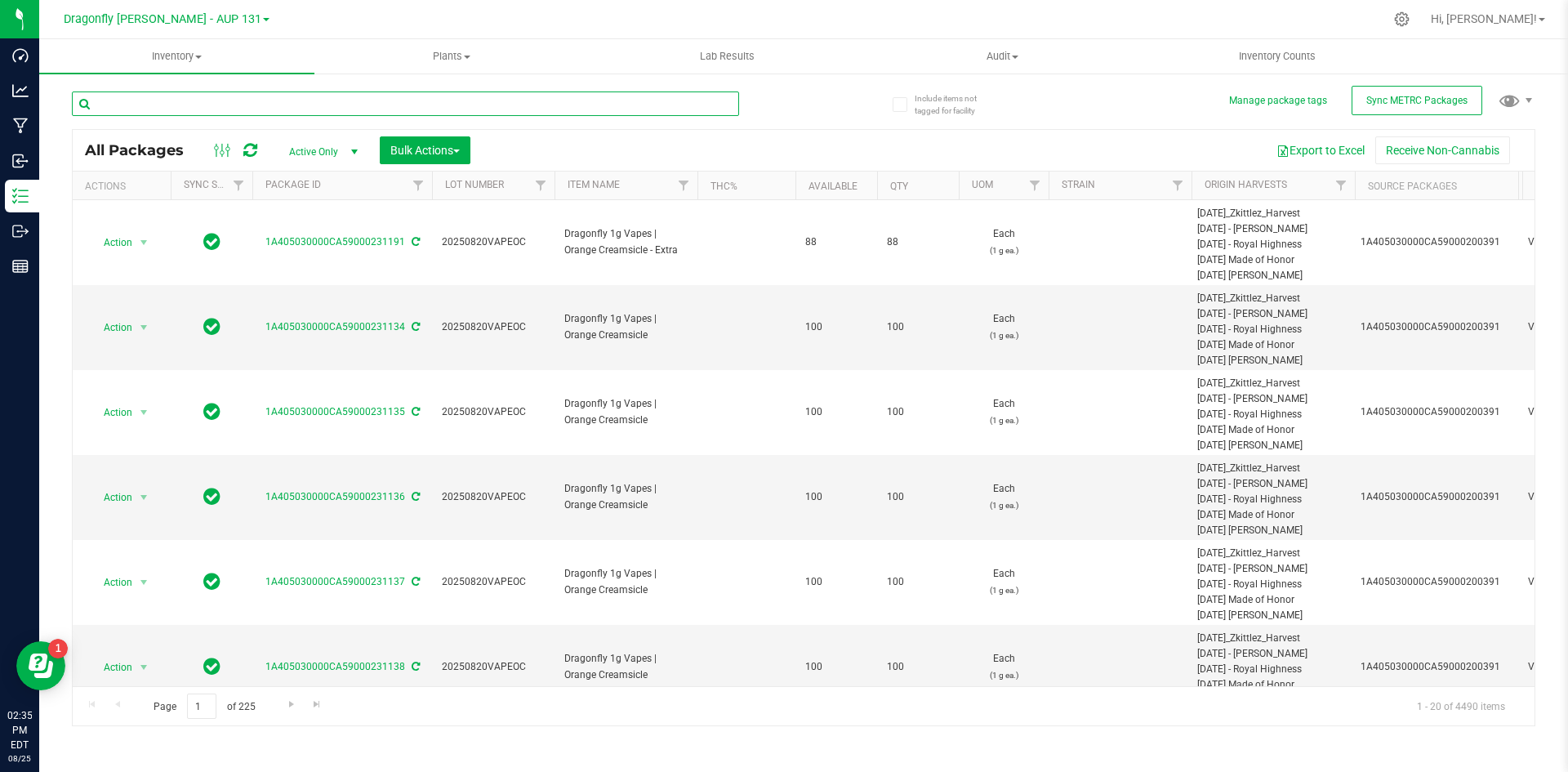
click at [291, 108] on input "text" at bounding box center [405, 104] width 667 height 25
type input "2"
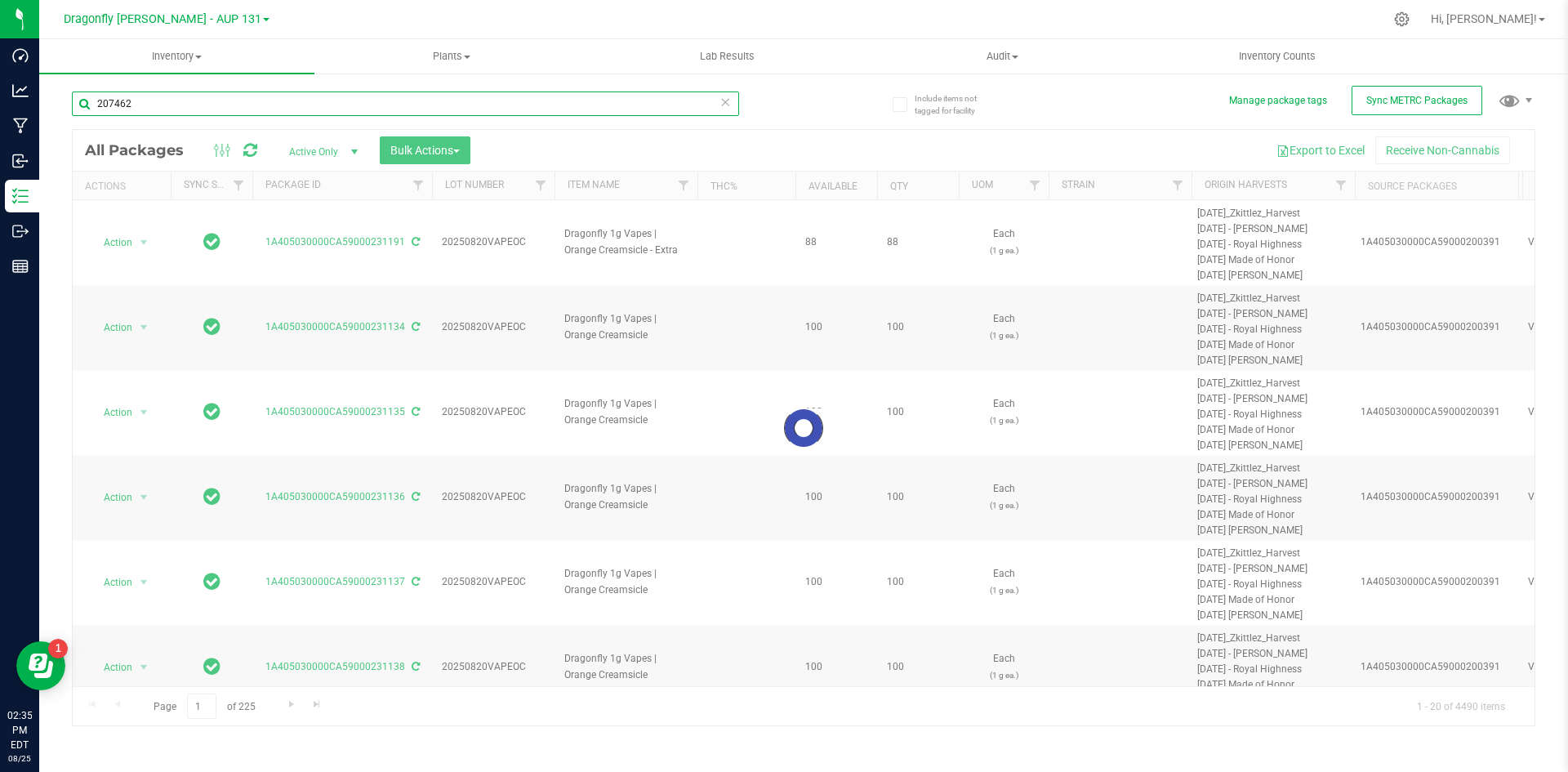
type input "207462"
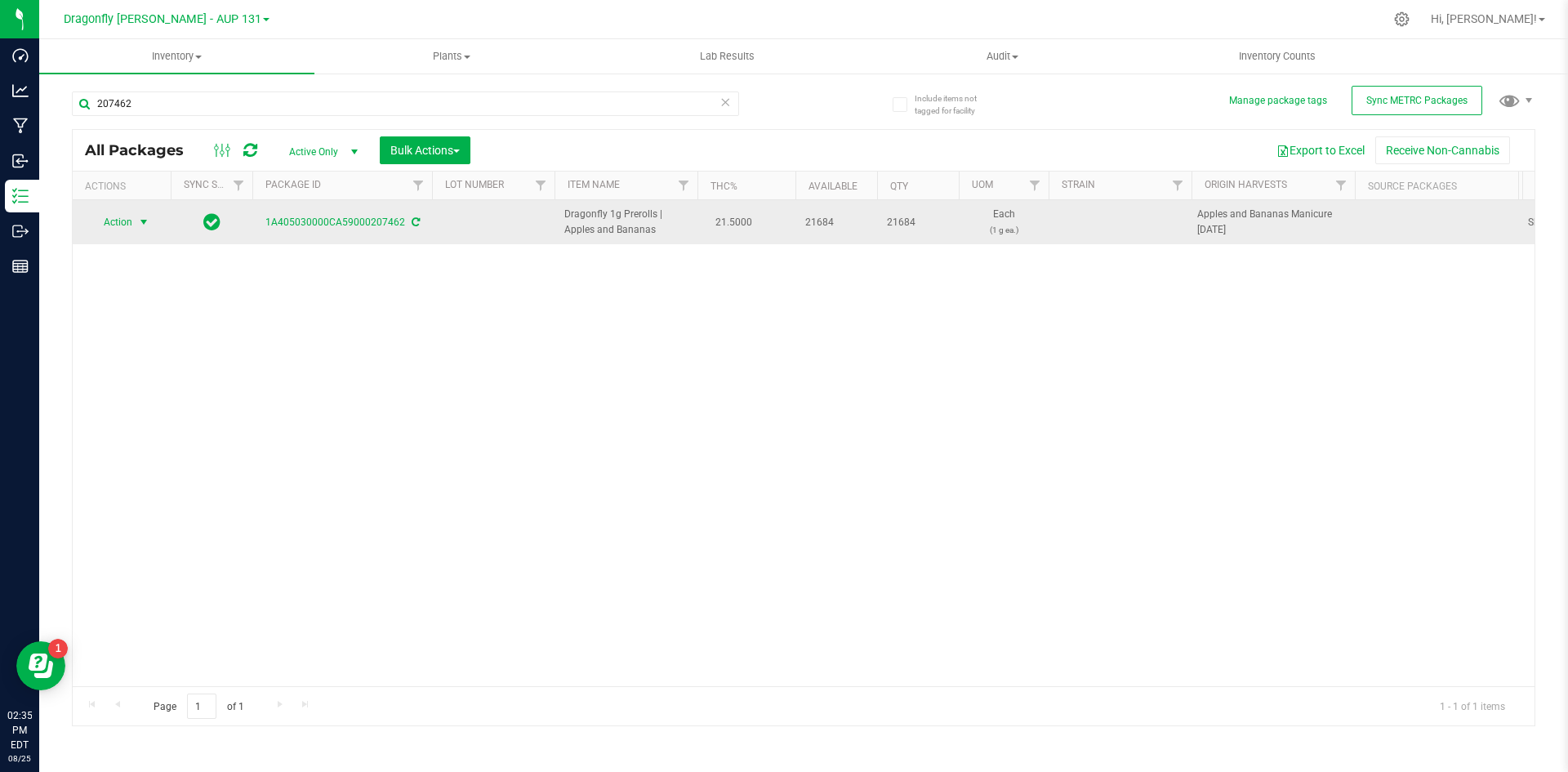
click at [139, 221] on span "select" at bounding box center [143, 222] width 13 height 13
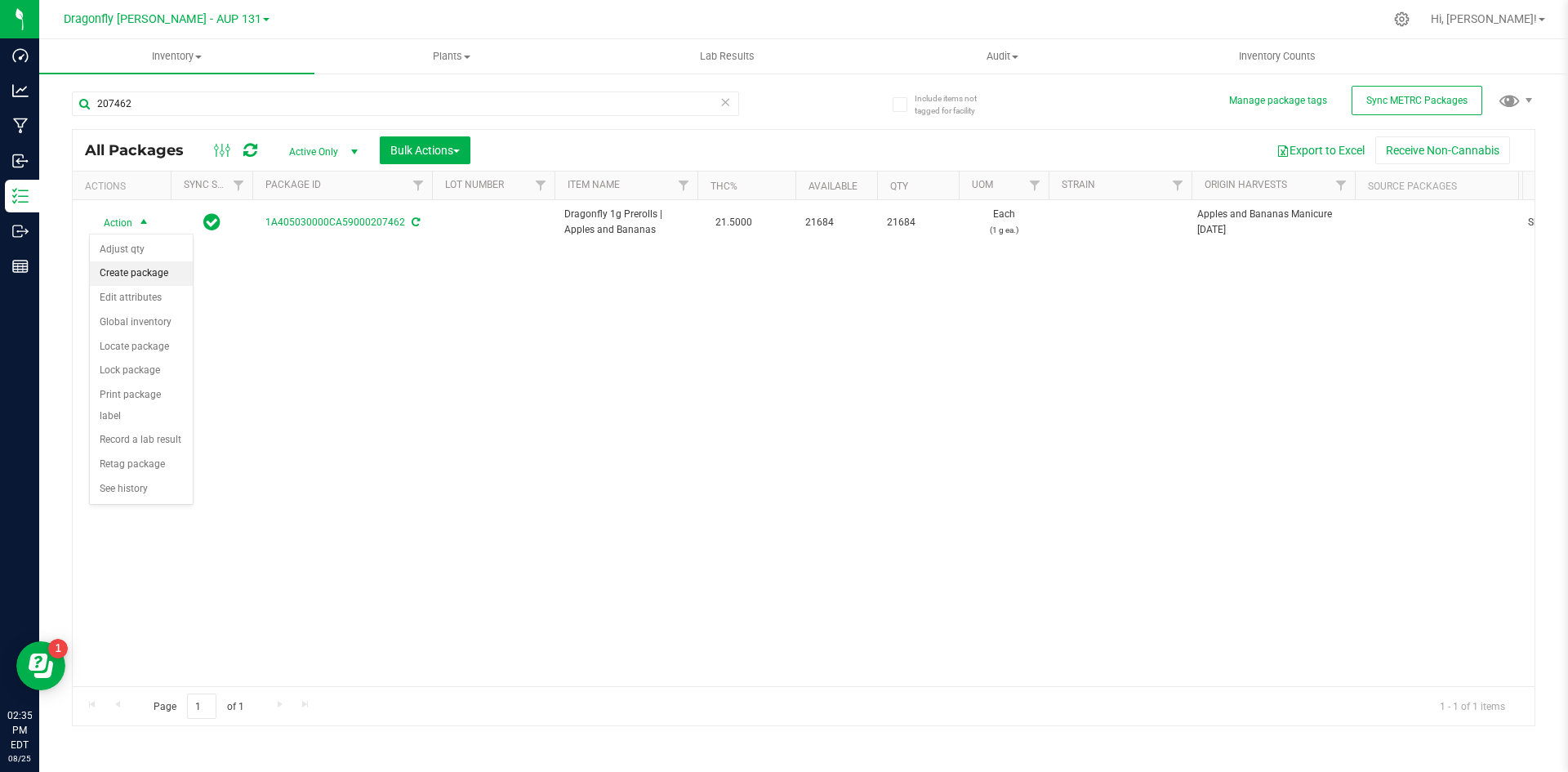
click at [141, 269] on li "Create package" at bounding box center [141, 274] width 102 height 25
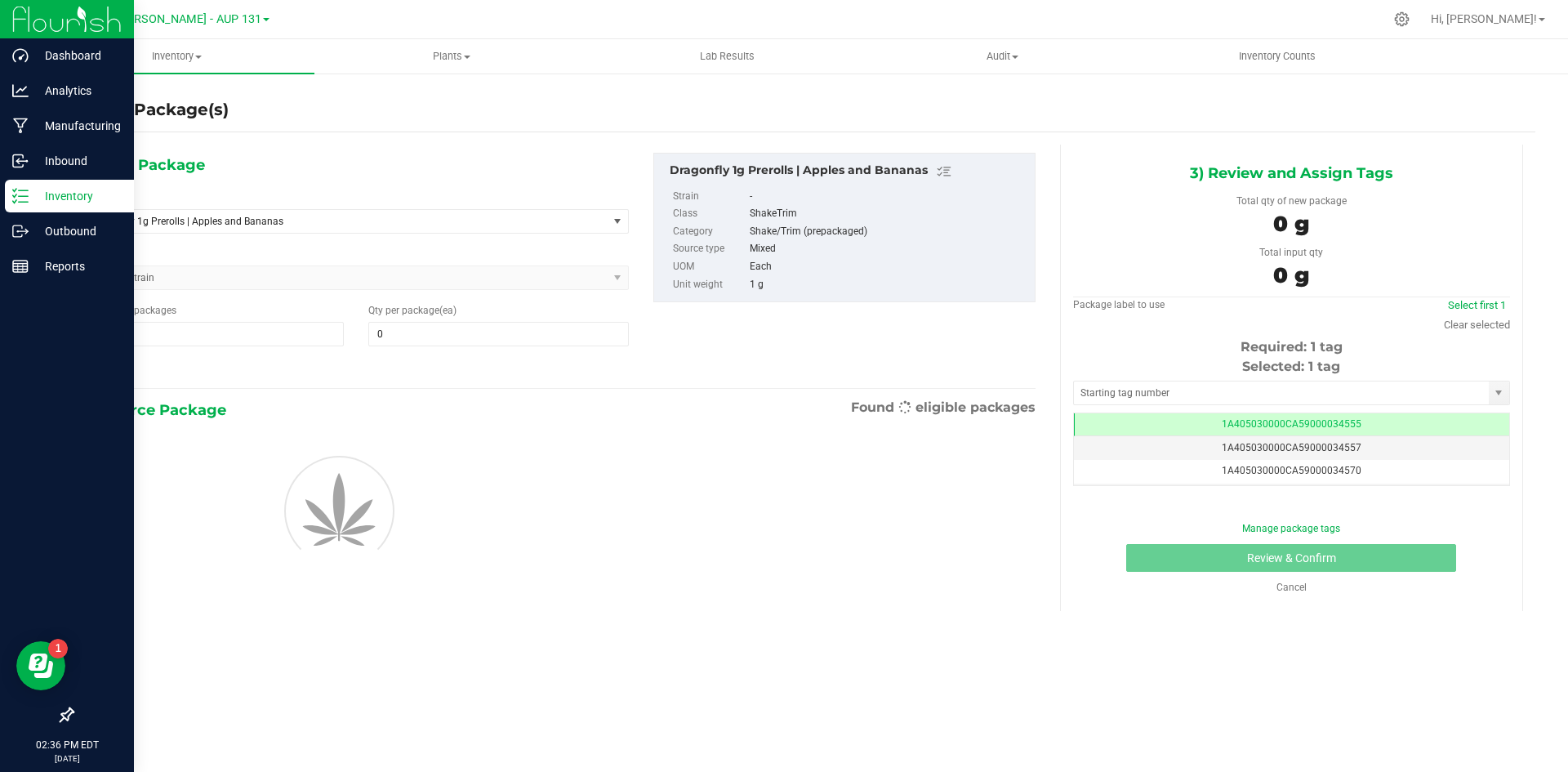
type input "0"
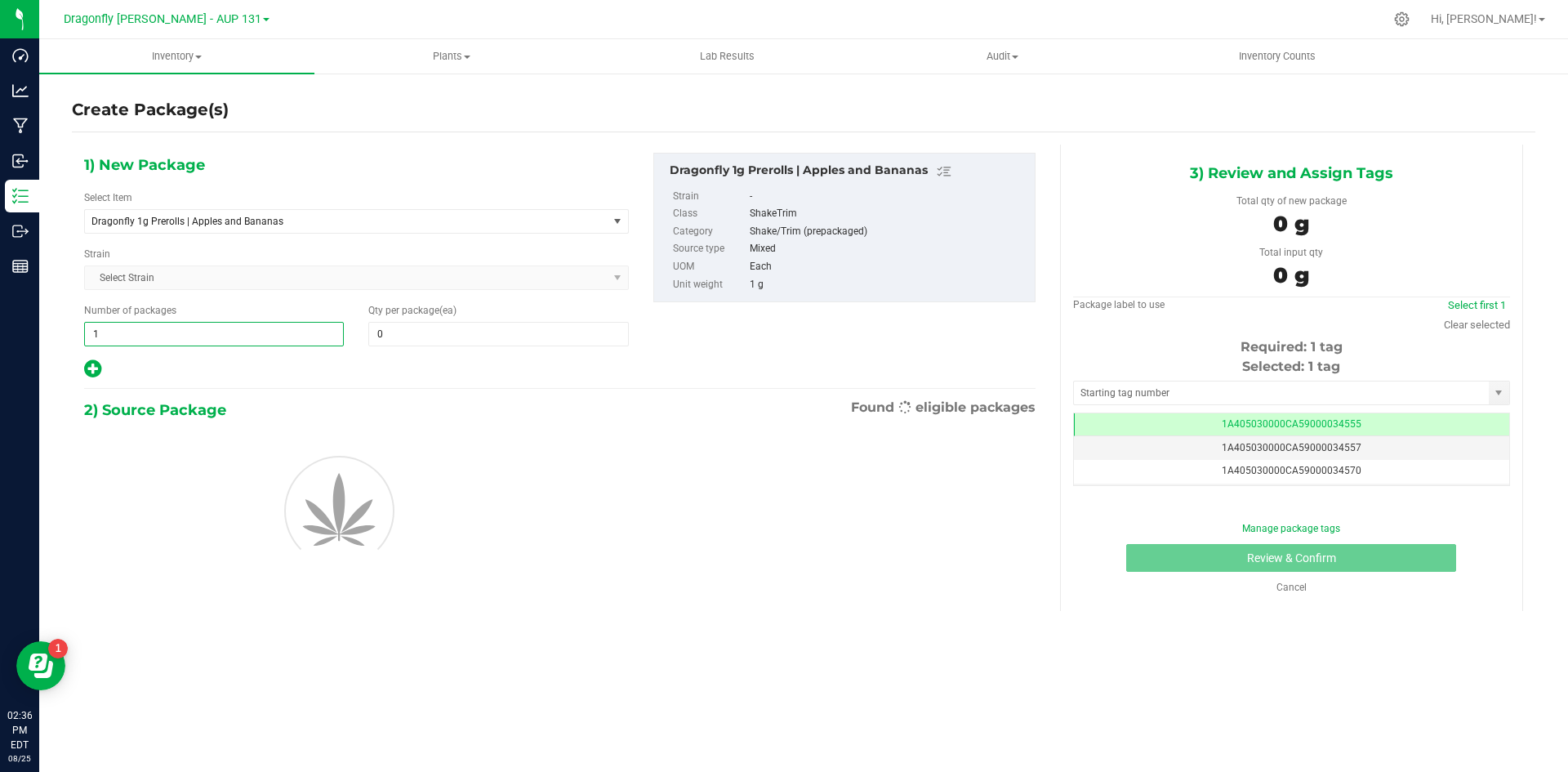
click at [162, 324] on span "1 1" at bounding box center [214, 334] width 260 height 25
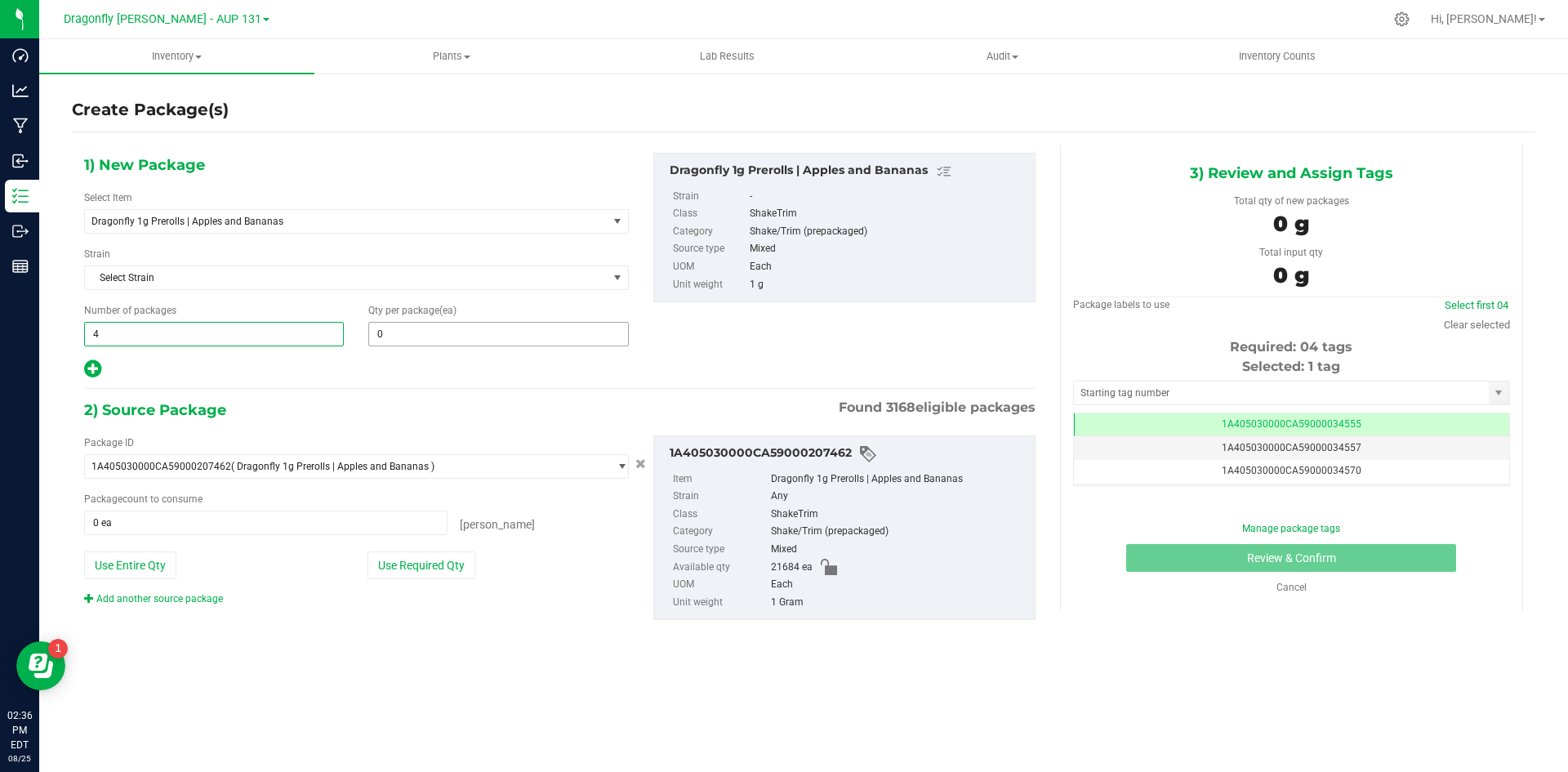
type input "43"
click at [439, 327] on span at bounding box center [498, 334] width 260 height 25
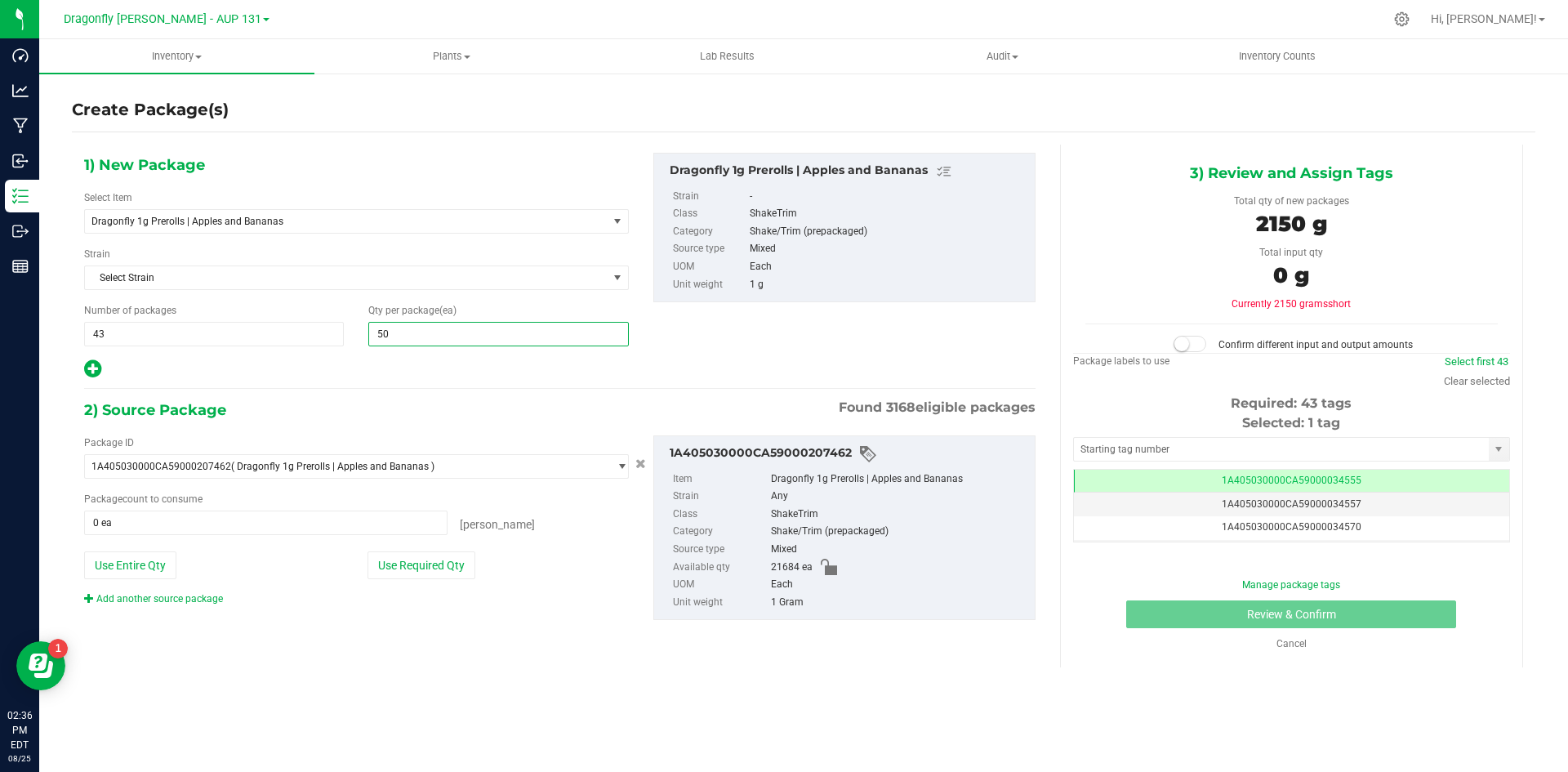
type input "500"
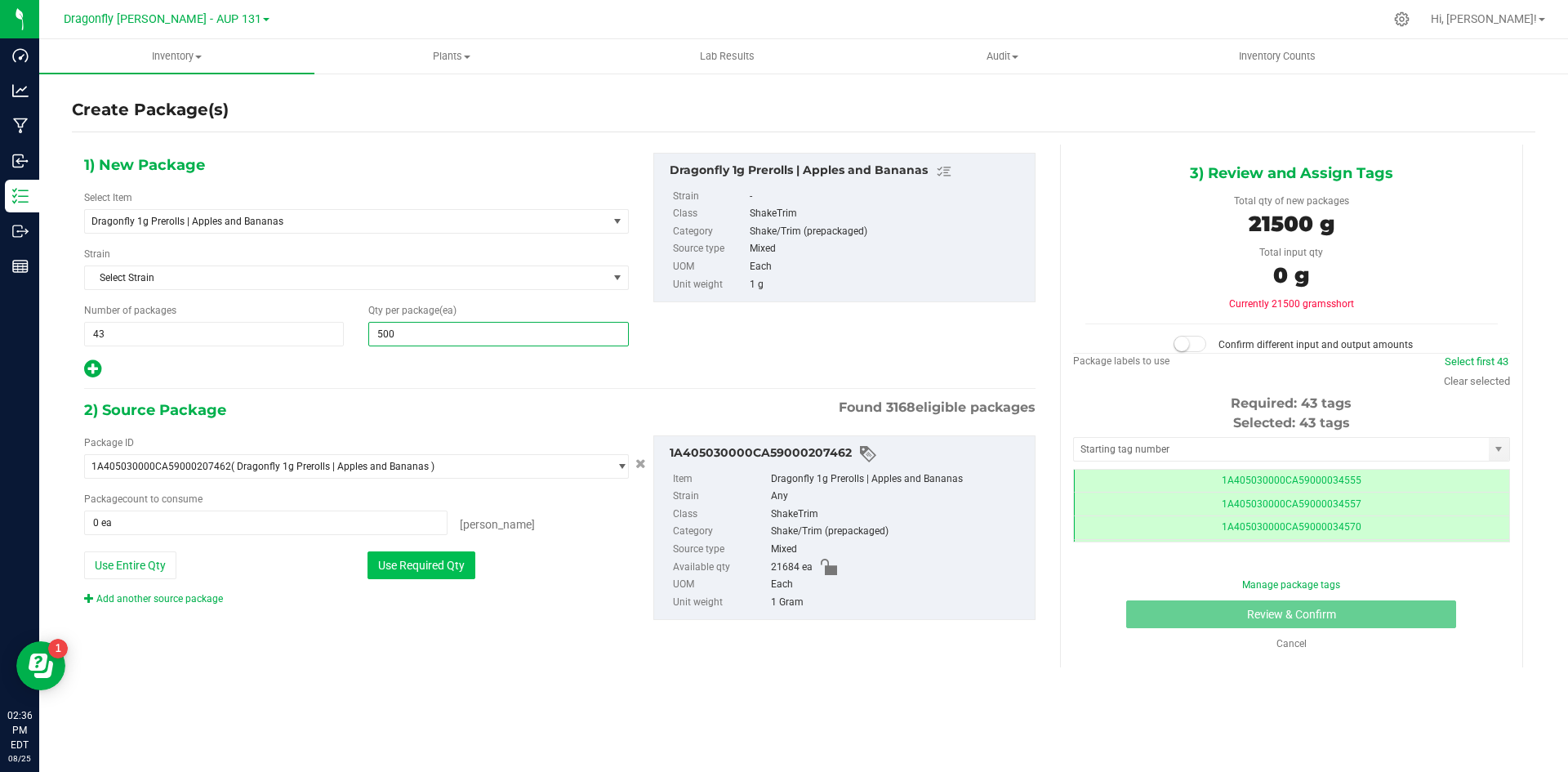
type input "500"
click at [454, 558] on button "Use Required Qty" at bounding box center [421, 564] width 108 height 27
type input "21500 ea"
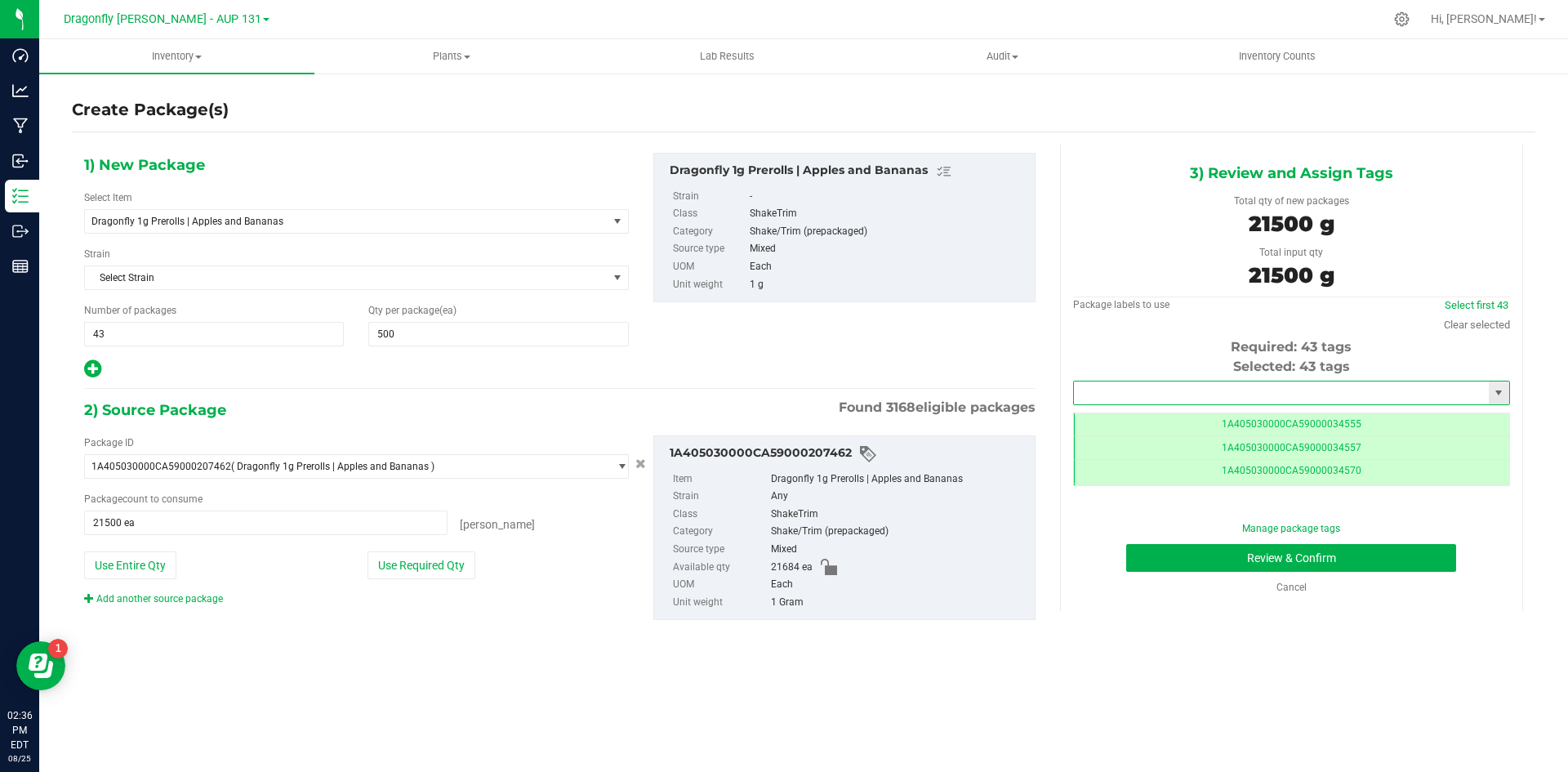
drag, startPoint x: 1205, startPoint y: 399, endPoint x: 1072, endPoint y: 469, distance: 150.3
click at [1204, 399] on input "text" at bounding box center [1282, 393] width 415 height 23
click at [1159, 421] on li "1A405030000CA59000224711" at bounding box center [1292, 420] width 436 height 25
type input "1A405030000CA59000224711"
click at [1268, 557] on button "Review & Confirm" at bounding box center [1292, 557] width 330 height 27
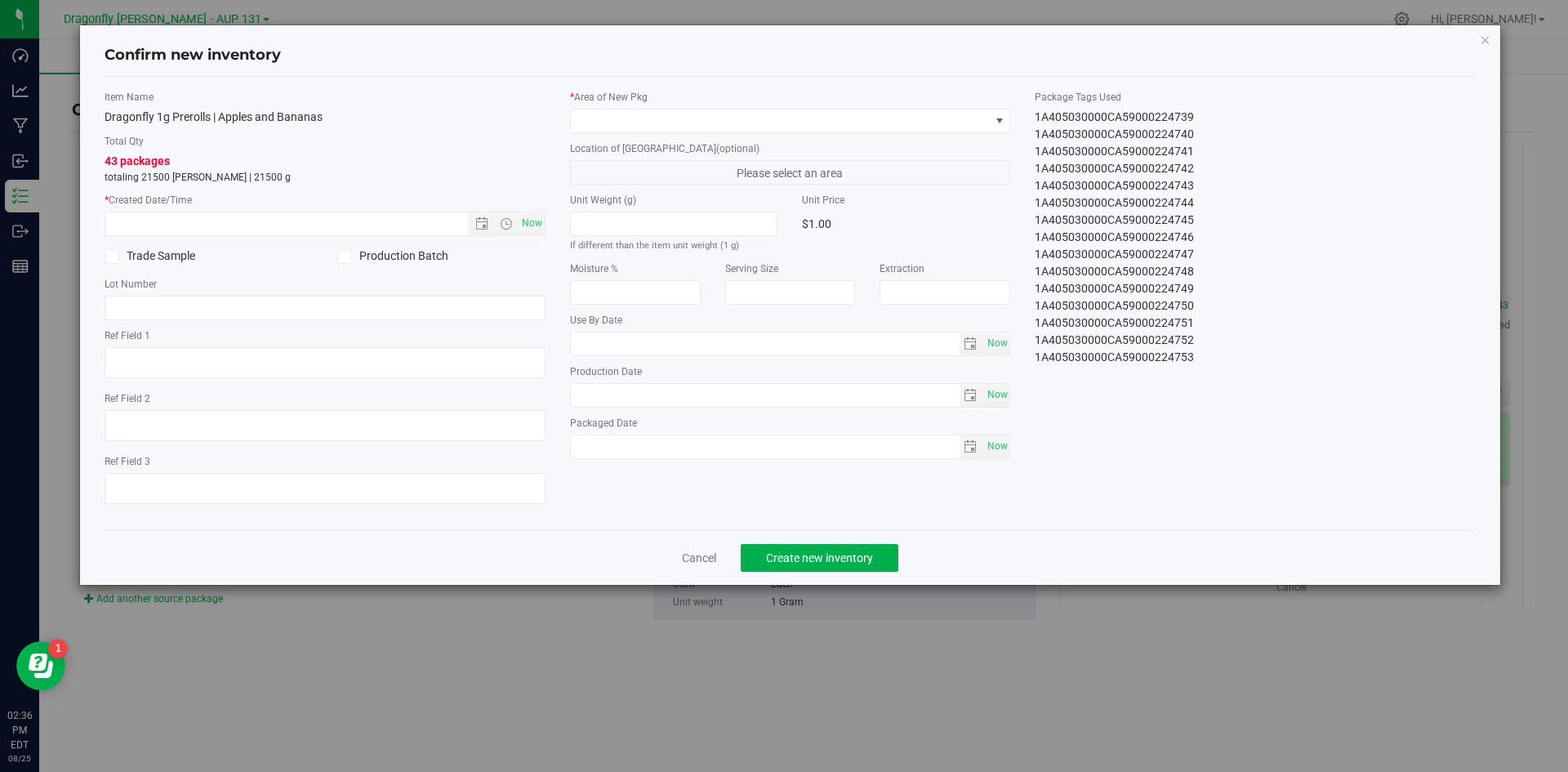
drag, startPoint x: 1027, startPoint y: 113, endPoint x: 1221, endPoint y: 372, distance: 323.6
click at [1221, 372] on div "Item Name Dragonfly 1g Prerolls | Apples and Bananas Total Qty 43 packages tota…" at bounding box center [790, 304] width 1397 height 428
copy div "1A405030000CA59000224711 1A405030000CA59000224712 1A405030000CA59000224713 1A40…"
click at [700, 556] on link "Cancel" at bounding box center [699, 557] width 34 height 16
